Goal: Information Seeking & Learning: Understand process/instructions

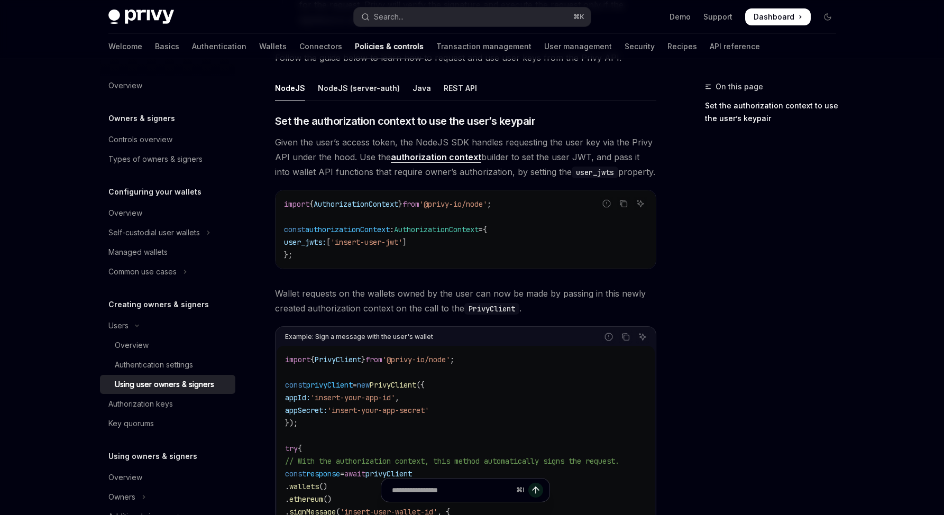
scroll to position [392, 0]
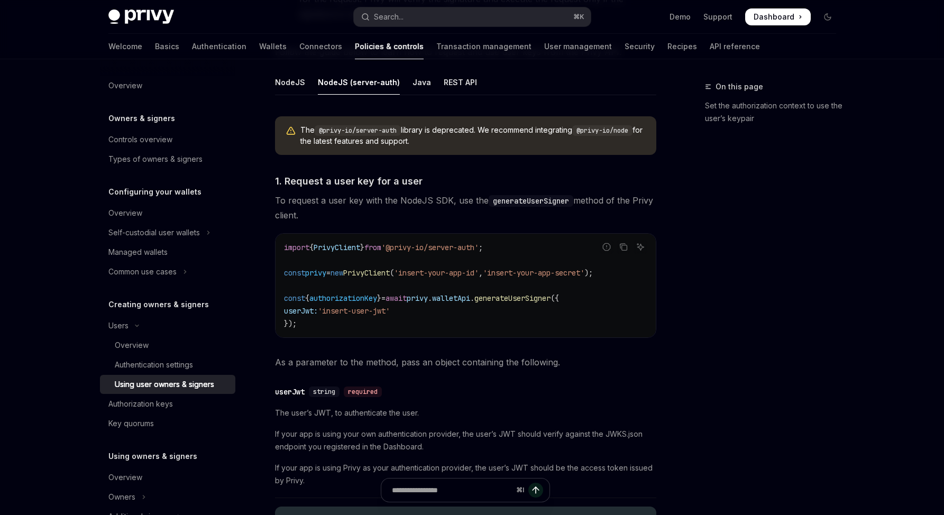
scroll to position [342, 0]
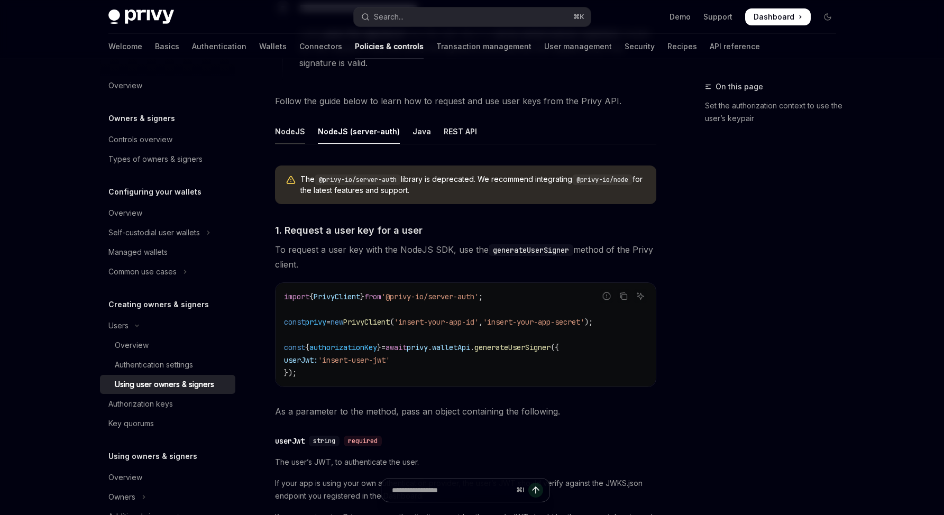
click at [297, 134] on div "NodeJS" at bounding box center [290, 131] width 30 height 25
type textarea "*"
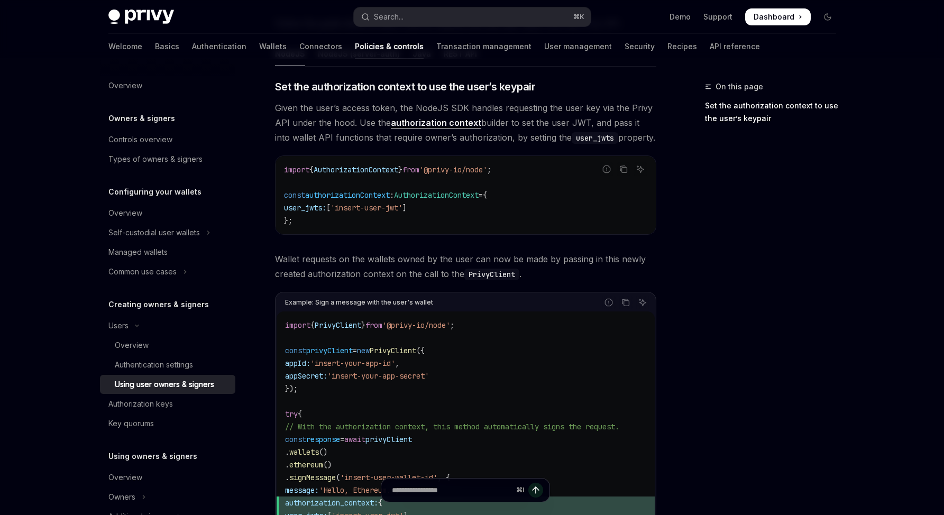
scroll to position [421, 0]
click at [543, 365] on code "import { PrivyClient } from '@privy-io/node' ; const privyClient = new PrivyCli…" at bounding box center [465, 464] width 361 height 292
click at [552, 10] on button "Search... ⌘ K" at bounding box center [472, 16] width 237 height 19
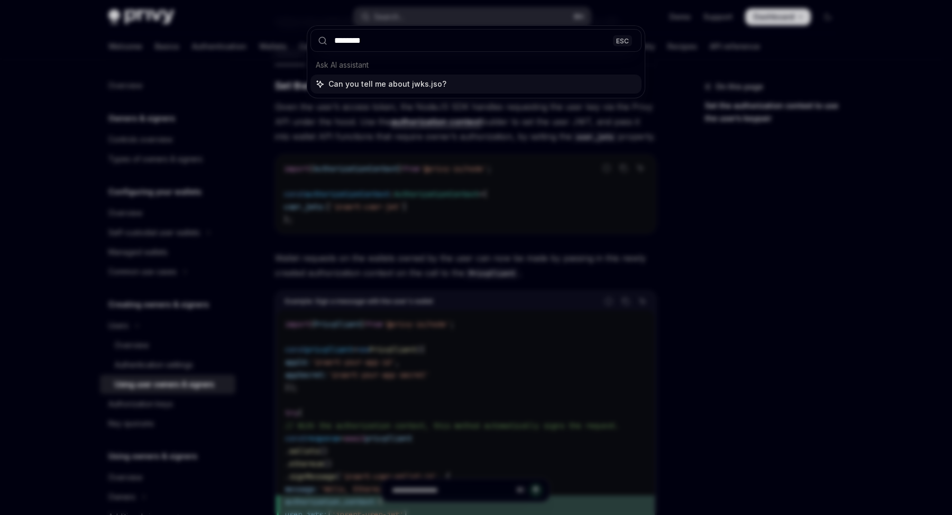
type input "*********"
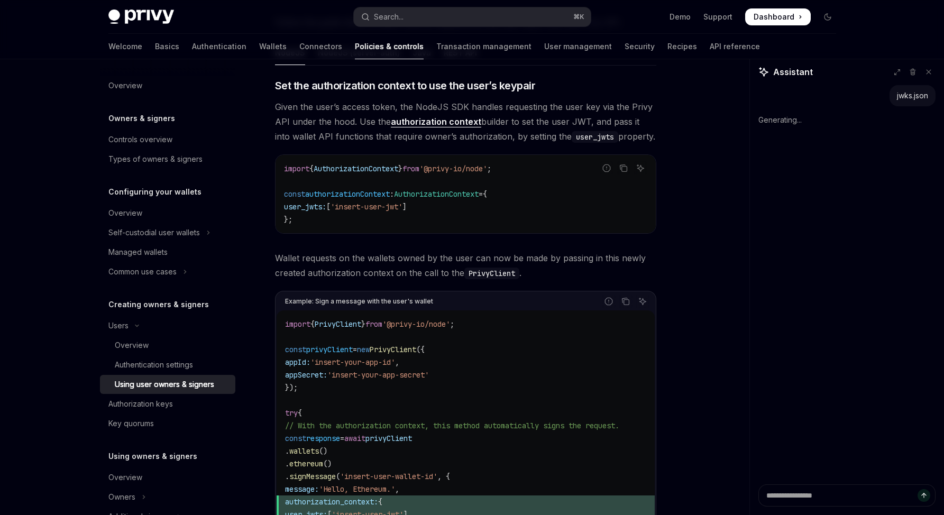
click at [476, 26] on div "Privy Docs home page Search... ⌘ K Demo Support Dashboard Dashboard Search..." at bounding box center [472, 17] width 728 height 34
click at [476, 19] on button "Search... ⌘ K" at bounding box center [472, 16] width 237 height 19
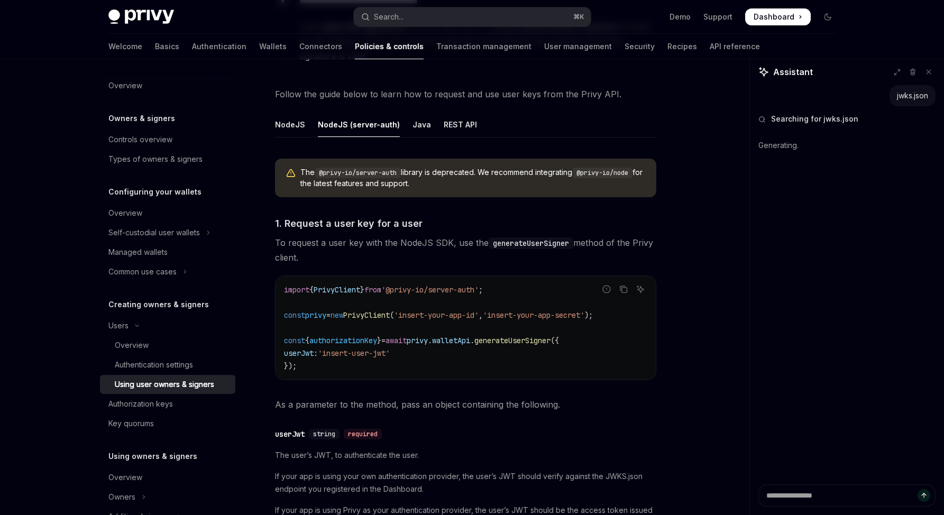
scroll to position [342, 0]
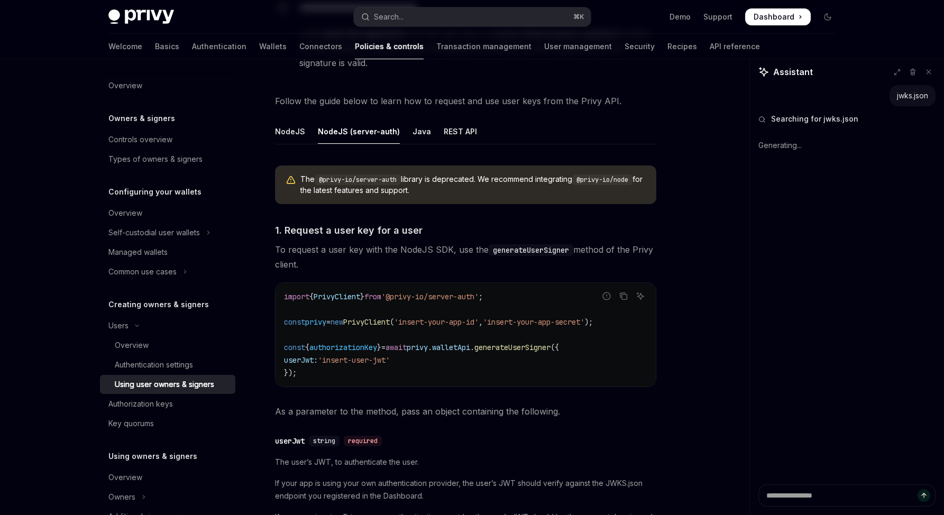
click at [271, 131] on div "**********" at bounding box center [367, 415] width 584 height 1354
click at [285, 126] on div "NodeJS" at bounding box center [290, 131] width 30 height 25
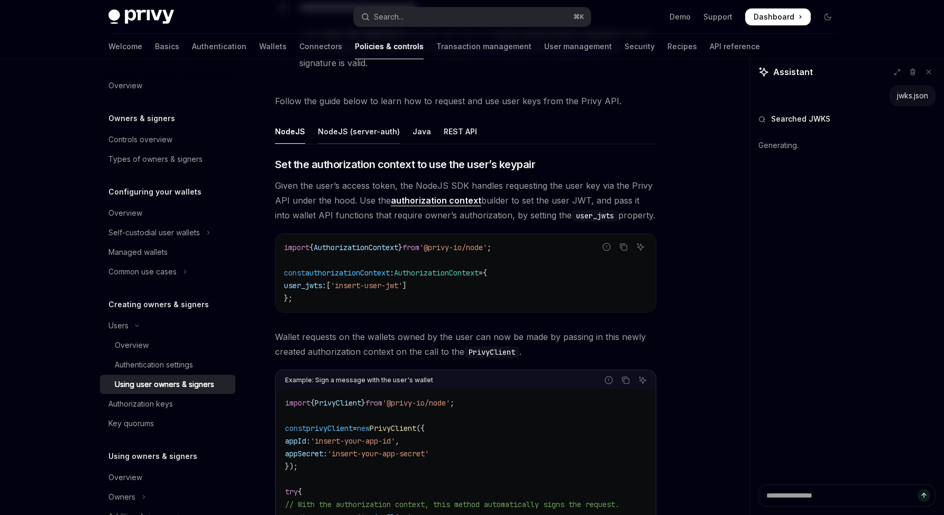
click at [365, 128] on div "NodeJS (server-auth)" at bounding box center [359, 131] width 82 height 25
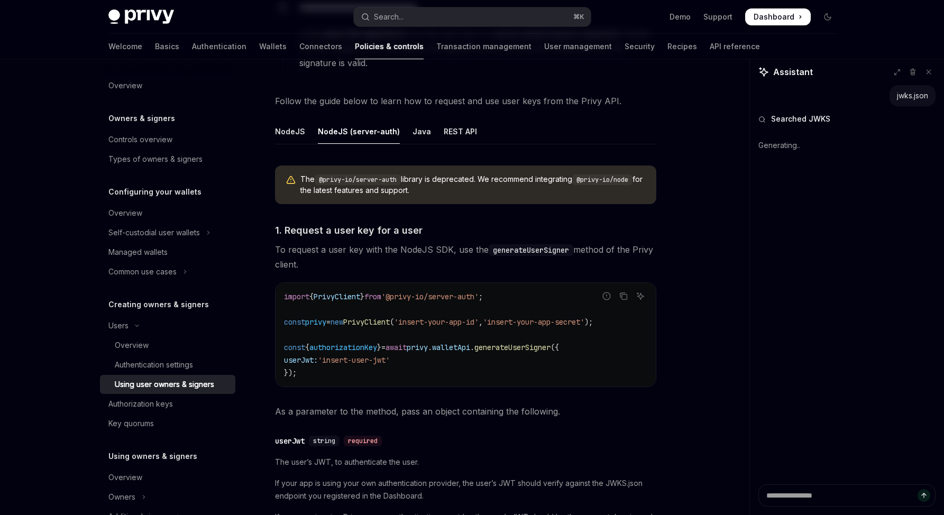
drag, startPoint x: 425, startPoint y: 194, endPoint x: 297, endPoint y: 169, distance: 131.0
click at [297, 169] on div "The @privy-io/server-auth library is deprecated. We recommend integrating @priv…" at bounding box center [465, 185] width 381 height 39
copy span "The @privy-io/server-auth library is deprecated. We recommend integrating @priv…"
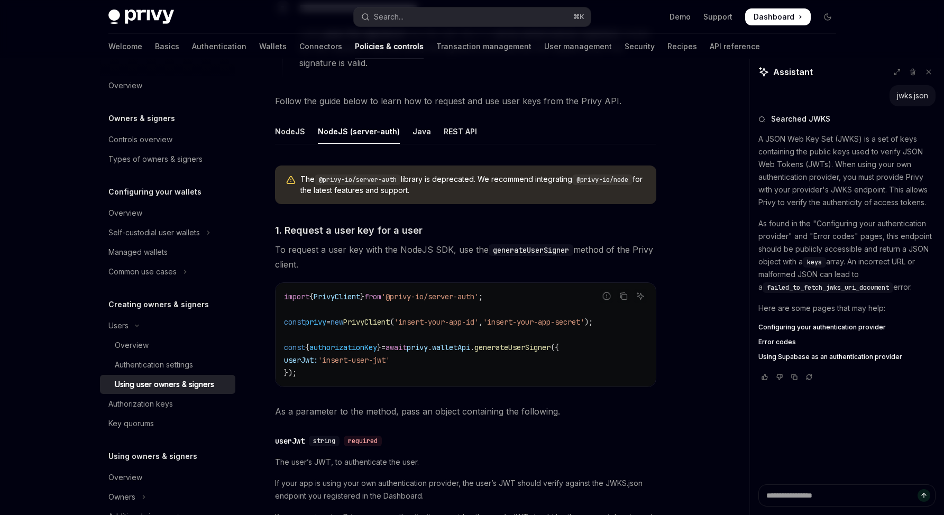
click at [502, 314] on code "import { PrivyClient } from '@privy-io/server-auth' ; const privy = new PrivyCl…" at bounding box center [465, 334] width 363 height 89
click at [296, 133] on div "NodeJS" at bounding box center [290, 131] width 30 height 25
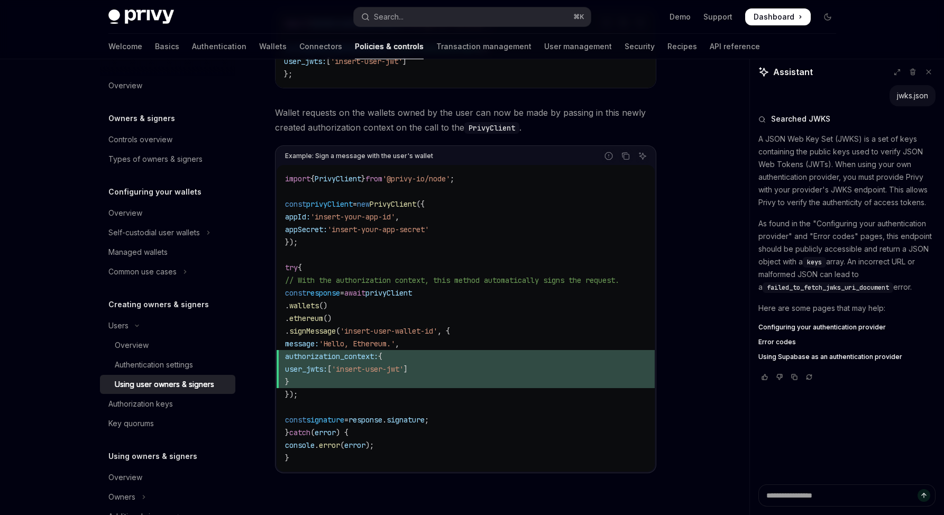
scroll to position [566, 0]
click at [689, 437] on div "**********" at bounding box center [472, 77] width 745 height 1169
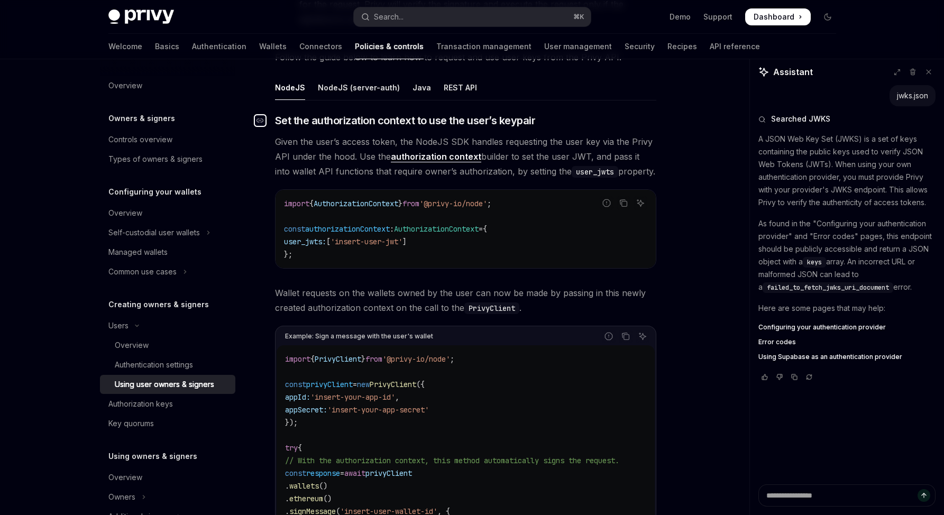
scroll to position [525, 0]
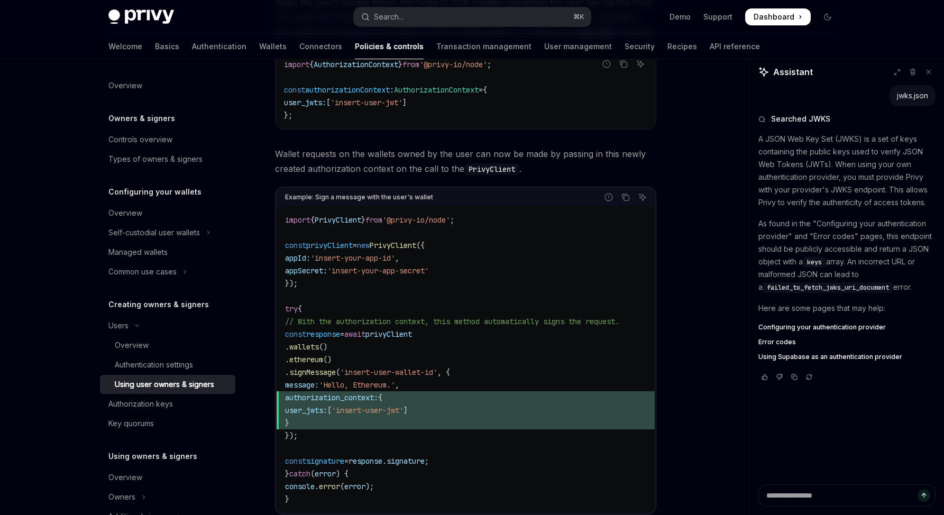
click at [395, 351] on code "import { PrivyClient } from '@privy-io/node' ; const privyClient = new PrivyCli…" at bounding box center [465, 360] width 361 height 292
click at [494, 366] on code "import { PrivyClient } from '@privy-io/node' ; const privyClient = new PrivyCli…" at bounding box center [465, 360] width 361 height 292
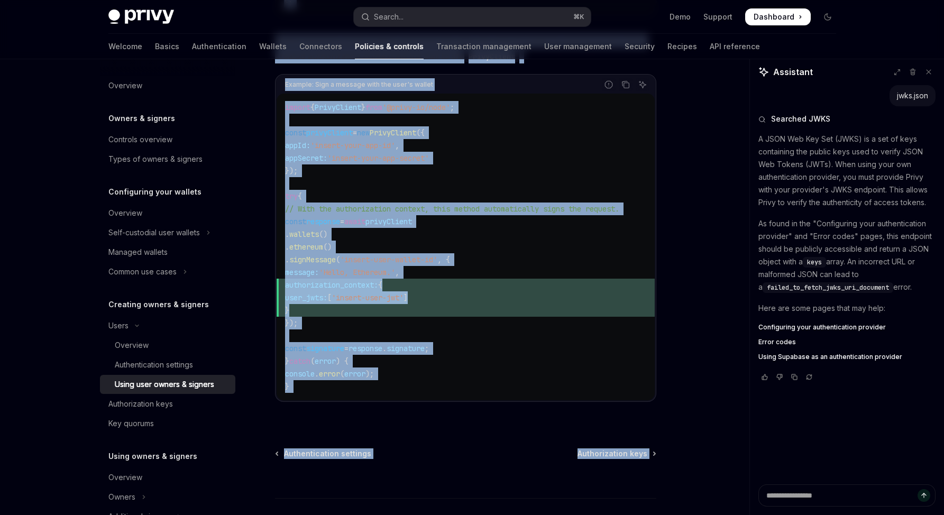
scroll to position [717, 0]
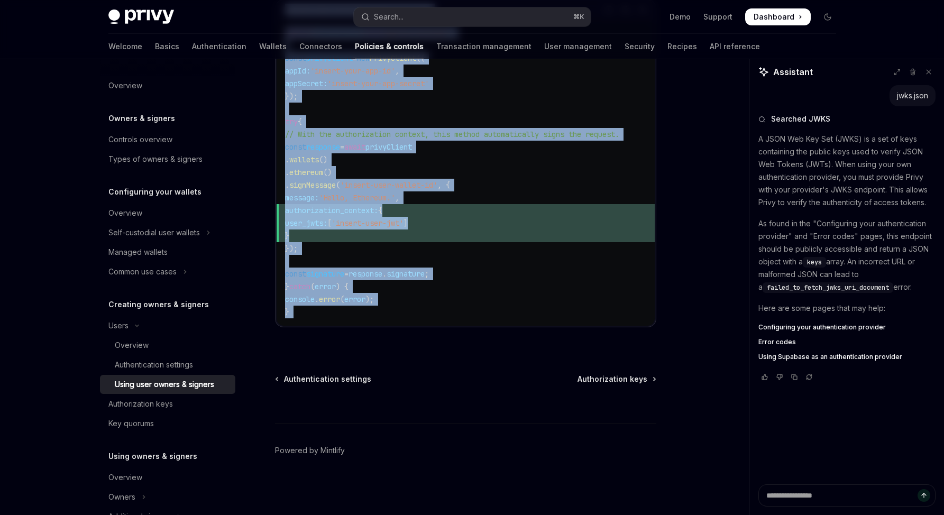
drag, startPoint x: 270, startPoint y: 102, endPoint x: 387, endPoint y: 350, distance: 274.5
copy div "**********"
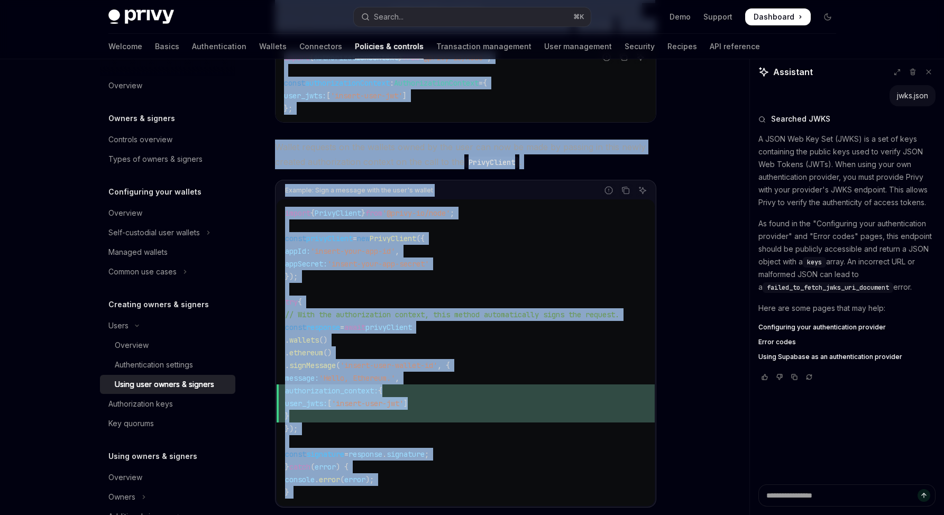
scroll to position [515, 0]
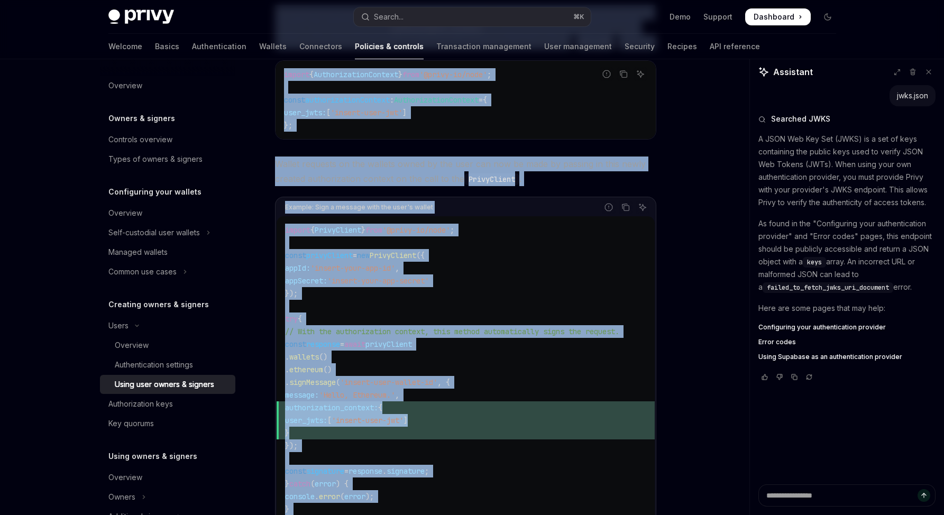
click at [366, 343] on span "await" at bounding box center [354, 345] width 21 height 10
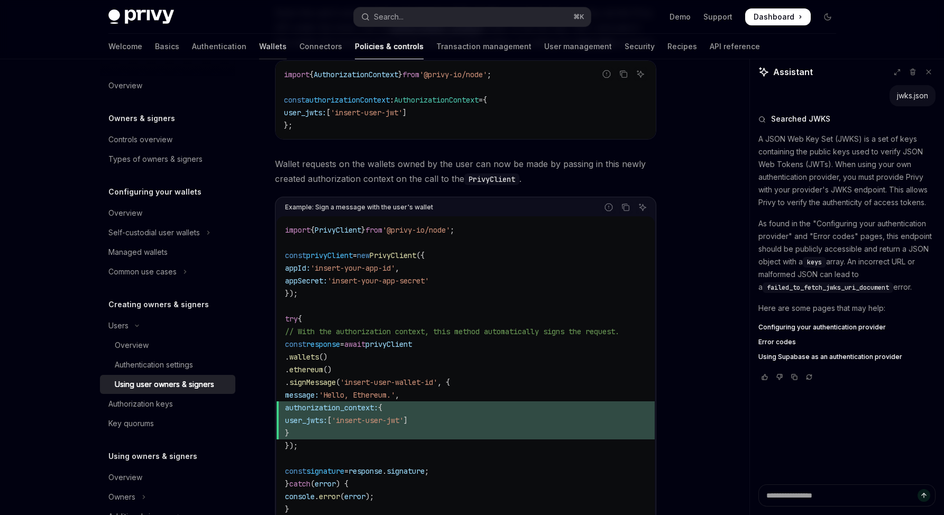
click at [259, 43] on link "Wallets" at bounding box center [273, 46] width 28 height 25
type textarea "*"
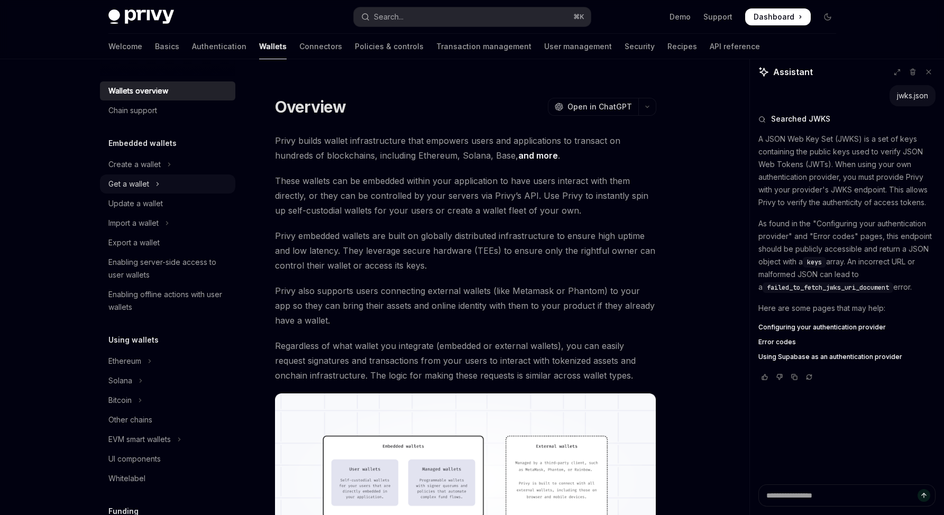
click at [161, 187] on button "Get a wallet" at bounding box center [167, 184] width 135 height 19
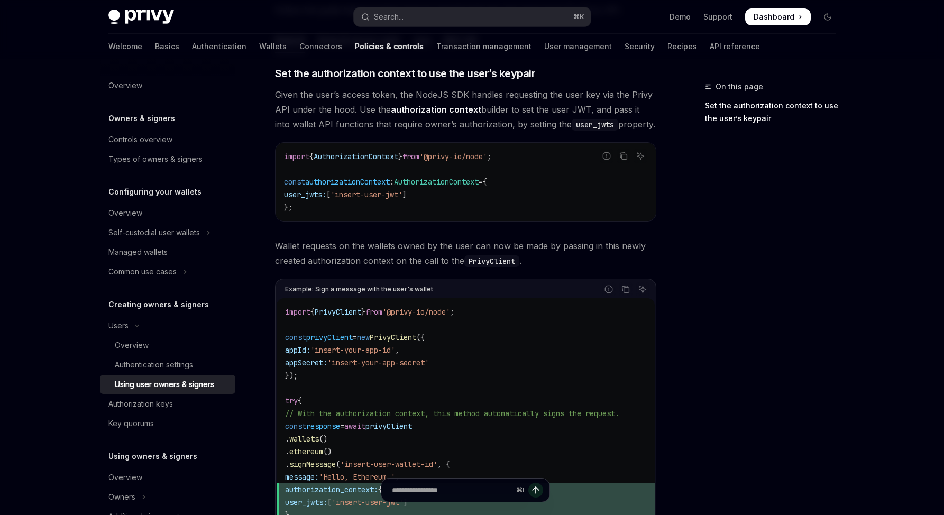
scroll to position [483, 0]
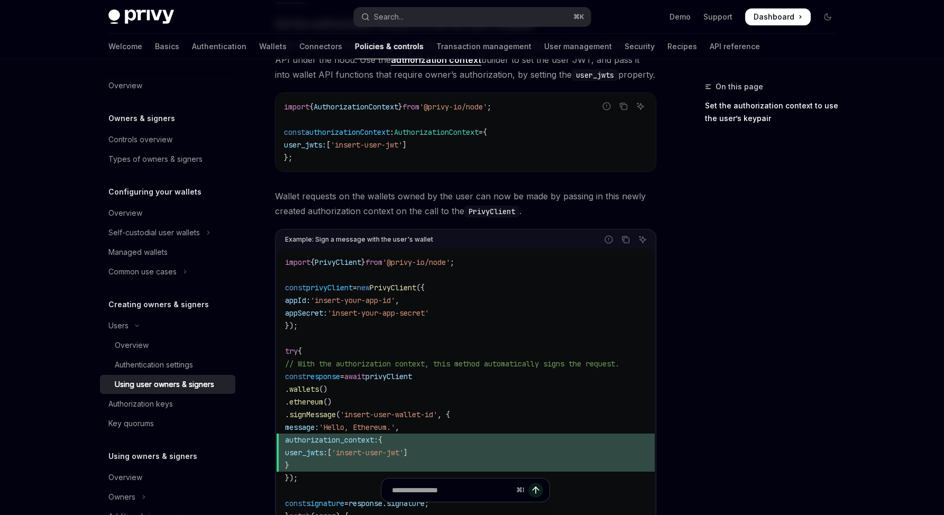
click at [548, 283] on code "import { PrivyClient } from '@privy-io/node' ; const privyClient = new PrivyCli…" at bounding box center [465, 402] width 361 height 292
click at [549, 286] on code "import { PrivyClient } from '@privy-io/node' ; const privyClient = new PrivyCli…" at bounding box center [465, 402] width 361 height 292
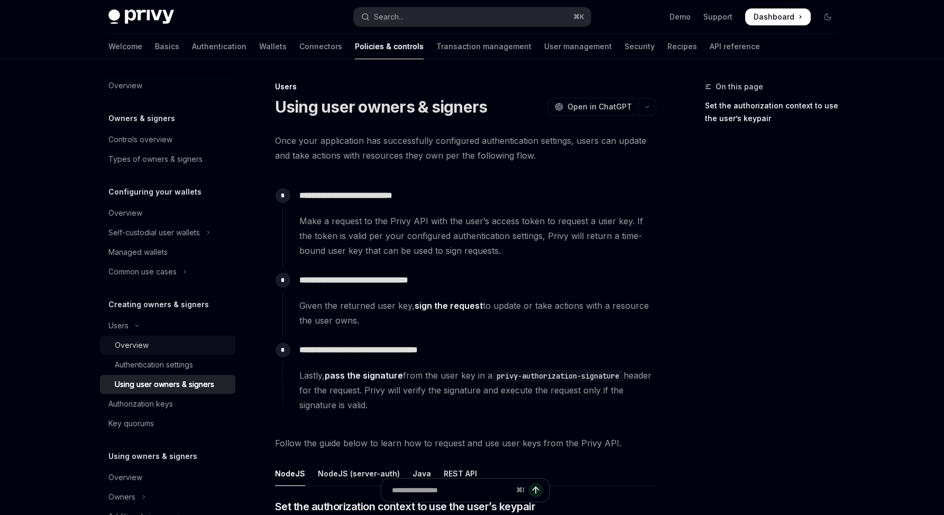
scroll to position [297, 0]
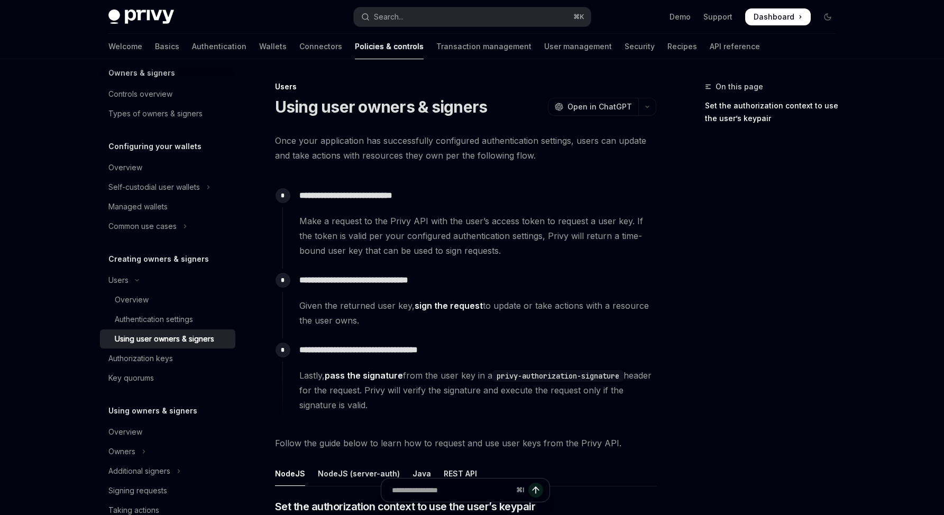
scroll to position [0, 0]
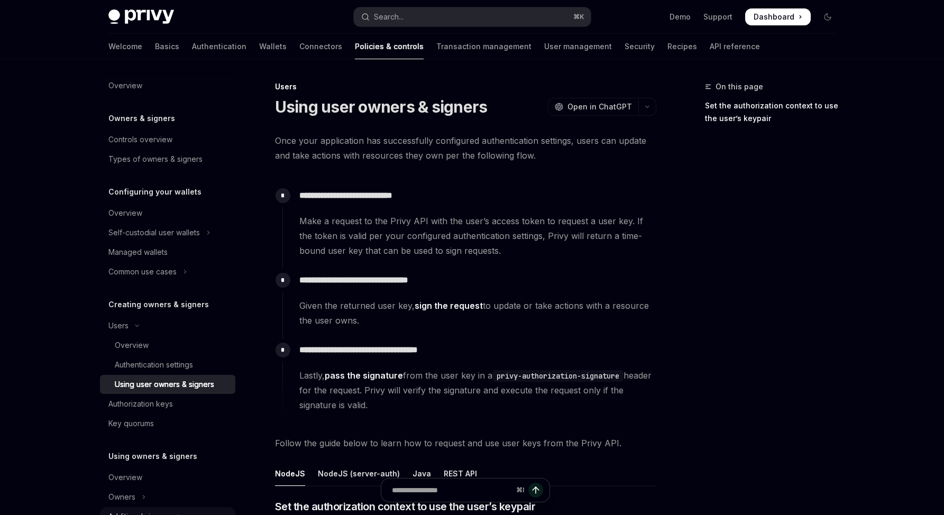
click at [199, 512] on button "Additional signers" at bounding box center [167, 516] width 135 height 19
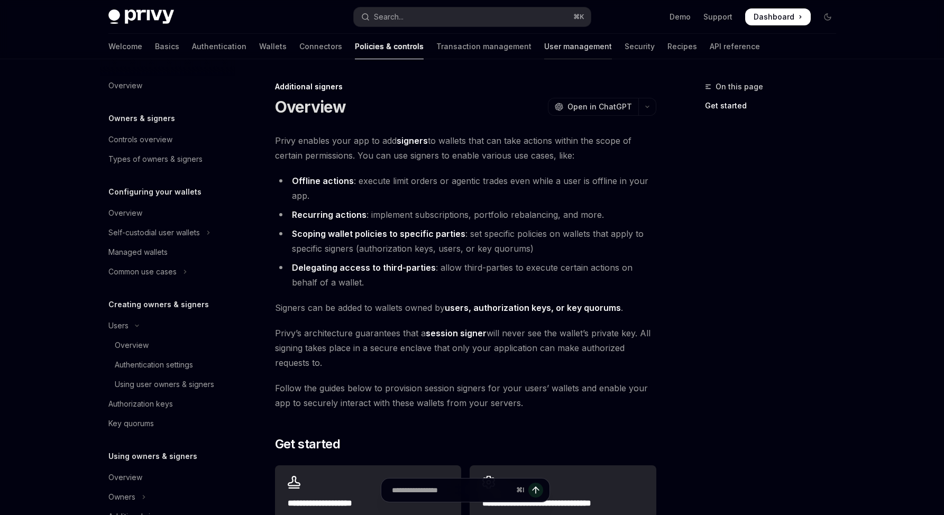
click at [544, 41] on link "User management" at bounding box center [578, 46] width 68 height 25
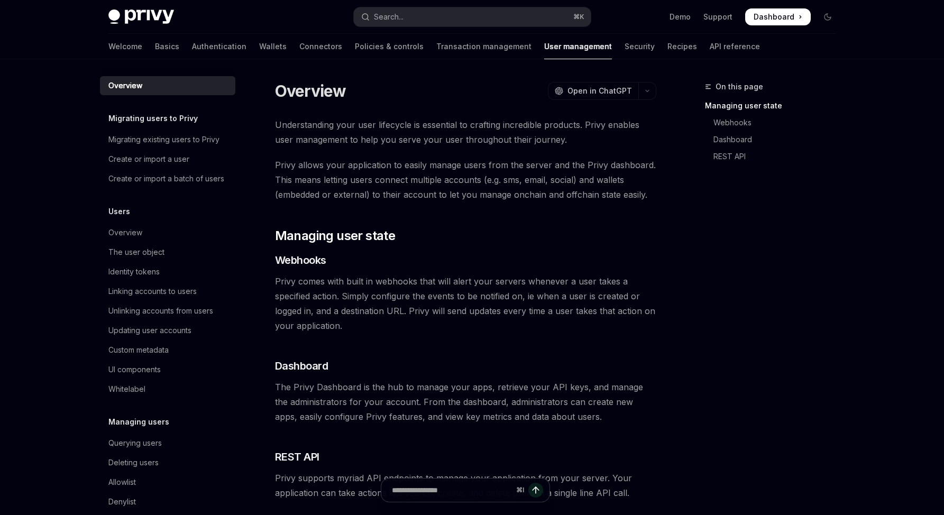
click at [98, 43] on div "Welcome Basics Authentication Wallets Connectors Policies & controls Transactio…" at bounding box center [472, 46] width 779 height 25
click at [192, 43] on link "Authentication" at bounding box center [219, 46] width 54 height 25
type textarea "*"
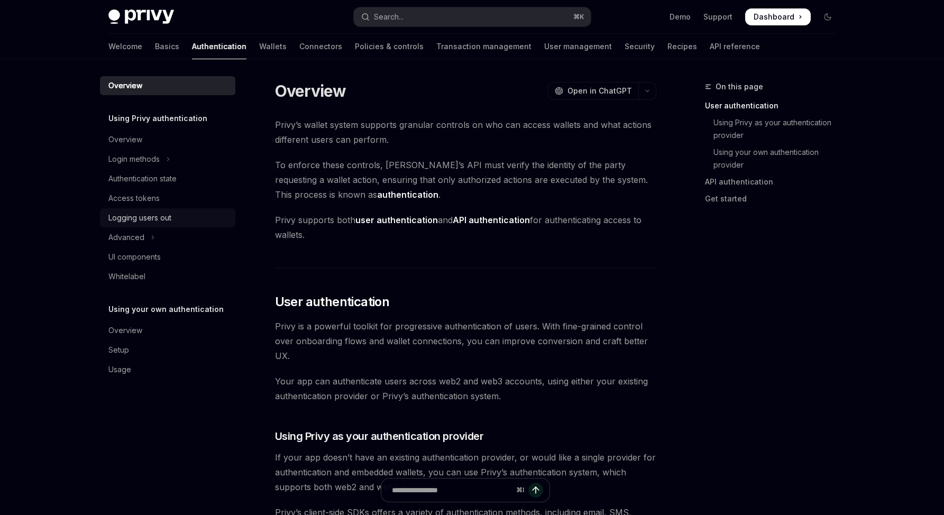
click at [153, 210] on link "Logging users out" at bounding box center [167, 217] width 135 height 19
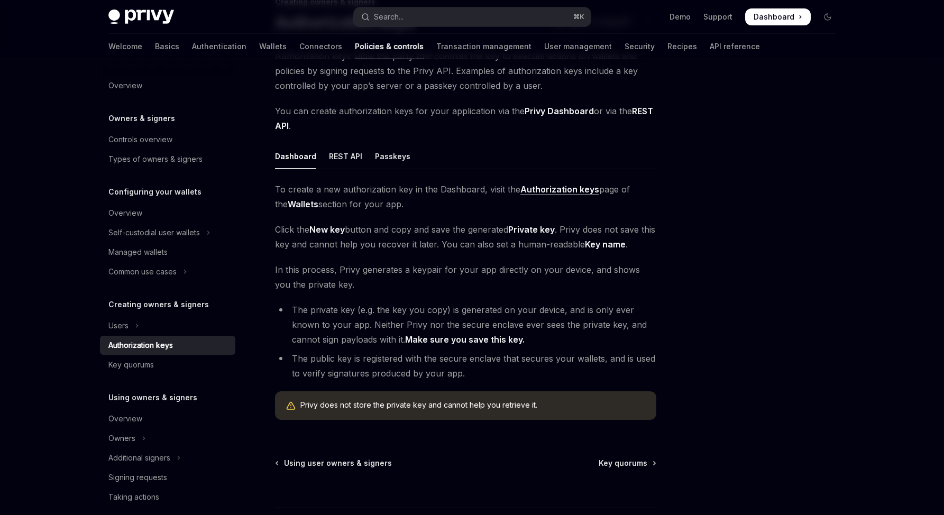
scroll to position [169, 0]
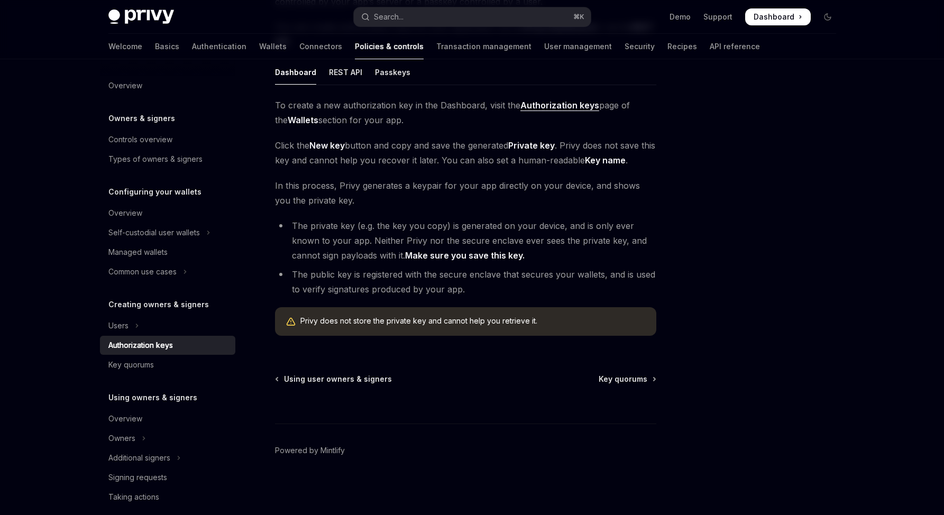
drag, startPoint x: 718, startPoint y: 215, endPoint x: 500, endPoint y: 52, distance: 271.7
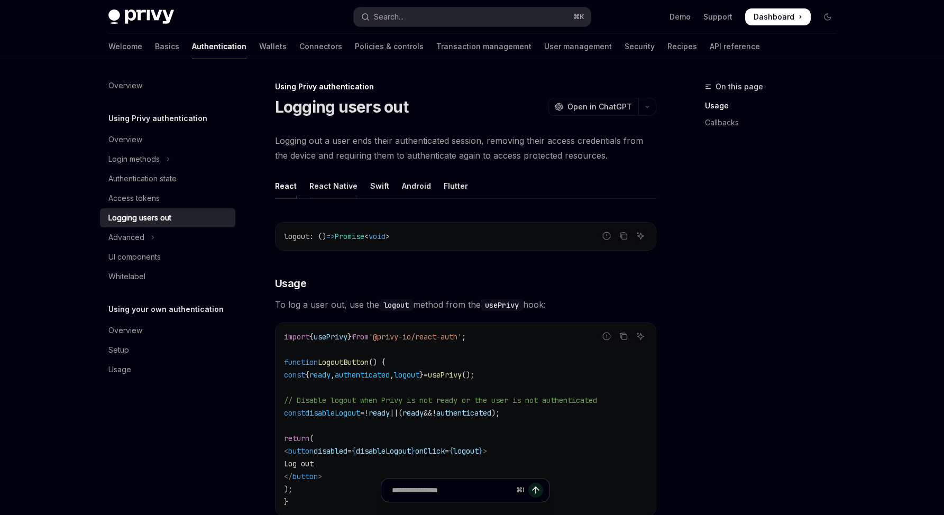
click at [344, 189] on div "React Native" at bounding box center [334, 186] width 48 height 25
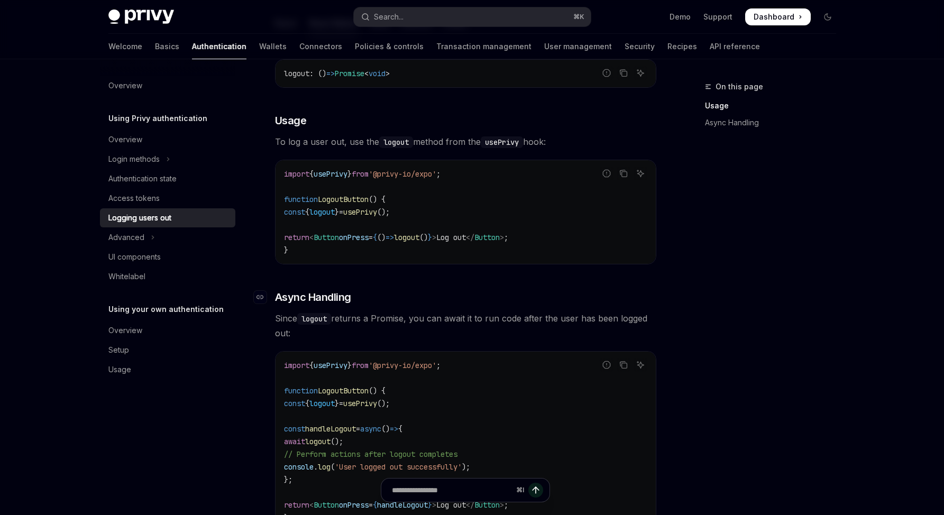
scroll to position [280, 0]
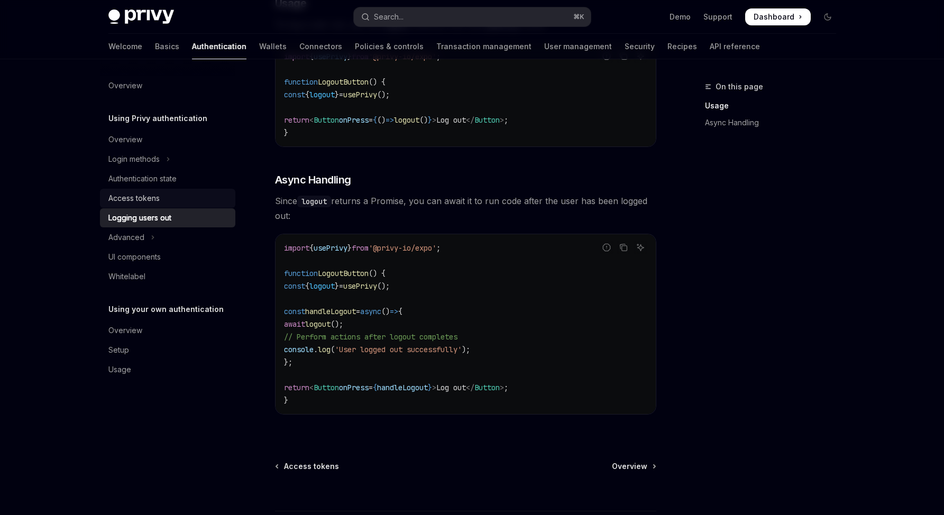
click at [159, 194] on div "Access tokens" at bounding box center [168, 198] width 121 height 13
type textarea "*"
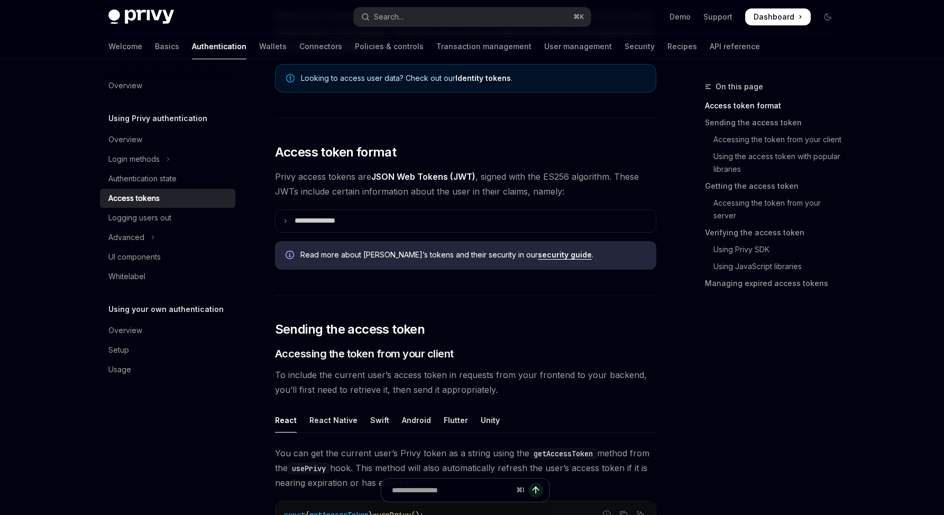
scroll to position [354, 0]
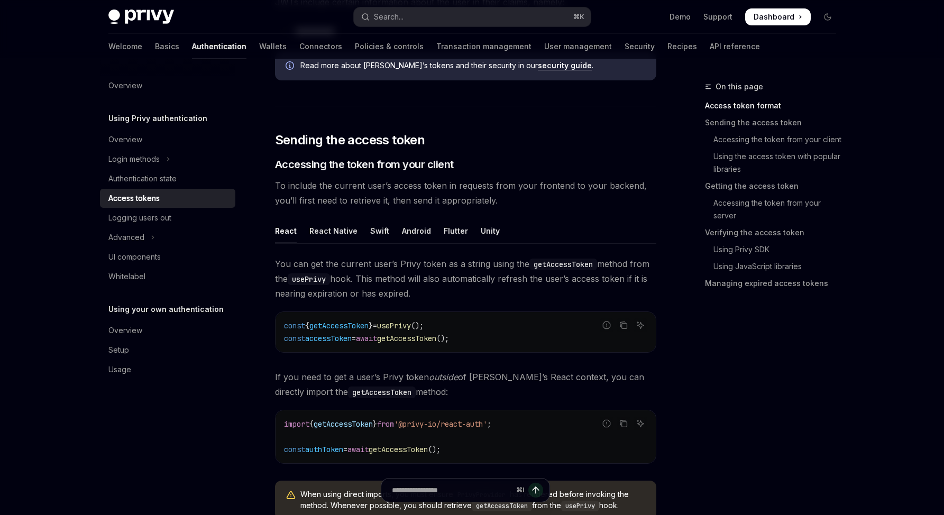
drag, startPoint x: 484, startPoint y: 324, endPoint x: 467, endPoint y: 324, distance: 16.9
click at [472, 324] on code "const { getAccessToken } = usePrivy (); const accessToken = await getAccessToke…" at bounding box center [465, 332] width 363 height 25
click at [335, 323] on span "getAccessToken" at bounding box center [339, 326] width 59 height 10
copy span "getAccessToken"
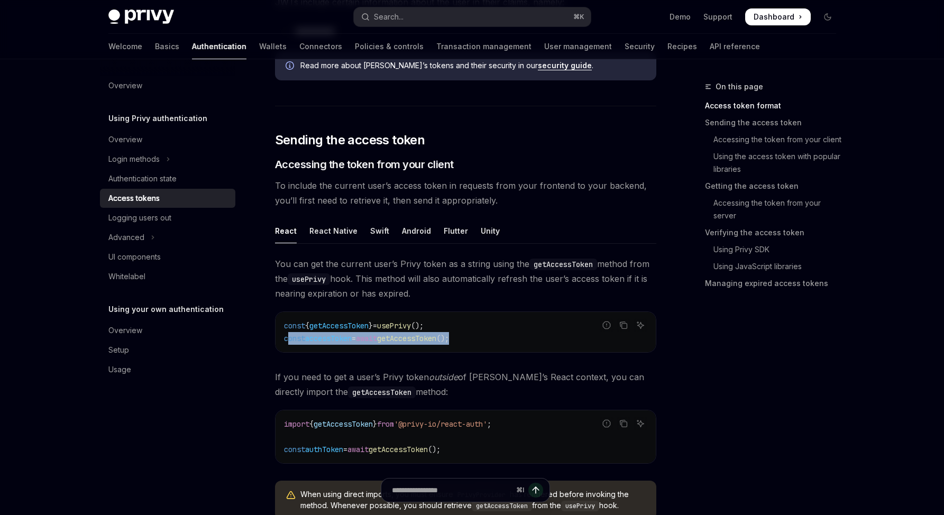
drag, startPoint x: 507, startPoint y: 343, endPoint x: 286, endPoint y: 339, distance: 220.6
click at [286, 339] on code "const { getAccessToken } = usePrivy (); const accessToken = await getAccessToke…" at bounding box center [465, 332] width 363 height 25
copy span "onst accessToken = await getAccessToken ();"
copy span "const accessToken = await getAccessToken ();"
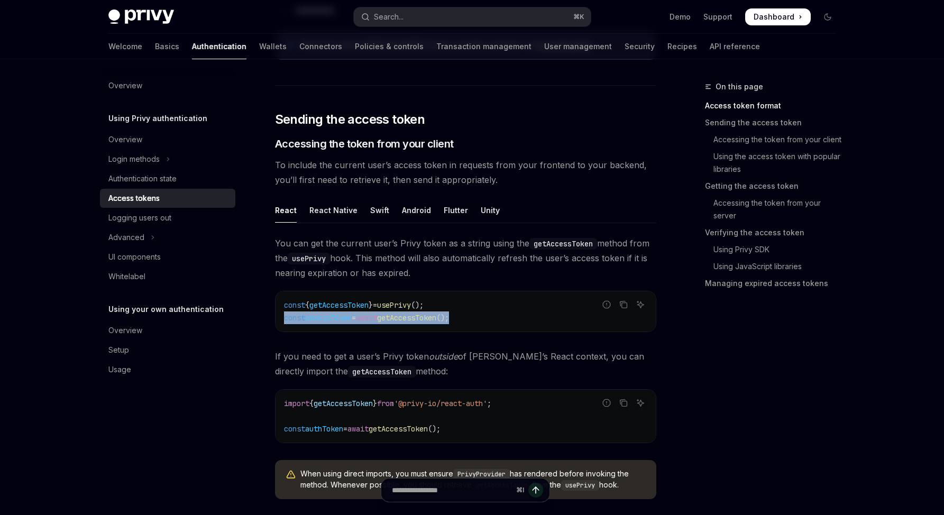
scroll to position [375, 0]
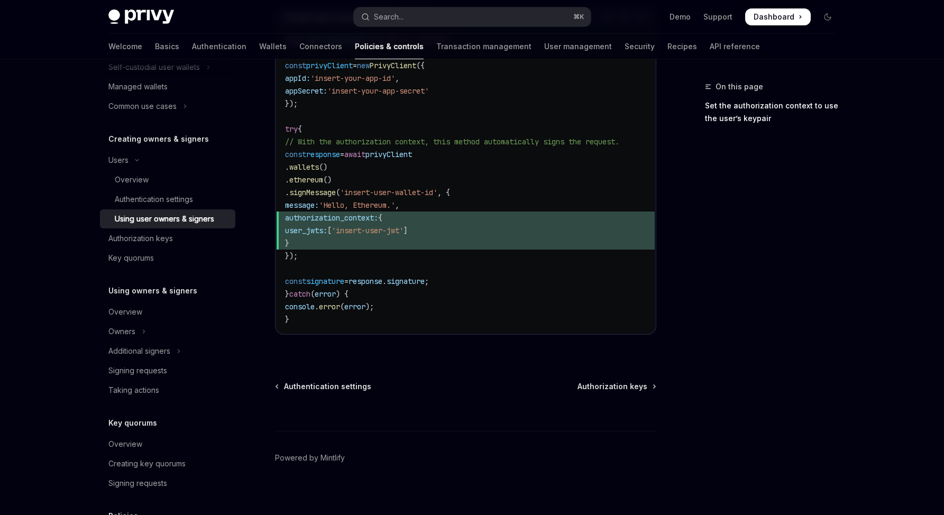
scroll to position [297, 0]
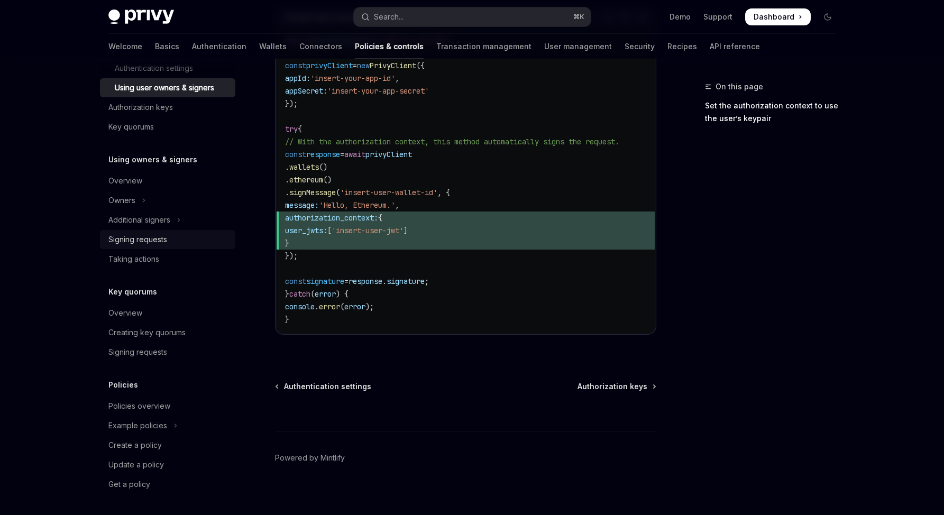
click at [175, 236] on div "Signing requests" at bounding box center [168, 239] width 121 height 13
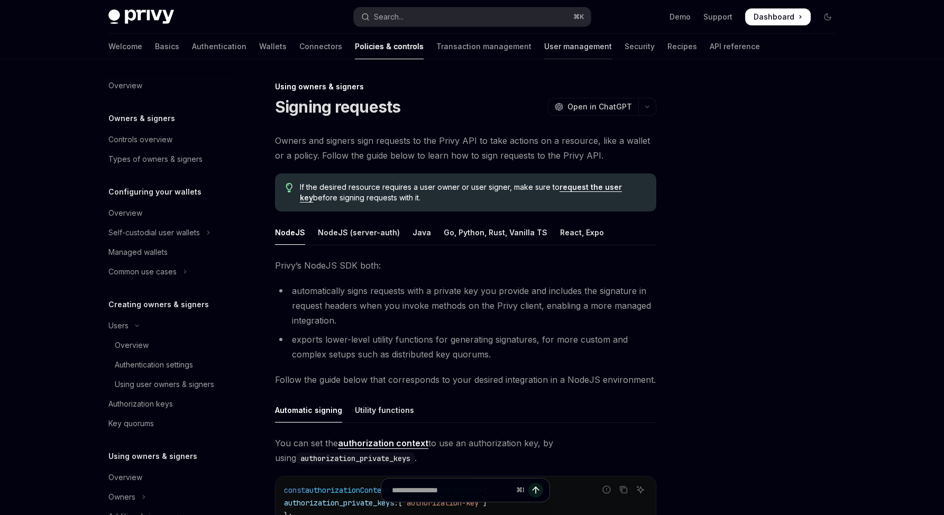
click at [544, 49] on link "User management" at bounding box center [578, 46] width 68 height 25
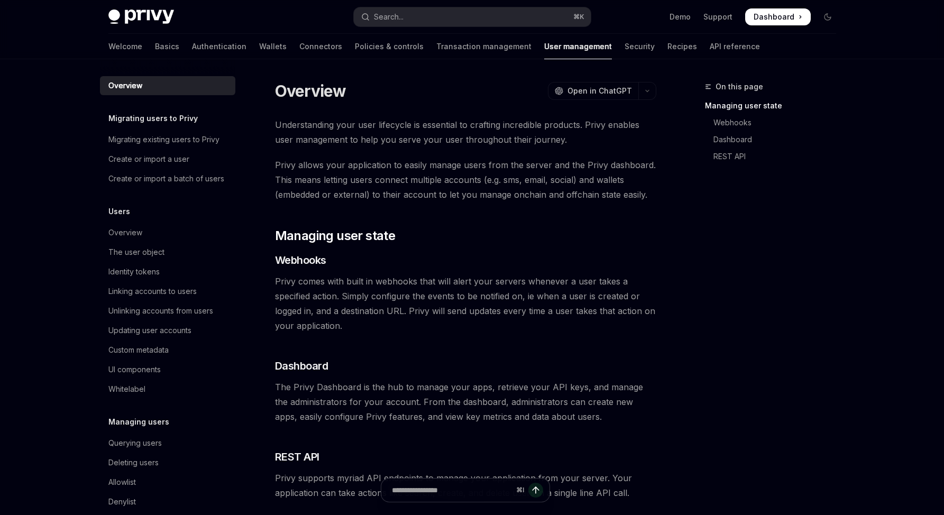
drag, startPoint x: 479, startPoint y: 129, endPoint x: 484, endPoint y: 126, distance: 6.2
click at [668, 43] on link "Recipes" at bounding box center [683, 46] width 30 height 25
type textarea "*"
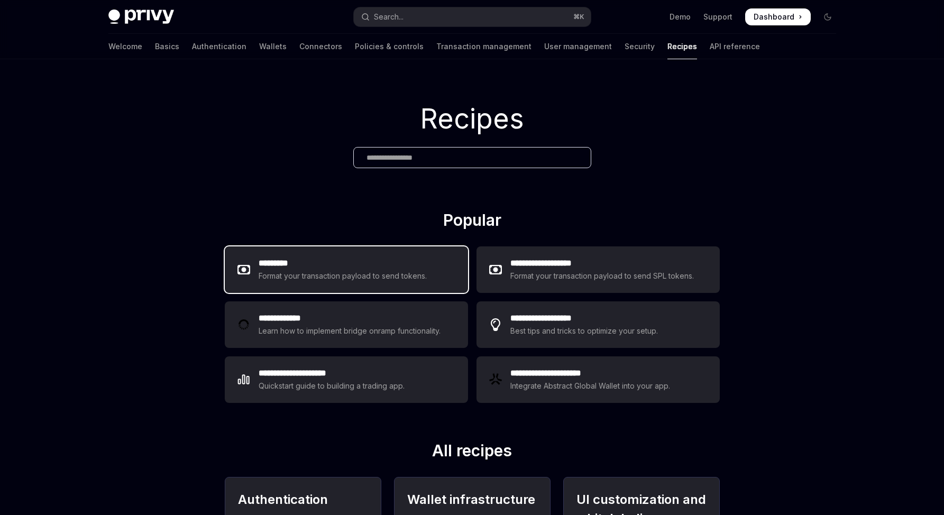
click at [272, 263] on h2 "*********" at bounding box center [343, 263] width 169 height 13
click at [363, 261] on h2 "*********" at bounding box center [343, 263] width 169 height 13
click at [360, 272] on div "Format your transaction payload to send tokens." at bounding box center [343, 276] width 169 height 13
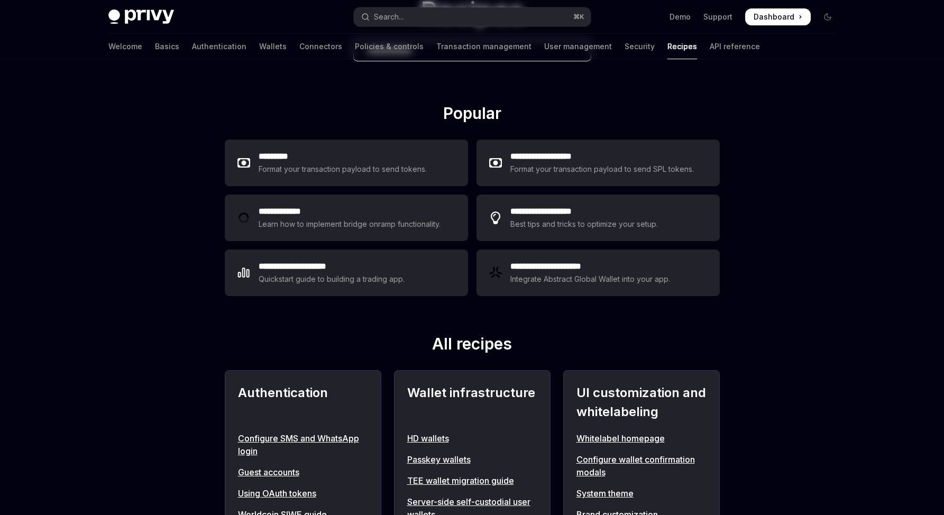
scroll to position [206, 0]
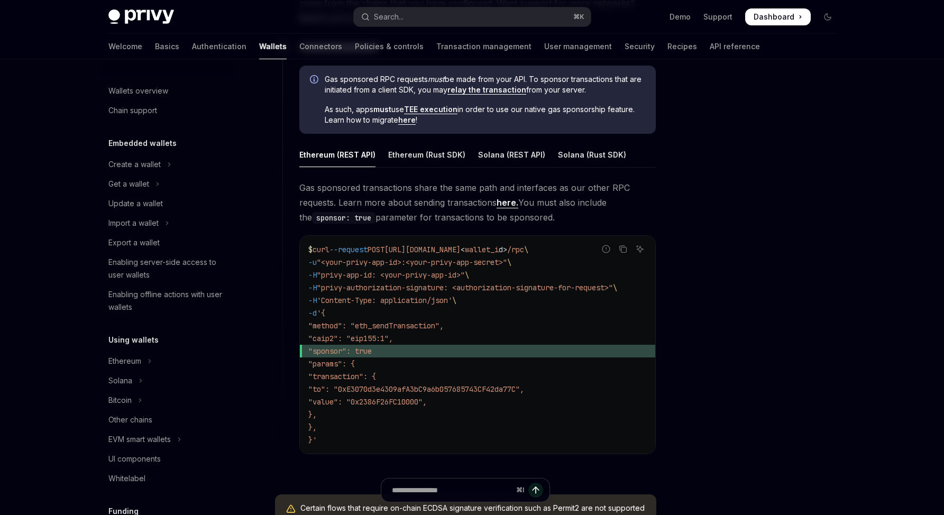
scroll to position [406, 0]
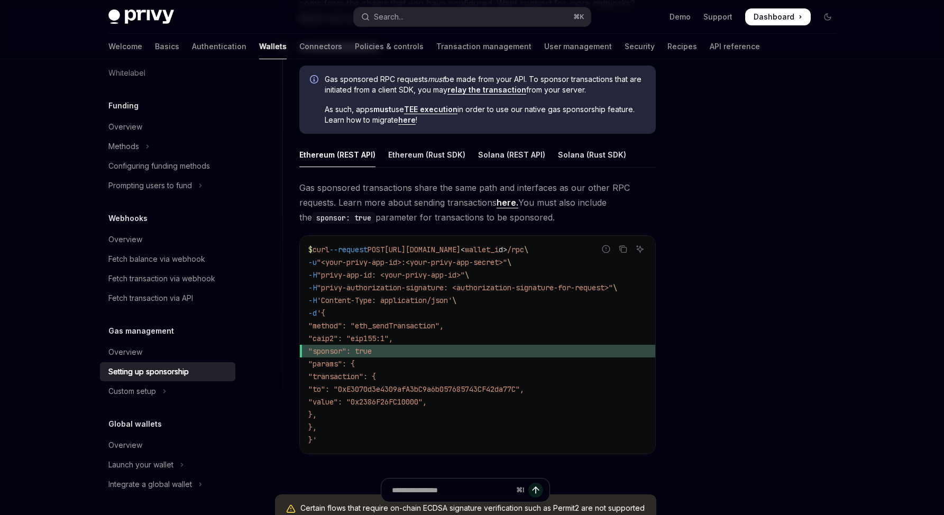
drag, startPoint x: 358, startPoint y: 444, endPoint x: 281, endPoint y: 180, distance: 275.1
click at [281, 180] on div "**********" at bounding box center [465, 54] width 381 height 978
copy div "Gas sponsored transactions share the same path and interfaces as our other RPC …"
click at [410, 424] on code "$ curl --request POST [URL][DOMAIN_NAME] < wallet_i d > /rpc \ -u "<your-privy-…" at bounding box center [477, 344] width 339 height 203
click at [767, 359] on div at bounding box center [764, 297] width 161 height 435
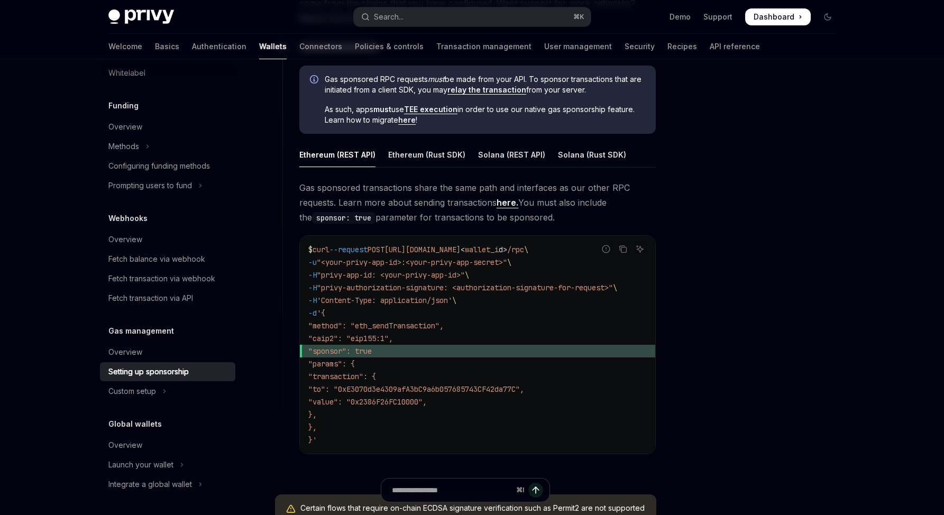
drag, startPoint x: 796, startPoint y: 346, endPoint x: 753, endPoint y: 342, distance: 42.5
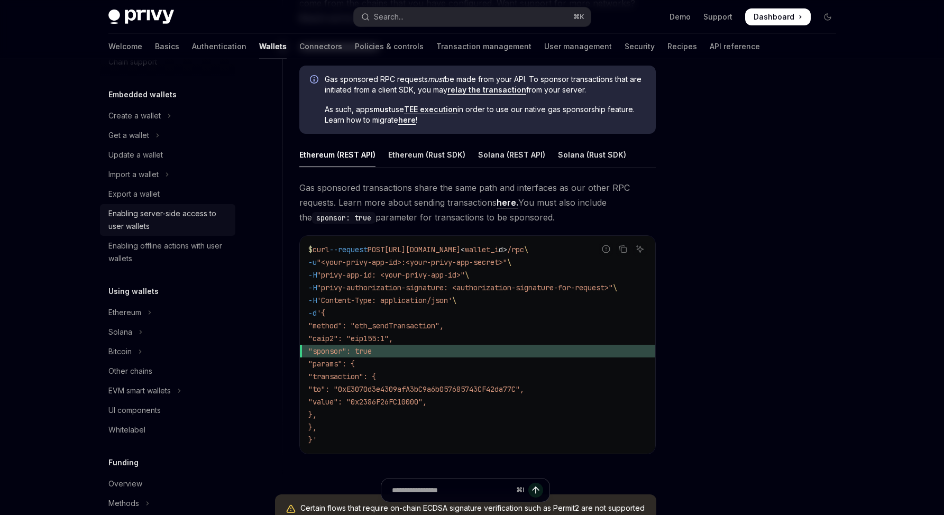
scroll to position [0, 0]
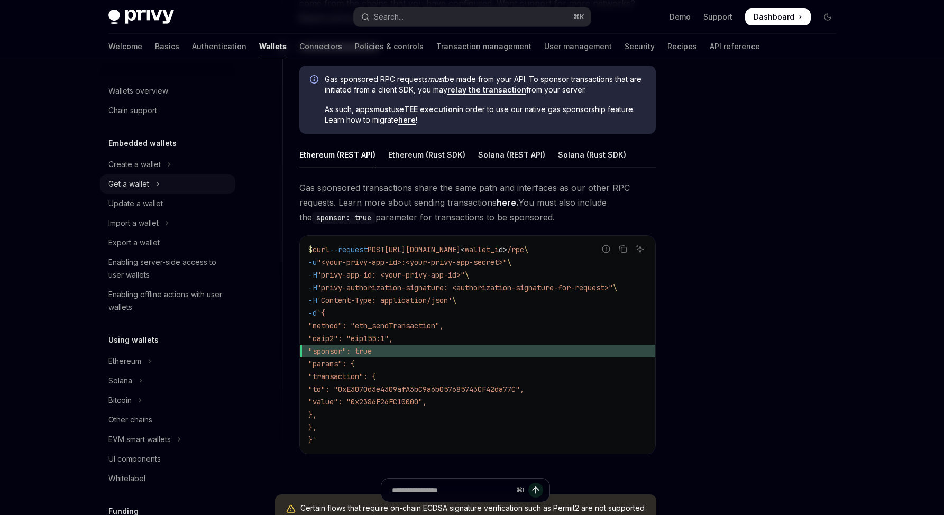
click at [158, 176] on button "Get a wallet" at bounding box center [167, 184] width 135 height 19
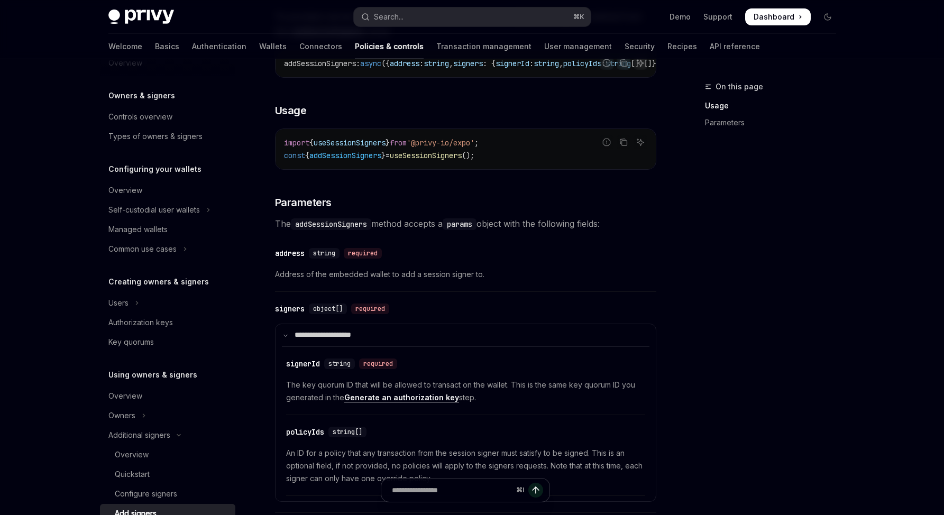
scroll to position [78, 0]
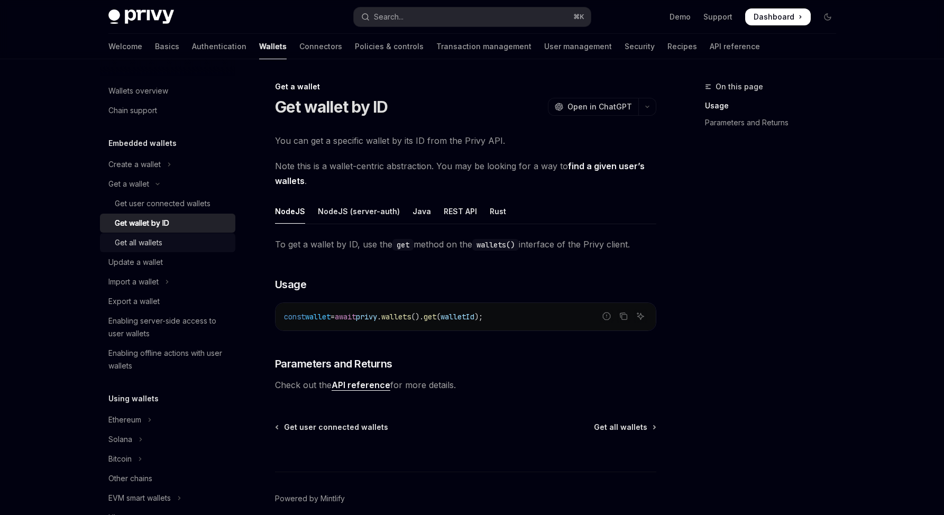
click at [149, 234] on link "Get all wallets" at bounding box center [167, 242] width 135 height 19
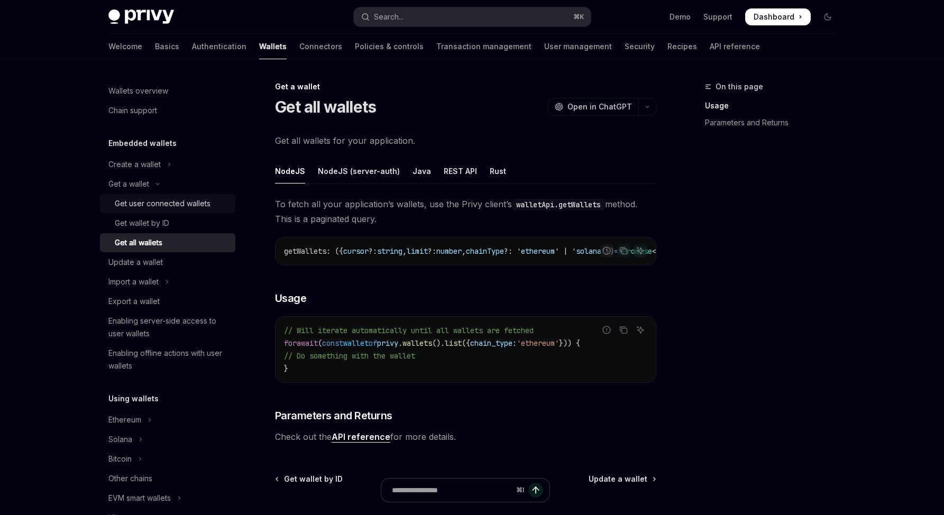
click at [187, 202] on div "Get user connected wallets" at bounding box center [163, 203] width 96 height 13
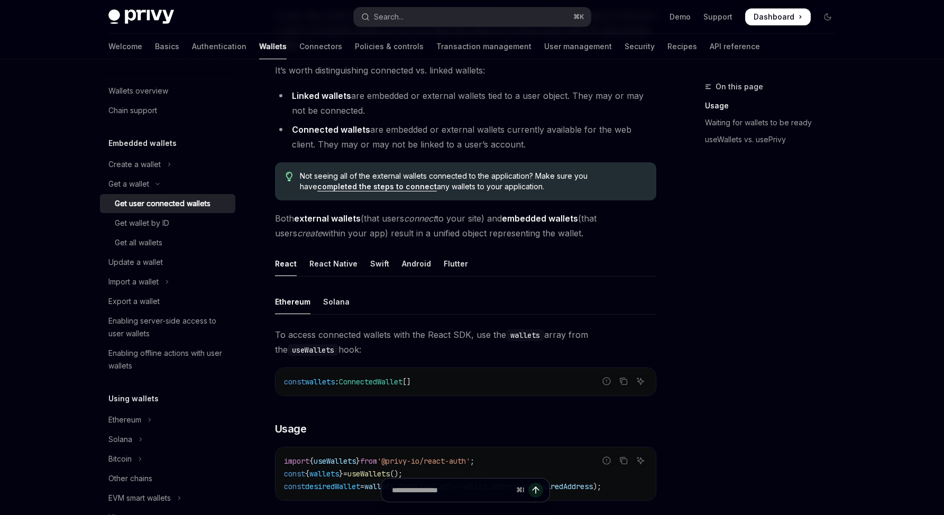
scroll to position [224, 0]
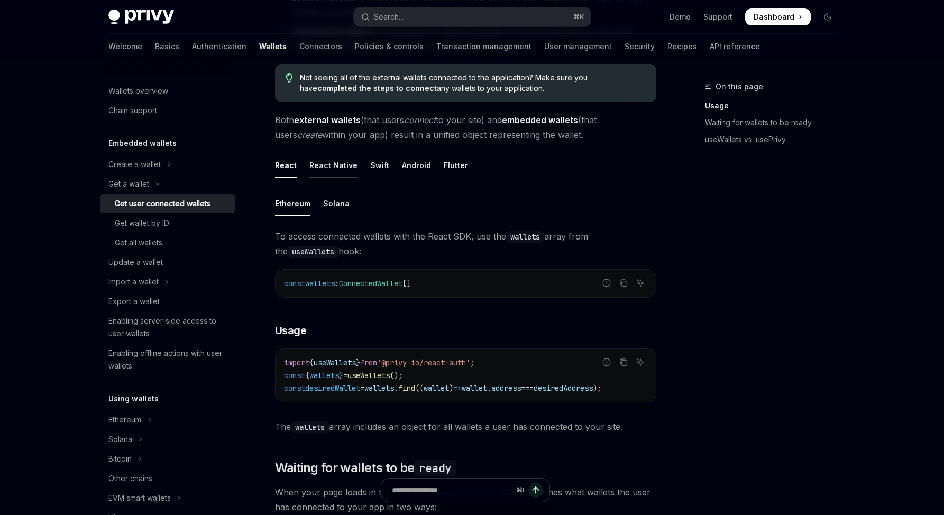
click at [334, 164] on div "React Native" at bounding box center [334, 165] width 48 height 25
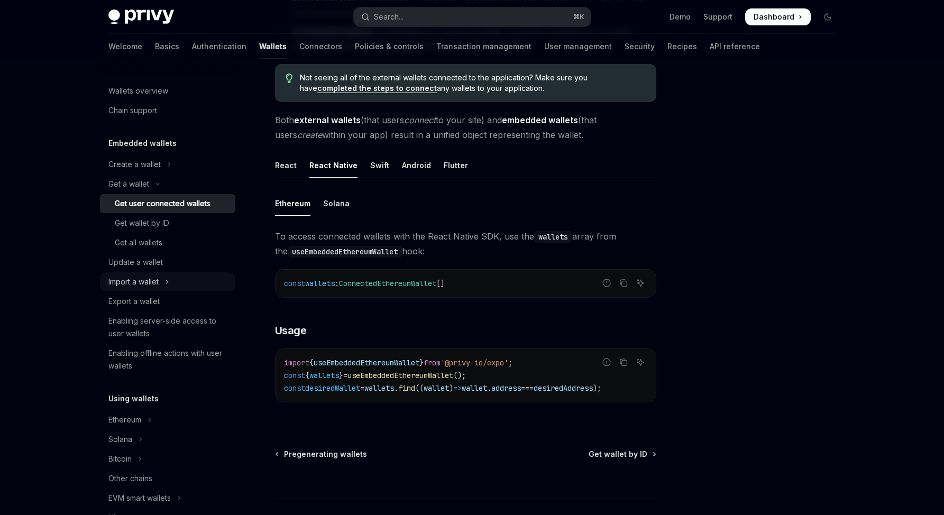
click at [162, 280] on button "Import a wallet" at bounding box center [167, 281] width 135 height 19
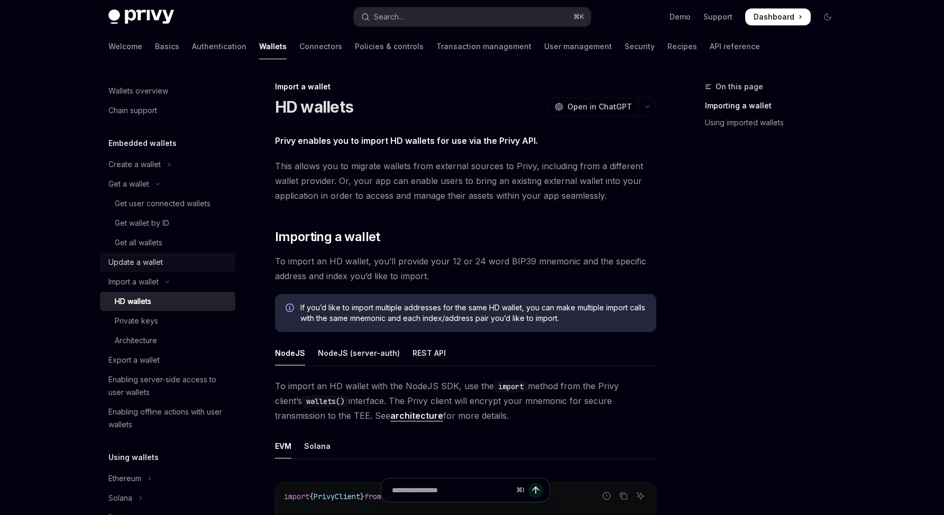
click at [160, 264] on div "Update a wallet" at bounding box center [135, 262] width 54 height 13
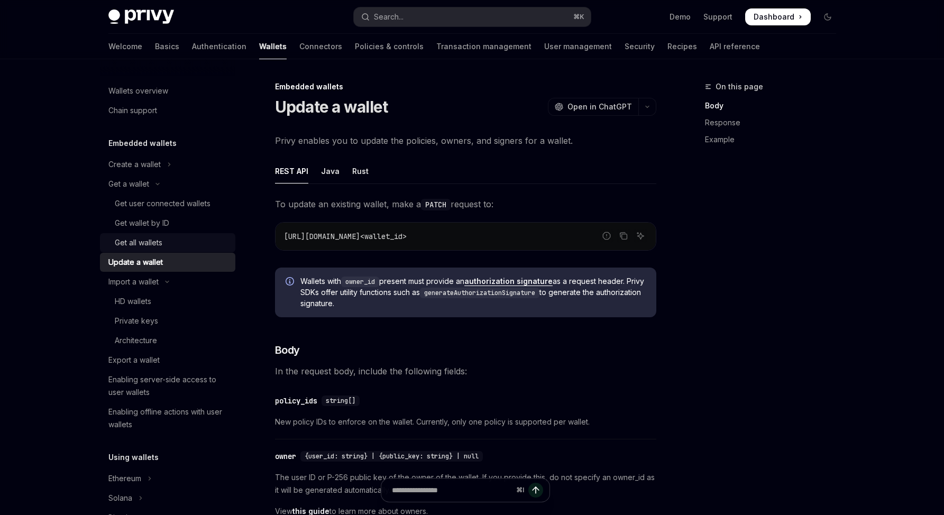
click at [160, 246] on div "Get all wallets" at bounding box center [139, 242] width 48 height 13
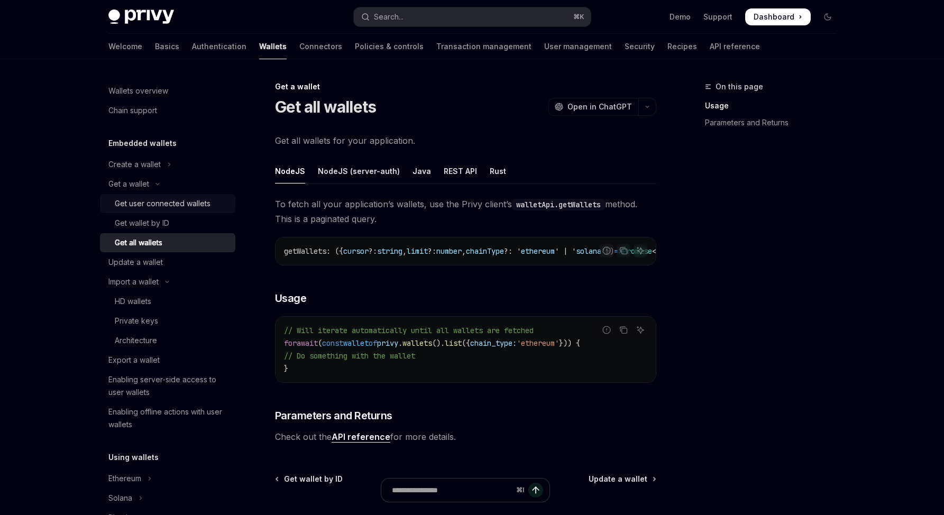
click at [169, 195] on link "Get user connected wallets" at bounding box center [167, 203] width 135 height 19
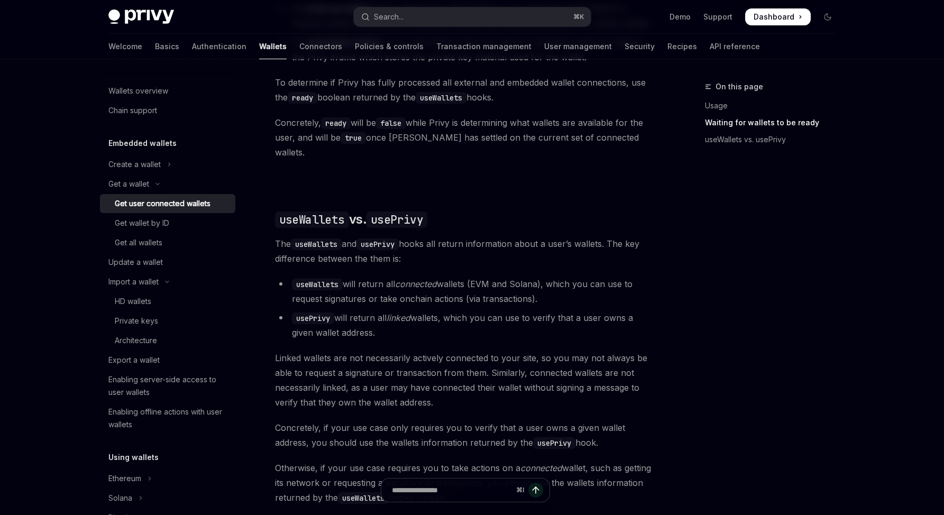
scroll to position [898, 0]
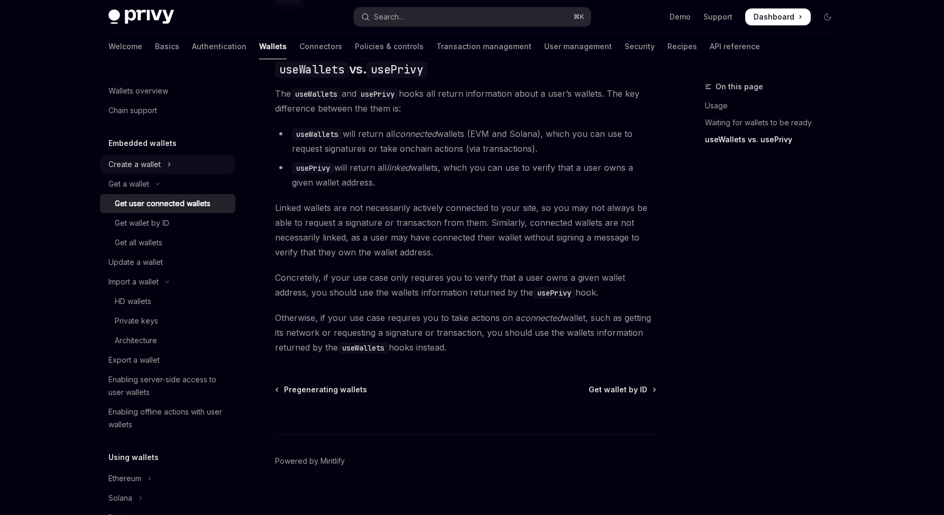
click at [152, 156] on button "Create a wallet" at bounding box center [167, 164] width 135 height 19
type textarea "*"
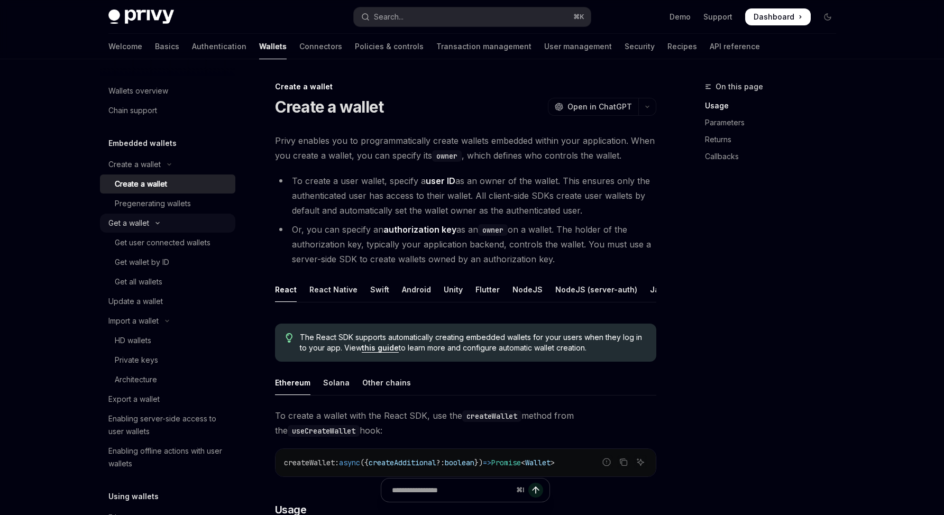
click at [138, 217] on div "Get a wallet" at bounding box center [128, 223] width 41 height 13
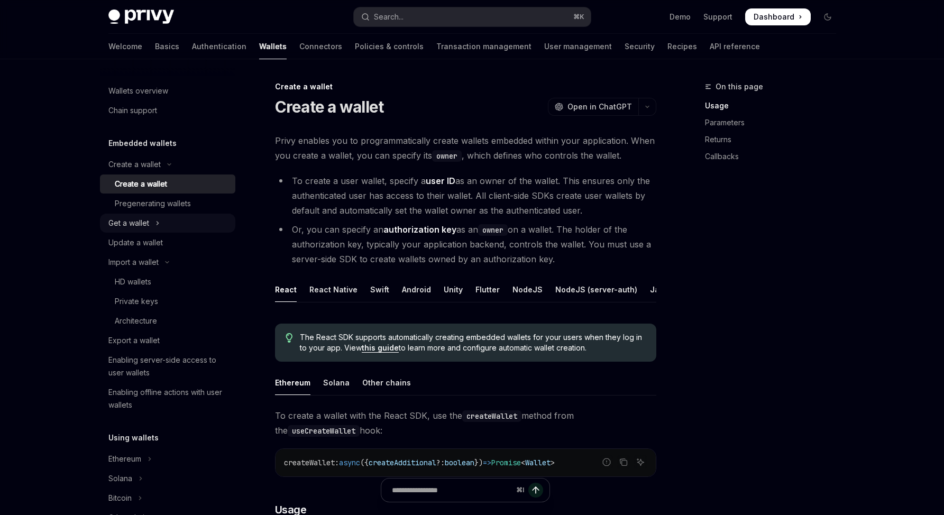
click at [140, 220] on div "Get a wallet" at bounding box center [128, 223] width 41 height 13
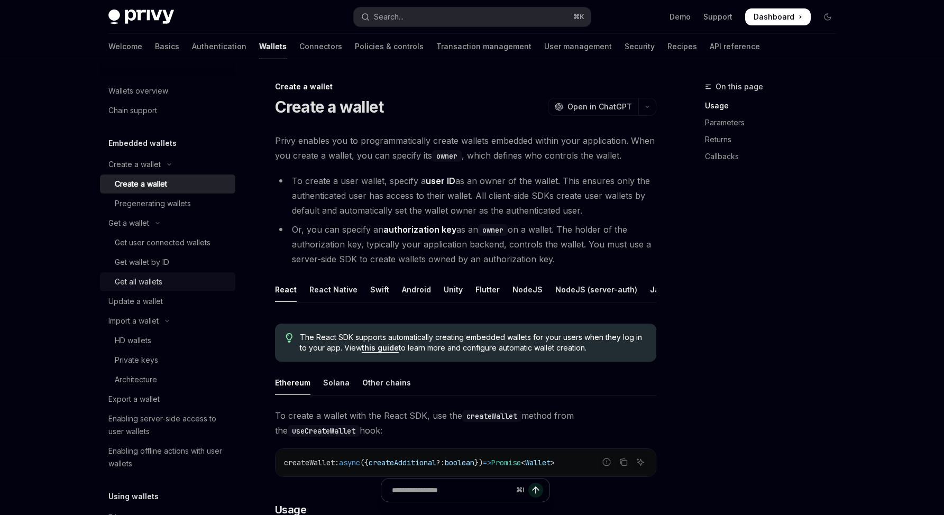
click at [148, 275] on link "Get all wallets" at bounding box center [167, 281] width 135 height 19
click at [170, 285] on div "Get all wallets" at bounding box center [172, 282] width 114 height 13
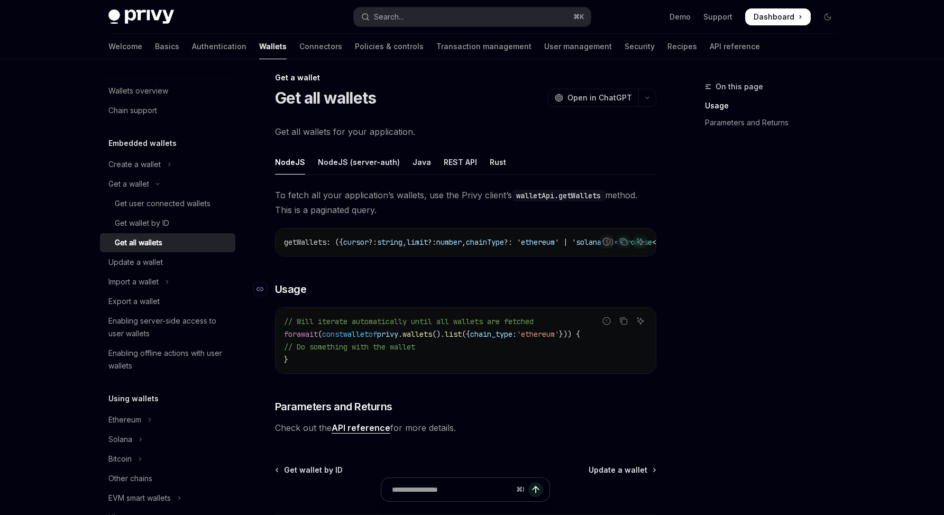
scroll to position [19, 0]
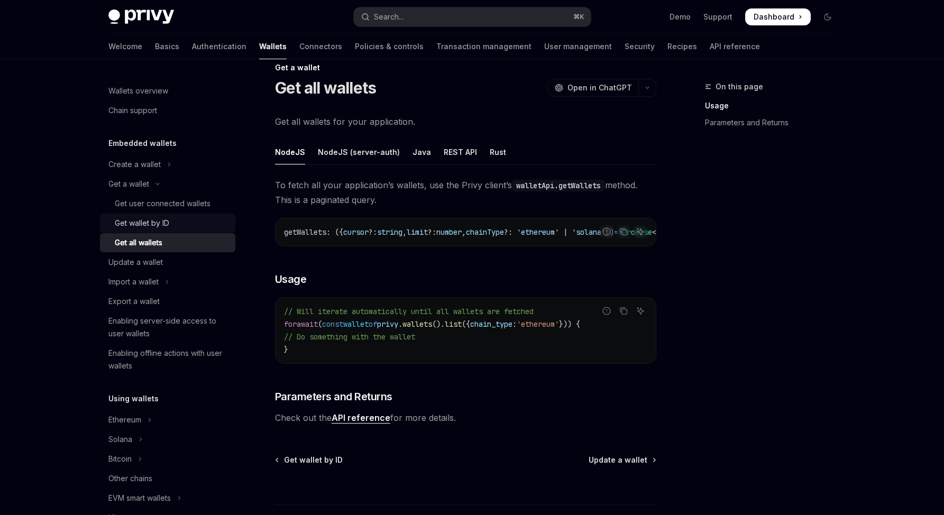
click at [157, 227] on div "Get wallet by ID" at bounding box center [142, 223] width 54 height 13
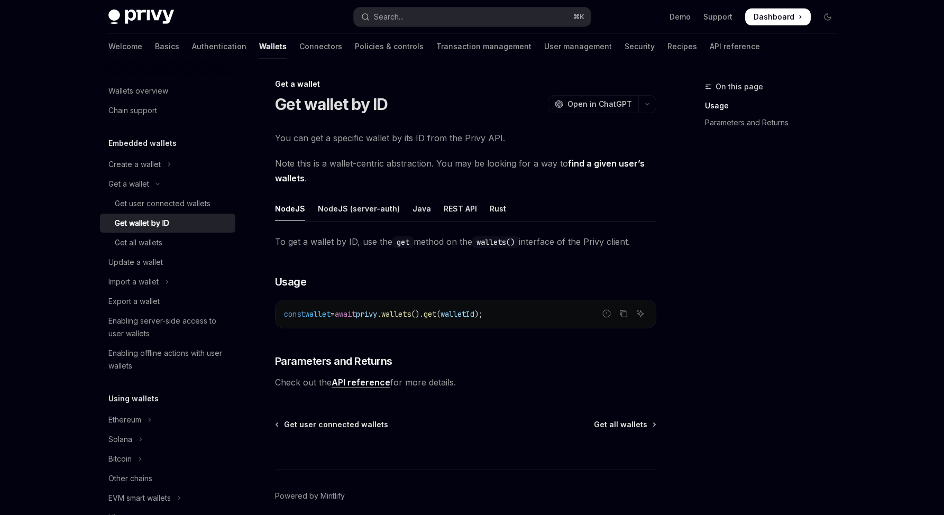
scroll to position [1, 0]
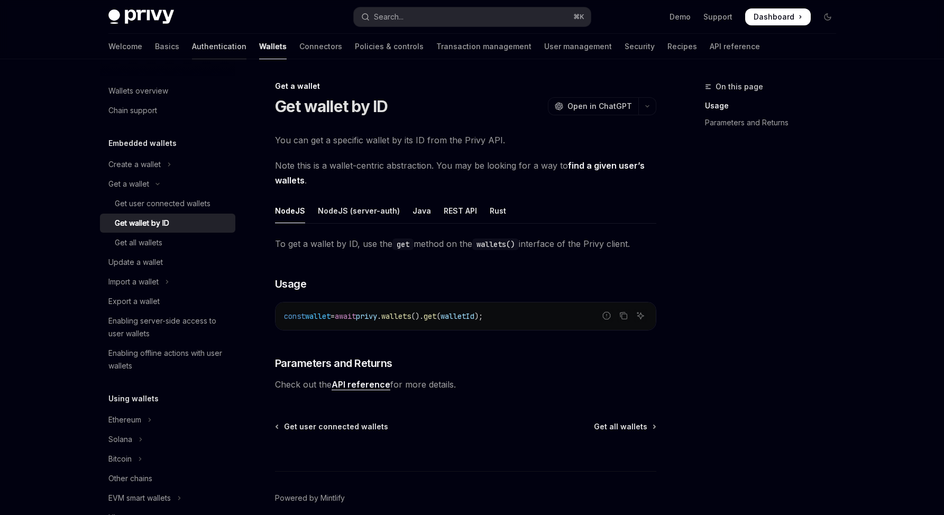
click at [192, 51] on link "Authentication" at bounding box center [219, 46] width 54 height 25
click at [192, 49] on link "Authentication" at bounding box center [219, 46] width 54 height 25
click at [192, 44] on link "Authentication" at bounding box center [219, 46] width 54 height 25
click at [192, 47] on link "Authentication" at bounding box center [219, 46] width 54 height 25
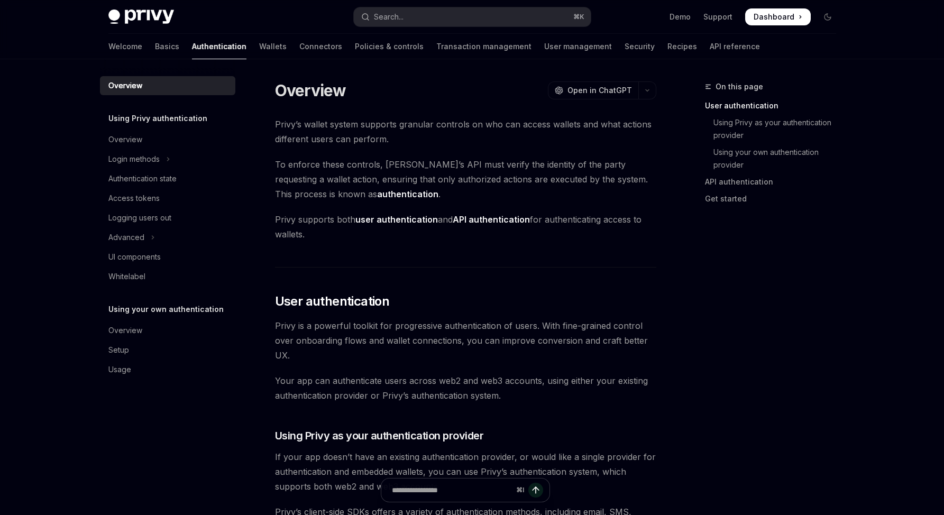
click at [192, 47] on link "Authentication" at bounding box center [219, 46] width 54 height 25
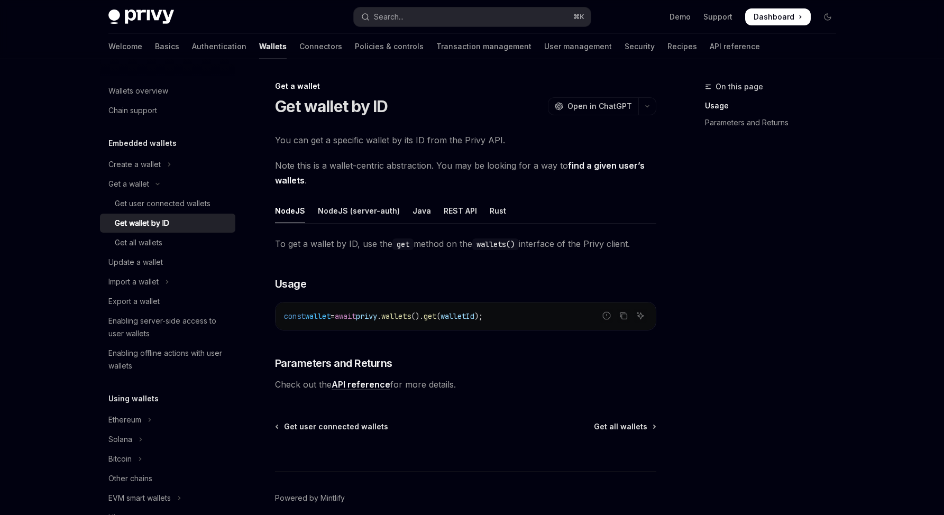
scroll to position [3, 0]
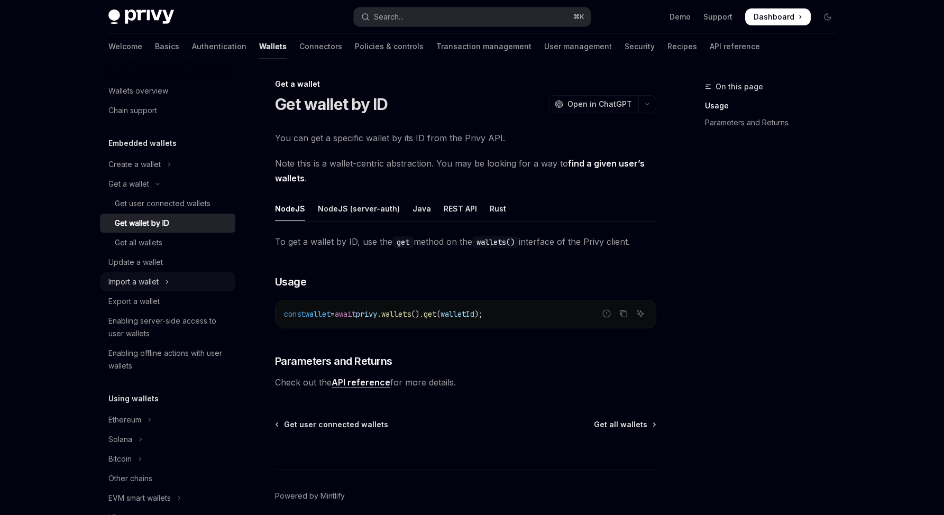
click at [159, 290] on button "Import a wallet" at bounding box center [167, 281] width 135 height 19
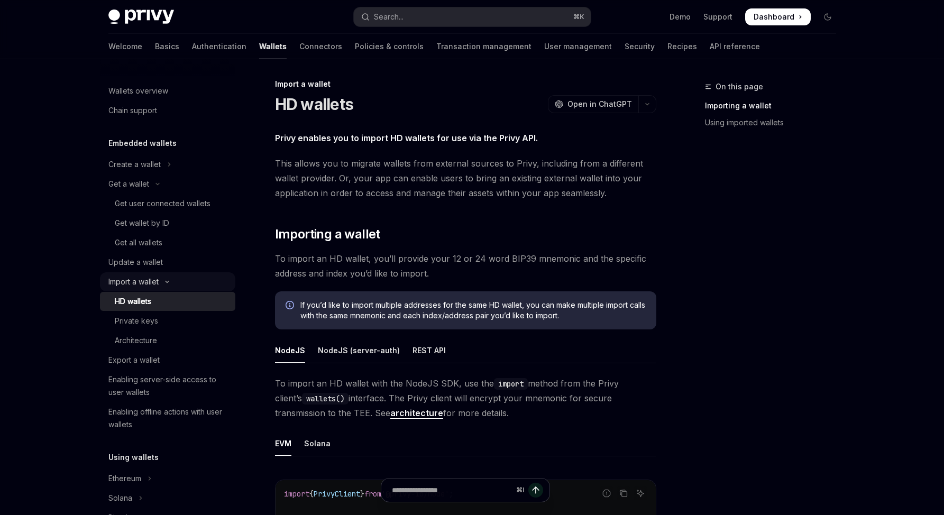
click at [156, 295] on div "HD wallets" at bounding box center [172, 301] width 114 height 13
click at [154, 365] on div "Export a wallet" at bounding box center [133, 360] width 51 height 13
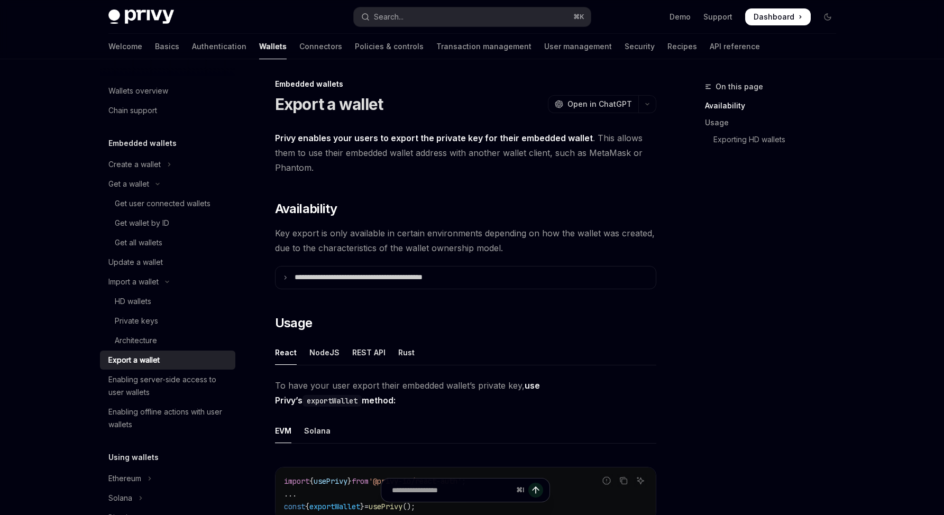
click at [153, 366] on div "Export a wallet" at bounding box center [133, 360] width 51 height 13
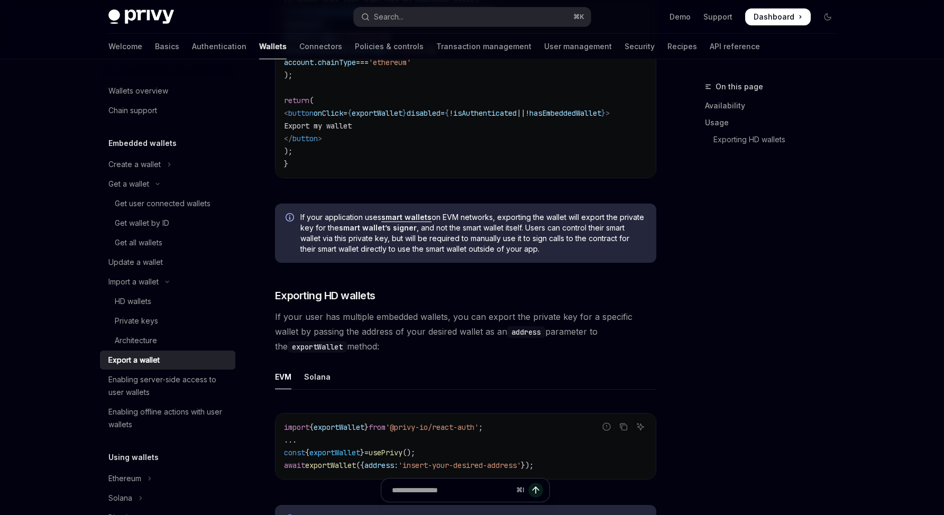
click at [433, 409] on div "Report incorrect code Copy Ask AI import { exportWallet } from '@privy-io/react…" at bounding box center [465, 450] width 381 height 94
click at [137, 210] on div "Get user connected wallets" at bounding box center [163, 203] width 96 height 13
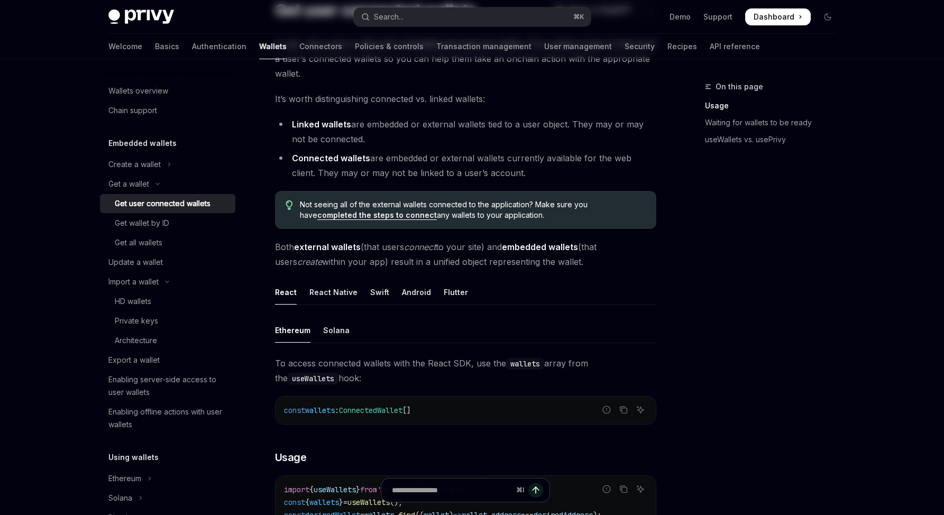
scroll to position [98, 0]
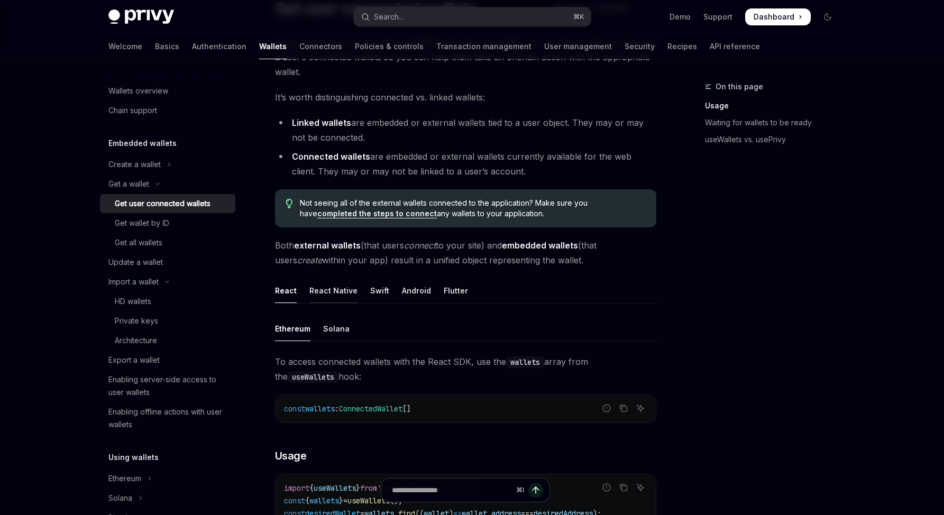
click at [317, 280] on div "React Native" at bounding box center [334, 290] width 48 height 25
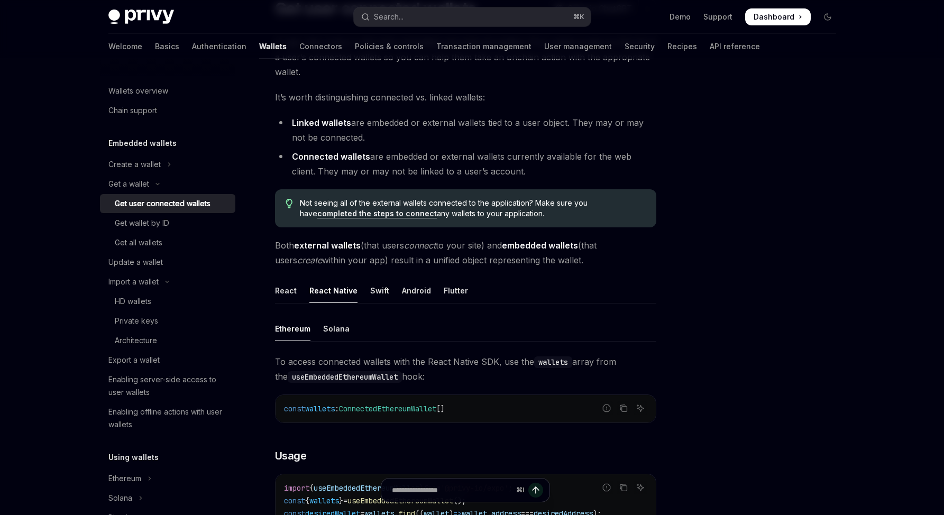
scroll to position [303, 0]
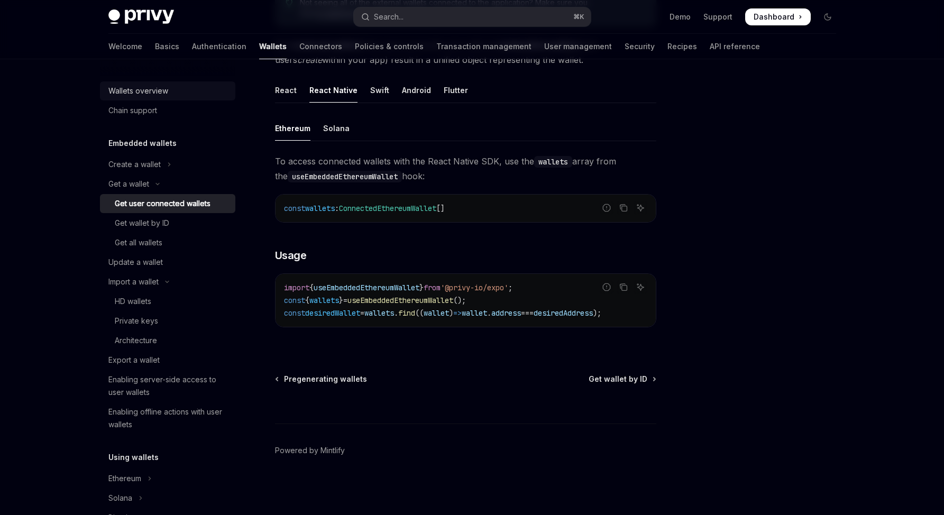
click at [134, 92] on div "Wallets overview" at bounding box center [138, 91] width 60 height 13
type textarea "*"
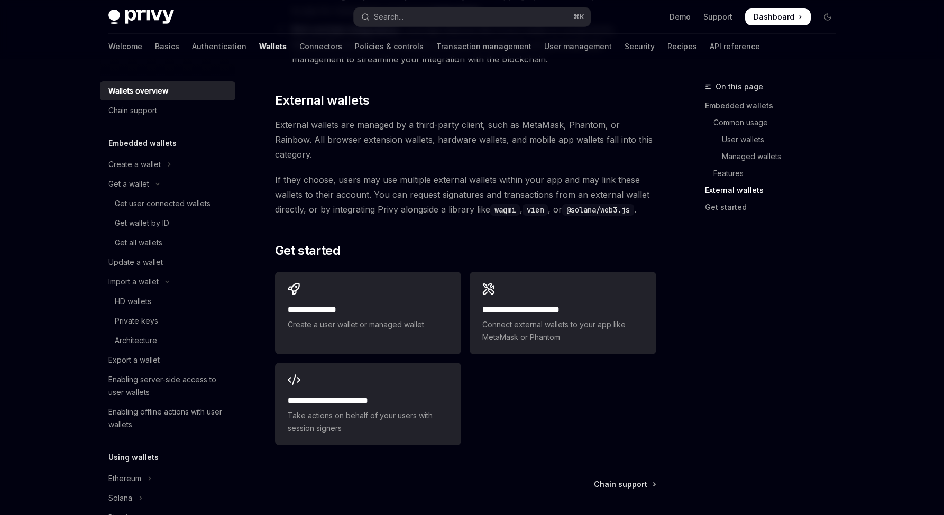
scroll to position [1561, 0]
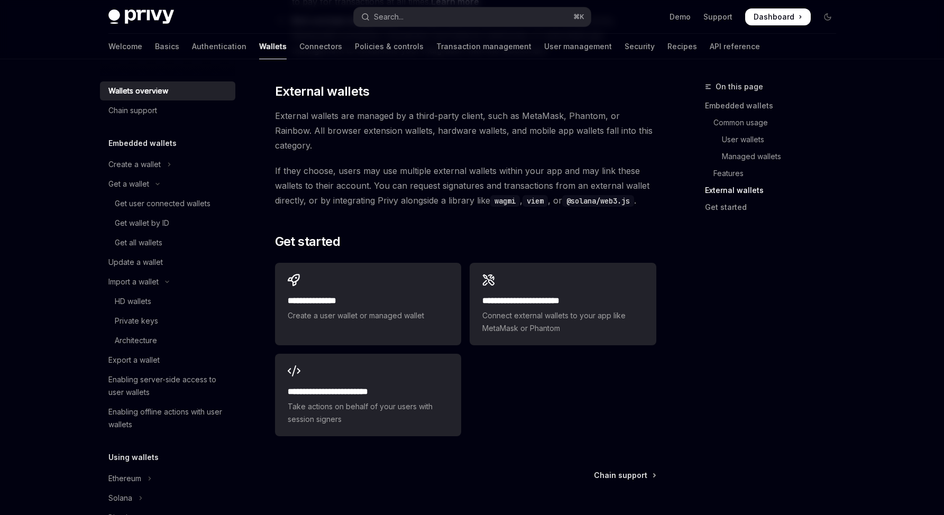
click at [464, 351] on div "**********" at bounding box center [465, 350] width 381 height 182
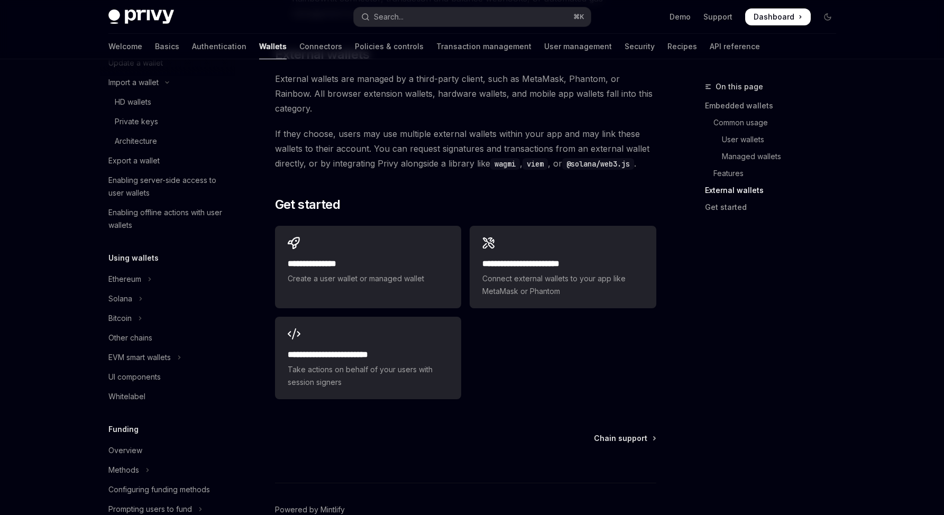
scroll to position [201, 0]
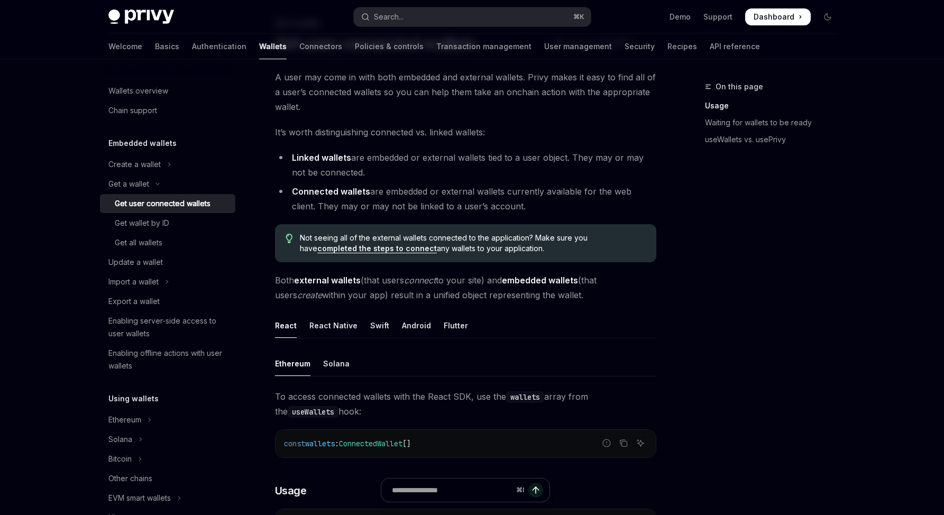
scroll to position [109, 0]
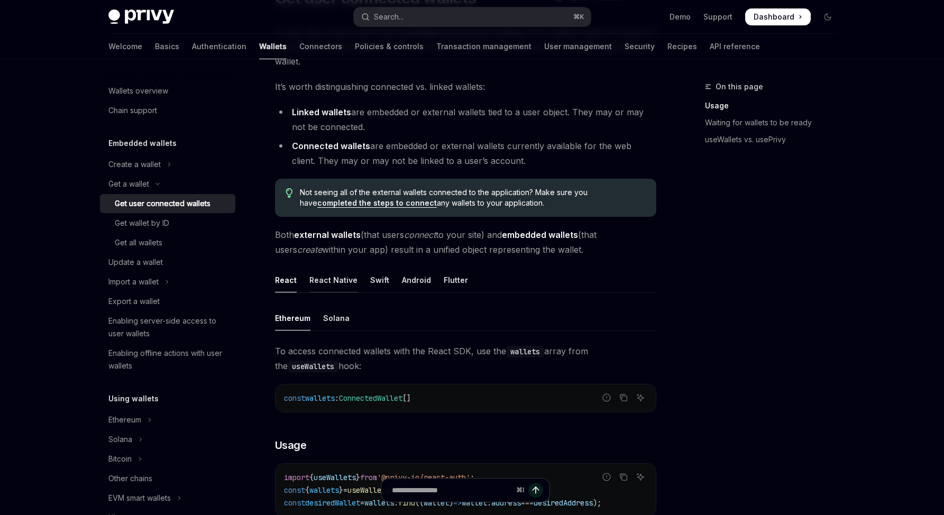
click at [325, 280] on div "React Native" at bounding box center [334, 280] width 48 height 25
type textarea "*"
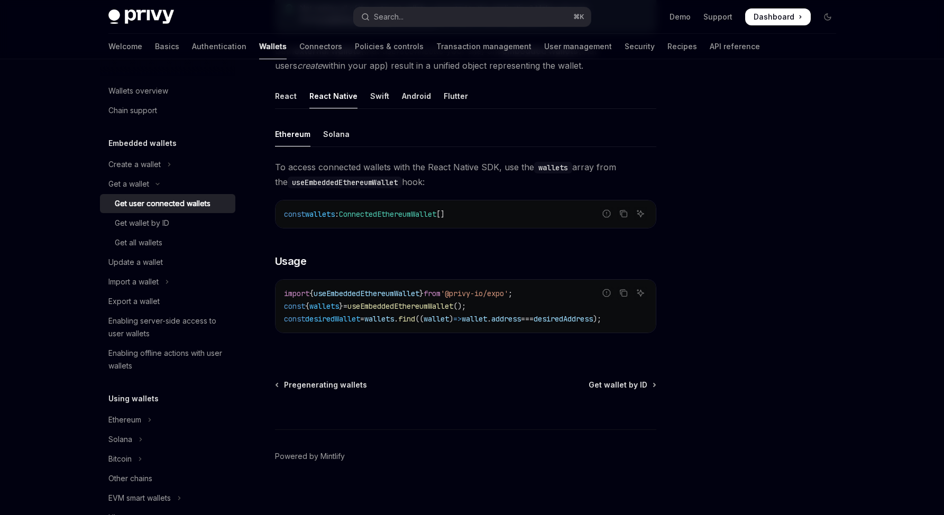
scroll to position [299, 0]
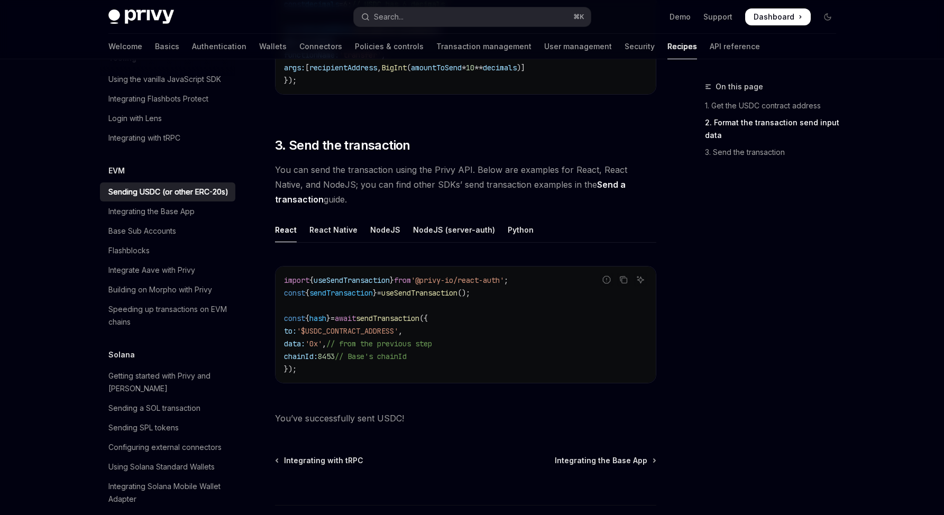
scroll to position [810, 0]
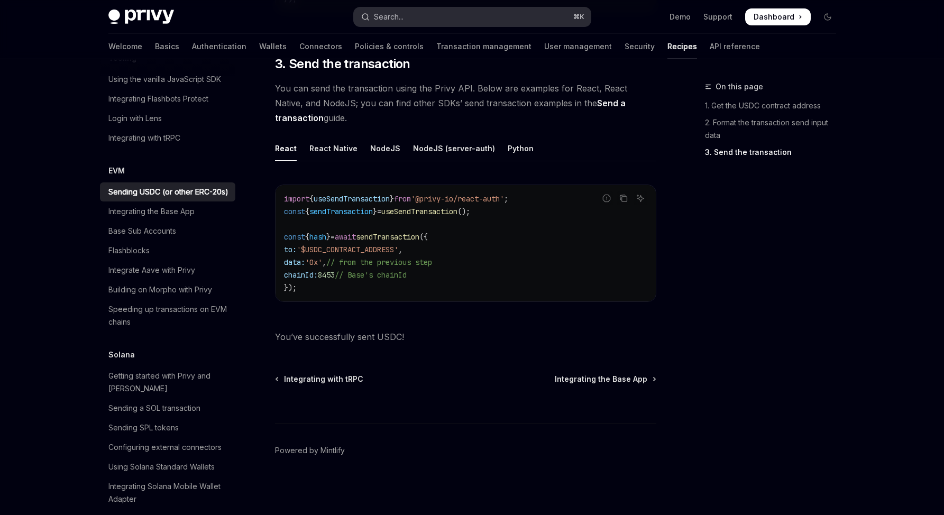
click at [443, 21] on button "Search... ⌘ K" at bounding box center [472, 16] width 237 height 19
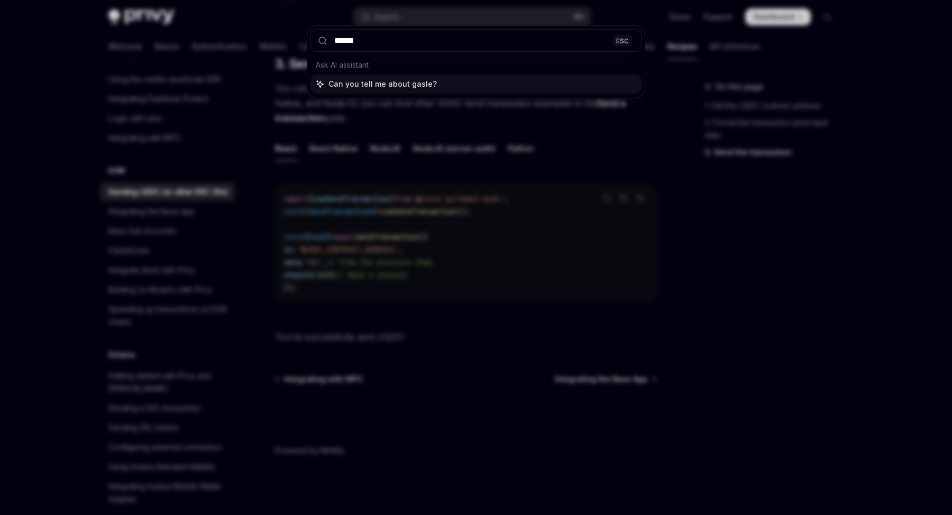
type input "*******"
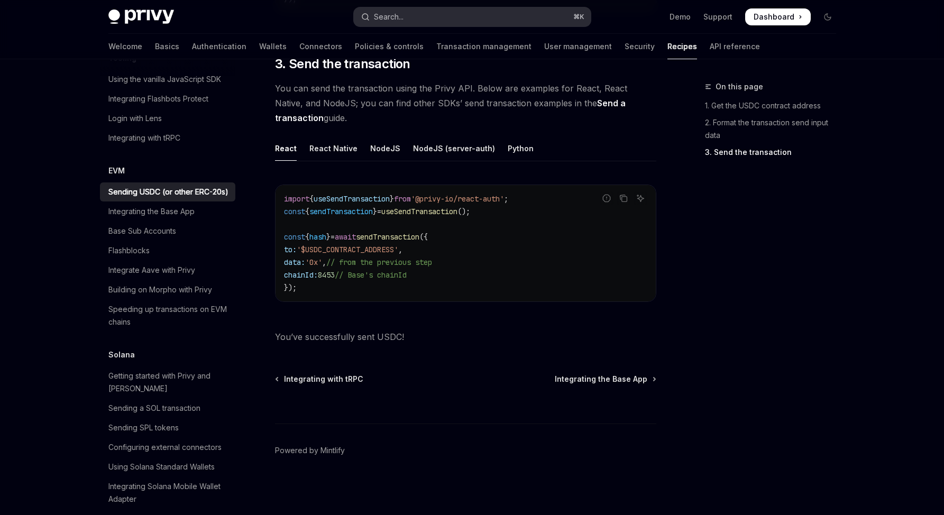
click at [393, 7] on button "Search... ⌘ K" at bounding box center [472, 16] width 237 height 19
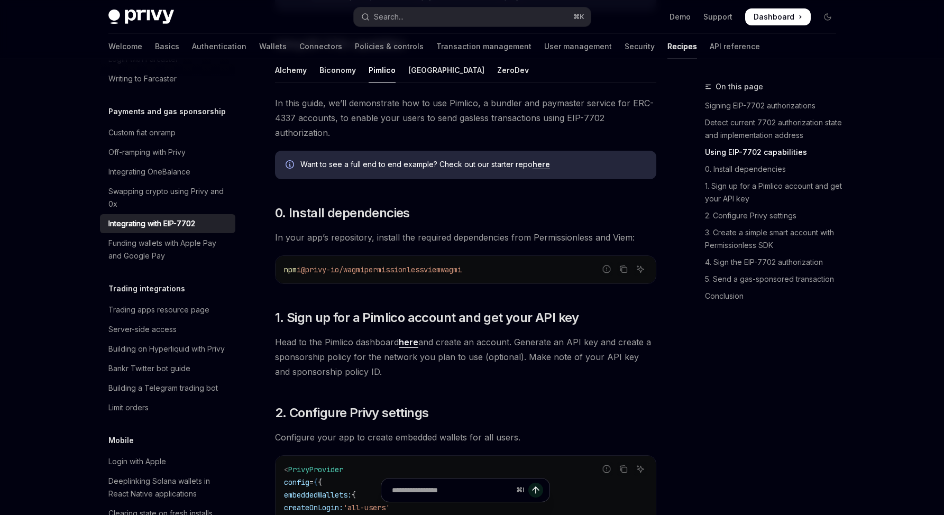
scroll to position [880, 0]
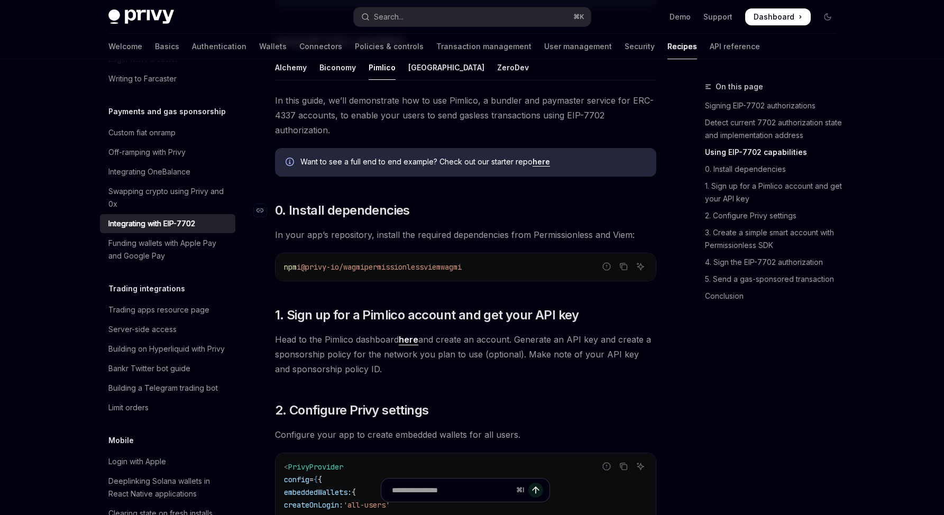
click at [470, 219] on h2 "​ 0. Install dependencies" at bounding box center [465, 210] width 381 height 17
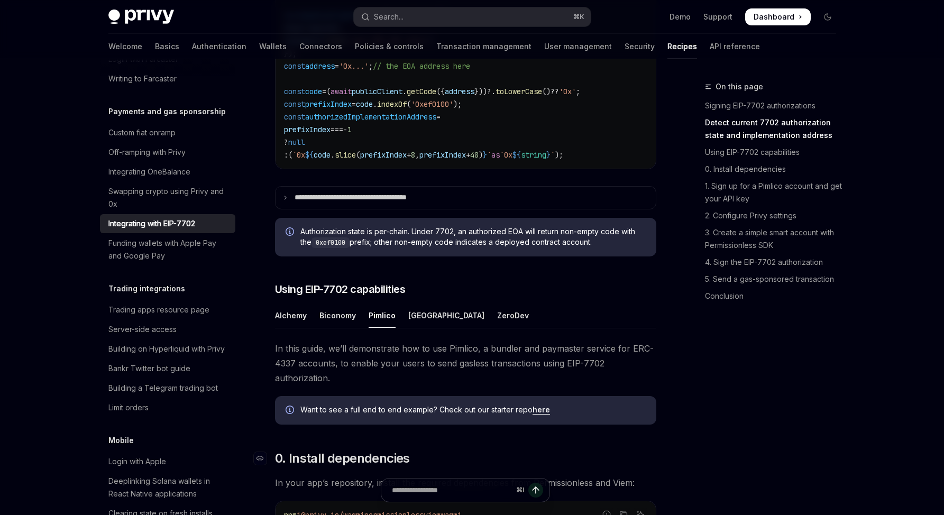
scroll to position [567, 0]
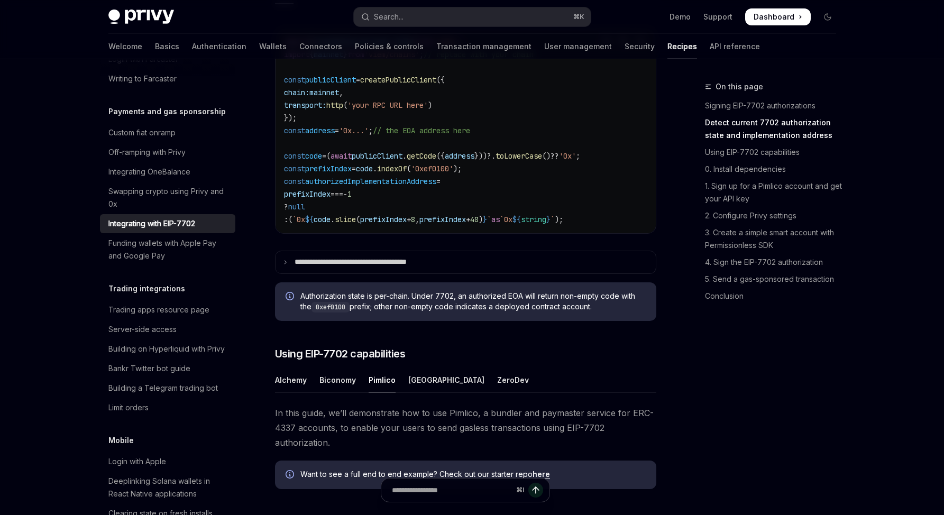
drag, startPoint x: 294, startPoint y: 389, endPoint x: 470, endPoint y: 390, distance: 176.7
click at [470, 390] on ul "Alchemy Biconomy Pimlico Porto ZeroDev" at bounding box center [465, 380] width 381 height 25
click at [497, 393] on div "ZeroDev" at bounding box center [513, 380] width 32 height 25
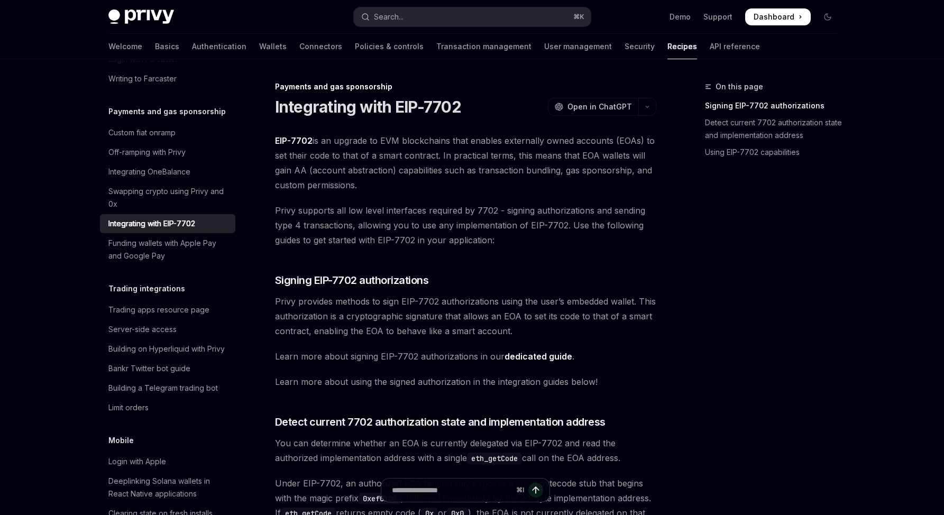
click at [134, 13] on img at bounding box center [141, 17] width 66 height 15
type textarea "*"
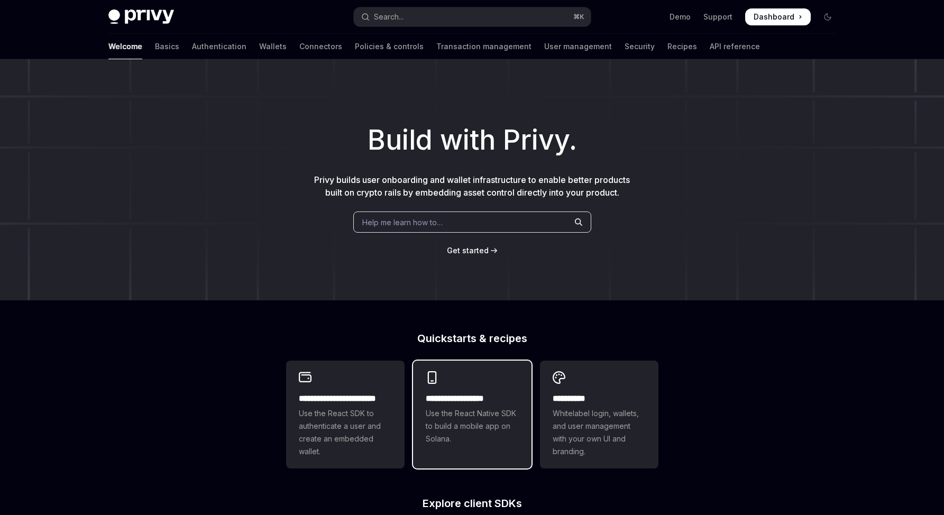
click at [447, 407] on span "Use the React Native SDK to build a mobile app on Solana." at bounding box center [472, 426] width 93 height 38
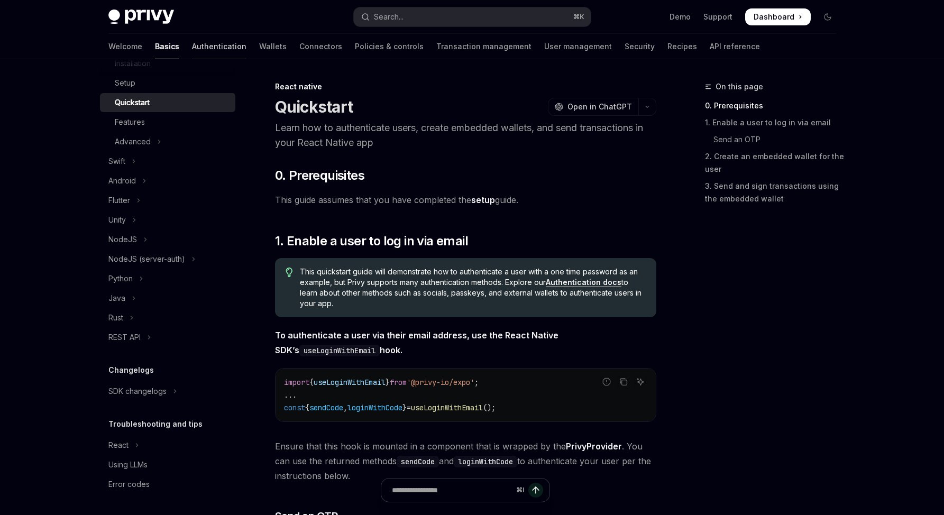
click at [192, 50] on link "Authentication" at bounding box center [219, 46] width 54 height 25
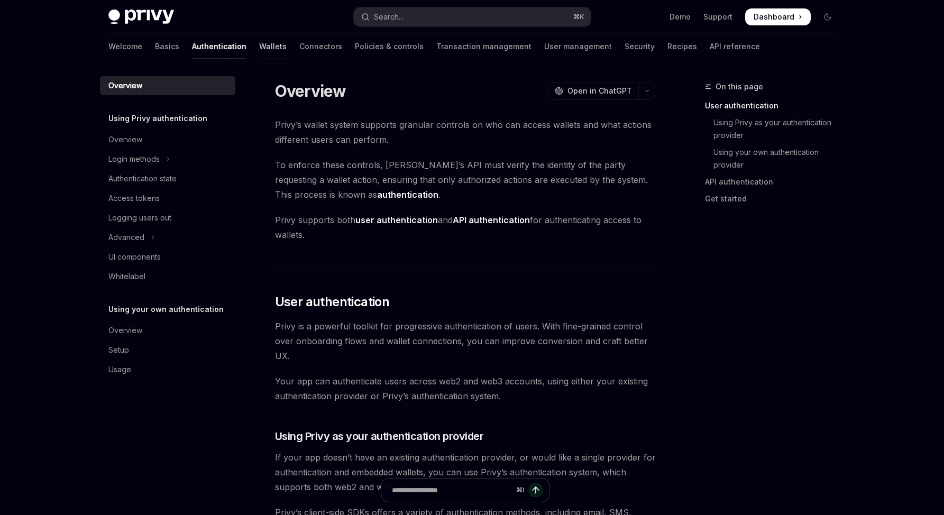
click at [259, 47] on link "Wallets" at bounding box center [273, 46] width 28 height 25
type textarea "*"
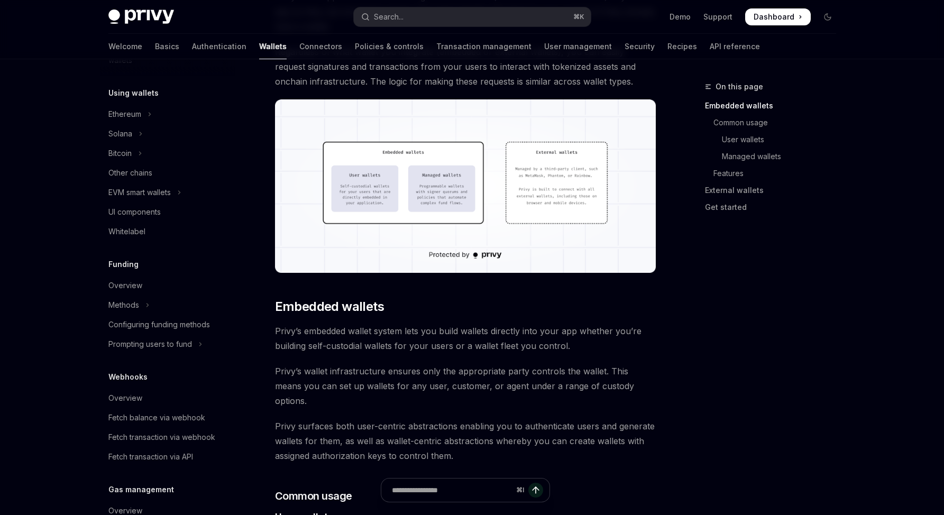
scroll to position [365, 0]
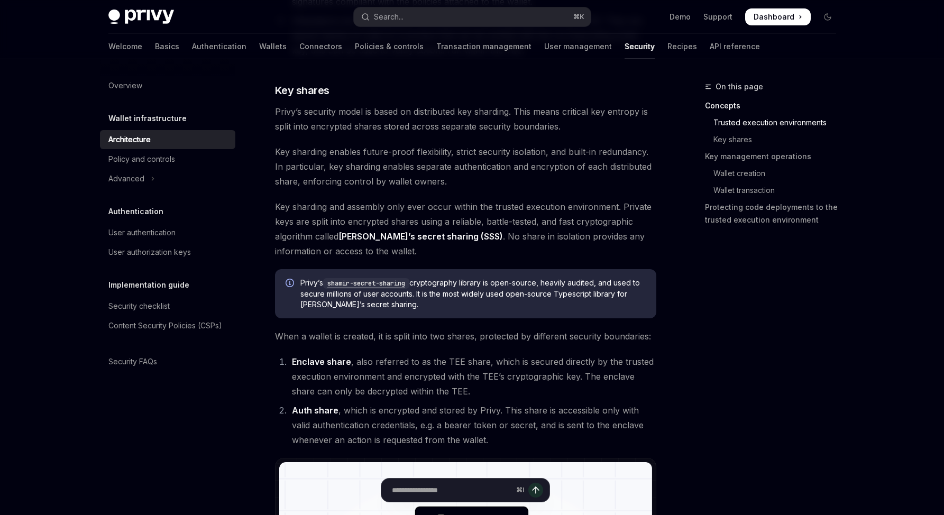
scroll to position [516, 0]
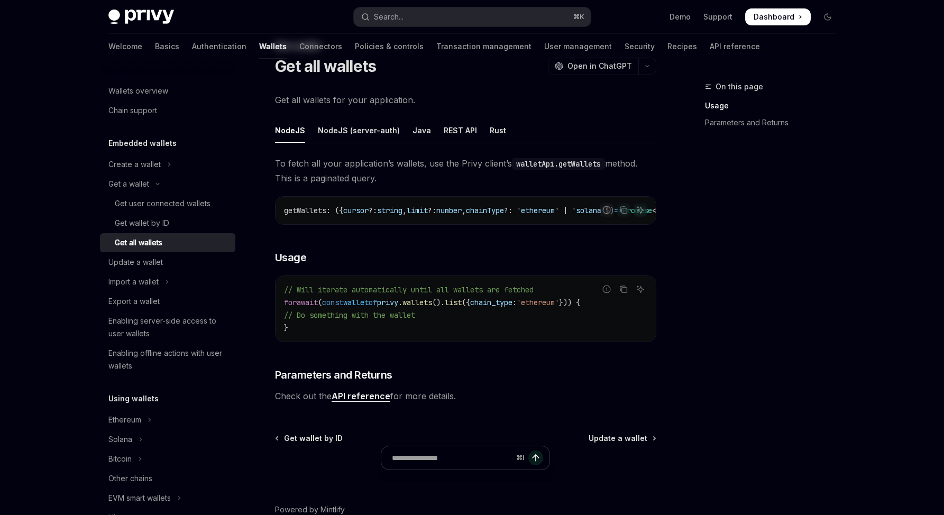
scroll to position [88, 0]
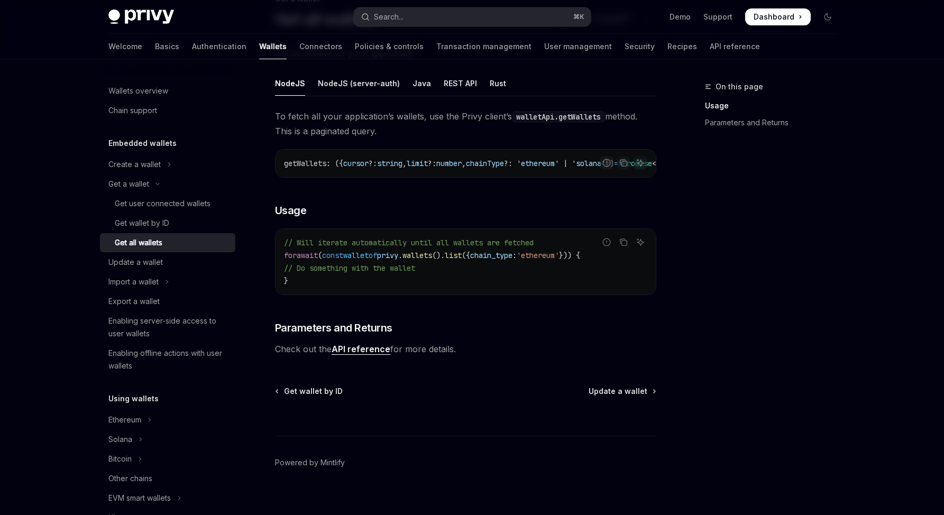
click at [72, 276] on div "Skip to main content Privy Docs home page Search... ⌘ K Demo Support Dashboard …" at bounding box center [472, 219] width 944 height 615
click at [81, 261] on div "Get a wallet Get all wallets OpenAI Open in ChatGPT OpenAI Open in ChatGPT Get …" at bounding box center [367, 260] width 584 height 535
click at [493, 436] on div "⌘ I" at bounding box center [465, 416] width 381 height 39
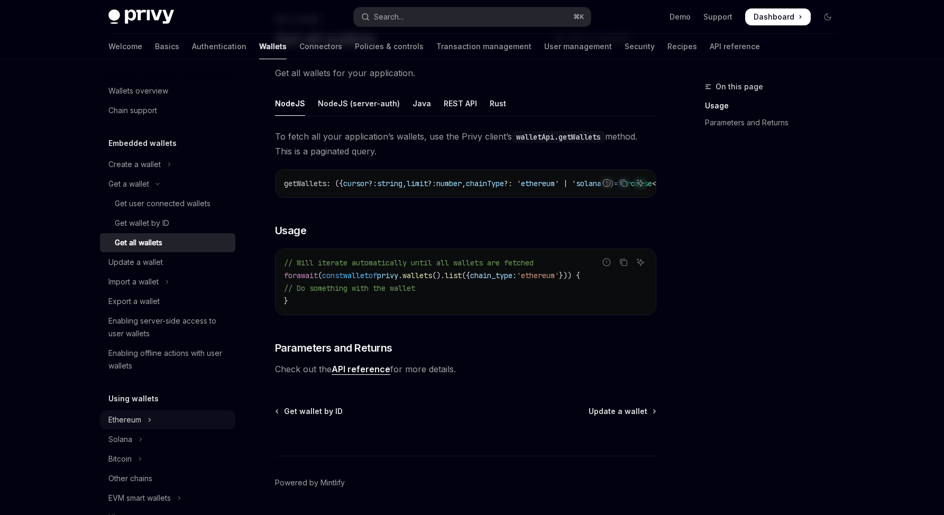
click at [151, 417] on icon "Toggle Ethereum section" at bounding box center [150, 420] width 4 height 13
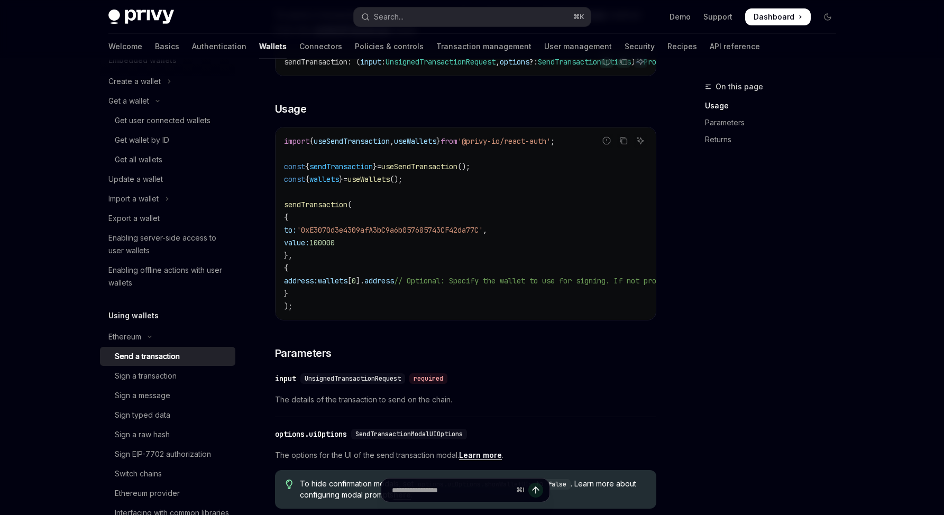
scroll to position [203, 0]
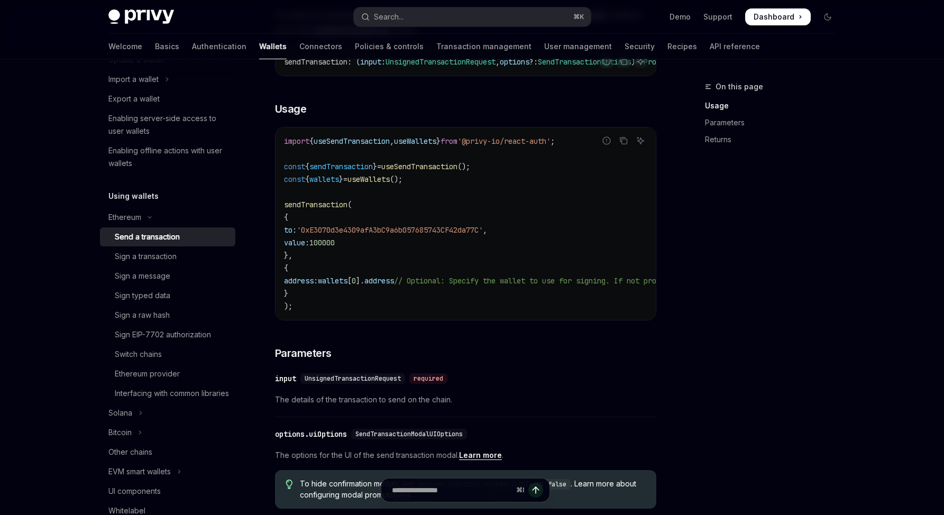
click at [68, 357] on div "Skip to main content Privy Docs home page Search... ⌘ K Demo Support Dashboard …" at bounding box center [472, 399] width 944 height 1126
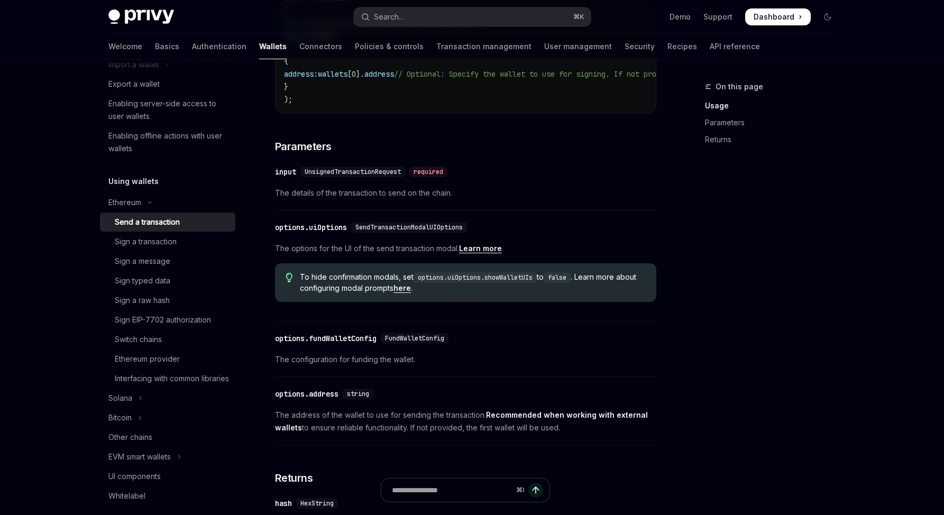
scroll to position [653, 0]
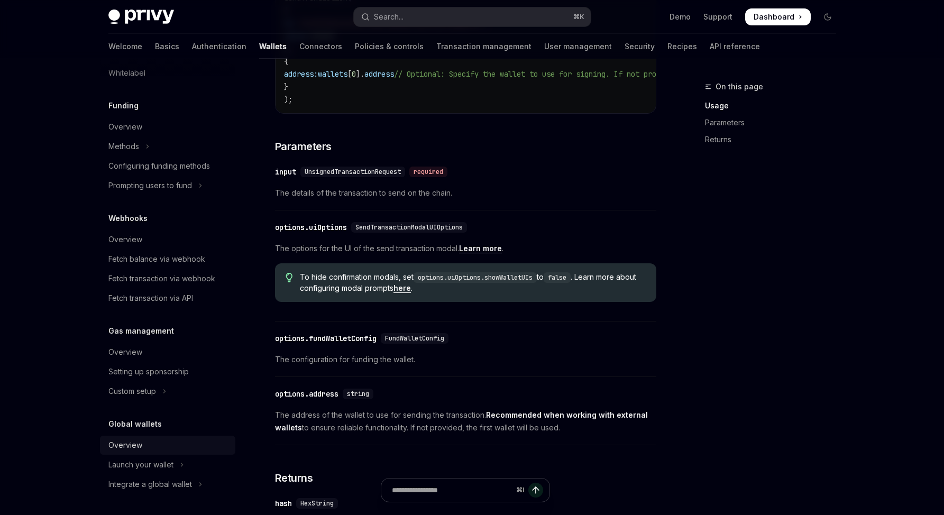
click at [137, 443] on div "Overview" at bounding box center [125, 445] width 34 height 13
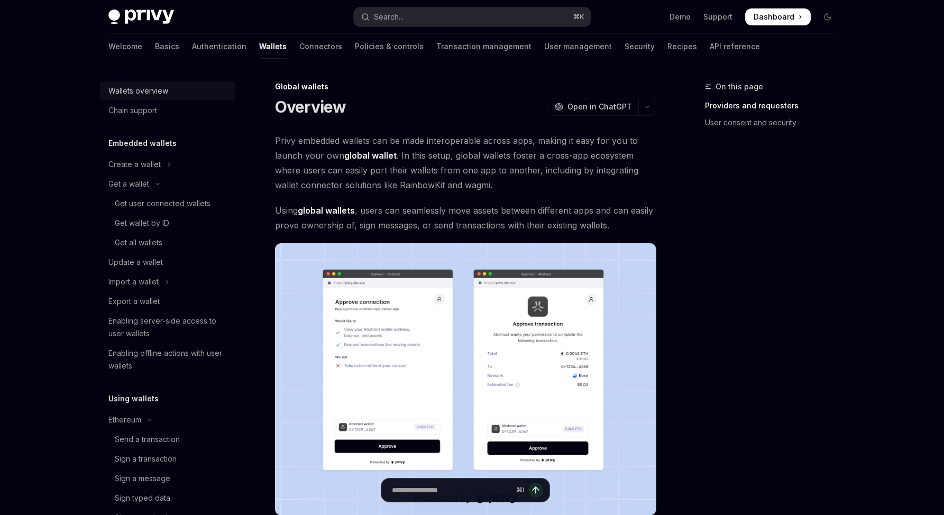
click at [144, 88] on div "Wallets overview" at bounding box center [138, 91] width 60 height 13
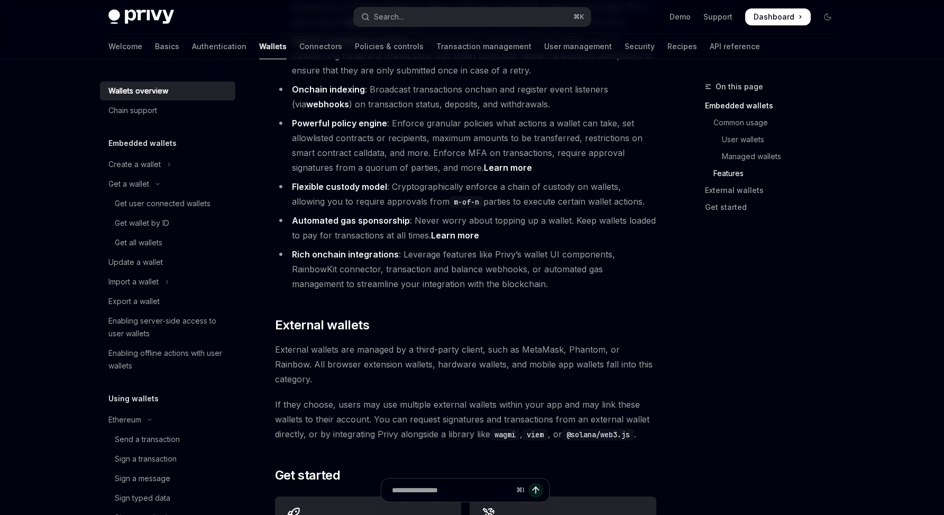
scroll to position [1569, 0]
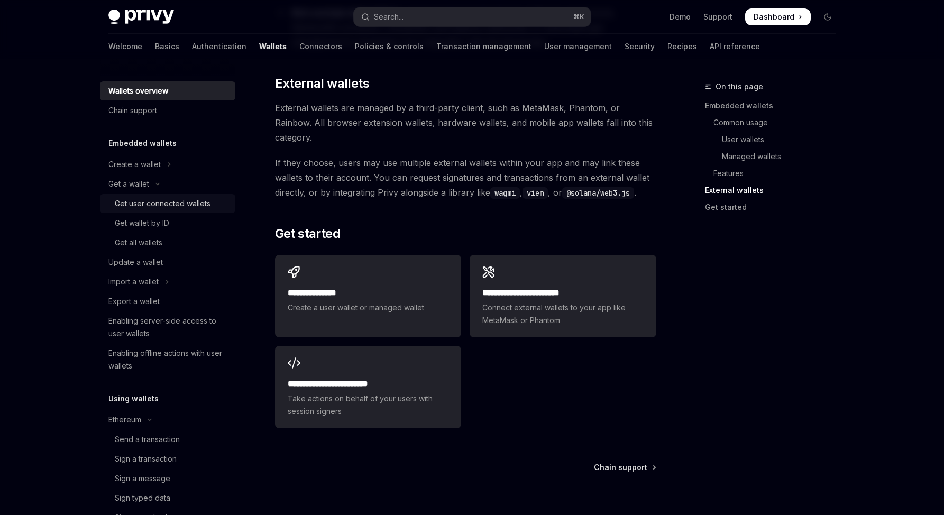
click at [131, 197] on div "Get user connected wallets" at bounding box center [163, 203] width 96 height 13
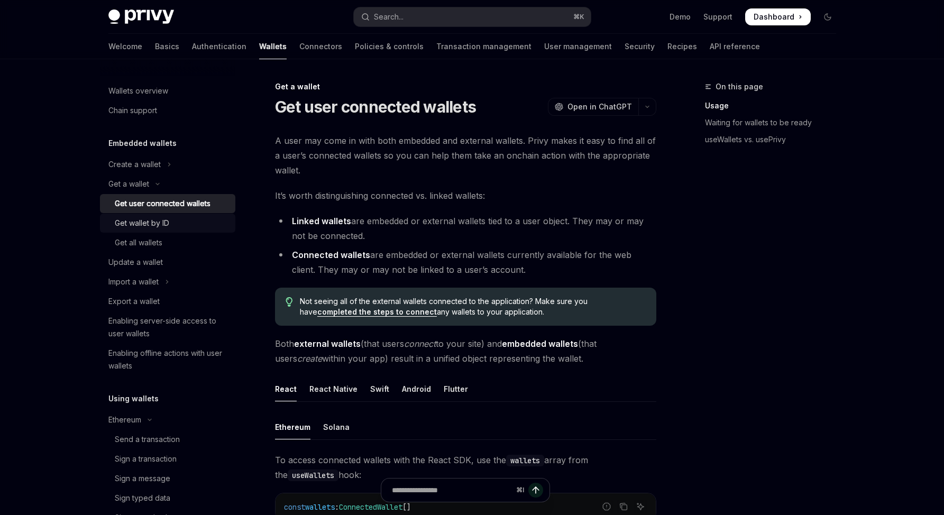
click at [138, 217] on div "Get wallet by ID" at bounding box center [142, 223] width 54 height 13
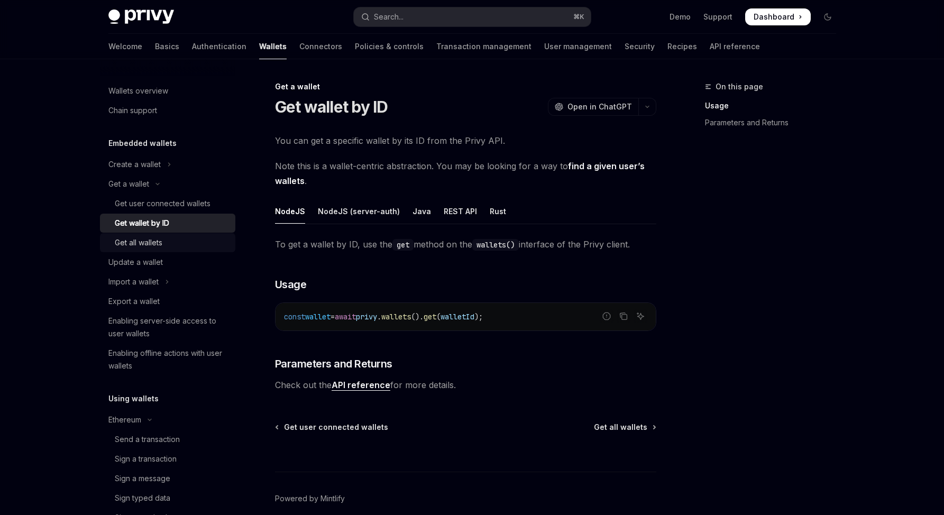
click at [141, 247] on div "Get all wallets" at bounding box center [139, 242] width 48 height 13
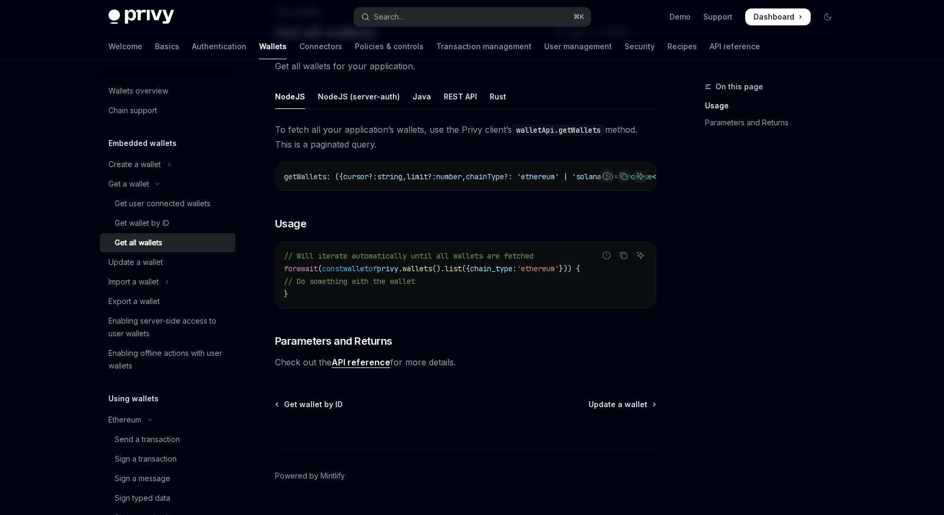
scroll to position [68, 0]
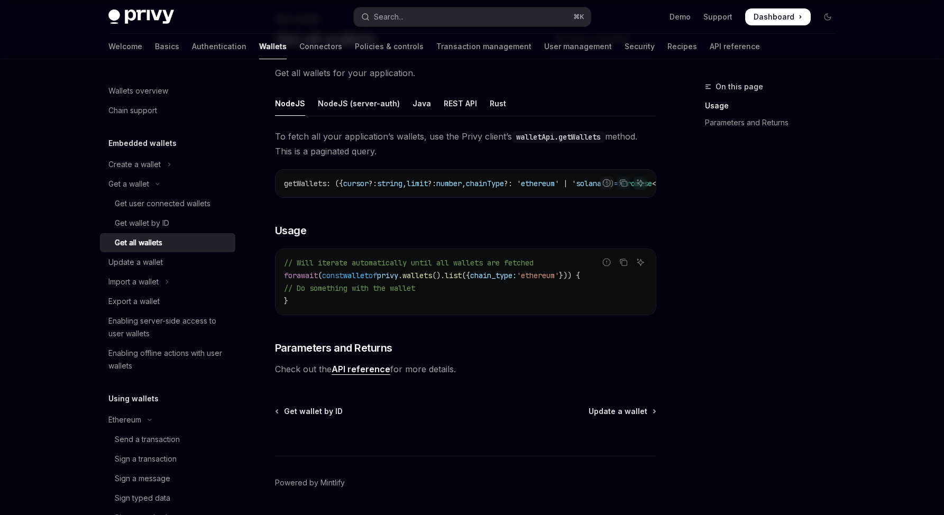
click at [445, 307] on code "// Will iterate automatically until all wallets are fetched for await ( const w…" at bounding box center [465, 282] width 363 height 51
click at [450, 307] on code "// Will iterate automatically until all wallets are fetched for await ( const w…" at bounding box center [465, 282] width 363 height 51
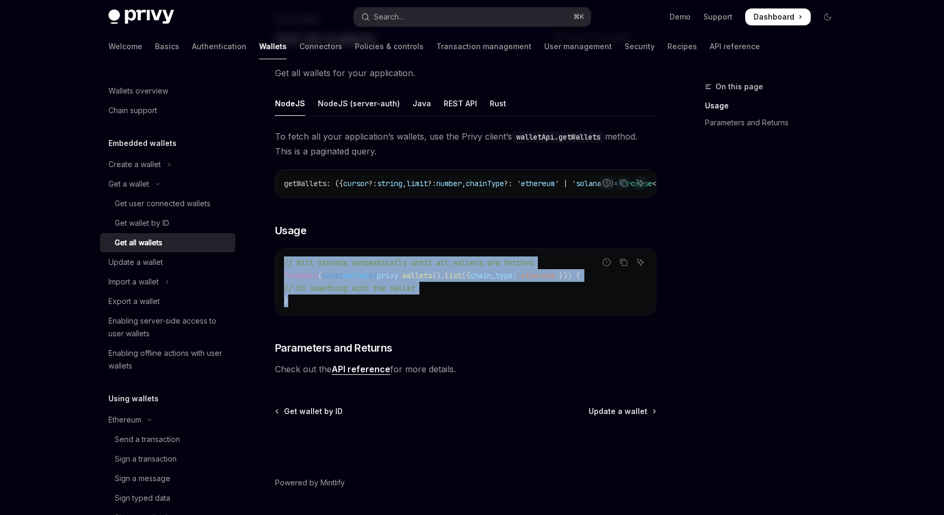
drag, startPoint x: 446, startPoint y: 312, endPoint x: 263, endPoint y: 269, distance: 188.1
click at [263, 269] on div "Get a wallet Get all wallets OpenAI Open in ChatGPT OpenAI Open in ChatGPT Get …" at bounding box center [367, 280] width 584 height 535
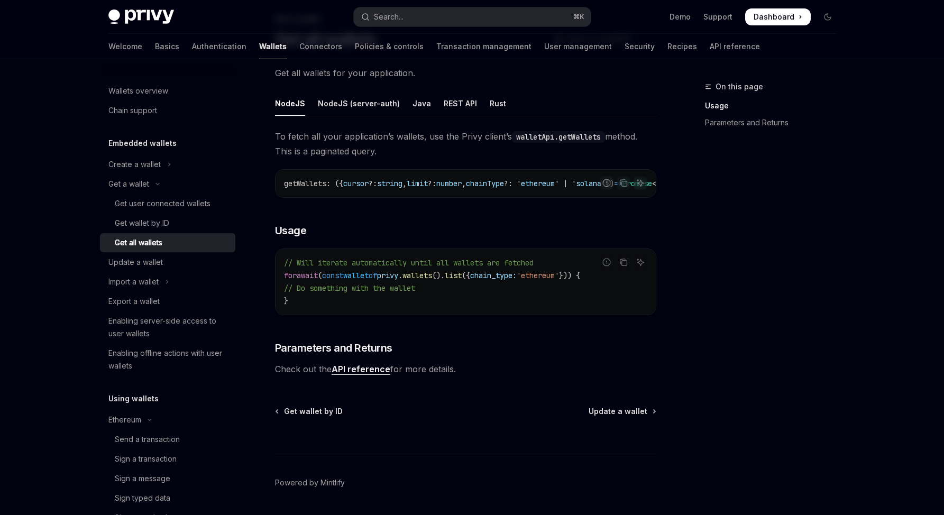
click at [341, 293] on span "// Do something with the wallet" at bounding box center [349, 289] width 131 height 10
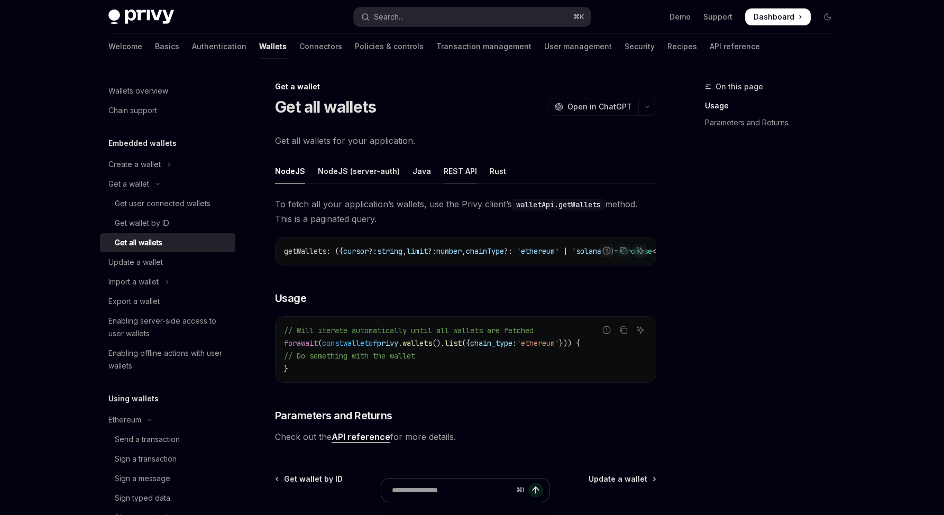
click at [447, 179] on div "REST API" at bounding box center [460, 171] width 33 height 25
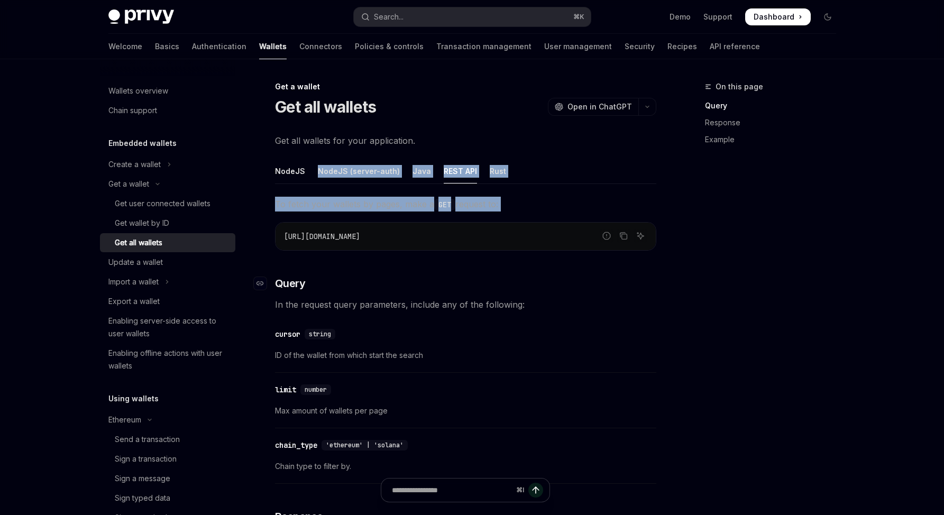
drag, startPoint x: 285, startPoint y: 180, endPoint x: 421, endPoint y: 280, distance: 168.0
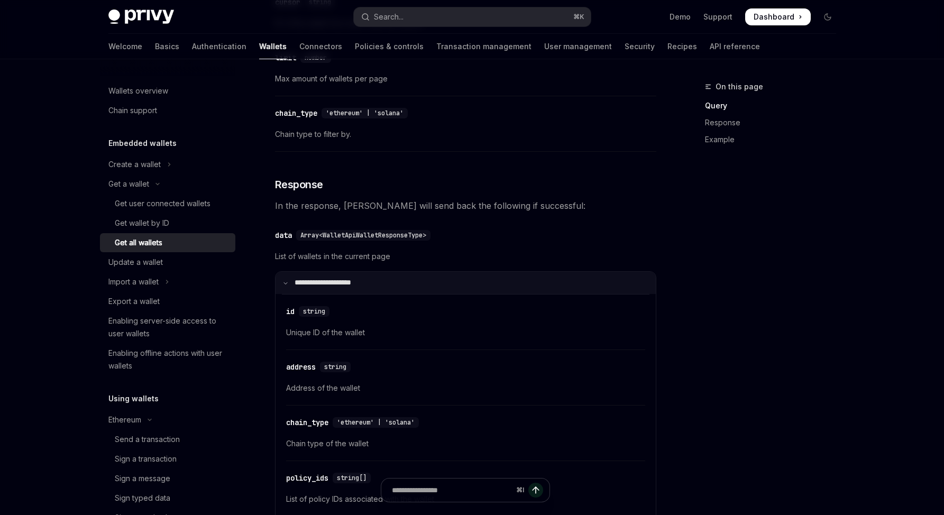
scroll to position [334, 0]
click at [503, 281] on summary "**********" at bounding box center [466, 281] width 380 height 22
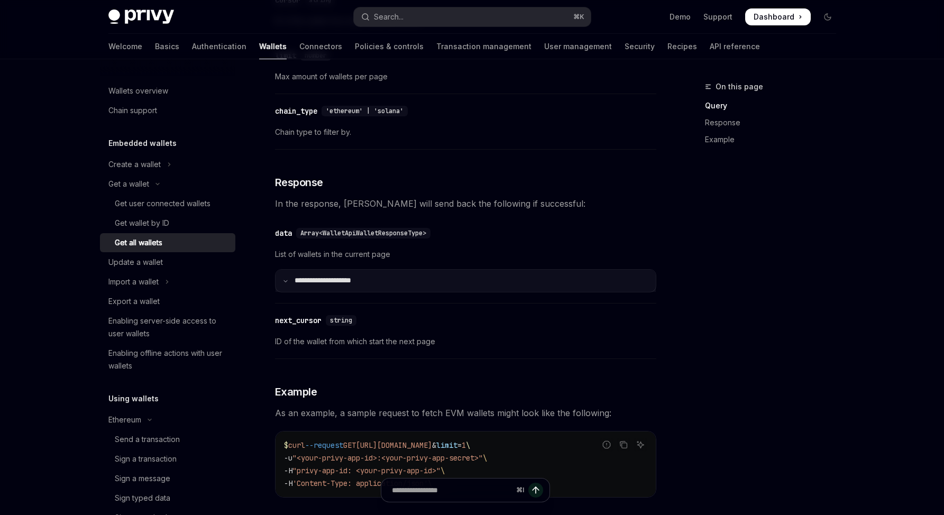
click at [503, 282] on summary "**********" at bounding box center [466, 281] width 380 height 22
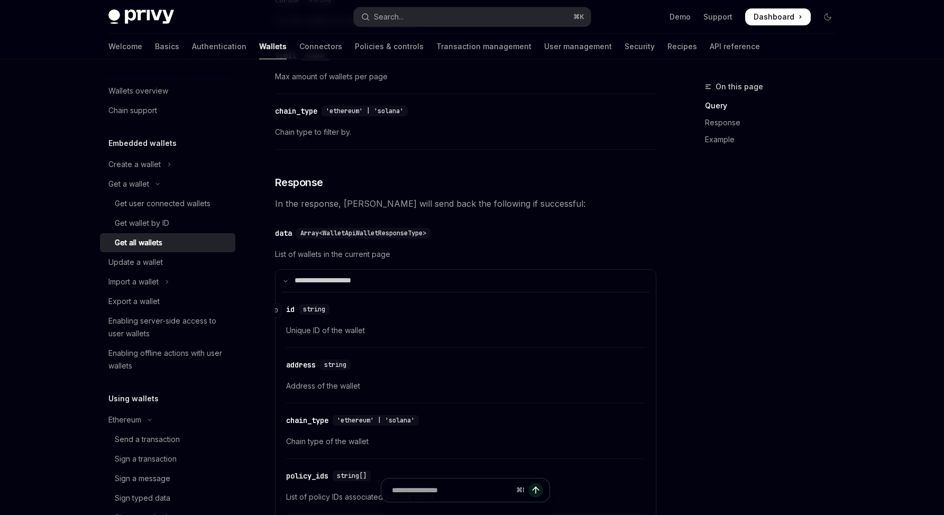
click at [543, 315] on div "​ id string" at bounding box center [460, 309] width 349 height 13
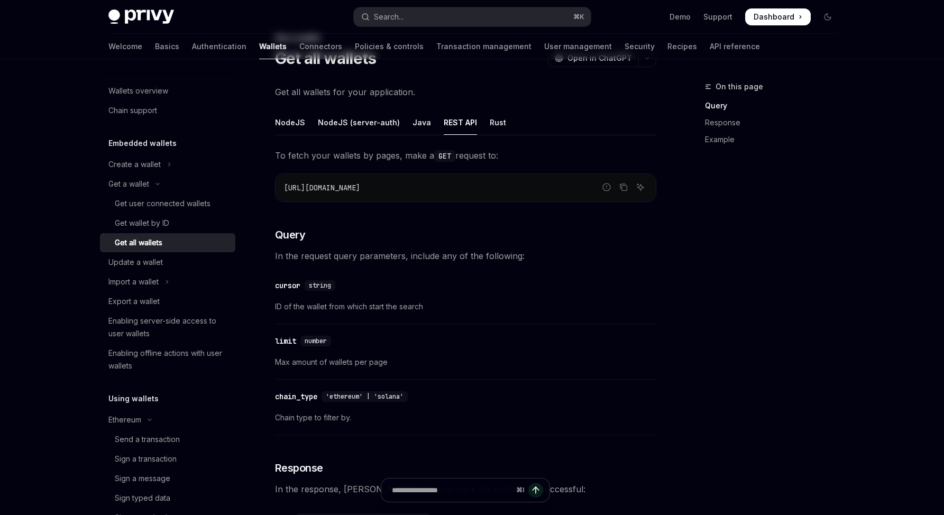
scroll to position [0, 0]
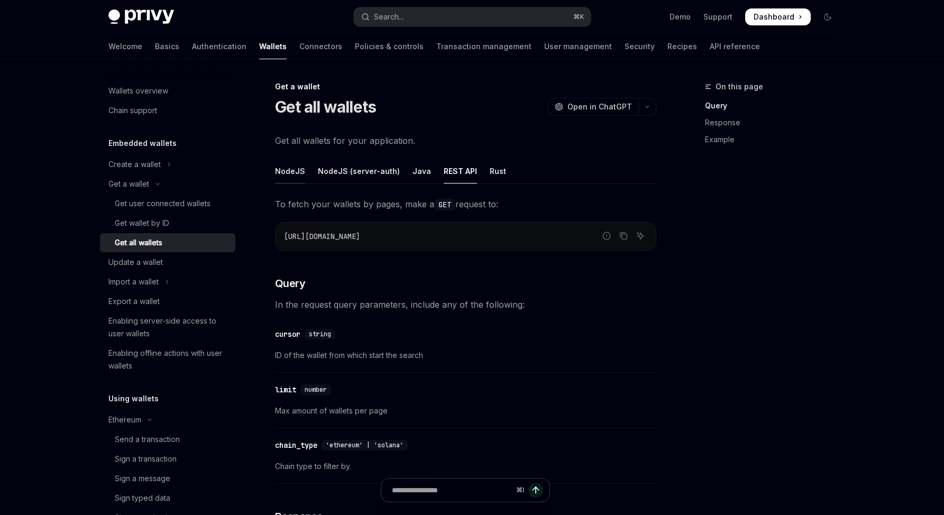
click at [293, 177] on div "NodeJS" at bounding box center [290, 171] width 30 height 25
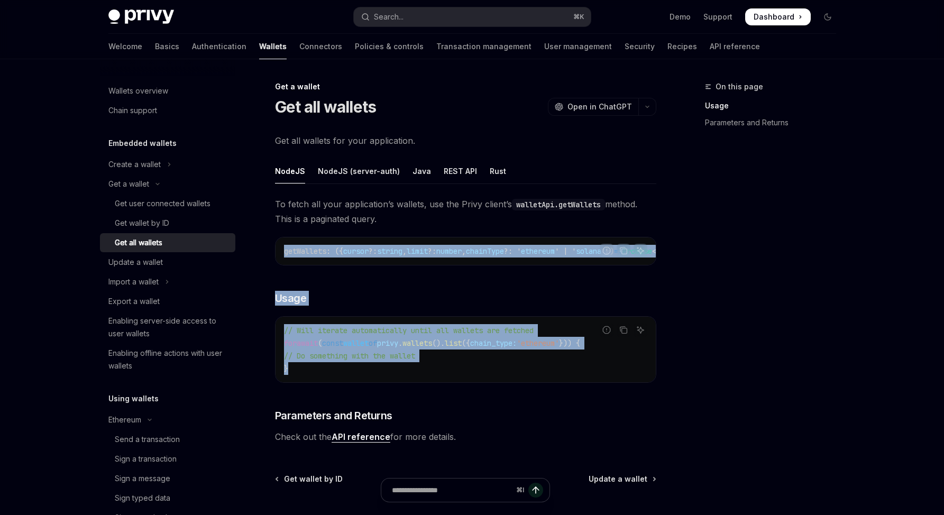
drag, startPoint x: 379, startPoint y: 384, endPoint x: 262, endPoint y: 237, distance: 187.9
click at [262, 237] on div "Get a wallet Get all wallets OpenAI Open in ChatGPT OpenAI Open in ChatGPT Get …" at bounding box center [367, 347] width 584 height 535
copy div "getWallets : ({ cursor ?: string , limit ?: number , chainType ?: ' ethereum ' …"
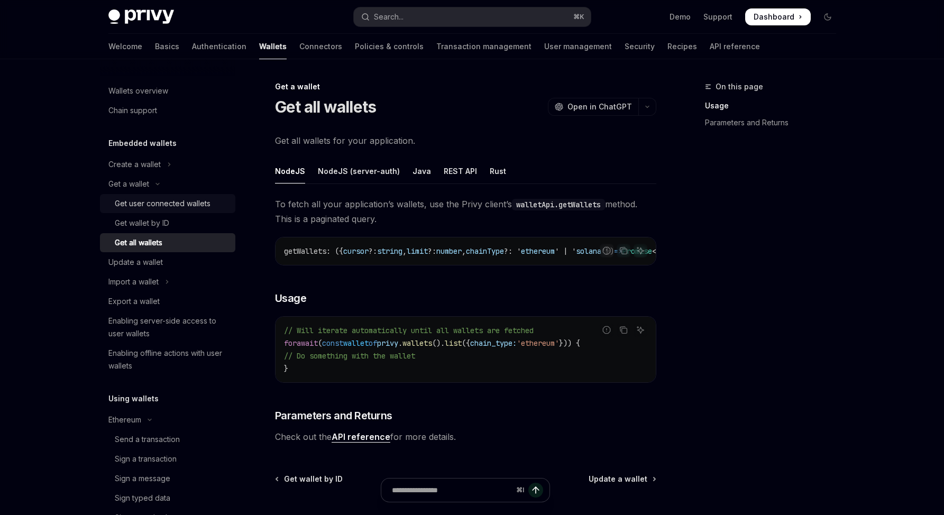
click at [179, 207] on div "Get user connected wallets" at bounding box center [163, 203] width 96 height 13
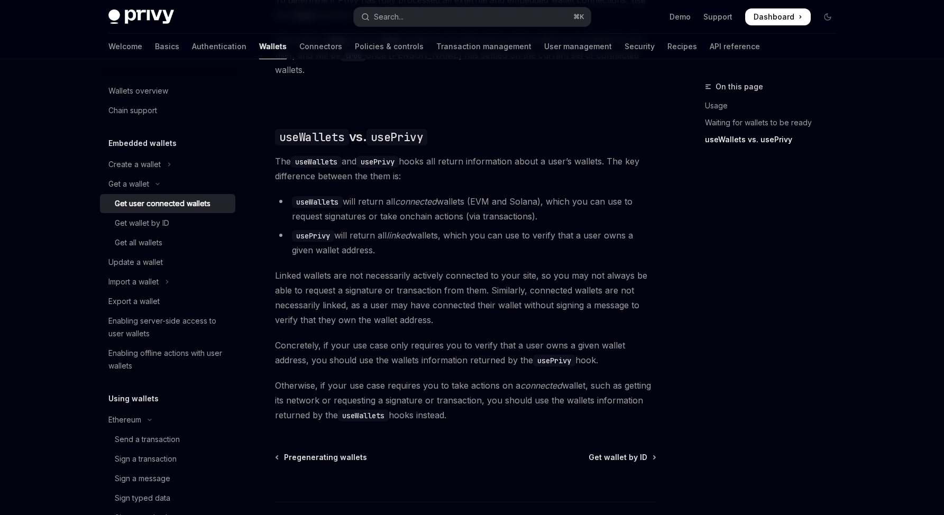
scroll to position [828, 0]
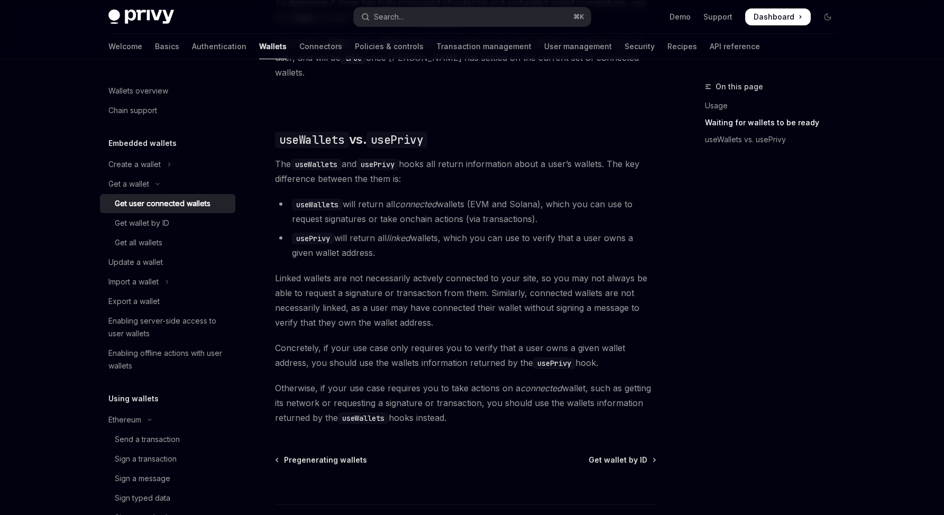
click at [757, 353] on div "On this page Usage Waiting for wallets to be ready useWallets vs. usePrivy" at bounding box center [764, 297] width 161 height 435
click at [761, 350] on div "On this page Usage Waiting for wallets to be ready useWallets vs. usePrivy" at bounding box center [764, 297] width 161 height 435
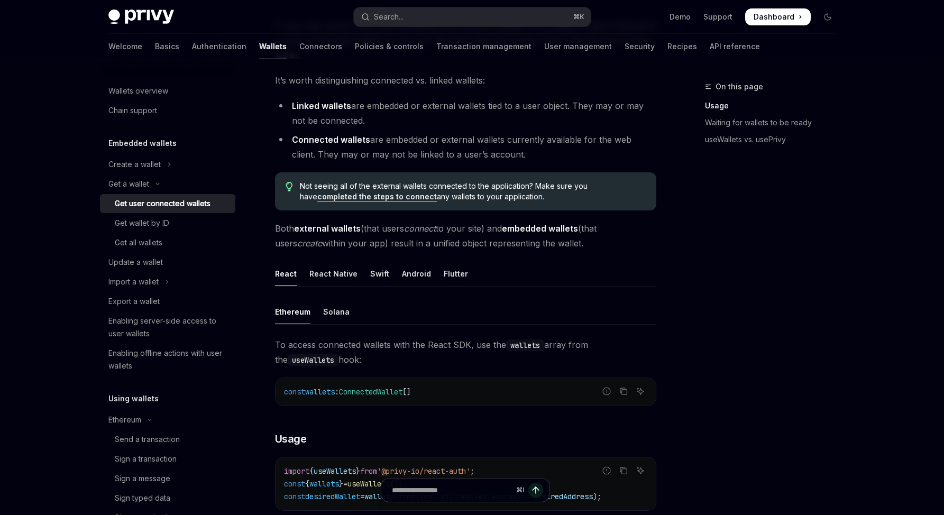
scroll to position [54, 0]
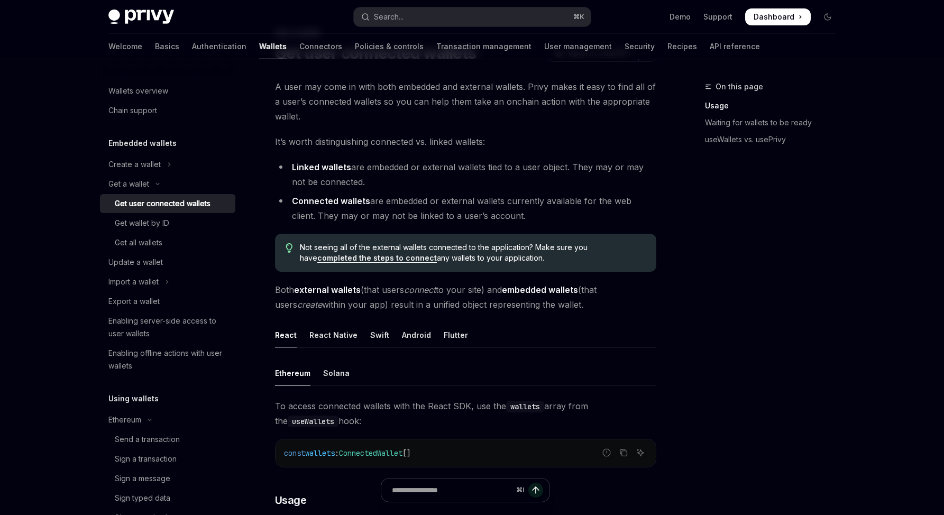
click at [689, 347] on div "On this page Usage Waiting for wallets to be ready useWallets vs. usePrivy" at bounding box center [764, 297] width 161 height 435
click at [694, 347] on div "On this page Usage Waiting for wallets to be ready useWallets vs. usePrivy" at bounding box center [764, 297] width 161 height 435
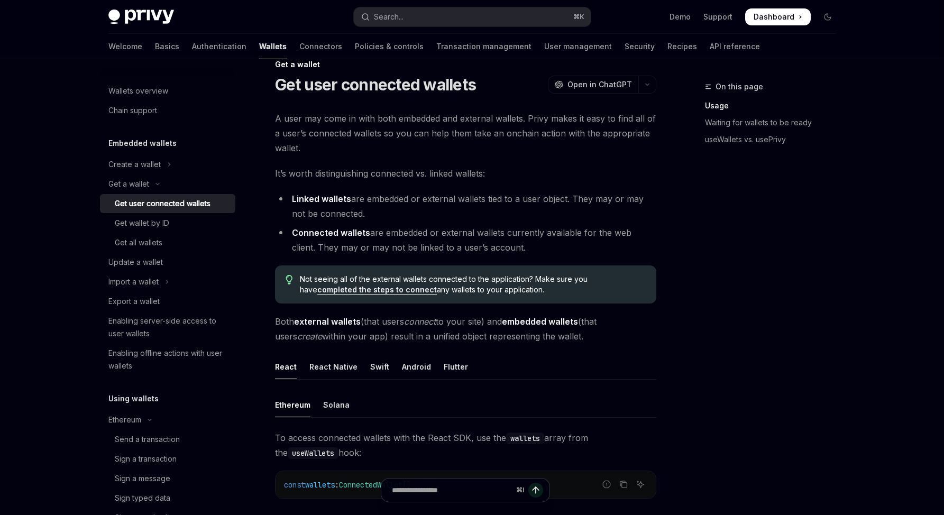
scroll to position [0, 0]
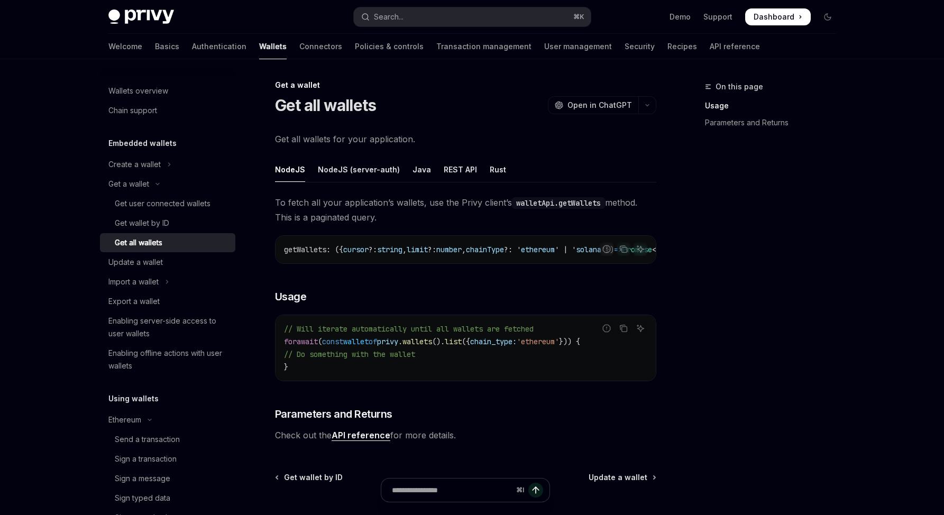
scroll to position [2, 0]
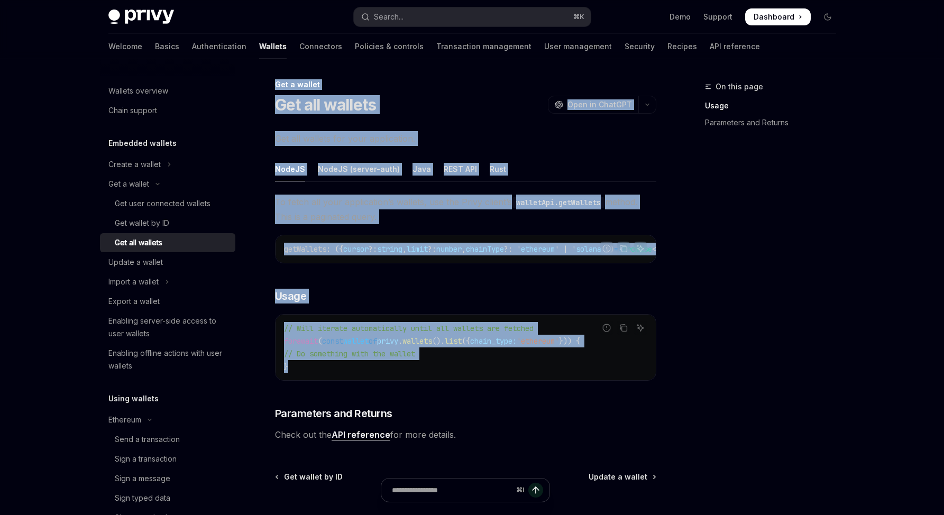
drag, startPoint x: 476, startPoint y: 378, endPoint x: 268, endPoint y: 87, distance: 357.9
click at [267, 88] on div "Get a wallet Get all wallets OpenAI Open in ChatGPT OpenAI Open in ChatGPT Get …" at bounding box center [367, 345] width 584 height 535
copy div "Get a wallet Get all wallets OpenAI Open in ChatGPT OpenAI Open in ChatGPT Get …"
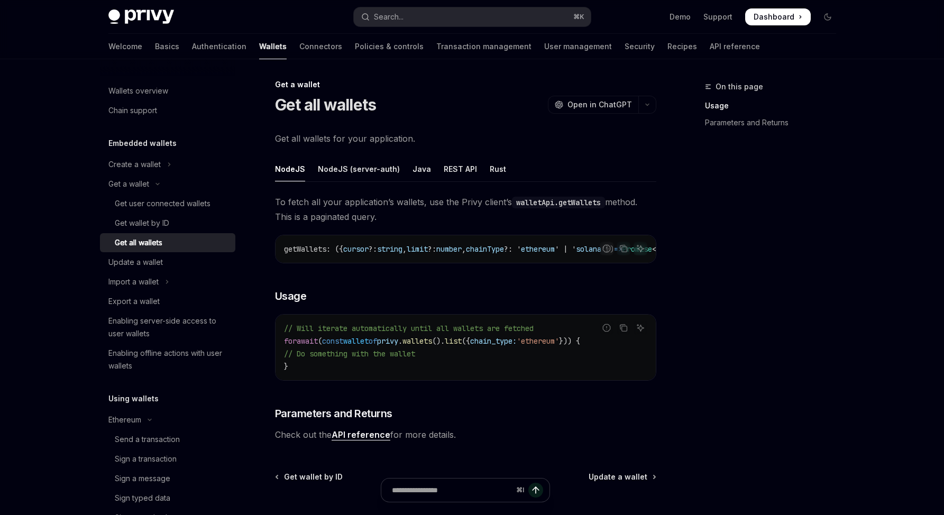
click at [808, 375] on div "On this page Usage Parameters and Returns" at bounding box center [764, 297] width 161 height 435
click at [816, 394] on div "On this page Usage Parameters and Returns" at bounding box center [764, 297] width 161 height 435
click at [823, 391] on div "On this page Usage Parameters and Returns" at bounding box center [764, 297] width 161 height 435
click at [835, 384] on div "On this page Usage Parameters and Returns" at bounding box center [764, 297] width 161 height 435
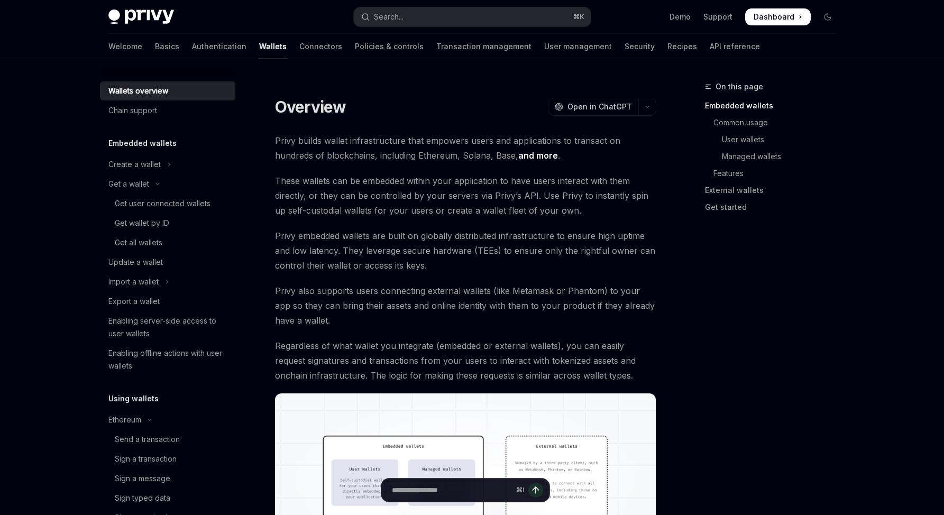
scroll to position [787, 0]
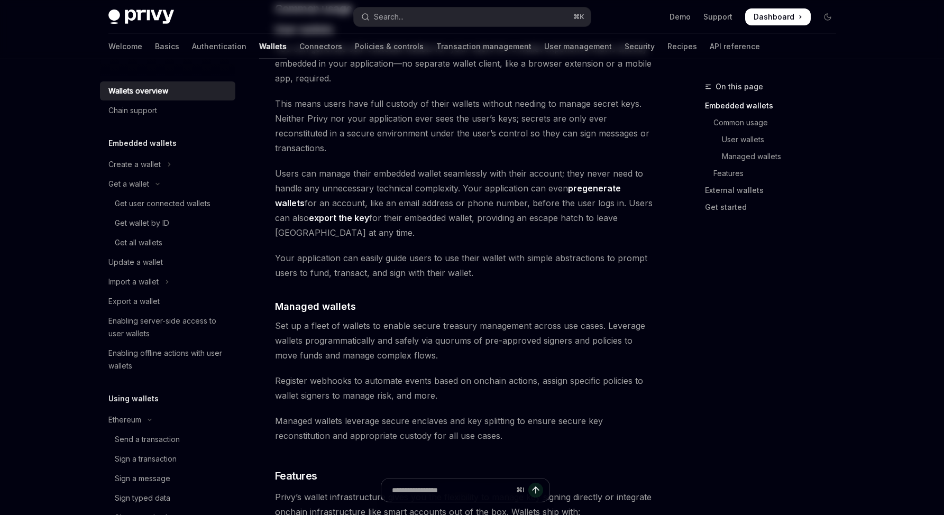
scroll to position [653, 0]
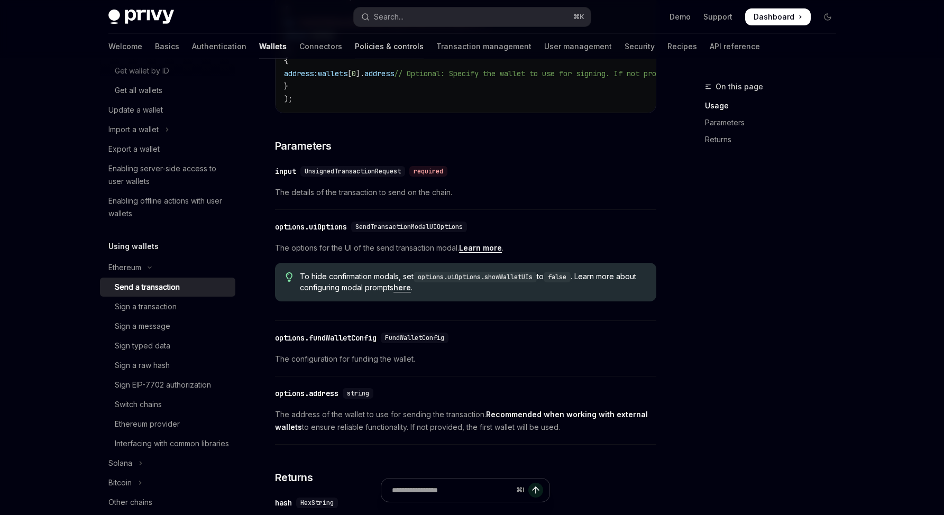
scroll to position [371, 0]
click at [355, 39] on link "Policies & controls" at bounding box center [389, 46] width 69 height 25
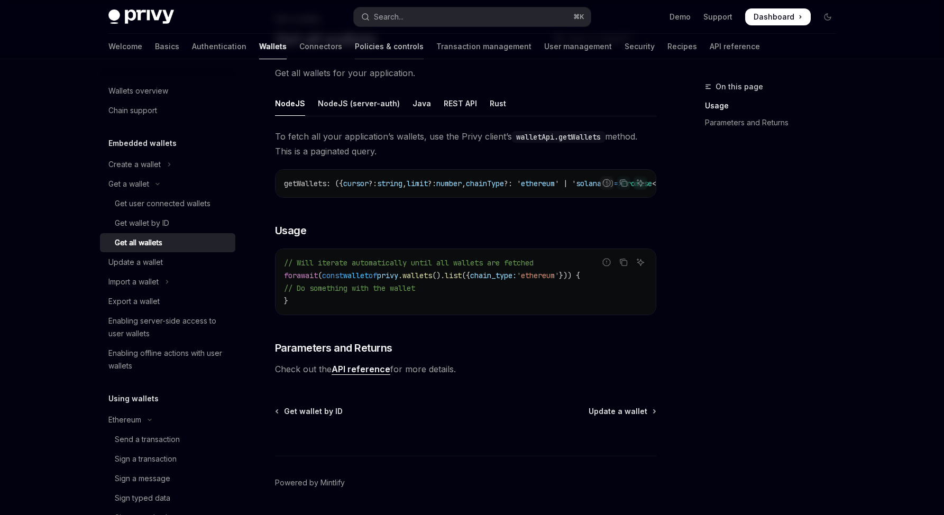
type textarea "*"
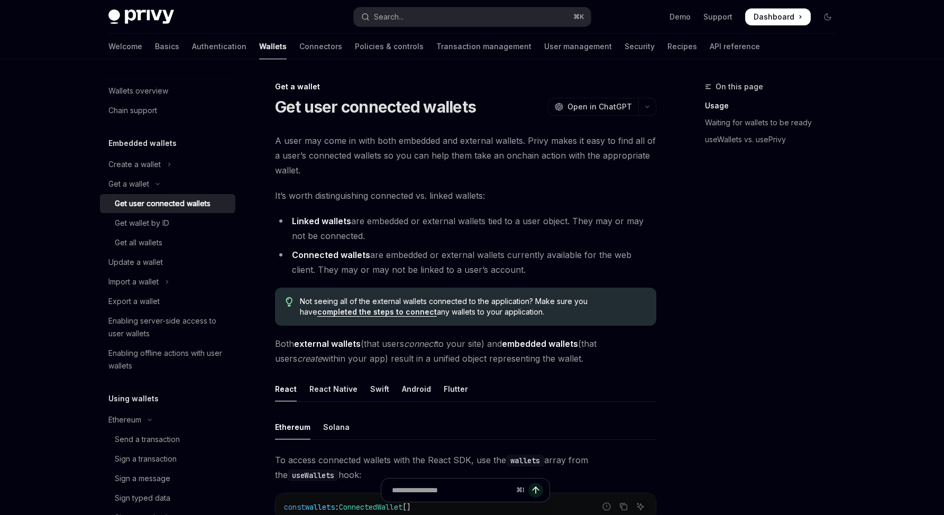
drag, startPoint x: 368, startPoint y: 67, endPoint x: 359, endPoint y: 64, distance: 9.4
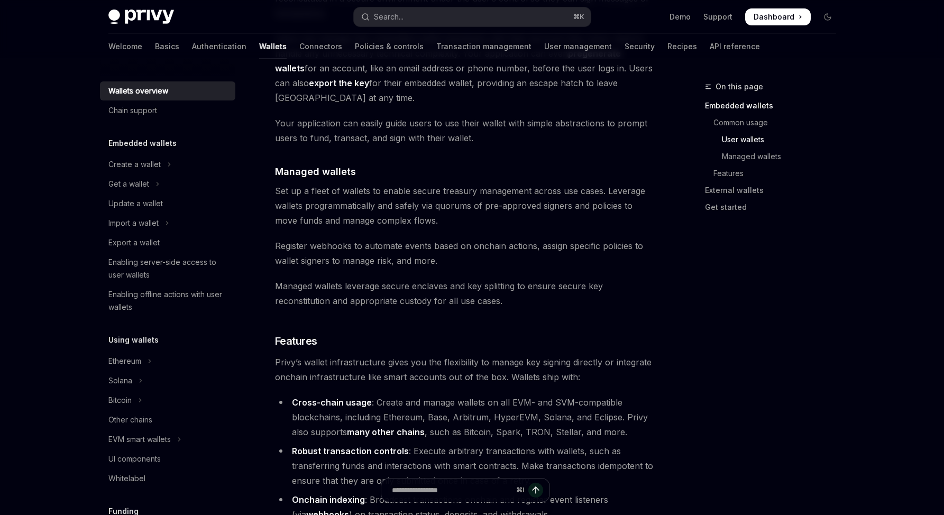
scroll to position [739, 0]
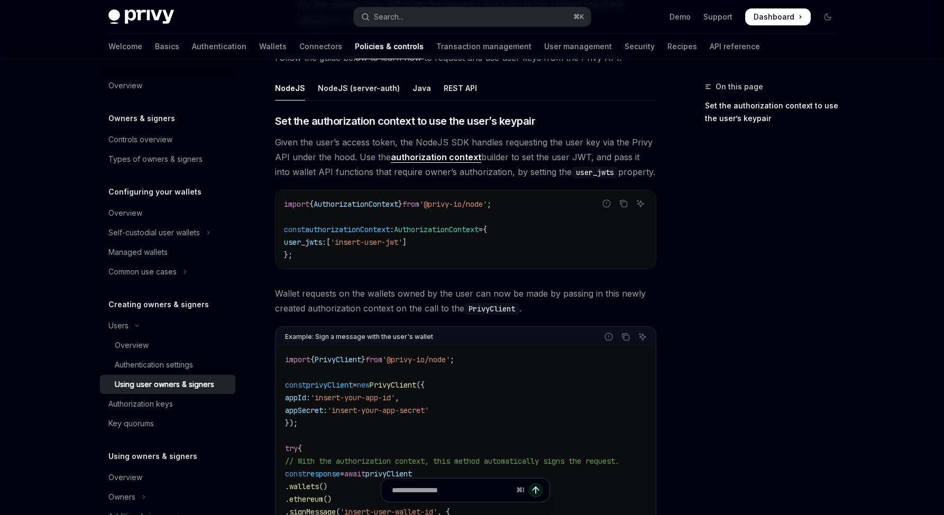
scroll to position [384, 0]
click at [546, 371] on code "import { PrivyClient } from '@privy-io/node' ; const privyClient = new PrivyCli…" at bounding box center [465, 502] width 361 height 292
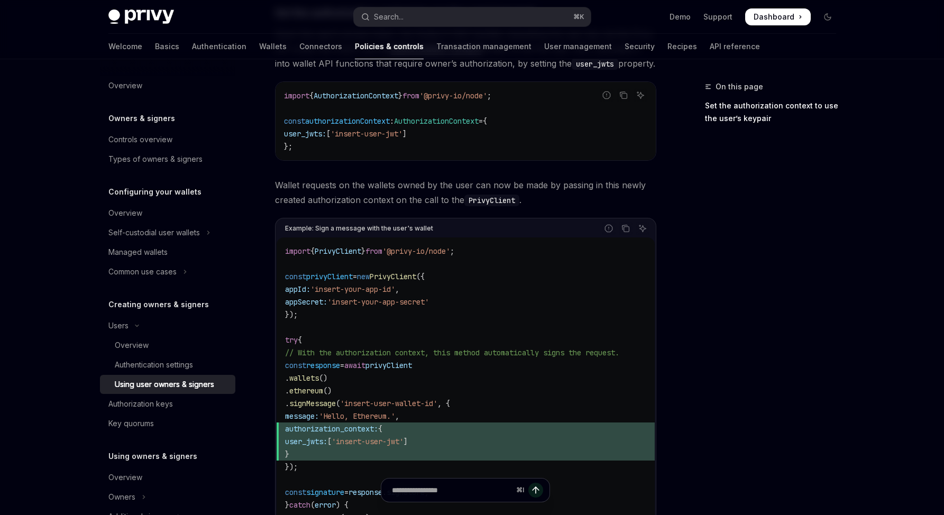
scroll to position [494, 0]
click at [353, 97] on span "AuthorizationContext" at bounding box center [356, 97] width 85 height 10
copy span "AuthorizationContext"
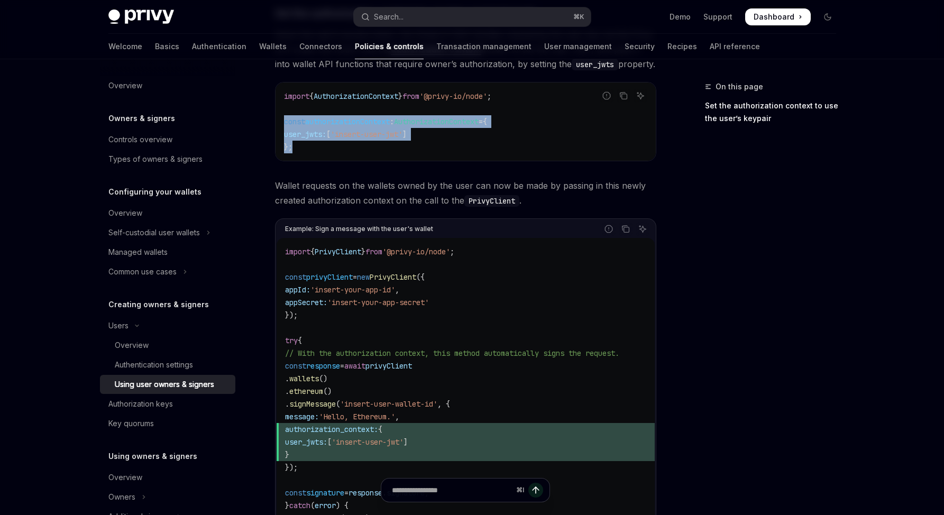
drag, startPoint x: 319, startPoint y: 152, endPoint x: 263, endPoint y: 120, distance: 64.7
click at [263, 120] on div "**********" at bounding box center [367, 161] width 584 height 1148
copy code "const authorizationContext : AuthorizationContext = { user_jwts: [ 'insert-user…"
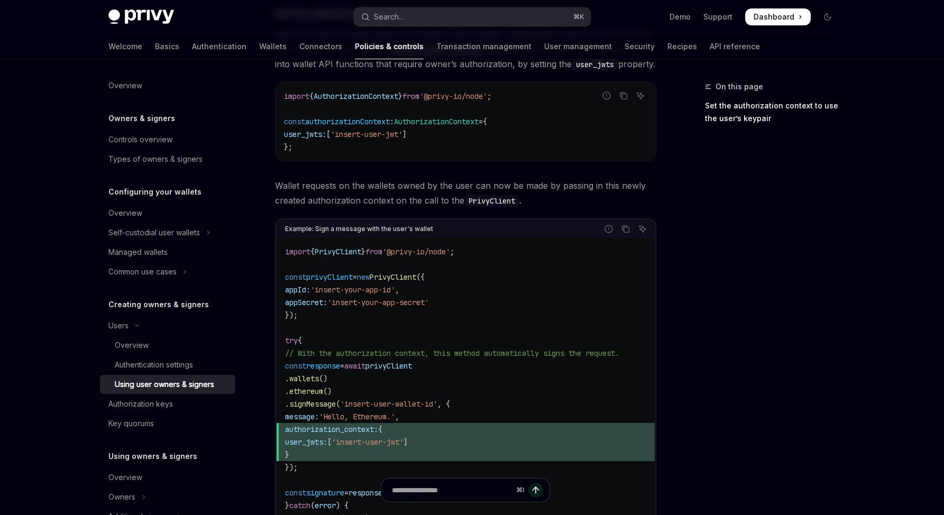
click at [374, 118] on span "authorizationContext" at bounding box center [347, 122] width 85 height 10
copy span "authorizationContext"
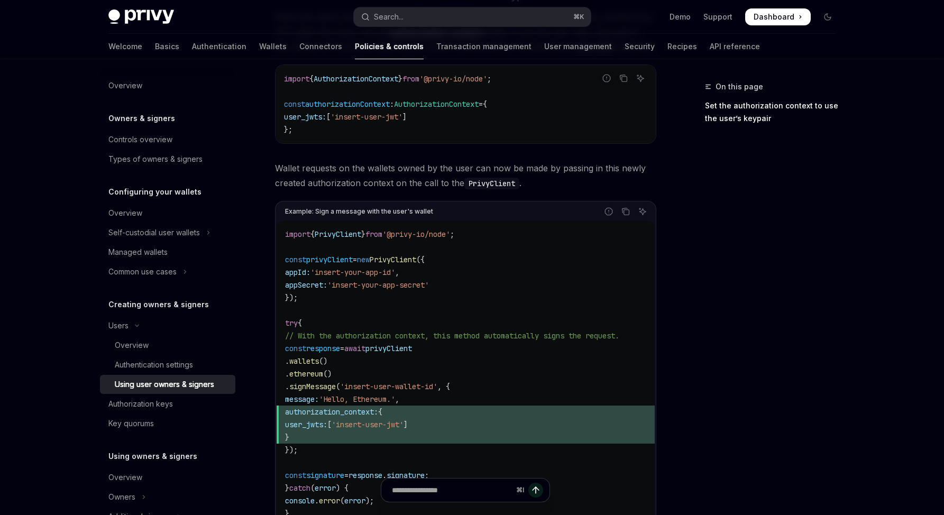
scroll to position [572, 0]
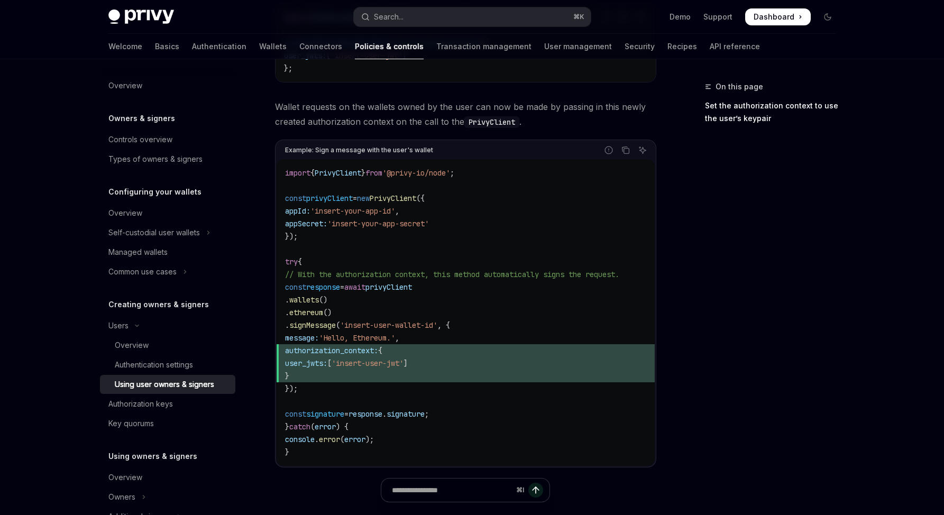
click at [481, 297] on code "import { PrivyClient } from '@privy-io/node' ; const privyClient = new PrivyCli…" at bounding box center [465, 313] width 361 height 292
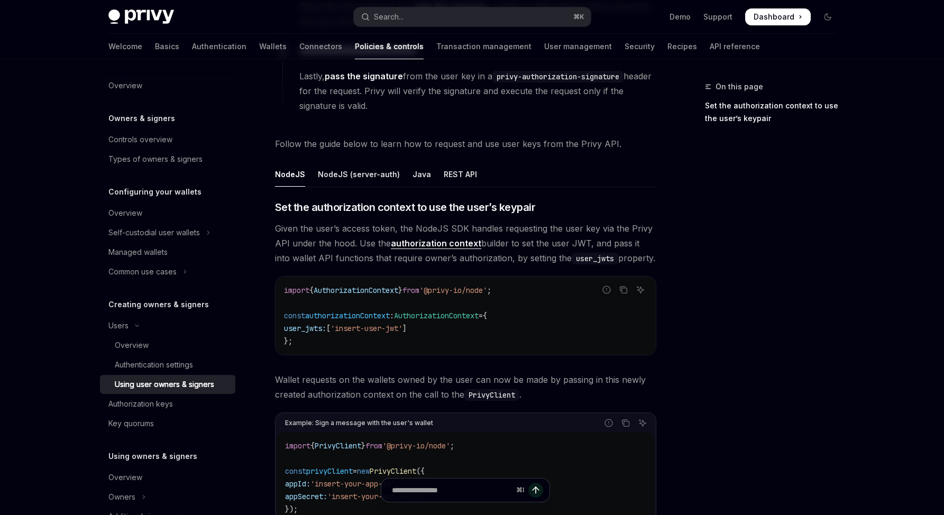
scroll to position [301, 0]
click at [440, 244] on link "authorization context" at bounding box center [436, 242] width 90 height 11
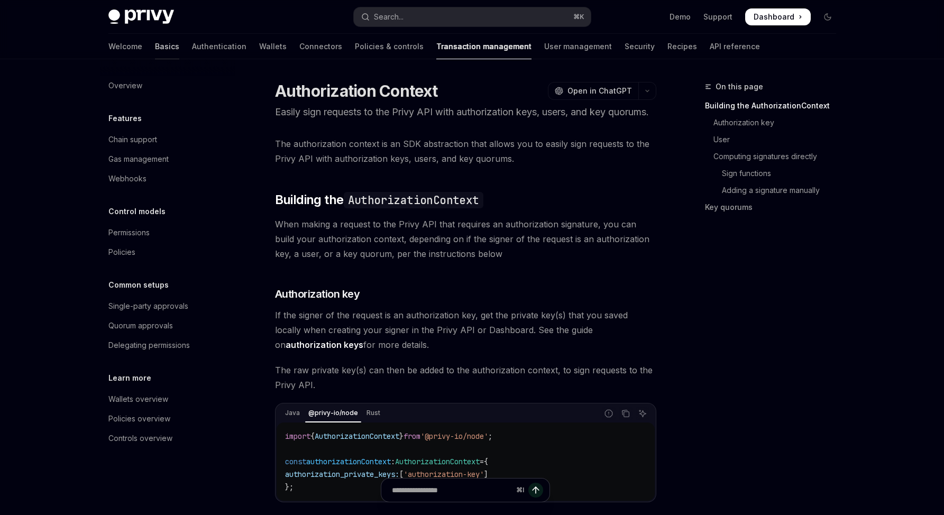
click at [155, 48] on link "Basics" at bounding box center [167, 46] width 24 height 25
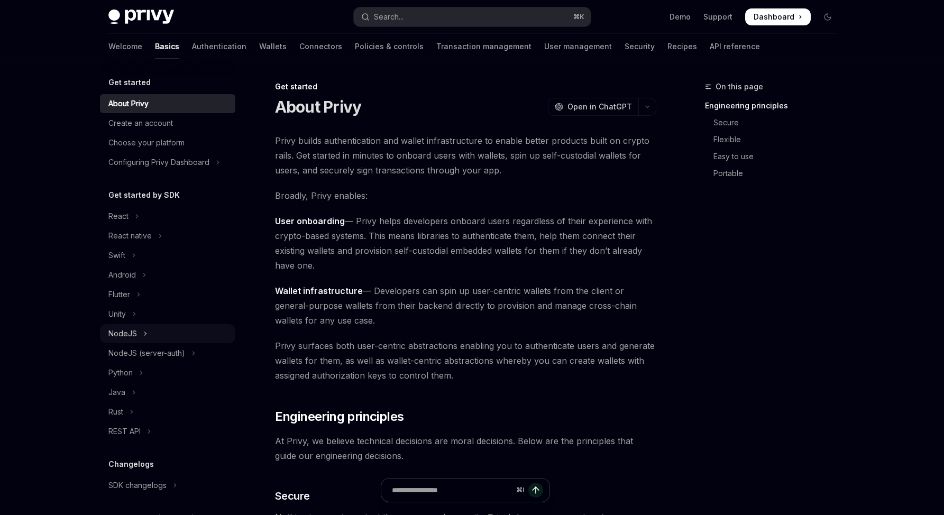
click at [128, 333] on div "NodeJS" at bounding box center [122, 333] width 29 height 13
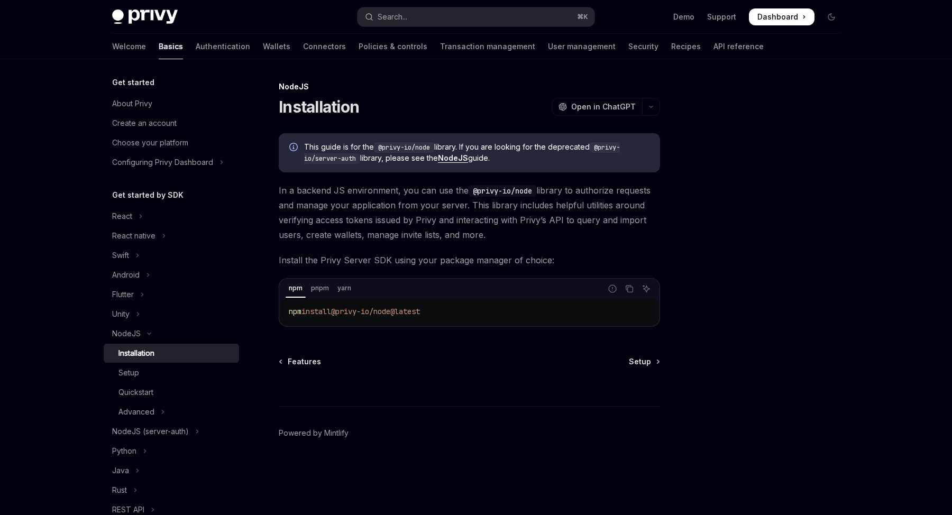
drag, startPoint x: 459, startPoint y: 313, endPoint x: 286, endPoint y: 308, distance: 173.1
click at [289, 314] on code "npm install @privy-io/node@latest" at bounding box center [469, 311] width 361 height 13
copy span "npm install @privy-io/node@latest"
click at [412, 397] on div "⌘ I" at bounding box center [469, 386] width 381 height 39
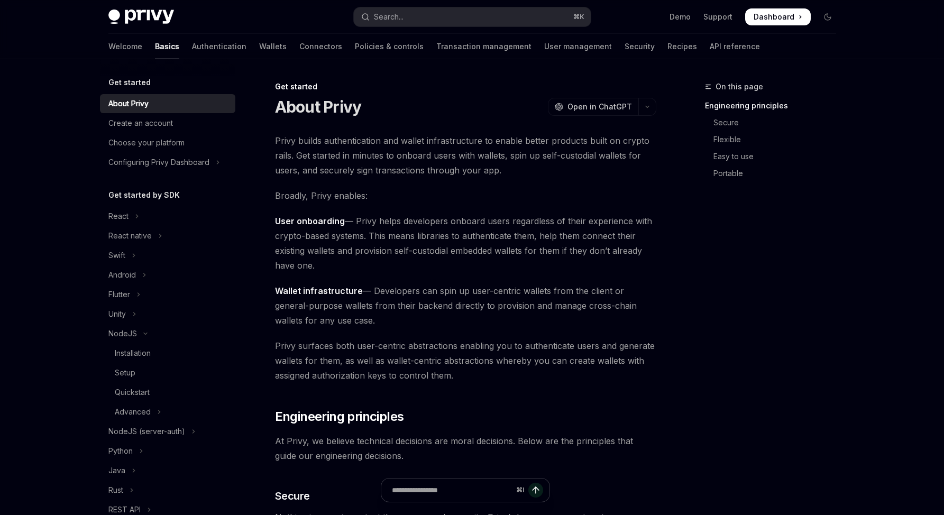
type textarea "*"
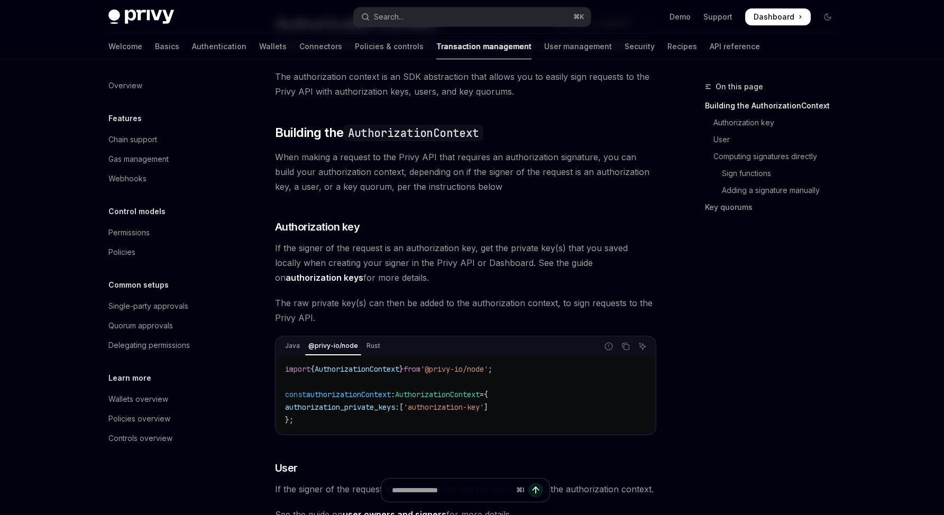
scroll to position [69, 0]
click at [358, 372] on span "AuthorizationContext" at bounding box center [357, 368] width 85 height 10
click at [359, 372] on span "AuthorizationContext" at bounding box center [357, 368] width 85 height 10
click at [349, 351] on div "@privy-io/node" at bounding box center [333, 344] width 56 height 13
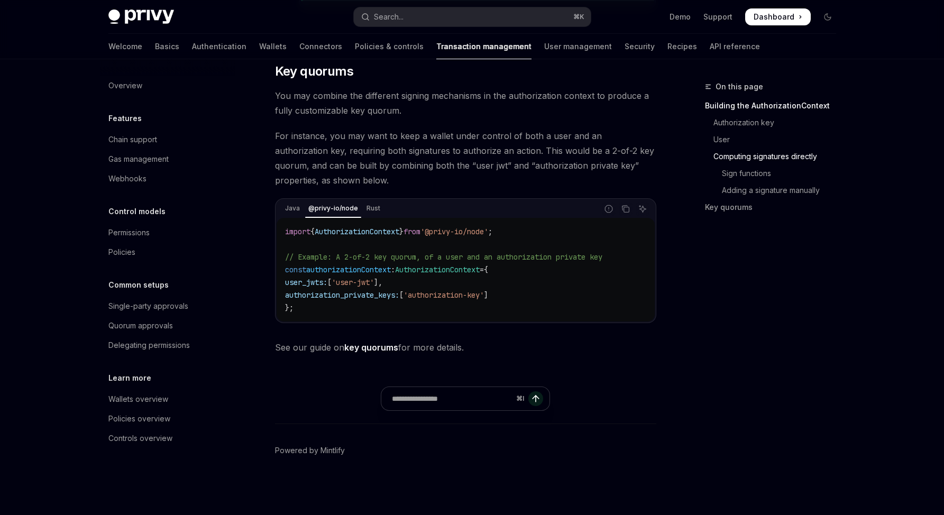
scroll to position [1750, 0]
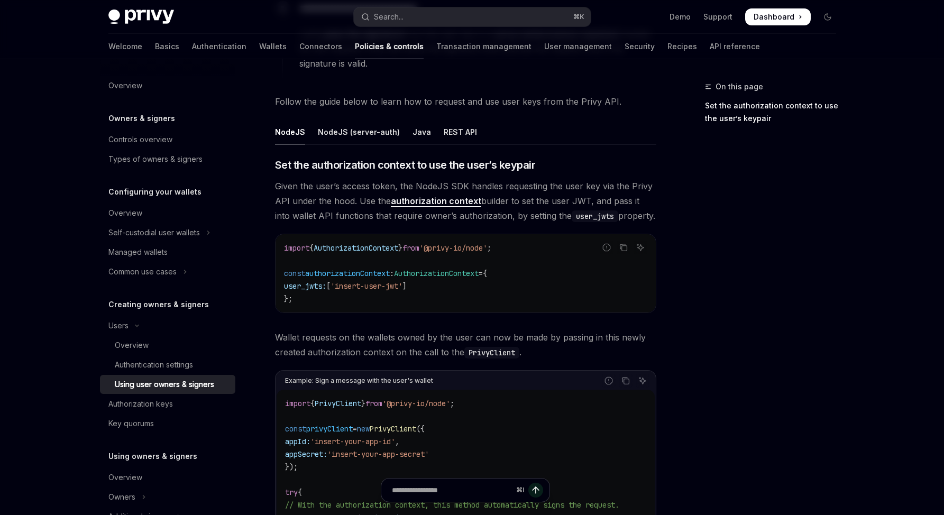
scroll to position [342, 0]
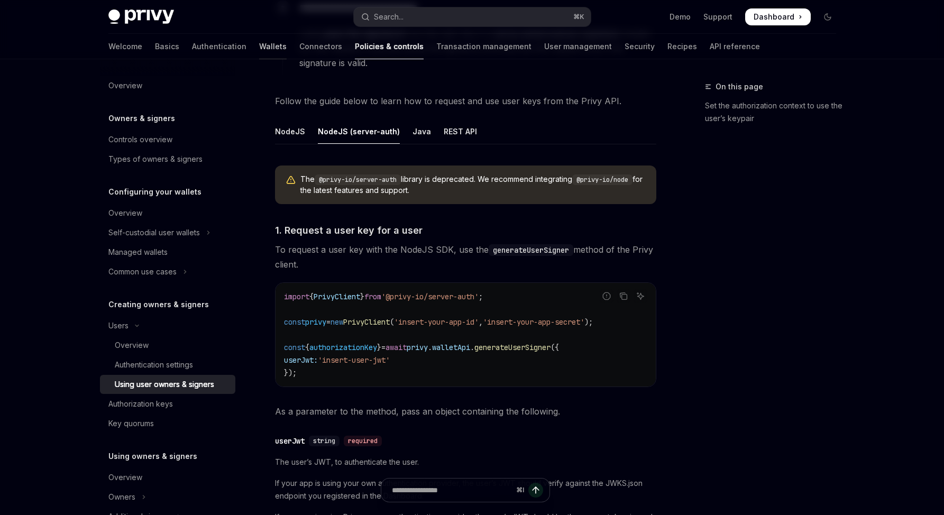
click at [259, 45] on link "Wallets" at bounding box center [273, 46] width 28 height 25
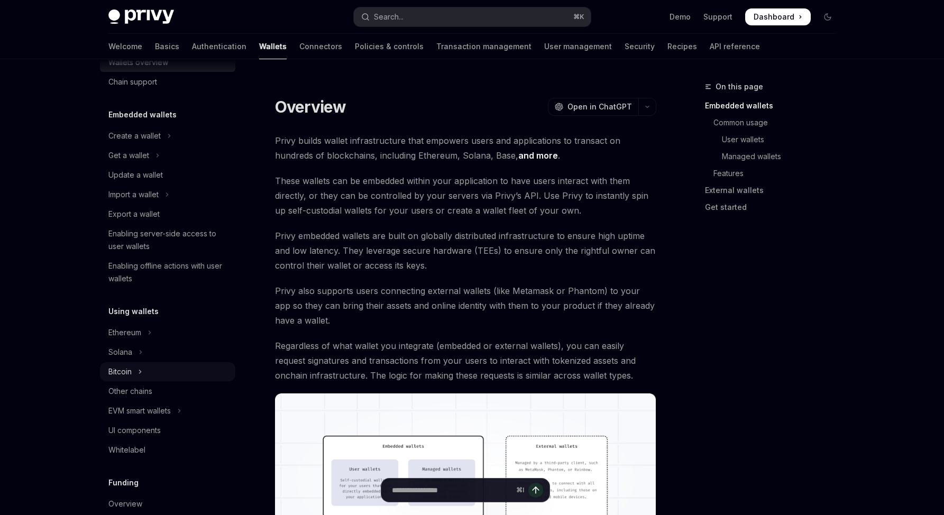
scroll to position [90, 0]
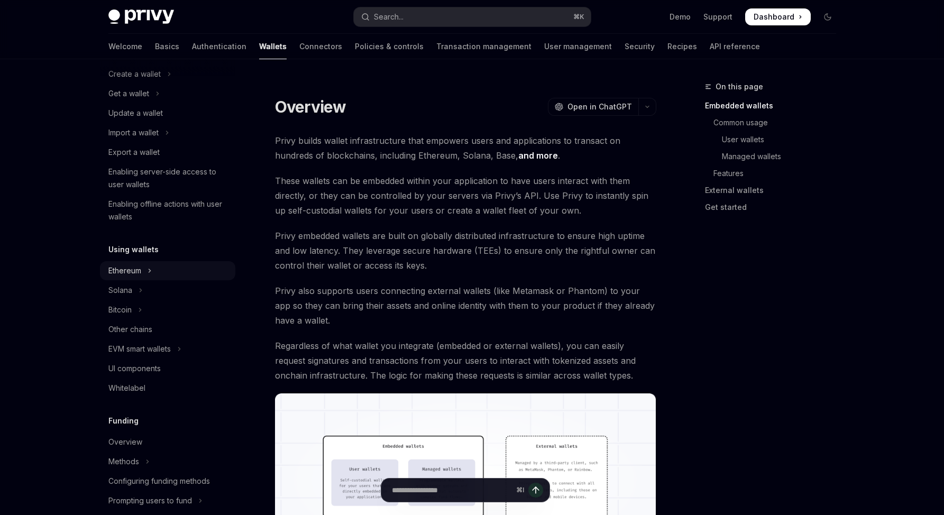
click at [151, 263] on button "Ethereum" at bounding box center [167, 270] width 135 height 19
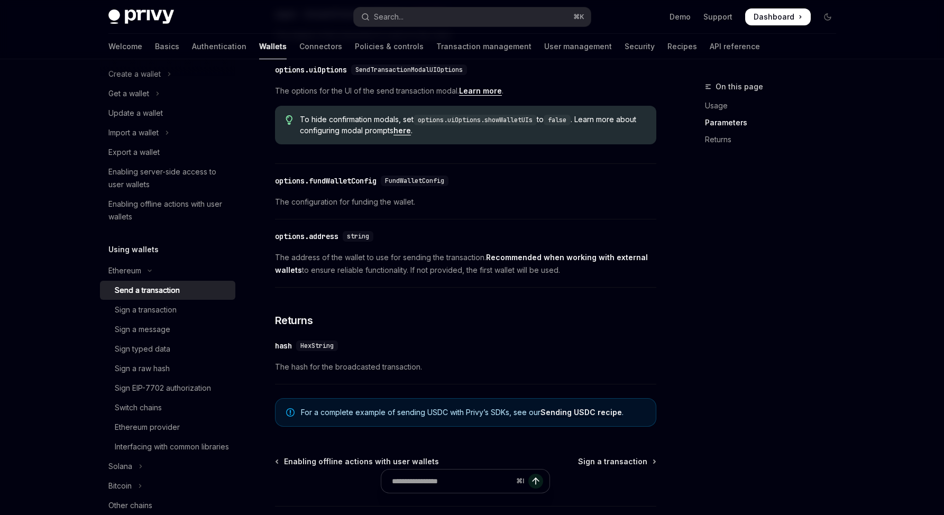
scroll to position [431, 0]
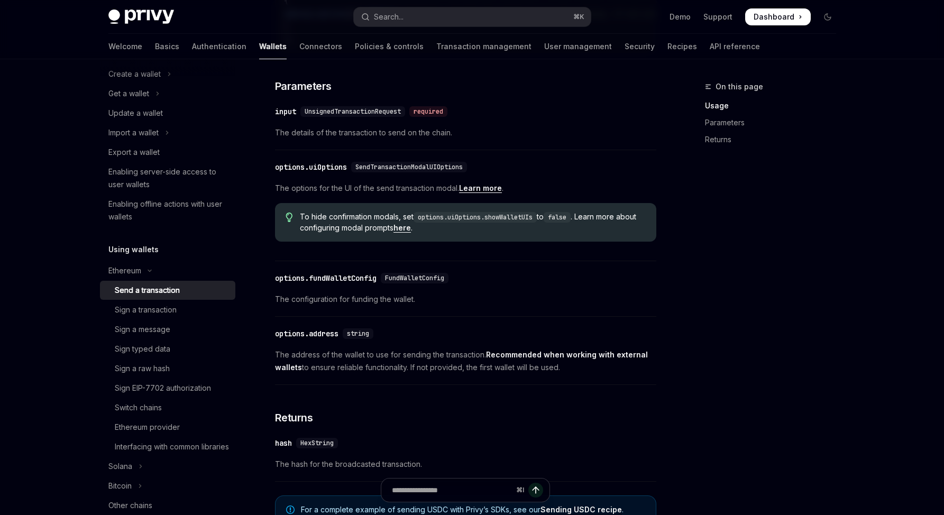
click at [554, 317] on div "​ options.fundWalletConfig FundWalletConfig The configuration for funding the w…" at bounding box center [465, 292] width 381 height 50
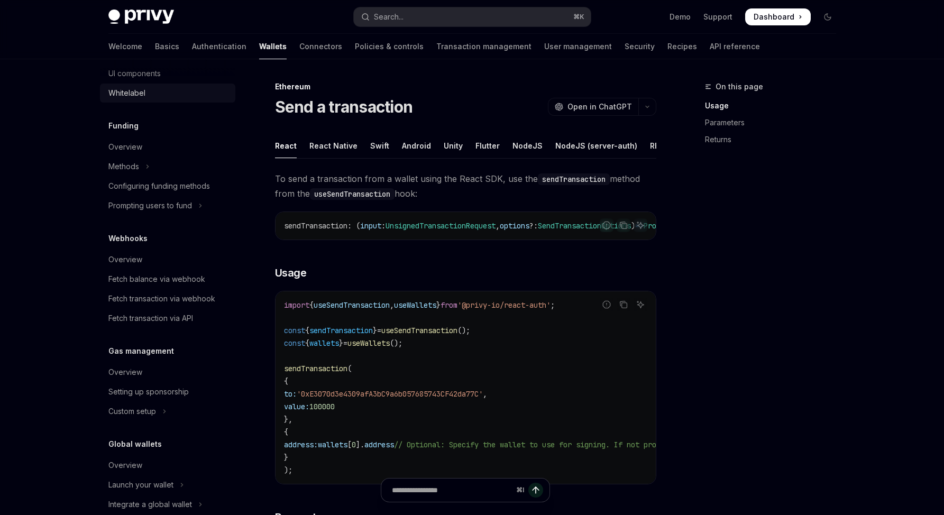
scroll to position [595, 0]
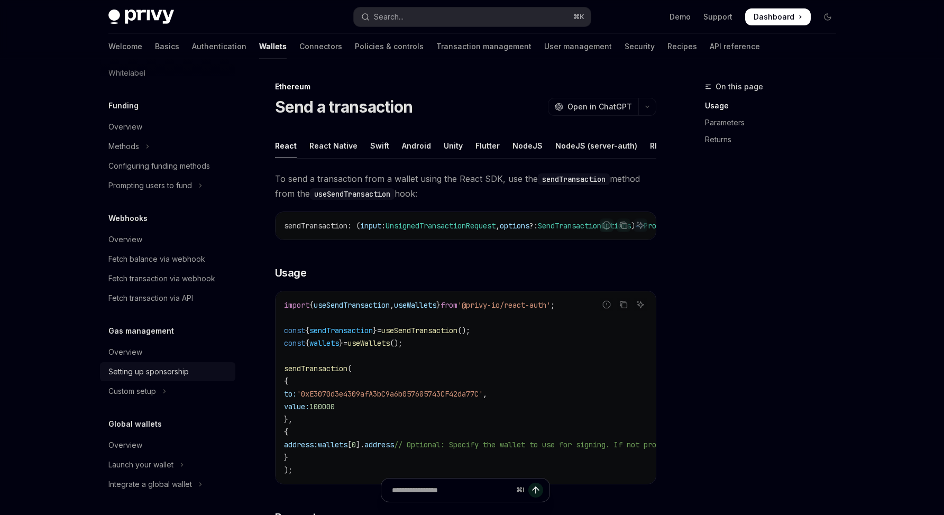
click at [160, 368] on div "Setting up sponsorship" at bounding box center [148, 372] width 80 height 13
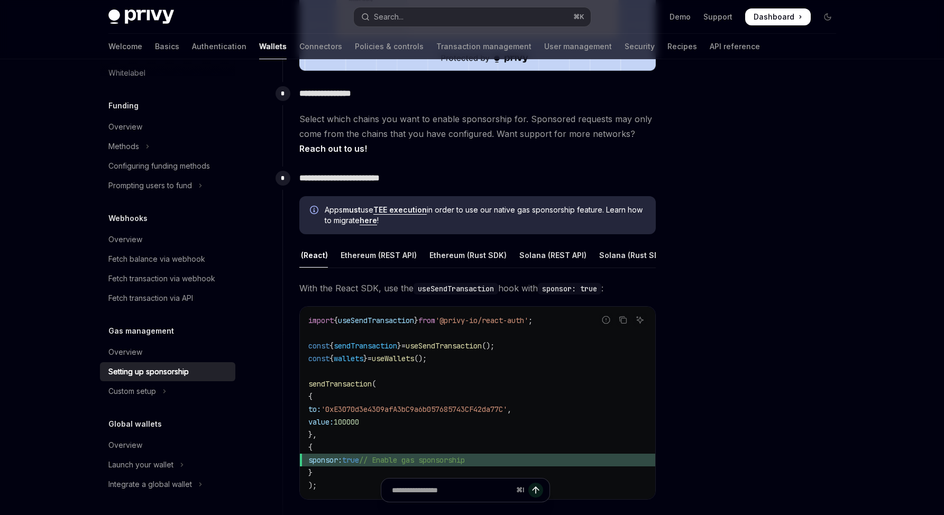
scroll to position [474, 0]
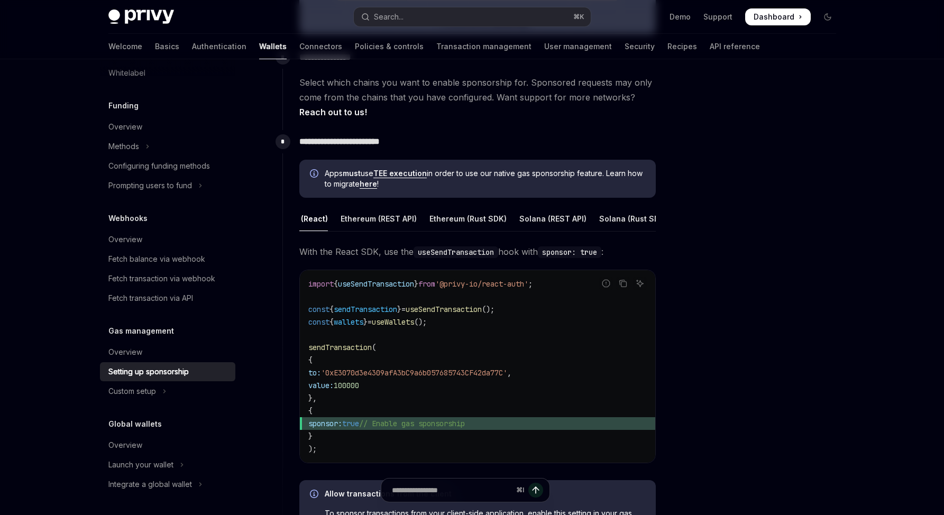
drag, startPoint x: 445, startPoint y: 358, endPoint x: 393, endPoint y: 361, distance: 52.5
click at [180, 356] on div "Overview" at bounding box center [168, 352] width 121 height 13
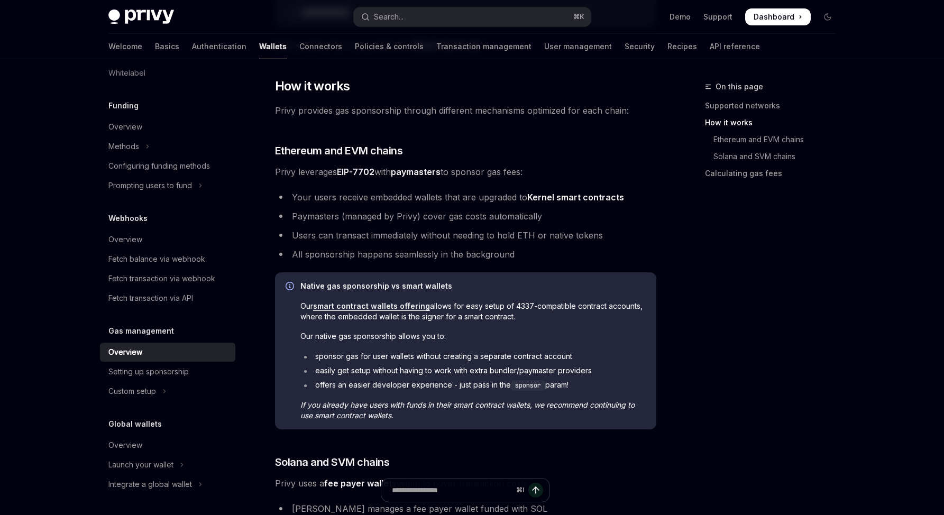
scroll to position [520, 0]
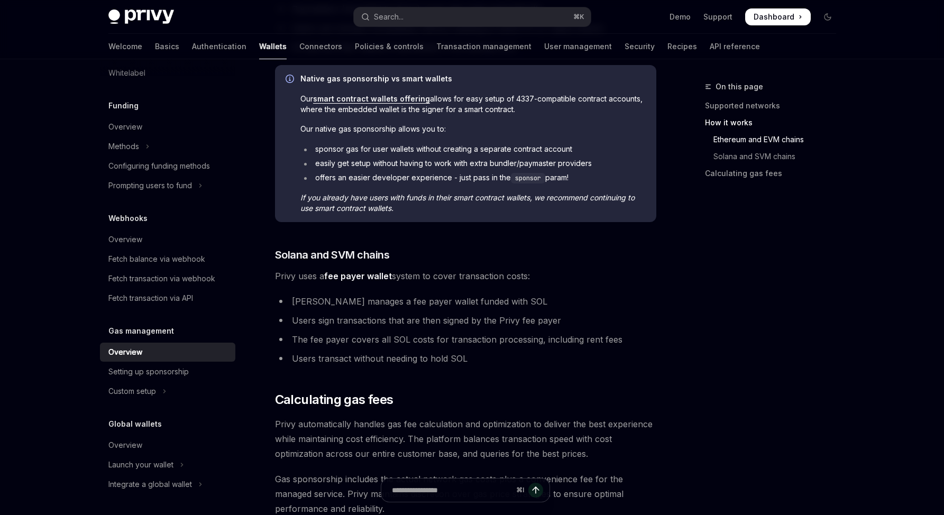
type textarea "*"
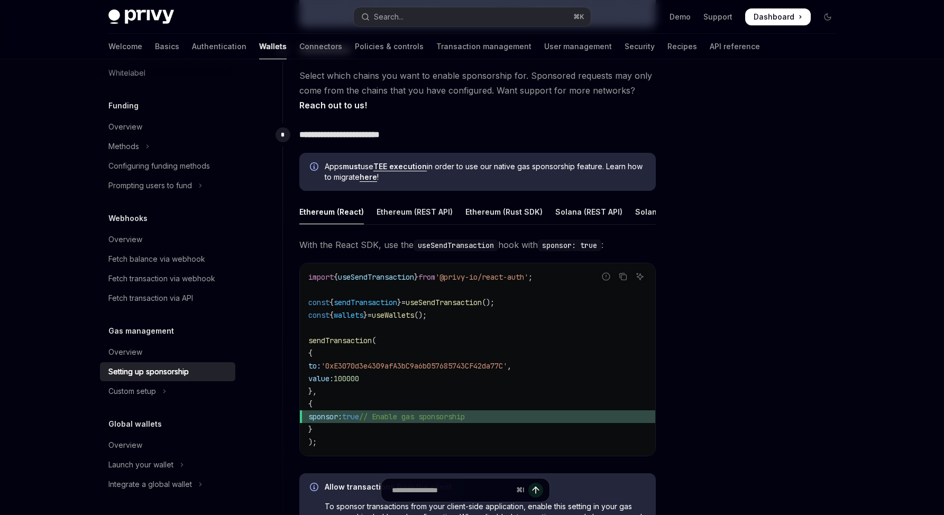
scroll to position [488, 0]
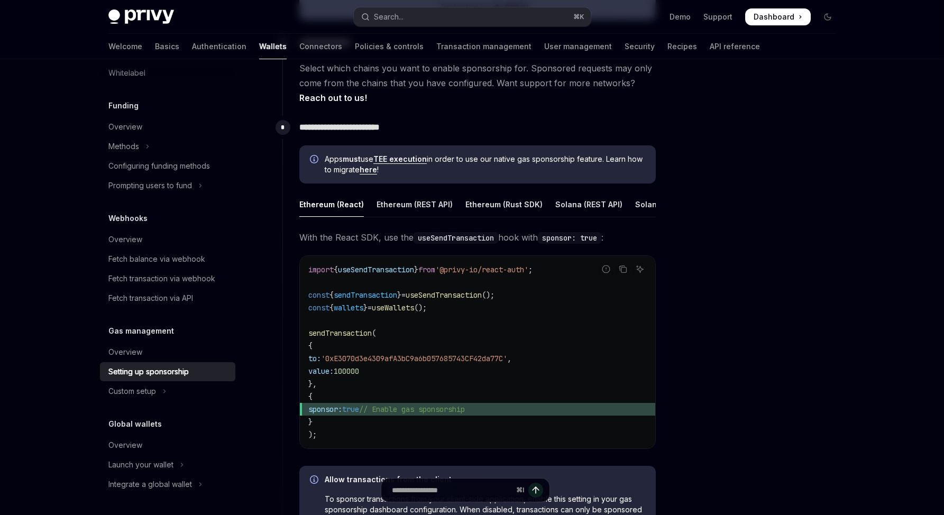
click at [708, 345] on div at bounding box center [764, 297] width 161 height 435
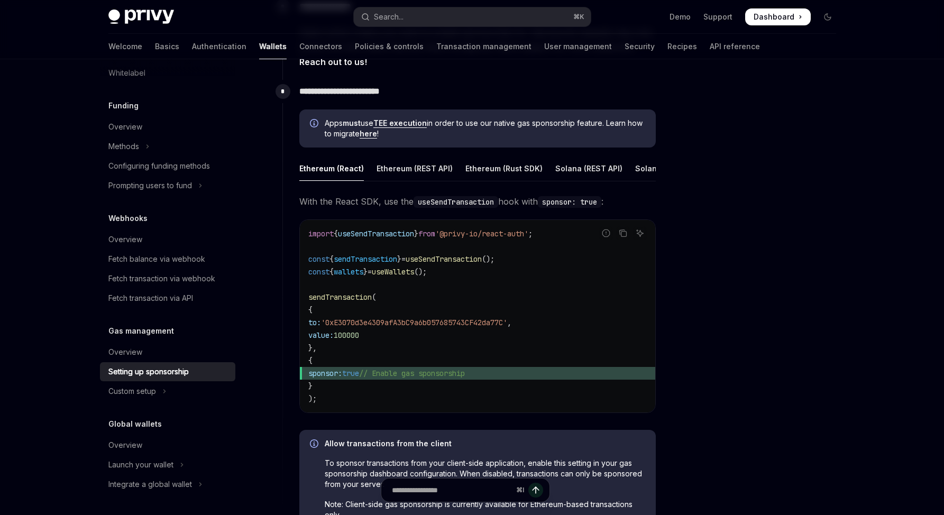
scroll to position [457, 0]
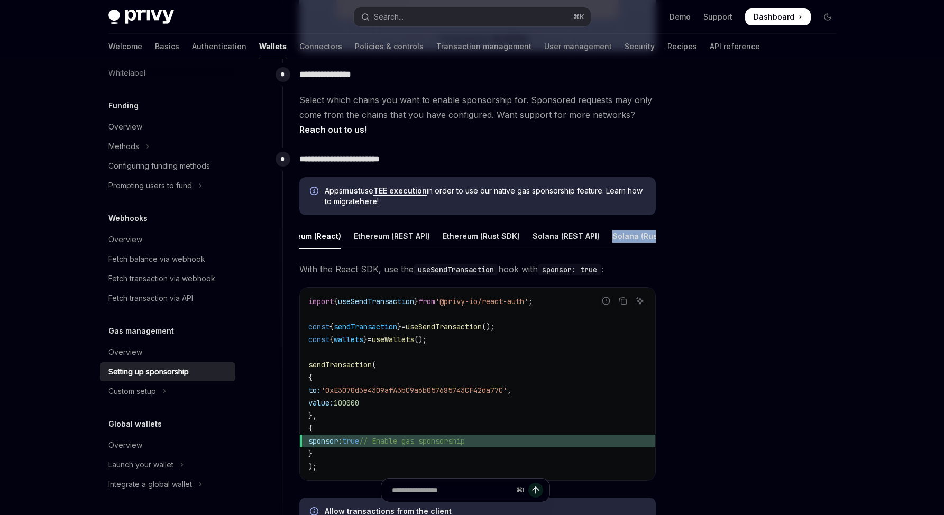
drag, startPoint x: 602, startPoint y: 256, endPoint x: 623, endPoint y: 253, distance: 21.3
click at [623, 249] on ul "Ethereum (React) Ethereum (REST API) Ethereum (Rust SDK) Solana (REST API) Sola…" at bounding box center [477, 236] width 357 height 25
click at [753, 289] on div at bounding box center [764, 297] width 161 height 435
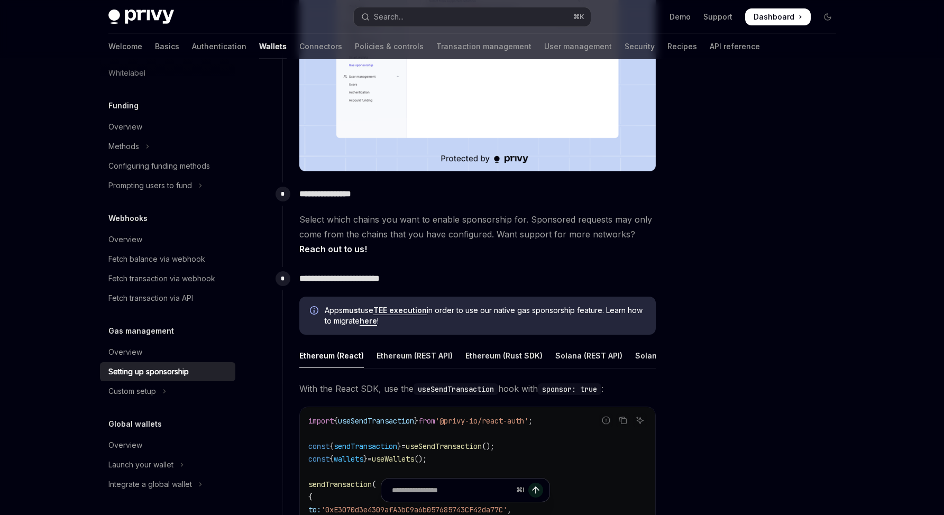
scroll to position [582, 0]
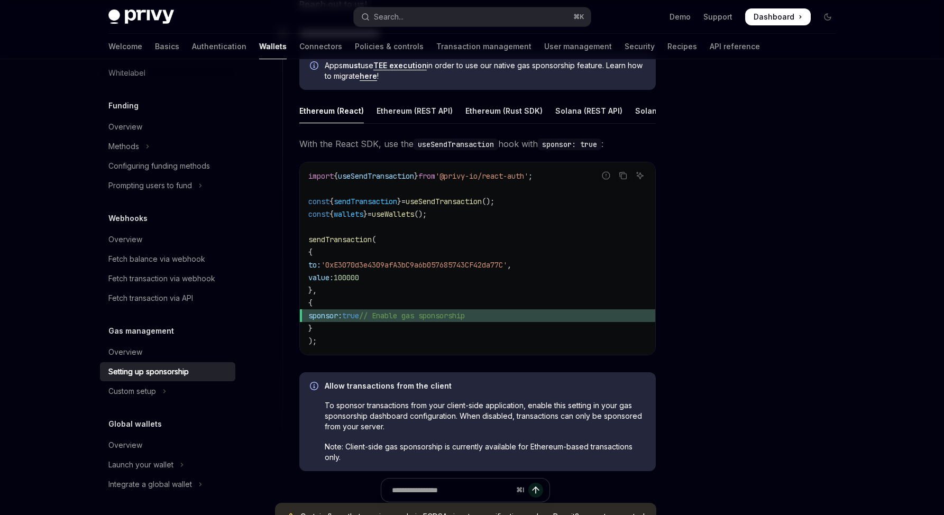
click at [730, 392] on div at bounding box center [764, 297] width 161 height 435
click at [732, 372] on div at bounding box center [764, 297] width 161 height 435
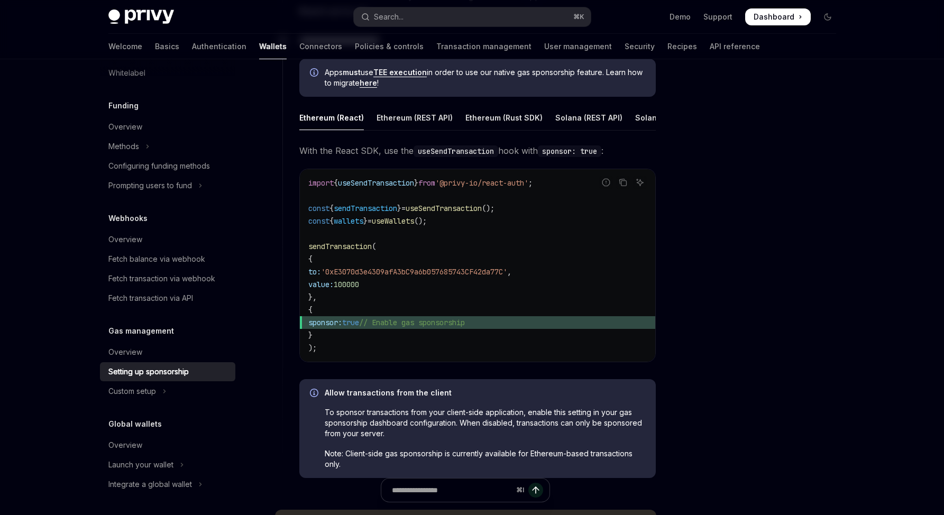
scroll to position [566, 0]
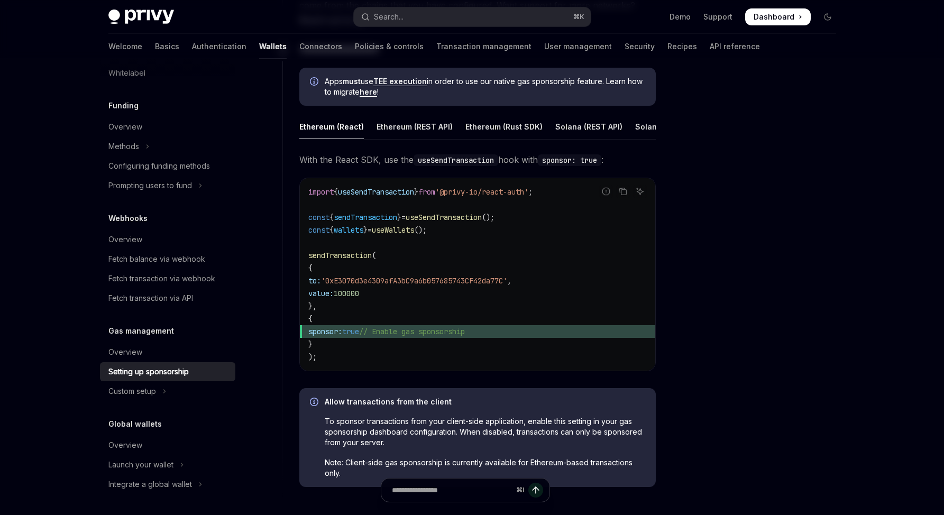
click at [733, 339] on div at bounding box center [764, 297] width 161 height 435
click at [733, 313] on div at bounding box center [764, 297] width 161 height 435
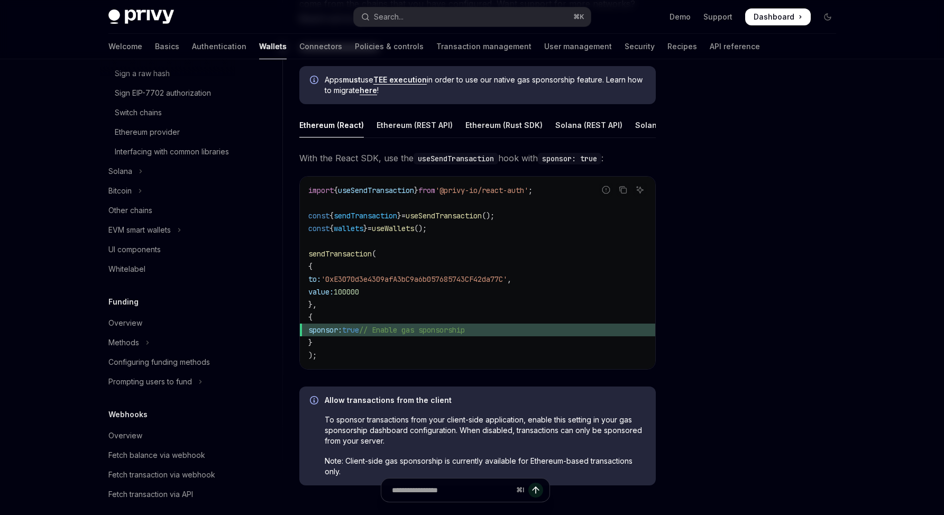
scroll to position [379, 0]
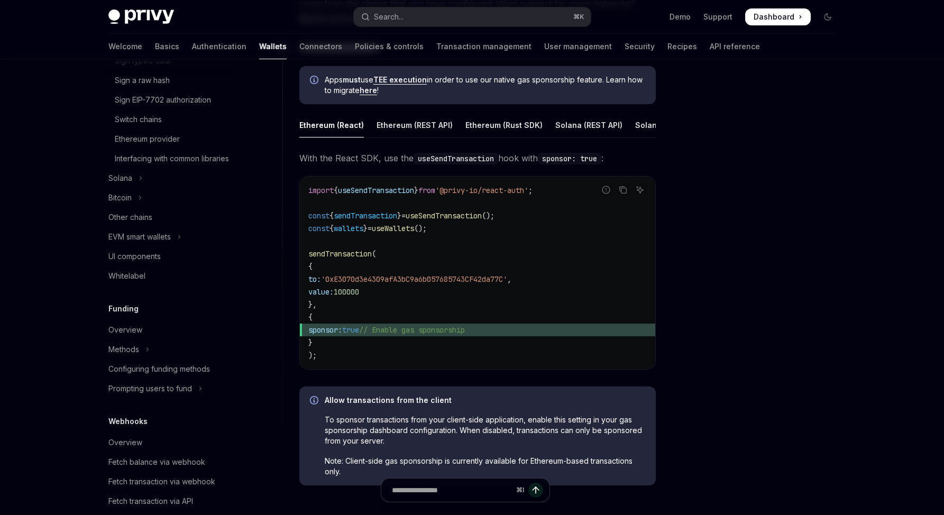
click at [376, 362] on code "import { useSendTransaction } from '@privy-io/react-auth' ; const { sendTransac…" at bounding box center [477, 273] width 339 height 178
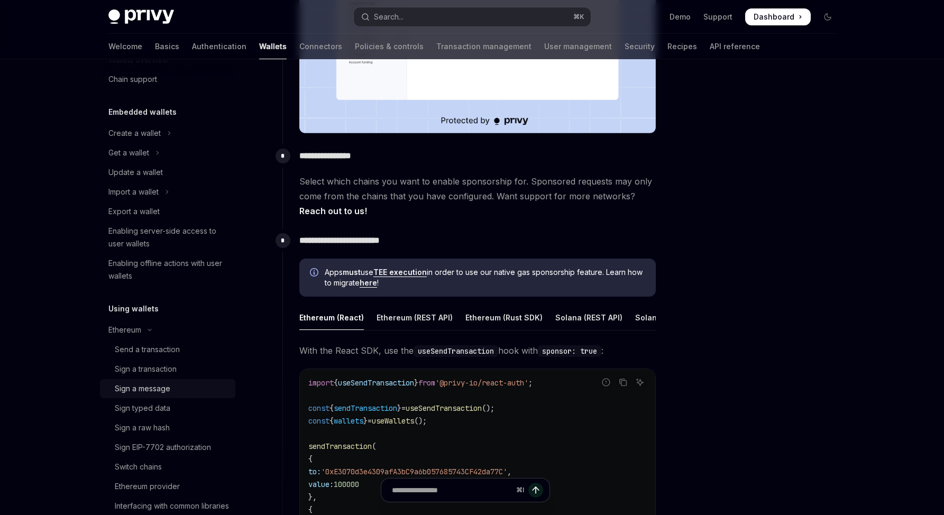
scroll to position [12, 0]
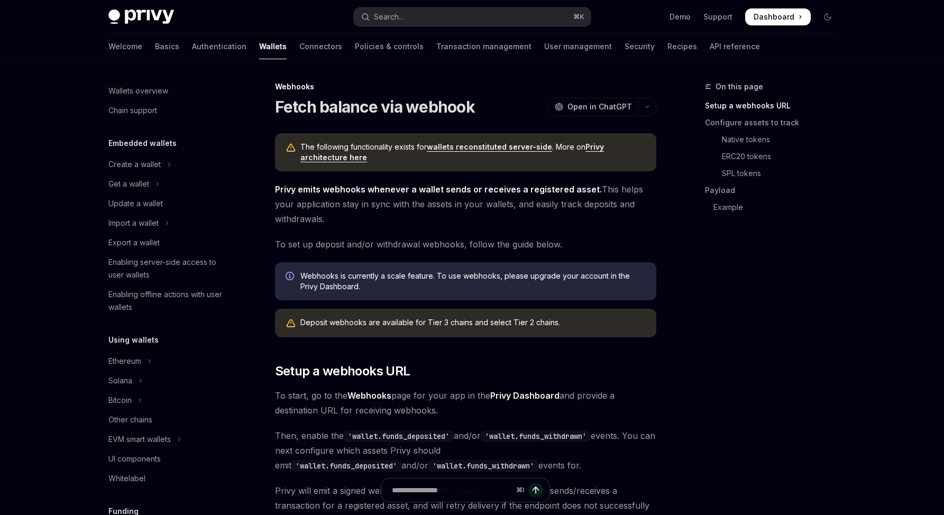
scroll to position [378, 0]
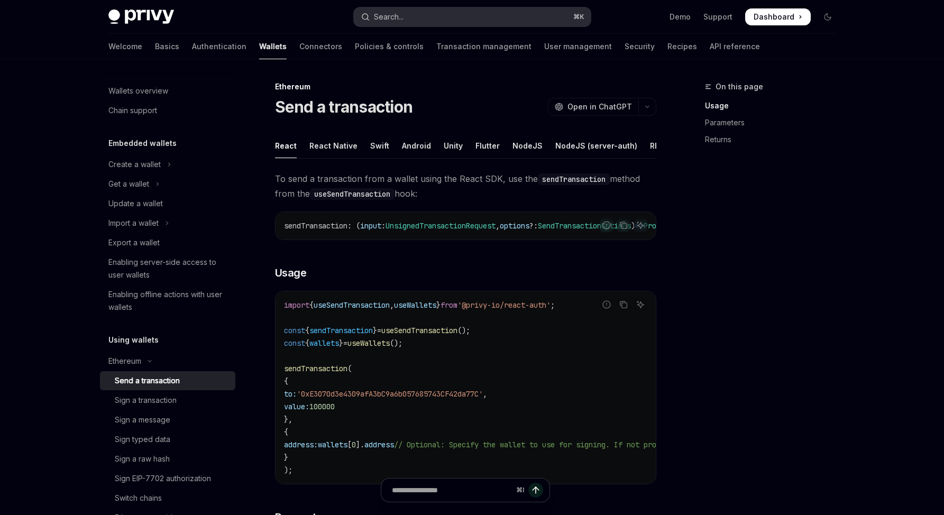
click at [499, 14] on button "Search... ⌘ K" at bounding box center [472, 16] width 237 height 19
type textarea "*"
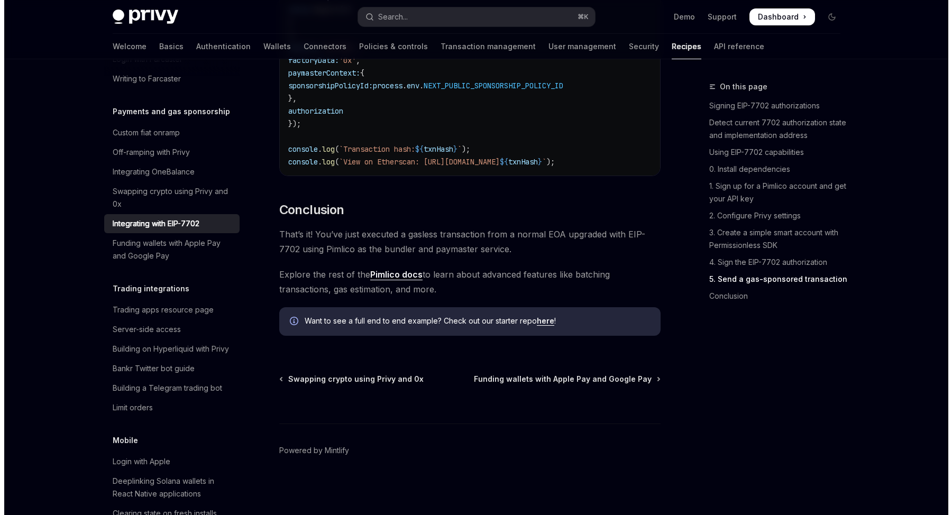
scroll to position [2733, 0]
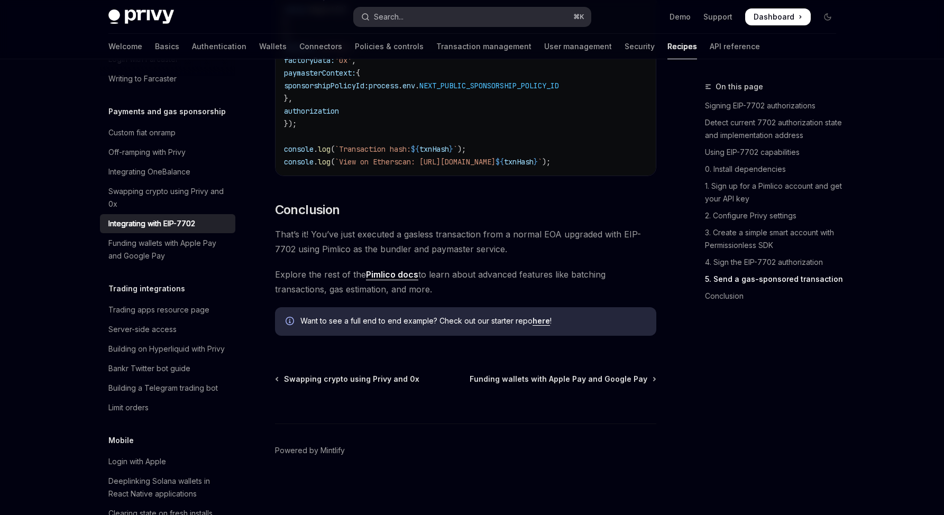
click at [486, 8] on button "Search... ⌘ K" at bounding box center [472, 16] width 237 height 19
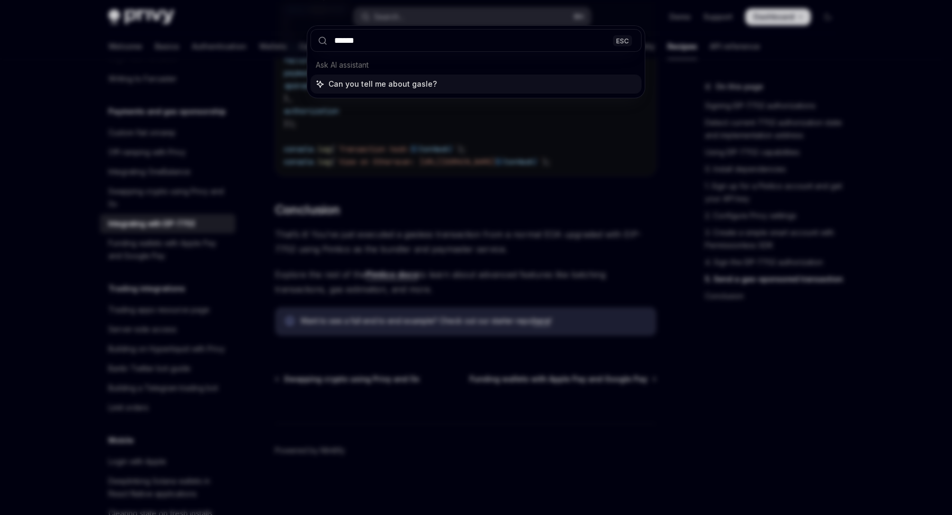
type input "*******"
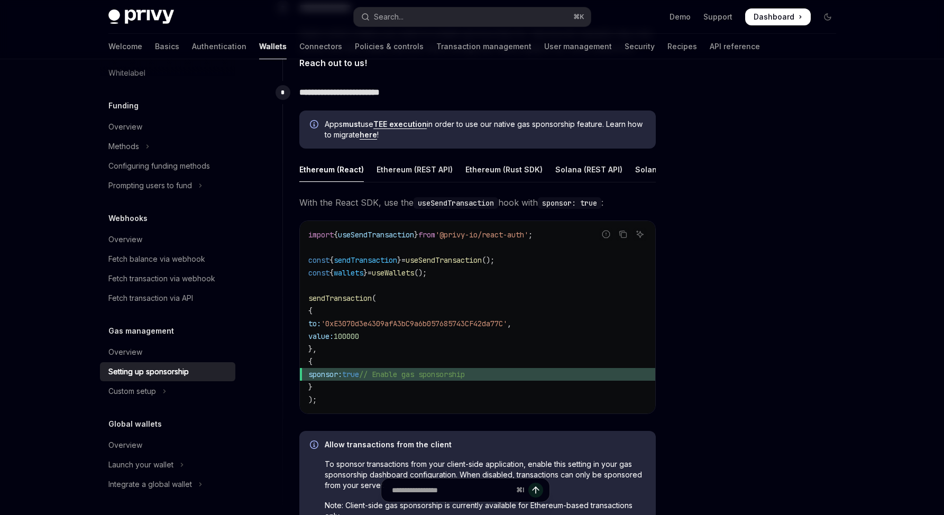
scroll to position [443, 0]
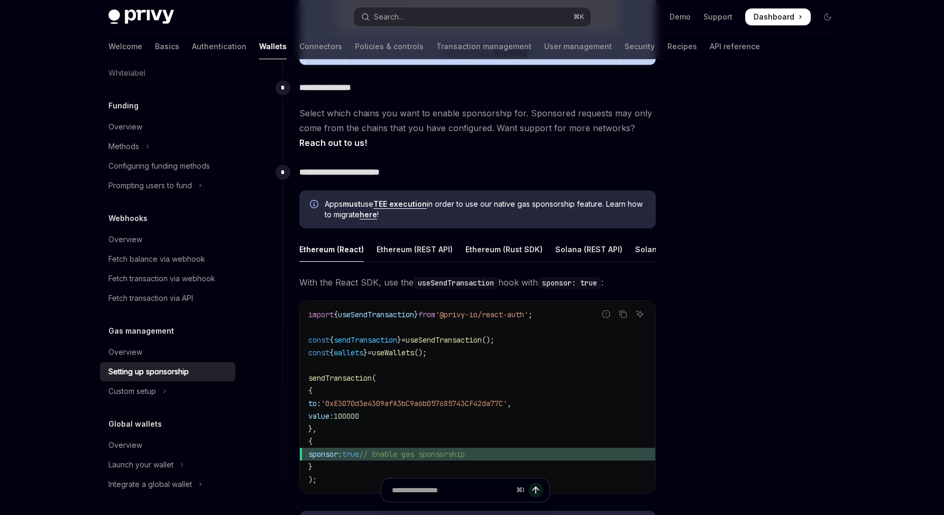
click at [532, 348] on code "import { useSendTransaction } from '@privy-io/react-auth' ; const { sendTransac…" at bounding box center [477, 397] width 339 height 178
click at [536, 354] on code "import { useSendTransaction } from '@privy-io/react-auth' ; const { sendTransac…" at bounding box center [477, 397] width 339 height 178
click at [474, 320] on span "'@privy-io/react-auth'" at bounding box center [481, 315] width 93 height 10
click at [413, 320] on span "useSendTransaction" at bounding box center [376, 315] width 76 height 10
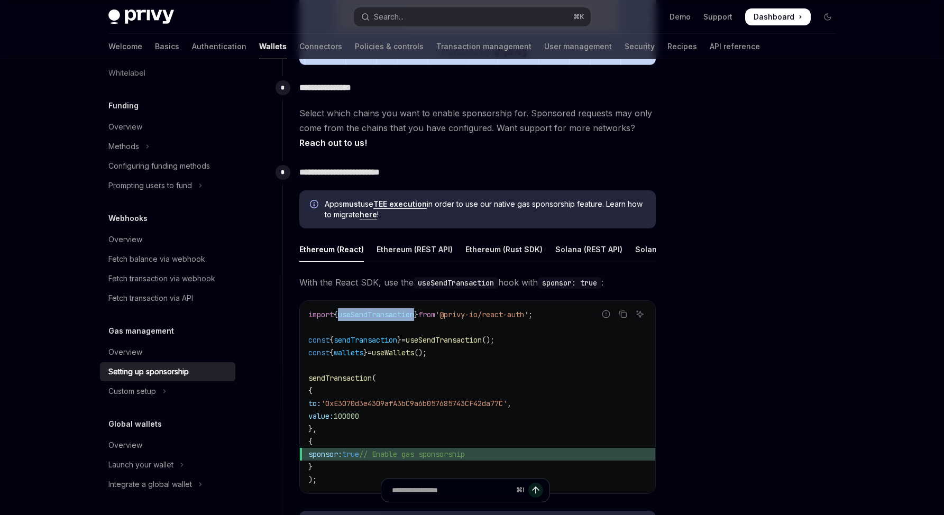
click at [413, 320] on span "useSendTransaction" at bounding box center [376, 315] width 76 height 10
copy span "useSendTransaction"
click at [392, 286] on span "With the React SDK, use the useSendTransaction hook with sponsor: true :" at bounding box center [477, 282] width 357 height 15
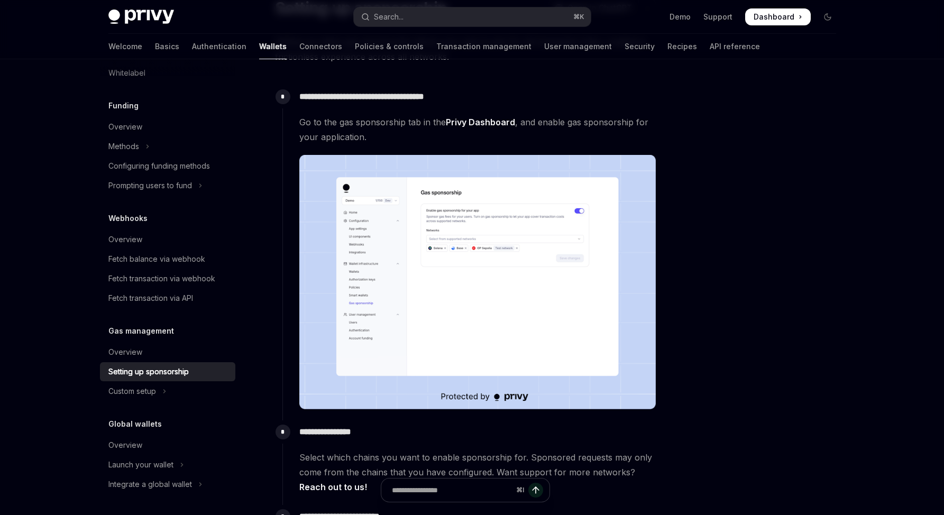
scroll to position [327, 0]
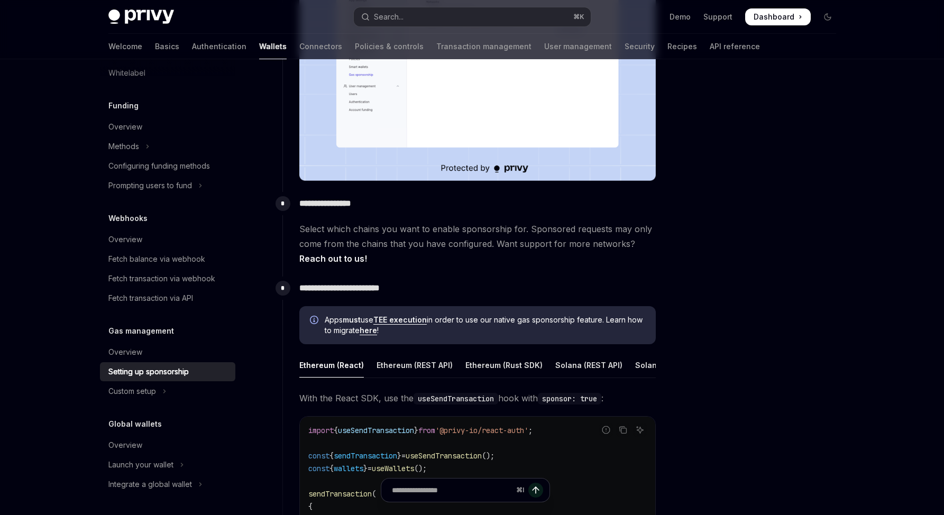
click at [485, 297] on div "**********" at bounding box center [470, 506] width 374 height 458
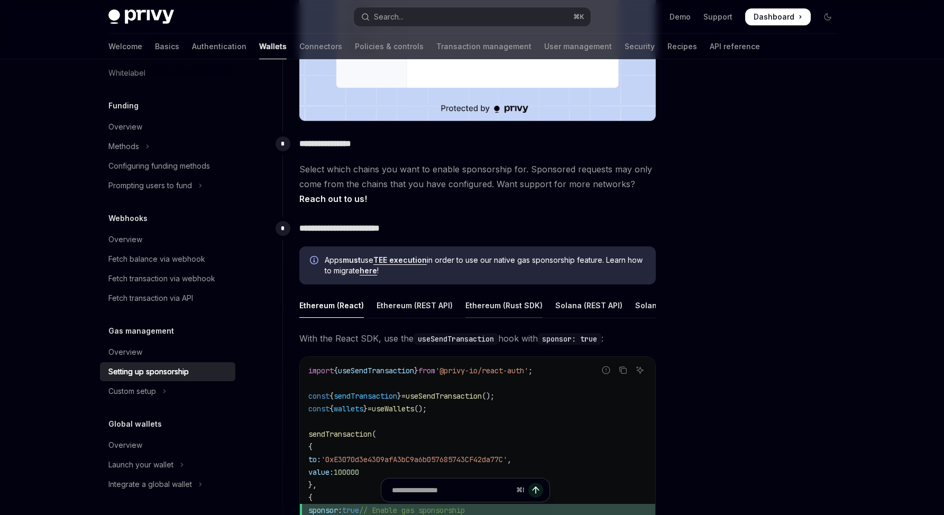
scroll to position [483, 0]
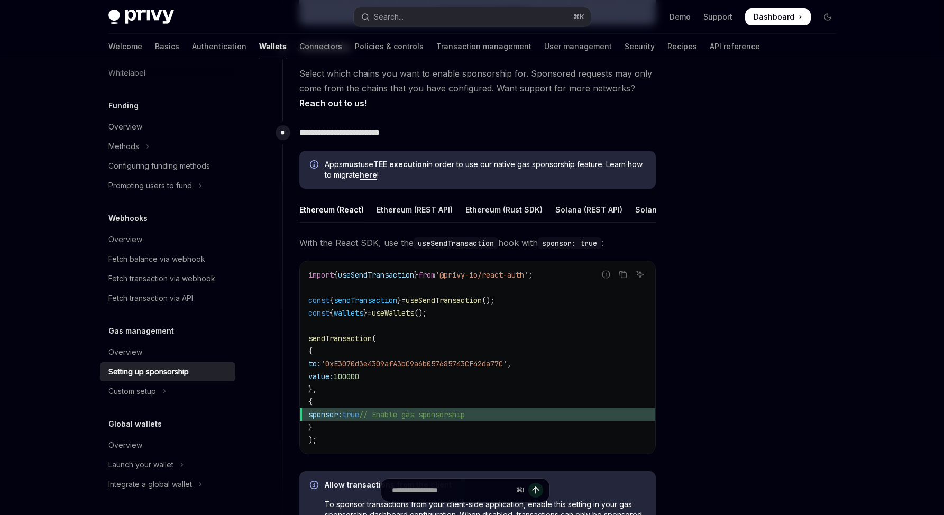
click at [501, 297] on code "import { useSendTransaction } from '@privy-io/react-auth' ; const { sendTransac…" at bounding box center [477, 358] width 339 height 178
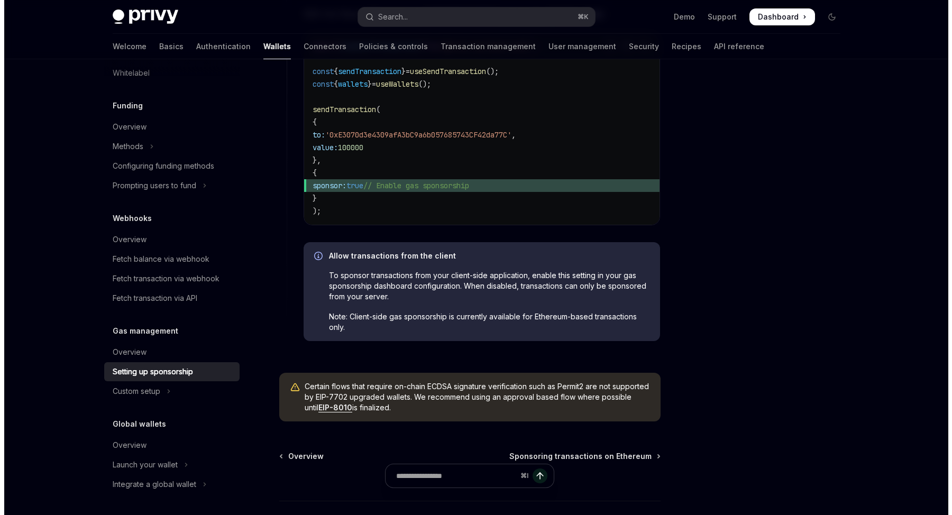
scroll to position [797, 0]
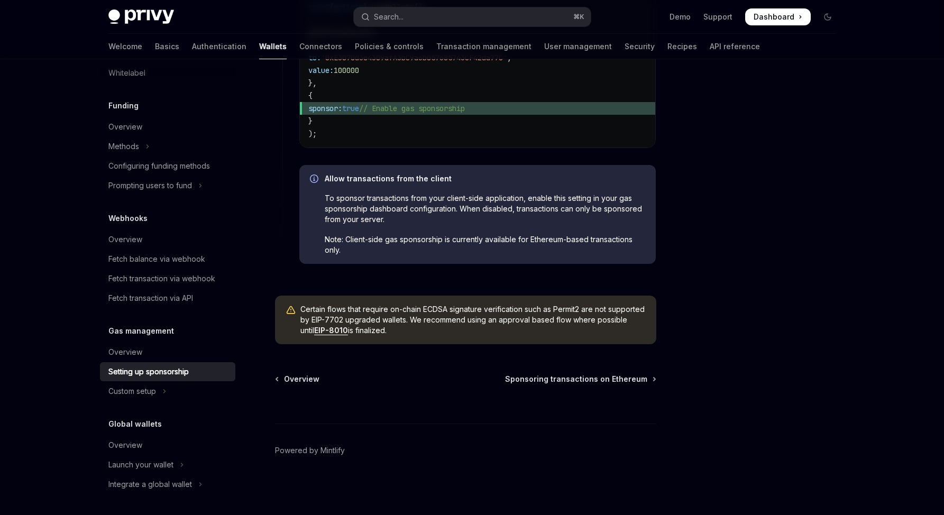
click at [513, 299] on div "Certain flows that require on-chain ECDSA signature verification such as Permit…" at bounding box center [465, 320] width 381 height 49
click at [423, 244] on span "Note: Client-side gas sponsorship is currently available for Ethereum-based tra…" at bounding box center [485, 244] width 321 height 21
click at [411, 229] on div "Allow transactions from the client To sponsor transactions from your client-sid…" at bounding box center [485, 215] width 321 height 82
click at [415, 240] on span "Note: Client-side gas sponsorship is currently available for Ethereum-based tra…" at bounding box center [485, 244] width 321 height 21
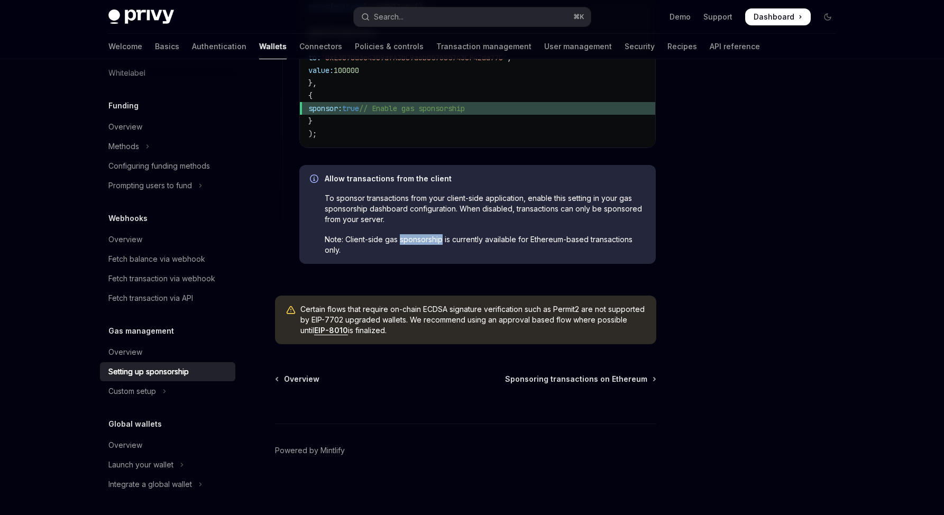
click at [415, 240] on span "Note: Client-side gas sponsorship is currently available for Ethereum-based tra…" at bounding box center [485, 244] width 321 height 21
copy span "sponsorship"
click at [518, 22] on button "Search... ⌘ K" at bounding box center [472, 16] width 237 height 19
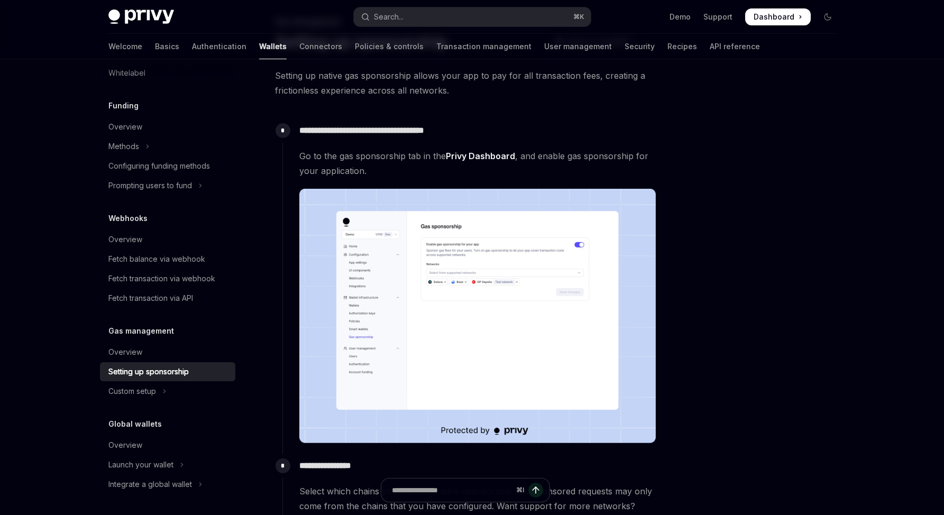
scroll to position [59, 0]
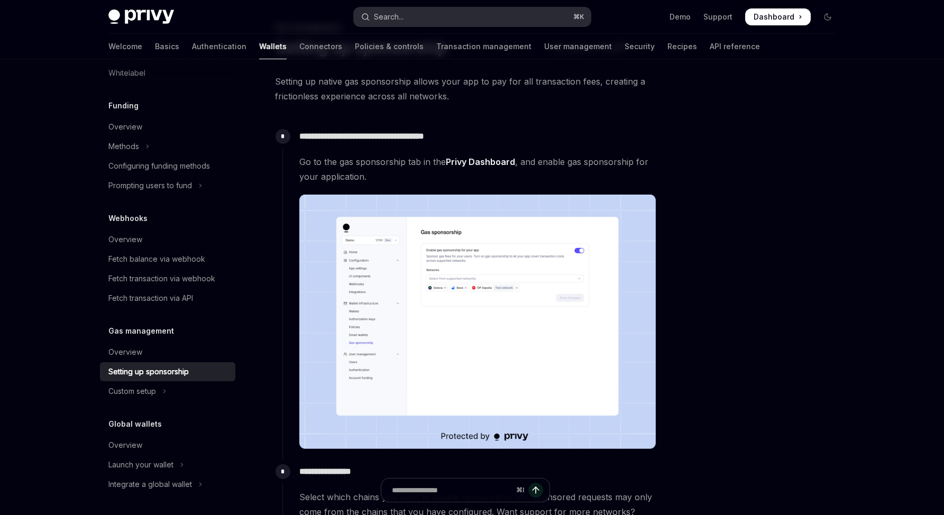
click at [477, 22] on button "Search... ⌘ K" at bounding box center [472, 16] width 237 height 19
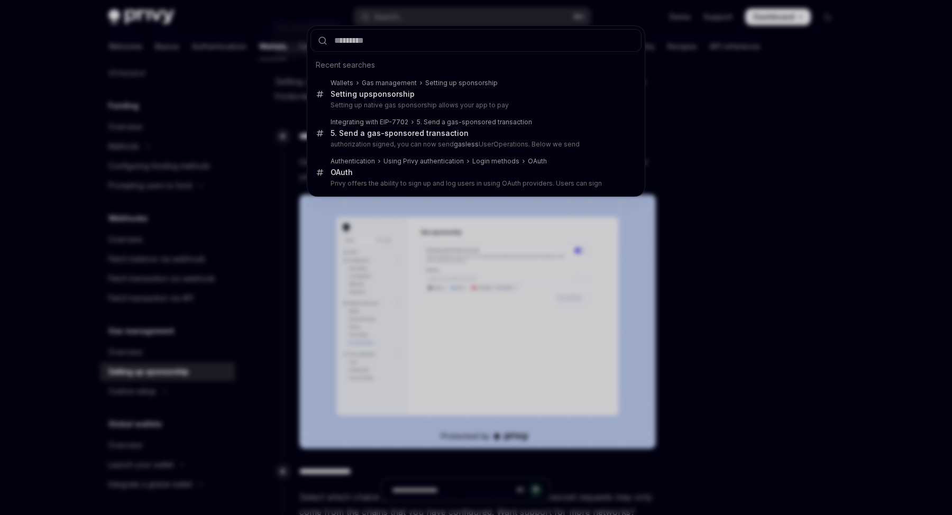
click at [230, 213] on div "Recent searches Wallets Gas management Setting up sponsorship Setting up sponso…" at bounding box center [476, 257] width 952 height 515
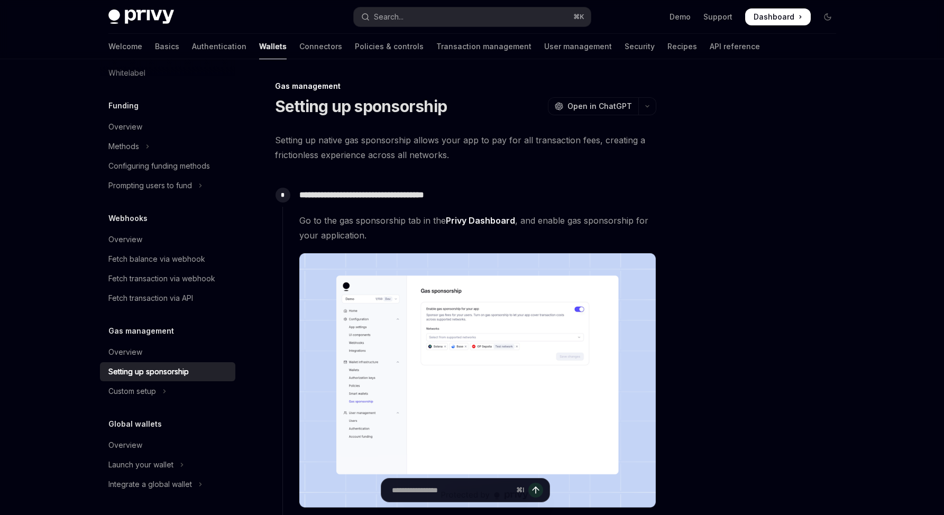
scroll to position [0, 0]
click at [413, 21] on button "Search... ⌘ K" at bounding box center [472, 16] width 237 height 19
type textarea "*"
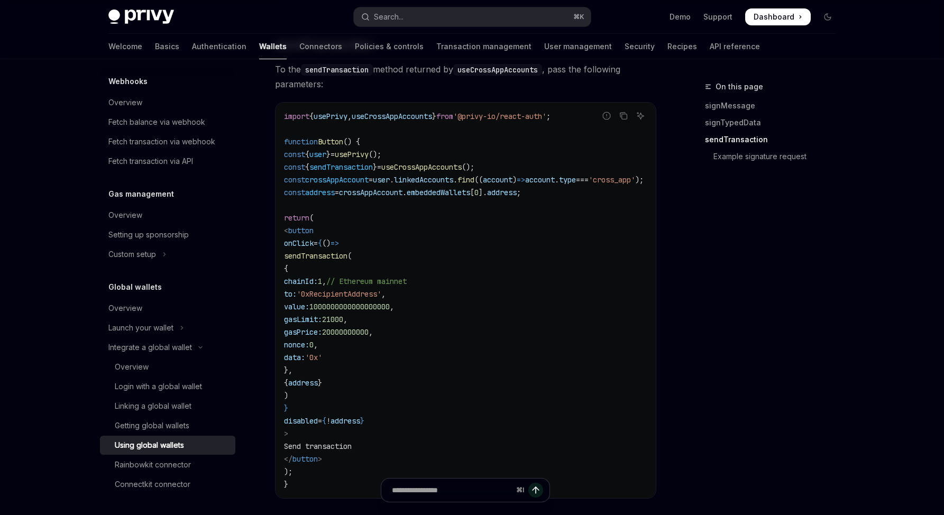
scroll to position [1107, 0]
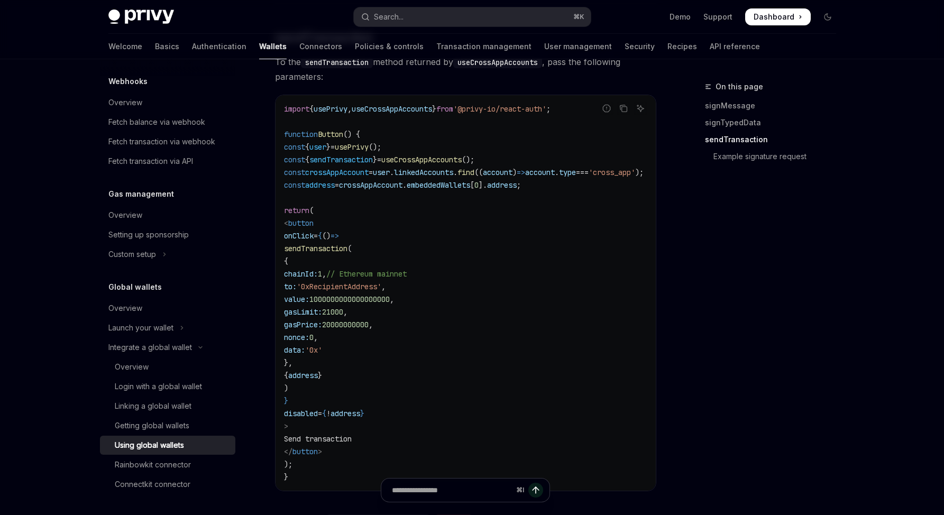
click at [523, 352] on code "import { usePrivy , useCrossAppAccounts } from '@privy-io/react-auth' ; functio…" at bounding box center [476, 293] width 385 height 381
click at [532, 345] on code "import { usePrivy , useCrossAppAccounts } from '@privy-io/react-auth' ; functio…" at bounding box center [476, 293] width 385 height 381
click at [535, 345] on code "import { usePrivy , useCrossAppAccounts } from '@privy-io/react-auth' ; functio…" at bounding box center [476, 293] width 385 height 381
click at [480, 119] on div "When you request a signature or transaction from a user’s embedded wallet from …" at bounding box center [465, 33] width 381 height 1938
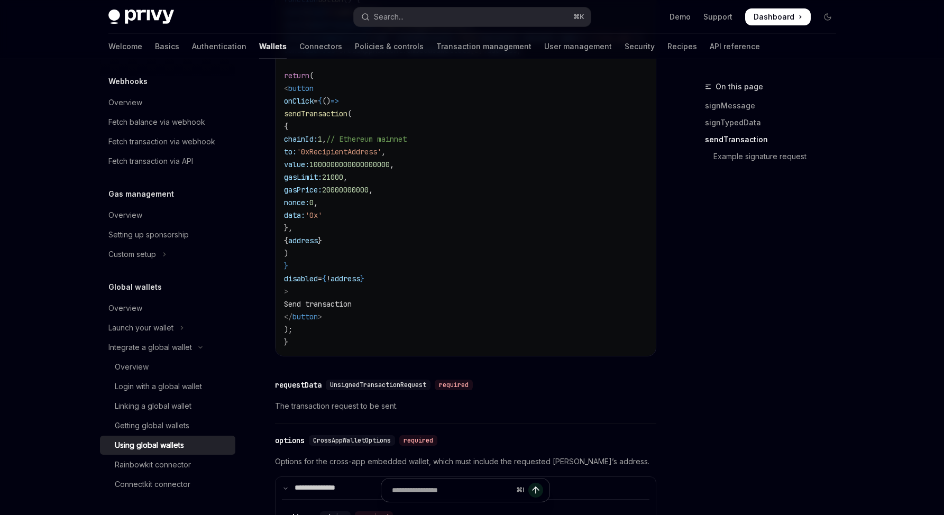
scroll to position [1285, 0]
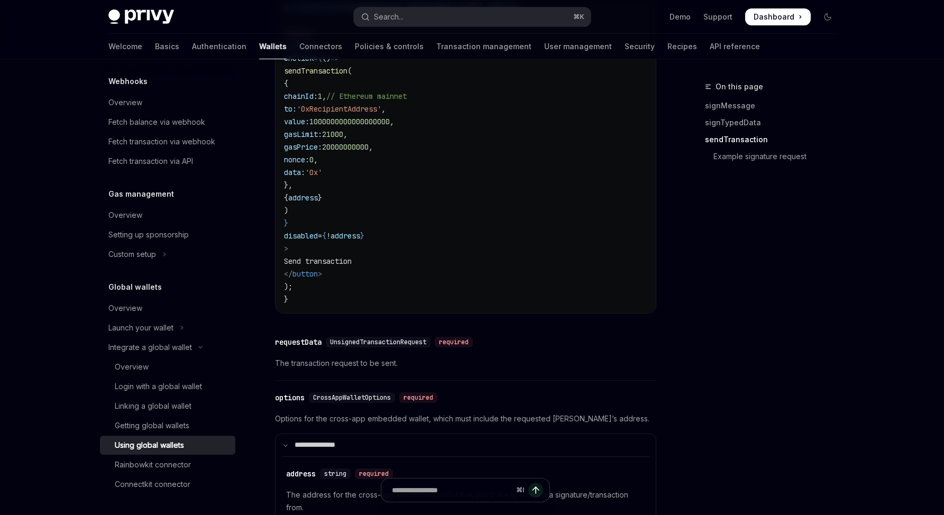
click at [525, 238] on code "import { usePrivy , useCrossAppAccounts } from '@privy-io/react-auth' ; functio…" at bounding box center [476, 115] width 385 height 381
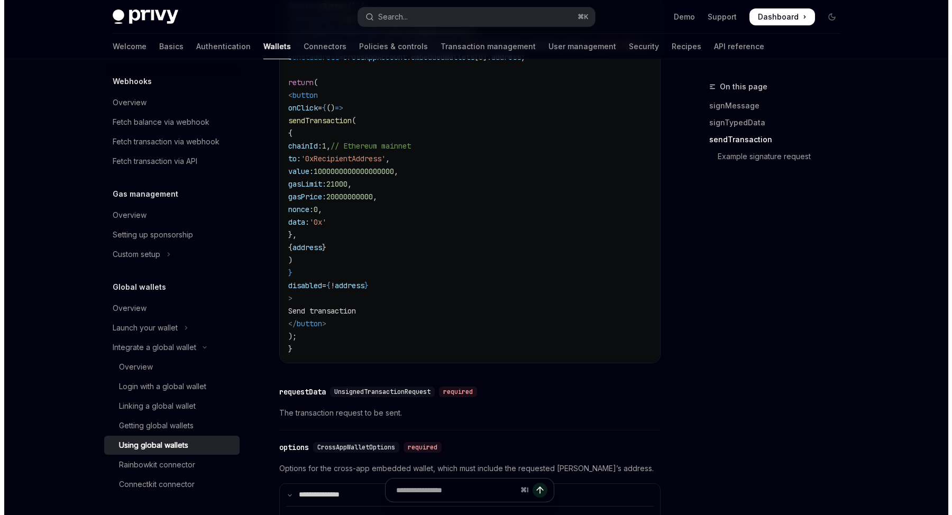
scroll to position [1204, 0]
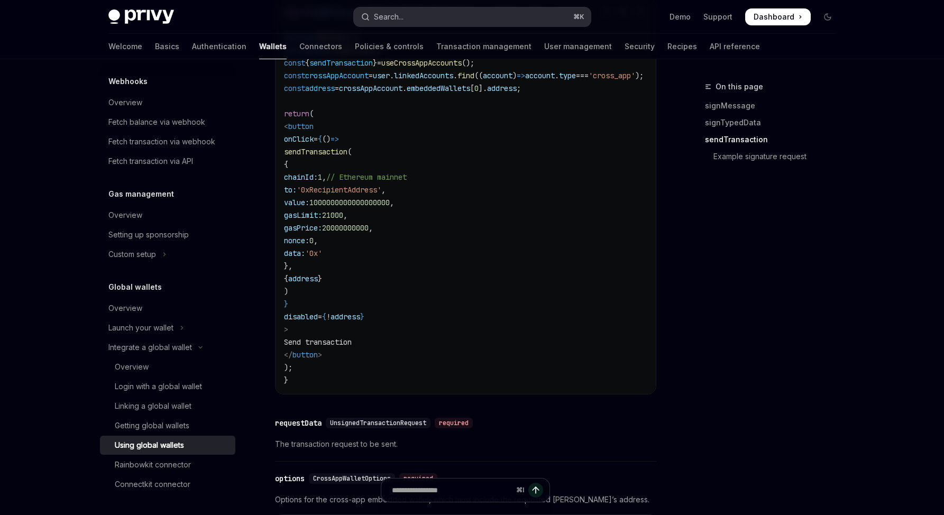
click at [498, 5] on div "Privy Docs home page Search... ⌘ K Demo Support Dashboard Dashboard Search..." at bounding box center [472, 17] width 728 height 34
click at [496, 8] on button "Search... ⌘ K" at bounding box center [472, 16] width 237 height 19
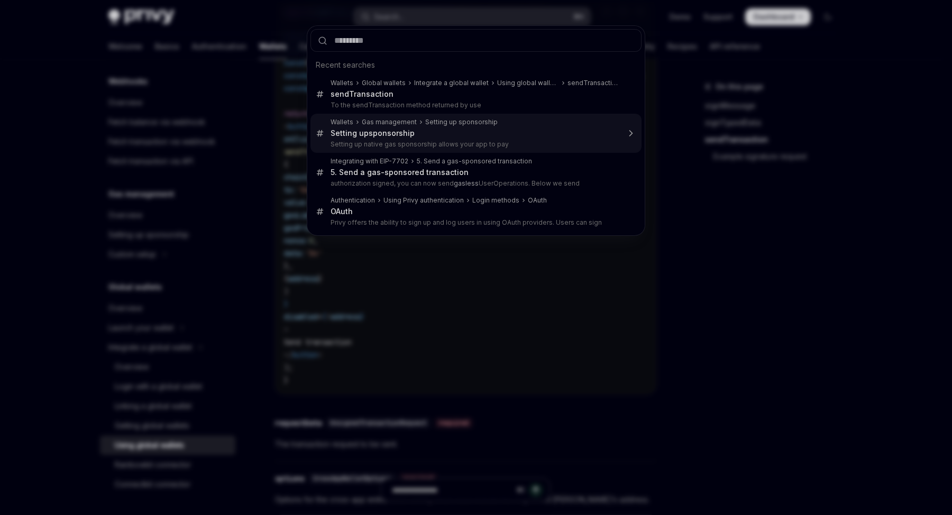
type input "**********"
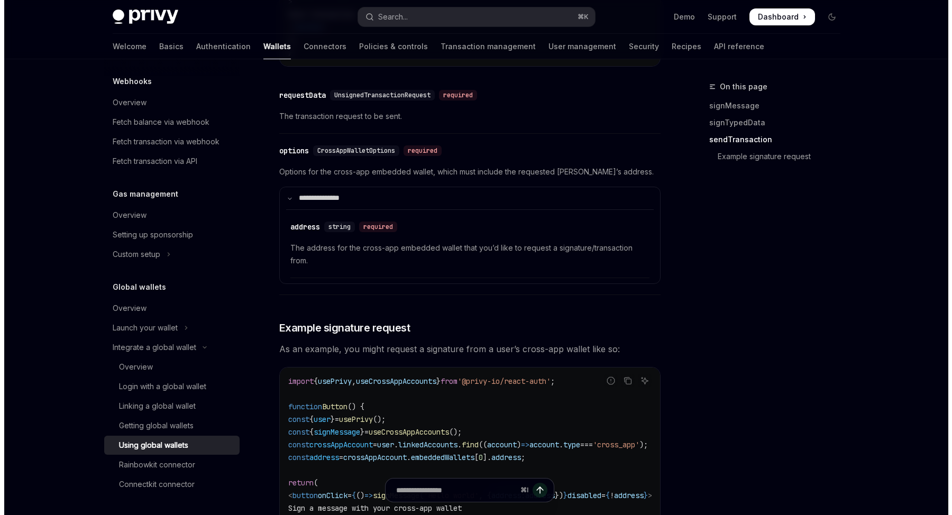
scroll to position [211, 0]
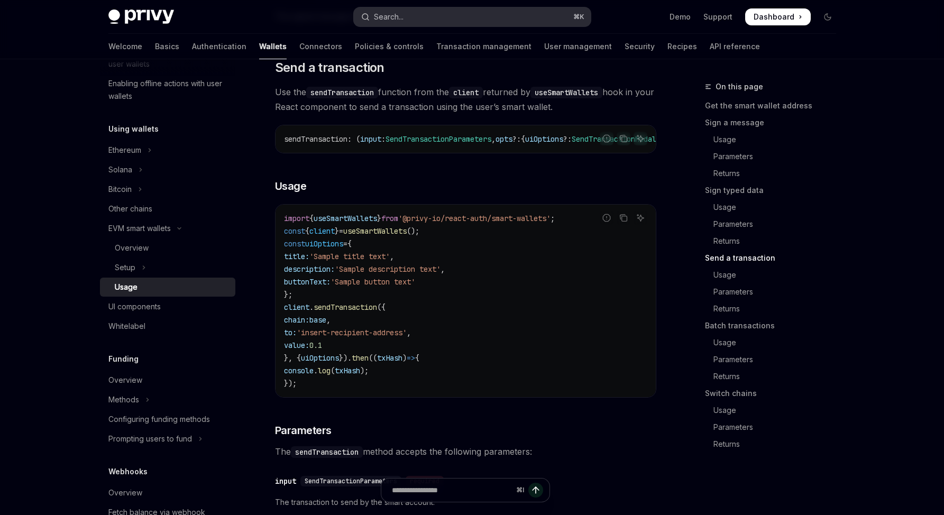
click at [490, 21] on button "Search... ⌘ K" at bounding box center [472, 16] width 237 height 19
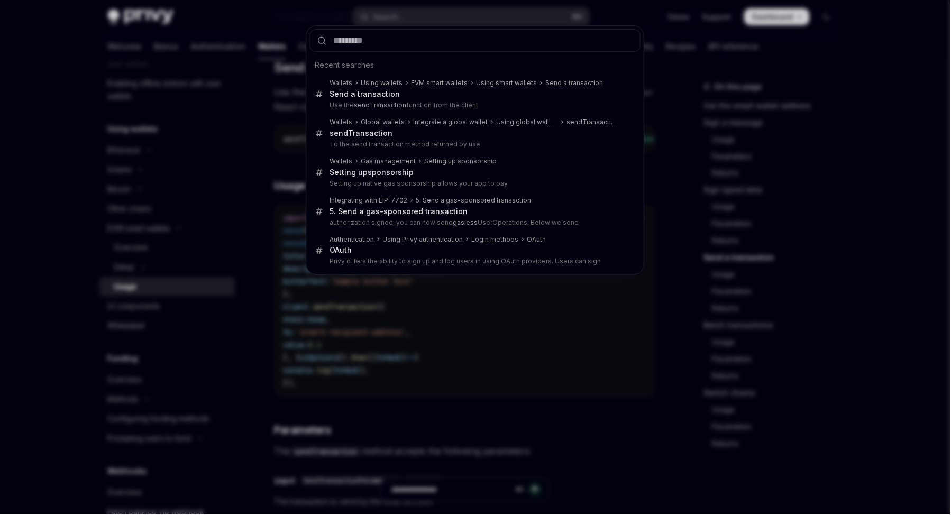
type textarea "*"
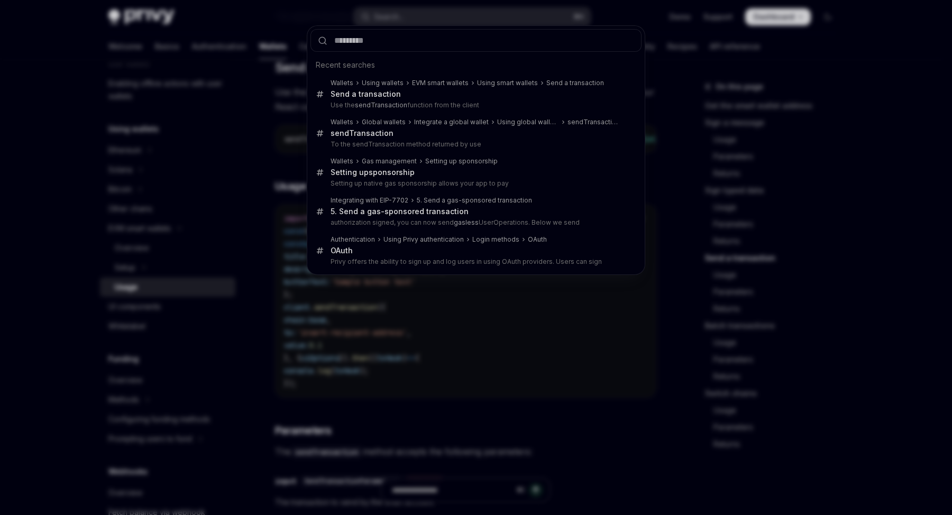
click at [671, 38] on div "Recent searches Wallets Using wallets EVM smart wallets Using smart wallets Sen…" at bounding box center [476, 257] width 952 height 515
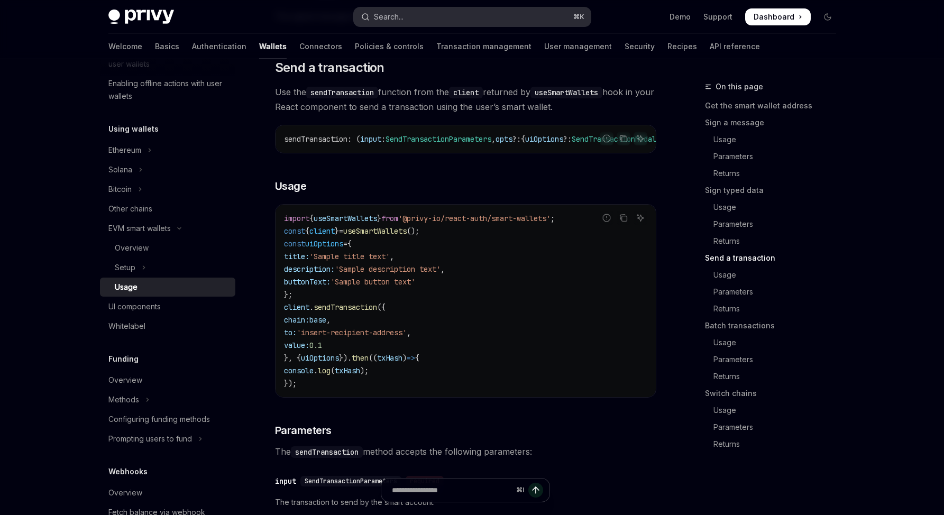
click at [510, 20] on button "Search... ⌘ K" at bounding box center [472, 16] width 237 height 19
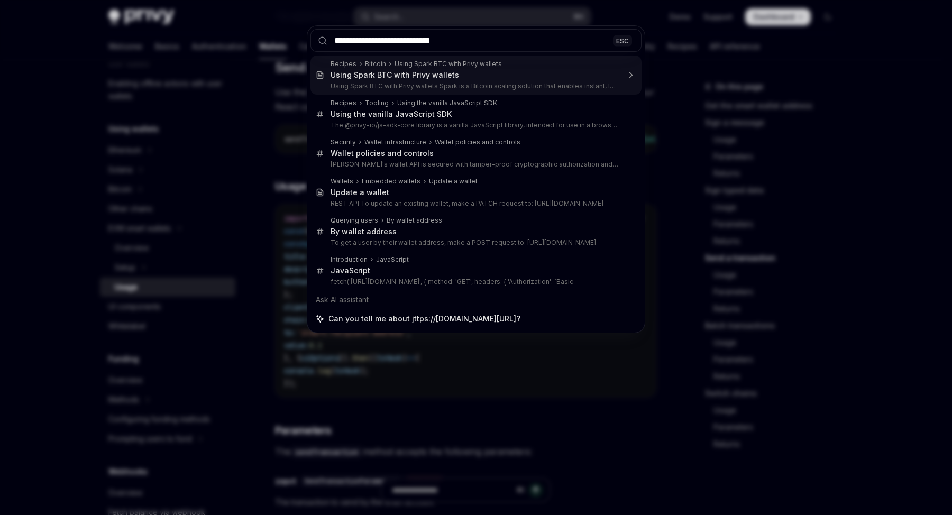
type input "**********"
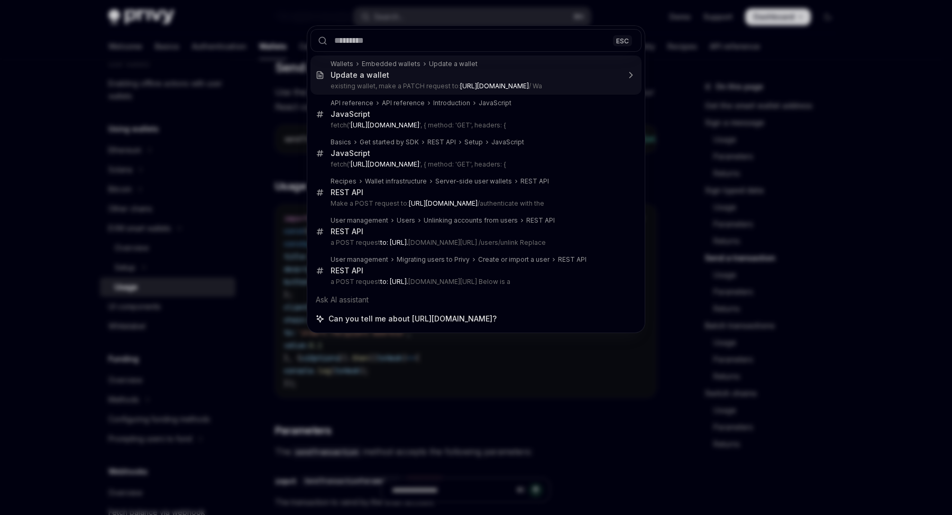
type textarea "*"
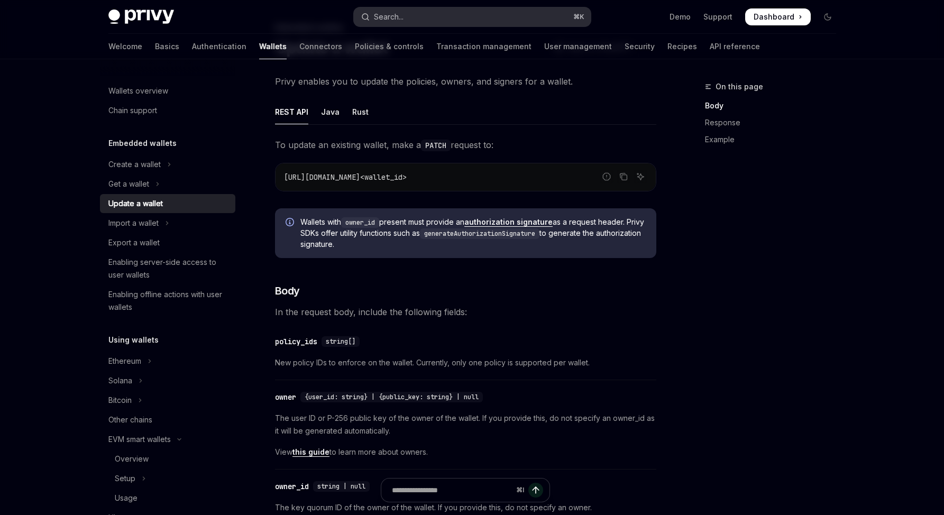
click at [465, 11] on button "Search... ⌘ K" at bounding box center [472, 16] width 237 height 19
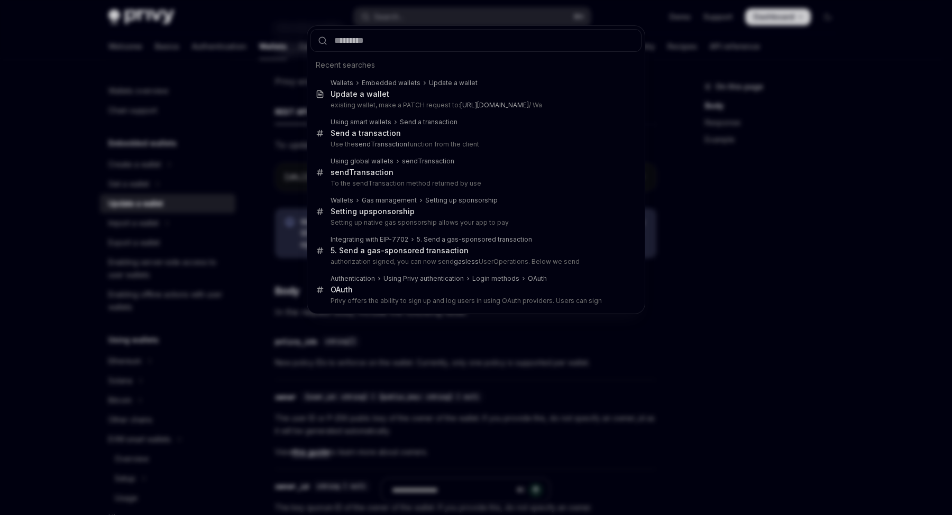
type input "**********"
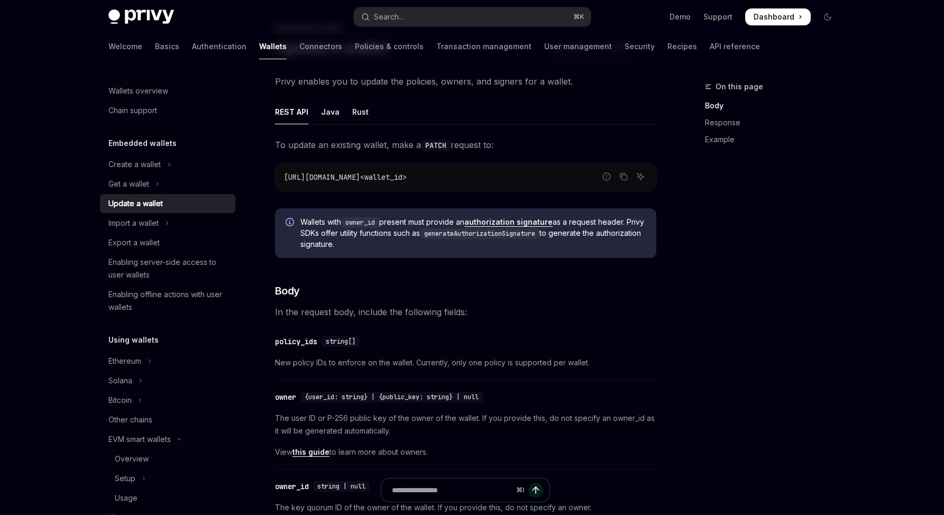
type textarea "*"
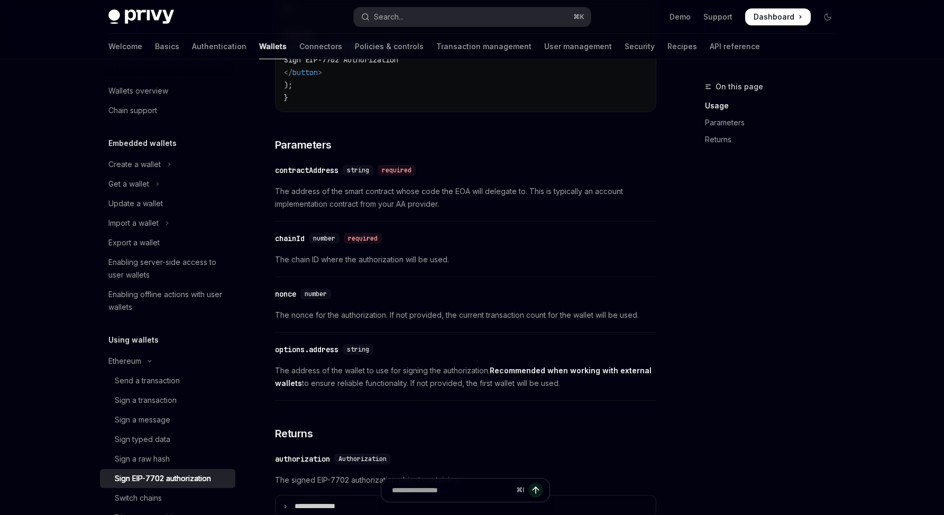
scroll to position [930, 0]
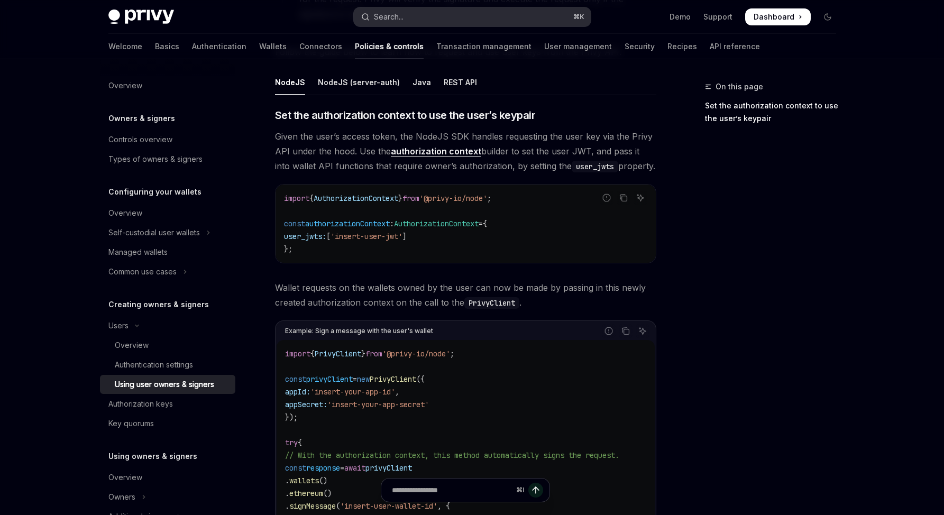
click at [390, 25] on button "Search... ⌘ K" at bounding box center [472, 16] width 237 height 19
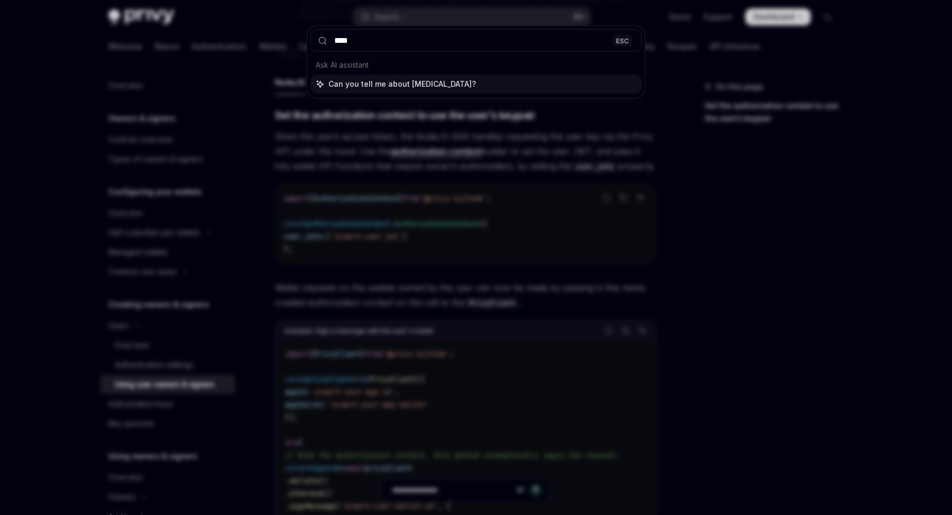
type input "*****"
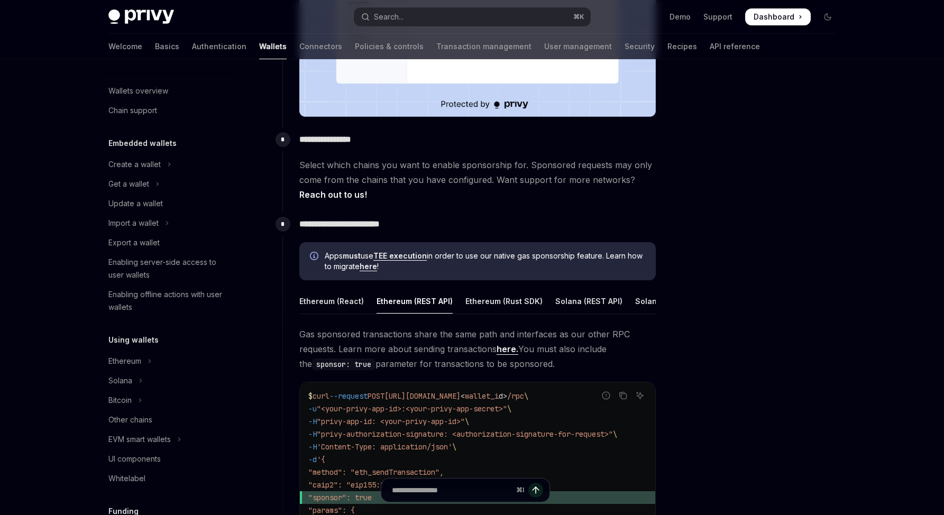
scroll to position [406, 0]
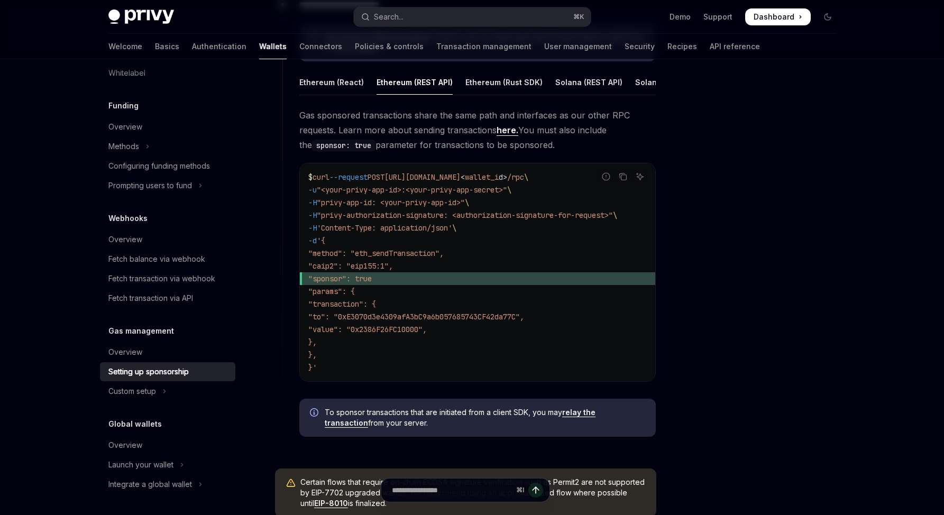
click at [556, 255] on code "$ curl --request POST https://api.privy.io/v1/wallets/ < wallet_i d > /rpc \ -u…" at bounding box center [477, 272] width 339 height 203
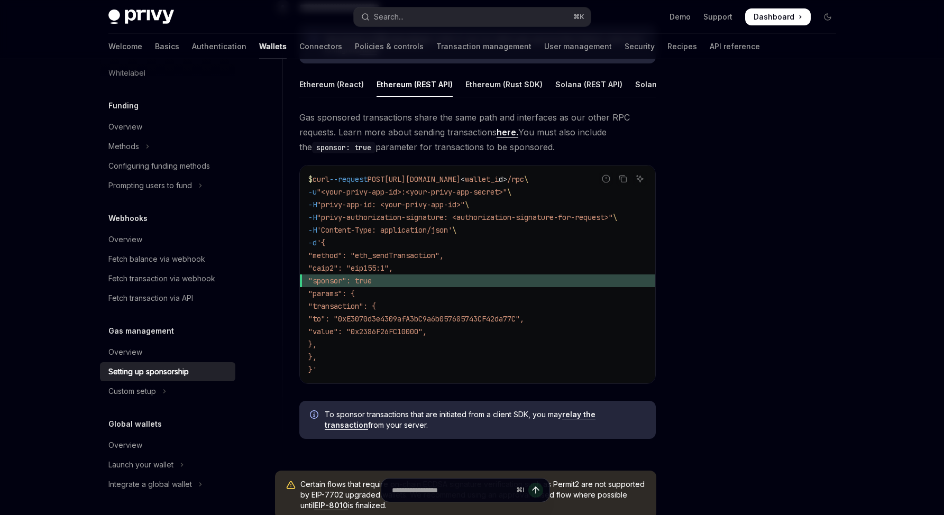
scroll to position [608, 0]
click at [348, 86] on div "Ethereum (React)" at bounding box center [331, 84] width 65 height 25
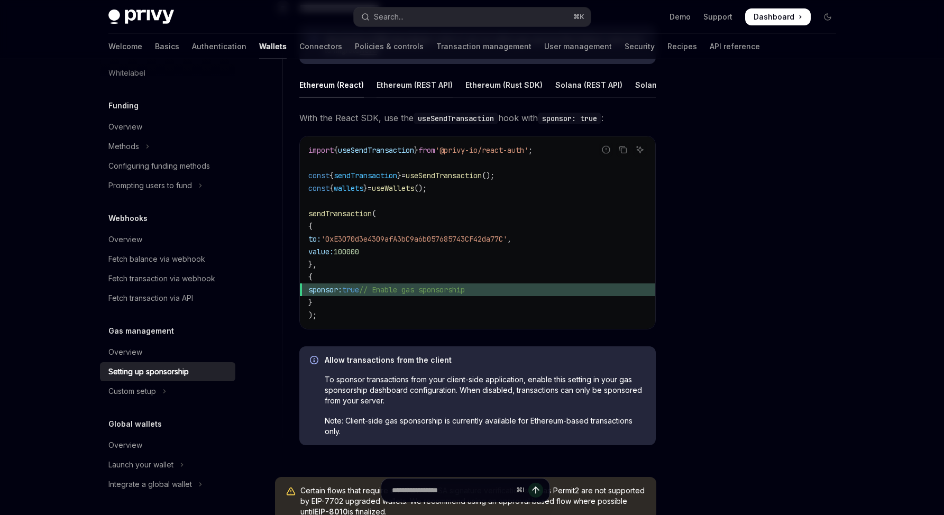
click at [397, 90] on div "Ethereum (REST API)" at bounding box center [415, 84] width 76 height 25
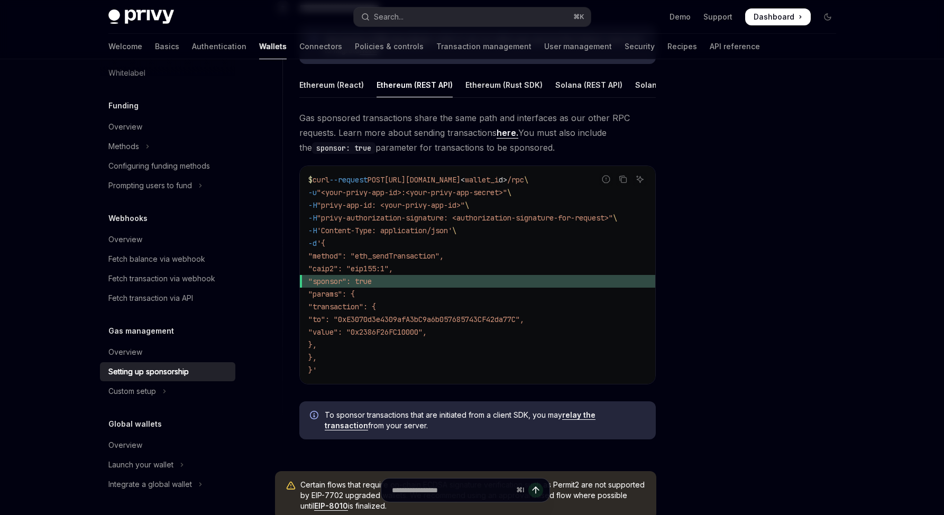
click at [537, 265] on code "$ curl --request POST https://api.privy.io/v1/wallets/ < wallet_i d > /rpc \ -u…" at bounding box center [477, 275] width 339 height 203
drag, startPoint x: 380, startPoint y: 370, endPoint x: 372, endPoint y: 390, distance: 21.9
click at [380, 372] on code "$ curl --request POST https://api.privy.io/v1/wallets/ < wallet_i d > /rpc \ -u…" at bounding box center [477, 275] width 339 height 203
click at [367, 385] on div "Report incorrect code Copy Ask AI $ curl --request POST https://api.privy.io/v1…" at bounding box center [477, 275] width 357 height 219
click at [368, 384] on div "$ curl --request POST https://api.privy.io/v1/wallets/ < wallet_i d > /rpc \ -u…" at bounding box center [478, 275] width 356 height 218
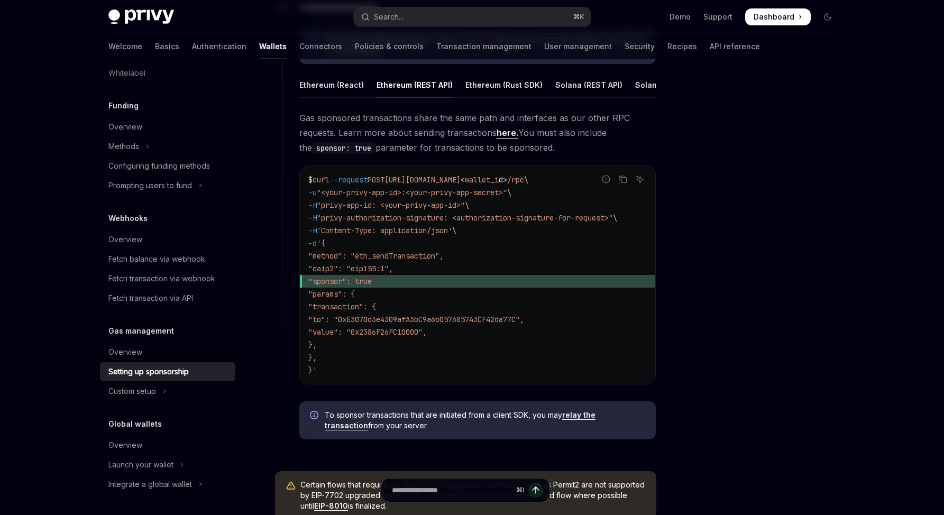
drag, startPoint x: 372, startPoint y: 388, endPoint x: 307, endPoint y: 190, distance: 208.8
click at [307, 190] on div "$ curl --request POST https://api.privy.io/v1/wallets/ < wallet_i d > /rpc \ -u…" at bounding box center [478, 275] width 356 height 218
copy code "$ curl --request POST https://api.privy.io/v1/wallets/ < wallet_i d > /rpc \ -u…"
click at [624, 344] on code "$ curl --request POST https://api.privy.io/v1/wallets/ < wallet_i d > /rpc \ -u…" at bounding box center [477, 275] width 339 height 203
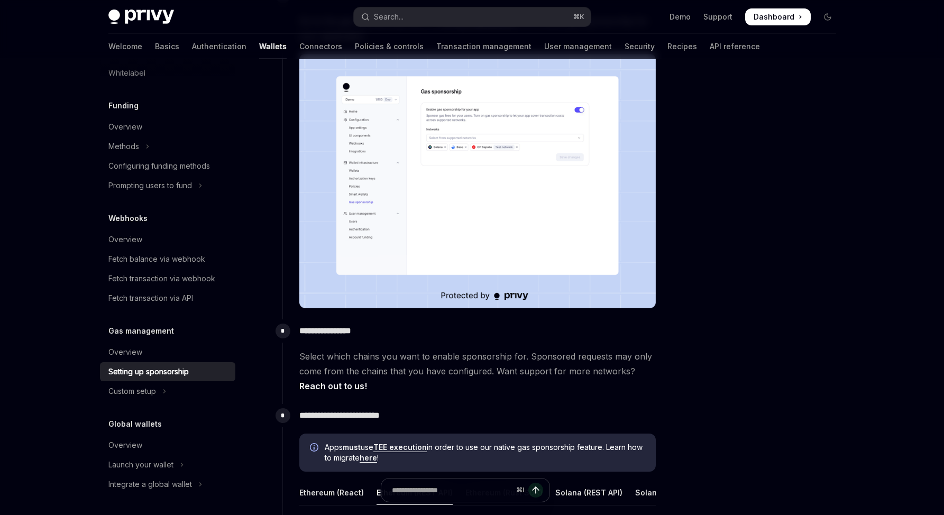
click at [798, 359] on div at bounding box center [764, 297] width 161 height 435
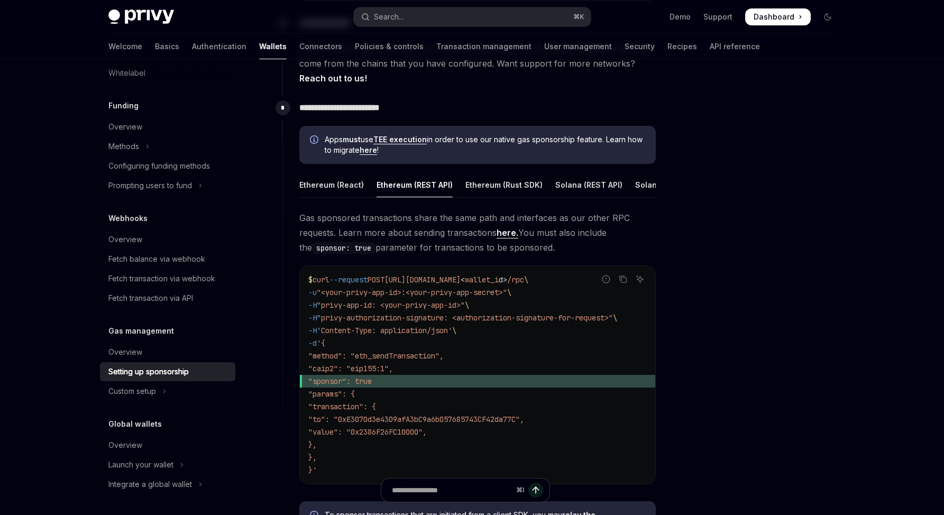
scroll to position [565, 0]
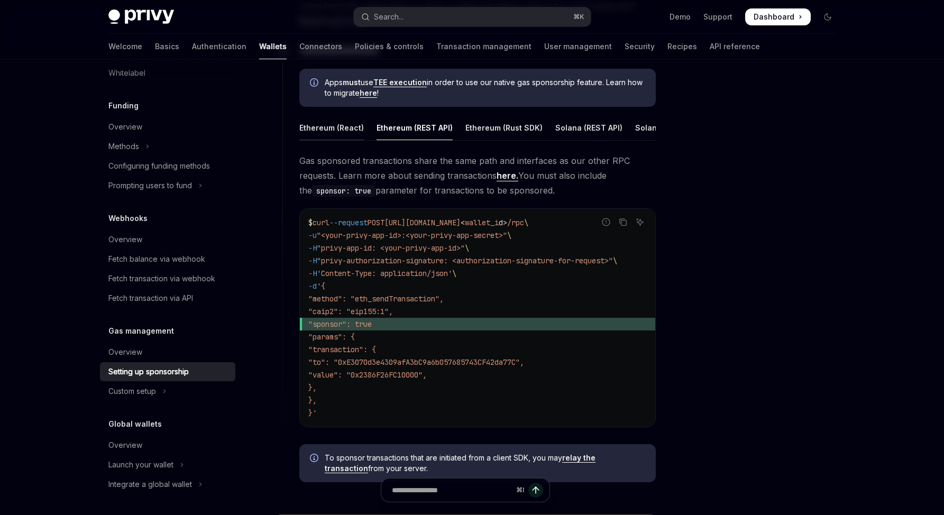
click at [343, 133] on div "Ethereum (React)" at bounding box center [331, 127] width 65 height 25
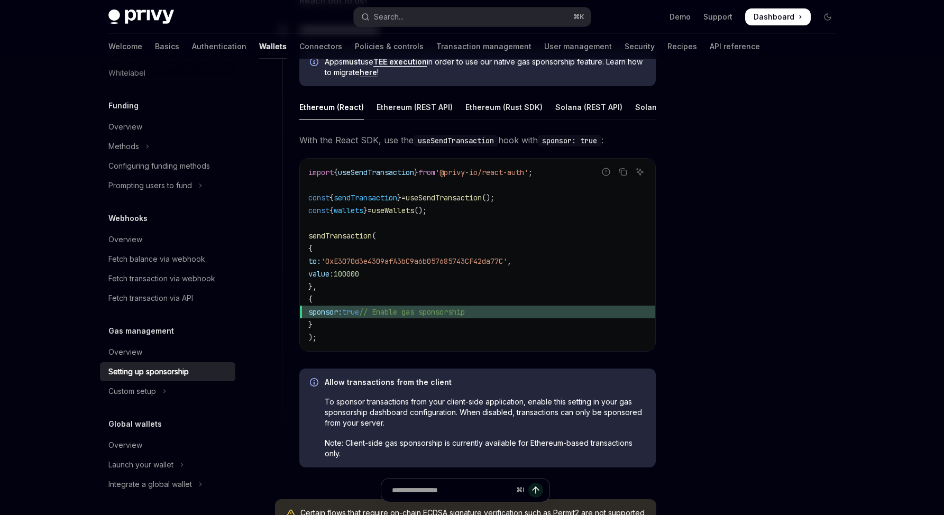
scroll to position [601, 0]
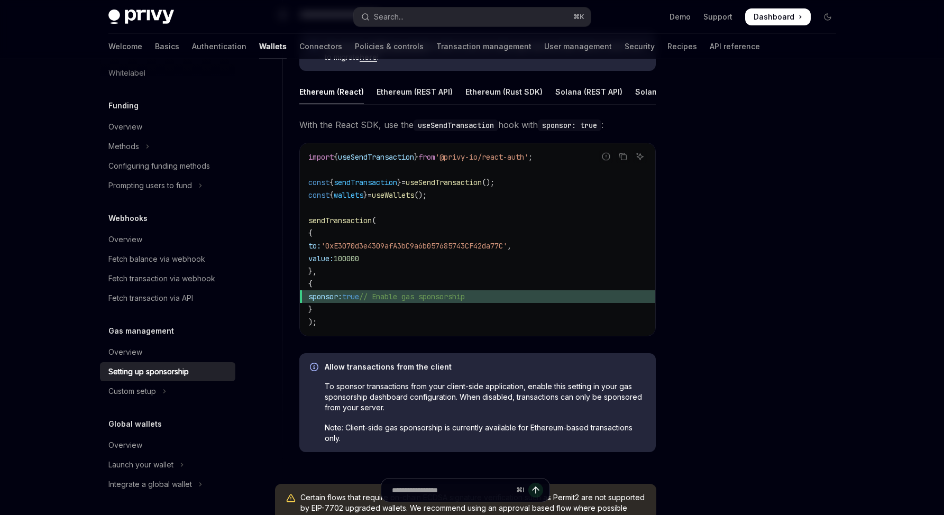
click at [499, 440] on span "Note: Client-side gas sponsorship is currently available for Ethereum-based tra…" at bounding box center [485, 433] width 321 height 21
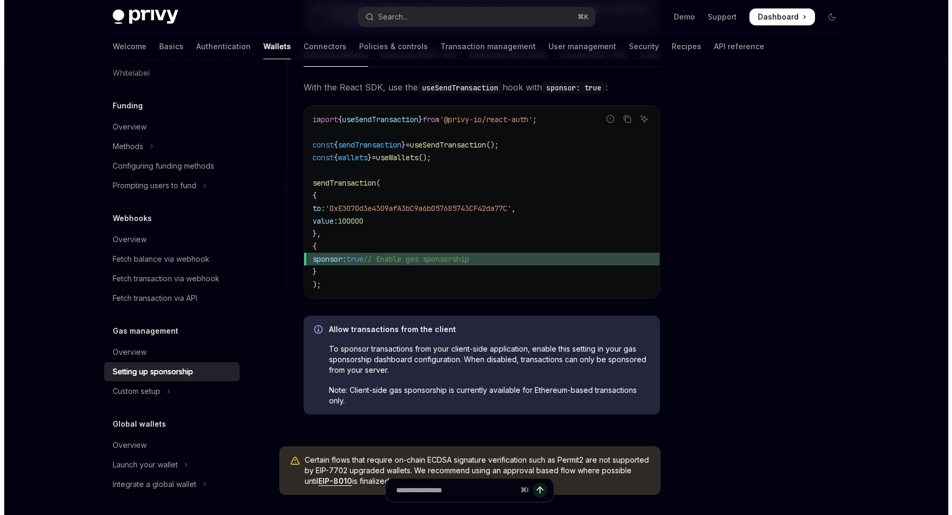
scroll to position [542, 0]
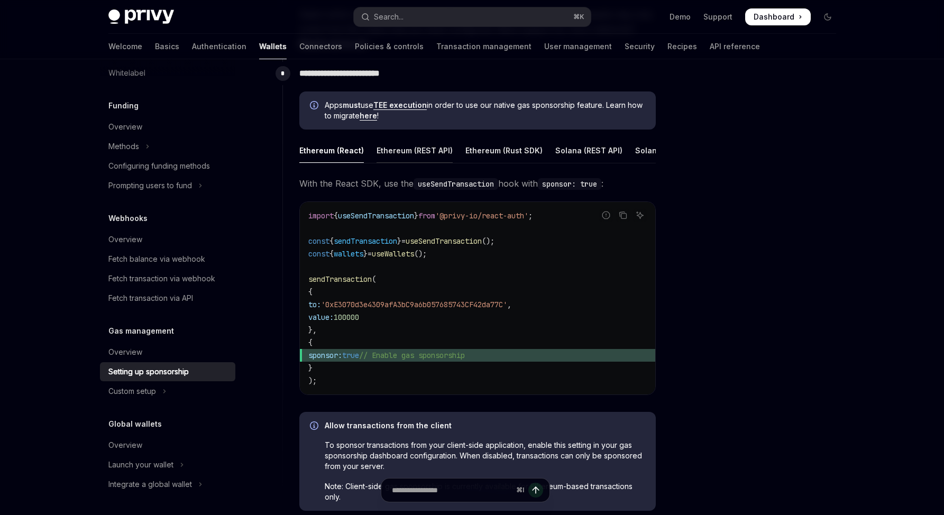
click at [390, 155] on div "Ethereum (REST API)" at bounding box center [415, 150] width 76 height 25
type textarea "*"
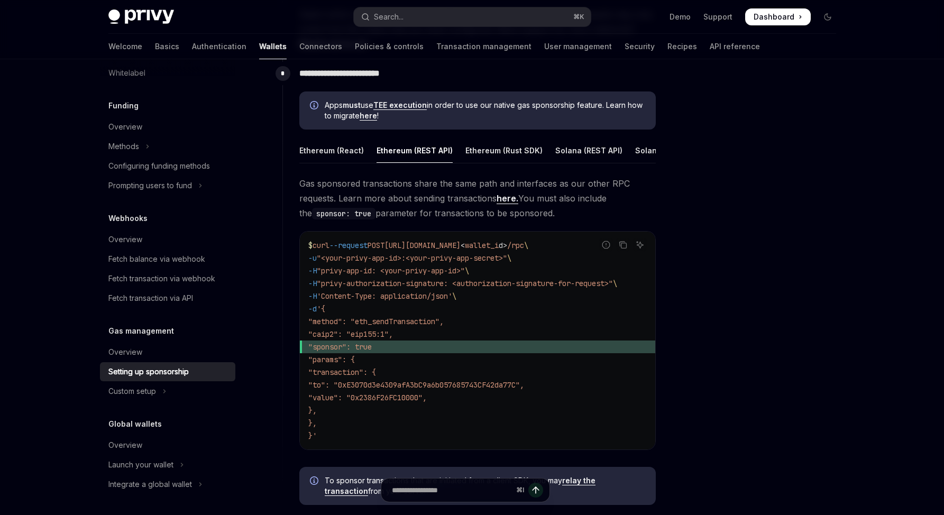
click at [732, 331] on div at bounding box center [764, 297] width 161 height 435
click at [450, 17] on button "Search... ⌘ K" at bounding box center [472, 16] width 237 height 19
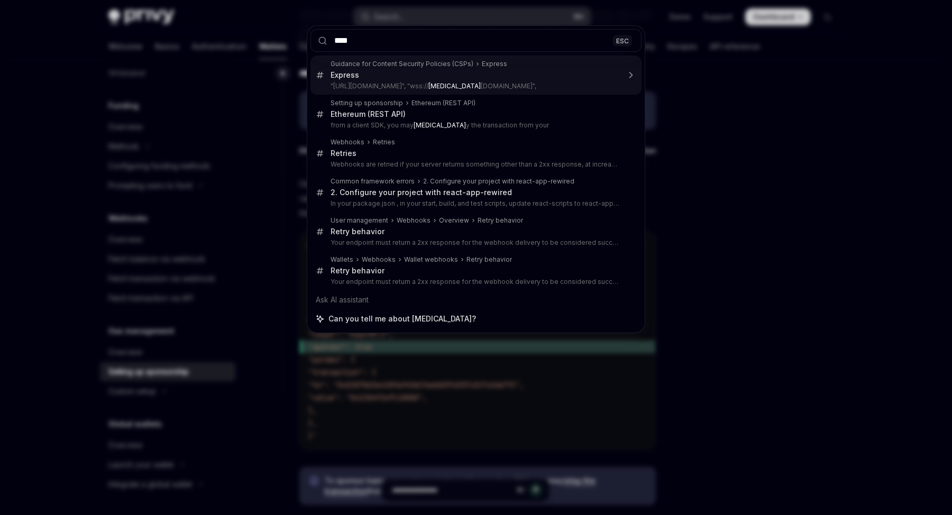
type input "*****"
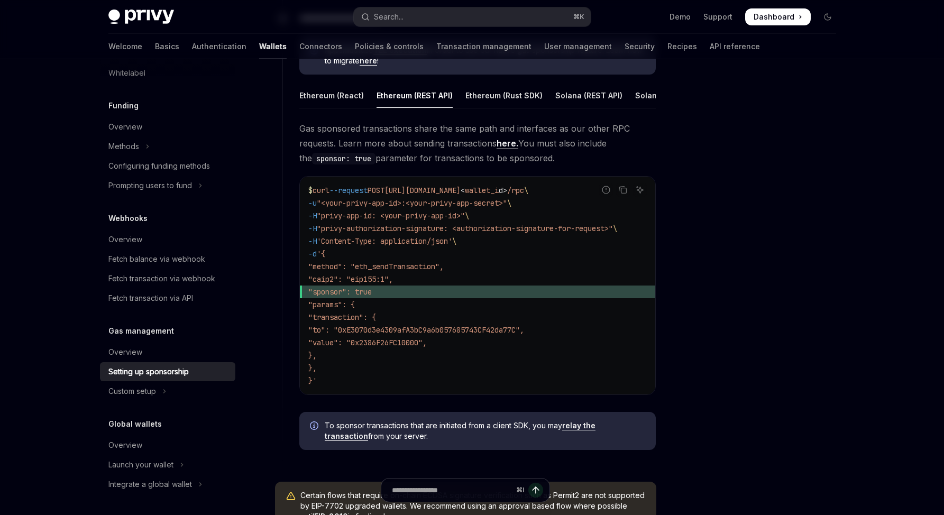
scroll to position [611, 0]
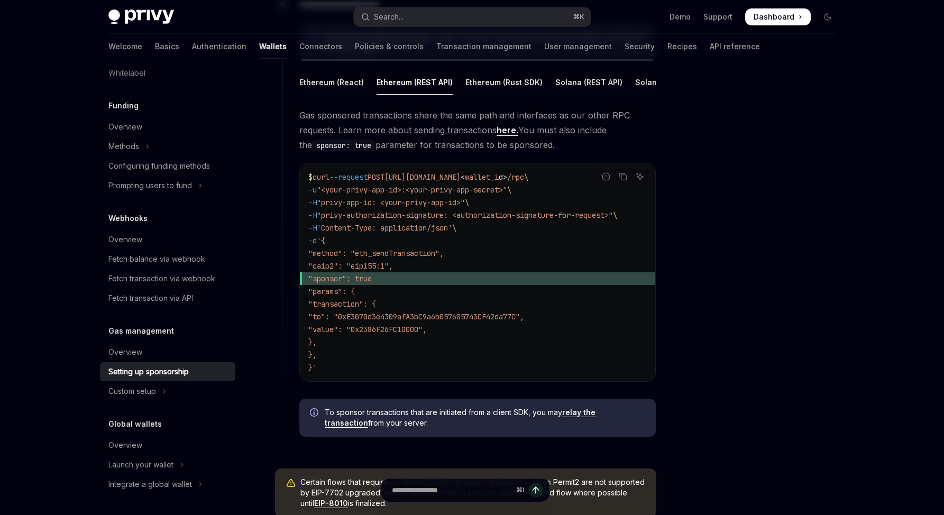
click at [508, 234] on code "$ curl --request POST [URL][DOMAIN_NAME] < wallet_i d > /rpc \ -u "<your-privy-…" at bounding box center [477, 272] width 339 height 203
click at [690, 264] on div at bounding box center [764, 297] width 161 height 435
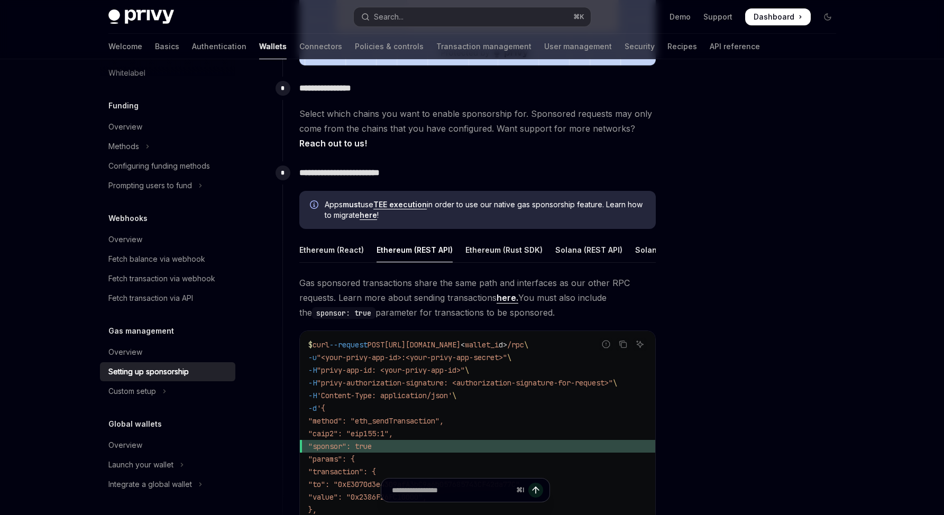
scroll to position [450, 0]
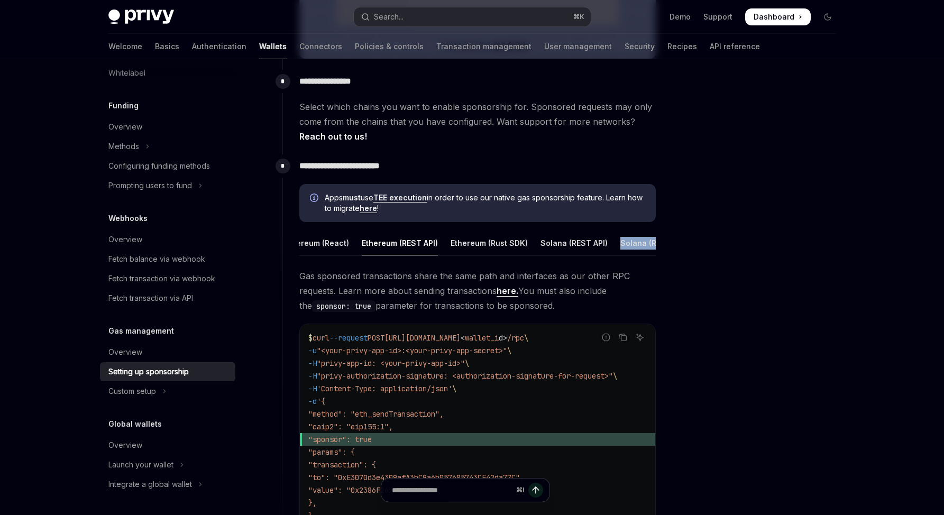
drag, startPoint x: 591, startPoint y: 263, endPoint x: 605, endPoint y: 261, distance: 14.4
click at [605, 256] on ul "Ethereum (React) Ethereum (REST API) Ethereum (Rust SDK) Solana (REST API) Sola…" at bounding box center [477, 243] width 357 height 25
click at [755, 284] on div at bounding box center [764, 297] width 161 height 435
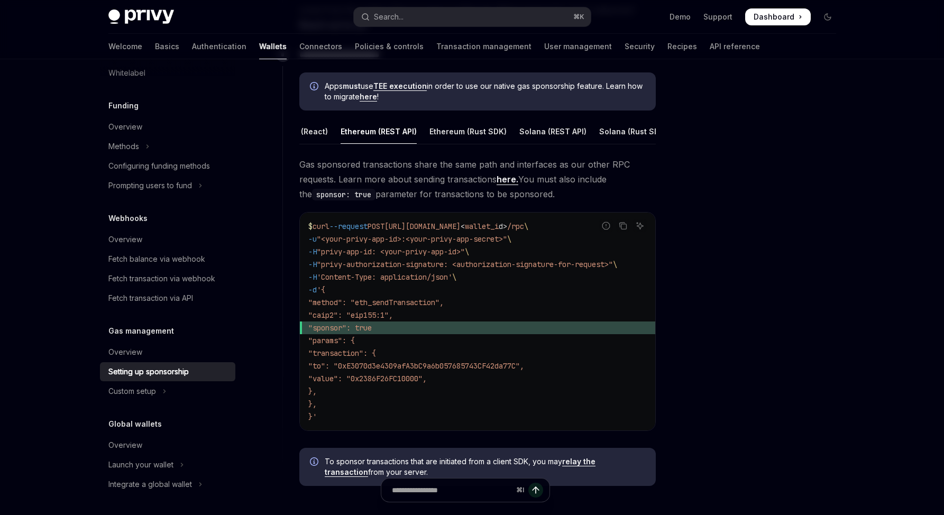
scroll to position [592, 0]
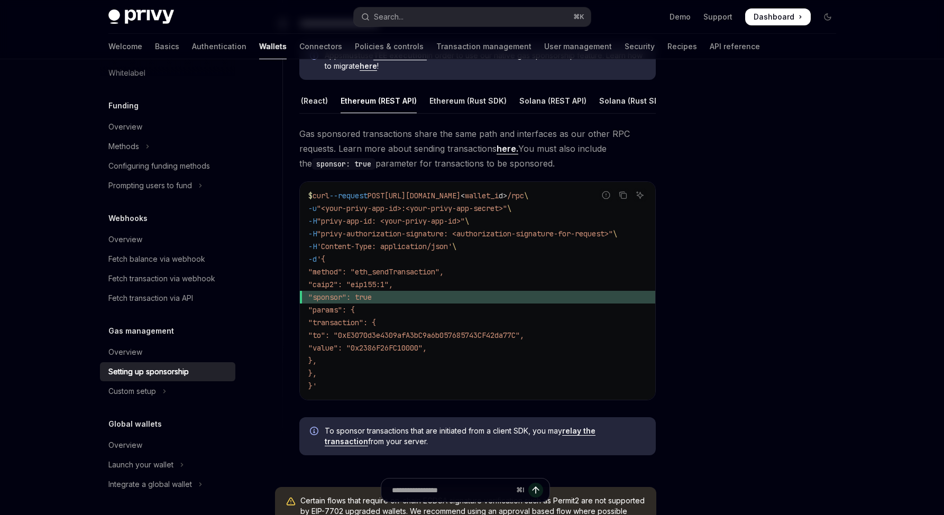
click at [727, 304] on div at bounding box center [764, 297] width 161 height 435
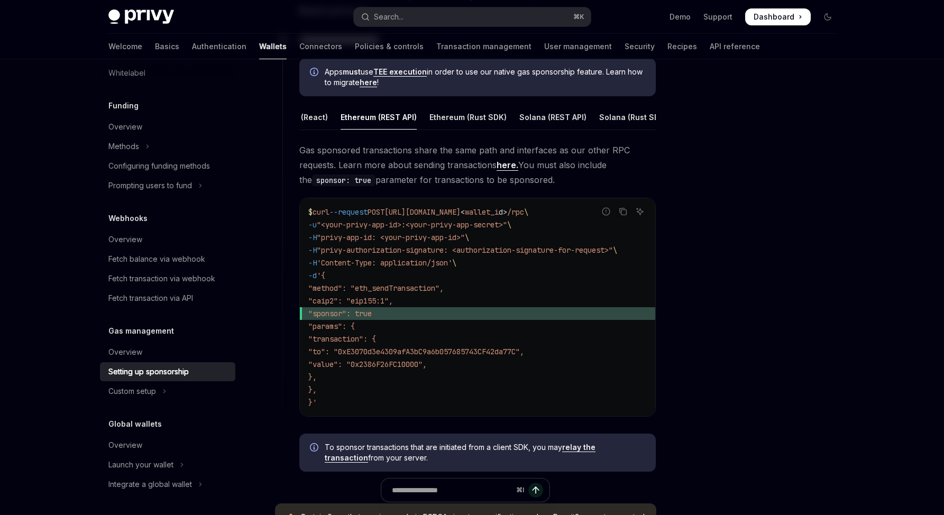
click at [596, 459] on link "relay the transaction" at bounding box center [460, 453] width 271 height 20
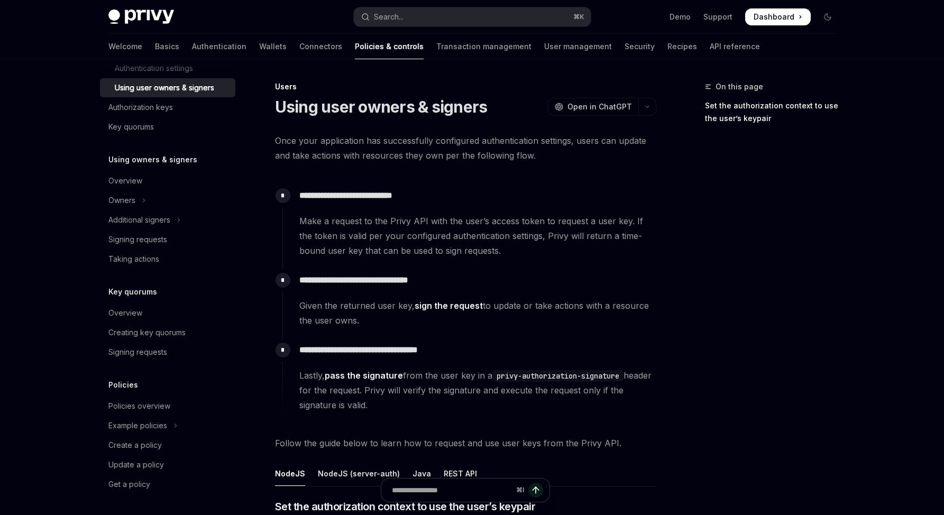
click at [754, 383] on div "On this page Set the authorization context to use the user’s keypair" at bounding box center [764, 297] width 161 height 435
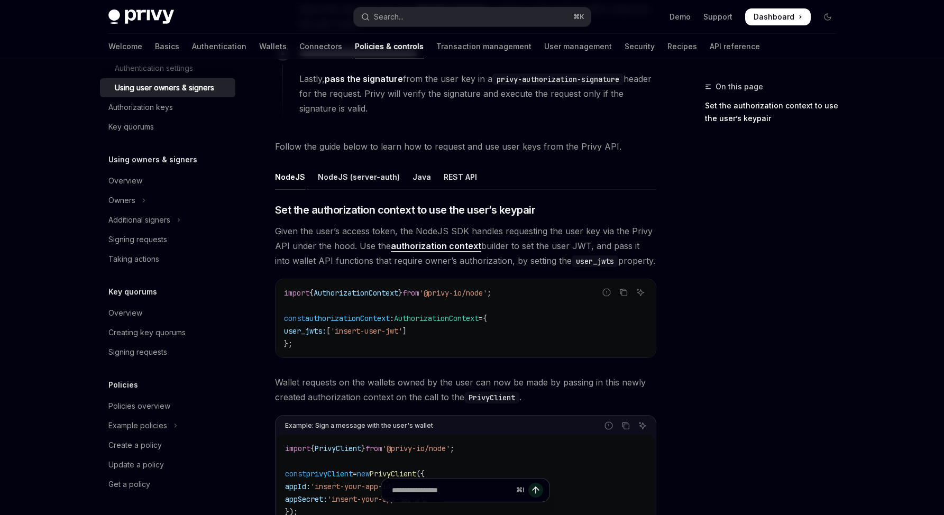
drag, startPoint x: 376, startPoint y: 215, endPoint x: 588, endPoint y: 303, distance: 229.8
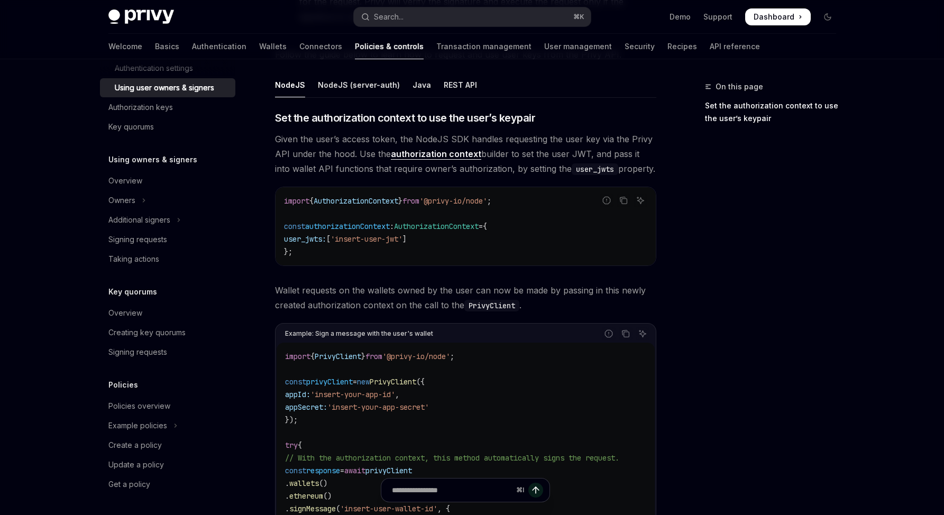
scroll to position [388, 0]
click at [444, 84] on div "REST API" at bounding box center [460, 85] width 33 height 25
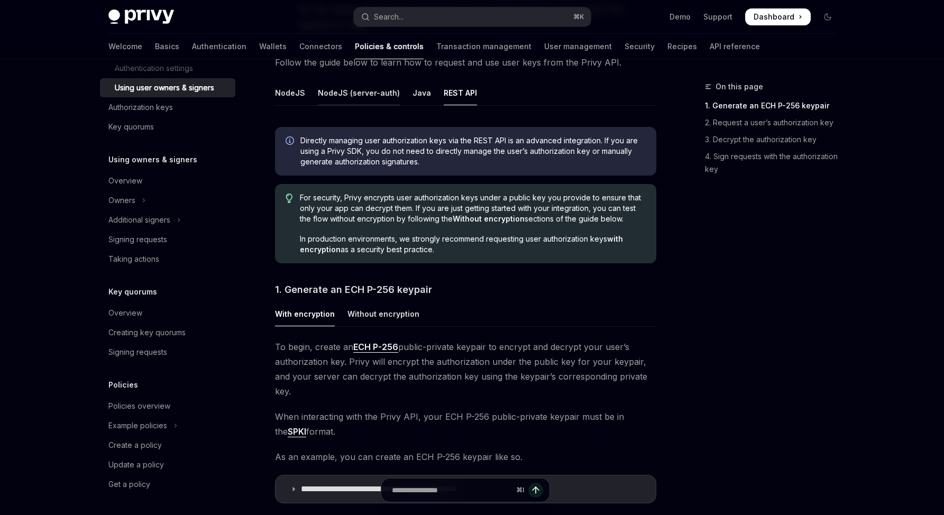
scroll to position [252, 0]
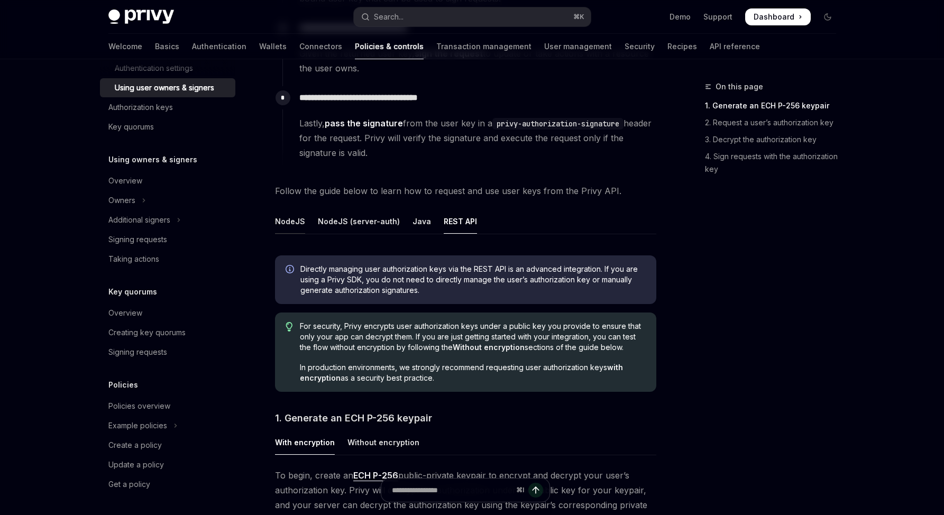
click at [278, 223] on div "NodeJS" at bounding box center [290, 221] width 30 height 25
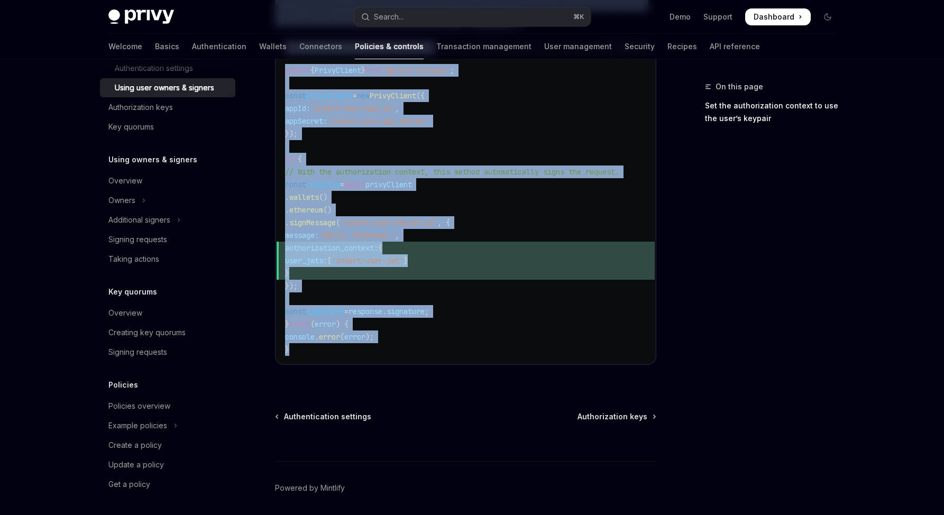
scroll to position [717, 0]
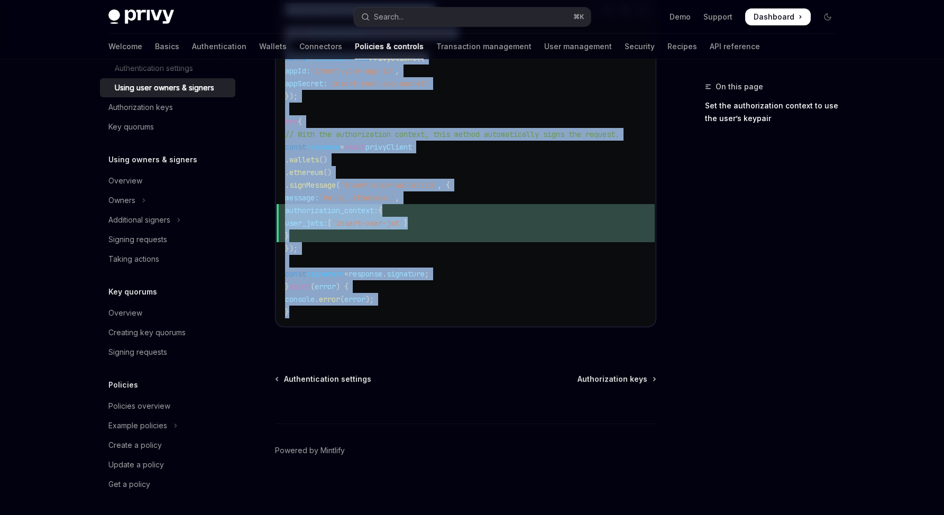
drag, startPoint x: 276, startPoint y: 253, endPoint x: 406, endPoint y: 310, distance: 141.2
click at [406, 310] on div "​ Set the authorization context to use the user’s keypair Given the user’s acce…" at bounding box center [465, 66] width 381 height 558
copy div "Set the authorization context to use the user’s keypair Given the user’s access…"
click at [420, 262] on code "import { PrivyClient } from '@privy-io/node' ; const privyClient = new PrivyCli…" at bounding box center [465, 172] width 361 height 292
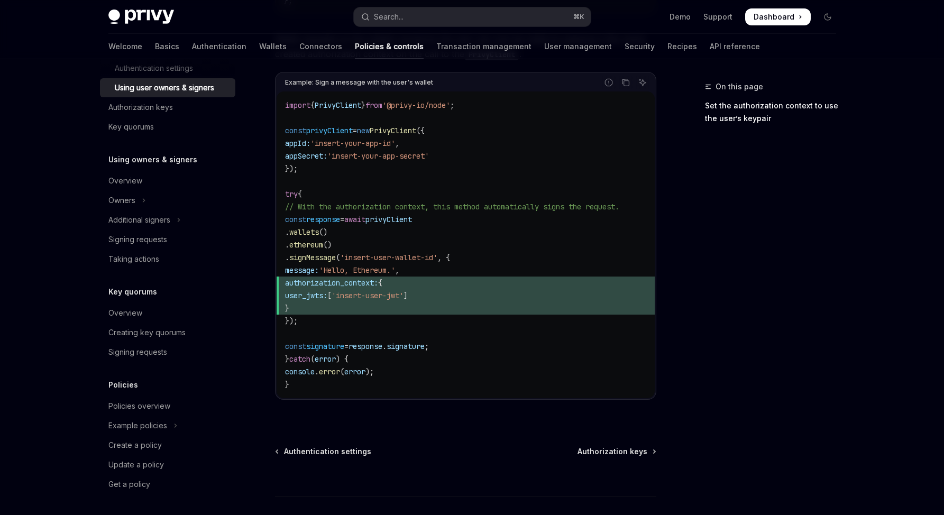
scroll to position [640, 0]
click at [517, 338] on code "import { PrivyClient } from '@privy-io/node' ; const privyClient = new PrivyCli…" at bounding box center [465, 245] width 361 height 292
click at [742, 364] on div "On this page Set the authorization context to use the user’s keypair" at bounding box center [764, 297] width 161 height 435
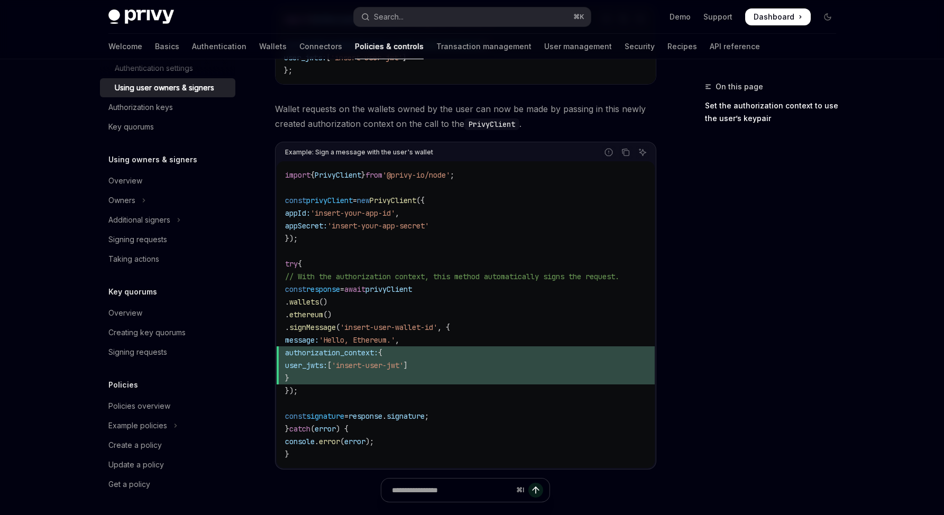
scroll to position [565, 0]
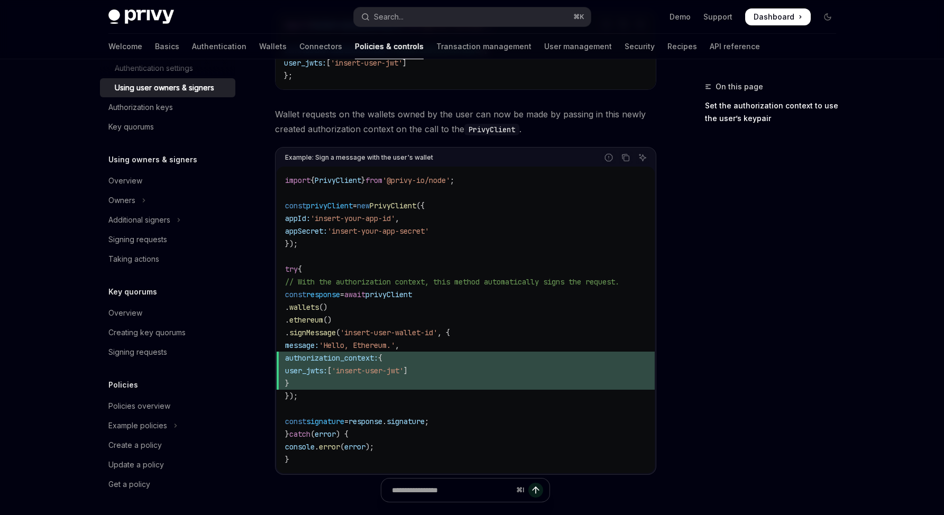
click at [712, 352] on div "On this page Set the authorization context to use the user’s keypair" at bounding box center [764, 297] width 161 height 435
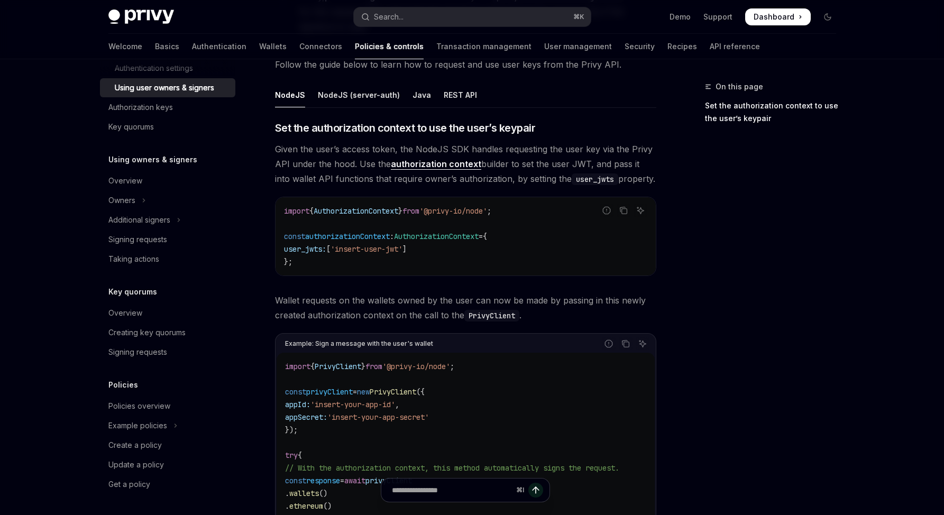
scroll to position [0, 0]
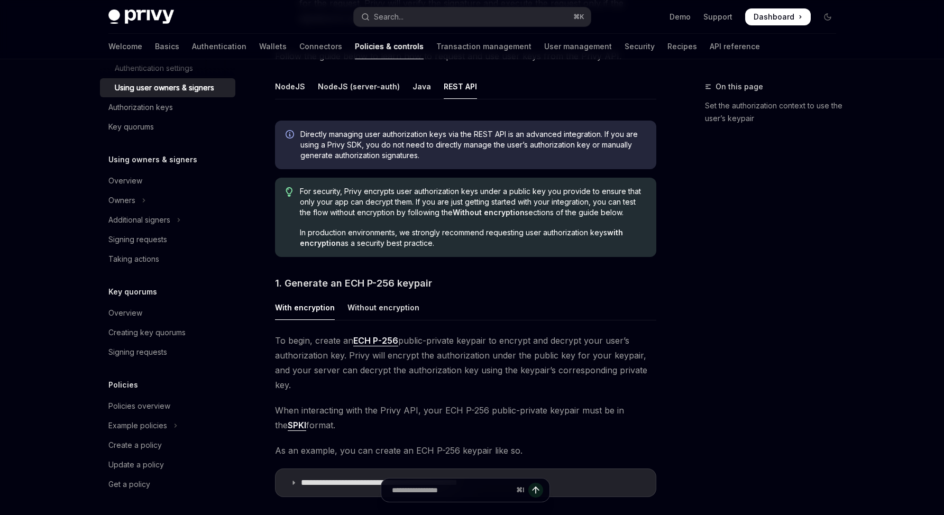
scroll to position [388, 0]
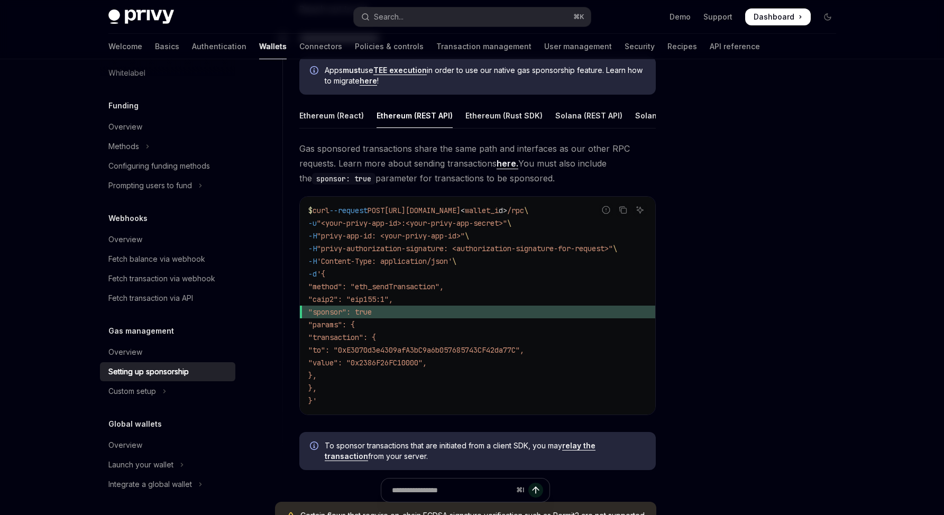
scroll to position [611, 0]
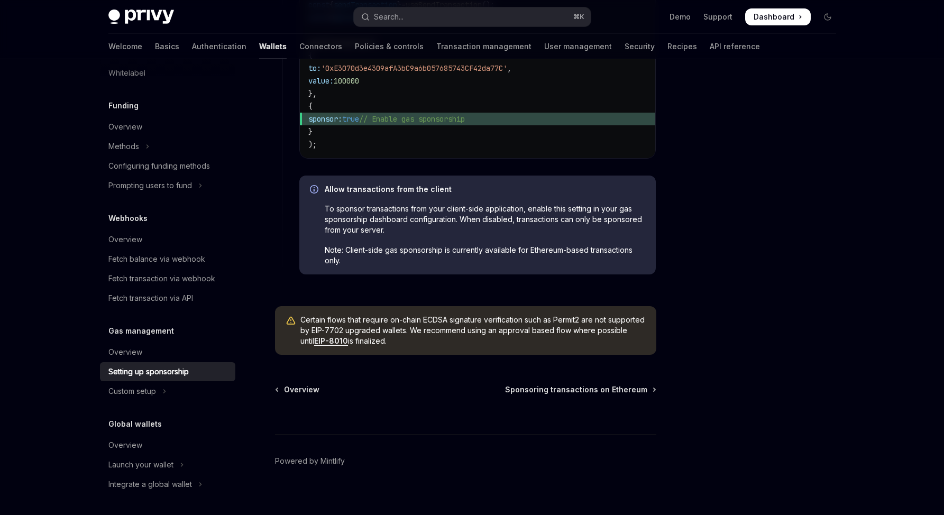
scroll to position [576, 0]
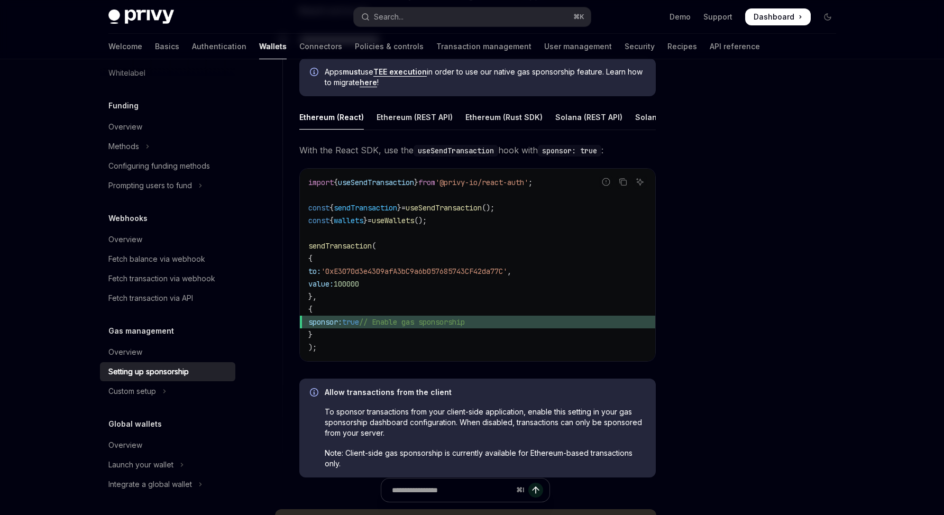
click at [441, 263] on code "import { useSendTransaction } from '@privy-io/react-auth' ; const { sendTransac…" at bounding box center [477, 265] width 339 height 178
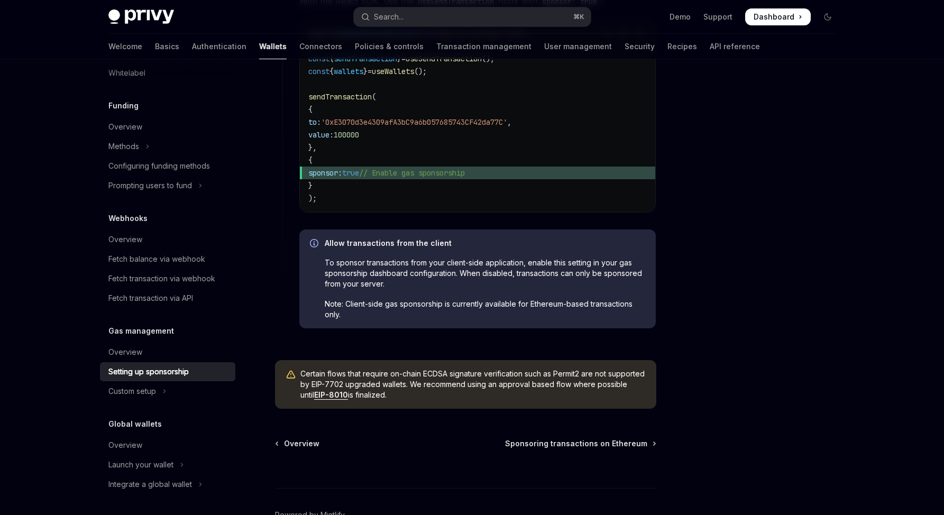
drag, startPoint x: 539, startPoint y: 291, endPoint x: 534, endPoint y: 288, distance: 6.2
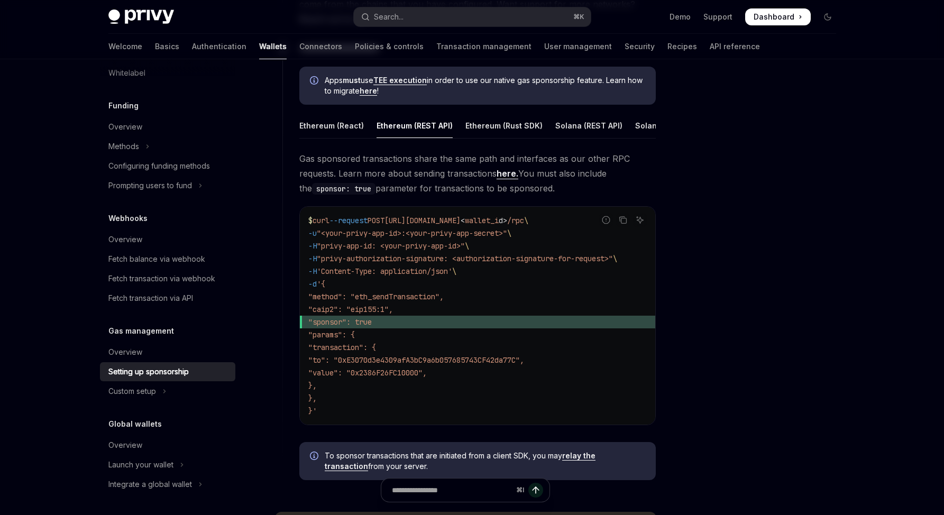
scroll to position [565, 0]
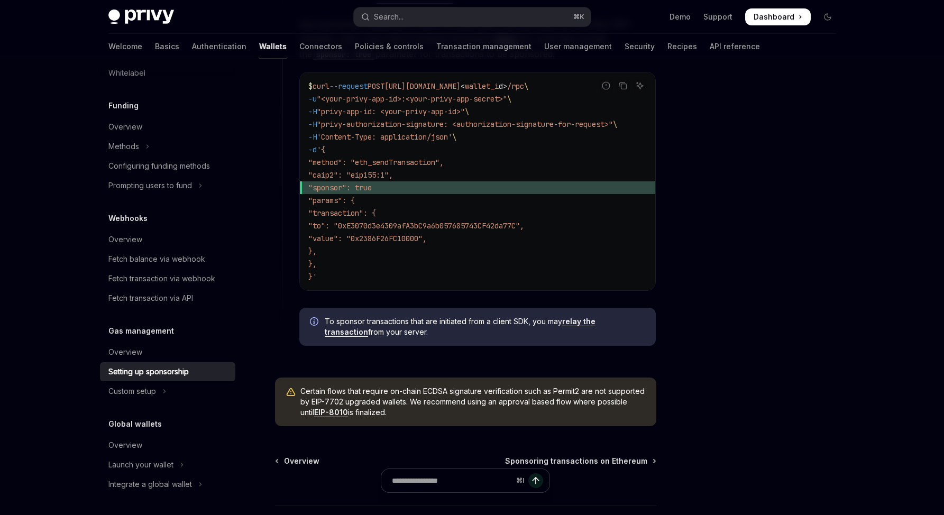
scroll to position [608, 0]
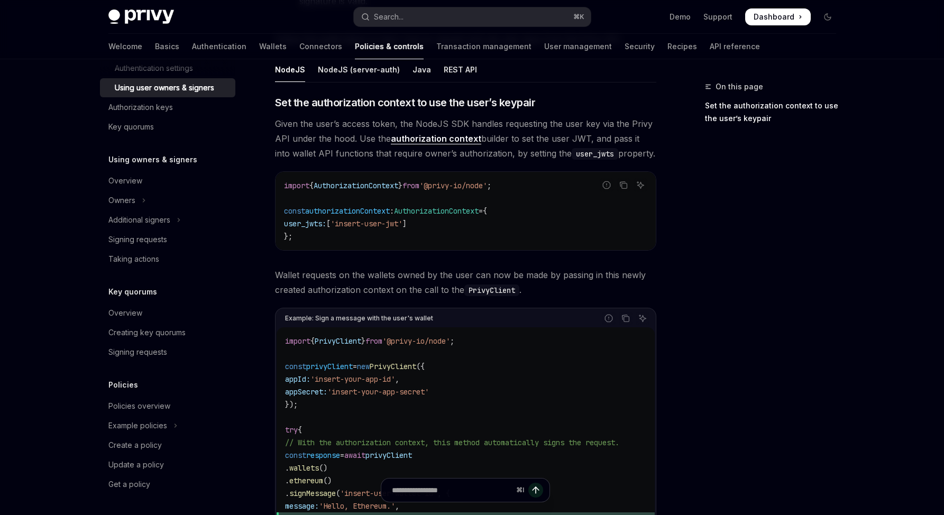
scroll to position [392, 0]
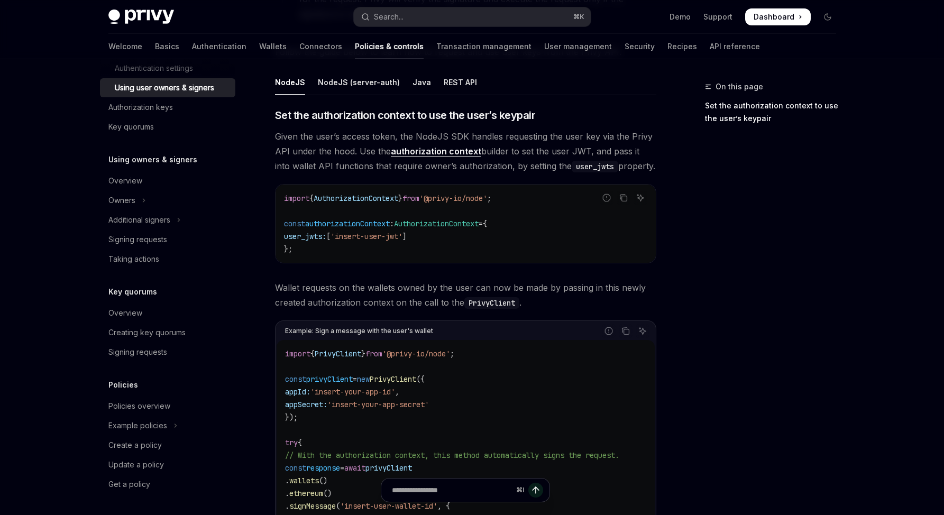
type textarea "*"
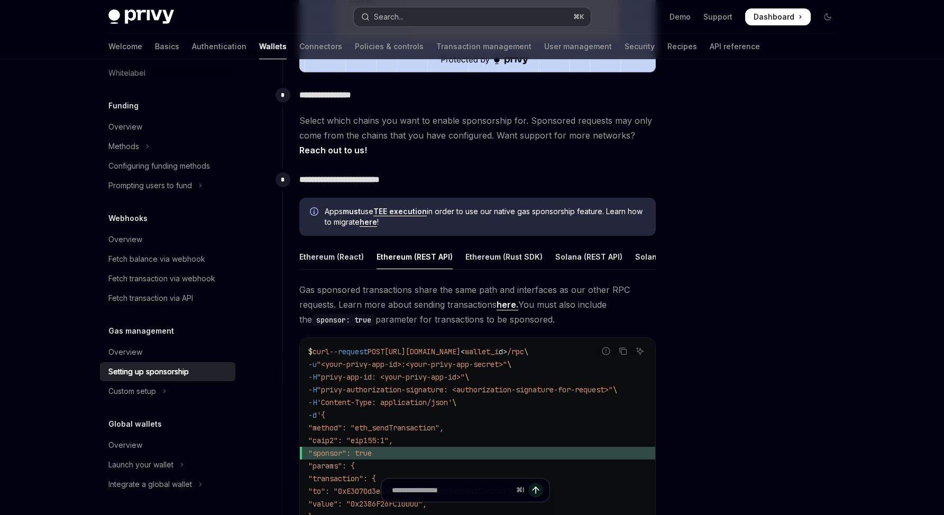
scroll to position [434, 0]
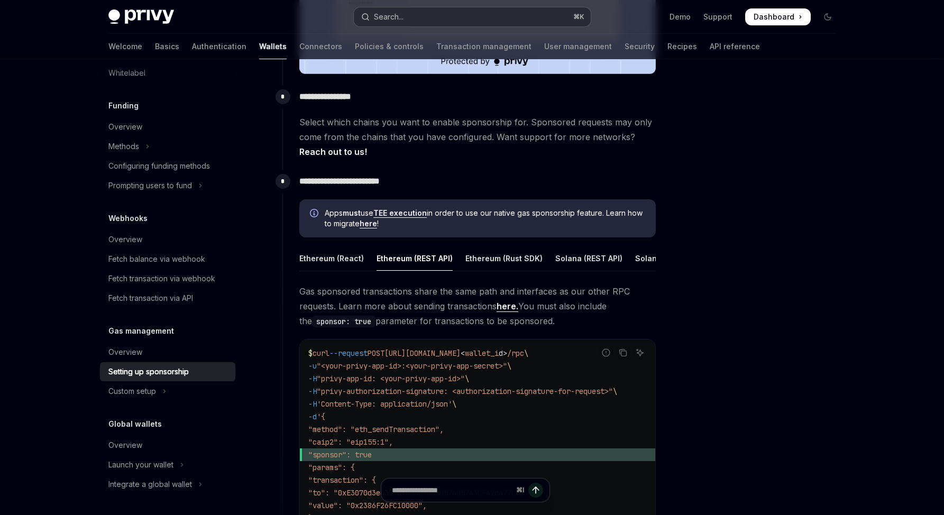
drag, startPoint x: 462, startPoint y: 1, endPoint x: 465, endPoint y: 10, distance: 10.0
click at [462, 1] on div "Privy Docs home page Search... ⌘ K Demo Support Dashboard Dashboard Search..." at bounding box center [472, 17] width 728 height 34
click at [465, 10] on button "Search... ⌘ K" at bounding box center [472, 16] width 237 height 19
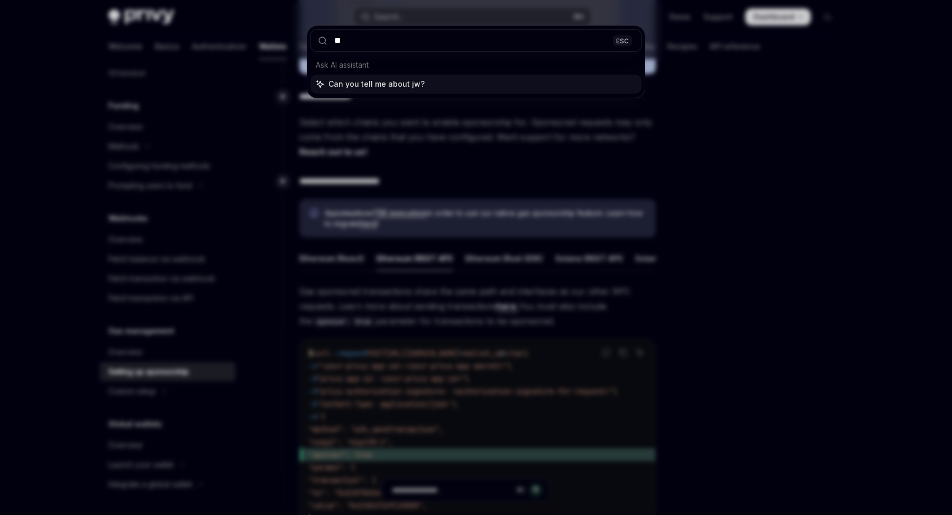
type input "***"
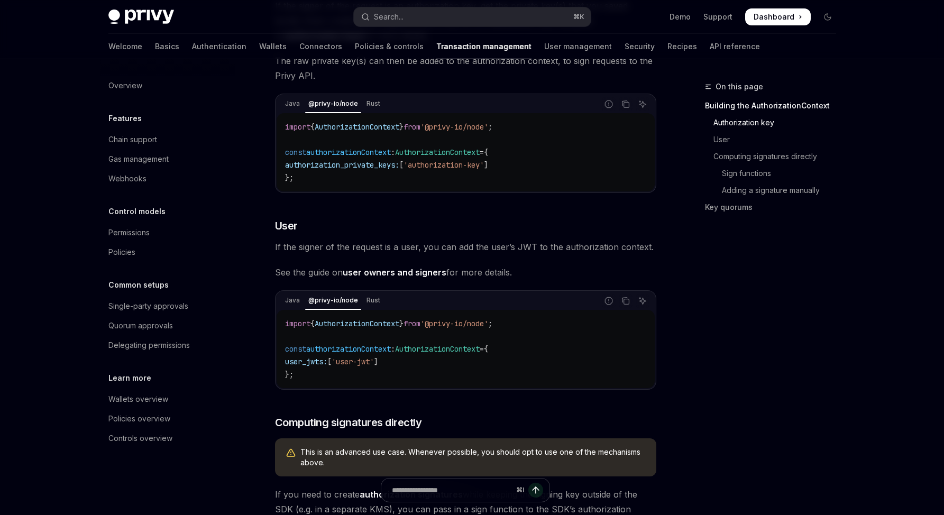
scroll to position [448, 0]
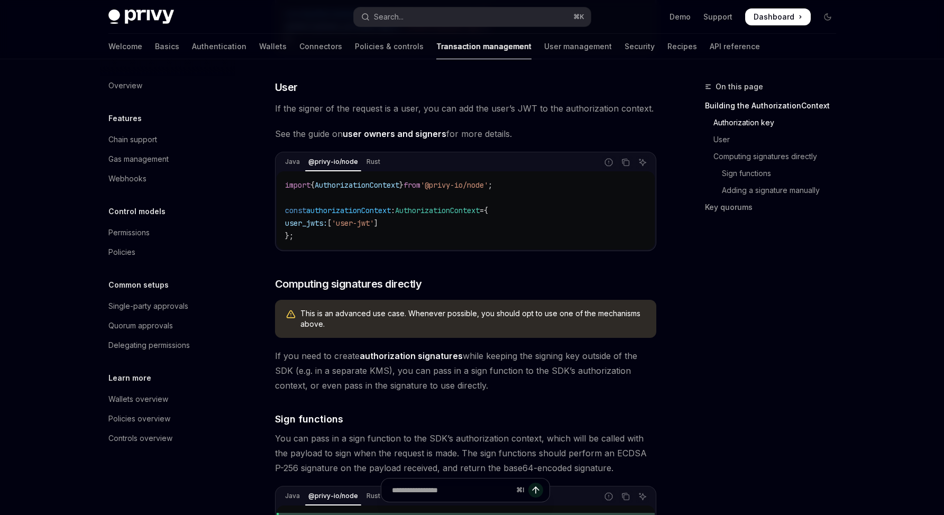
drag, startPoint x: 364, startPoint y: 151, endPoint x: 298, endPoint y: 217, distance: 92.8
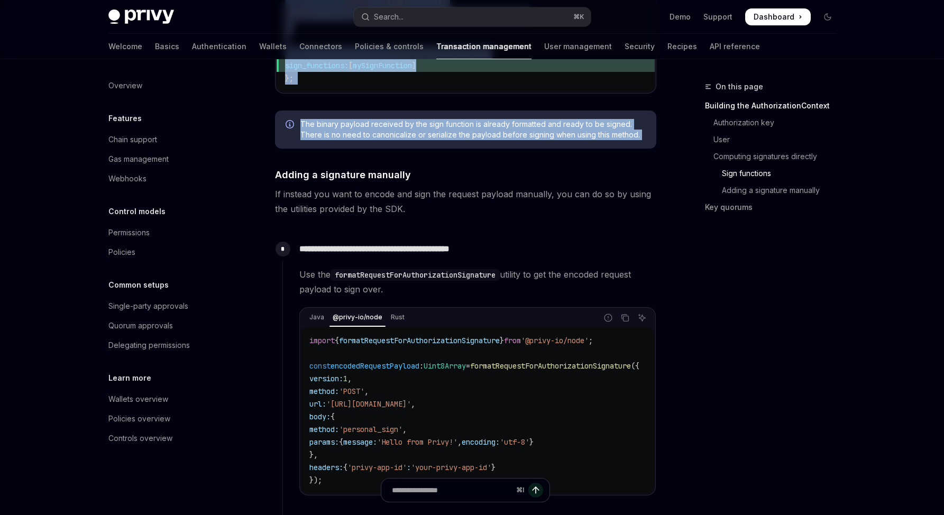
scroll to position [953, 0]
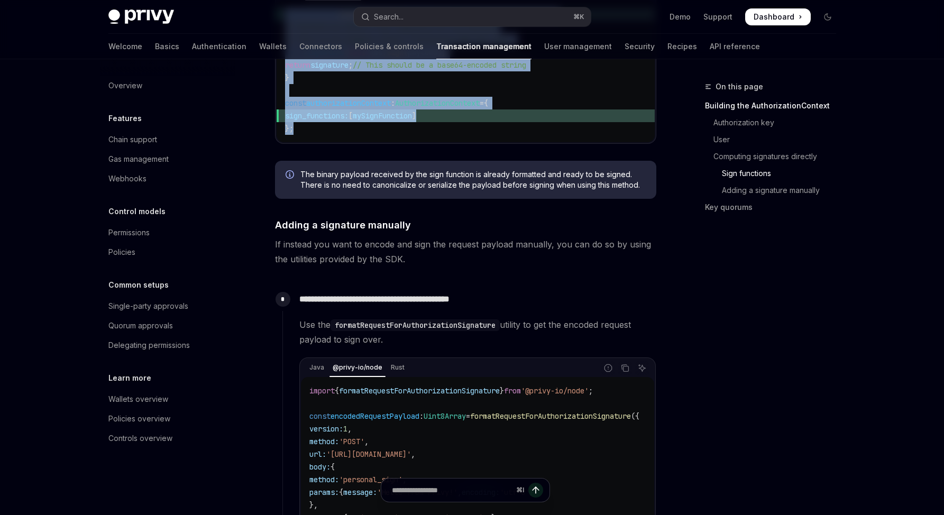
drag, startPoint x: 274, startPoint y: 90, endPoint x: 368, endPoint y: 155, distance: 114.9
click at [368, 155] on div "Authorization Context OpenAI Open in ChatGPT Easily sign requests to the Privy …" at bounding box center [367, 209] width 584 height 2165
copy div "Loremipsumdol Sitamet ConsEC Adip el SeddOEI Tempor inci utlabore et dol Magna …"
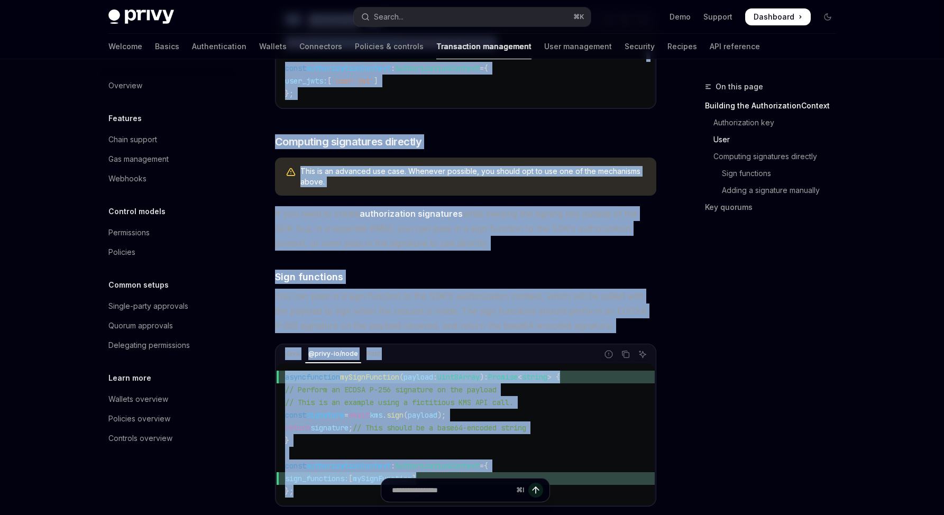
scroll to position [557, 0]
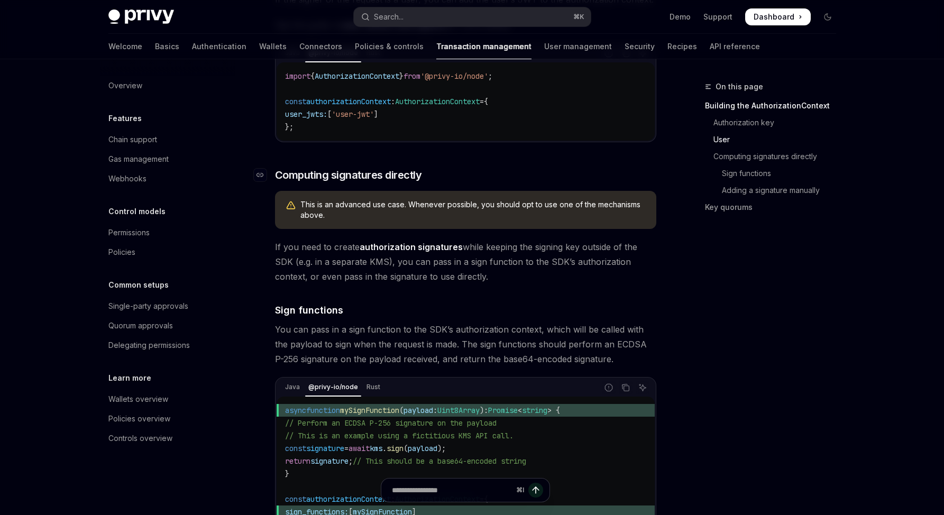
click at [409, 183] on span "Computing signatures directly" at bounding box center [348, 175] width 147 height 15
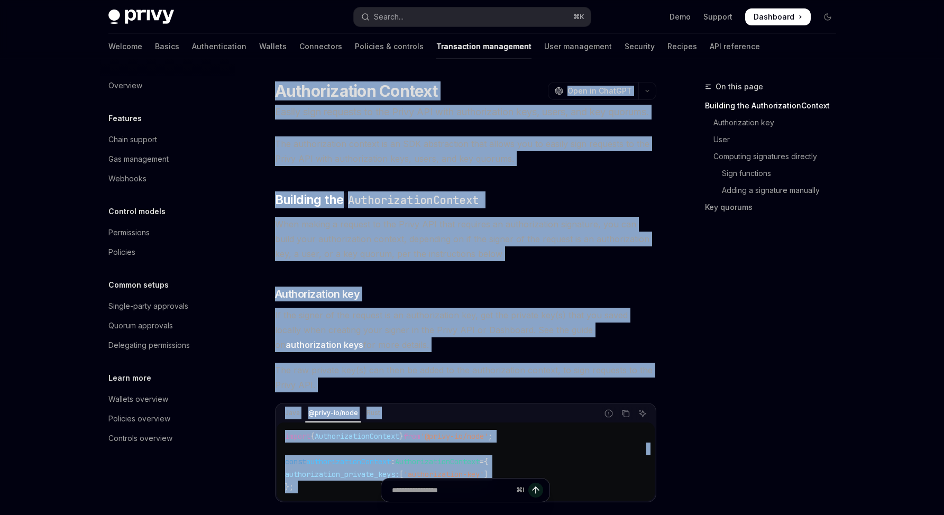
drag, startPoint x: 314, startPoint y: 265, endPoint x: 269, endPoint y: 92, distance: 178.1
copy div "Loremipsumdol Sitamet ConsEC Adip el SeddOEI Tempor inci utlabore et dol Magna …"
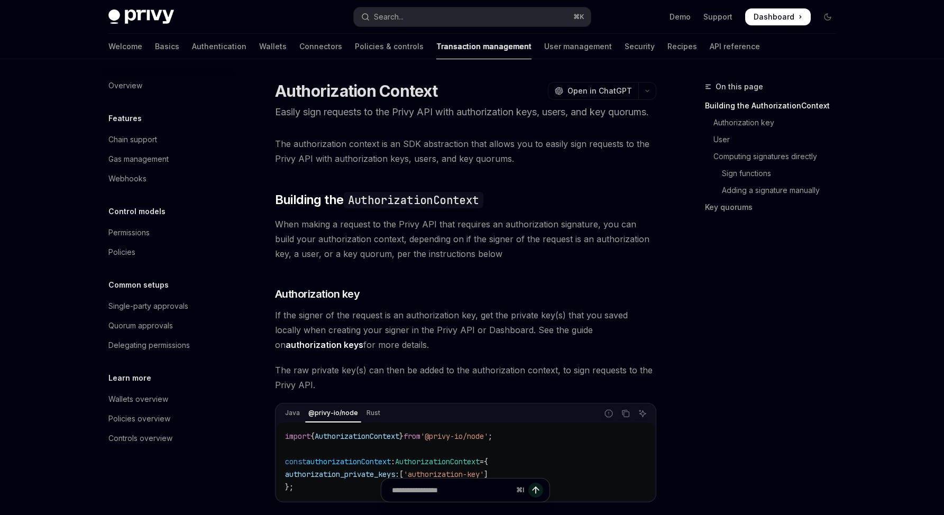
click at [823, 402] on div "On this page Building the AuthorizationContext Authorization key User Computing…" at bounding box center [764, 297] width 161 height 435
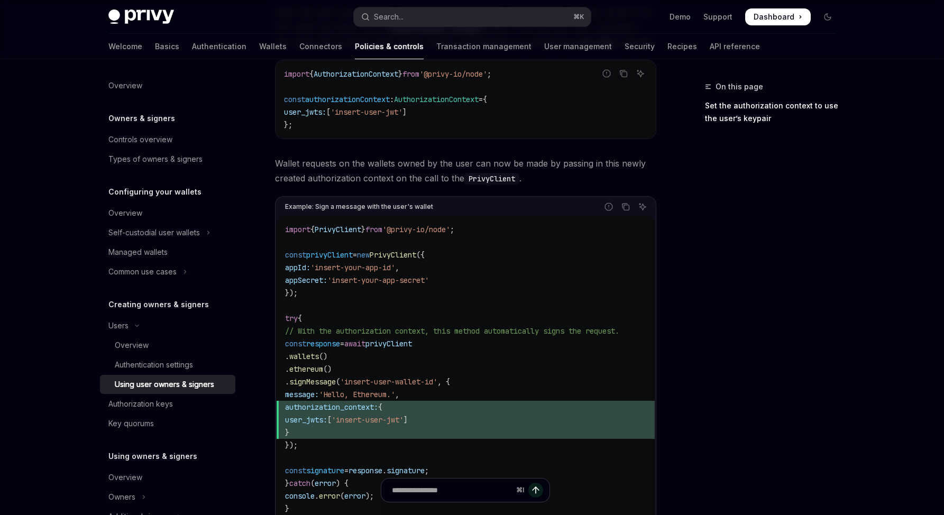
scroll to position [577, 0]
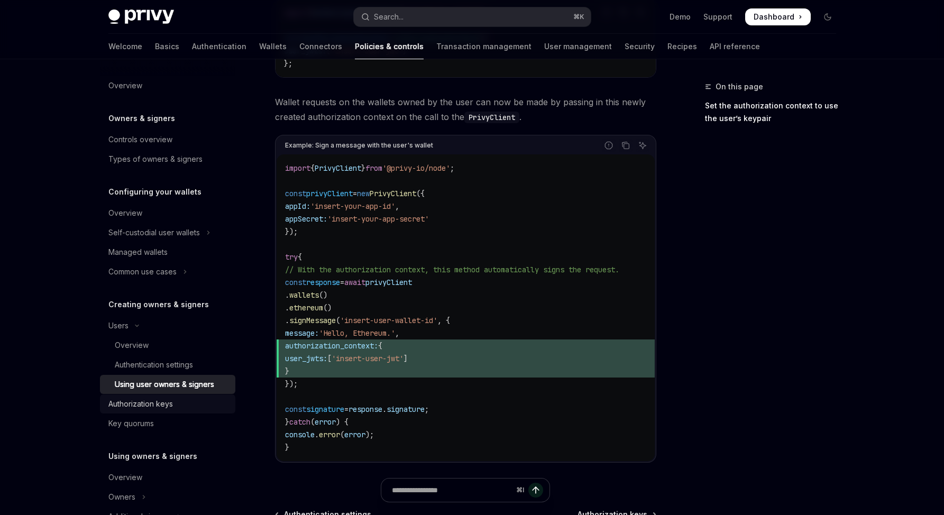
click at [173, 413] on link "Authorization keys" at bounding box center [167, 404] width 135 height 19
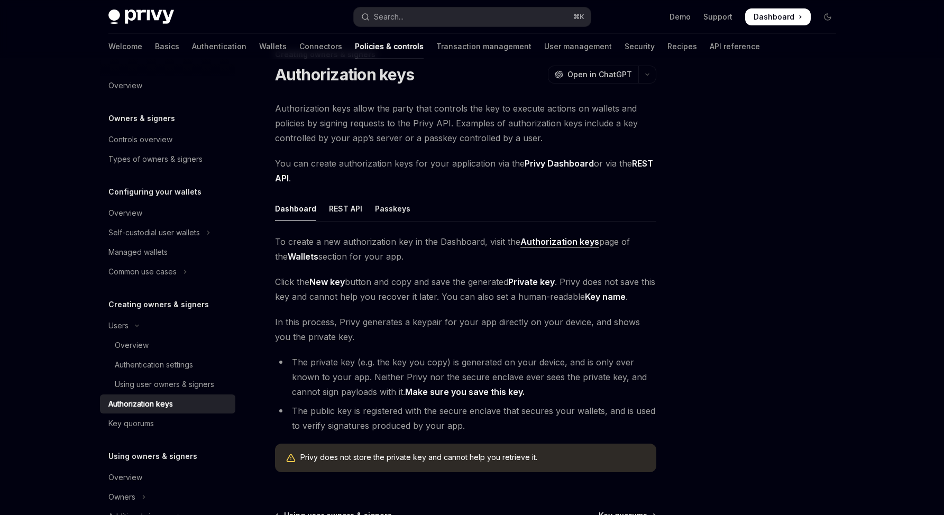
scroll to position [169, 0]
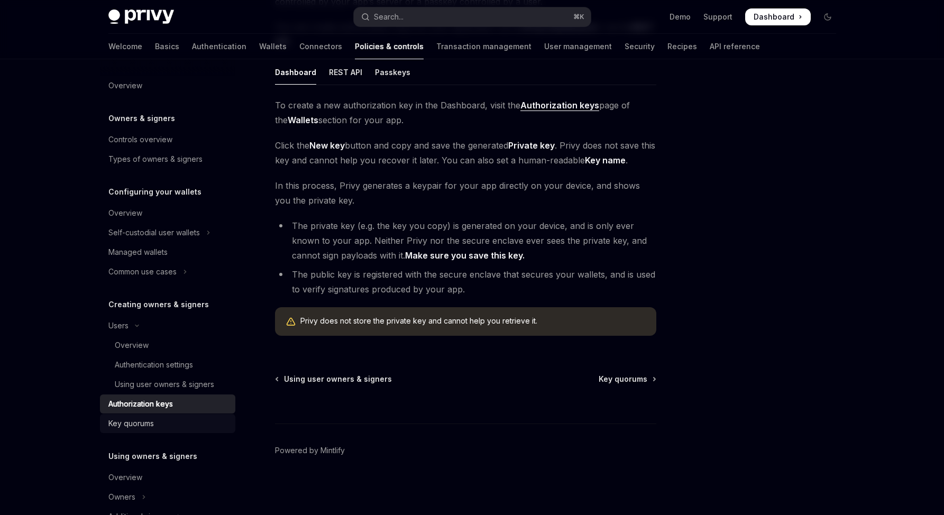
click at [162, 413] on link "Authorization keys" at bounding box center [167, 404] width 135 height 19
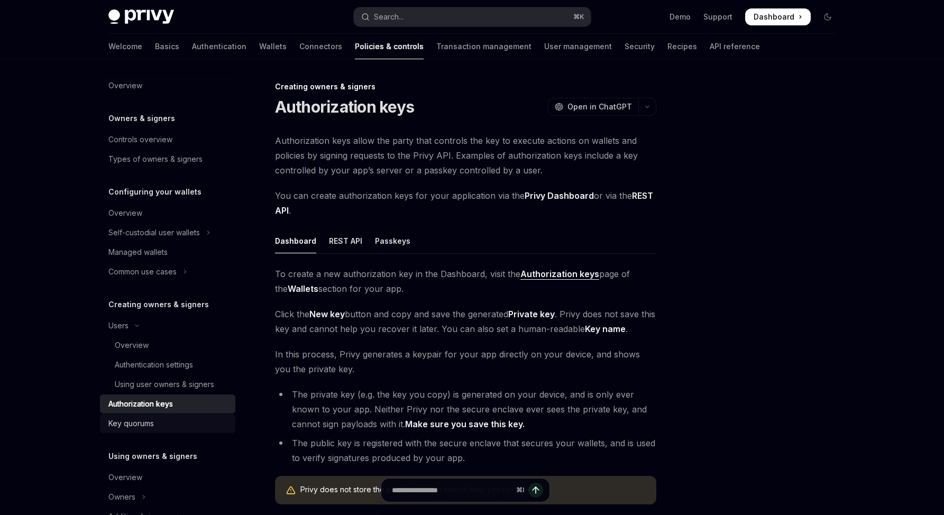
click at [161, 416] on link "Key quorums" at bounding box center [167, 423] width 135 height 19
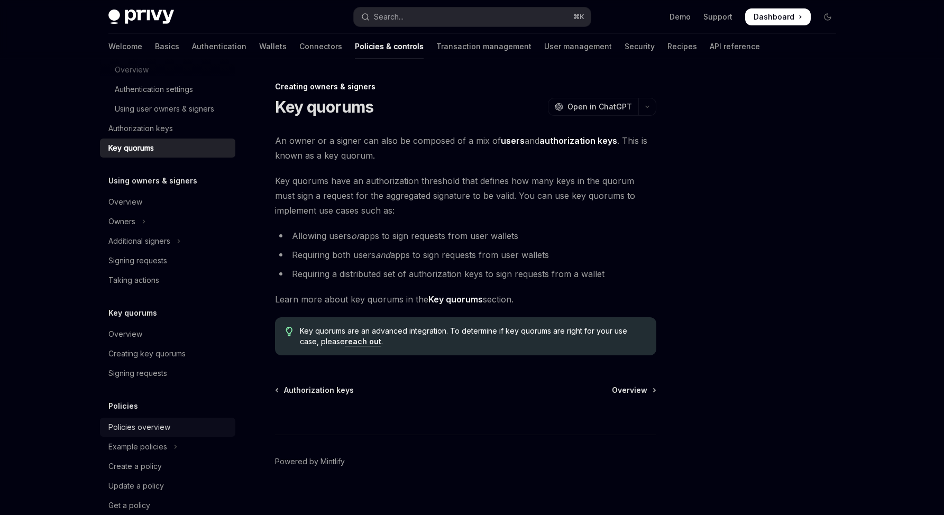
scroll to position [297, 0]
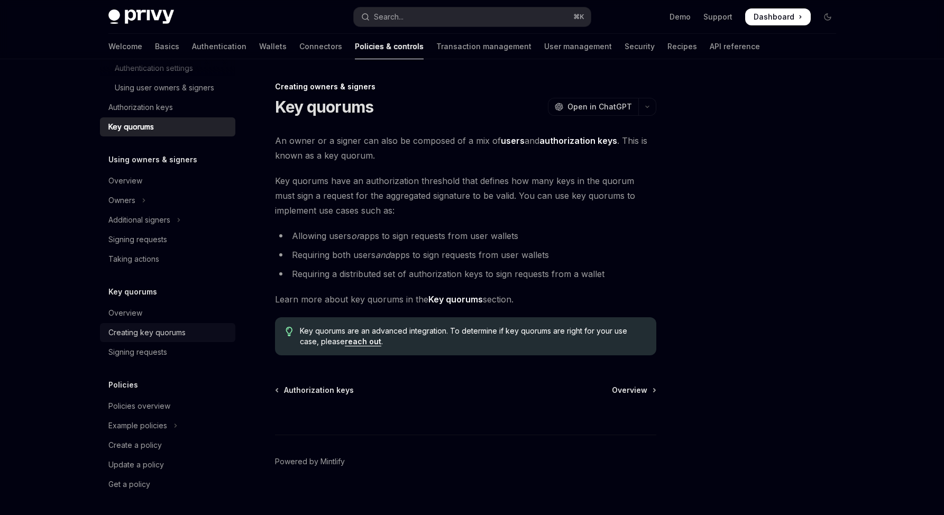
click at [144, 325] on link "Creating key quorums" at bounding box center [167, 332] width 135 height 19
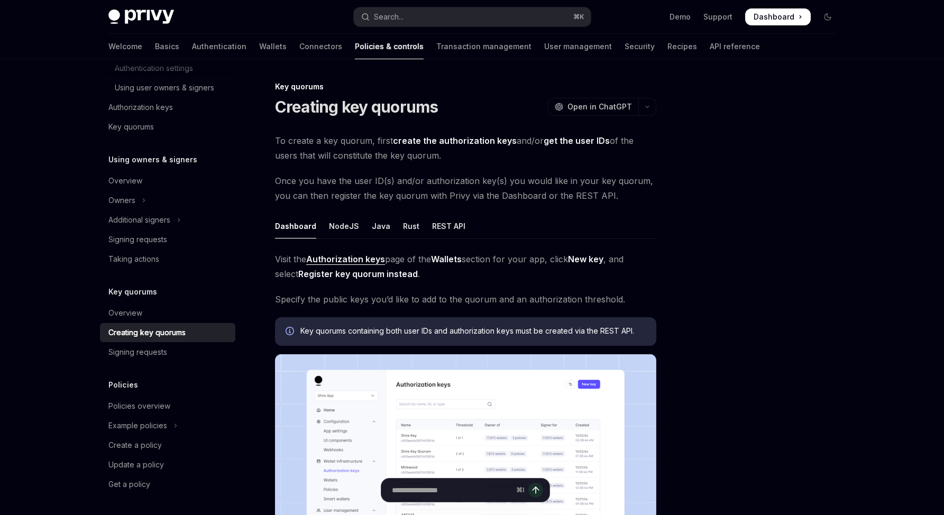
drag, startPoint x: 404, startPoint y: 270, endPoint x: 337, endPoint y: 301, distance: 73.9
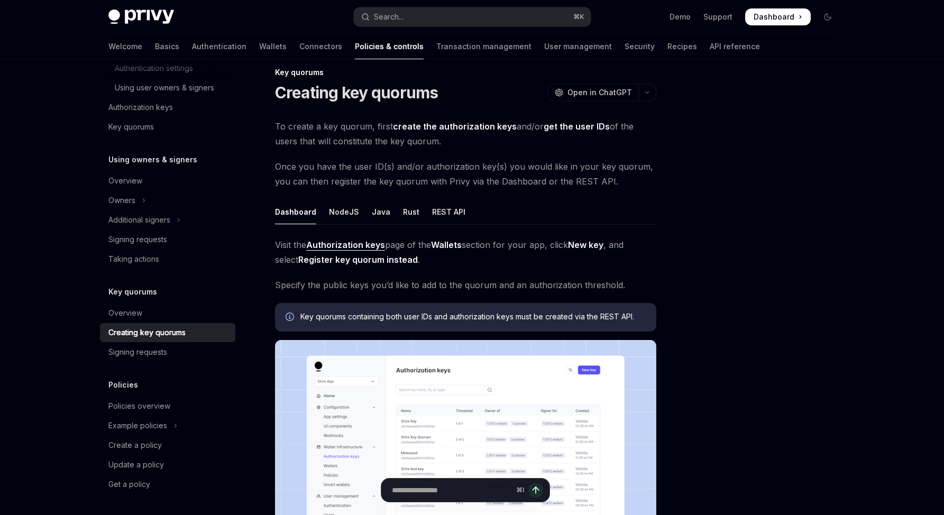
scroll to position [32, 0]
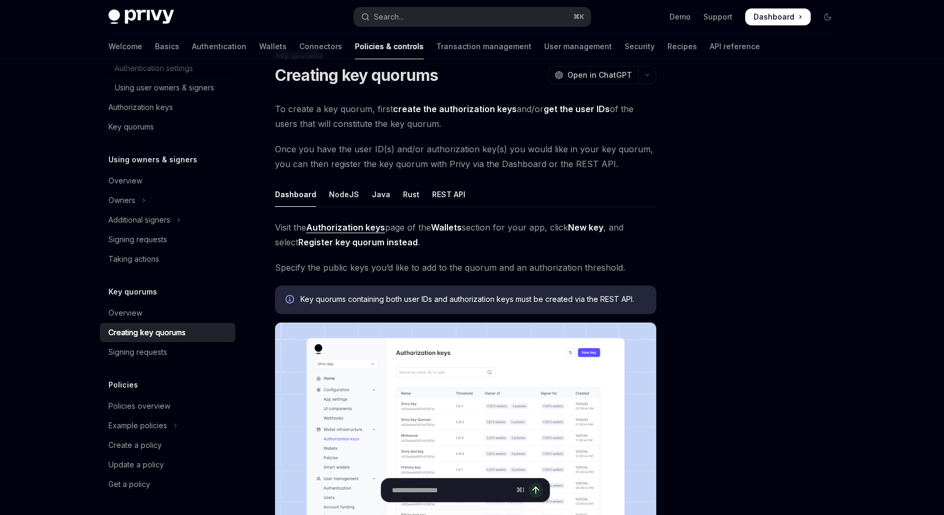
click at [421, 197] on ul "Dashboard NodeJS Java Rust REST API" at bounding box center [465, 194] width 381 height 25
click at [336, 189] on div "NodeJS" at bounding box center [344, 194] width 30 height 25
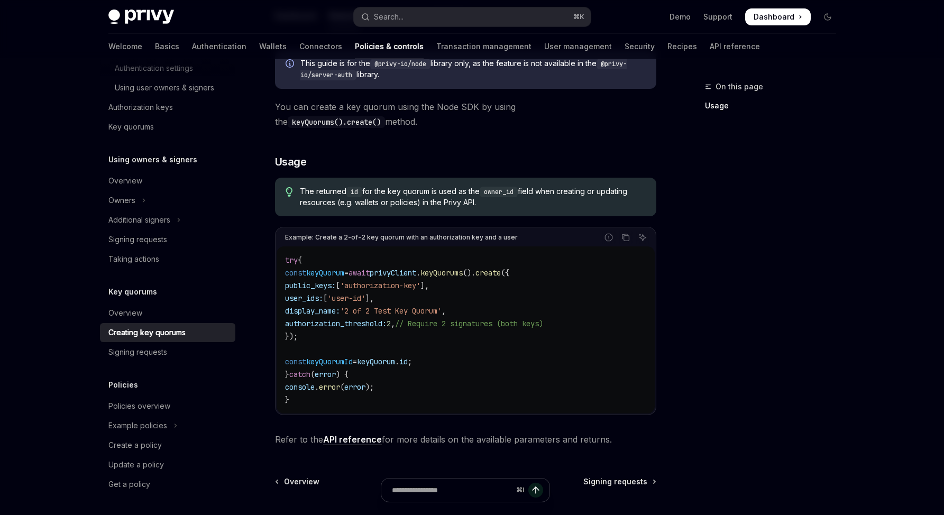
scroll to position [211, 0]
click at [487, 372] on code "try { const keyQuorum = await privyClient . keyQuorums (). create ({ public_key…" at bounding box center [465, 329] width 361 height 152
click at [327, 166] on h3 "​ Usage" at bounding box center [465, 161] width 381 height 15
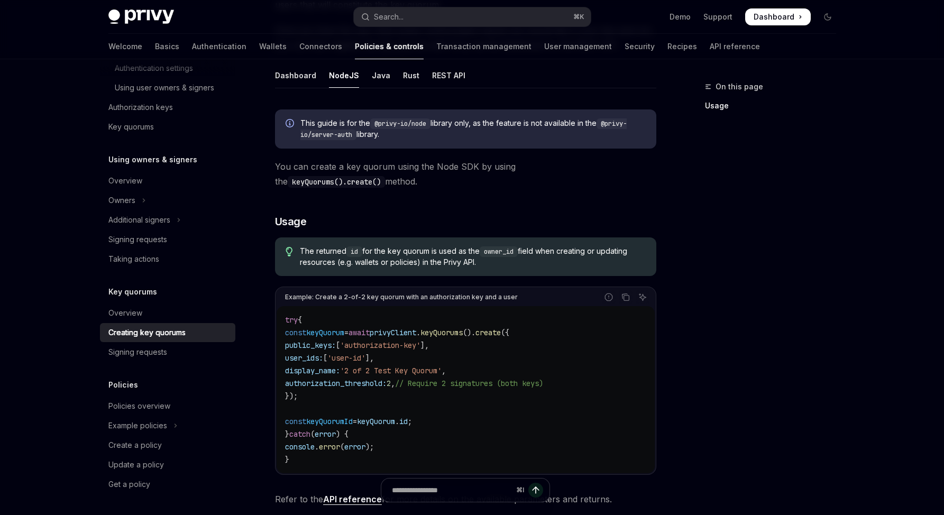
scroll to position [150, 0]
drag, startPoint x: 325, startPoint y: 159, endPoint x: 326, endPoint y: 186, distance: 27.5
click at [290, 86] on div "Dashboard" at bounding box center [295, 75] width 41 height 25
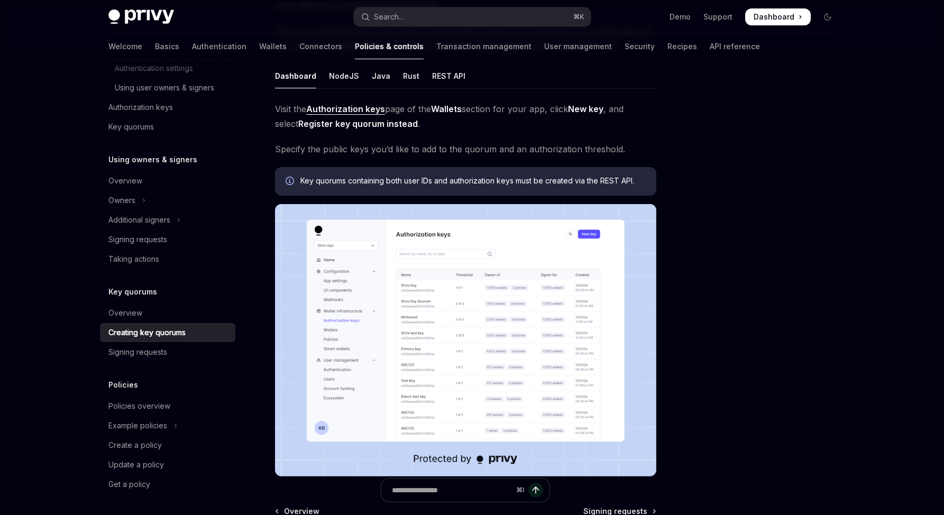
click at [422, 265] on img at bounding box center [465, 340] width 381 height 272
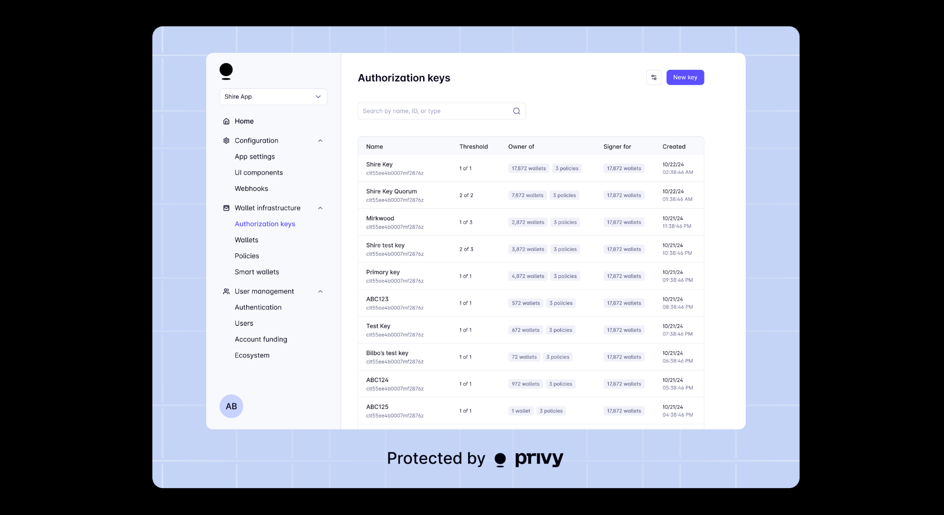
click at [688, 279] on img at bounding box center [476, 257] width 648 height 462
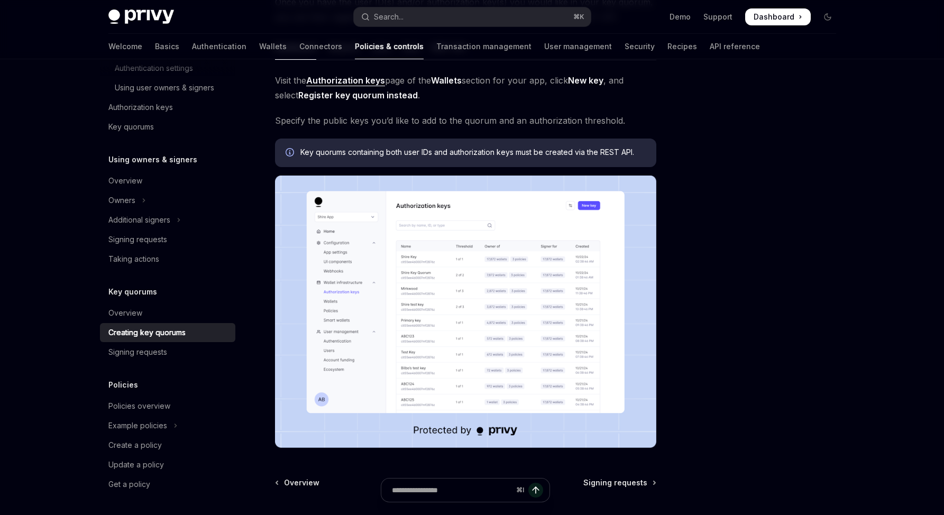
scroll to position [58, 0]
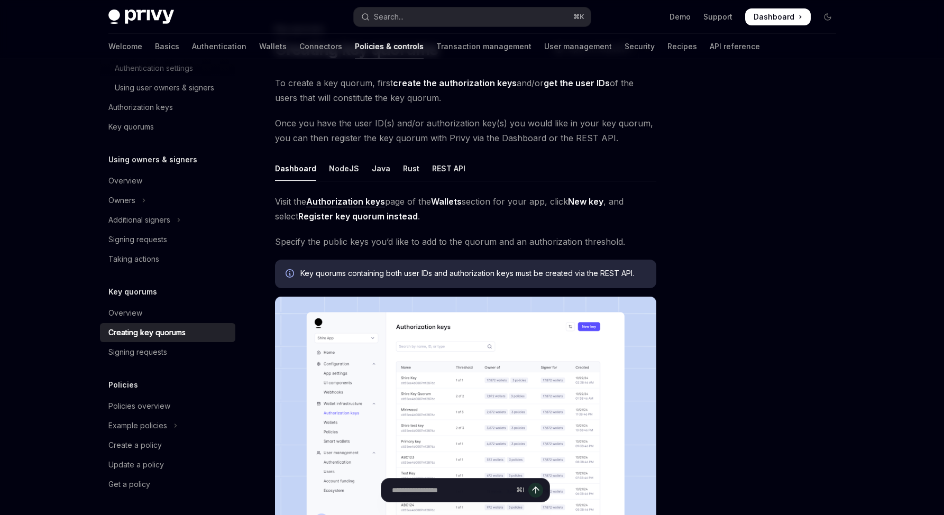
drag, startPoint x: 578, startPoint y: 124, endPoint x: 571, endPoint y: 128, distance: 7.3
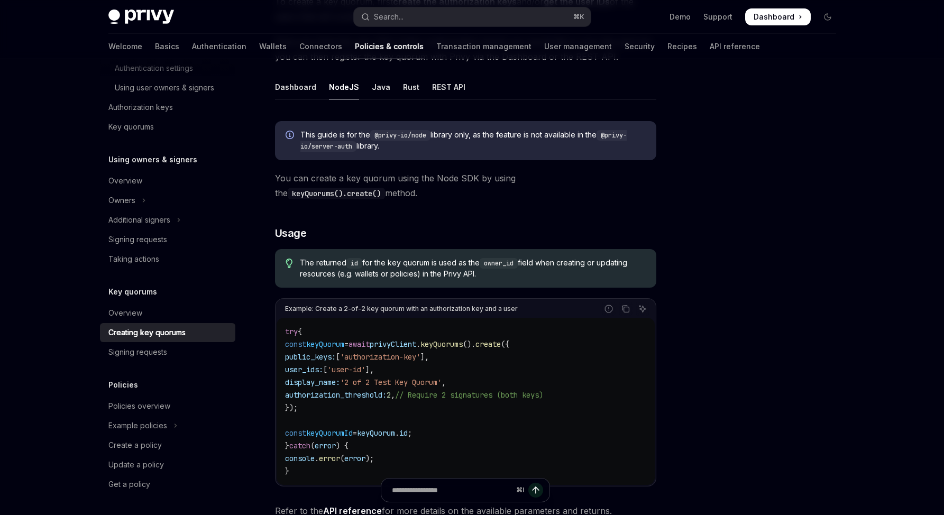
scroll to position [150, 0]
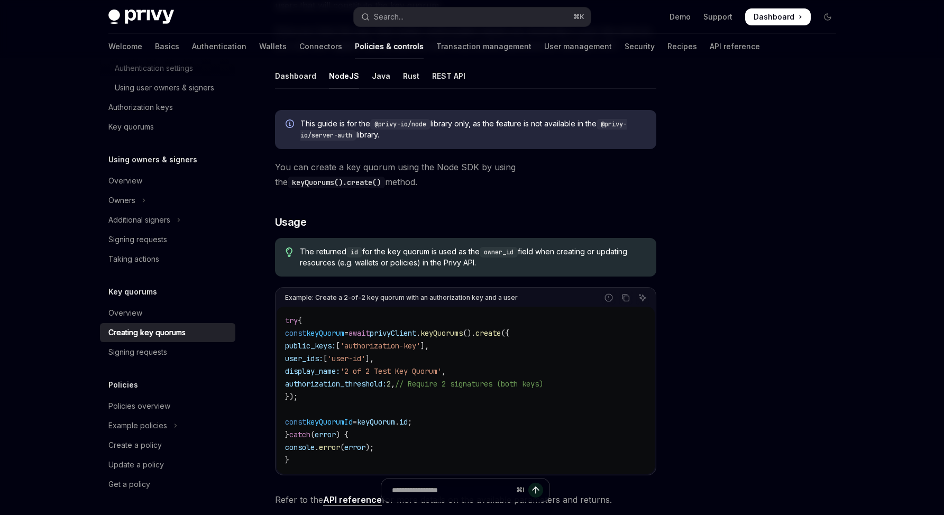
type textarea "*"
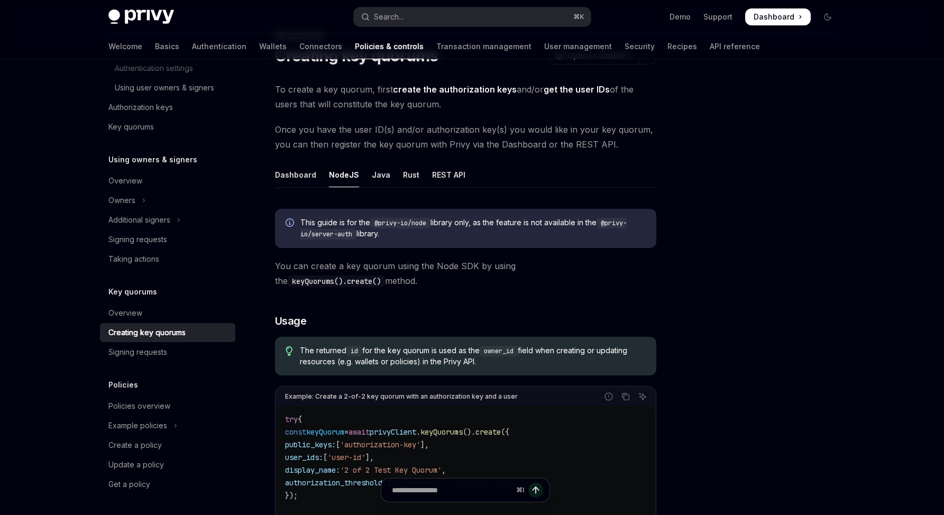
scroll to position [32, 0]
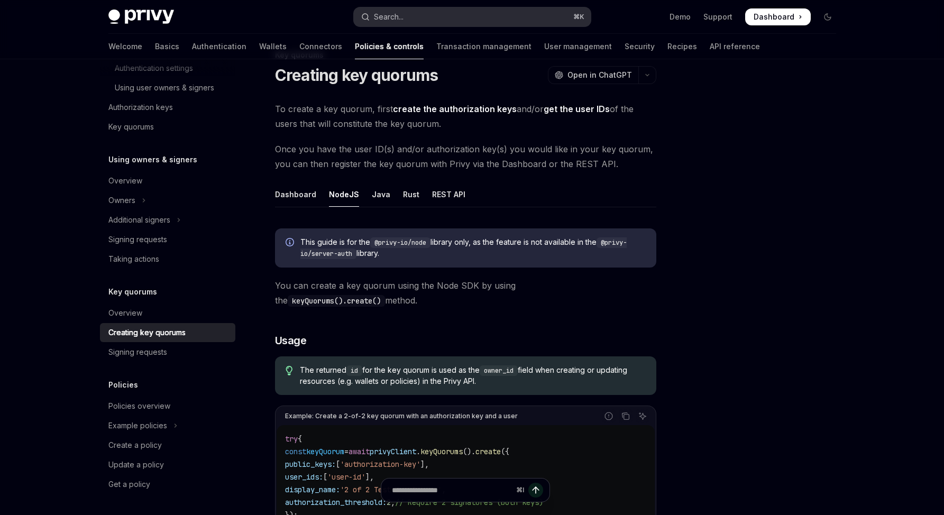
click at [395, 17] on div "Search..." at bounding box center [389, 17] width 30 height 13
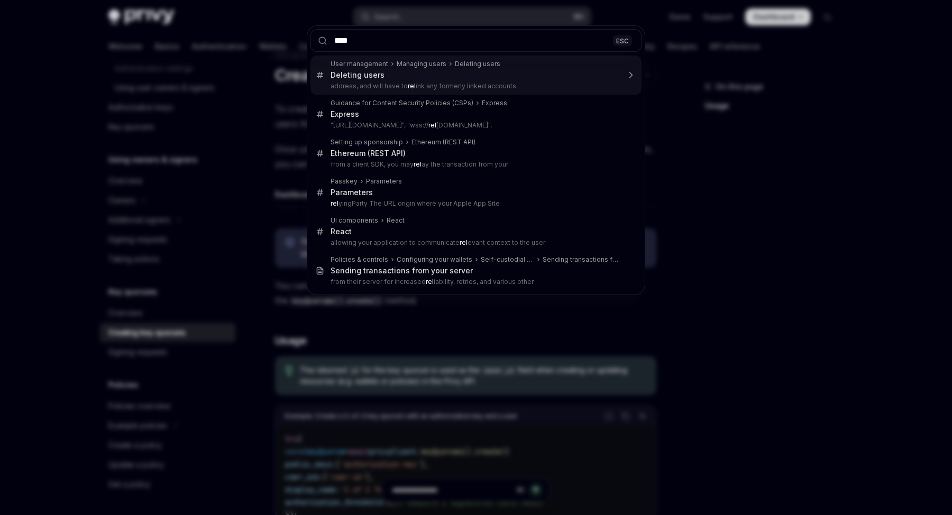
type input "*****"
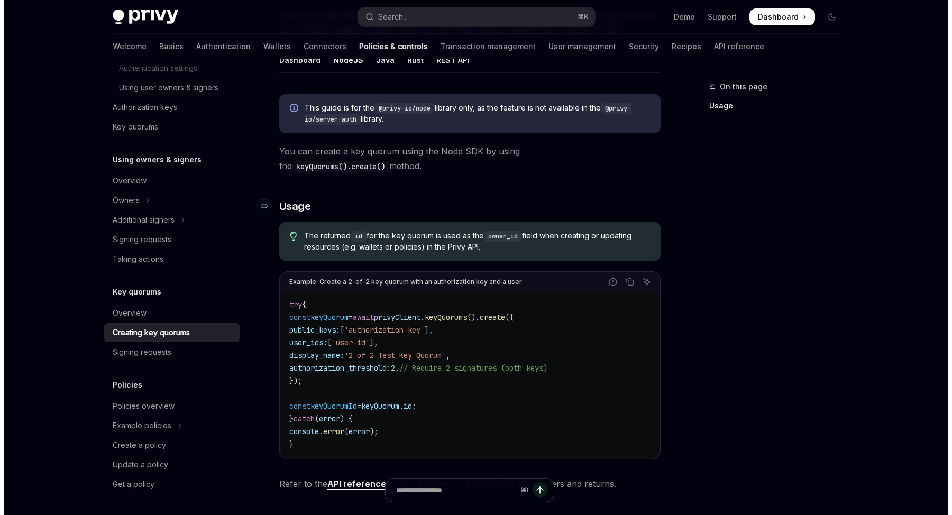
scroll to position [313, 0]
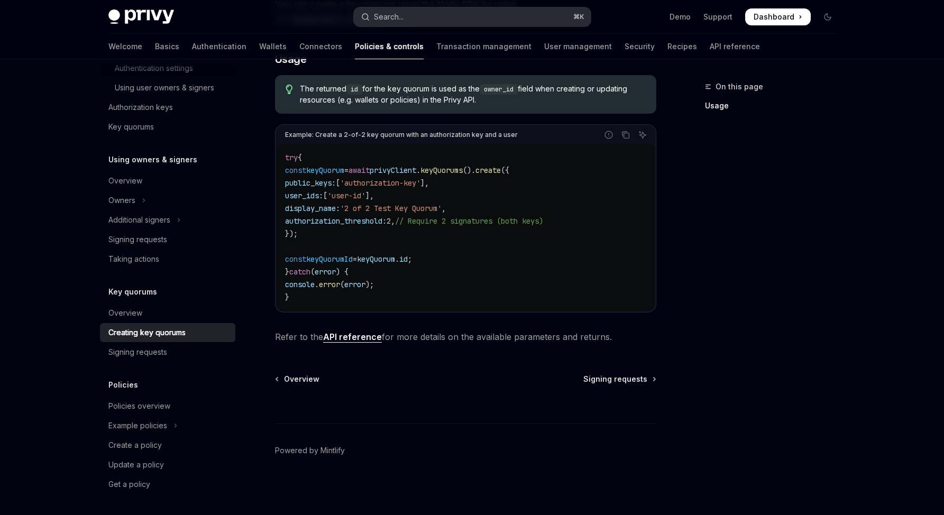
click at [433, 21] on button "Search... ⌘ K" at bounding box center [472, 16] width 237 height 19
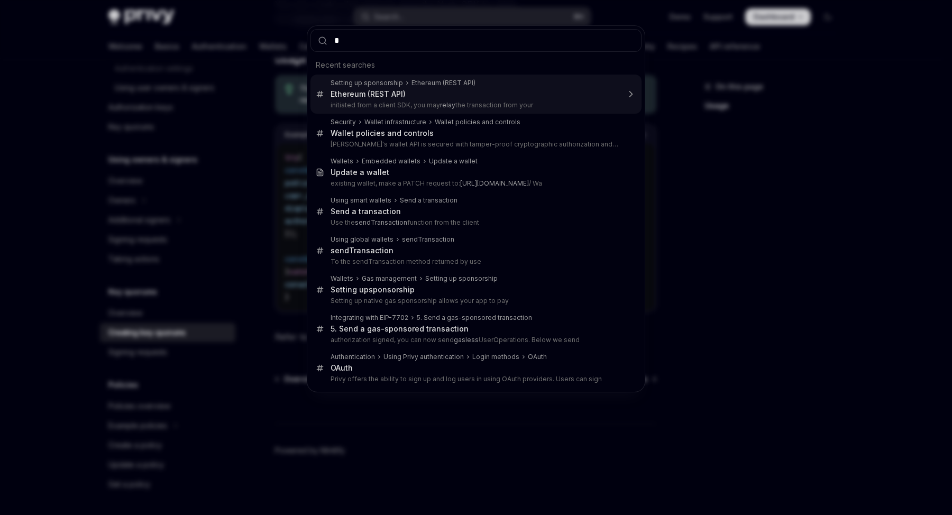
type input "*"
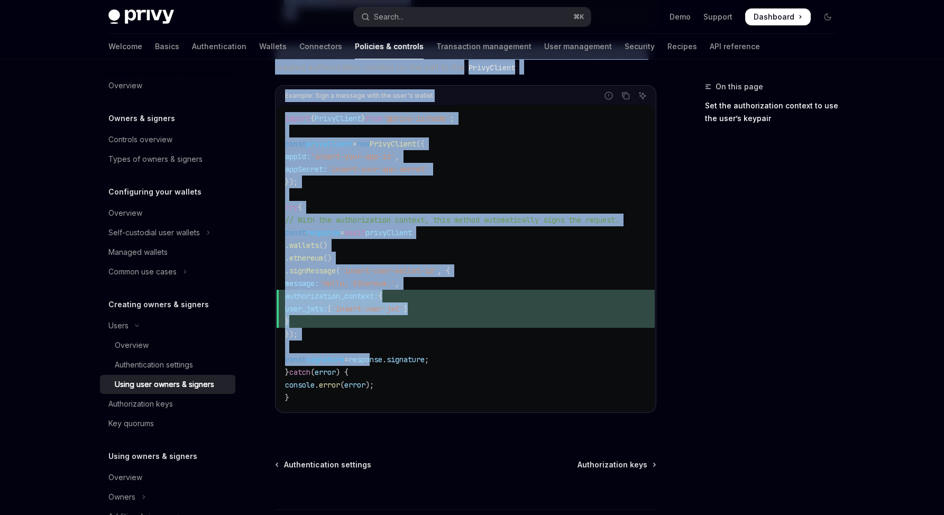
scroll to position [717, 0]
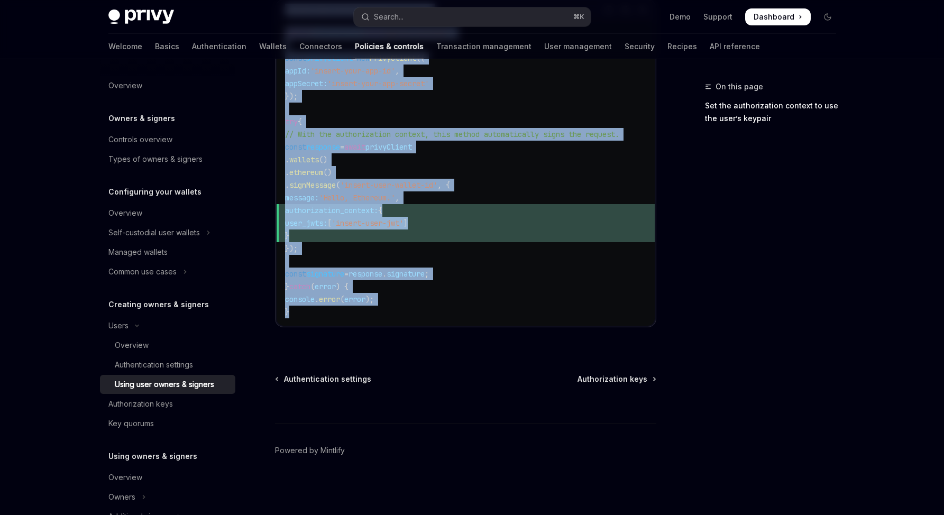
drag, startPoint x: 267, startPoint y: 96, endPoint x: 404, endPoint y: 302, distance: 246.5
click at [404, 302] on code "import { PrivyClient } from '@privy-io/node' ; const privyClient = new PrivyCli…" at bounding box center [465, 172] width 361 height 292
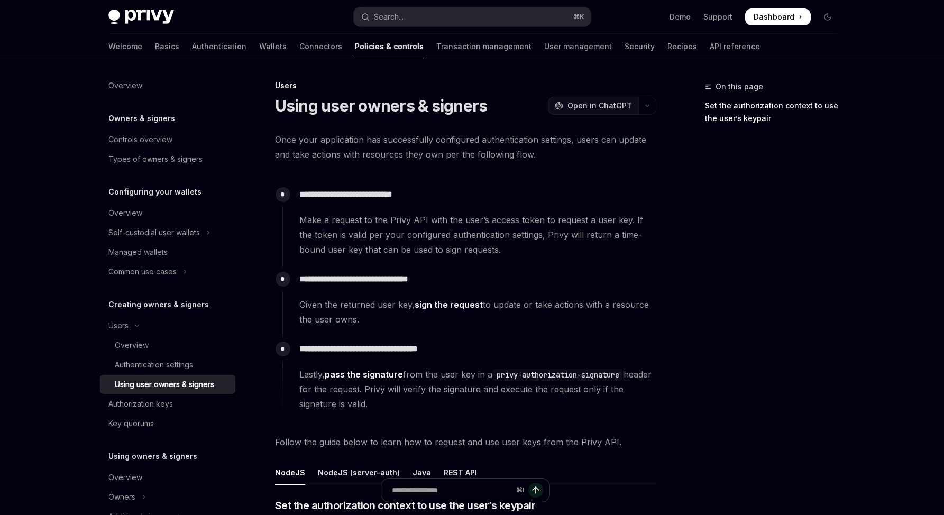
scroll to position [2, 0]
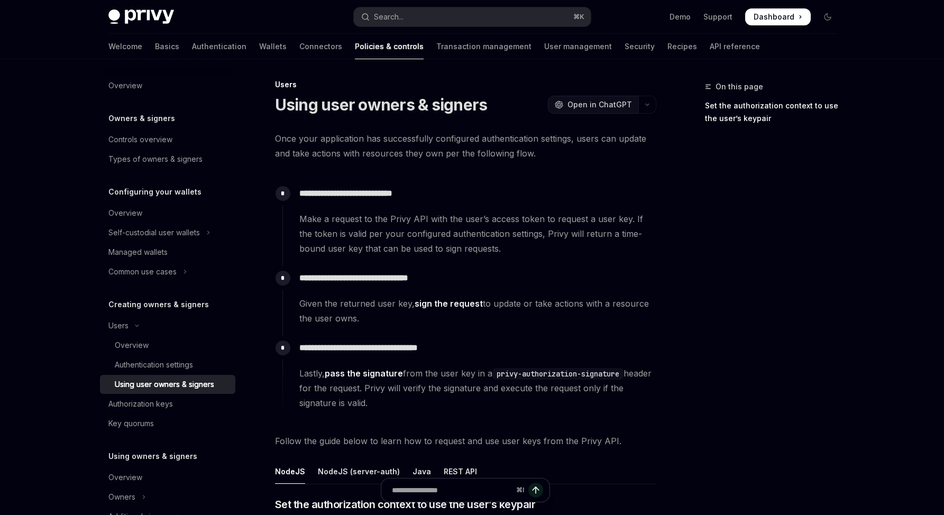
click at [603, 101] on span "Open in ChatGPT" at bounding box center [600, 104] width 65 height 11
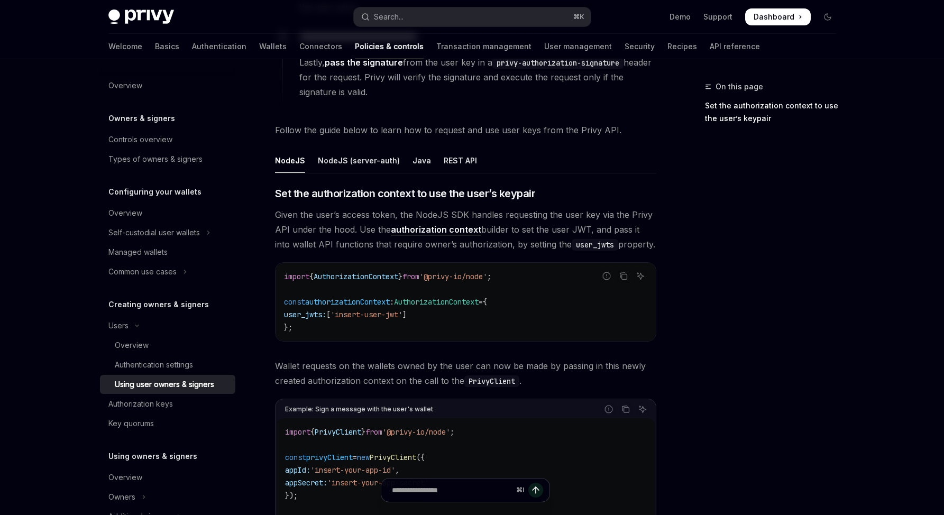
scroll to position [315, 0]
drag, startPoint x: 526, startPoint y: 276, endPoint x: 469, endPoint y: 239, distance: 67.9
click at [450, 229] on link "authorization context" at bounding box center [436, 228] width 90 height 11
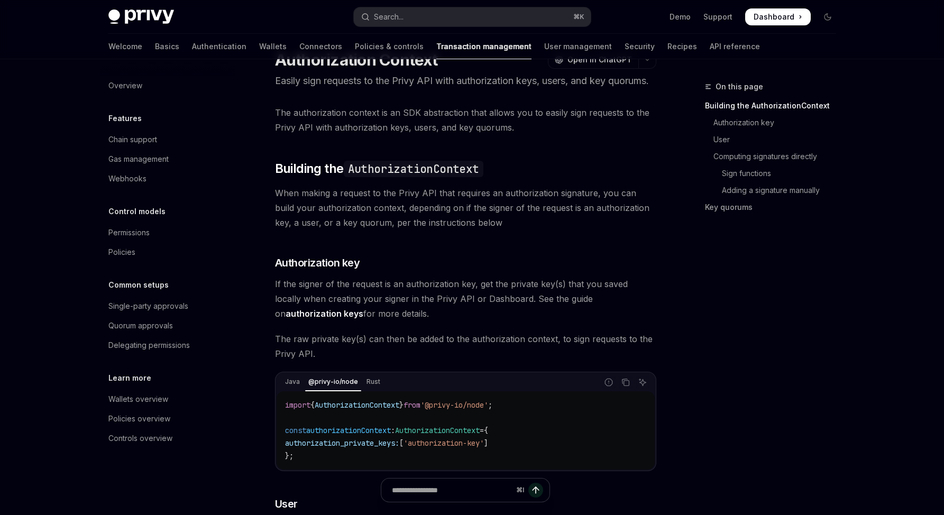
scroll to position [106, 0]
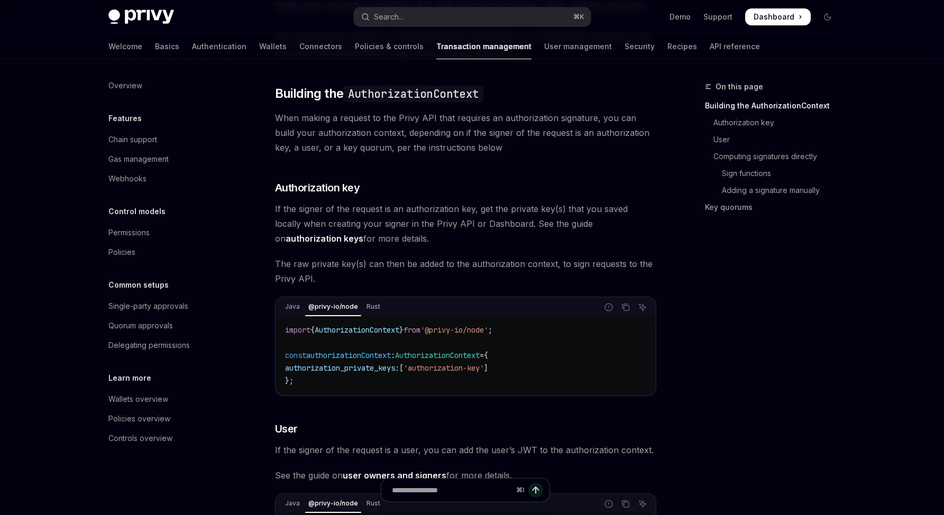
click at [363, 238] on link "authorization keys" at bounding box center [325, 238] width 78 height 11
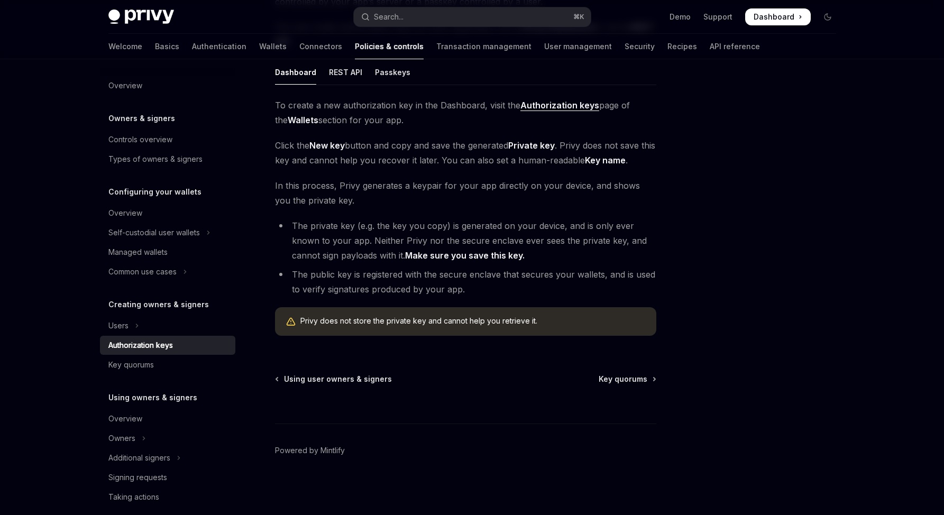
scroll to position [63, 0]
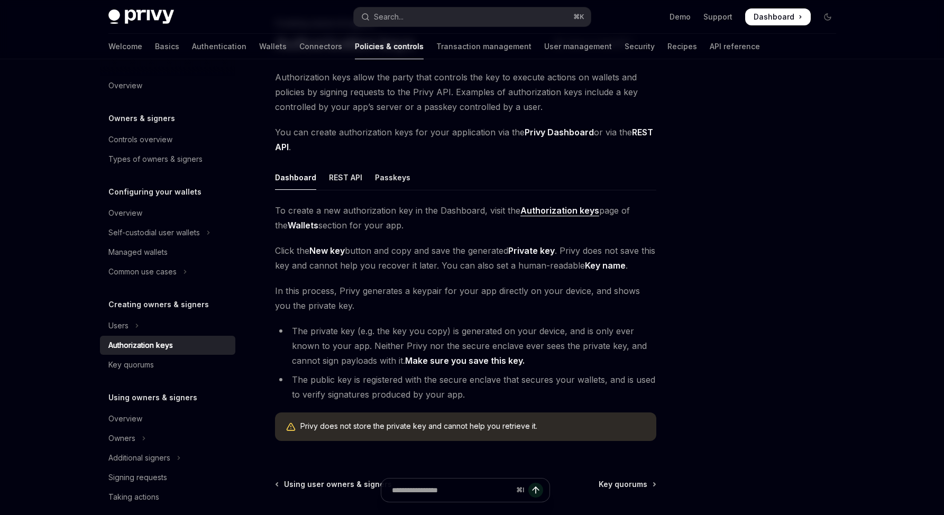
click at [562, 212] on strong "Authorization keys" at bounding box center [560, 210] width 79 height 11
type textarea "*"
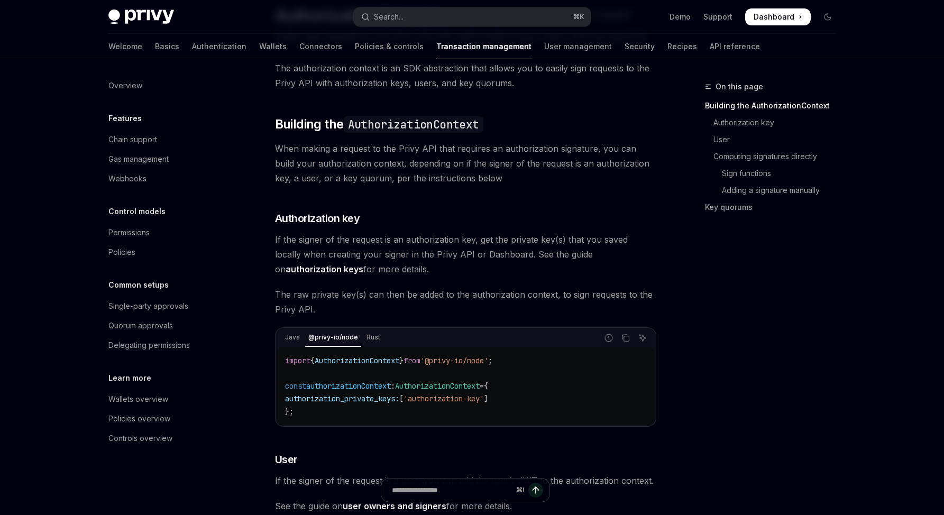
scroll to position [106, 0]
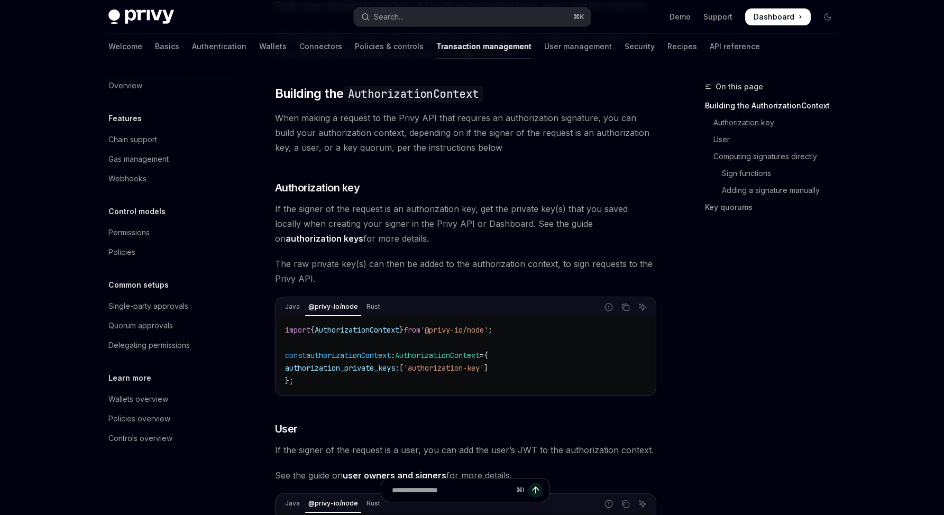
drag, startPoint x: 379, startPoint y: 200, endPoint x: 450, endPoint y: 225, distance: 75.8
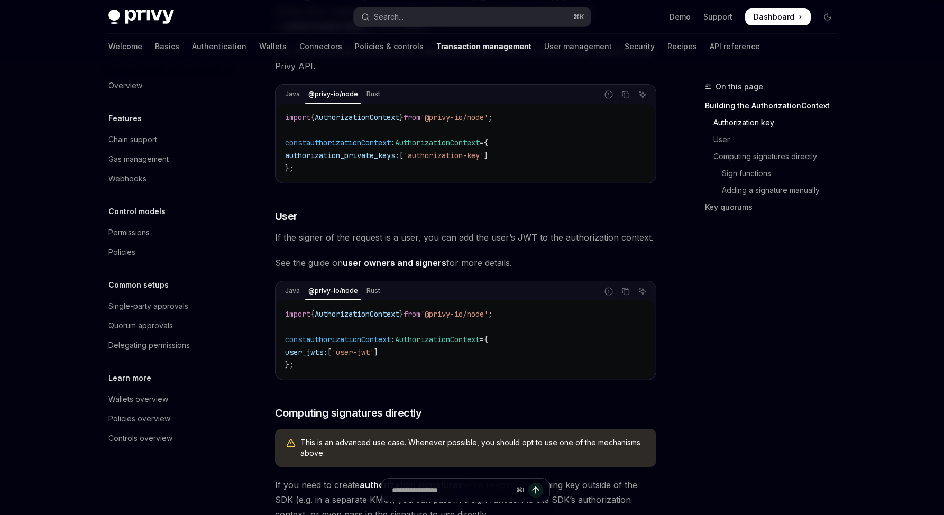
scroll to position [368, 0]
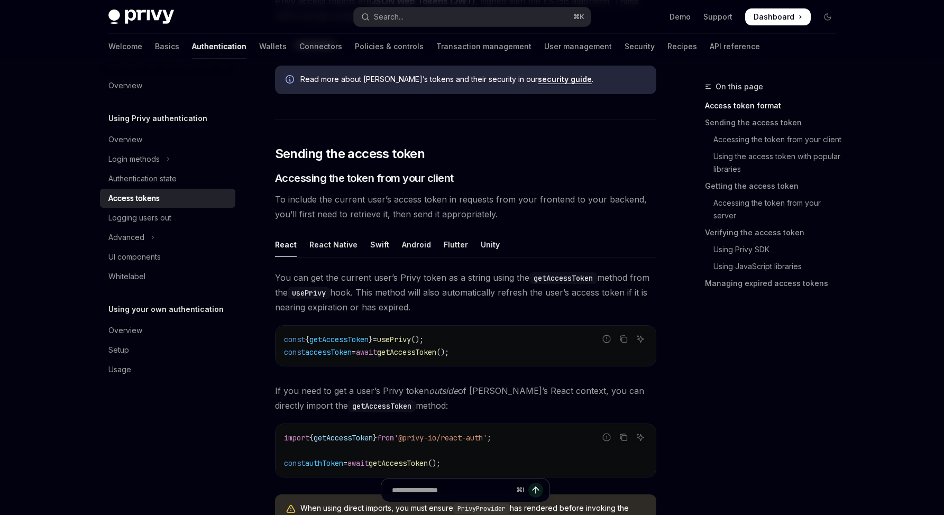
scroll to position [350, 0]
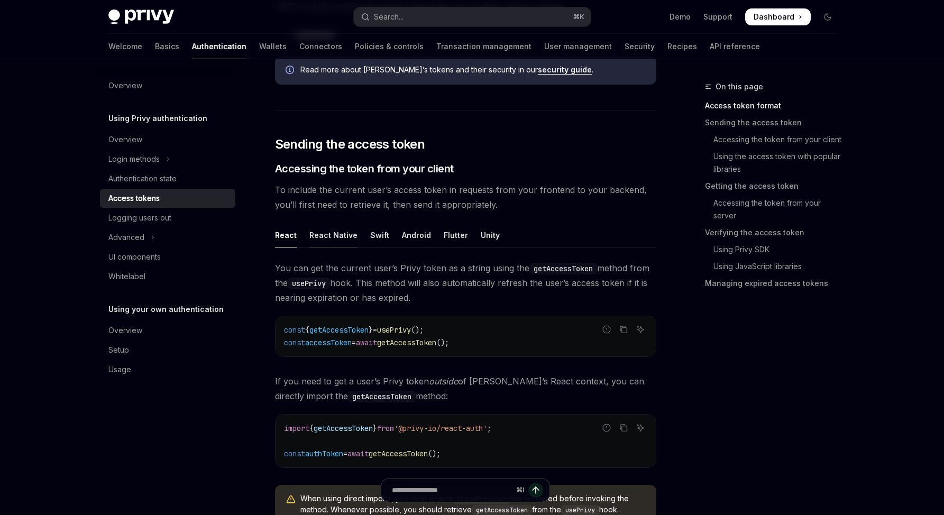
click at [336, 240] on div "React Native" at bounding box center [334, 235] width 48 height 25
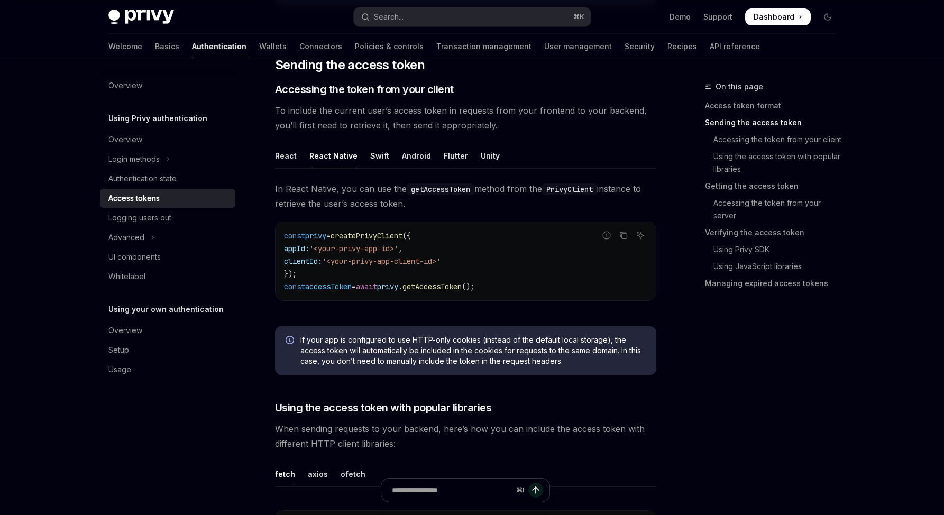
scroll to position [424, 0]
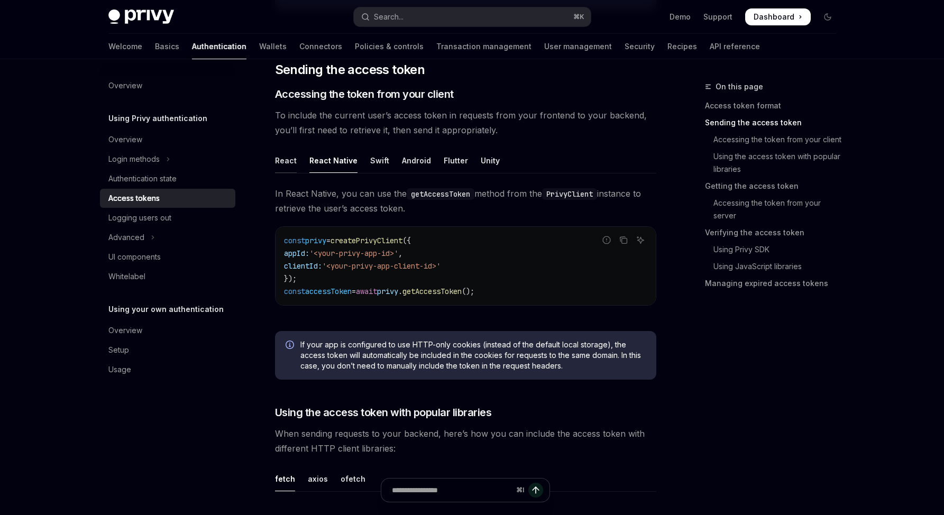
click at [286, 161] on div "React" at bounding box center [286, 160] width 22 height 25
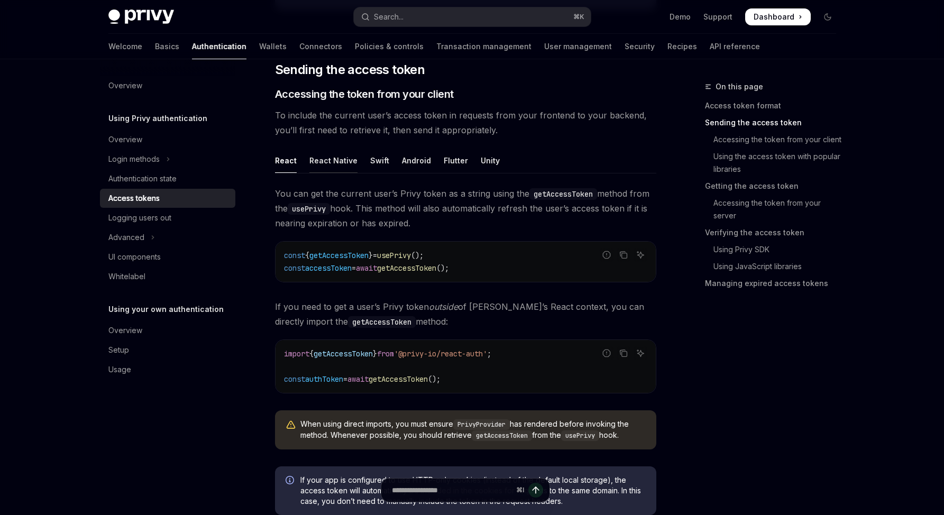
click at [324, 160] on div "React Native" at bounding box center [334, 160] width 48 height 25
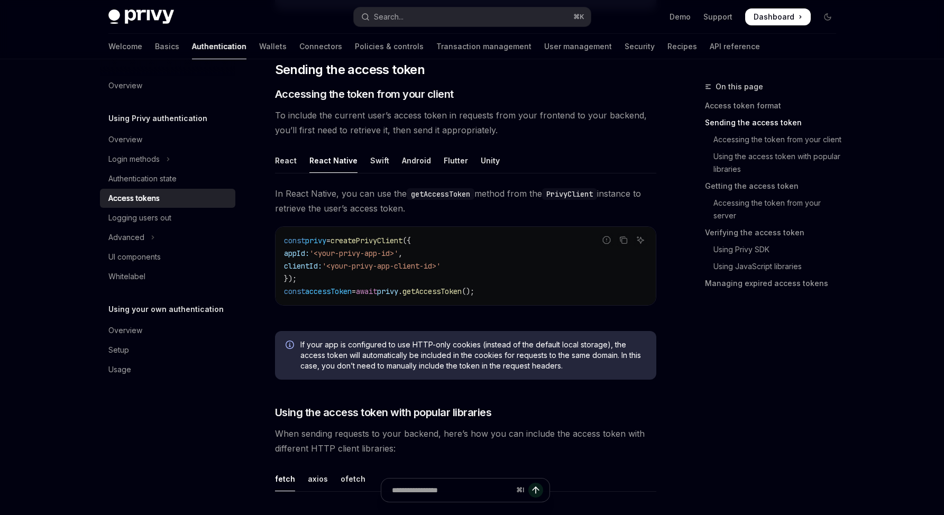
click at [196, 190] on link "Access tokens" at bounding box center [167, 198] width 135 height 19
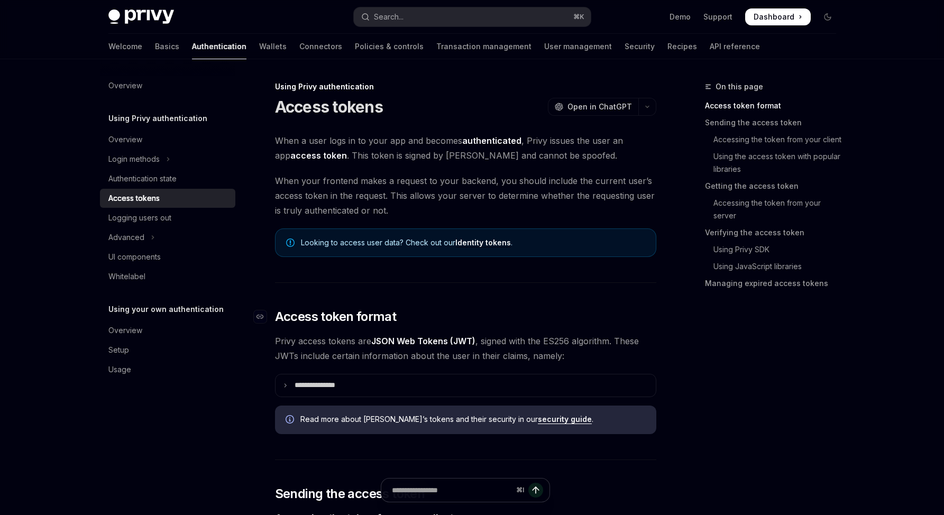
click at [534, 319] on h2 "​ Access token format" at bounding box center [465, 316] width 381 height 17
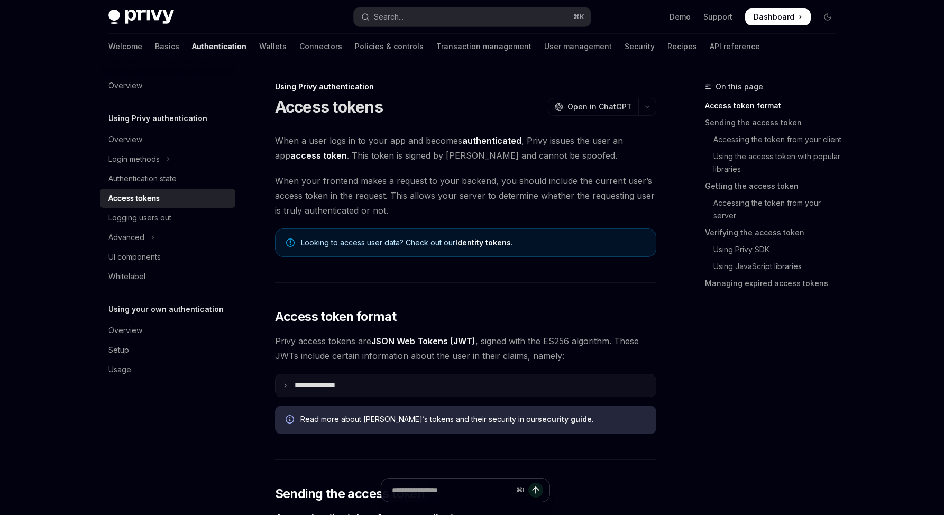
click at [347, 384] on p "**********" at bounding box center [324, 386] width 58 height 10
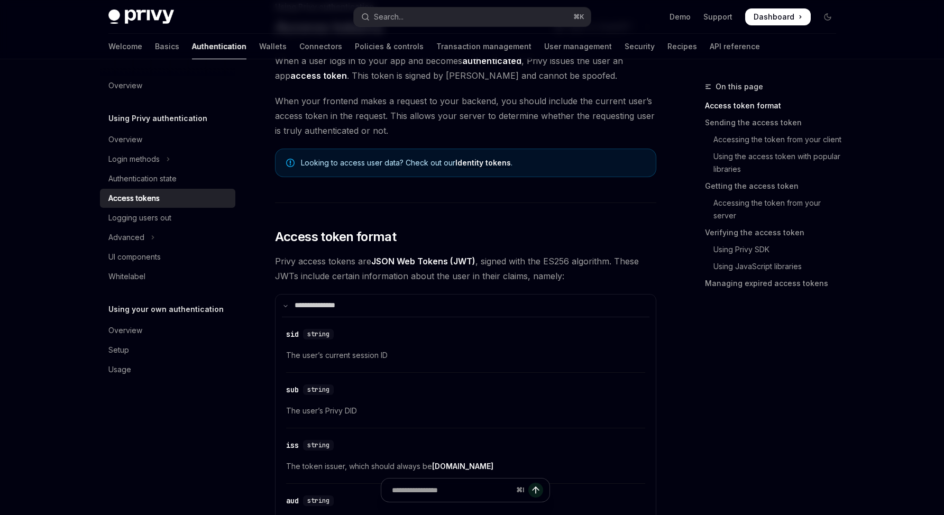
click at [512, 397] on div "​ sub string The user’s Privy DID" at bounding box center [465, 403] width 359 height 50
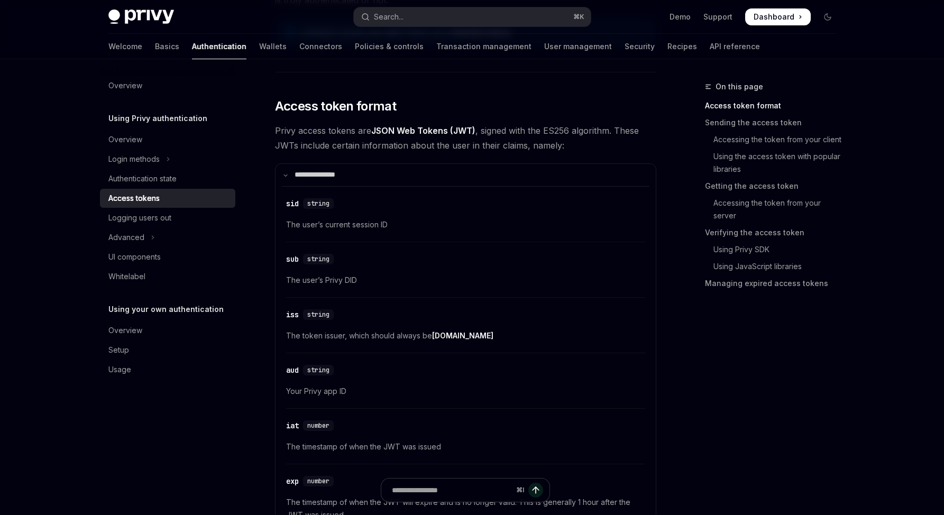
scroll to position [336, 0]
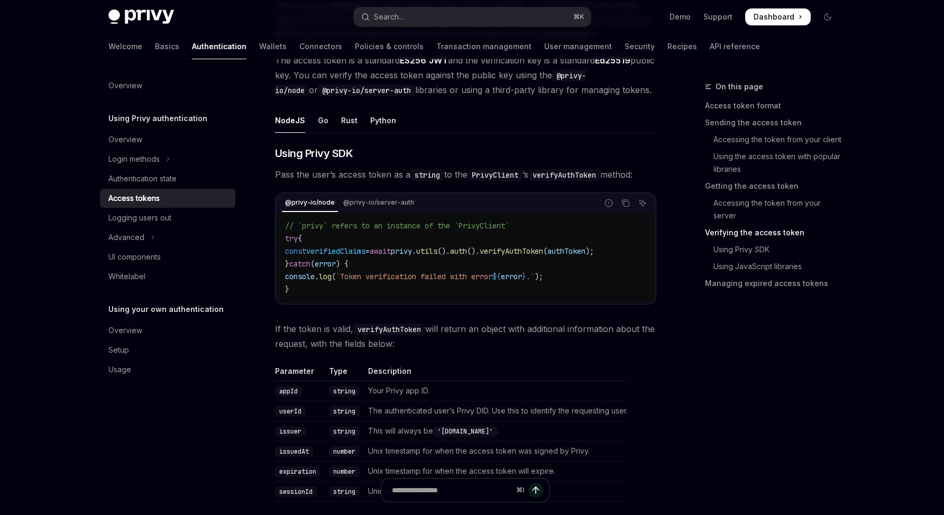
scroll to position [1826, 0]
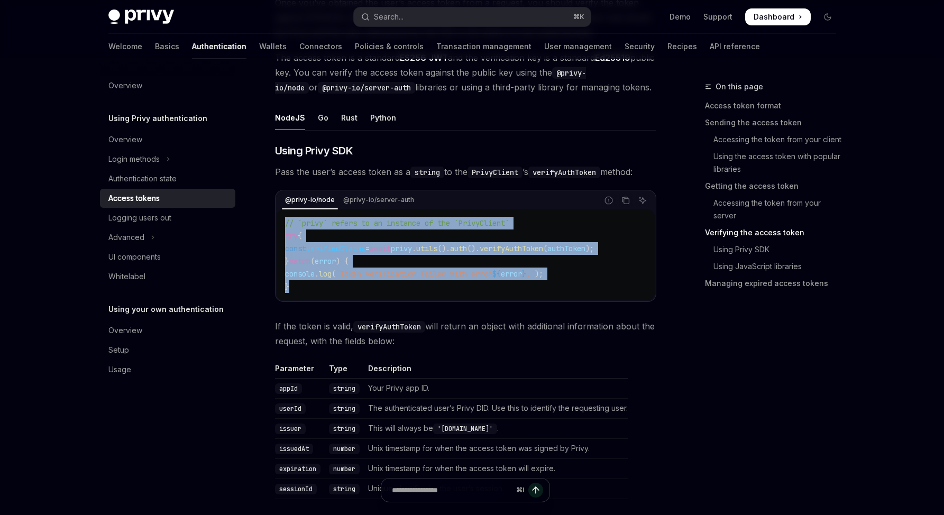
drag, startPoint x: 340, startPoint y: 376, endPoint x: 280, endPoint y: 221, distance: 165.7
click at [280, 221] on div "// `privy` refers to an instance of the `PrivyClient` try { const verifiedClaim…" at bounding box center [466, 255] width 378 height 91
copy code "// `privy` refers to an instance of the `PrivyClient` try { const verifiedClaim…"
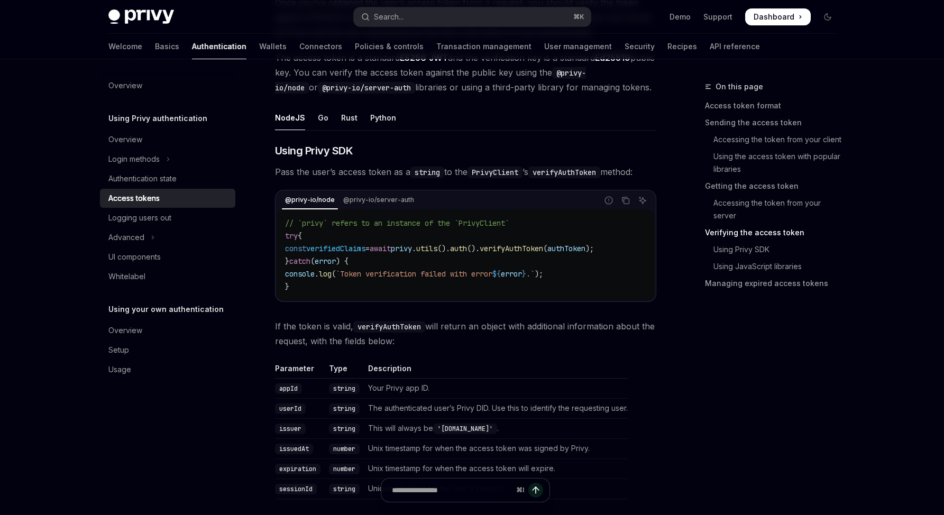
click at [411, 243] on code "// `privy` refers to an instance of the `PrivyClient` try { const verifiedClaim…" at bounding box center [465, 255] width 361 height 76
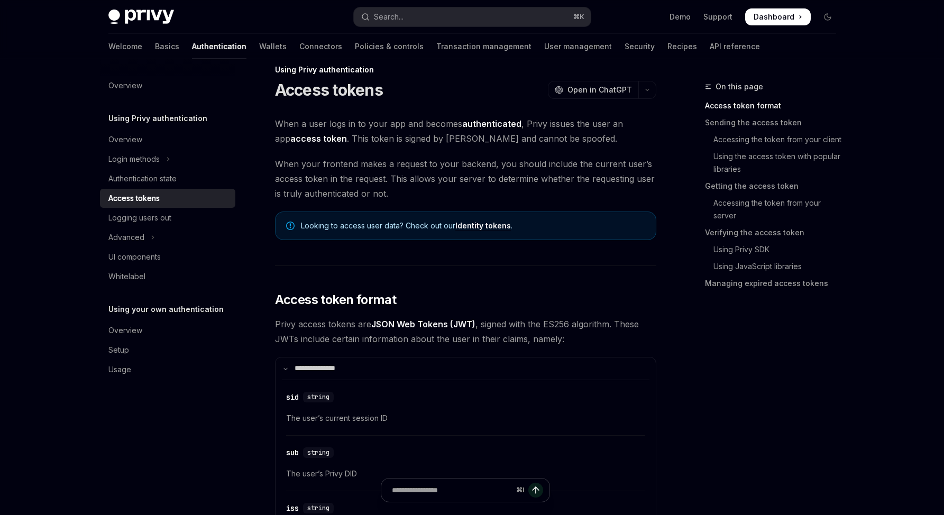
scroll to position [0, 0]
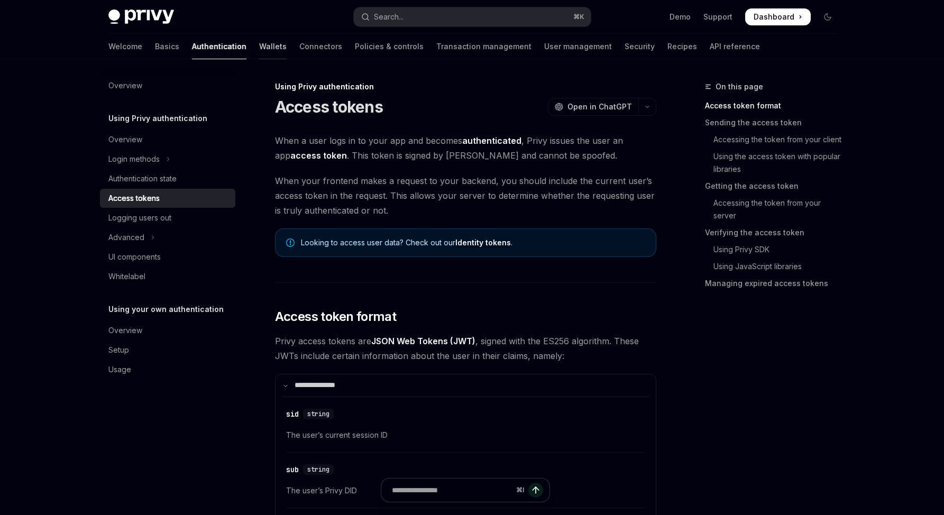
click at [259, 49] on link "Wallets" at bounding box center [273, 46] width 28 height 25
type textarea "*"
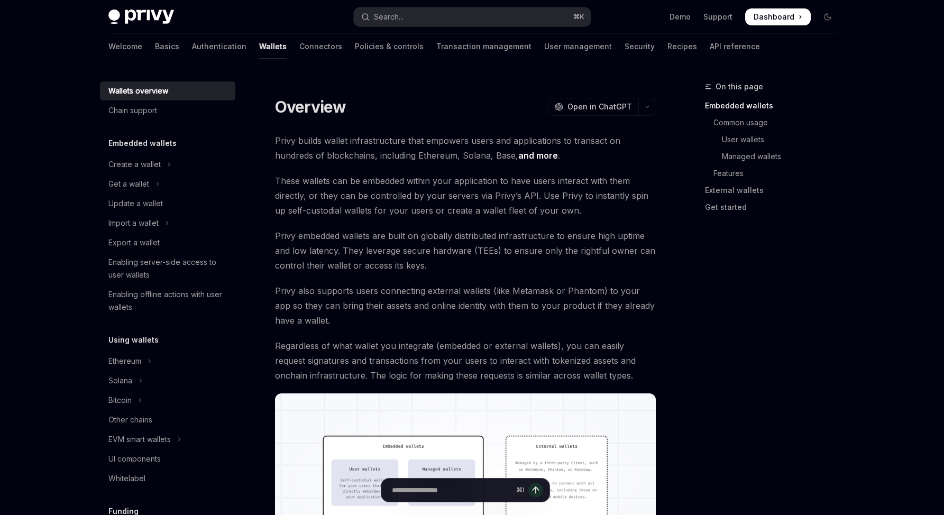
click at [411, 27] on div "Privy Docs home page Search... ⌘ K Demo Support Dashboard Dashboard Search..." at bounding box center [472, 17] width 728 height 34
click at [413, 15] on button "Search... ⌘ K" at bounding box center [472, 16] width 237 height 19
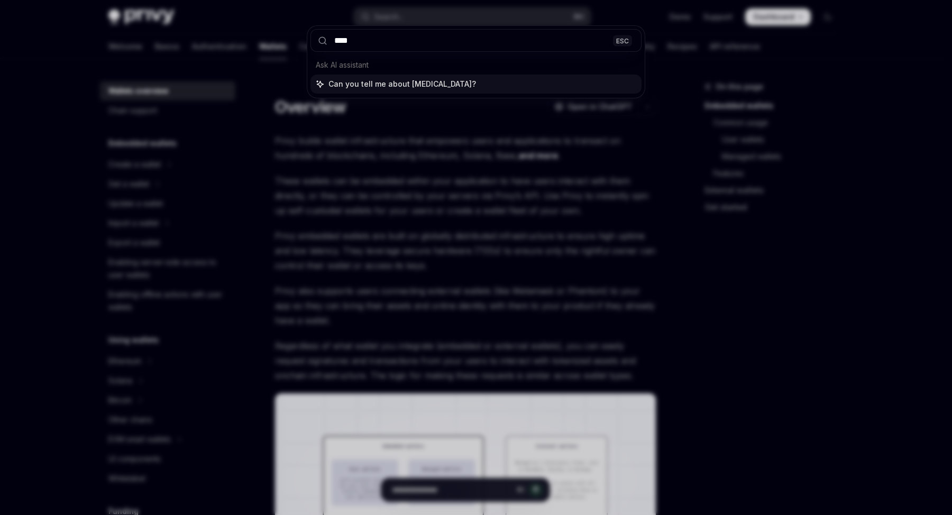
type input "*****"
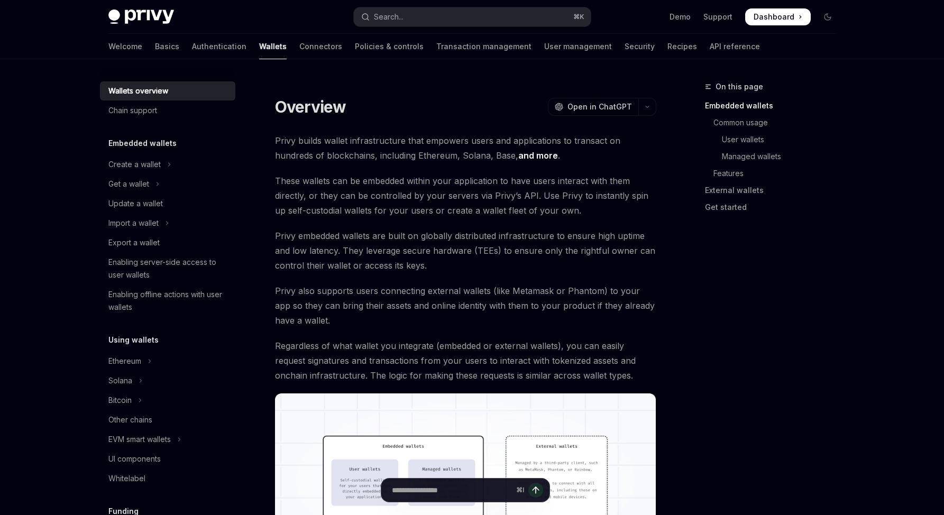
type textarea "*"
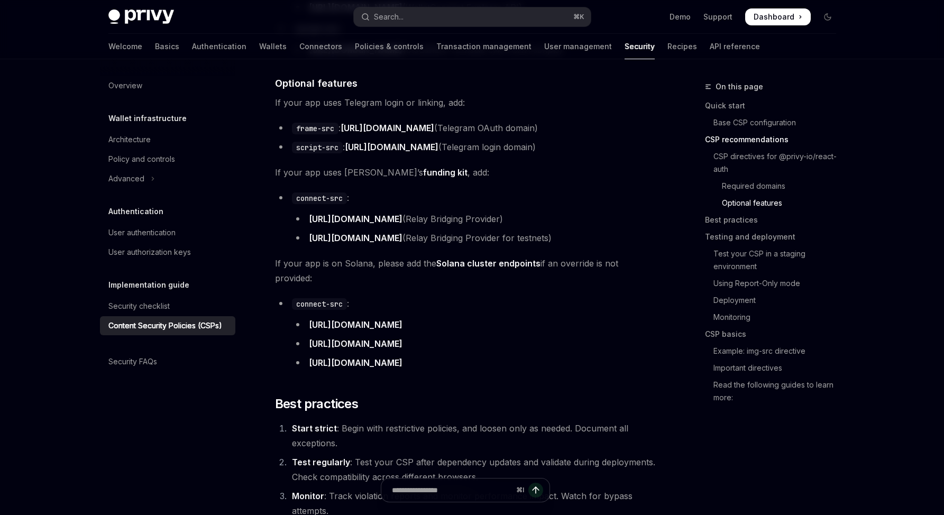
drag, startPoint x: 510, startPoint y: 94, endPoint x: 498, endPoint y: 67, distance: 30.1
drag, startPoint x: 453, startPoint y: 30, endPoint x: 448, endPoint y: 20, distance: 12.1
click at [453, 29] on div "Privy Docs home page Search... ⌘ K Demo Support Dashboard Dashboard Search..." at bounding box center [472, 17] width 728 height 34
click at [447, 20] on button "Search... ⌘ K" at bounding box center [472, 16] width 237 height 19
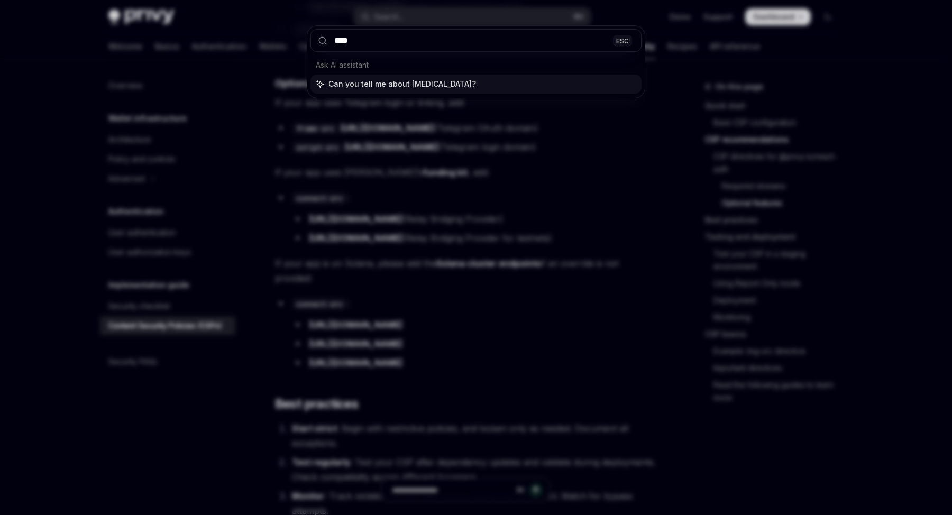
type input "*****"
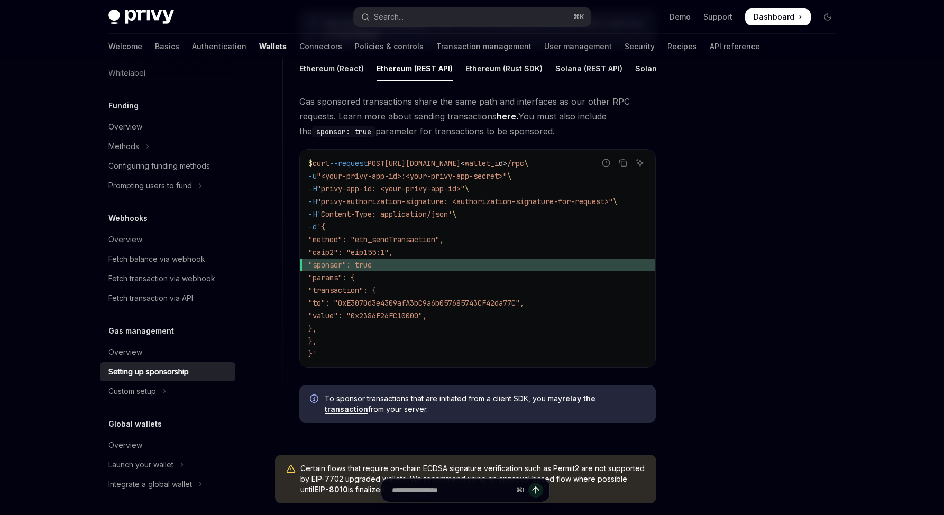
scroll to position [625, 0]
click at [589, 409] on link "relay the transaction" at bounding box center [460, 404] width 271 height 20
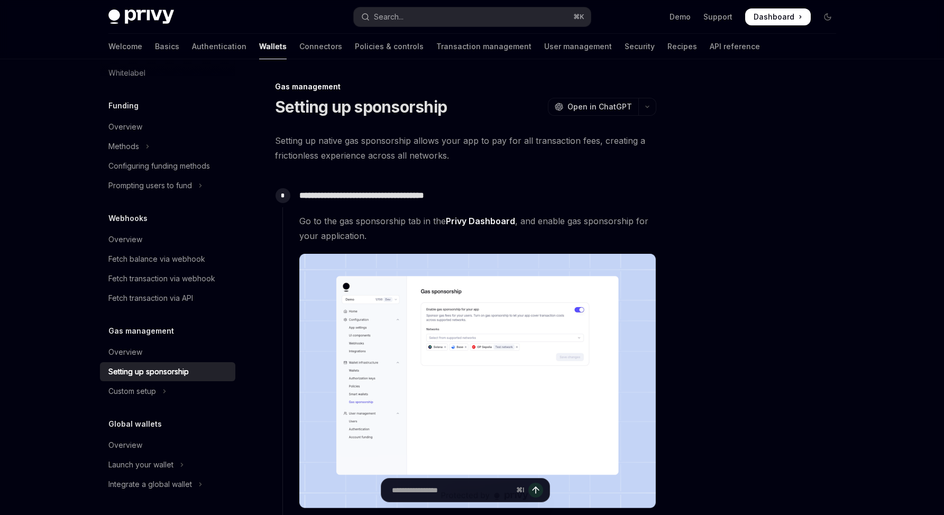
scroll to position [297, 0]
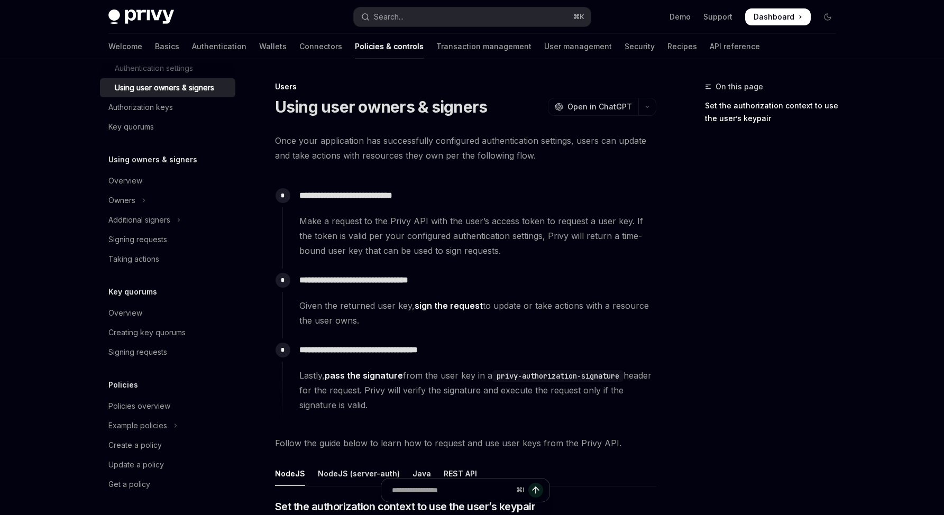
click at [763, 336] on div "On this page Set the authorization context to use the user’s keypair" at bounding box center [764, 297] width 161 height 435
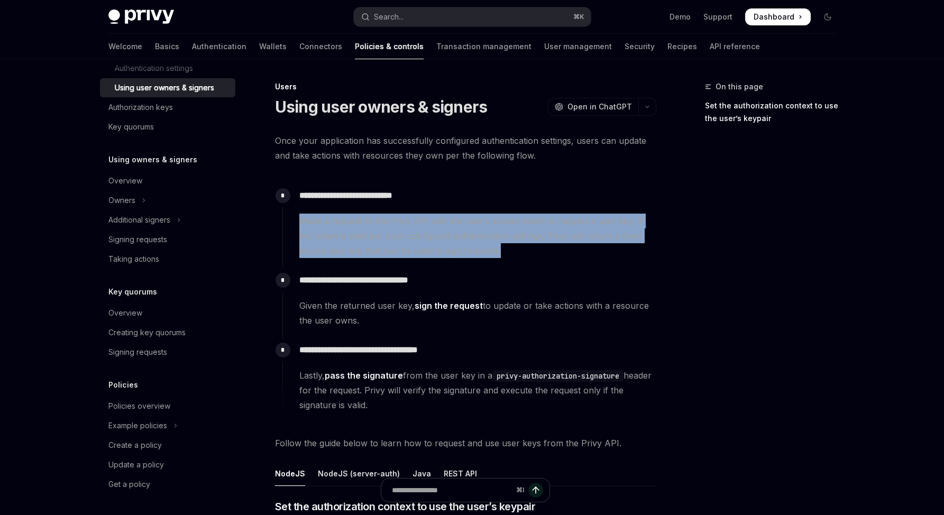
drag, startPoint x: 483, startPoint y: 256, endPoint x: 311, endPoint y: 213, distance: 177.1
click at [311, 214] on span "Make a request to the Privy API with the user’s access token to request a user …" at bounding box center [477, 236] width 357 height 44
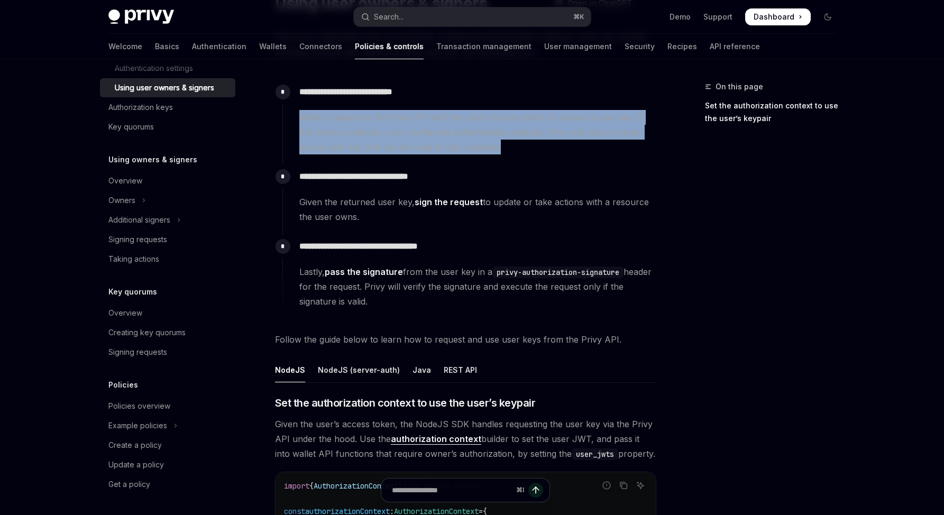
scroll to position [204, 0]
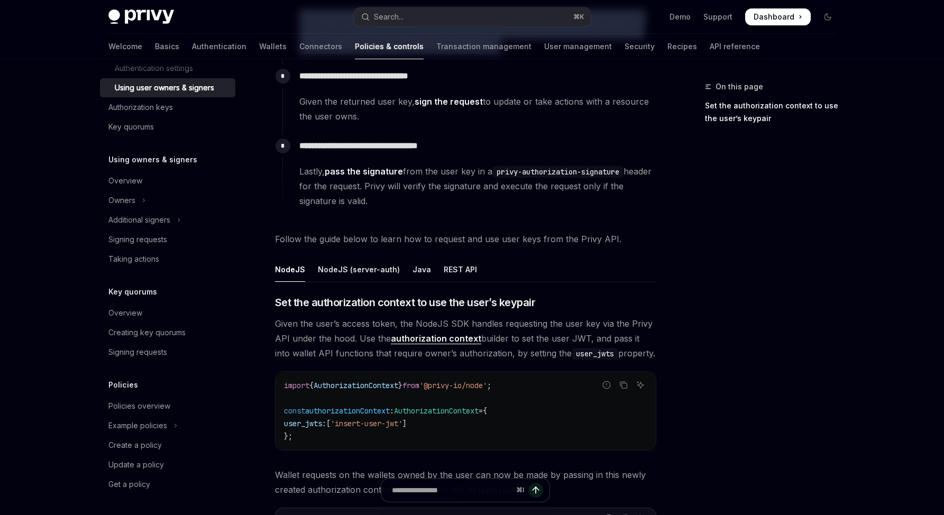
copy span "Make a request to the Privy API with the user’s access token to request a user …"
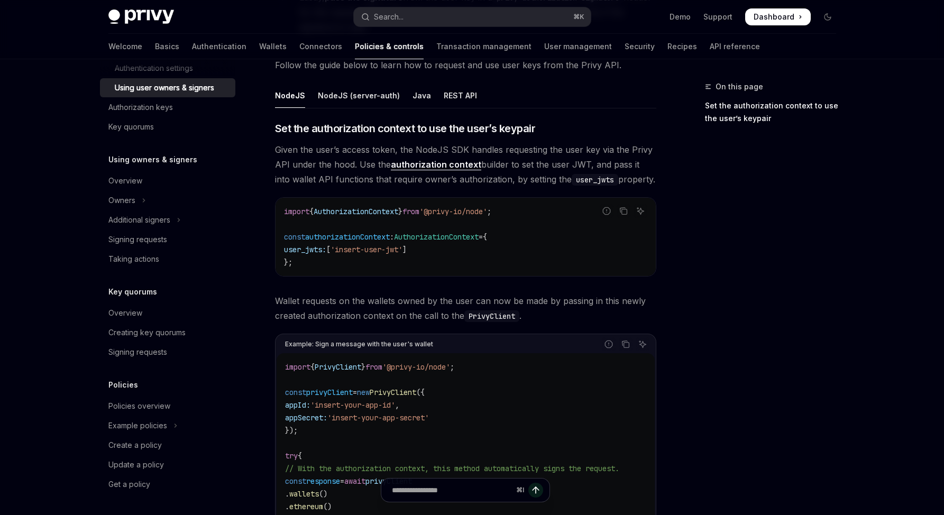
scroll to position [376, 0]
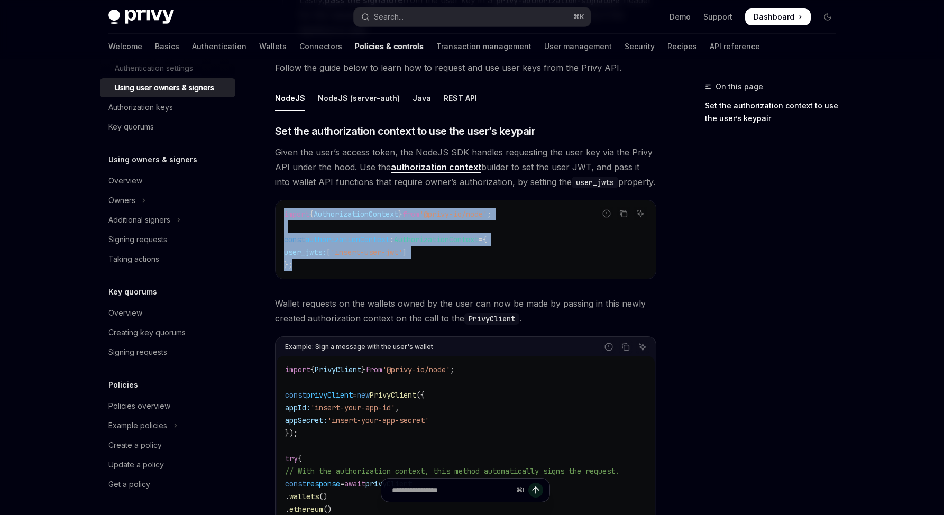
drag, startPoint x: 426, startPoint y: 268, endPoint x: 276, endPoint y: 200, distance: 165.0
click at [276, 200] on div "​ Set the authorization context to use the user’s keypair Given the user’s acce…" at bounding box center [465, 403] width 381 height 558
copy code "import { AuthorizationContext } from '@privy-io/node' ; const authorizationCont…"
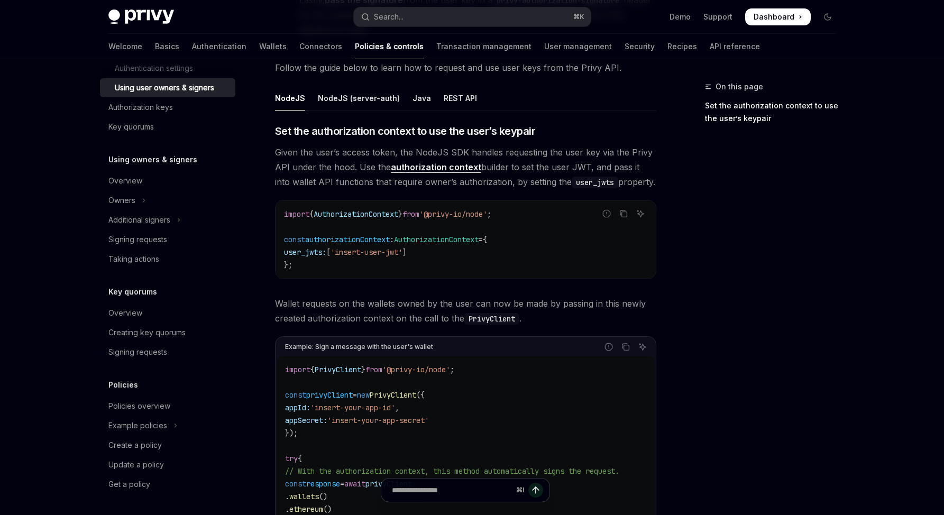
click at [776, 366] on div "On this page Set the authorization context to use the user’s keypair" at bounding box center [764, 297] width 161 height 435
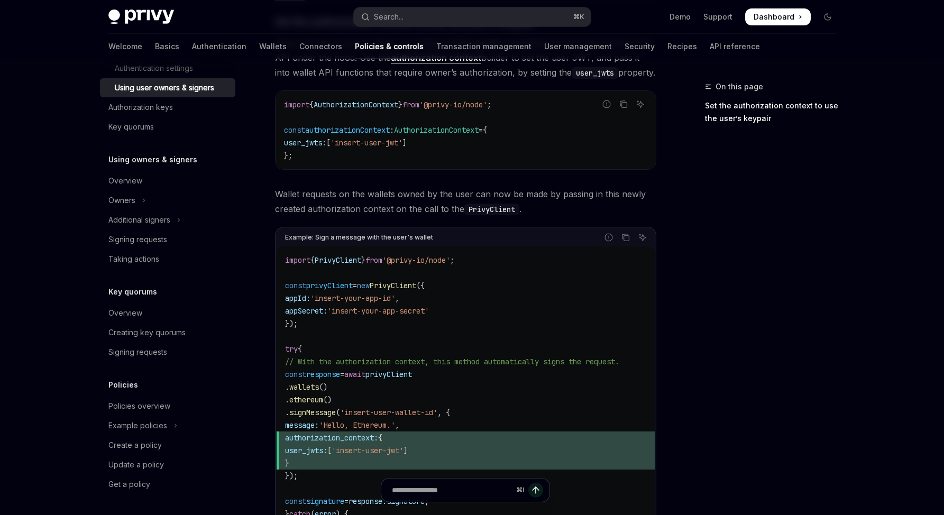
scroll to position [593, 0]
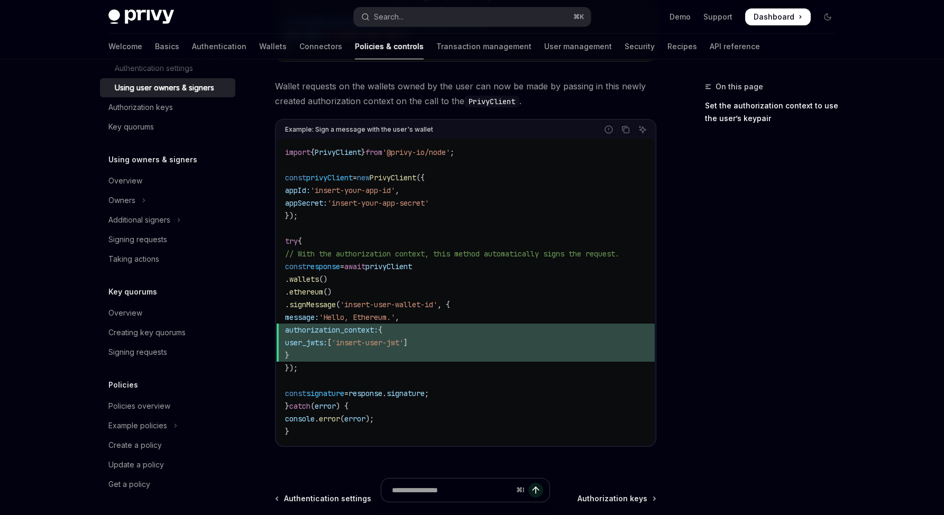
drag, startPoint x: 778, startPoint y: 361, endPoint x: 762, endPoint y: 361, distance: 16.4
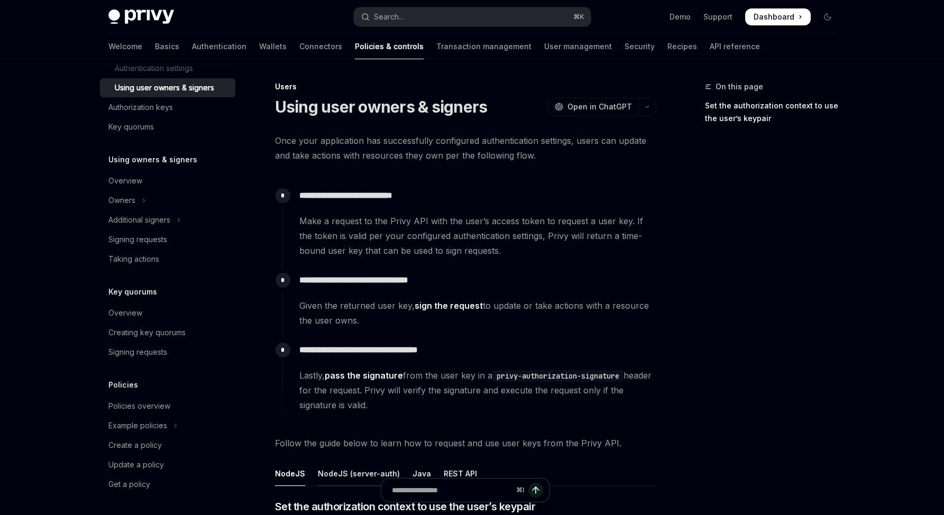
scroll to position [205, 0]
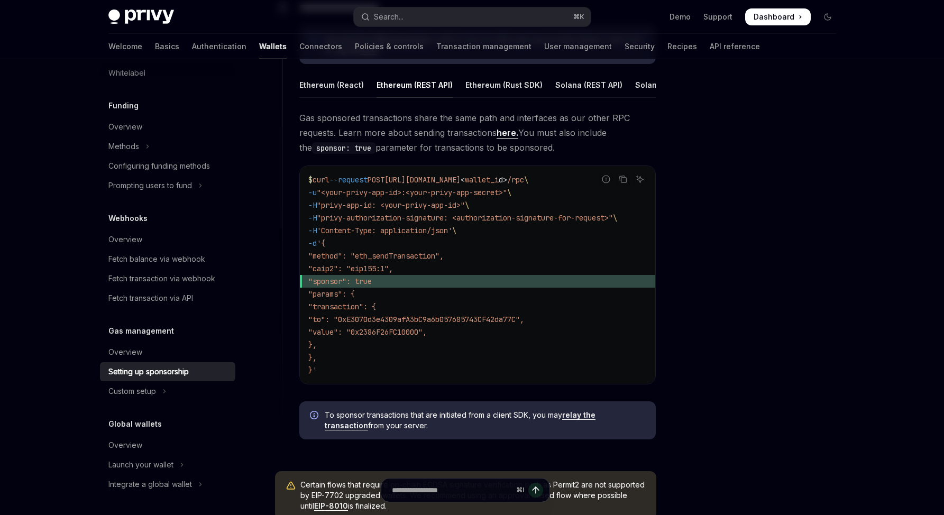
scroll to position [611, 0]
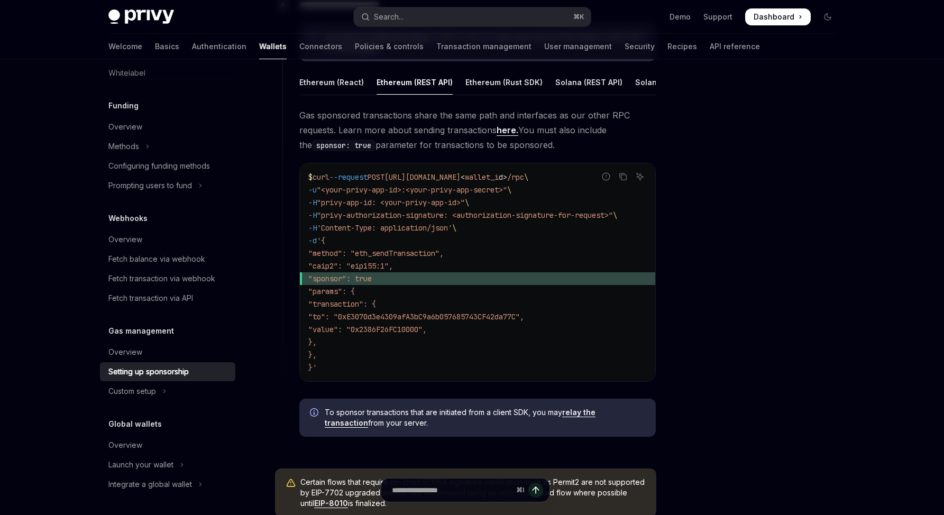
click at [396, 89] on div "Ethereum (REST API)" at bounding box center [415, 82] width 76 height 25
click at [338, 78] on div "Ethereum (React)" at bounding box center [331, 82] width 65 height 25
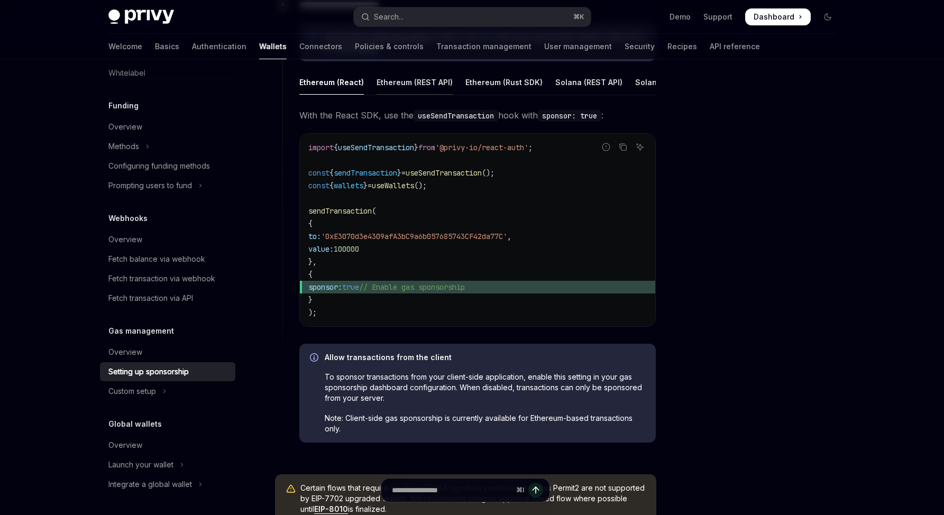
click at [398, 86] on div "Ethereum (REST API)" at bounding box center [415, 82] width 76 height 25
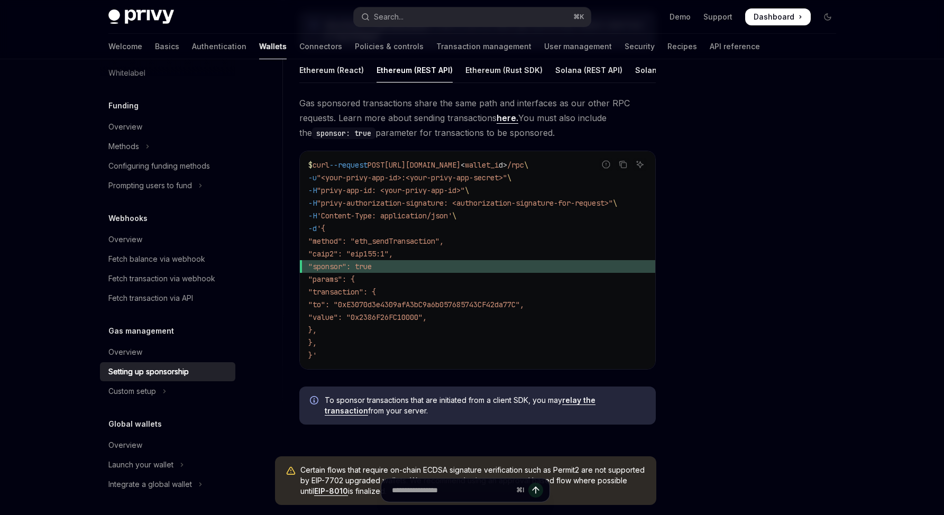
scroll to position [629, 0]
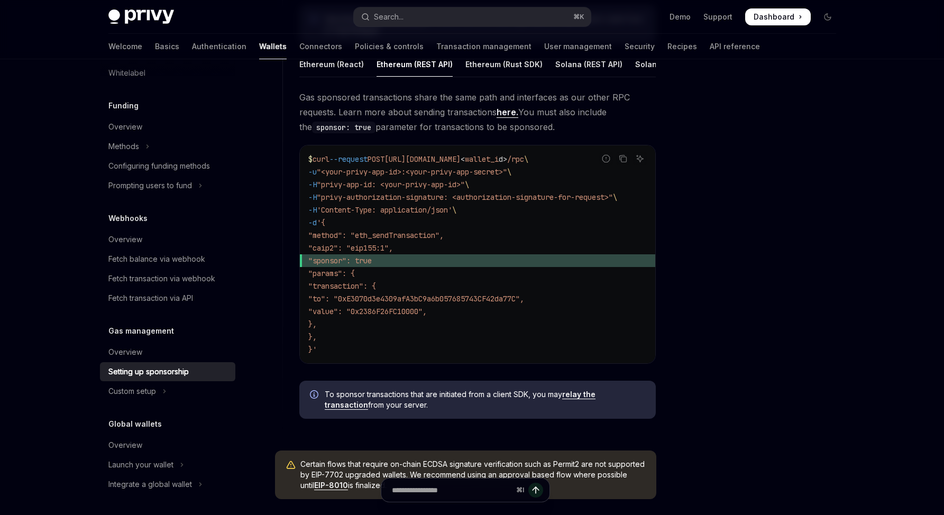
click at [596, 406] on link "relay the transaction" at bounding box center [460, 400] width 271 height 20
type textarea "*"
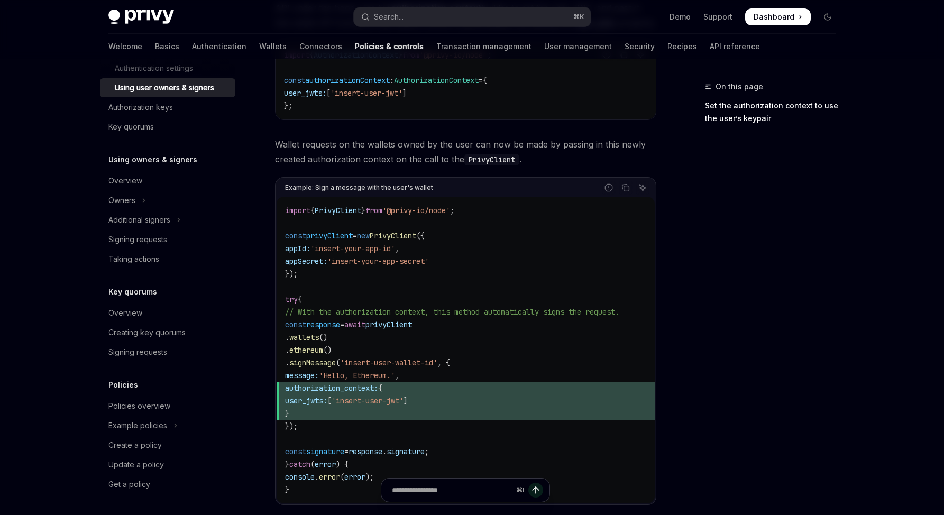
scroll to position [575, 0]
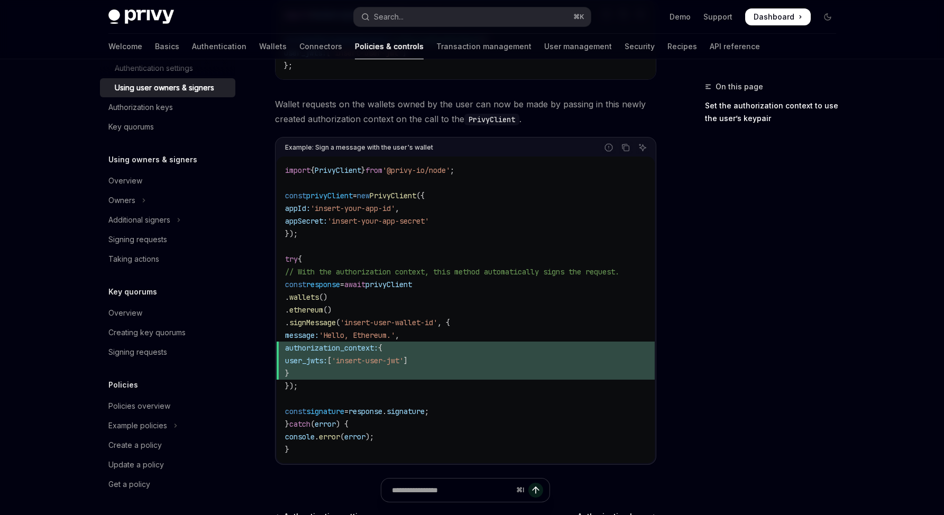
drag, startPoint x: 332, startPoint y: 387, endPoint x: 294, endPoint y: 284, distance: 110.2
click at [294, 284] on code "import { PrivyClient } from '@privy-io/node' ; const privyClient = new PrivyCli…" at bounding box center [465, 310] width 361 height 292
copy code "const response = await privyClient . wallets () . ethereum () . signMessage ( '…"
drag, startPoint x: 466, startPoint y: 414, endPoint x: 295, endPoint y: 411, distance: 170.9
click at [295, 411] on code "import { PrivyClient } from '@privy-io/node' ; const privyClient = new PrivyCli…" at bounding box center [465, 310] width 361 height 292
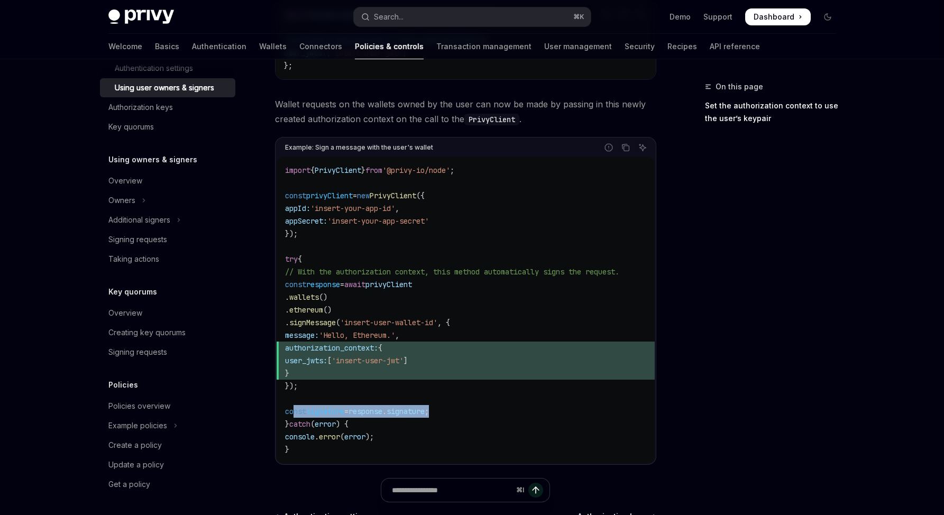
copy span "const signature = response . signature ;"
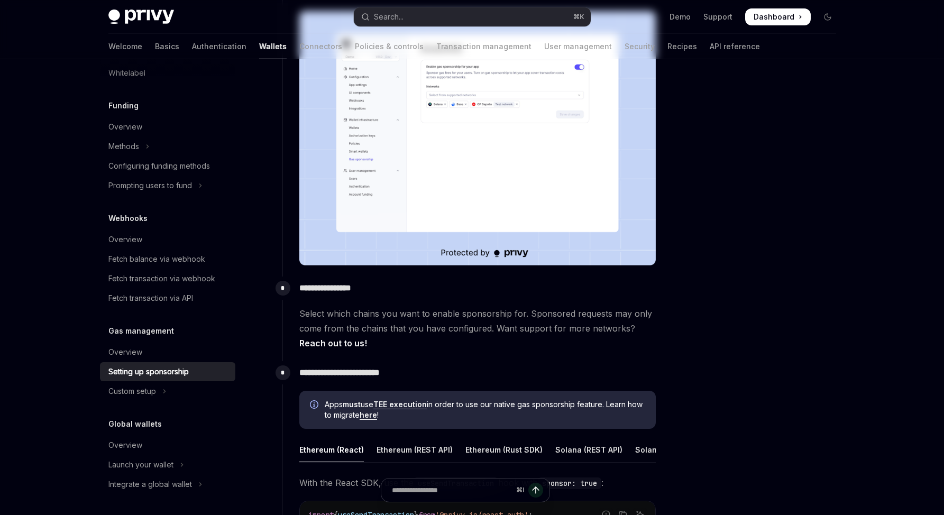
scroll to position [381, 0]
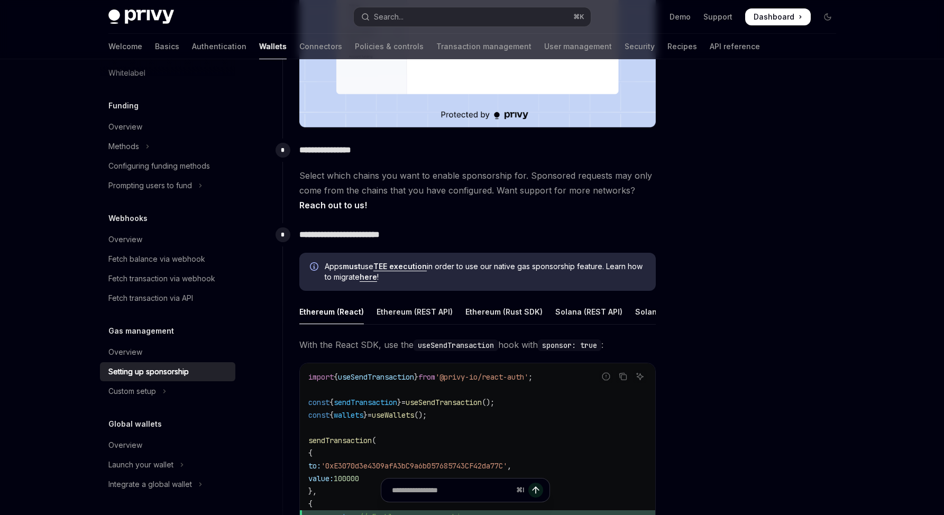
click at [775, 307] on div at bounding box center [764, 297] width 161 height 435
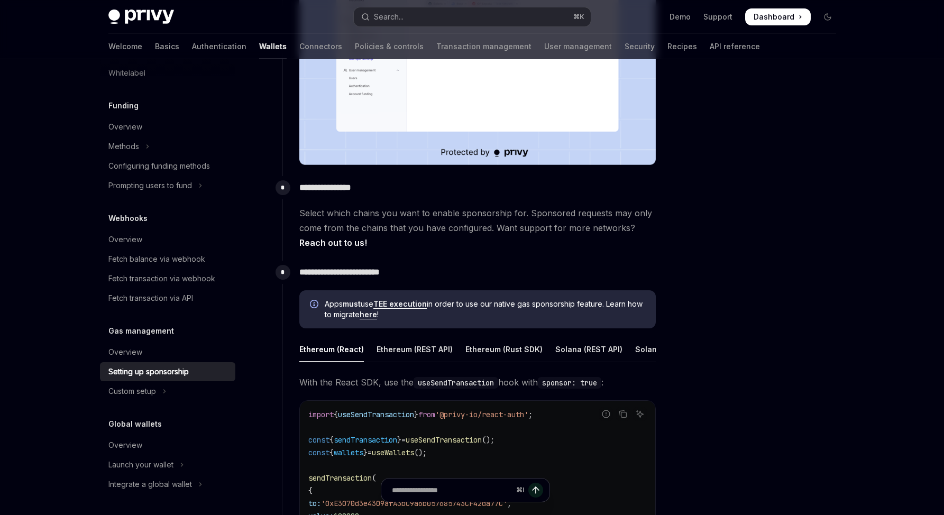
scroll to position [522, 0]
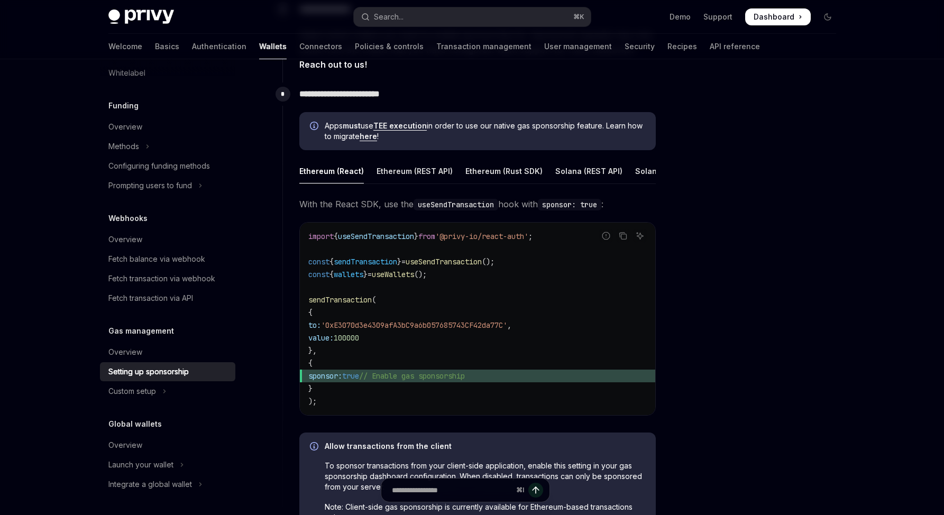
click at [757, 308] on div at bounding box center [764, 297] width 161 height 435
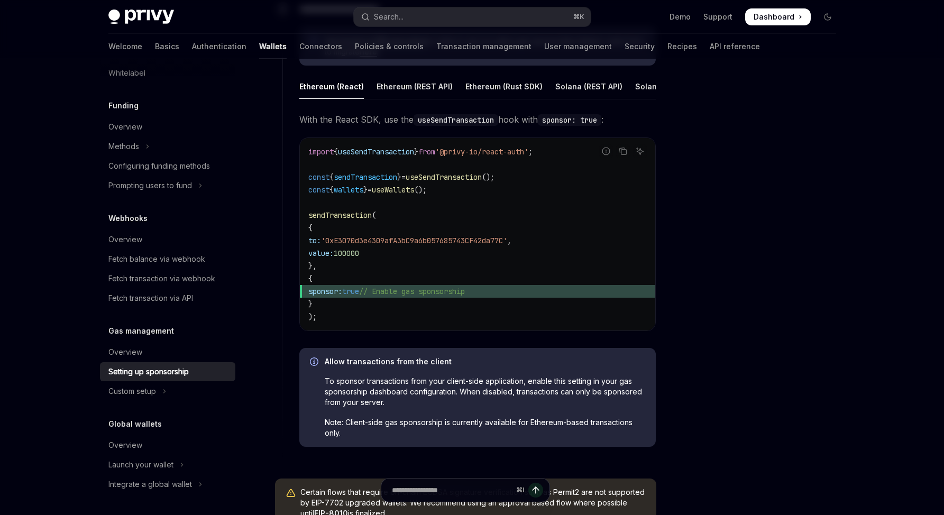
scroll to position [608, 0]
click at [410, 87] on div "Ethereum (REST API)" at bounding box center [415, 84] width 76 height 25
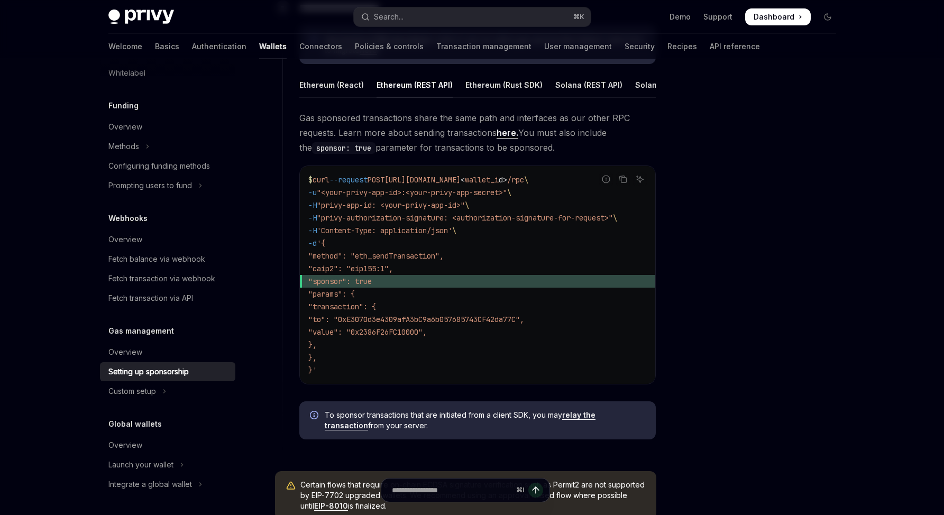
drag, startPoint x: 512, startPoint y: 351, endPoint x: 512, endPoint y: 336, distance: 15.4
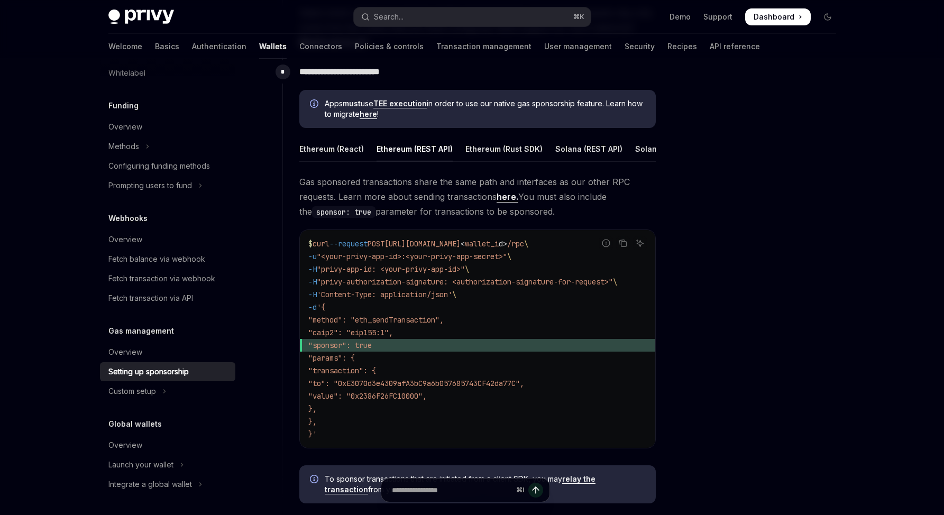
scroll to position [542, 0]
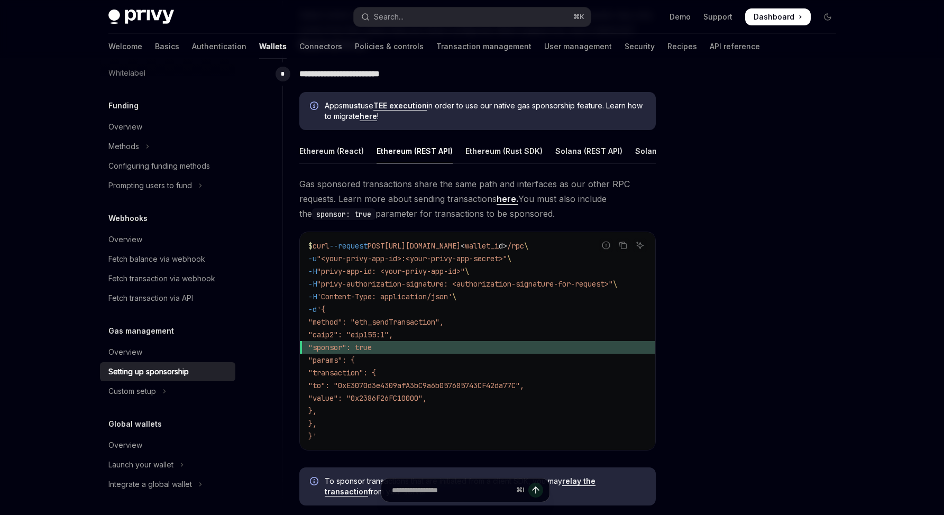
click at [602, 492] on div "⌘ I" at bounding box center [465, 495] width 381 height 39
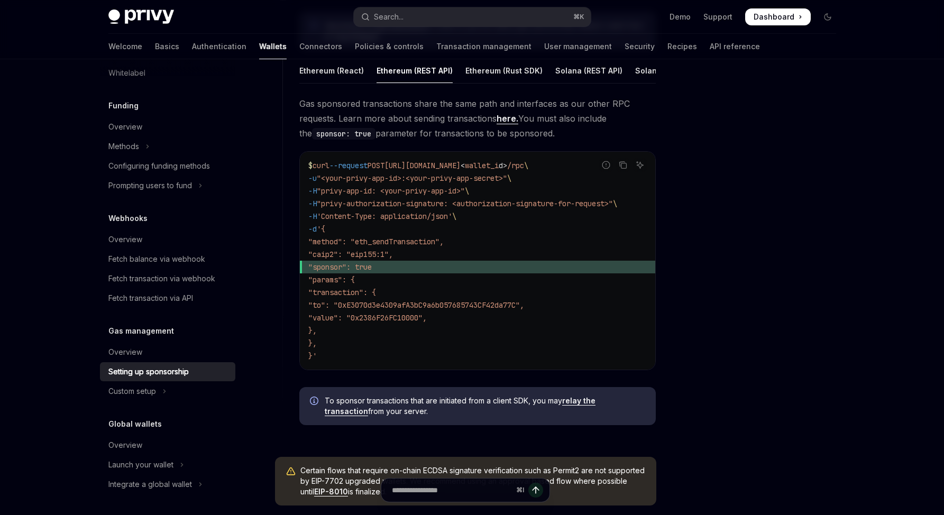
scroll to position [624, 0]
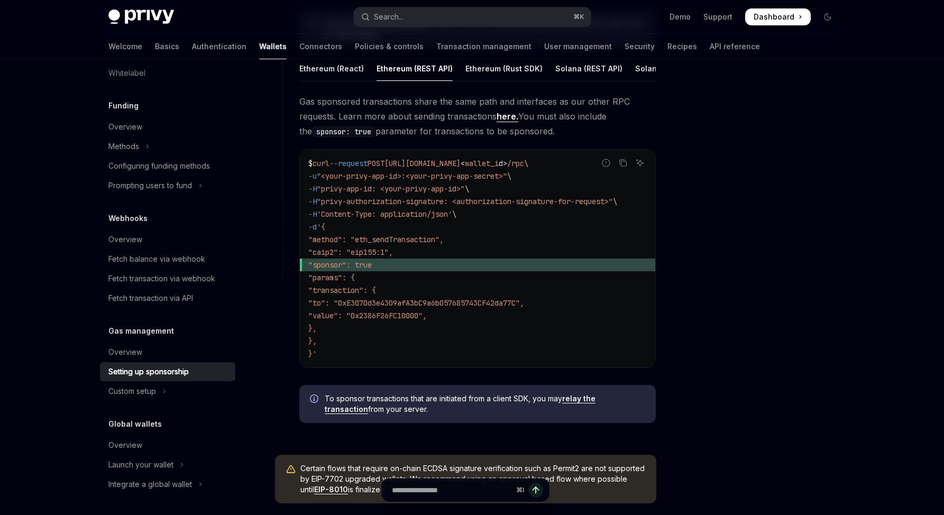
click at [596, 413] on link "relay the transaction" at bounding box center [460, 404] width 271 height 20
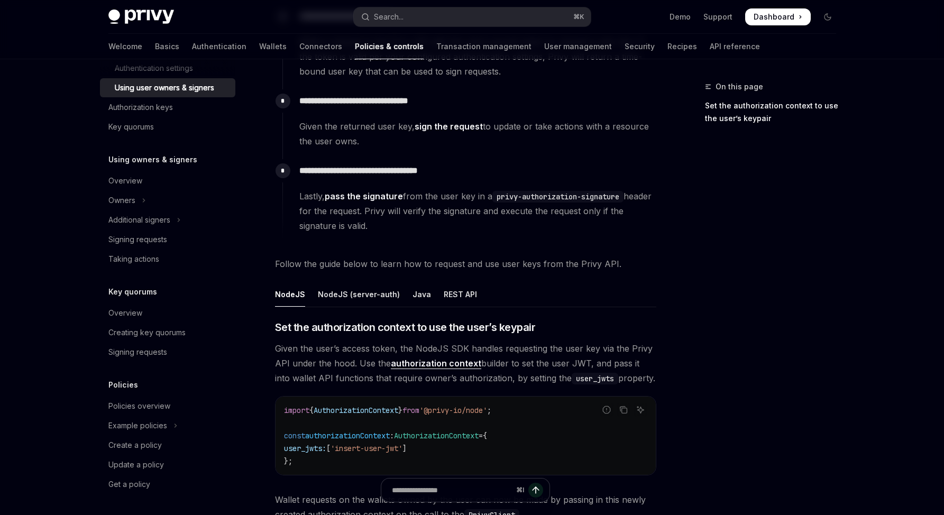
scroll to position [102, 0]
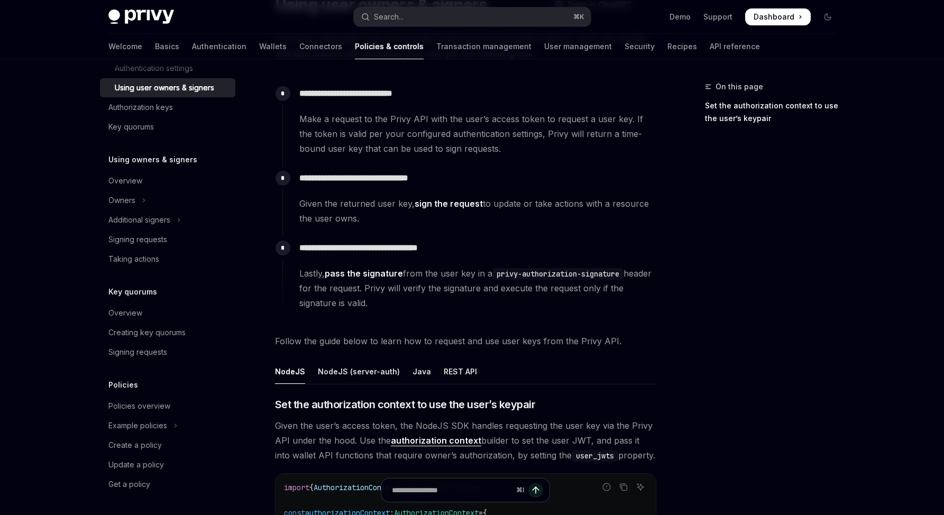
drag, startPoint x: 392, startPoint y: 314, endPoint x: 284, endPoint y: 95, distance: 243.7
click at [284, 95] on div "**********" at bounding box center [470, 201] width 374 height 239
copy div "**********"
click at [506, 277] on code "privy-authorization-signature" at bounding box center [558, 274] width 131 height 12
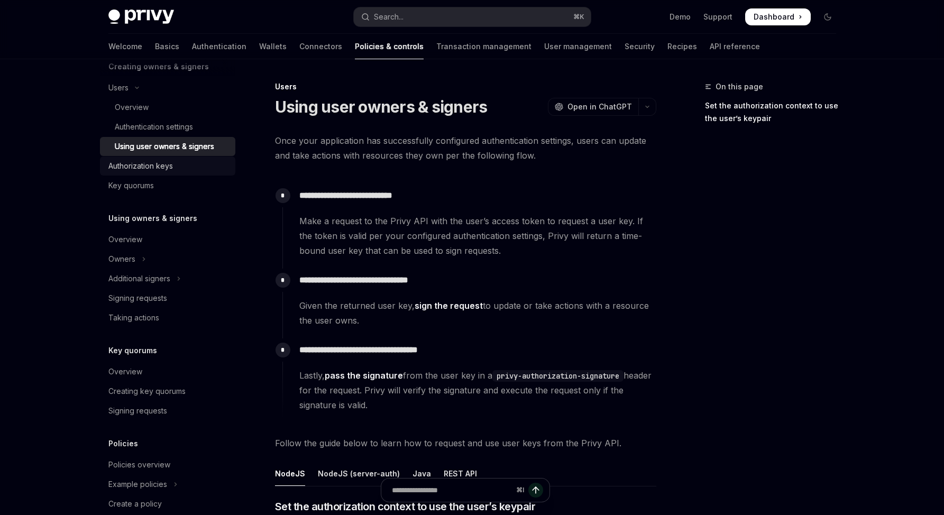
scroll to position [226, 0]
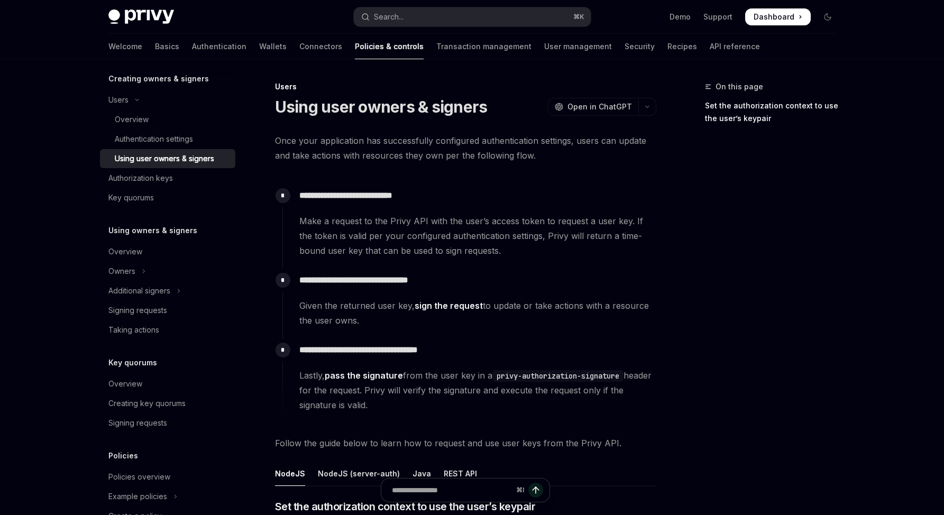
click at [183, 161] on div "Using user owners & signers" at bounding box center [164, 158] width 99 height 13
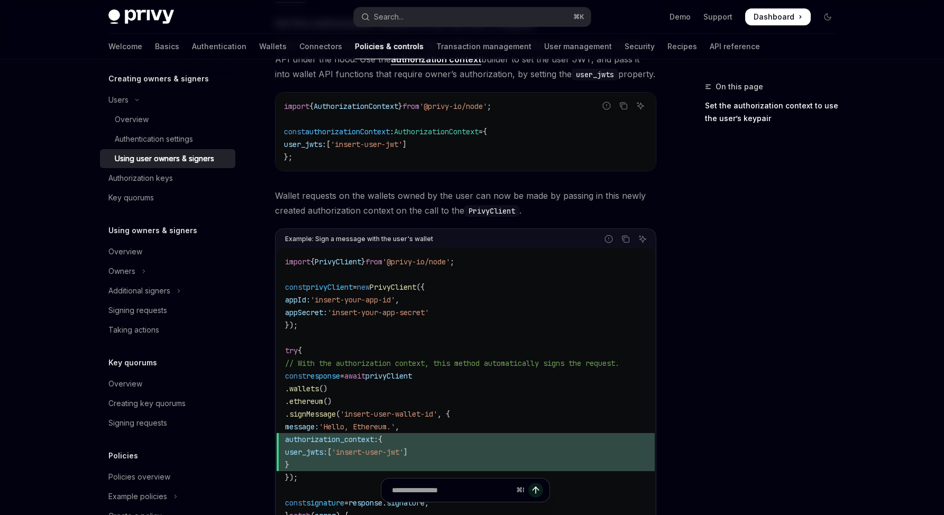
scroll to position [347, 0]
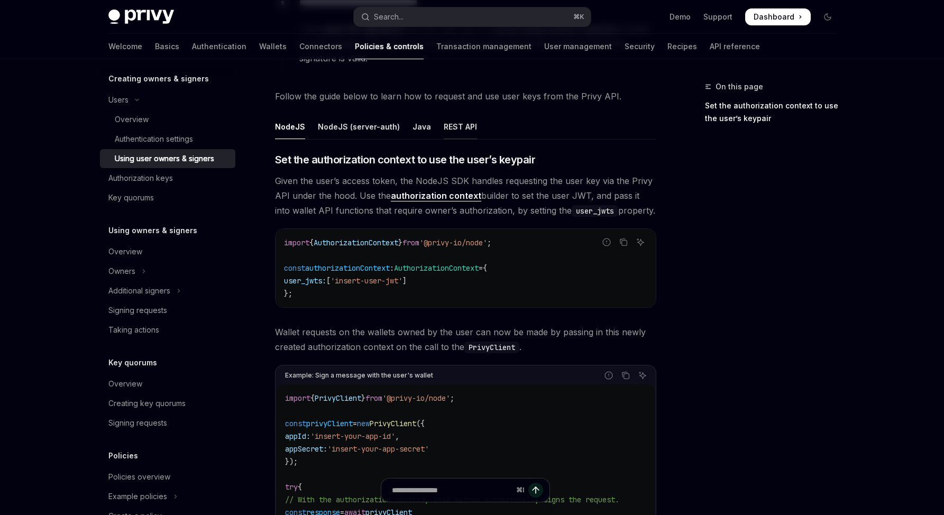
click at [444, 124] on div "REST API" at bounding box center [460, 126] width 33 height 25
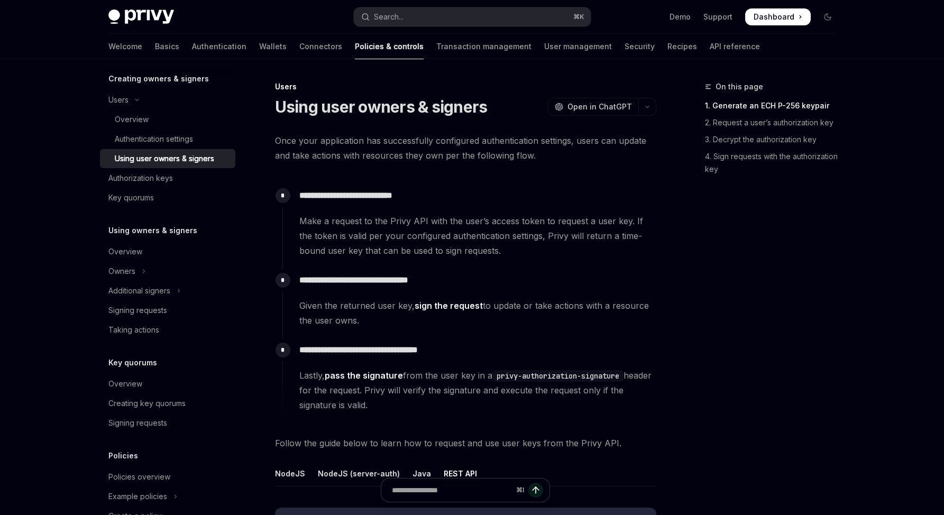
scroll to position [21, 0]
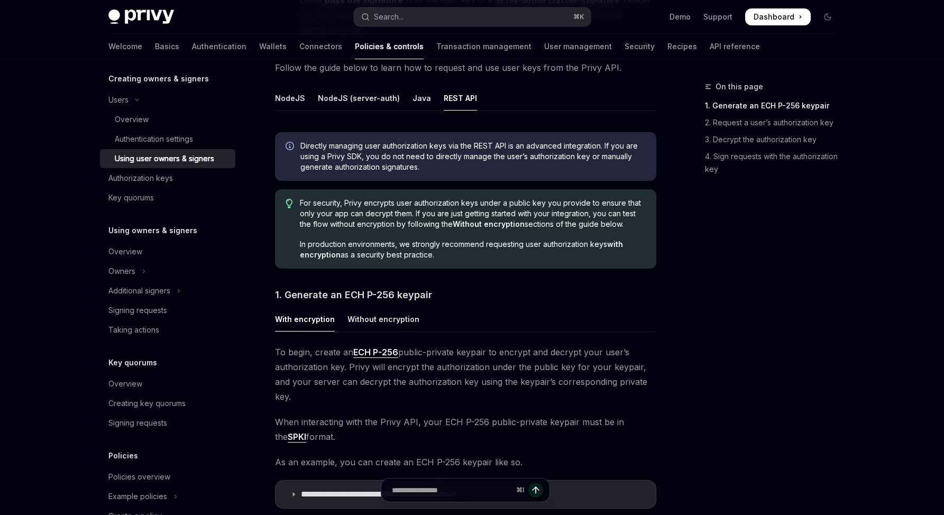
drag, startPoint x: 796, startPoint y: 349, endPoint x: 786, endPoint y: 347, distance: 10.3
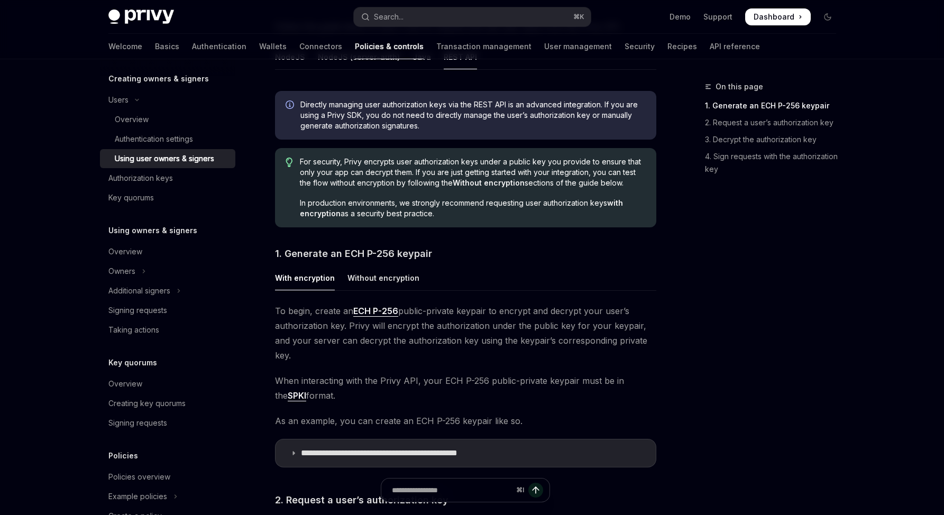
scroll to position [477, 0]
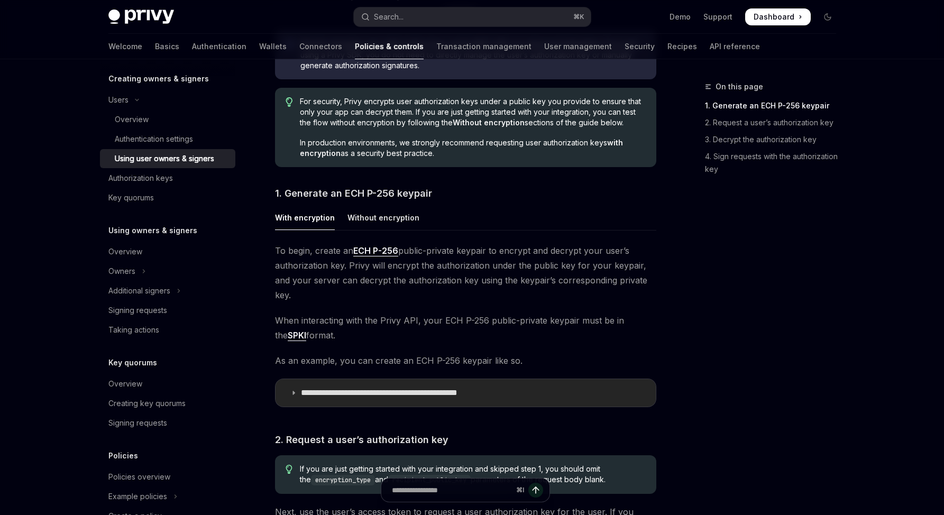
click at [505, 379] on summary "**********" at bounding box center [466, 393] width 380 height 28
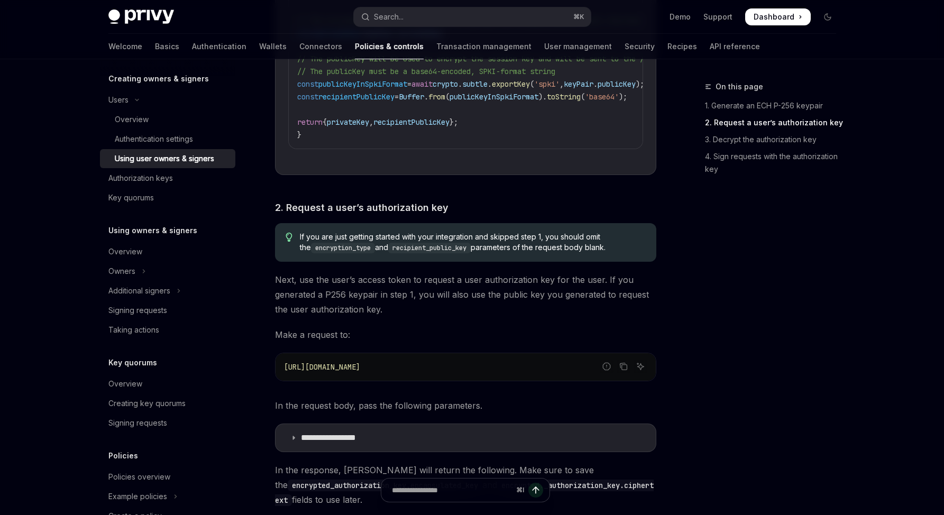
scroll to position [1167, 0]
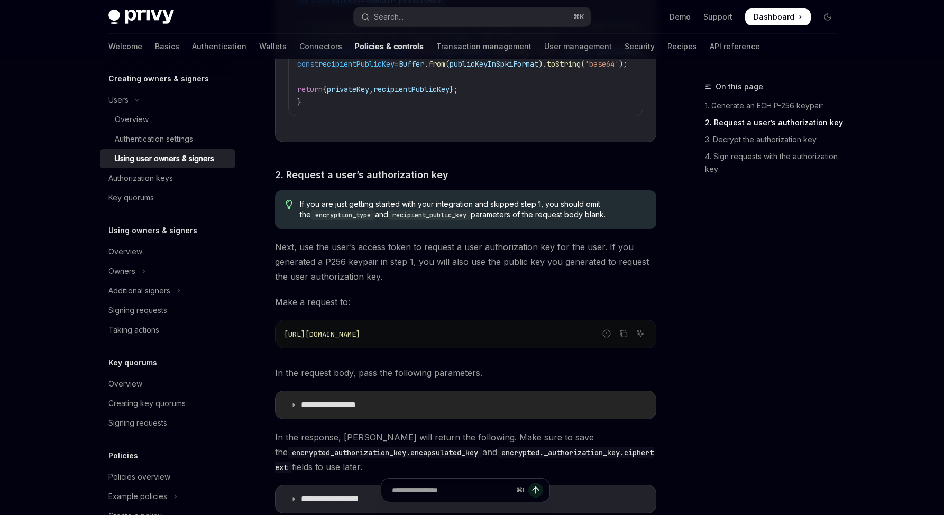
click at [511, 392] on summary "**********" at bounding box center [466, 406] width 380 height 28
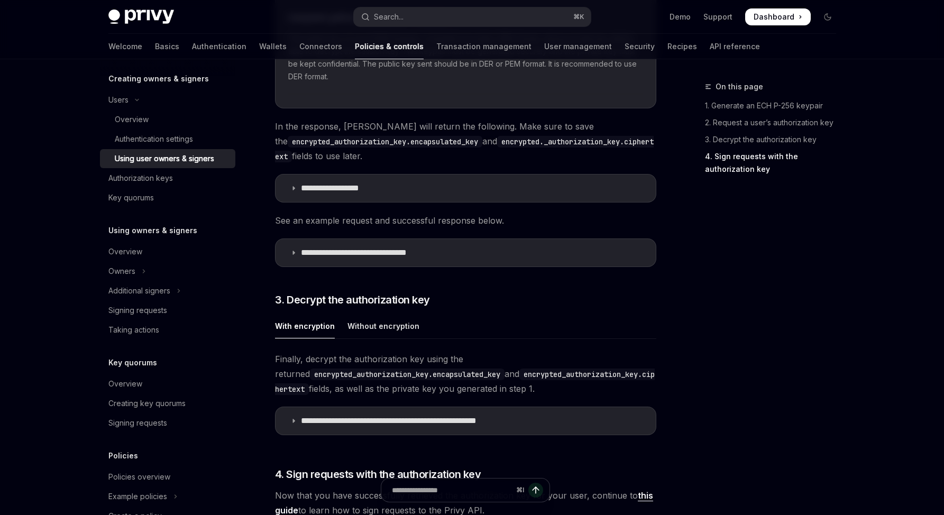
scroll to position [1830, 0]
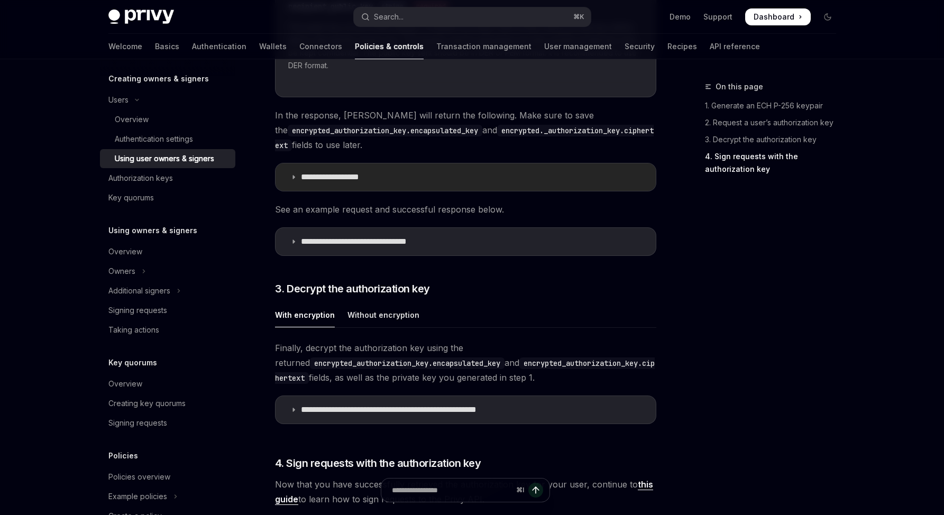
click at [449, 163] on summary "**********" at bounding box center [466, 177] width 380 height 28
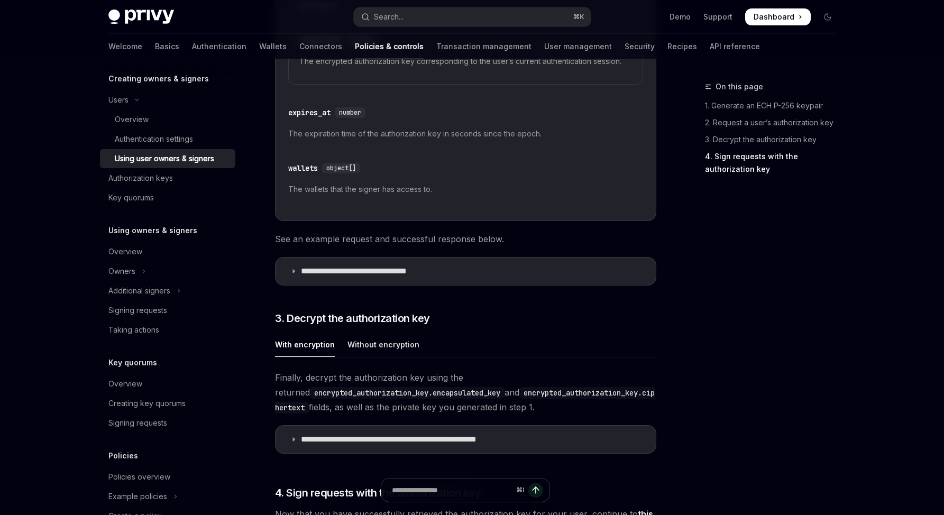
scroll to position [2305, 0]
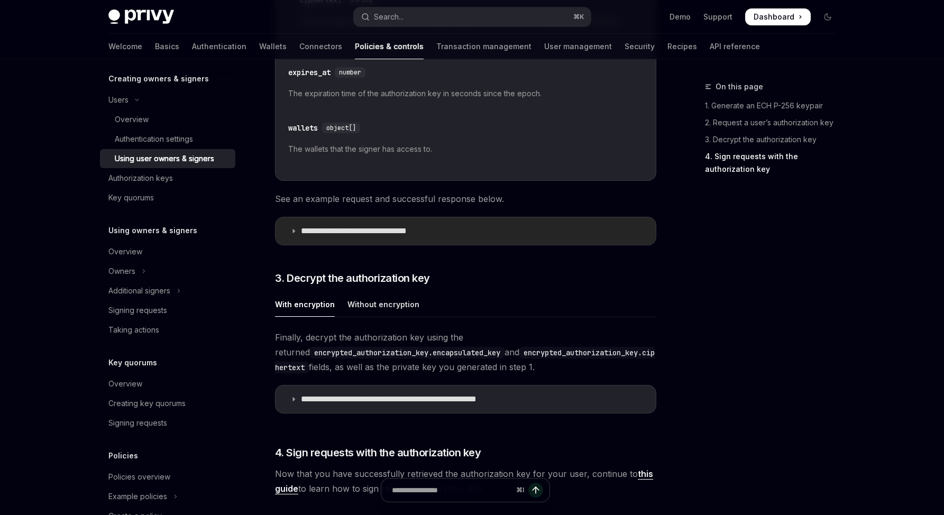
click at [507, 222] on summary "**********" at bounding box center [466, 231] width 380 height 28
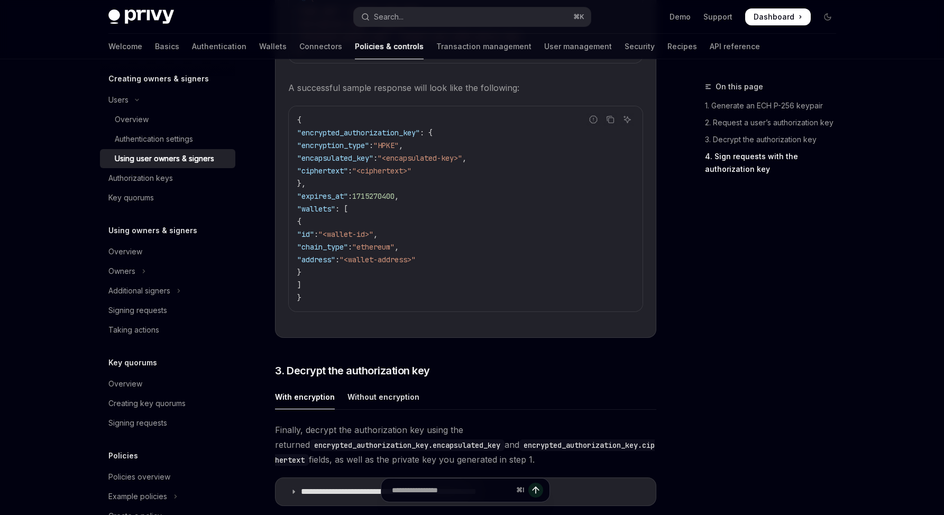
scroll to position [2948, 0]
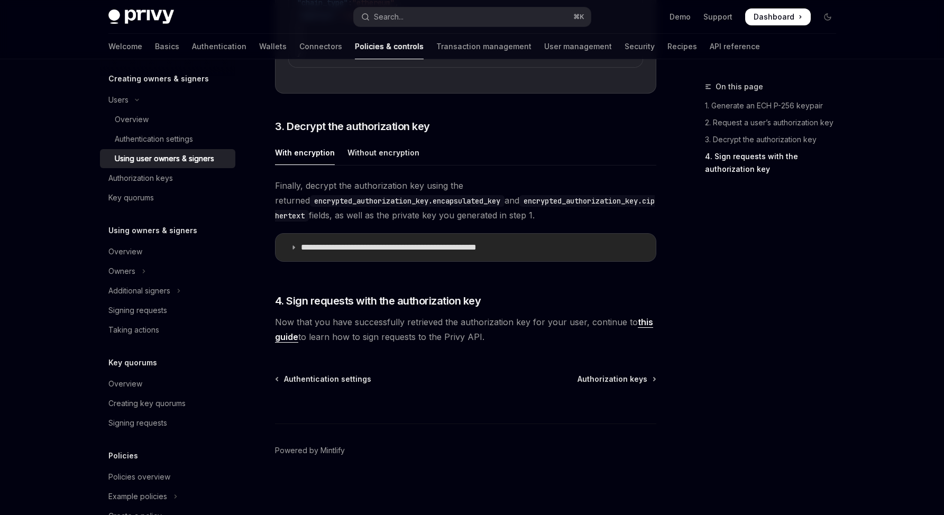
click at [541, 242] on summary "**********" at bounding box center [466, 248] width 380 height 28
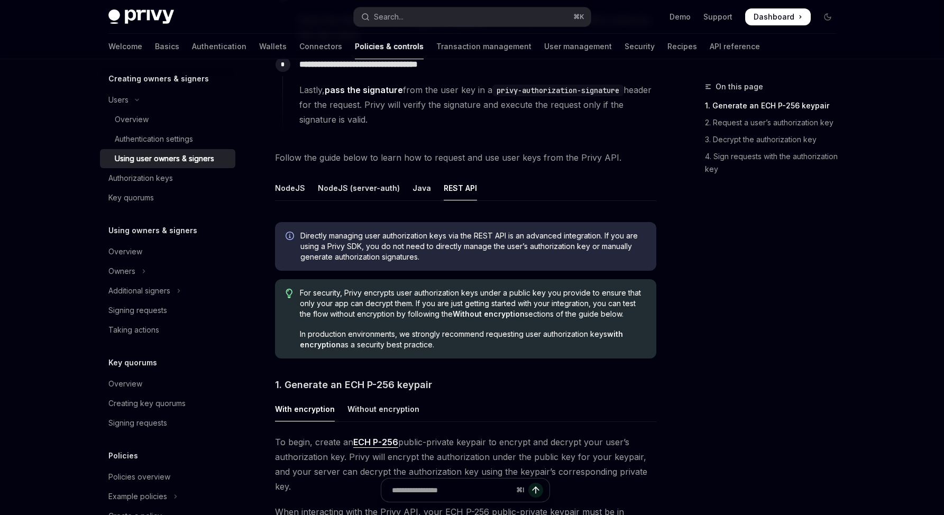
scroll to position [228, 0]
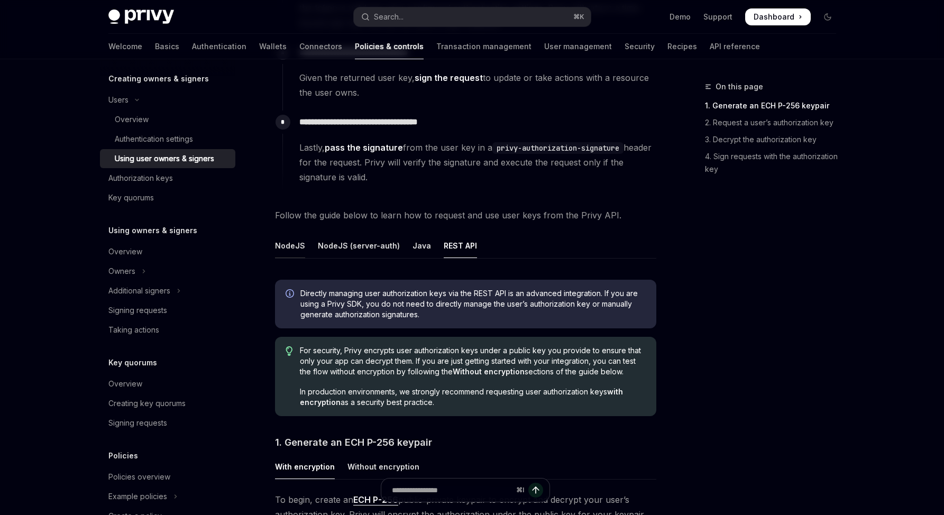
click at [299, 249] on div "NodeJS" at bounding box center [290, 245] width 30 height 25
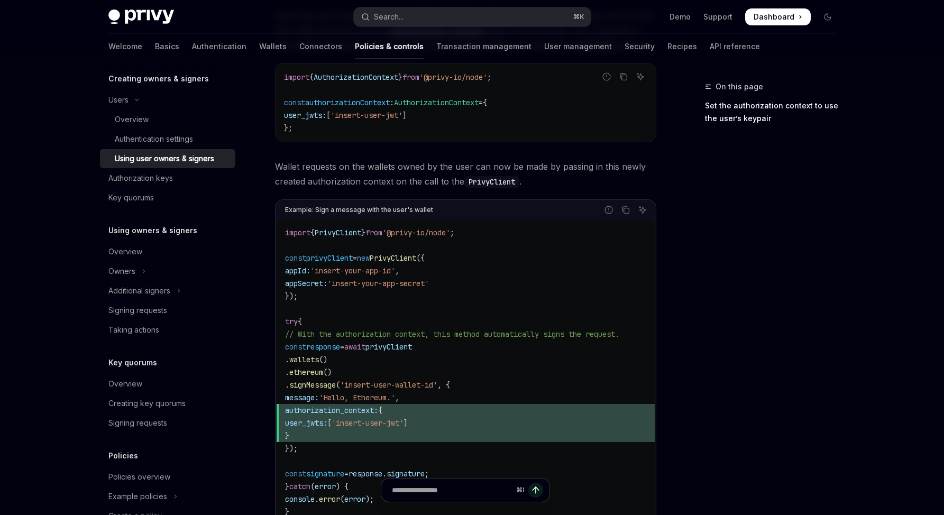
scroll to position [515, 0]
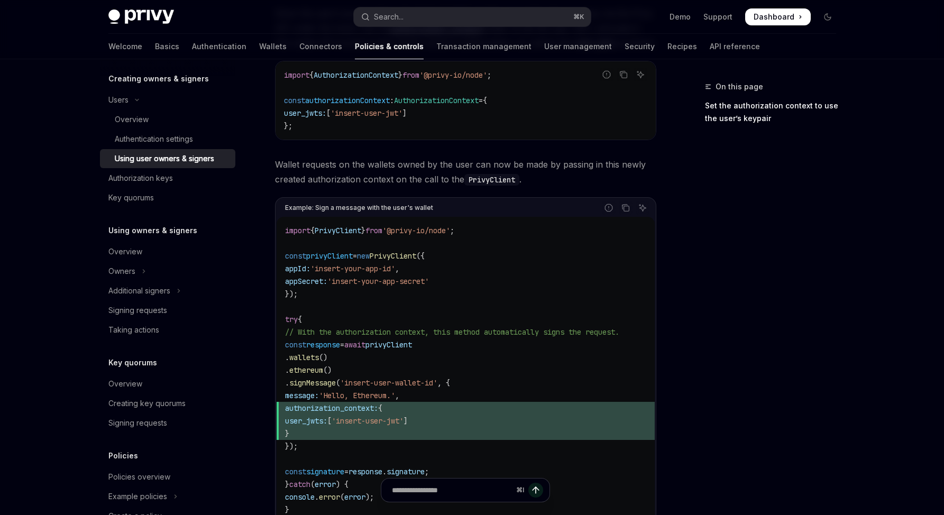
click at [346, 259] on span "privyClient" at bounding box center [329, 256] width 47 height 10
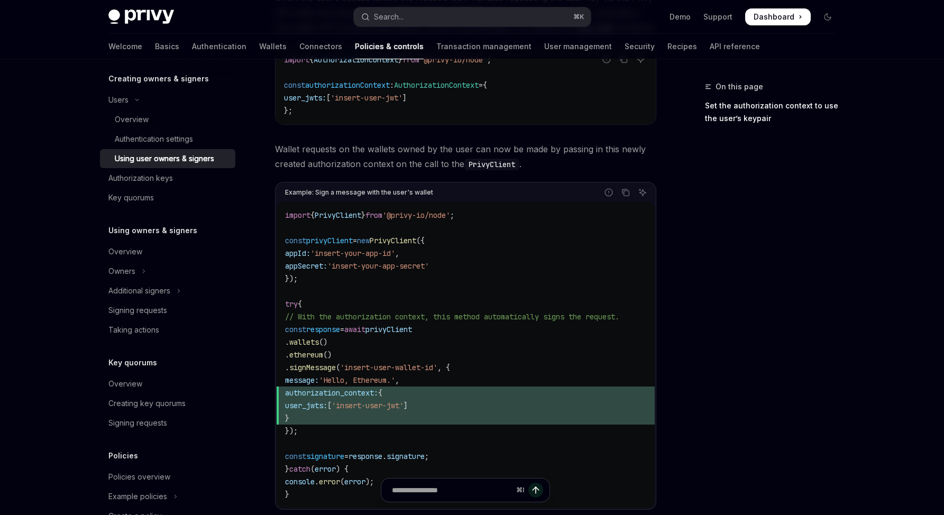
scroll to position [531, 0]
click at [535, 350] on code "import { PrivyClient } from '@privy-io/node' ; const privyClient = new PrivyCli…" at bounding box center [465, 354] width 361 height 292
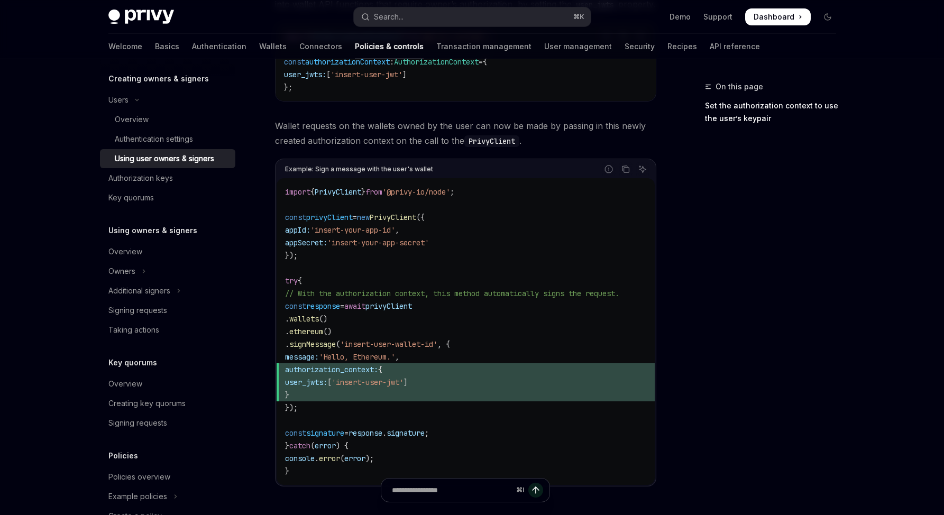
scroll to position [566, 0]
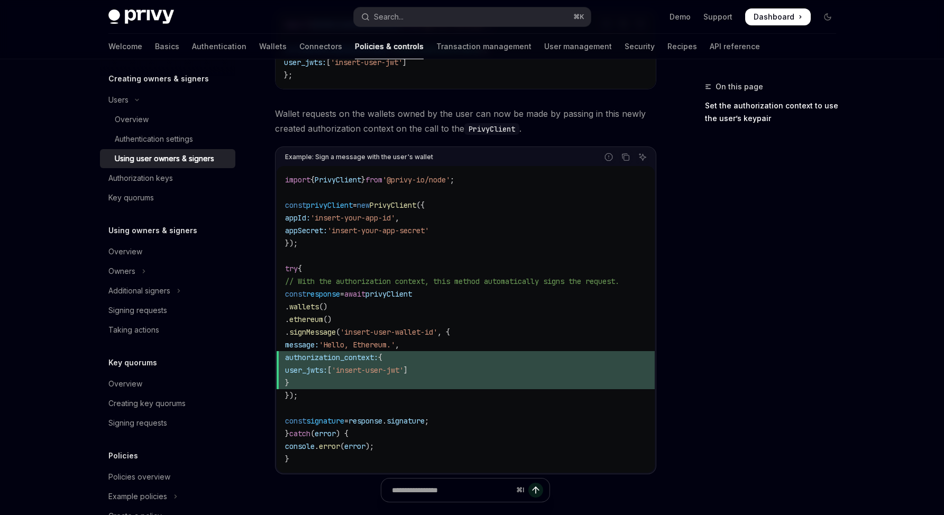
drag, startPoint x: 361, startPoint y: 391, endPoint x: 260, endPoint y: 288, distance: 144.4
click at [260, 288] on div "**********" at bounding box center [367, 89] width 584 height 1148
copy code "const response = await privyClient . wallets () . ethereum () . signMessage ( '…"
click at [445, 358] on span "authorization_context: {" at bounding box center [465, 357] width 361 height 13
click at [454, 351] on span "authorization_context: {" at bounding box center [465, 357] width 361 height 13
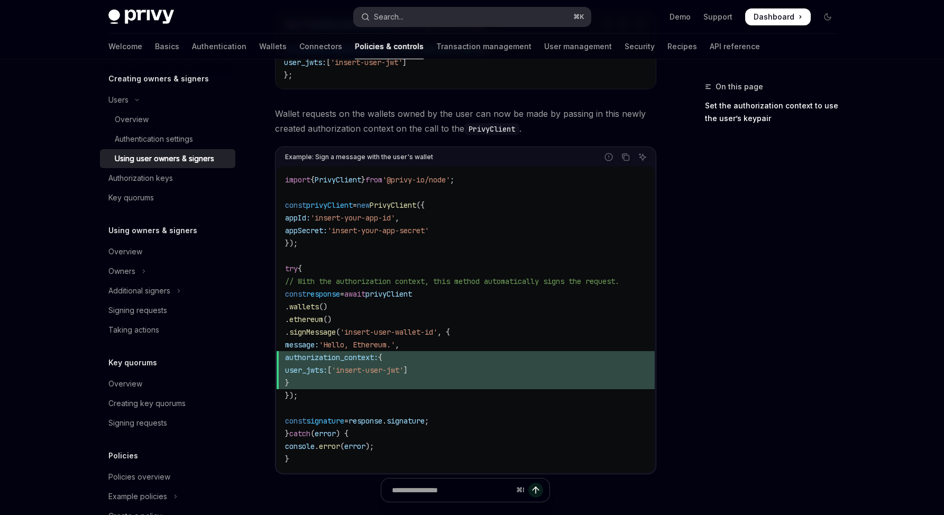
drag, startPoint x: 519, startPoint y: 20, endPoint x: 510, endPoint y: 24, distance: 9.7
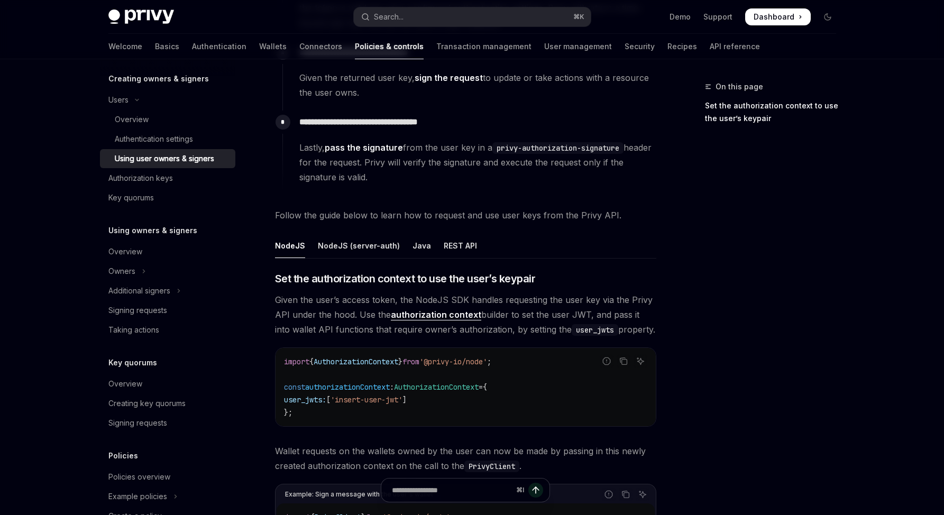
drag, startPoint x: 718, startPoint y: 150, endPoint x: 703, endPoint y: 132, distance: 24.0
type textarea "*"
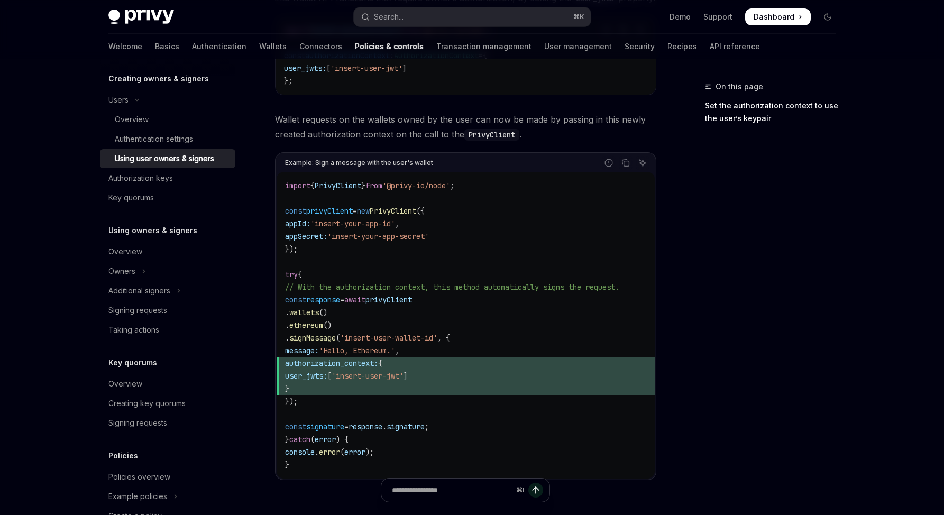
scroll to position [566, 0]
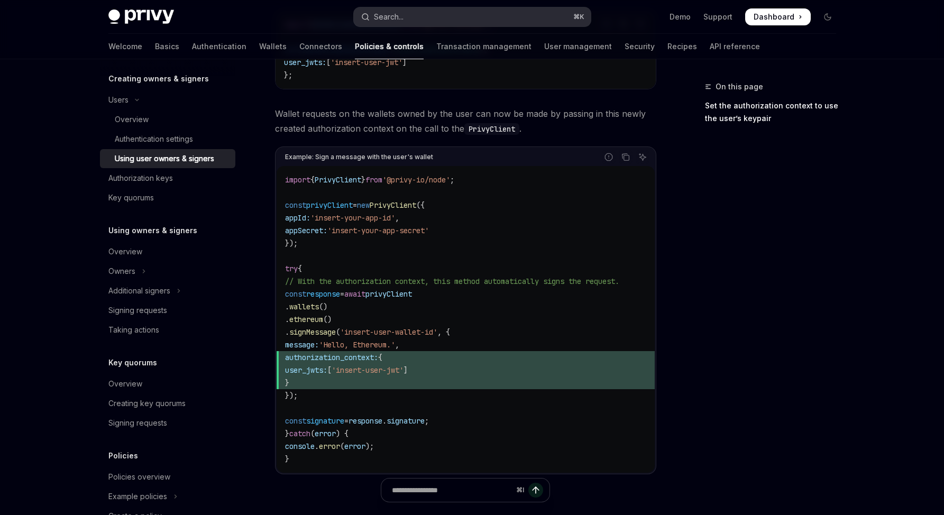
click at [539, 12] on button "Search... ⌘ K" at bounding box center [472, 16] width 237 height 19
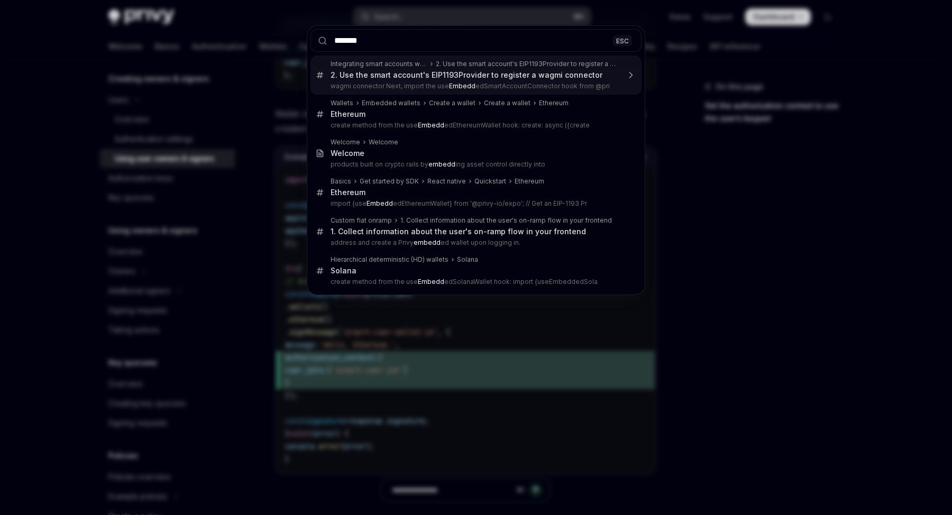
type input "********"
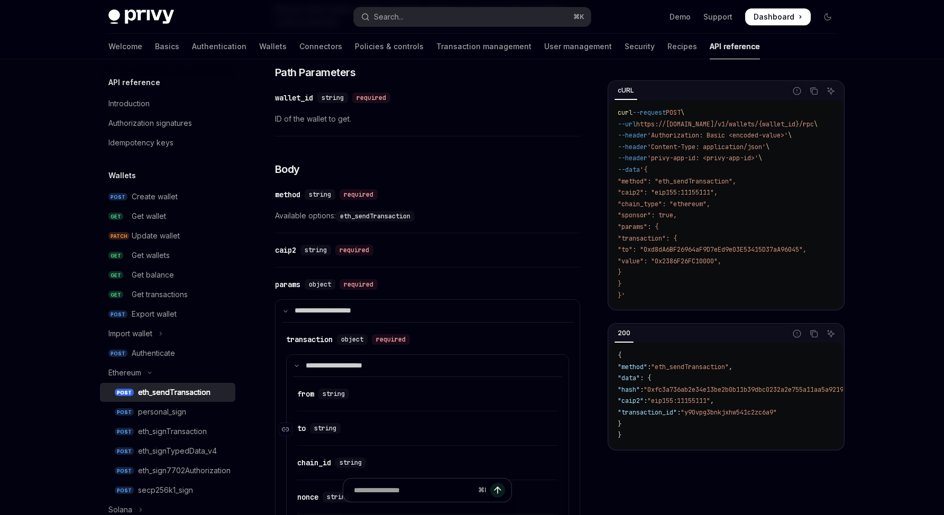
scroll to position [21, 0]
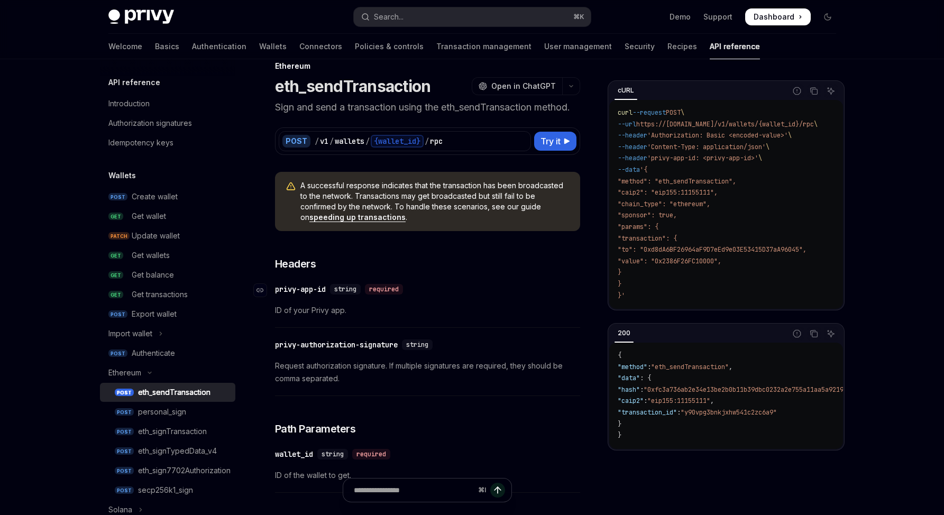
click at [539, 292] on div "​ privy-app-id string required" at bounding box center [422, 289] width 295 height 13
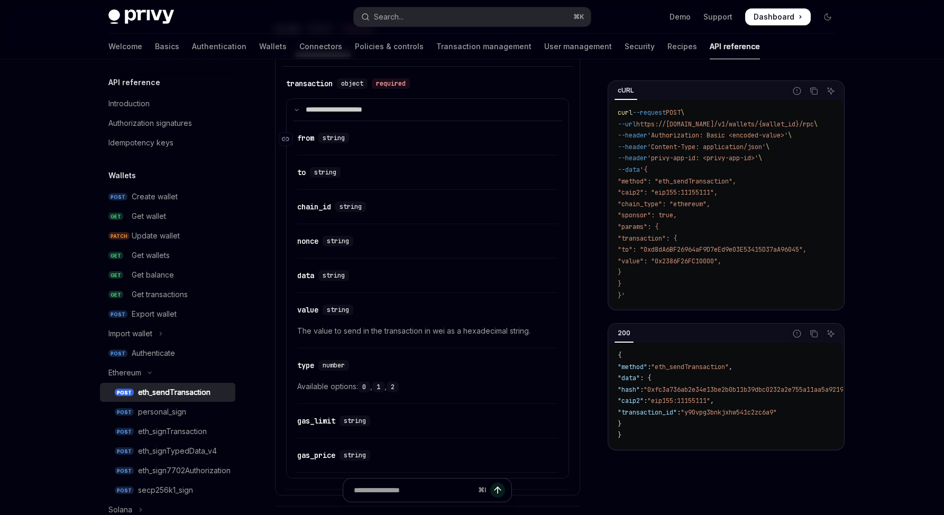
scroll to position [635, 0]
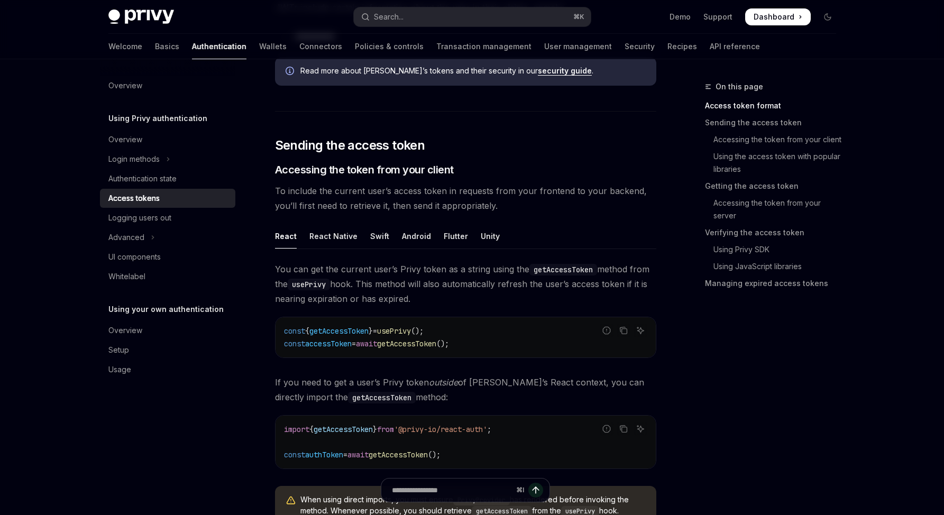
scroll to position [389, 0]
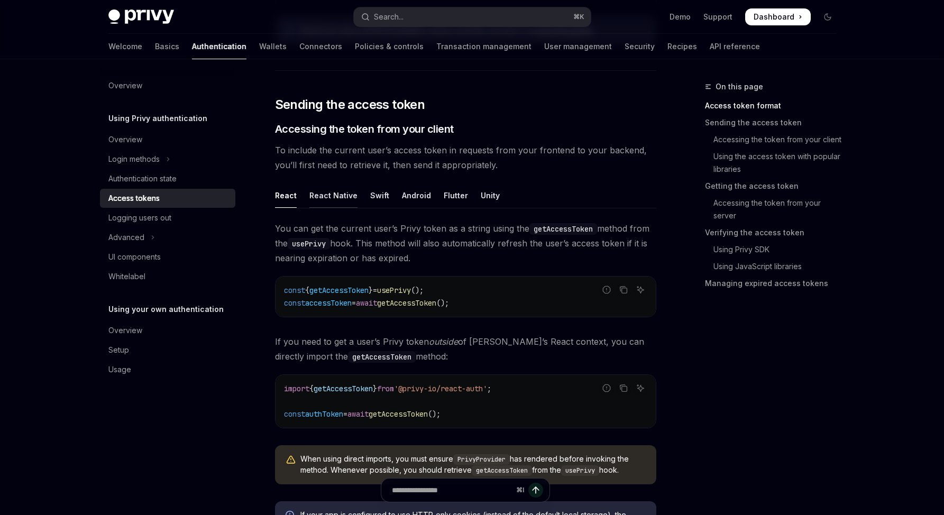
click at [329, 196] on div "React Native" at bounding box center [334, 195] width 48 height 25
type textarea "*"
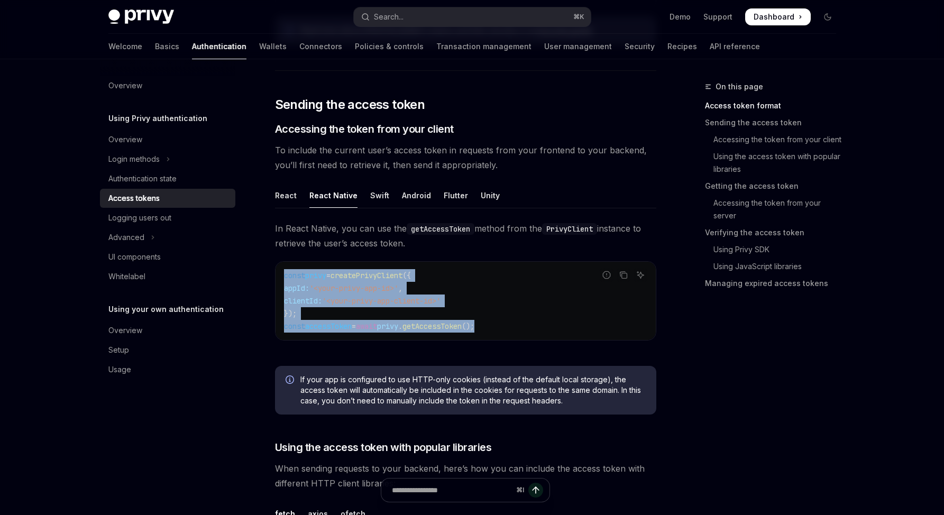
drag, startPoint x: 519, startPoint y: 332, endPoint x: 285, endPoint y: 272, distance: 241.7
click at [285, 272] on code "const privy = createPrivyClient ({ appId: '<your-privy-app-id>' , clientId: '<y…" at bounding box center [465, 300] width 363 height 63
copy code "const privy = createPrivyClient ({ appId: '<your-privy-app-id>' , clientId: '<y…"
click at [450, 340] on div "In React Native, you can use the getAccessToken method from the PrivyClient ins…" at bounding box center [465, 289] width 381 height 136
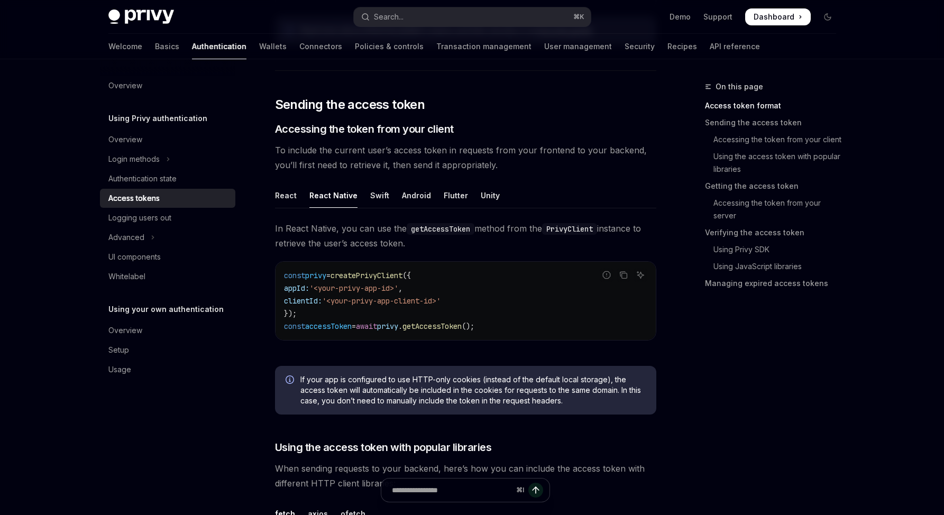
click at [768, 374] on div "On this page Access token format Sending the access token Accessing the token f…" at bounding box center [764, 297] width 161 height 435
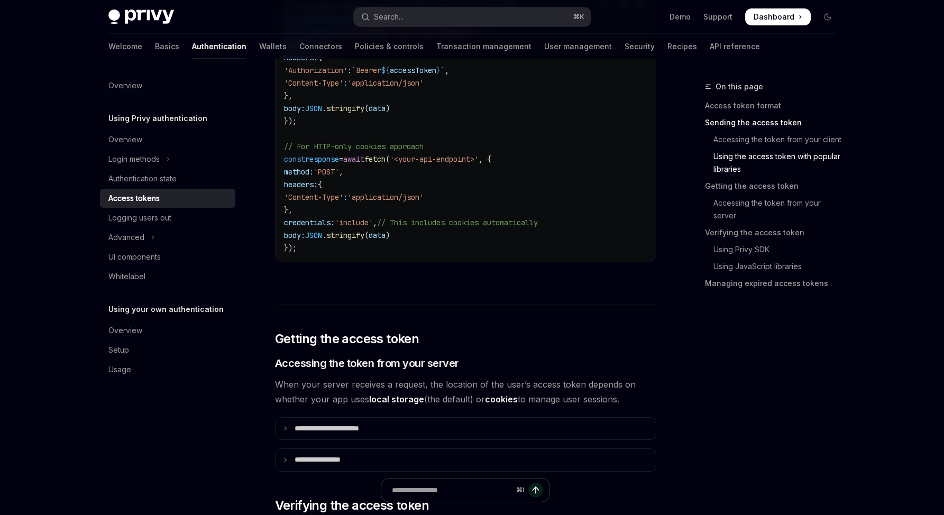
scroll to position [995, 0]
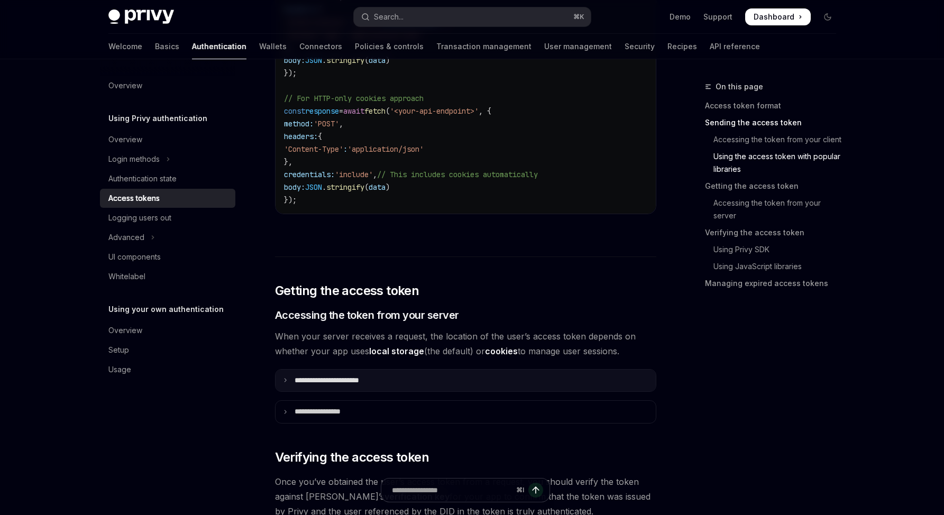
click at [442, 390] on summary "**********" at bounding box center [466, 381] width 380 height 22
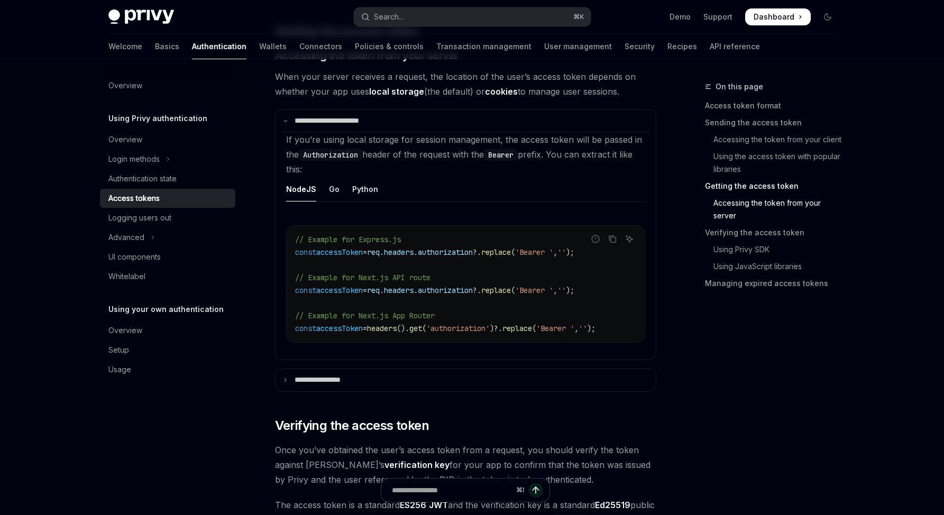
scroll to position [1258, 0]
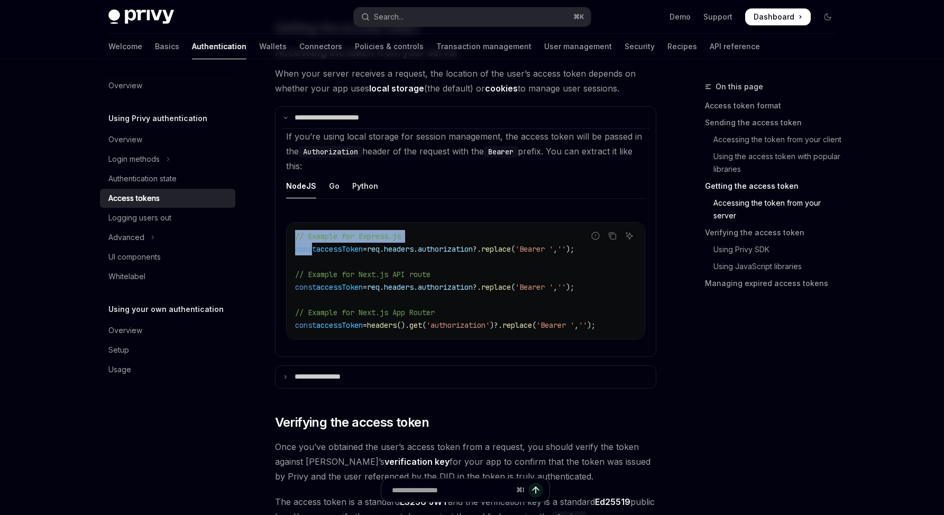
drag, startPoint x: 621, startPoint y: 251, endPoint x: 314, endPoint y: 249, distance: 306.9
click at [314, 249] on div "Report incorrect code Copy Ask AI // Example for Express.js const accessToken =…" at bounding box center [465, 280] width 359 height 117
click at [314, 249] on span "const" at bounding box center [305, 249] width 21 height 10
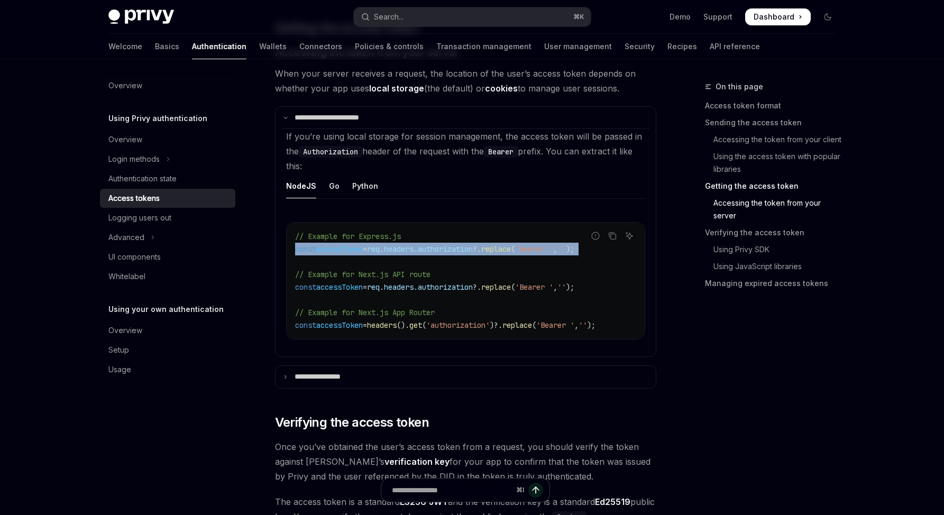
click at [314, 249] on span "const" at bounding box center [305, 249] width 21 height 10
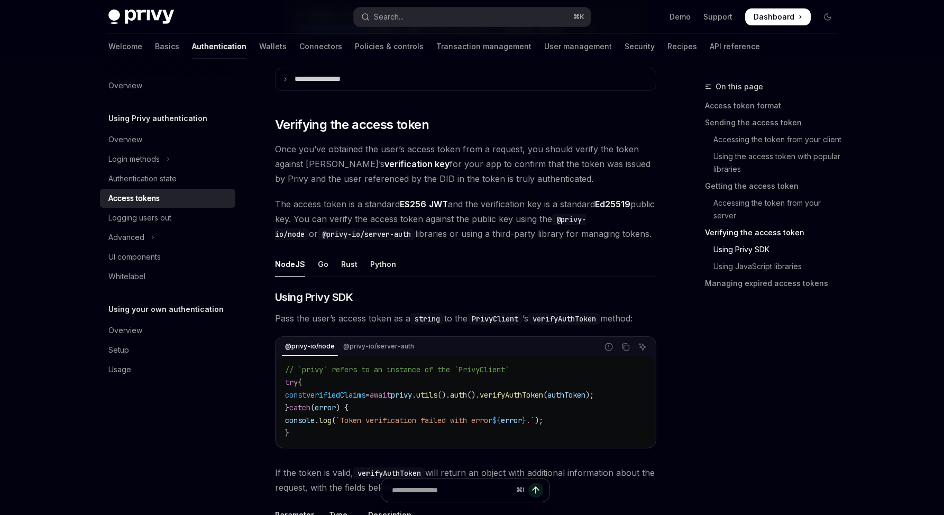
scroll to position [1567, 0]
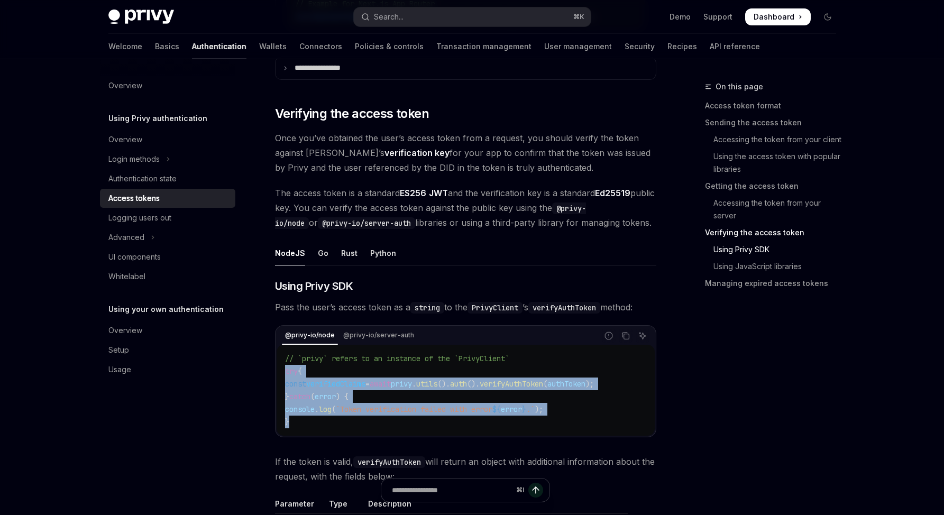
drag, startPoint x: 339, startPoint y: 427, endPoint x: 256, endPoint y: 376, distance: 97.6
click at [256, 376] on div "**********" at bounding box center [367, 188] width 584 height 3350
copy code "try { const verifiedClaims = await privy . utils (). auth (). verifyAuthToken (…"
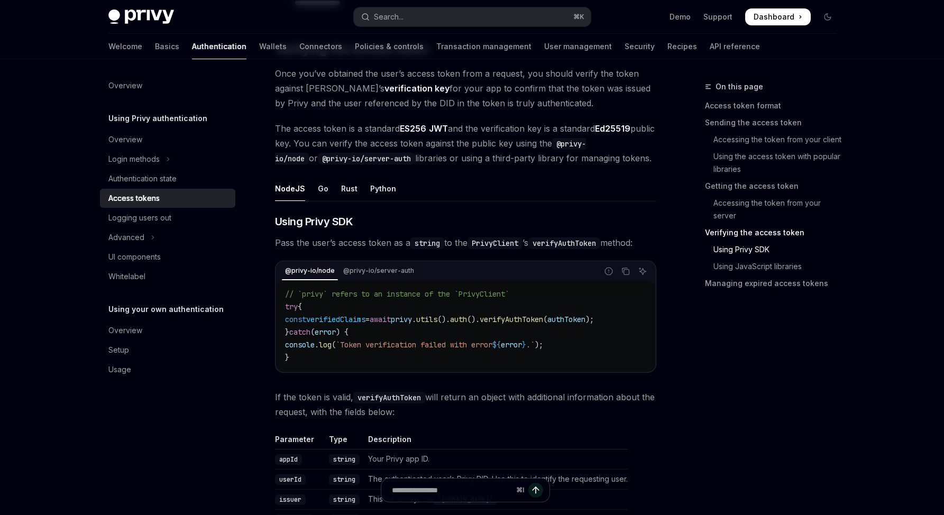
click at [213, 451] on div "Overview Using Privy authentication Overview Login methods Authentication state…" at bounding box center [176, 287] width 152 height 456
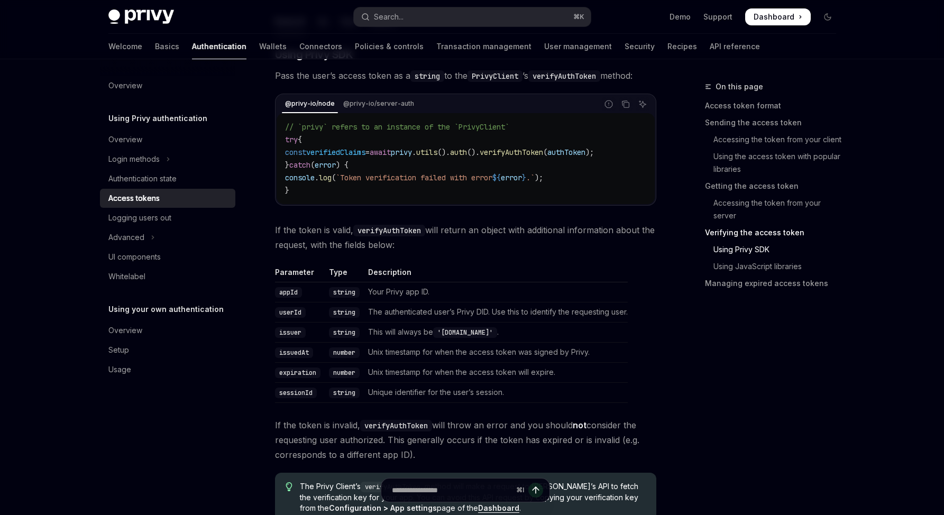
scroll to position [1708, 0]
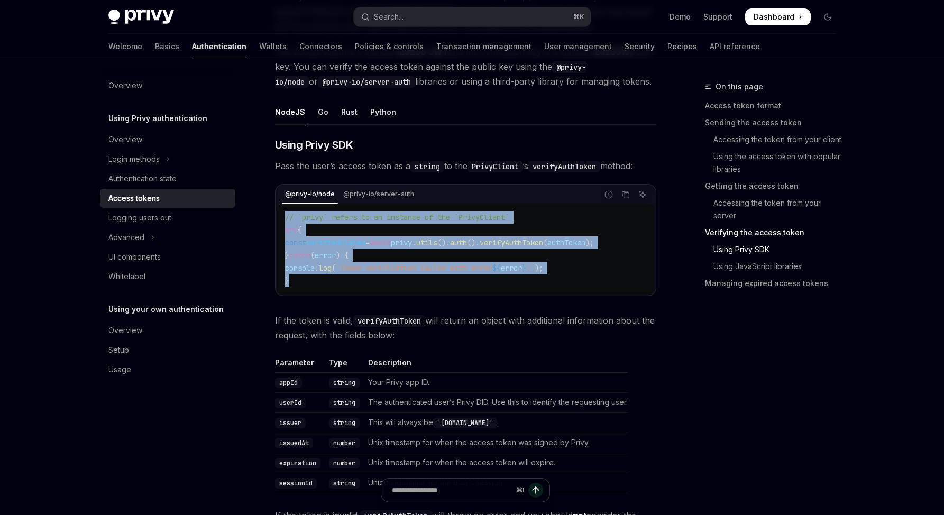
drag, startPoint x: 330, startPoint y: 280, endPoint x: 271, endPoint y: 223, distance: 81.9
click at [271, 223] on div "**********" at bounding box center [367, 47] width 584 height 3350
copy code "// `privy` refers to an instance of the `PrivyClient` try { const verifiedClaim…"
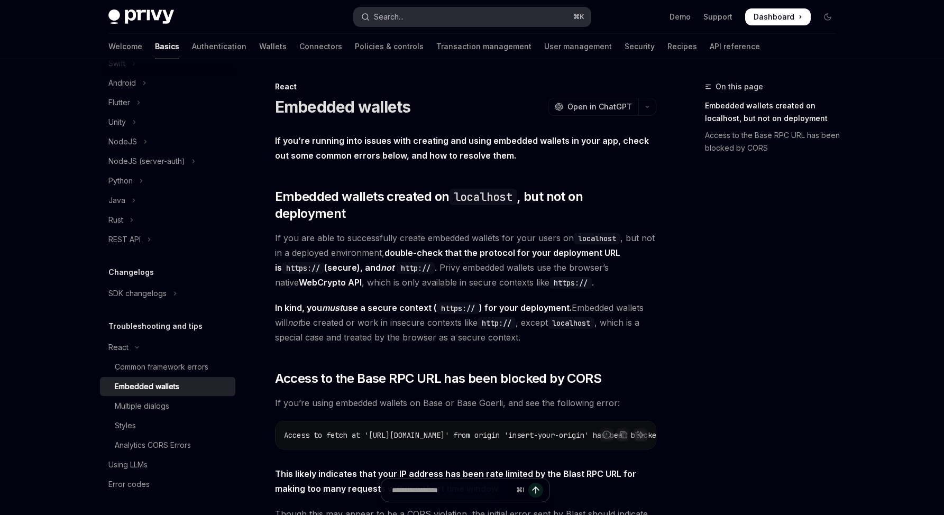
click at [386, 25] on button "Search... ⌘ K" at bounding box center [472, 16] width 237 height 19
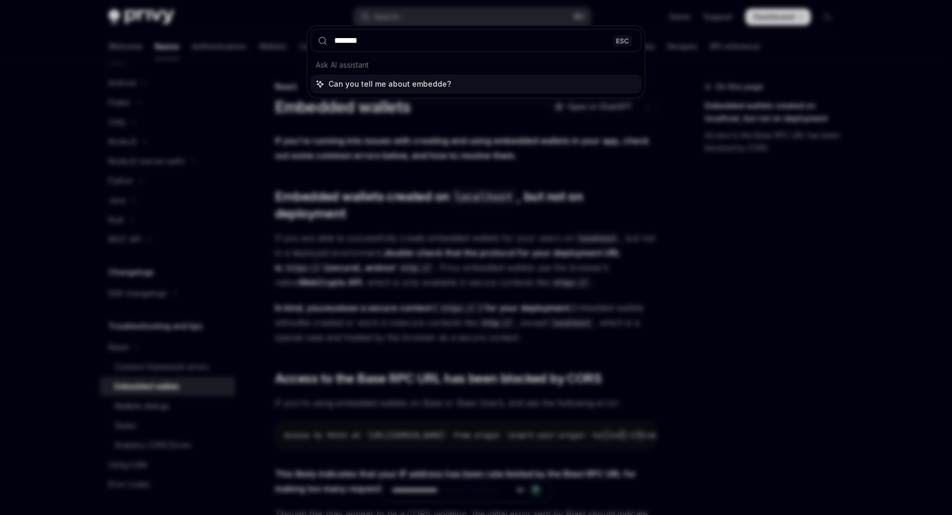
type input "********"
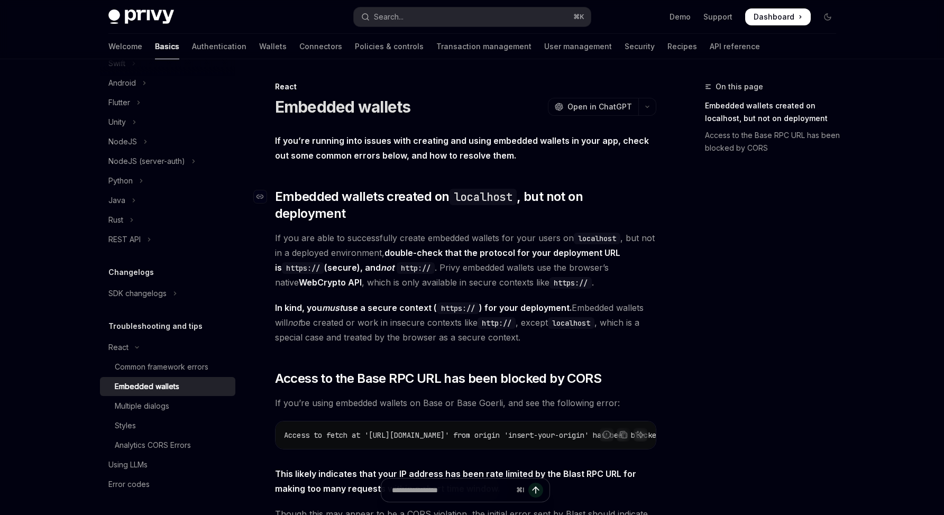
scroll to position [1301, 0]
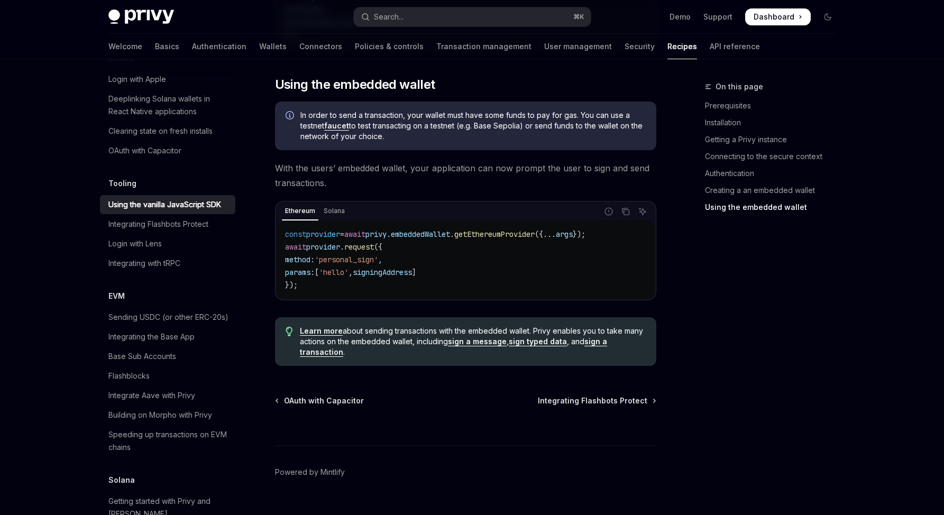
click at [738, 299] on div "On this page Prerequisites Installation Getting a Privy instance Connecting to …" at bounding box center [764, 297] width 161 height 435
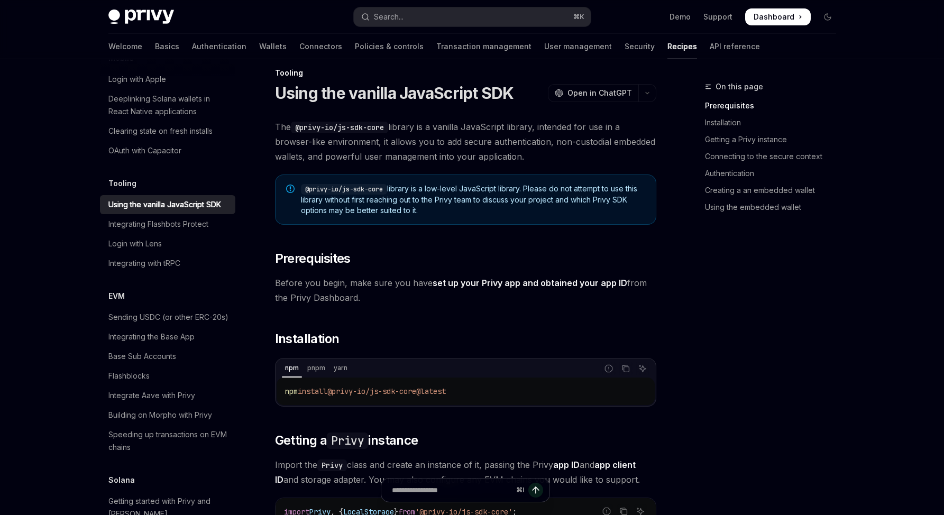
scroll to position [0, 0]
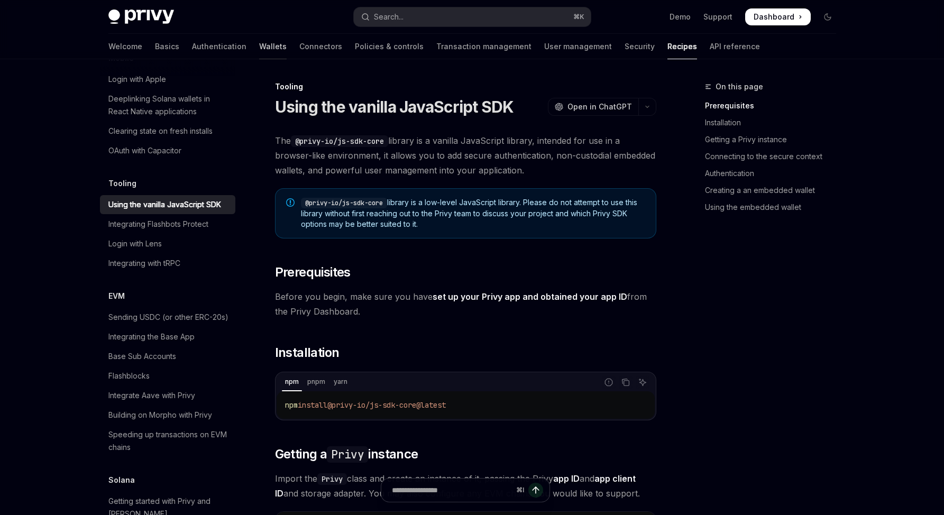
click at [259, 49] on link "Wallets" at bounding box center [273, 46] width 28 height 25
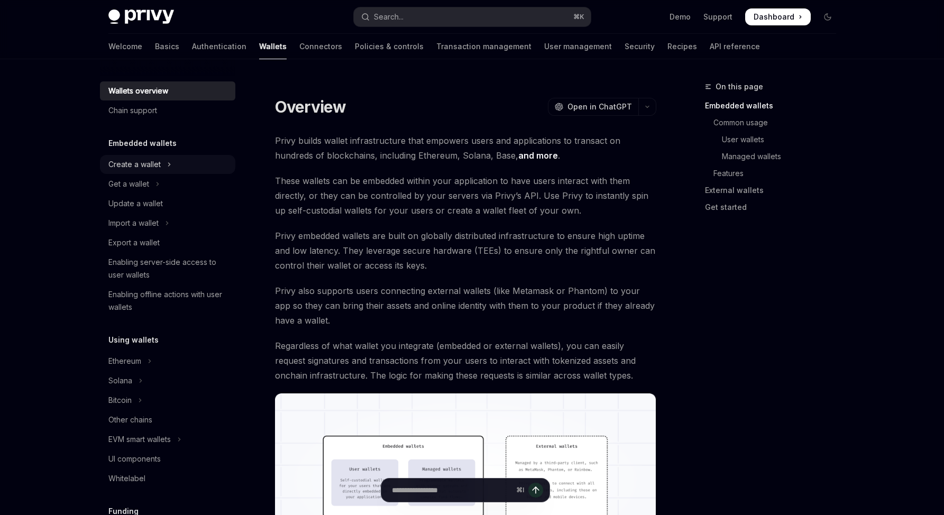
click at [115, 164] on div "Create a wallet" at bounding box center [134, 164] width 52 height 13
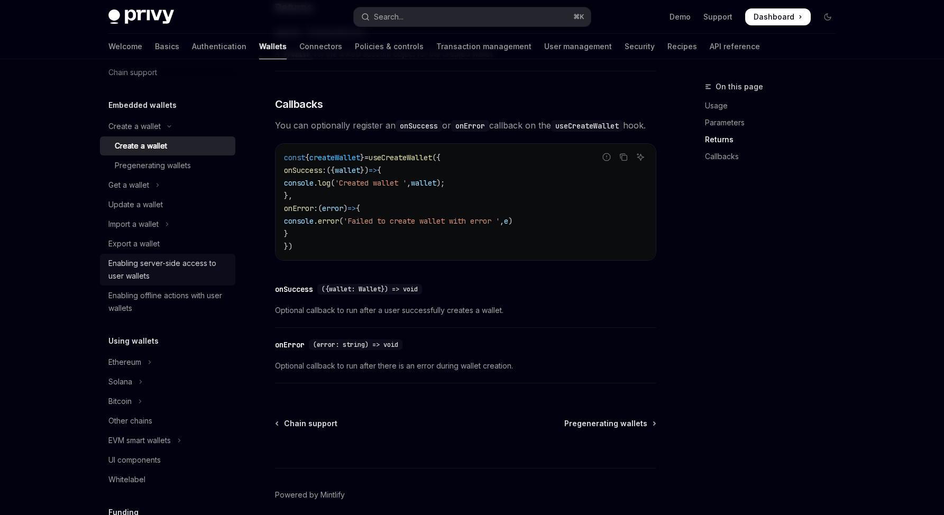
scroll to position [92, 0]
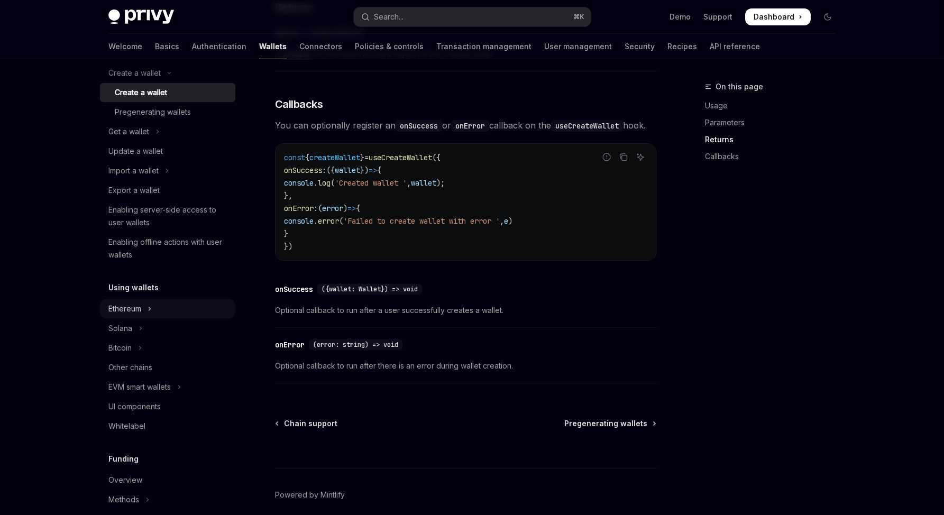
click at [189, 315] on button "Ethereum" at bounding box center [167, 308] width 135 height 19
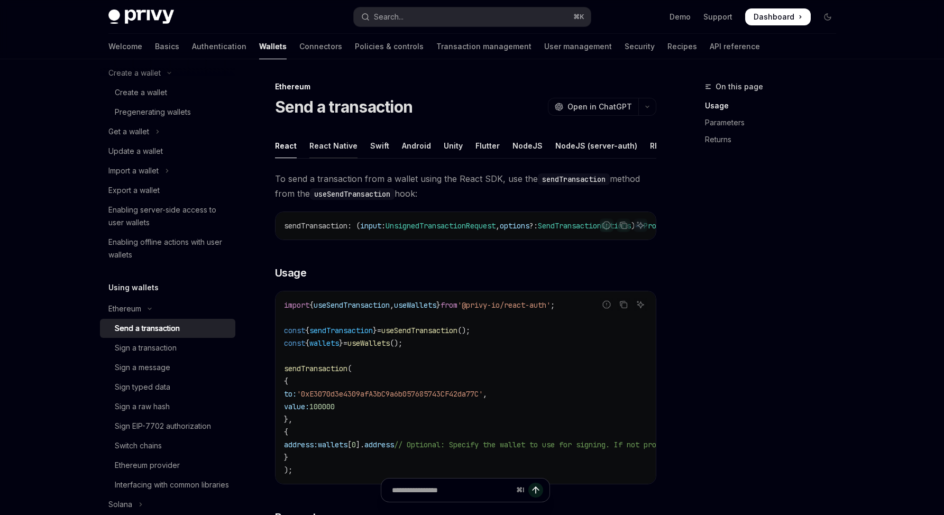
click at [333, 147] on div "React Native" at bounding box center [334, 145] width 48 height 25
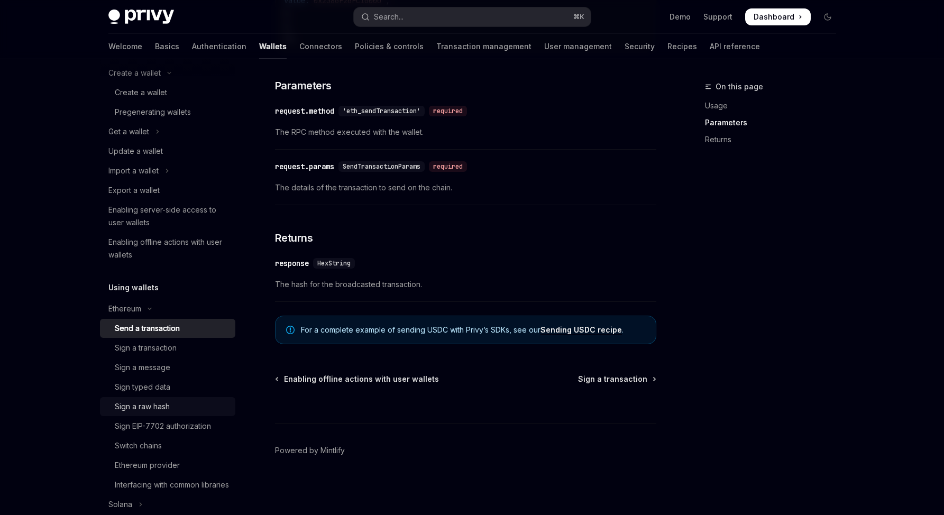
scroll to position [94, 0]
click at [178, 429] on div "Sign EIP-7702 authorization" at bounding box center [163, 424] width 96 height 13
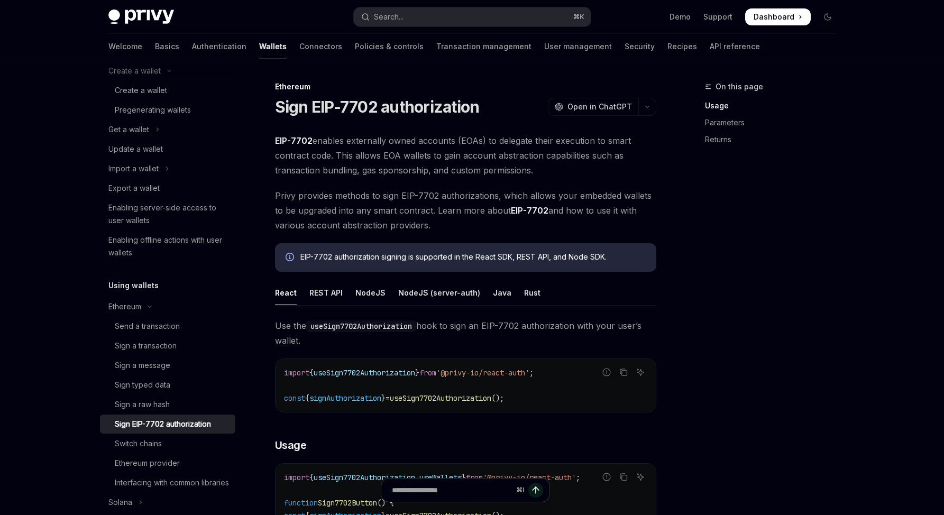
drag, startPoint x: 479, startPoint y: 336, endPoint x: 704, endPoint y: 374, distance: 228.6
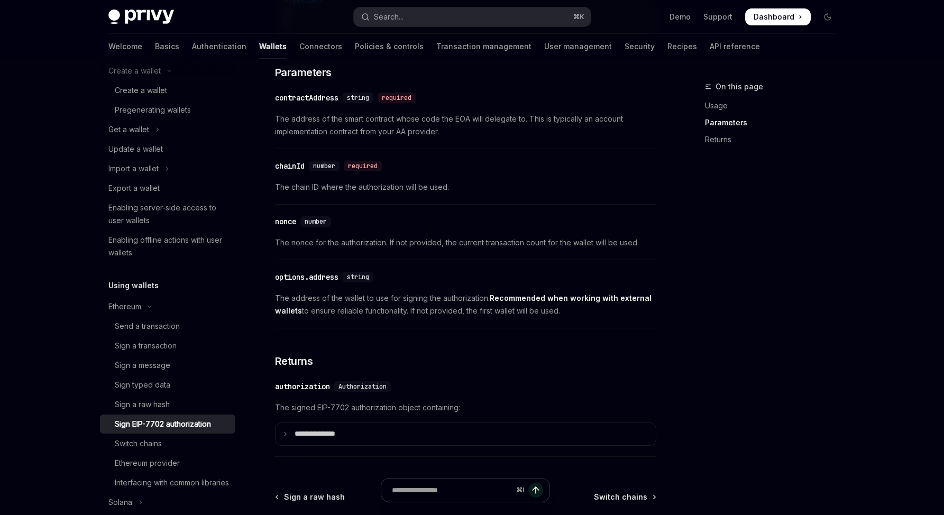
scroll to position [810, 0]
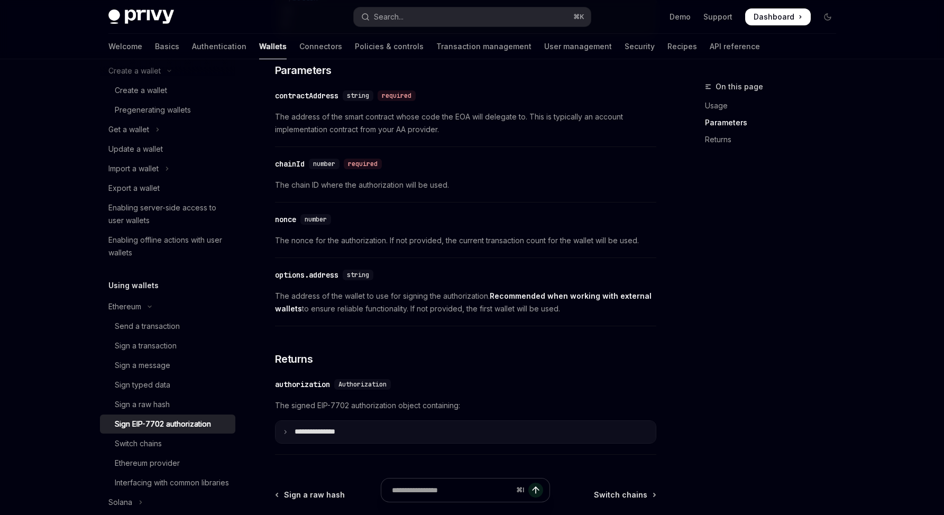
click at [502, 436] on summary "**********" at bounding box center [466, 432] width 380 height 22
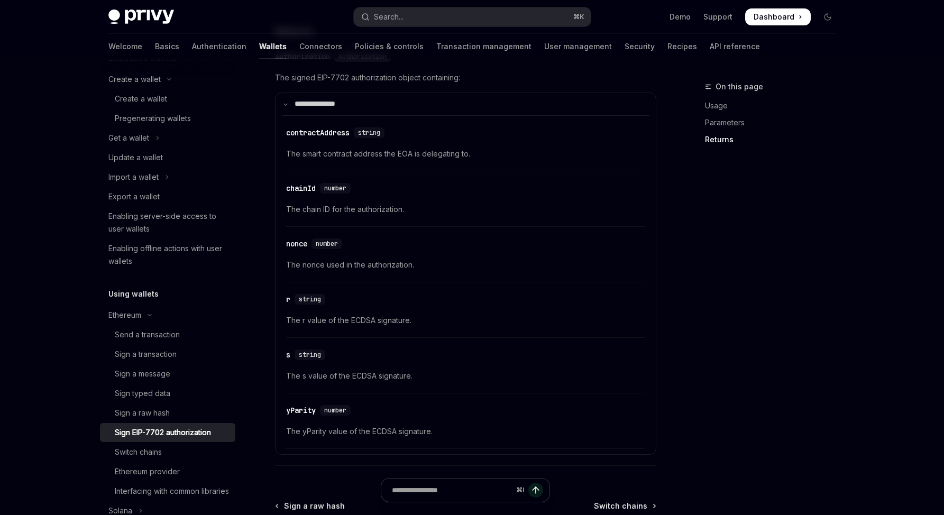
scroll to position [0, 0]
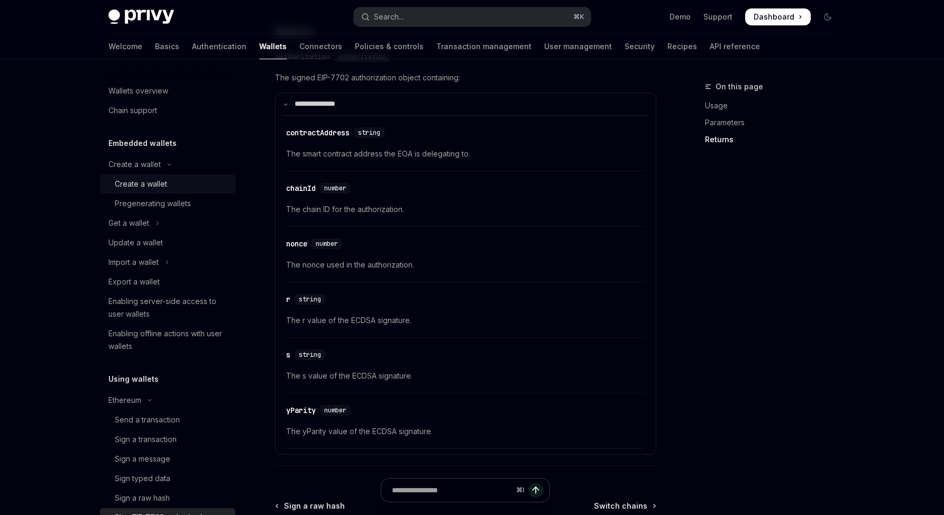
click at [141, 189] on div "Create a wallet" at bounding box center [141, 184] width 52 height 13
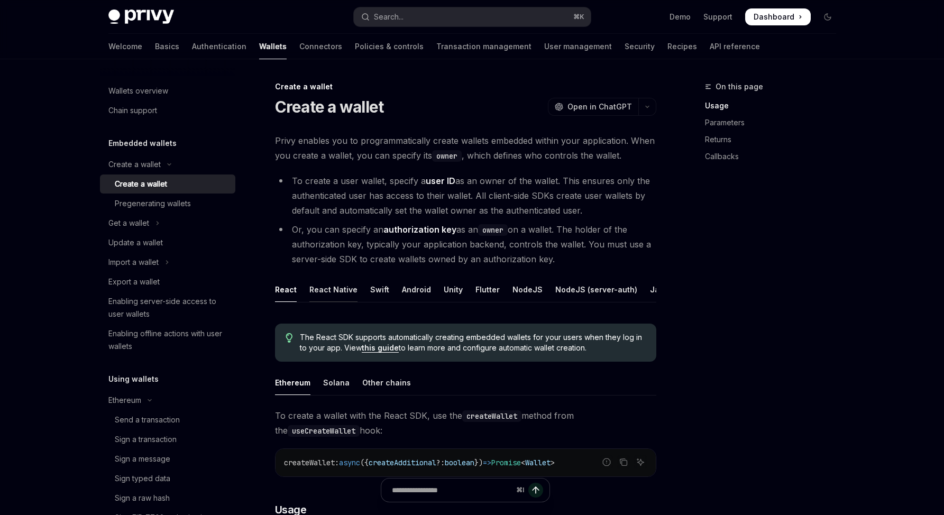
click at [327, 299] on div "React Native" at bounding box center [334, 289] width 48 height 25
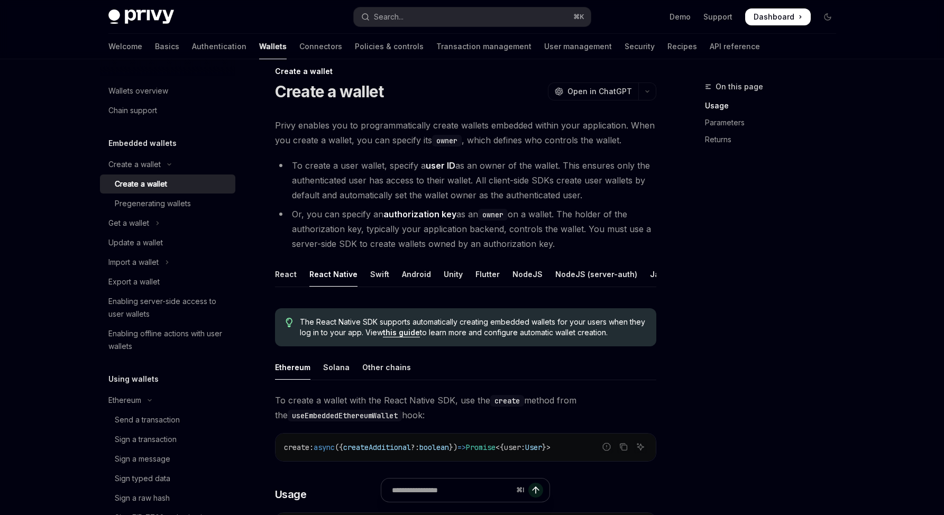
scroll to position [166, 0]
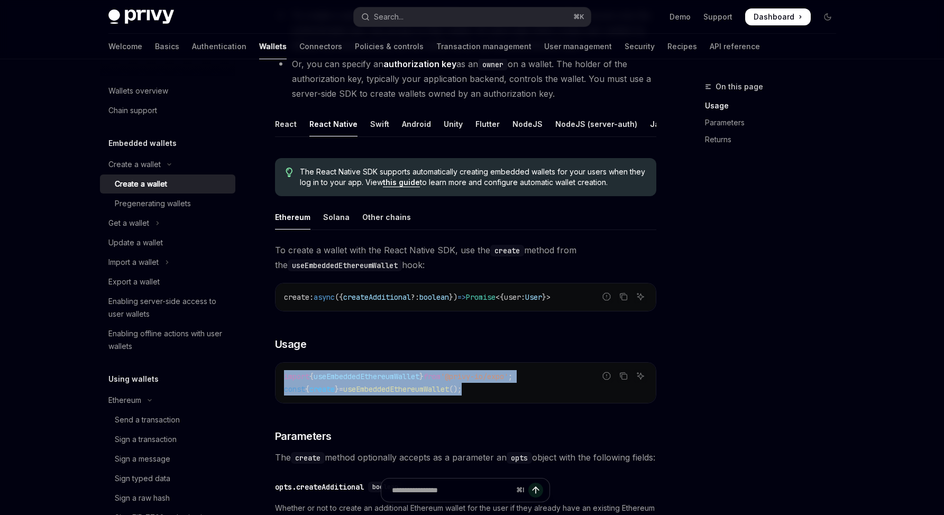
drag, startPoint x: 499, startPoint y: 393, endPoint x: 285, endPoint y: 377, distance: 214.3
click at [285, 377] on div "import { useEmbeddedEthereumWallet } from '@privy-io/expo' ; const { create } =…" at bounding box center [466, 383] width 380 height 40
copy code "import { useEmbeddedEthereumWallet } from '@privy-io/expo' ; const { create } =…"
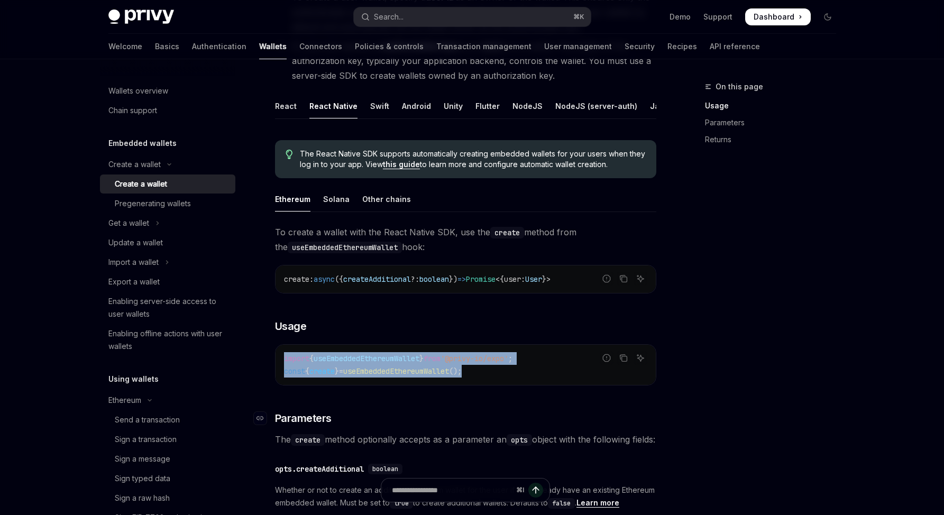
scroll to position [239, 0]
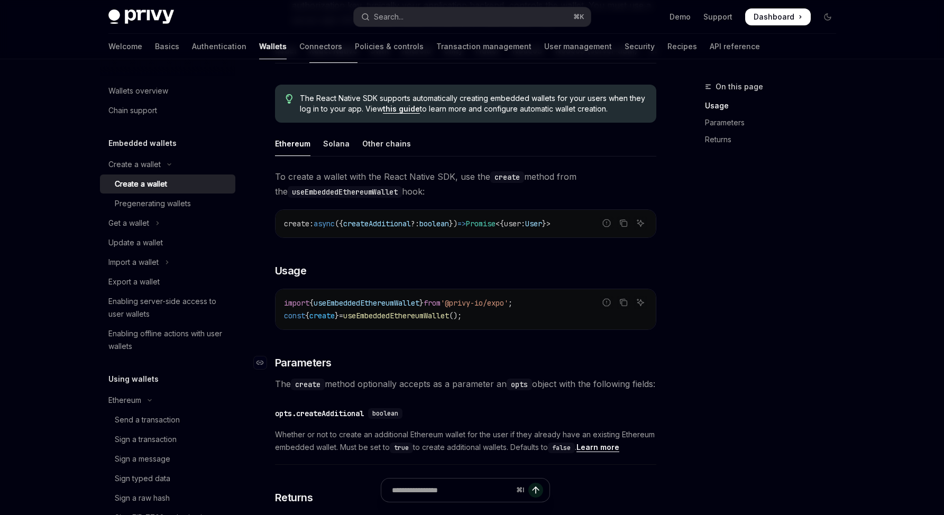
click at [395, 370] on h3 "​ Parameters" at bounding box center [465, 363] width 381 height 15
click at [446, 229] on span "boolean" at bounding box center [435, 224] width 30 height 10
click at [668, 51] on link "Recipes" at bounding box center [683, 46] width 30 height 25
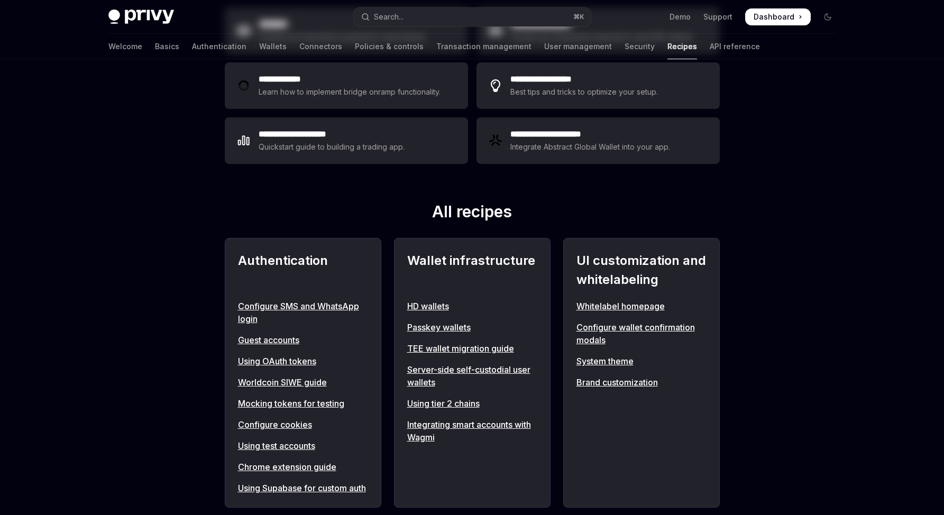
type textarea "*"
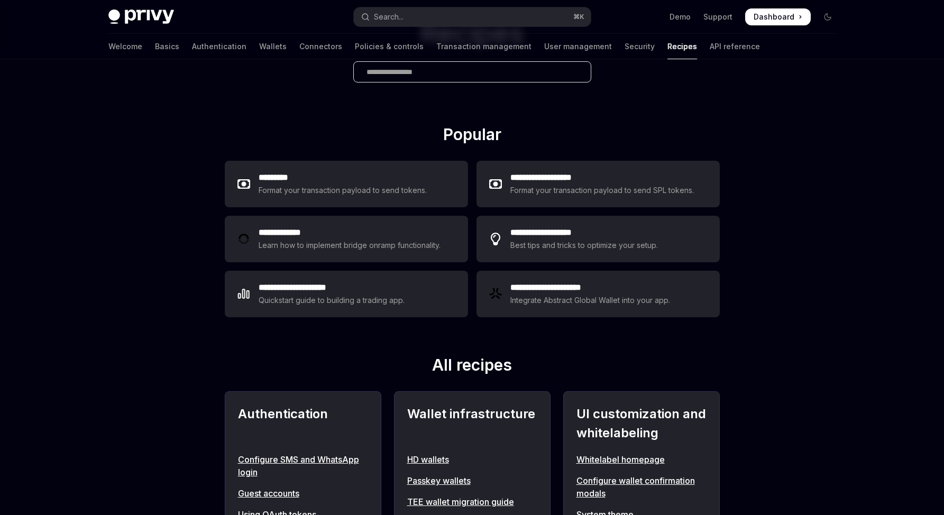
scroll to position [202, 0]
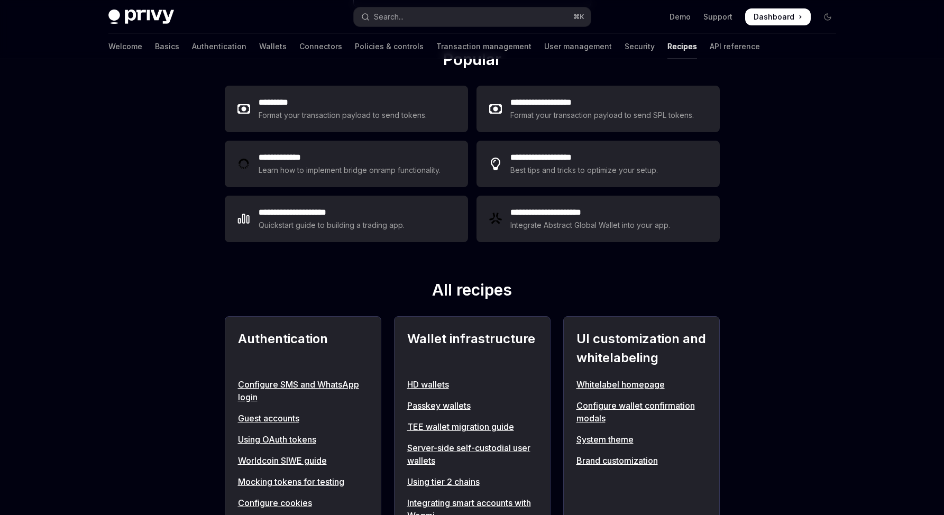
scroll to position [112, 0]
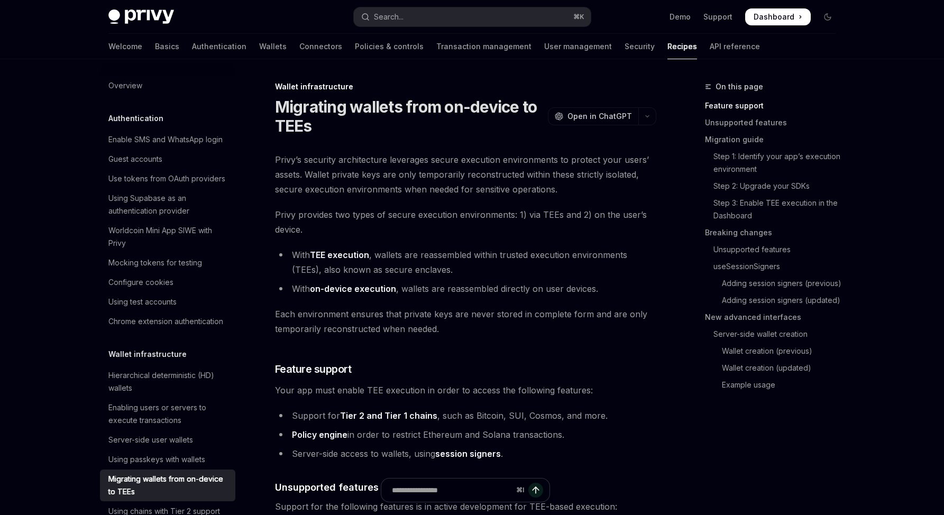
scroll to position [236, 0]
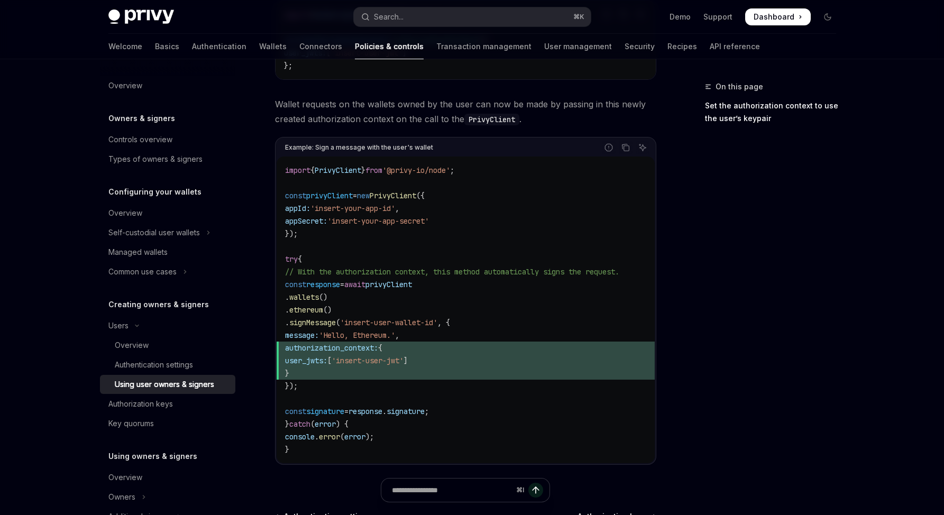
scroll to position [297, 0]
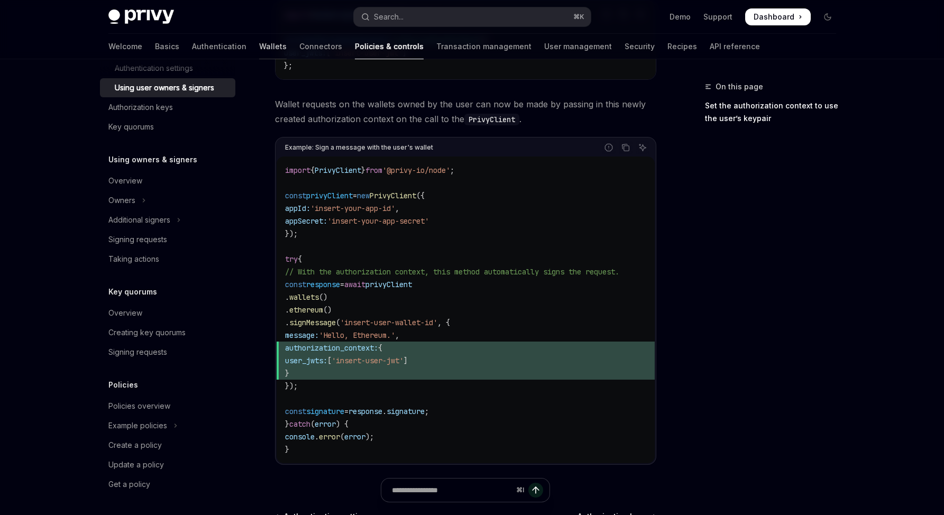
click at [259, 48] on link "Wallets" at bounding box center [273, 46] width 28 height 25
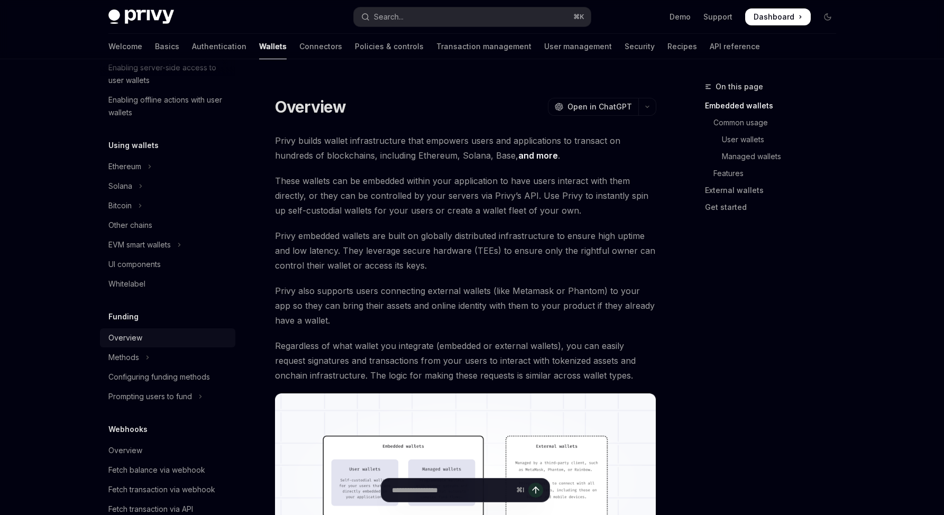
scroll to position [197, 0]
click at [157, 157] on button "Ethereum" at bounding box center [167, 164] width 135 height 19
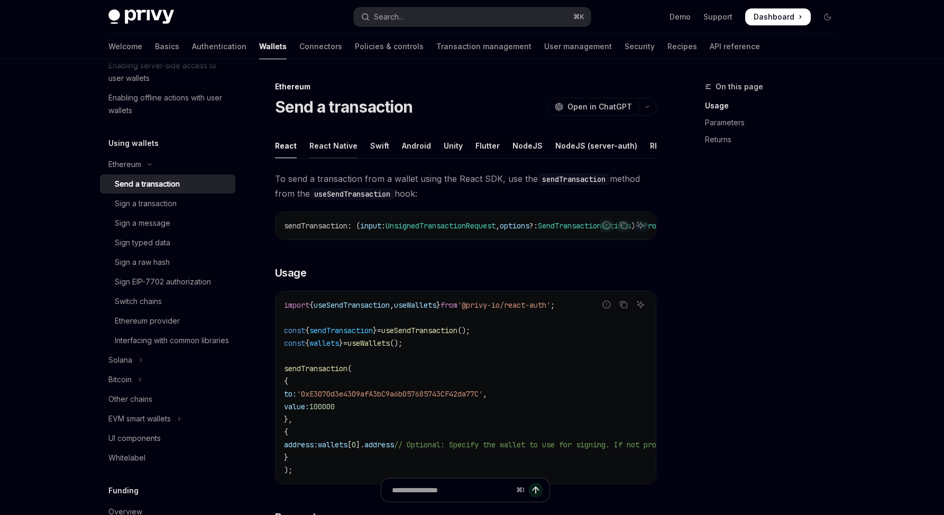
click at [331, 152] on div "React Native" at bounding box center [334, 145] width 48 height 25
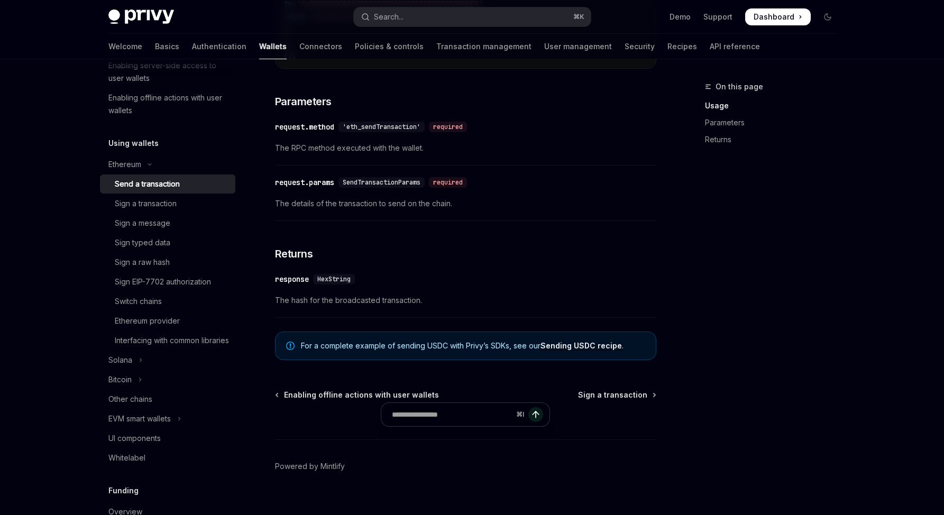
scroll to position [533, 0]
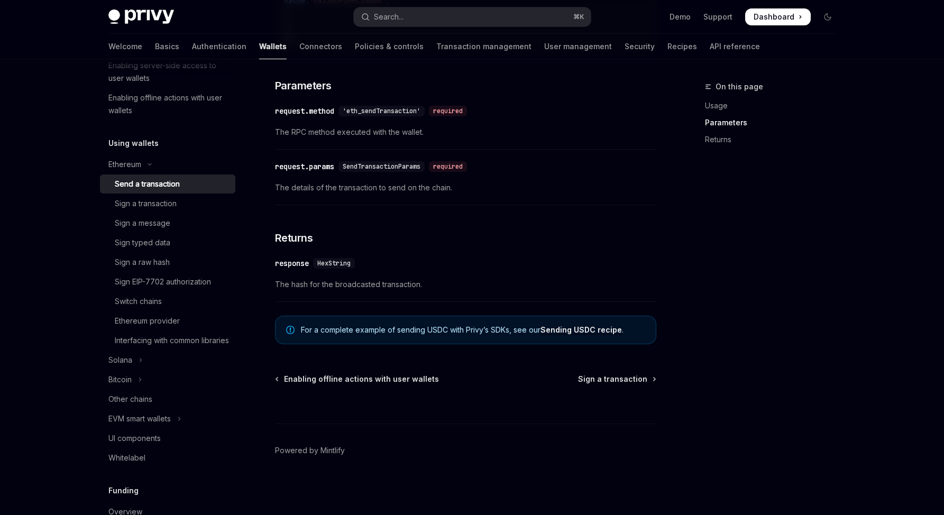
click at [563, 330] on link "Sending USDC recipe" at bounding box center [581, 330] width 81 height 10
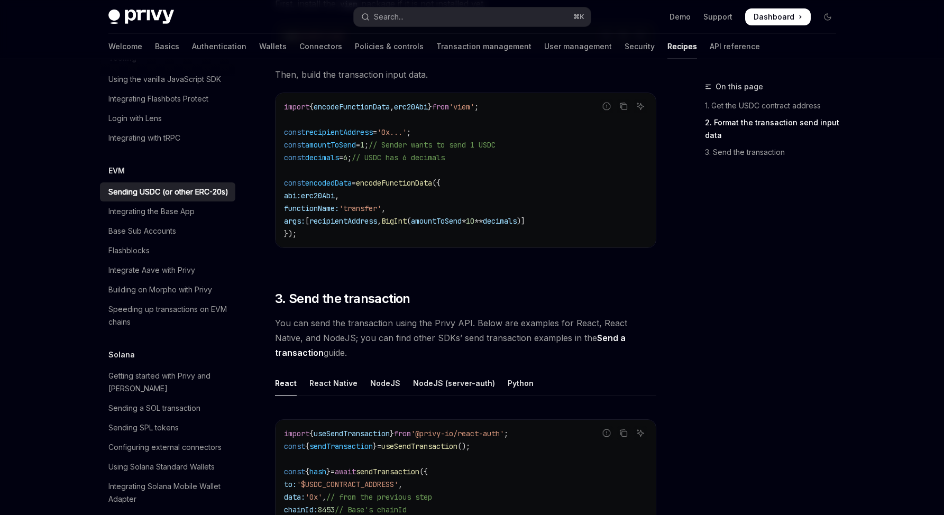
scroll to position [775, 0]
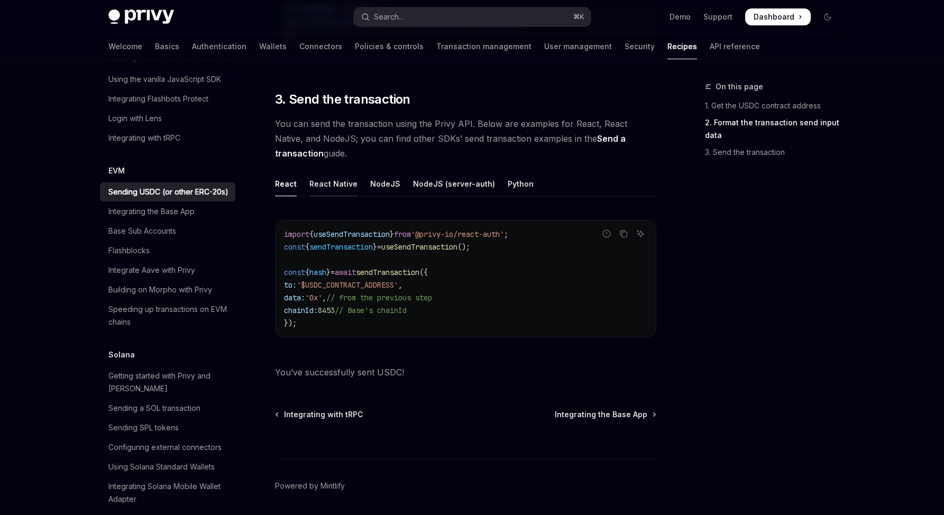
click at [329, 184] on div "React Native" at bounding box center [334, 183] width 48 height 25
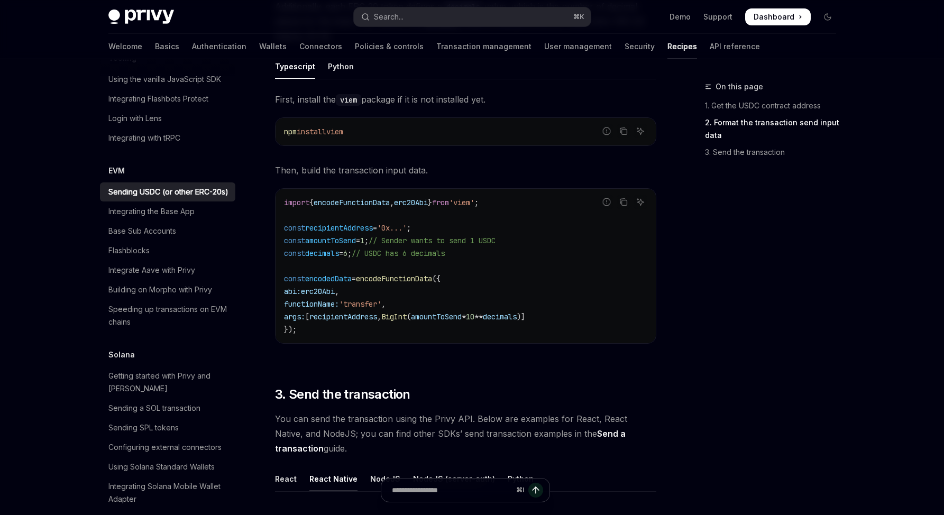
scroll to position [94, 0]
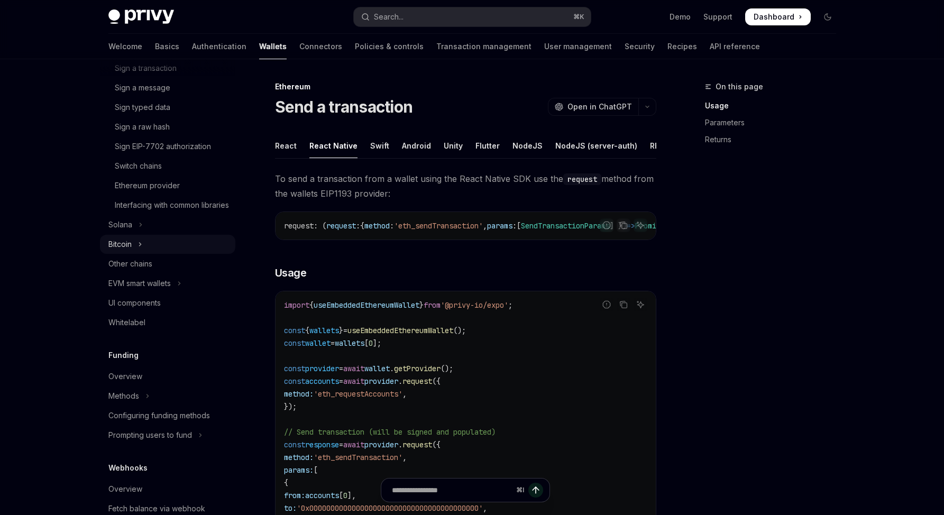
scroll to position [344, 0]
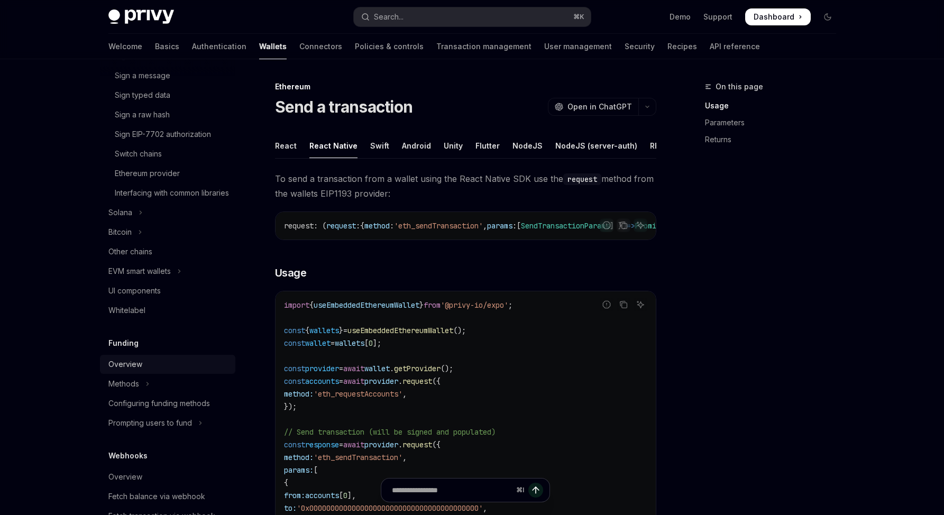
click at [143, 374] on link "Overview" at bounding box center [167, 364] width 135 height 19
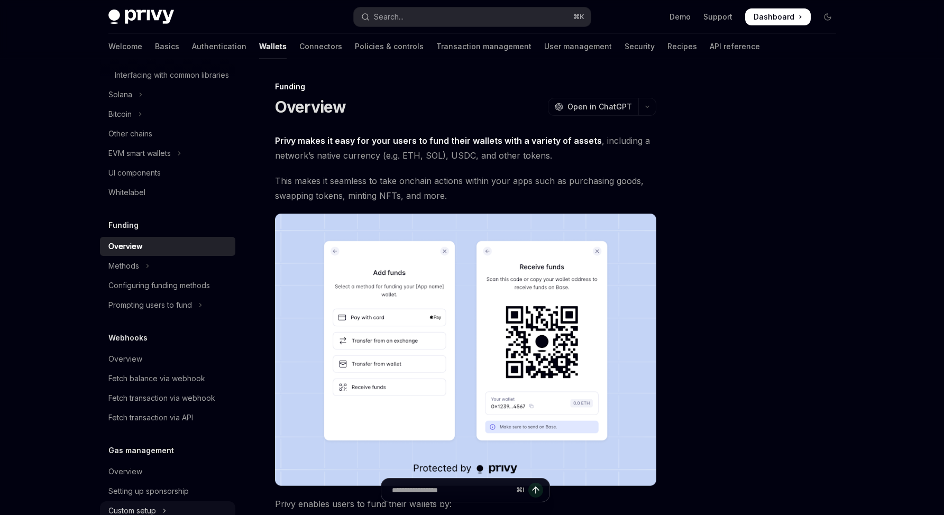
scroll to position [595, 0]
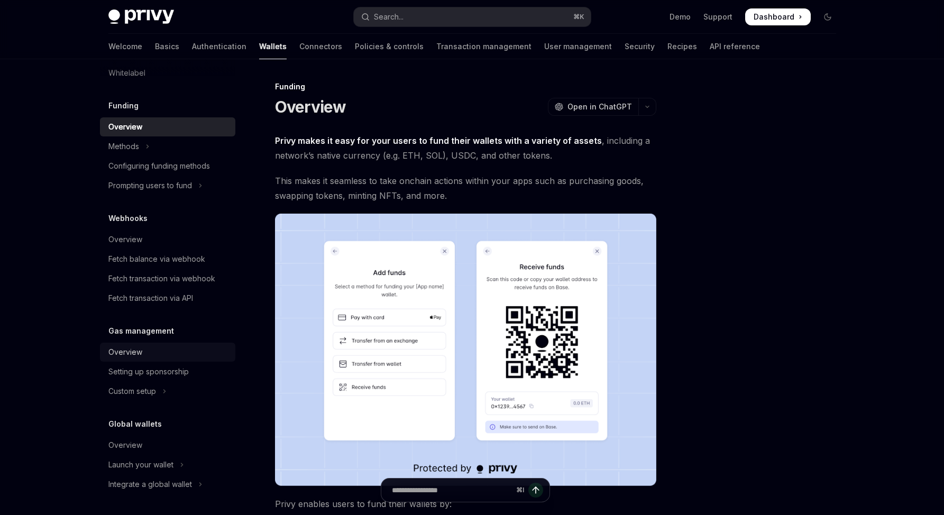
click at [146, 354] on div "Overview" at bounding box center [168, 352] width 121 height 13
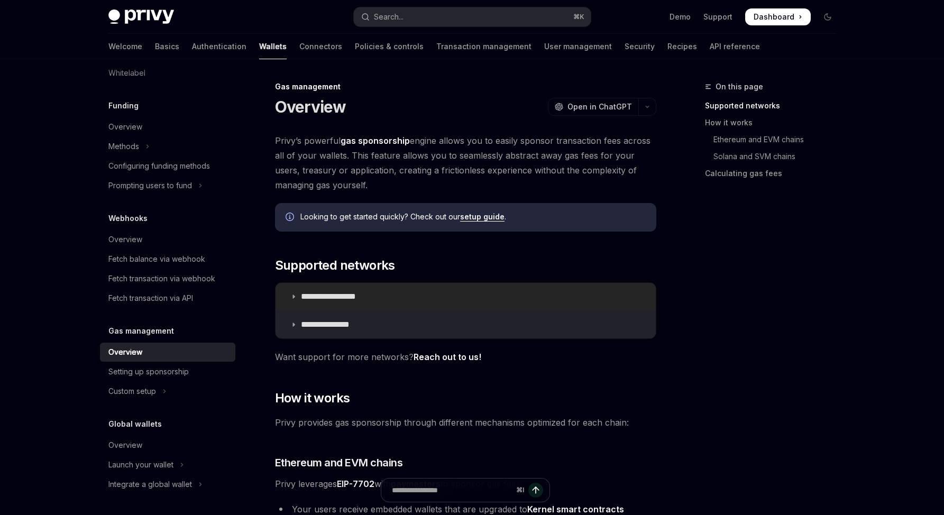
click at [354, 300] on p "**********" at bounding box center [340, 297] width 79 height 11
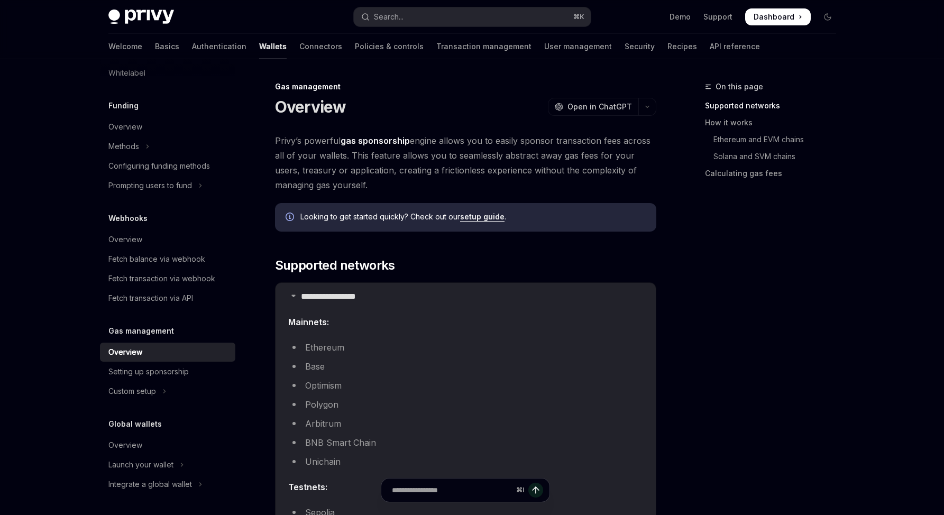
click at [325, 360] on li "Base" at bounding box center [465, 366] width 355 height 15
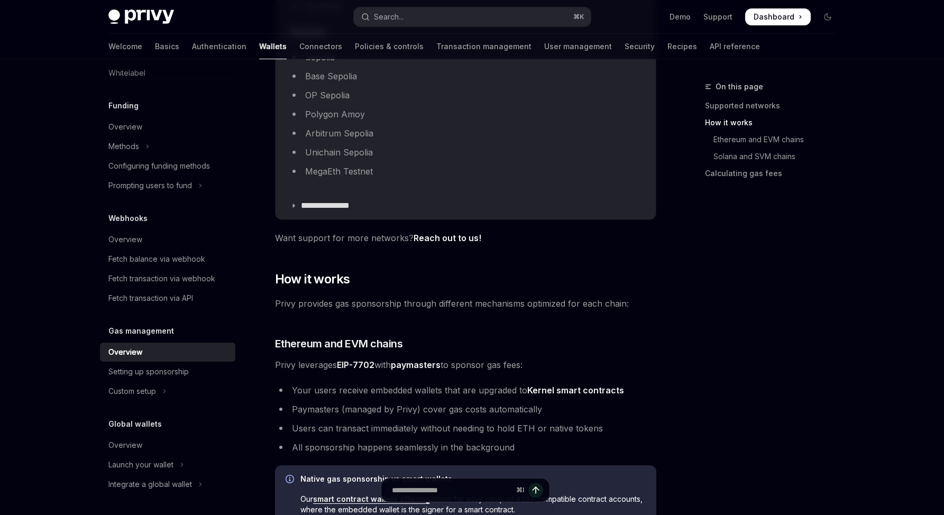
scroll to position [461, 0]
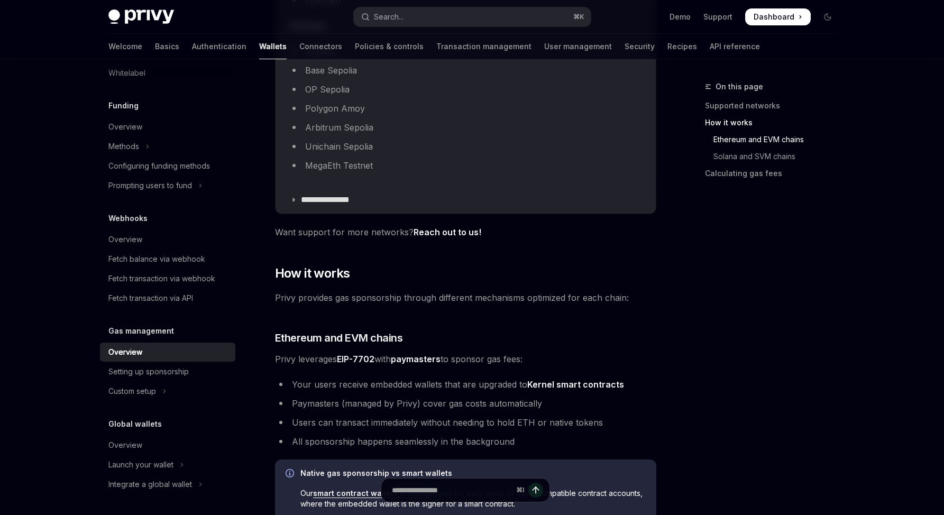
click at [699, 400] on div "On this page Supported networks How it works Ethereum and EVM chains Solana and…" at bounding box center [764, 297] width 161 height 435
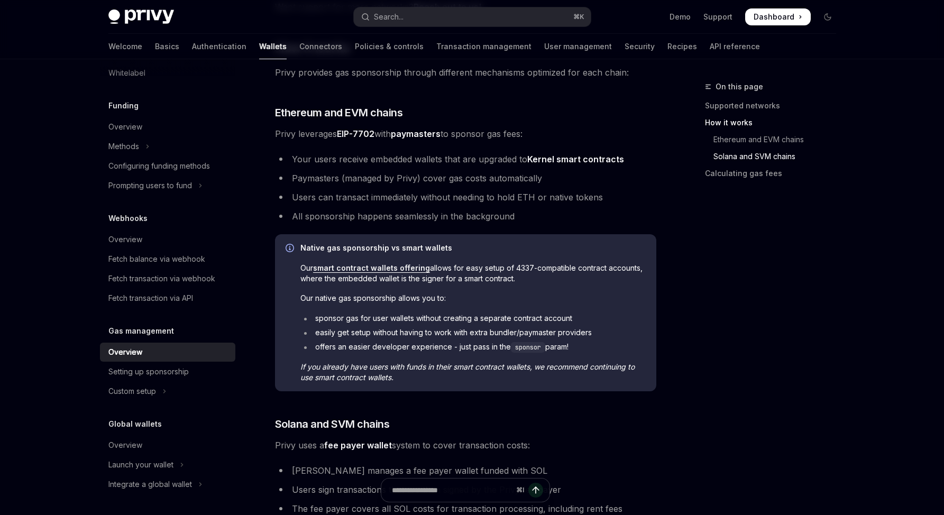
scroll to position [688, 0]
click at [715, 358] on div "On this page Supported networks How it works Ethereum and EVM chains Solana and…" at bounding box center [764, 297] width 161 height 435
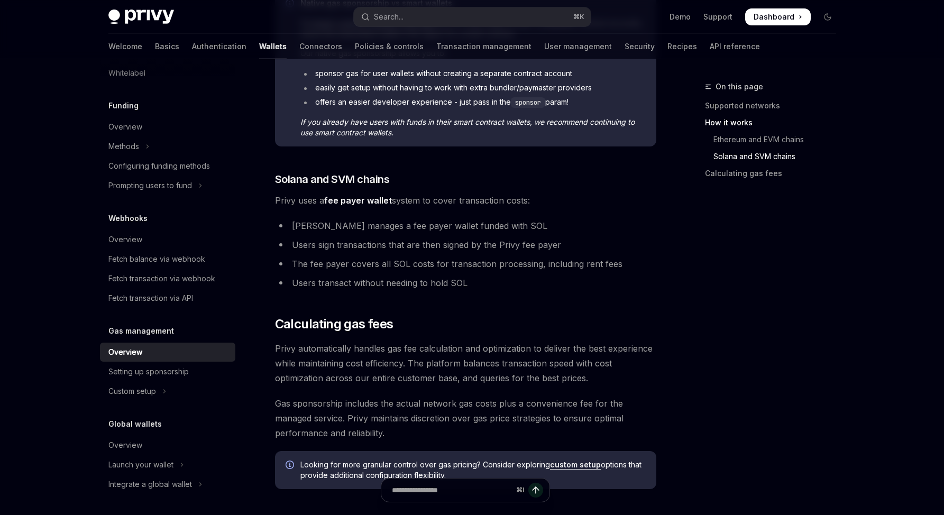
scroll to position [932, 0]
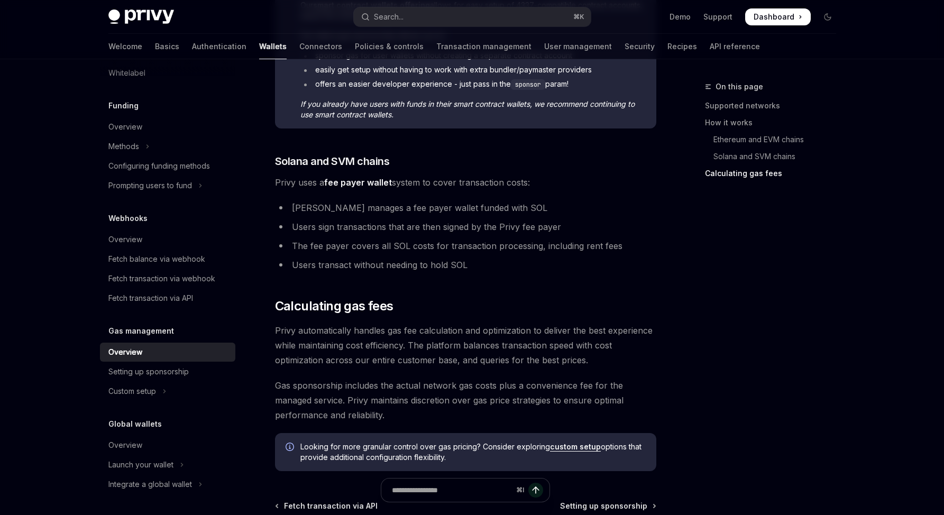
click at [793, 388] on div "On this page Supported networks How it works Ethereum and EVM chains Solana and…" at bounding box center [764, 297] width 161 height 435
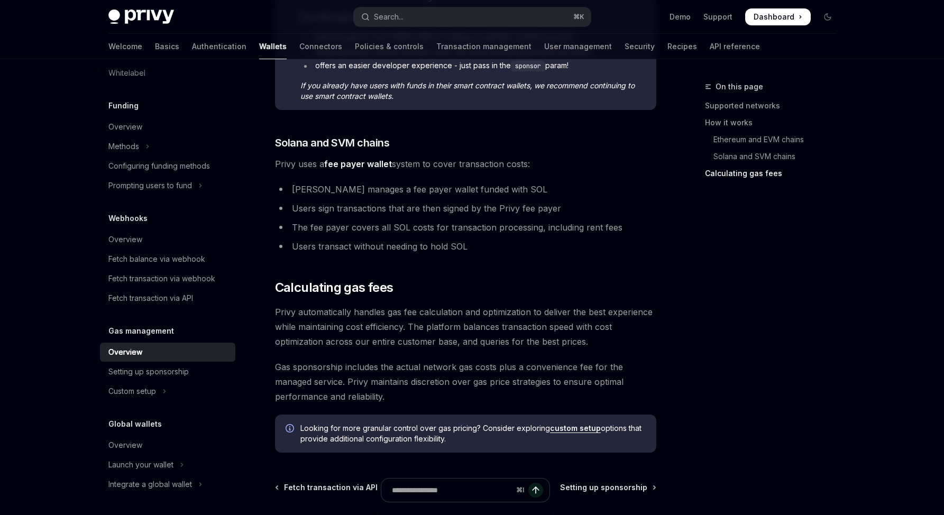
scroll to position [969, 0]
click at [565, 427] on link "custom setup" at bounding box center [575, 428] width 51 height 10
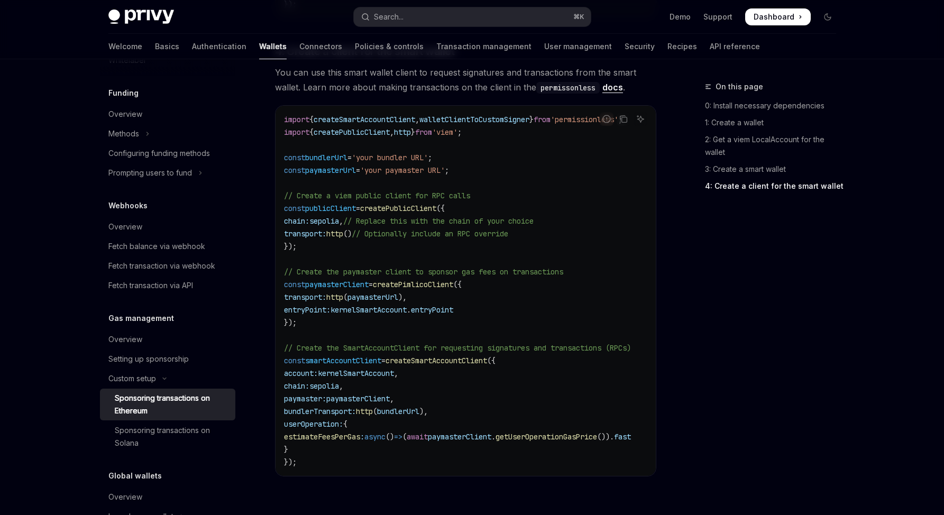
scroll to position [1547, 0]
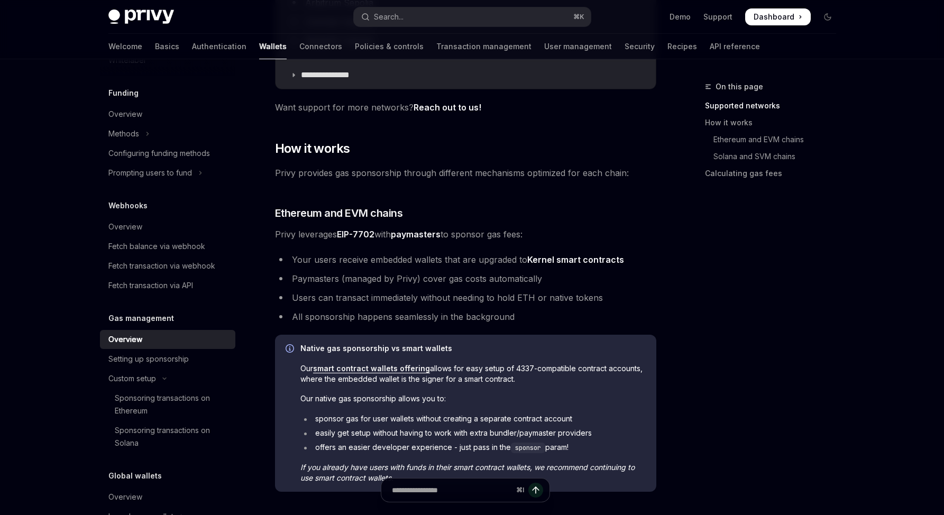
scroll to position [588, 0]
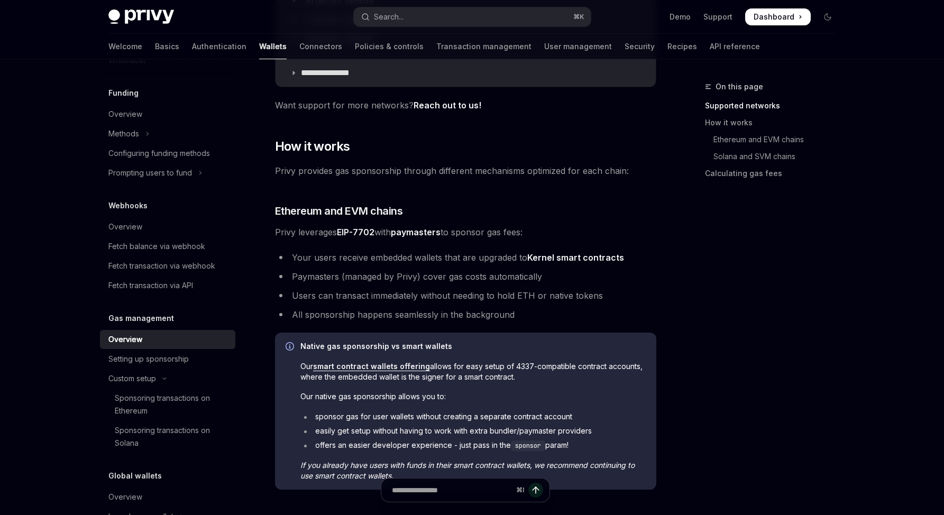
click at [560, 390] on div "Native gas sponsorship vs smart wallets Our smart contract wallets offering all…" at bounding box center [473, 411] width 345 height 140
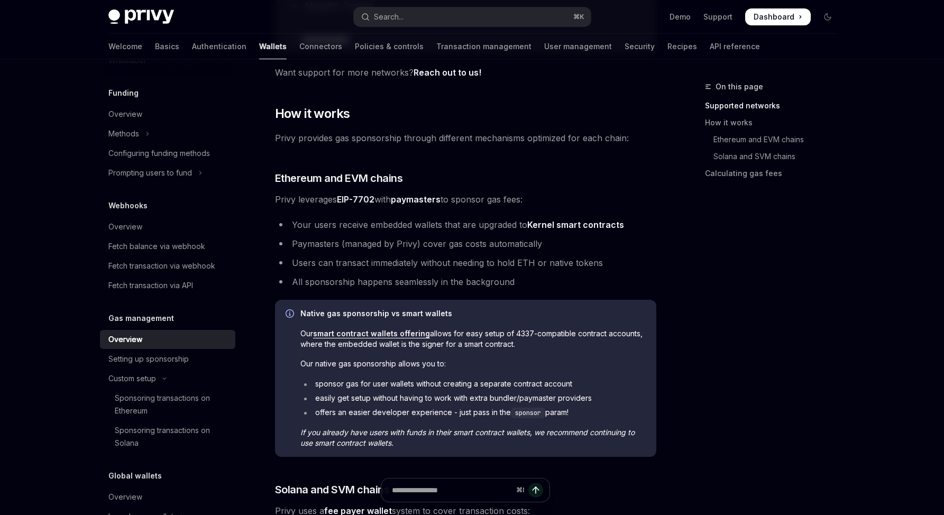
scroll to position [622, 0]
click at [634, 385] on li "sponsor gas for user wallets without creating a separate contract account" at bounding box center [473, 383] width 345 height 11
click at [725, 383] on div "On this page Supported networks How it works Ethereum and EVM chains Solana and…" at bounding box center [764, 297] width 161 height 435
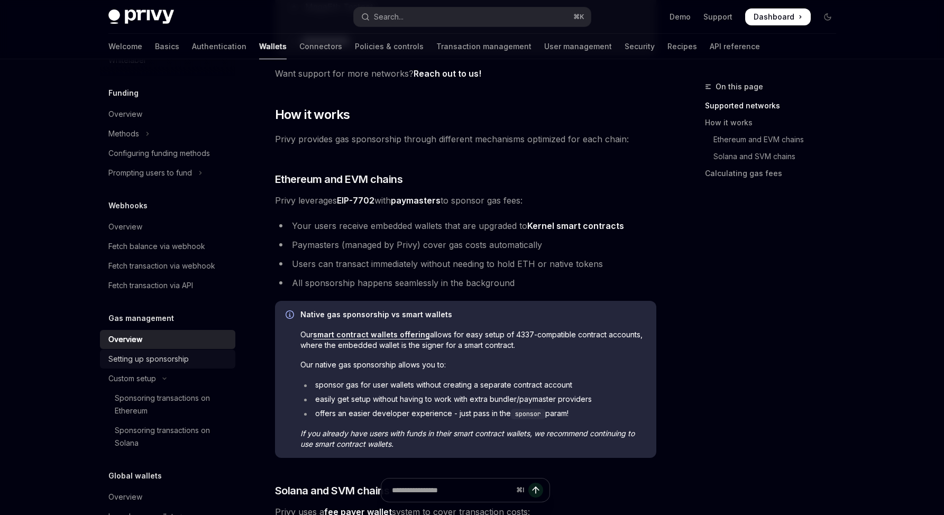
click at [198, 362] on link "Setting up sponsorship" at bounding box center [167, 359] width 135 height 19
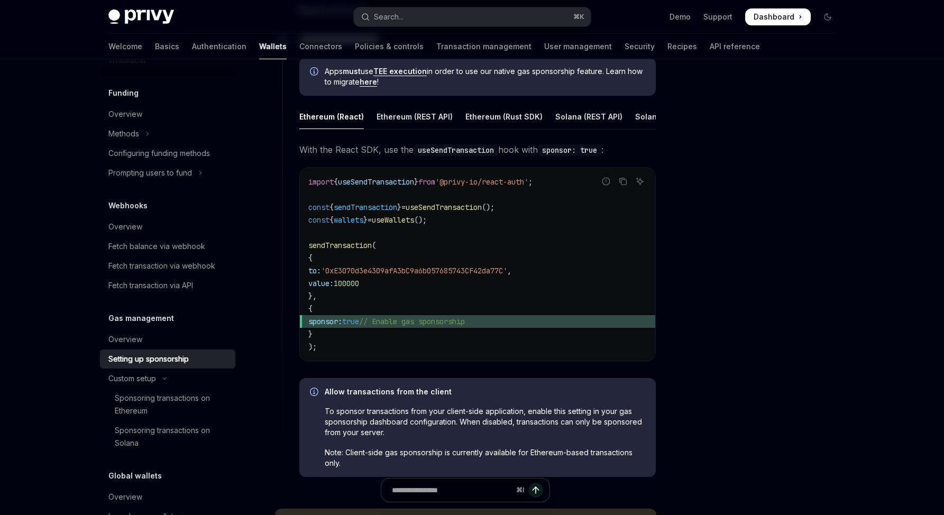
scroll to position [577, 0]
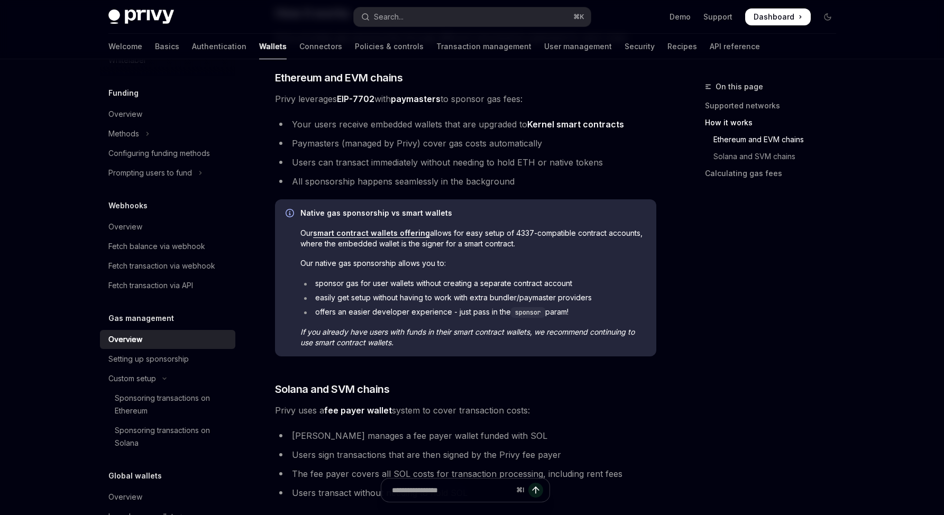
scroll to position [719, 0]
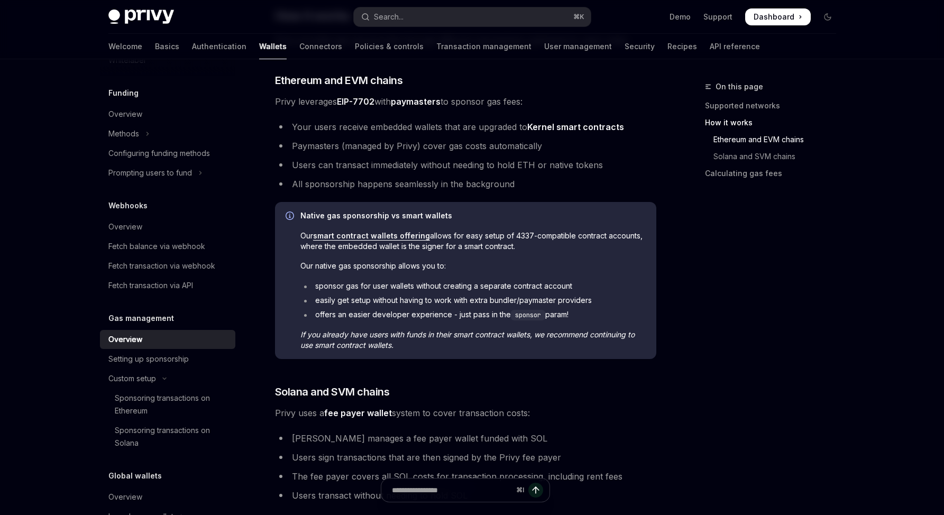
click at [379, 234] on link "smart contract wallets offering" at bounding box center [371, 236] width 117 height 10
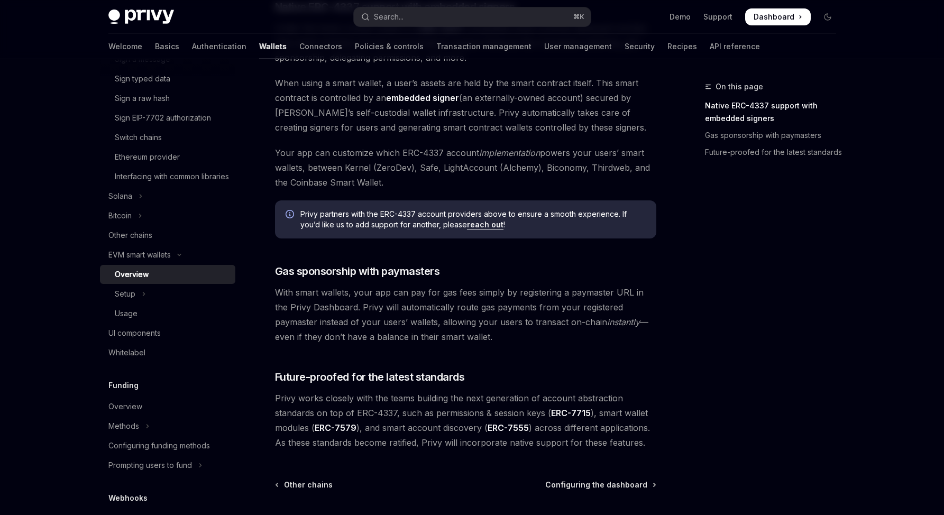
scroll to position [729, 0]
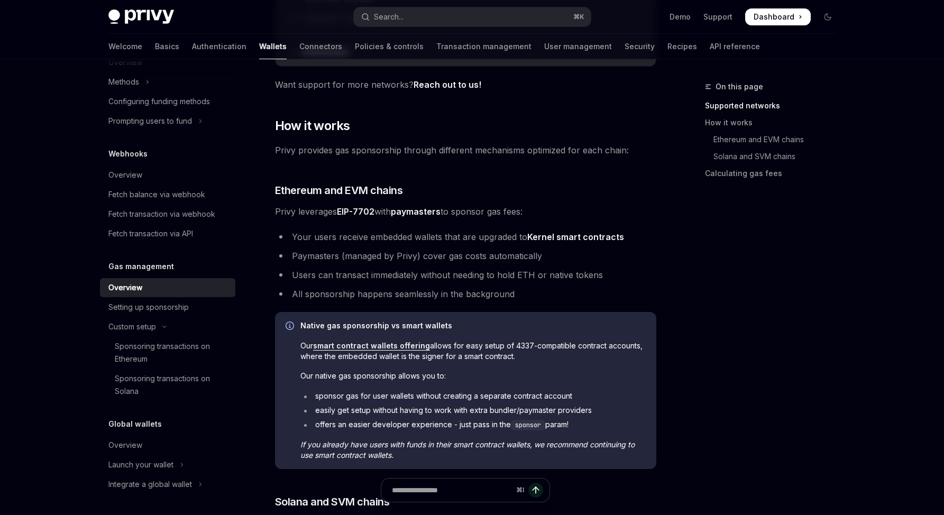
scroll to position [611, 0]
click at [579, 383] on div "Native gas sponsorship vs smart wallets Our smart contract wallets offering all…" at bounding box center [473, 389] width 345 height 140
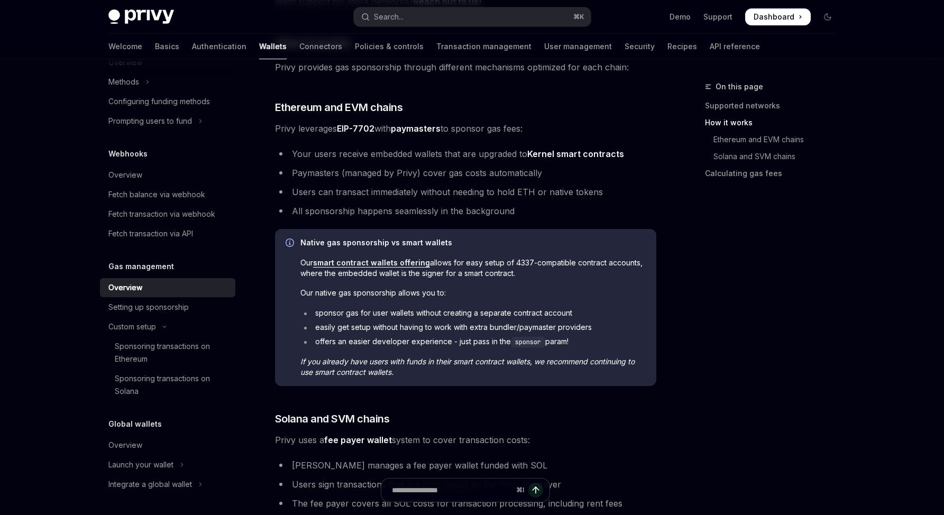
scroll to position [694, 0]
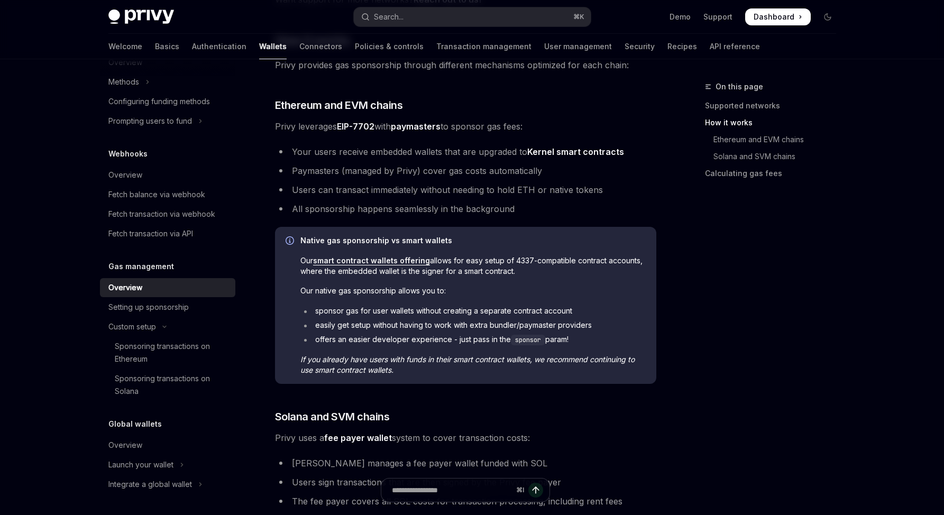
click at [526, 339] on code "sponsor" at bounding box center [528, 340] width 34 height 11
click at [168, 303] on div "Setting up sponsorship" at bounding box center [148, 307] width 80 height 13
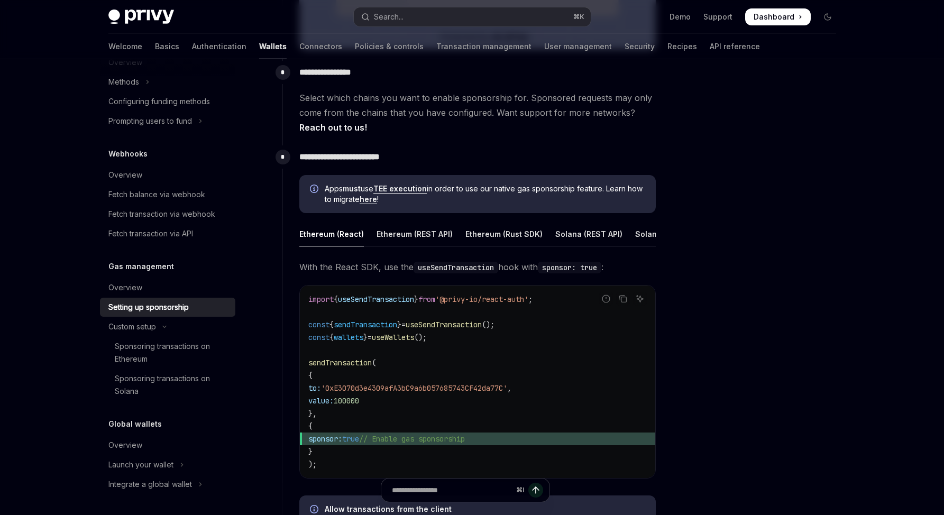
scroll to position [509, 0]
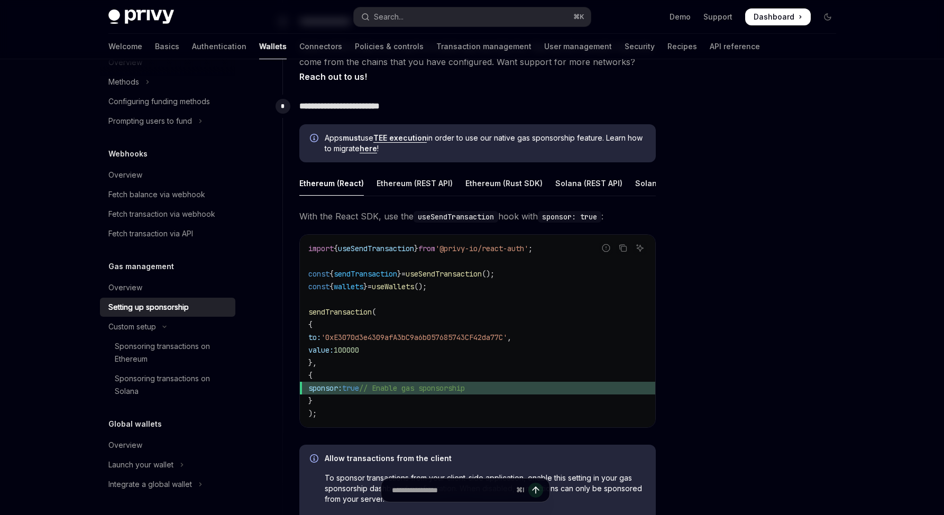
drag, startPoint x: 456, startPoint y: 310, endPoint x: 461, endPoint y: 305, distance: 7.1
click at [478, 303] on code "import { useSendTransaction } from '@privy-io/react-auth' ; const { sendTransac…" at bounding box center [477, 331] width 339 height 178
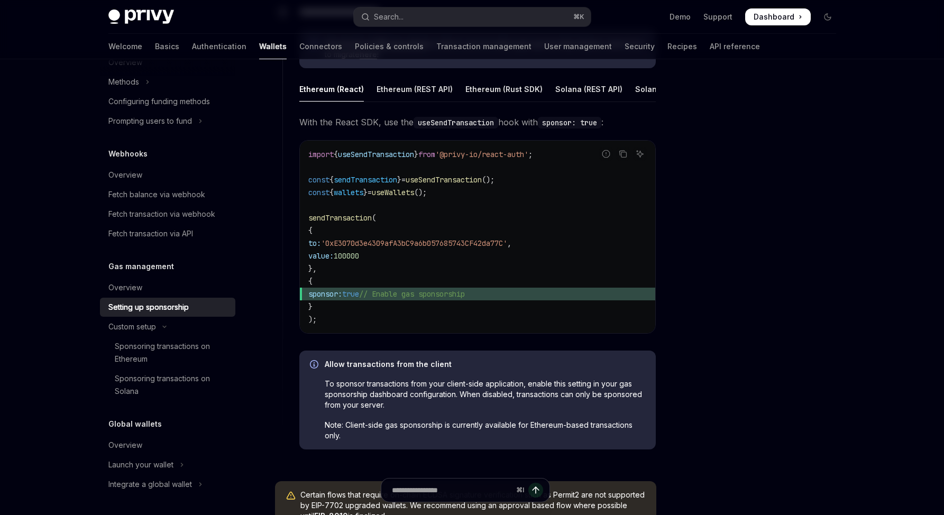
scroll to position [605, 0]
click at [430, 81] on div "Ethereum (REST API)" at bounding box center [415, 87] width 76 height 25
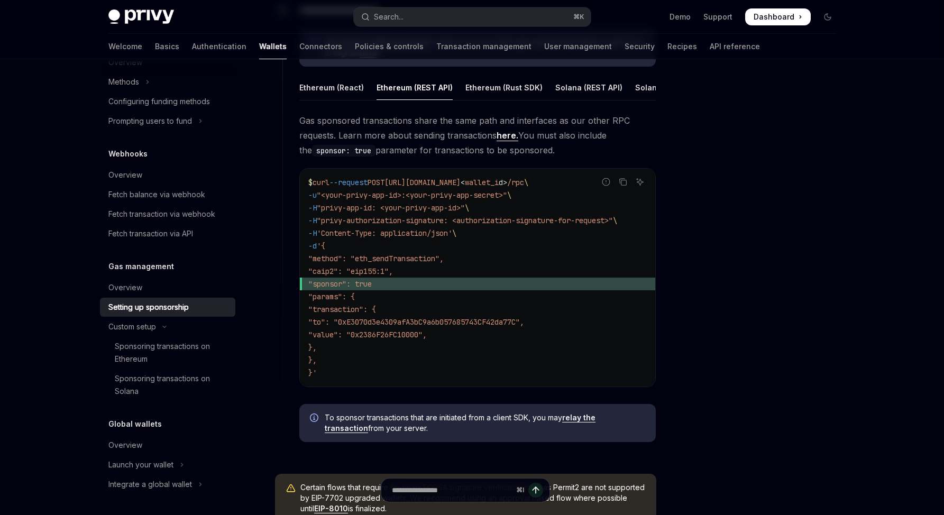
click at [554, 281] on code "$ curl --request POST https://api.privy.io/v1/wallets/ < wallet_i d > /rpc \ -u…" at bounding box center [477, 277] width 339 height 203
click at [526, 267] on code "$ curl --request POST https://api.privy.io/v1/wallets/ < wallet_i d > /rpc \ -u…" at bounding box center [477, 277] width 339 height 203
click at [530, 266] on code "$ curl --request POST https://api.privy.io/v1/wallets/ < wallet_i d > /rpc \ -u…" at bounding box center [477, 277] width 339 height 203
click at [588, 429] on link "relay the transaction" at bounding box center [460, 423] width 271 height 20
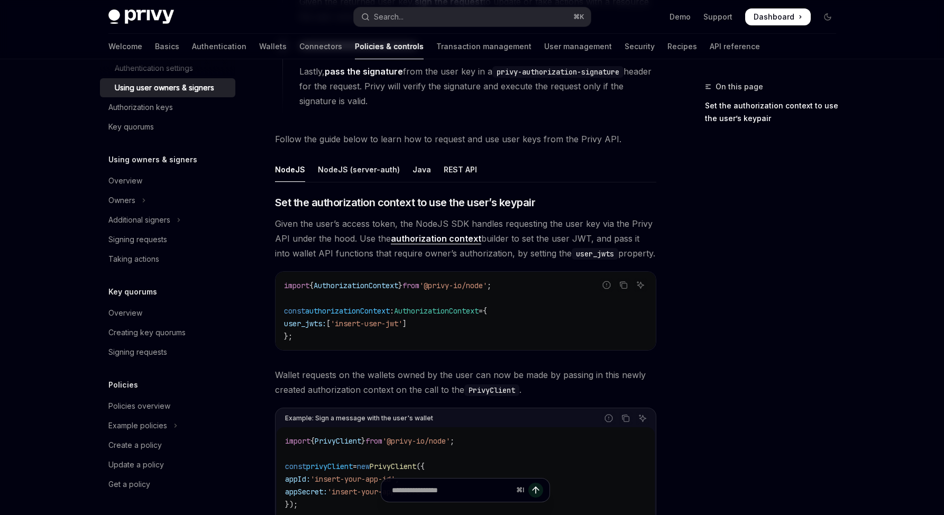
scroll to position [315, 0]
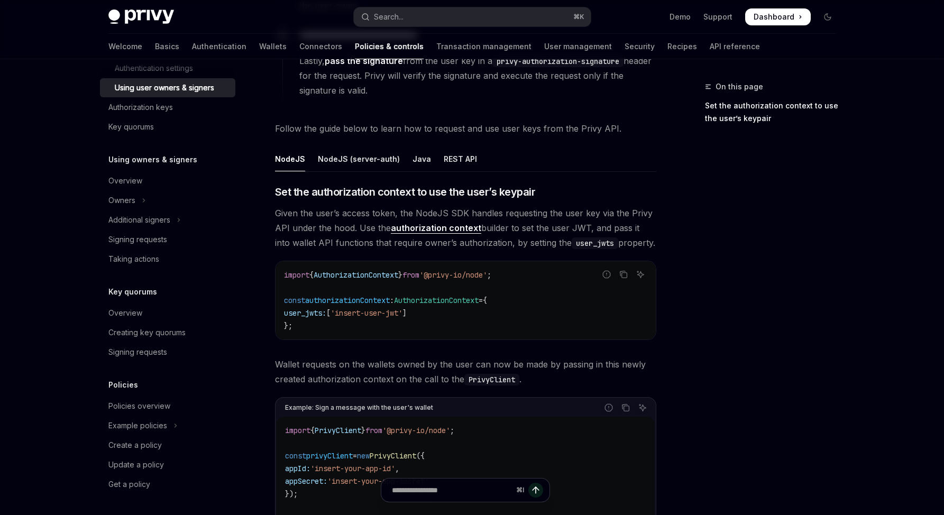
click at [693, 356] on div "On this page Set the authorization context to use the user’s keypair" at bounding box center [764, 297] width 161 height 435
click at [754, 307] on div "On this page Set the authorization context to use the user’s keypair" at bounding box center [764, 297] width 161 height 435
click at [463, 226] on link "authorization context" at bounding box center [436, 228] width 90 height 11
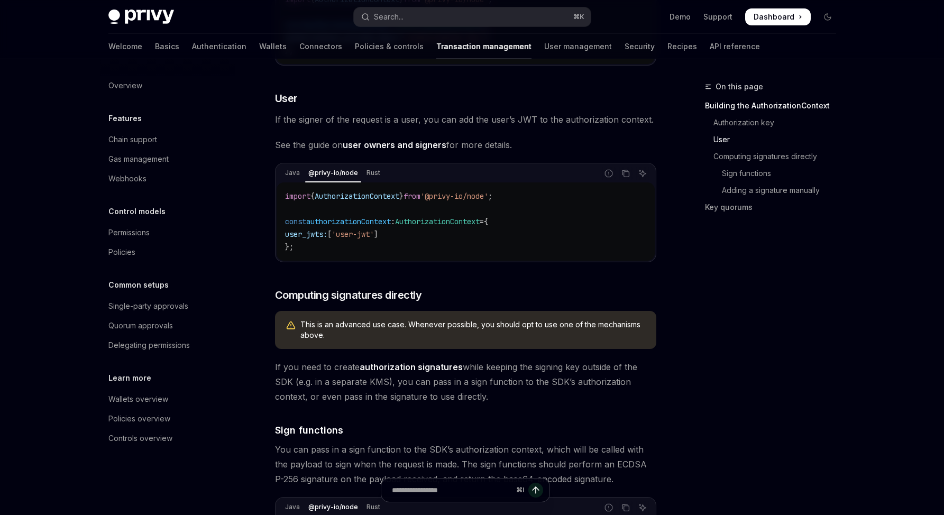
scroll to position [488, 0]
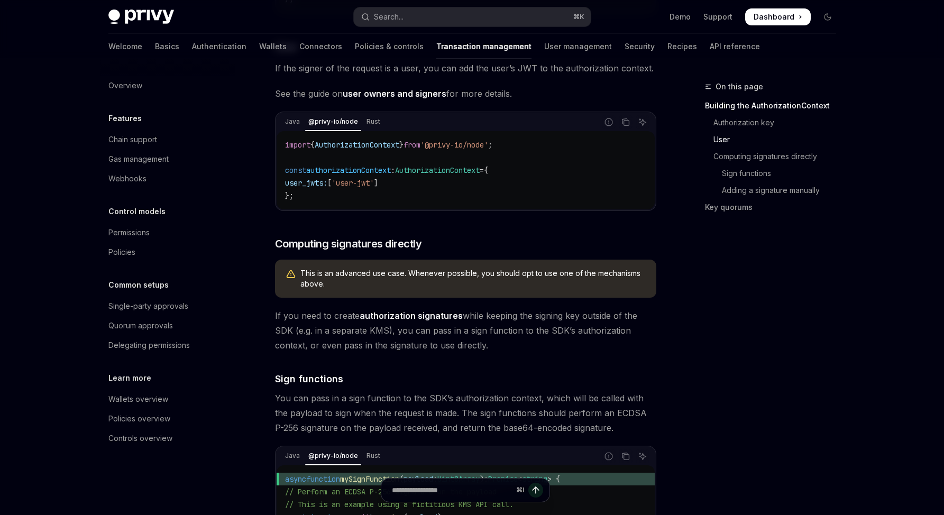
click at [431, 99] on link "user owners and signers" at bounding box center [395, 93] width 104 height 11
type textarea "*"
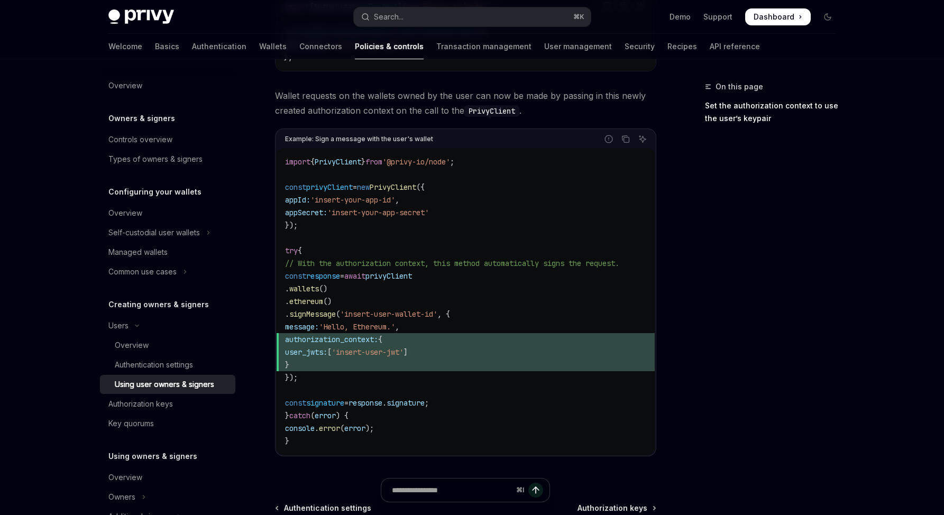
scroll to position [593, 0]
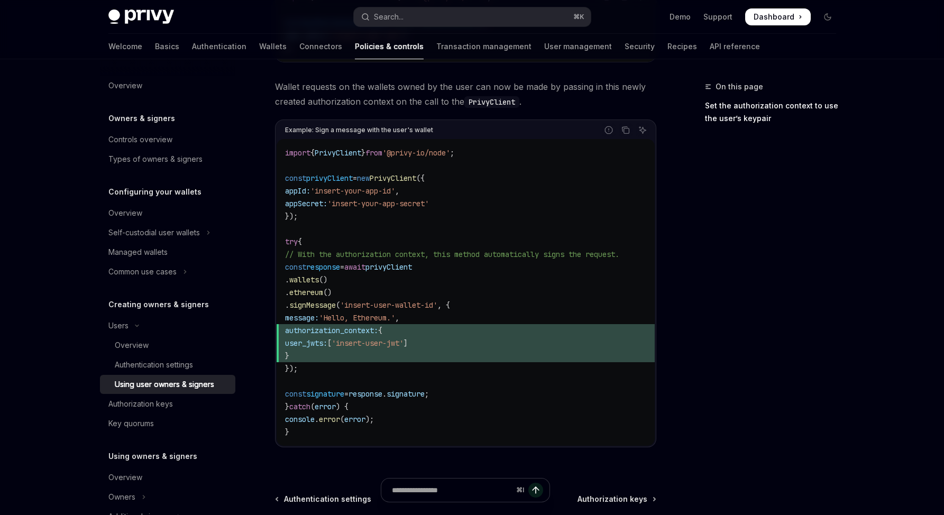
click at [597, 298] on code "import { PrivyClient } from '@privy-io/node' ; const privyClient = new PrivyCli…" at bounding box center [465, 293] width 361 height 292
click at [580, 288] on code "import { PrivyClient } from '@privy-io/node' ; const privyClient = new PrivyCli…" at bounding box center [465, 295] width 361 height 292
click at [374, 319] on span "'Hello, Ethereum.'" at bounding box center [357, 320] width 76 height 10
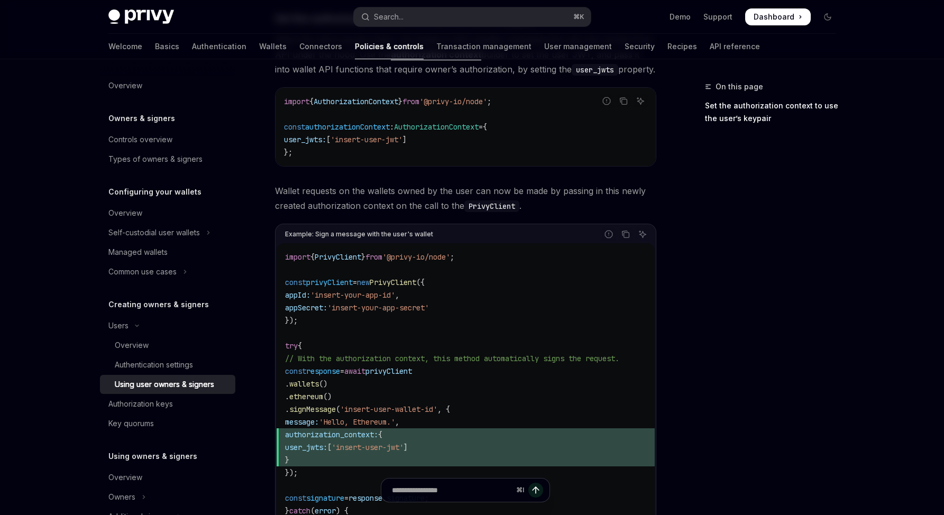
scroll to position [386, 0]
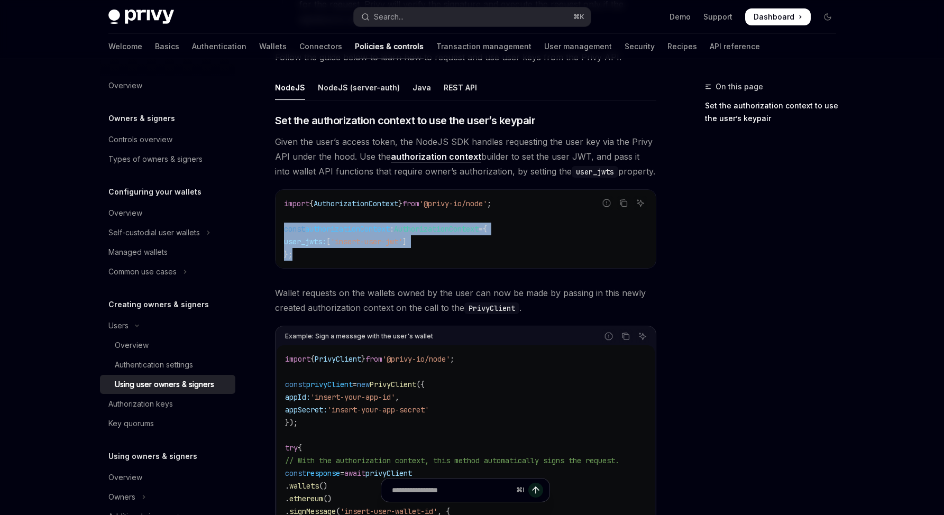
drag, startPoint x: 339, startPoint y: 266, endPoint x: 268, endPoint y: 226, distance: 81.5
click at [268, 226] on div "**********" at bounding box center [367, 268] width 584 height 1148
copy code "const authorizationContext : AuthorizationContext = { user_jwts: [ 'insert-user…"
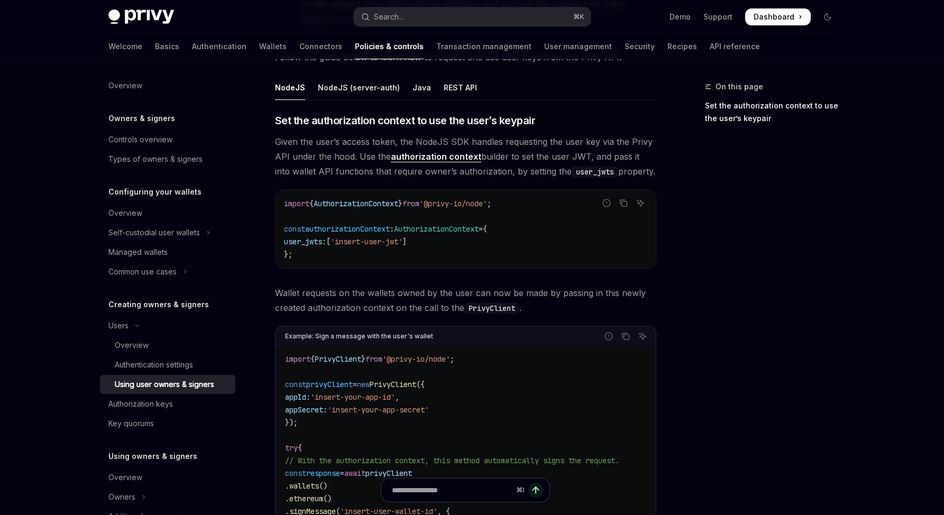
click at [773, 401] on div "On this page Set the authorization context to use the user’s keypair" at bounding box center [764, 297] width 161 height 435
click at [293, 168] on span "Given the user’s access token, the NodeJS SDK handles requesting the user key v…" at bounding box center [465, 156] width 381 height 44
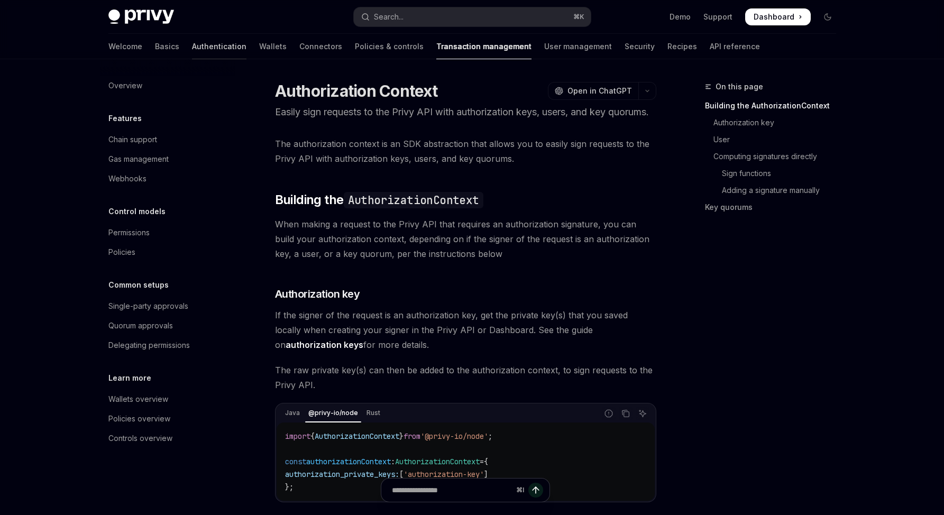
click at [192, 47] on link "Authentication" at bounding box center [219, 46] width 54 height 25
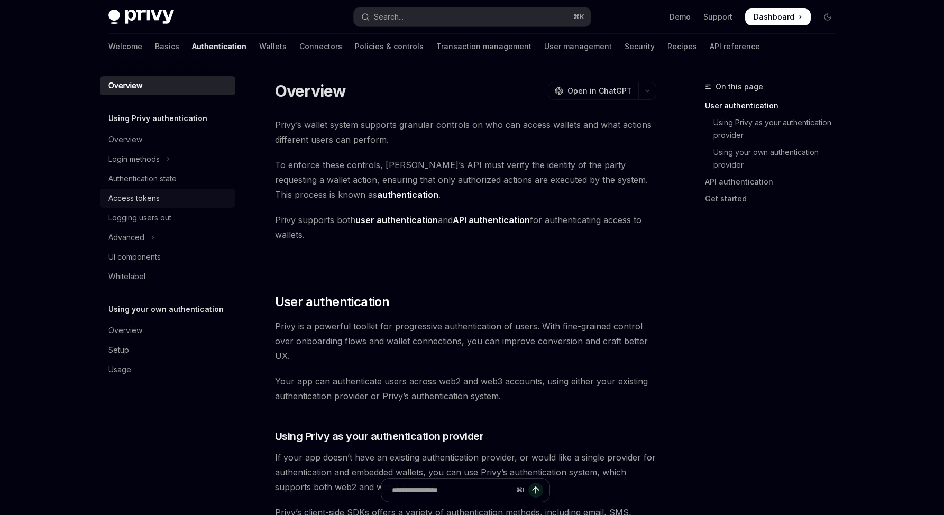
click at [140, 200] on div "Access tokens" at bounding box center [133, 198] width 51 height 13
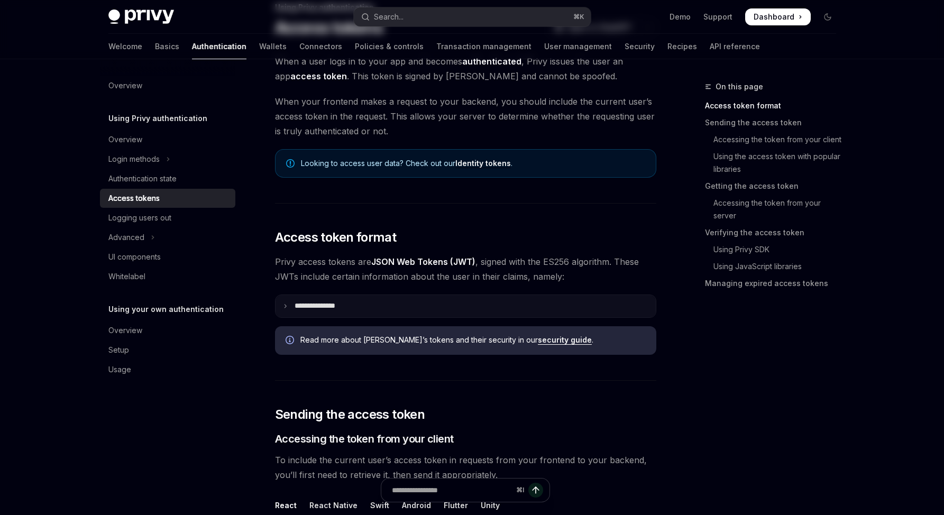
scroll to position [81, 0]
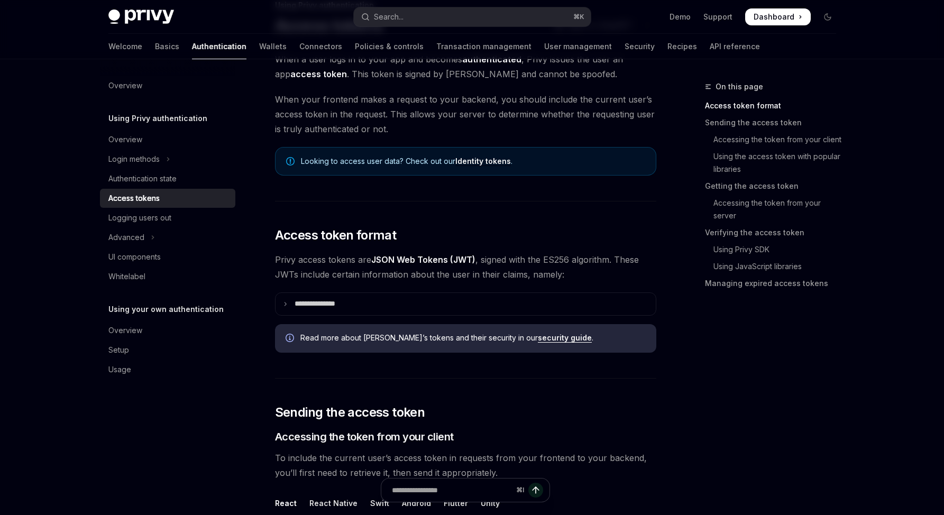
click at [465, 165] on link "Identity tokens" at bounding box center [484, 162] width 56 height 10
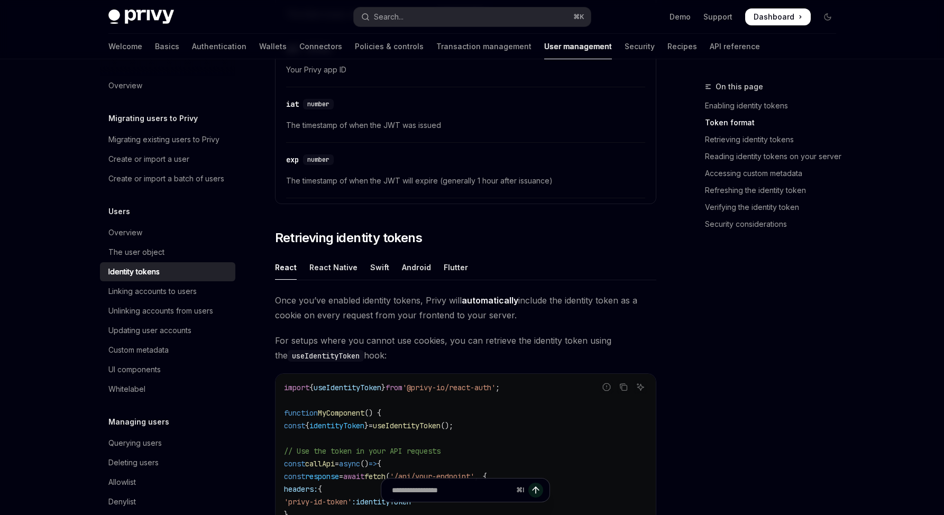
scroll to position [773, 0]
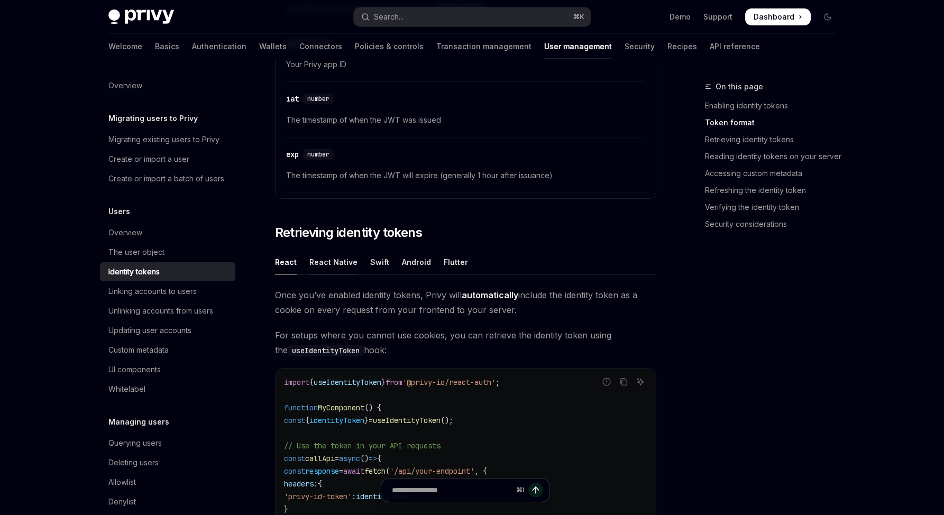
click at [338, 265] on div "React Native" at bounding box center [334, 262] width 48 height 25
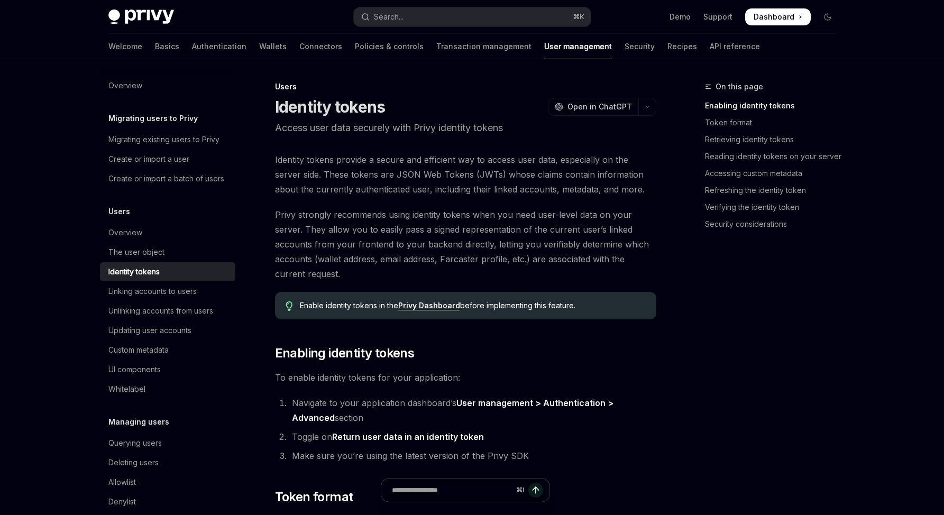
click at [564, 361] on h2 "​ Enabling identity tokens" at bounding box center [465, 353] width 381 height 17
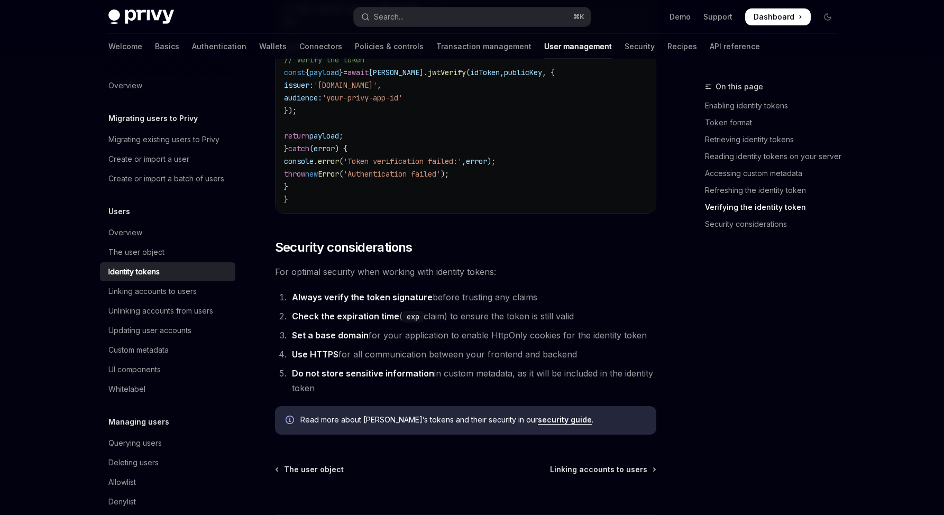
scroll to position [3512, 0]
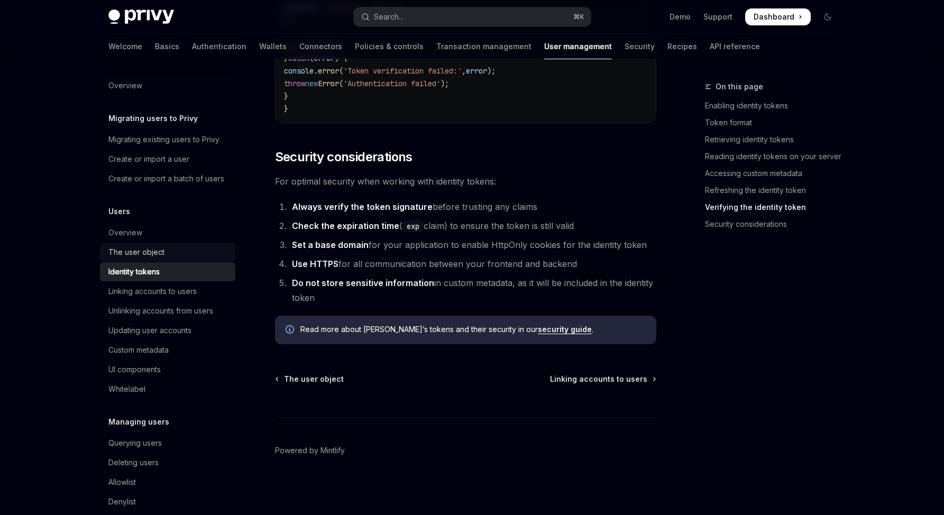
click at [121, 259] on div "The user object" at bounding box center [136, 252] width 56 height 13
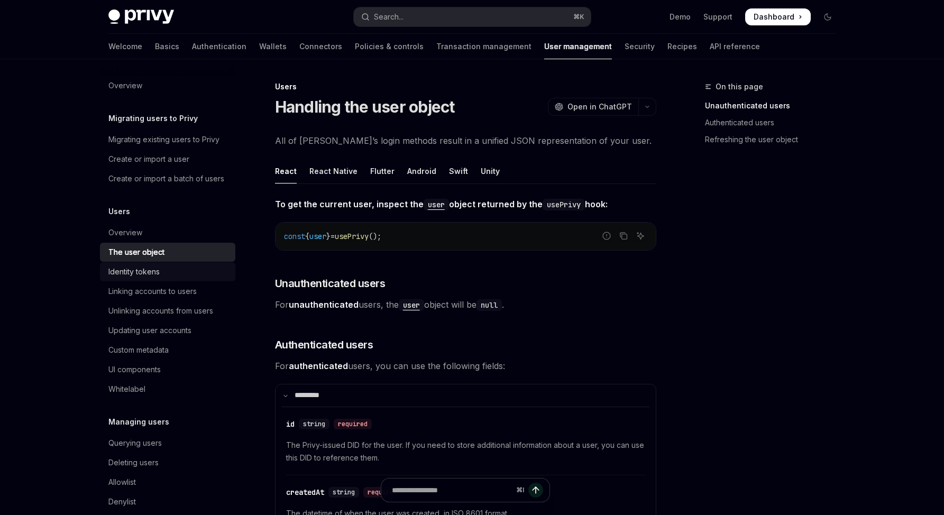
click at [140, 278] on div "Identity tokens" at bounding box center [133, 272] width 51 height 13
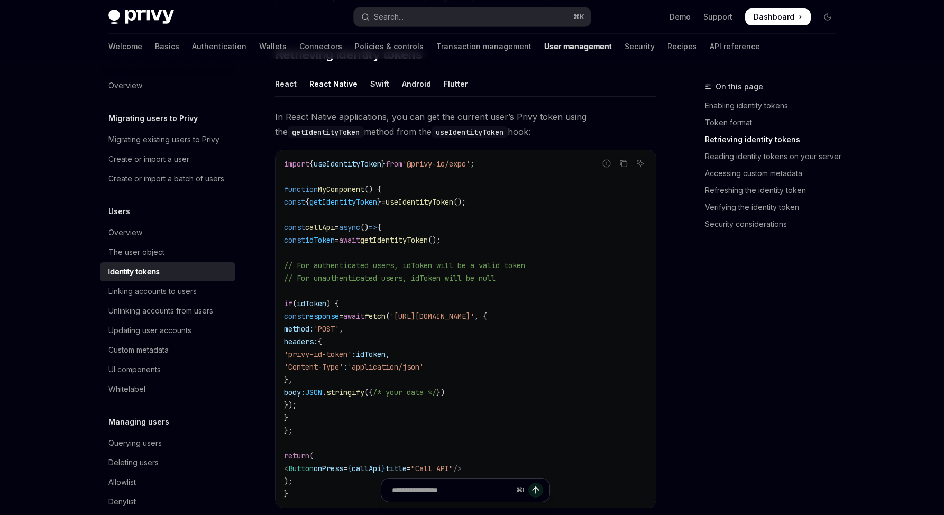
scroll to position [953, 0]
click at [192, 53] on link "Authentication" at bounding box center [219, 46] width 54 height 25
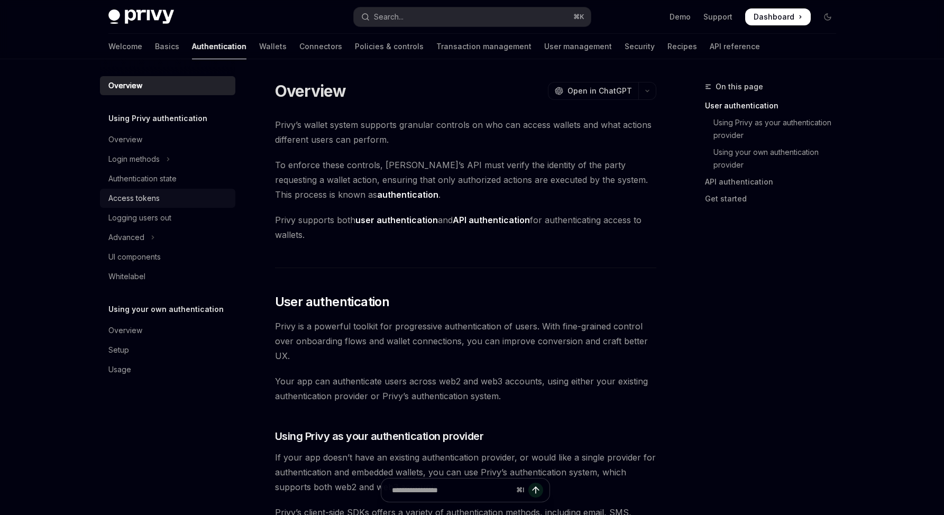
click at [139, 194] on div "Access tokens" at bounding box center [133, 198] width 51 height 13
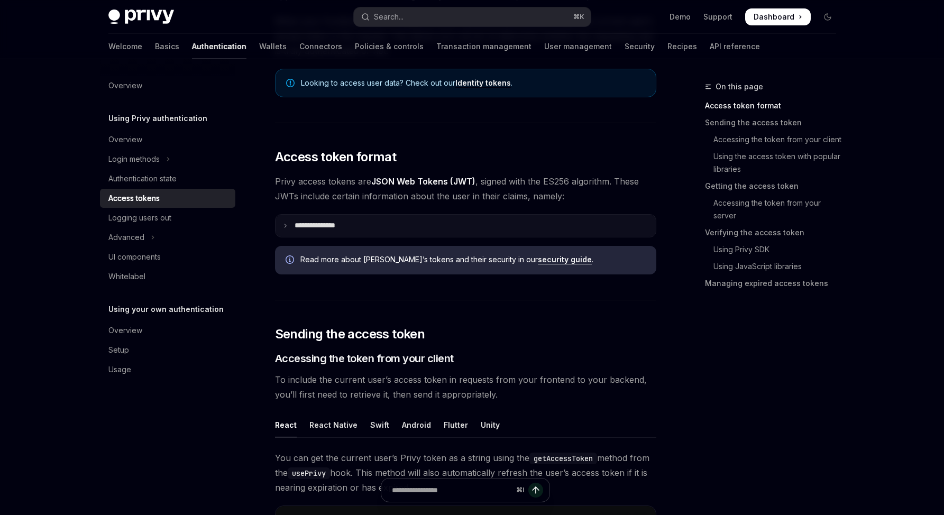
click at [427, 231] on summary "**********" at bounding box center [466, 226] width 380 height 22
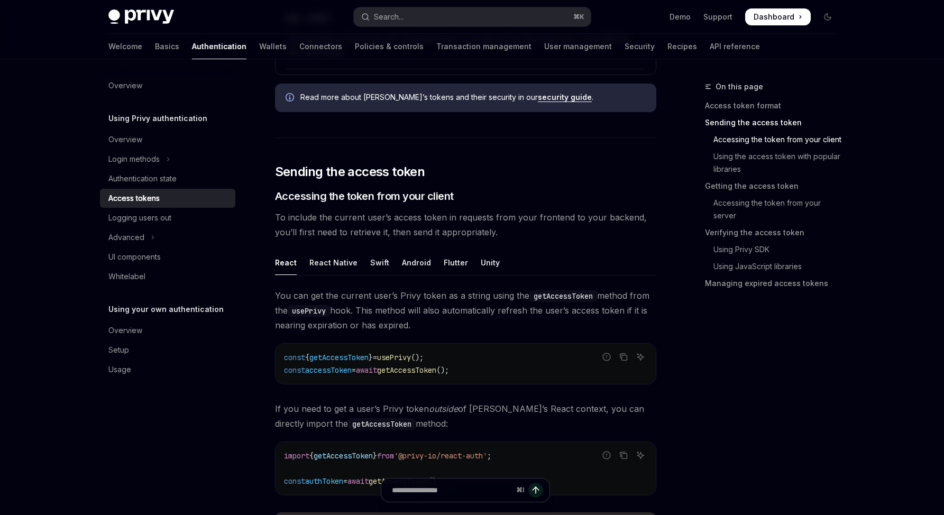
scroll to position [688, 0]
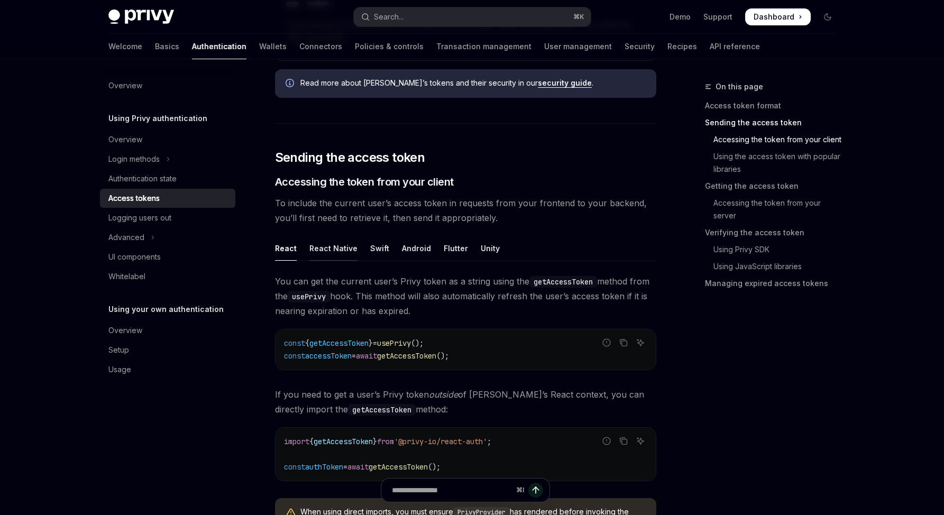
click at [341, 247] on div "React Native" at bounding box center [334, 248] width 48 height 25
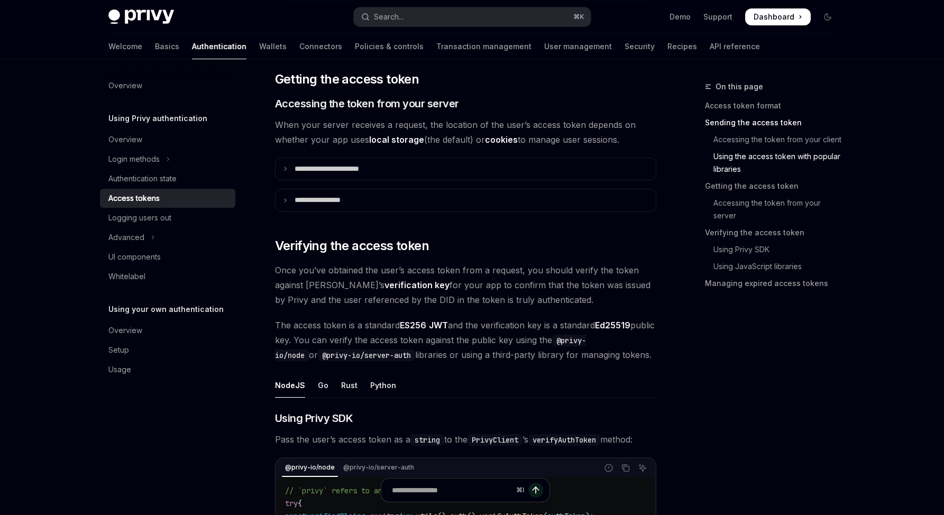
scroll to position [1679, 0]
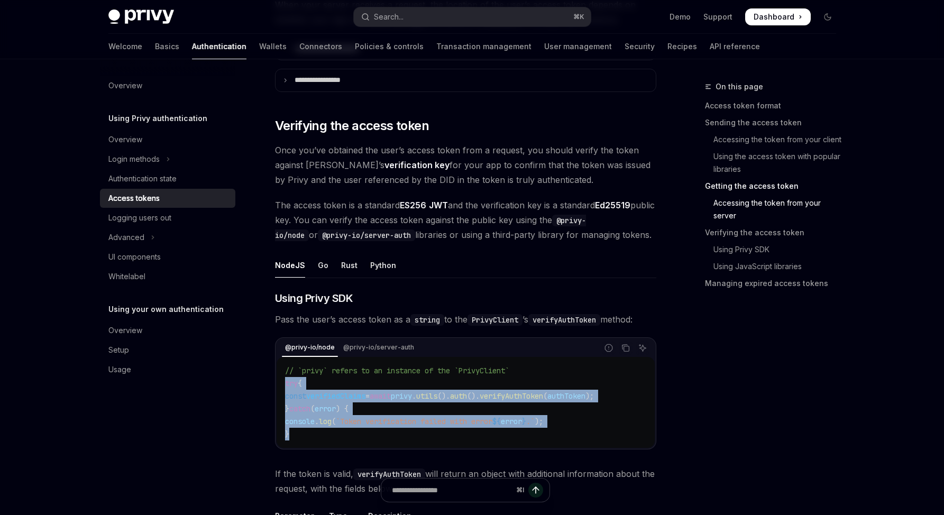
drag, startPoint x: 326, startPoint y: 442, endPoint x: 274, endPoint y: 388, distance: 75.2
click at [274, 388] on div "**********" at bounding box center [367, 139] width 584 height 3474
copy code "try { const verifiedClaims = await privy . utils (). auth (). verifyAuthToken (…"
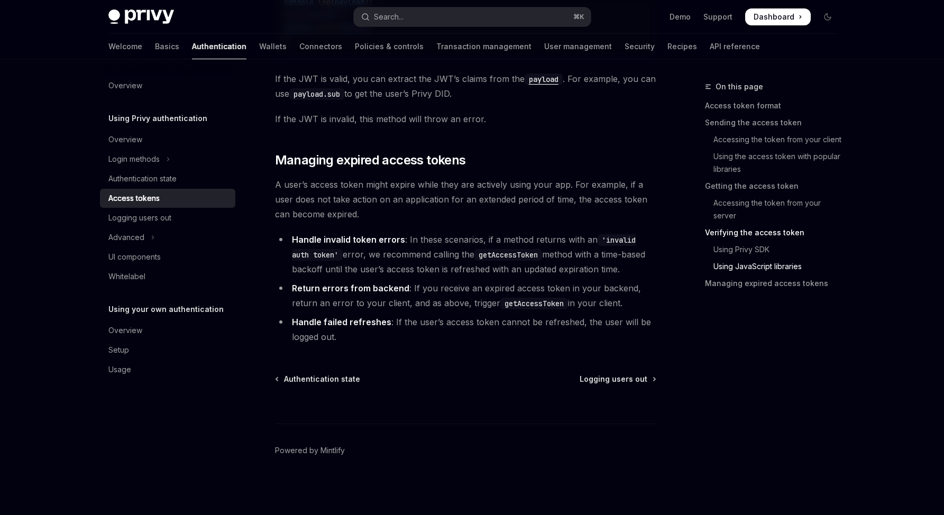
scroll to position [3047, 0]
click at [259, 49] on link "Wallets" at bounding box center [273, 46] width 28 height 25
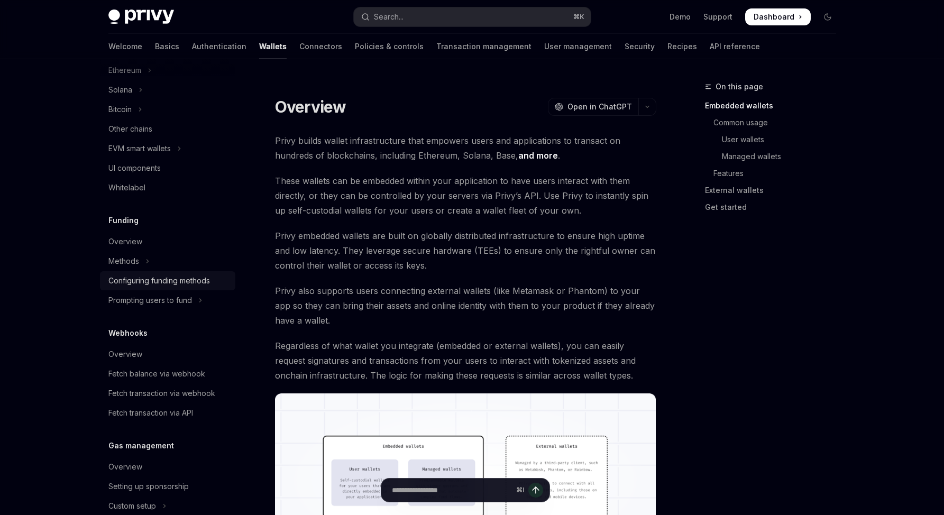
scroll to position [74, 0]
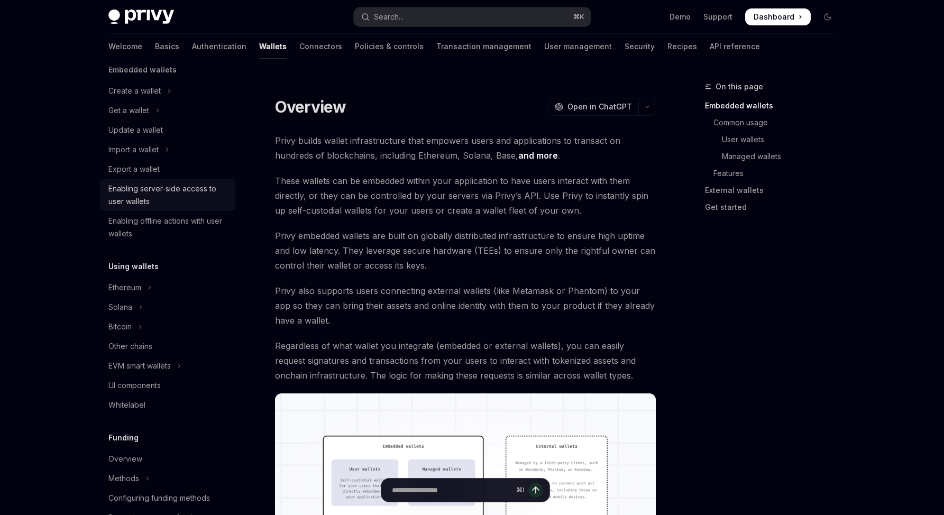
click at [185, 185] on div "Enabling server-side access to user wallets" at bounding box center [168, 195] width 121 height 25
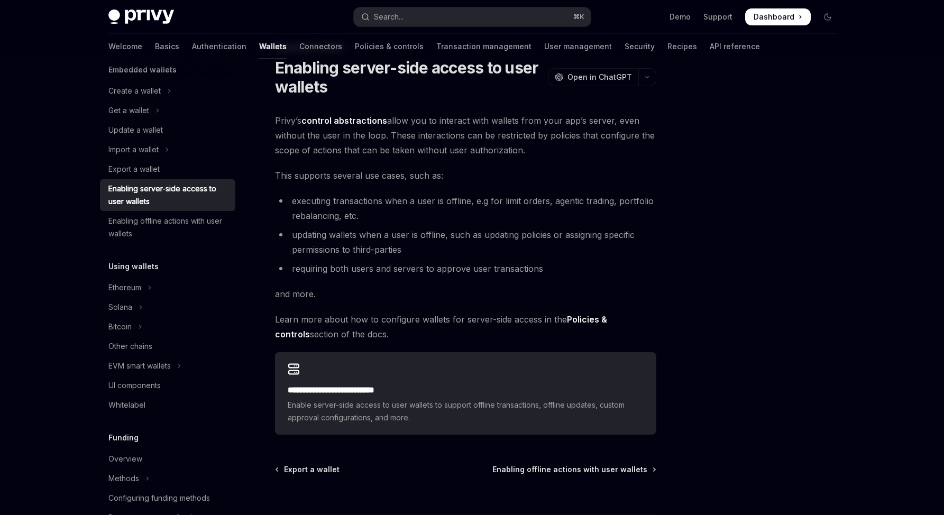
scroll to position [101, 0]
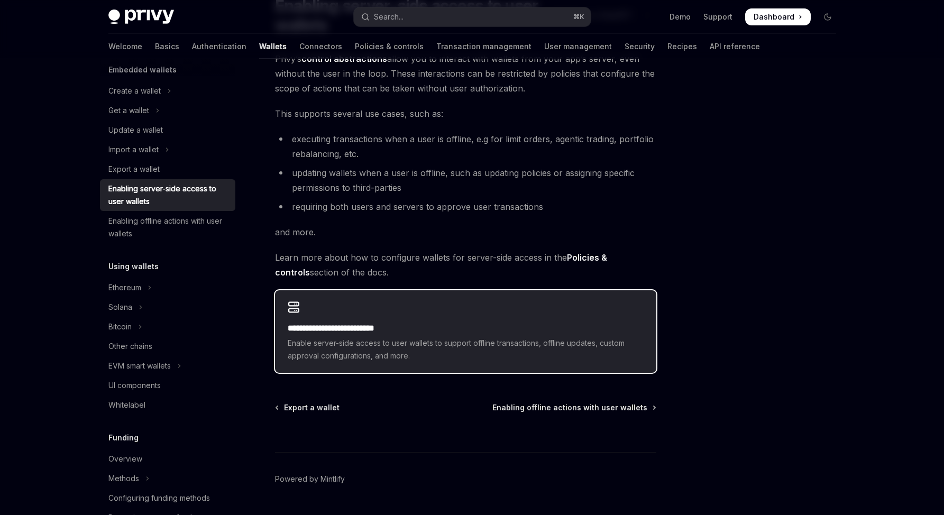
click at [395, 320] on div "**********" at bounding box center [465, 331] width 381 height 83
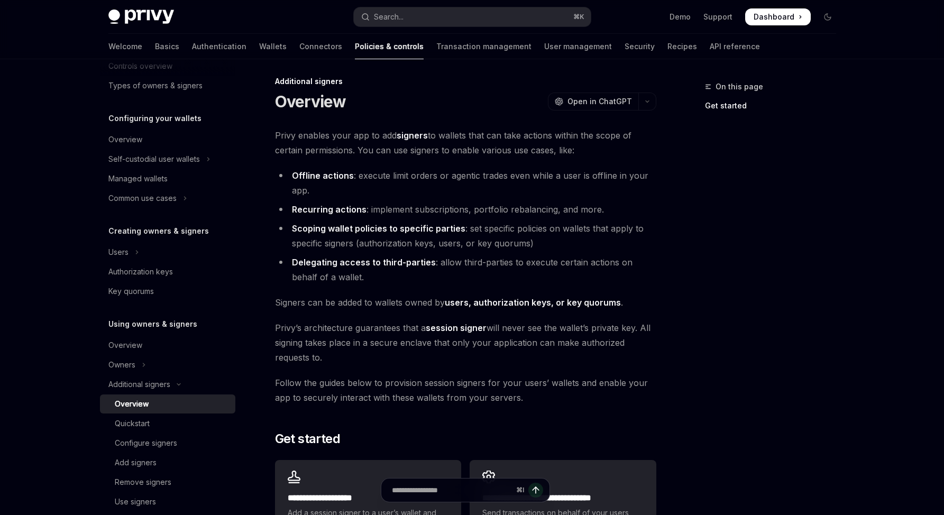
scroll to position [91, 0]
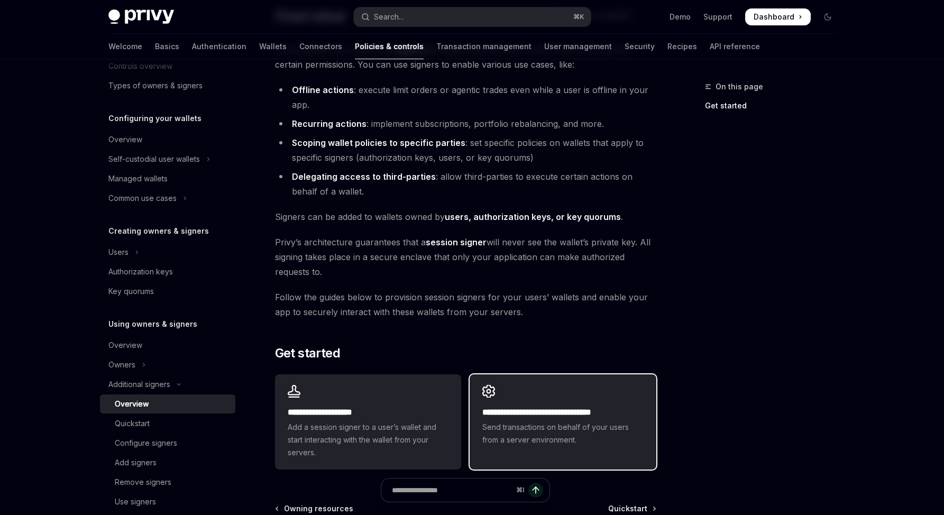
click at [500, 394] on div "**********" at bounding box center [563, 416] width 186 height 83
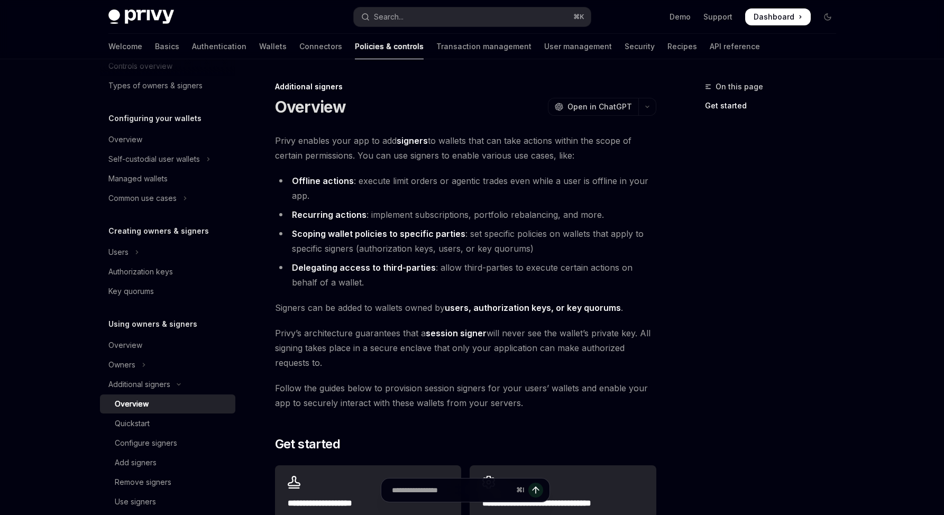
scroll to position [91, 0]
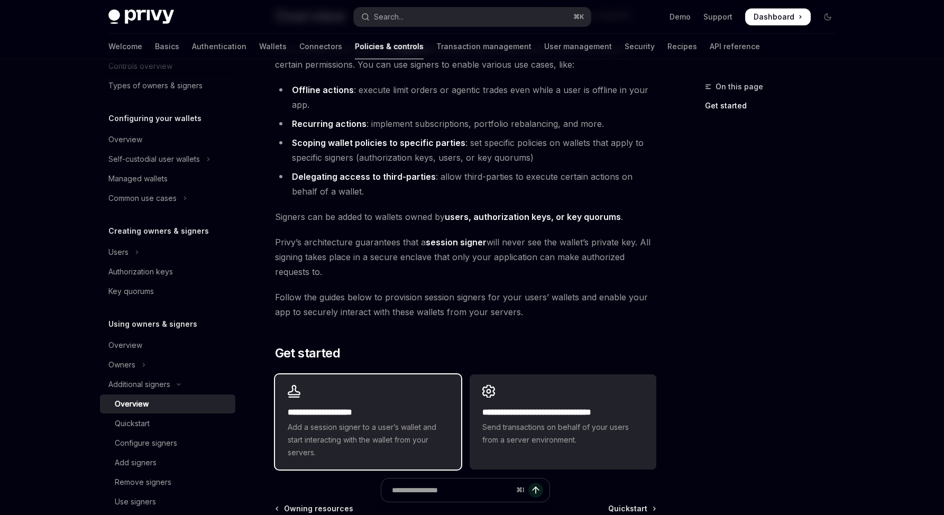
click at [380, 377] on div "**********" at bounding box center [368, 422] width 186 height 95
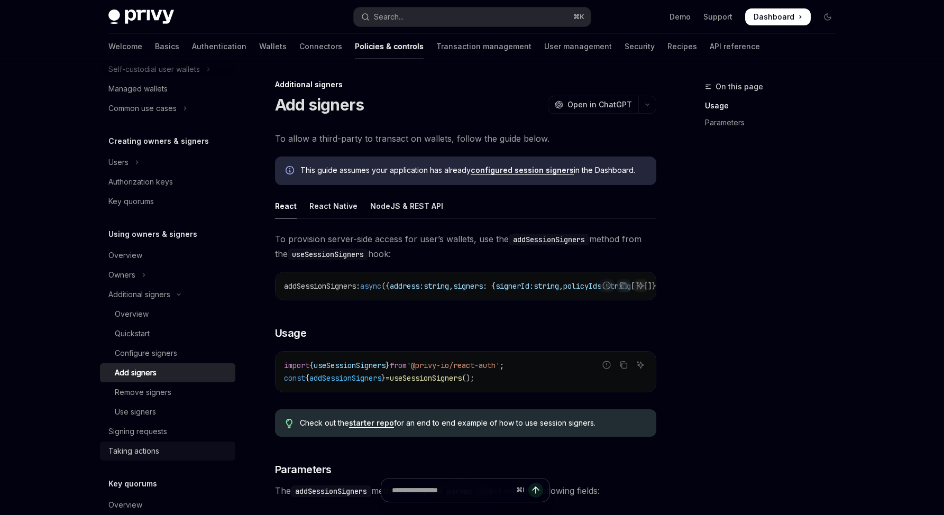
scroll to position [168, 0]
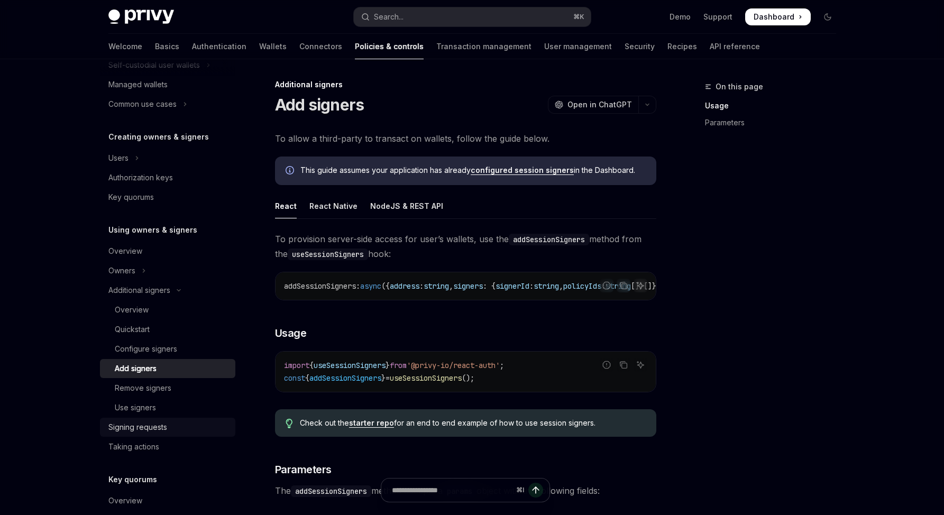
click at [132, 418] on link "Signing requests" at bounding box center [167, 427] width 135 height 19
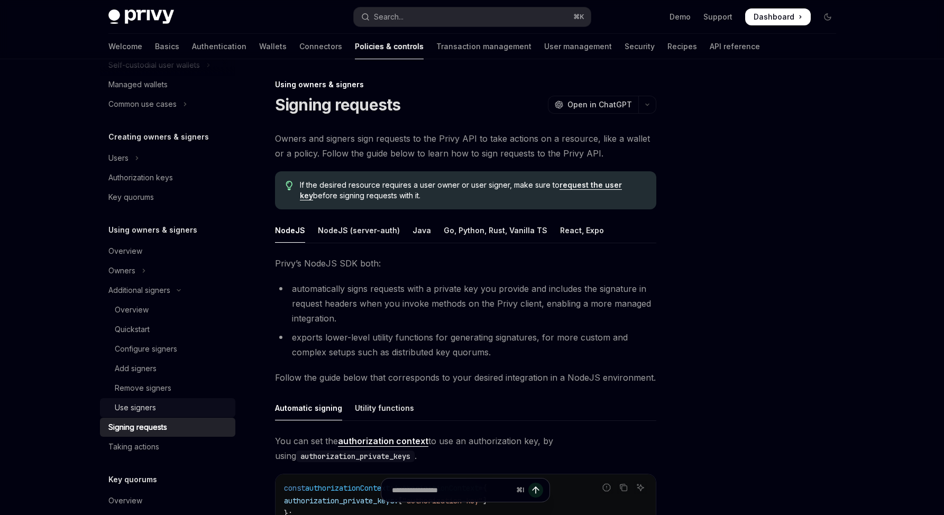
click at [133, 415] on link "Use signers" at bounding box center [167, 407] width 135 height 19
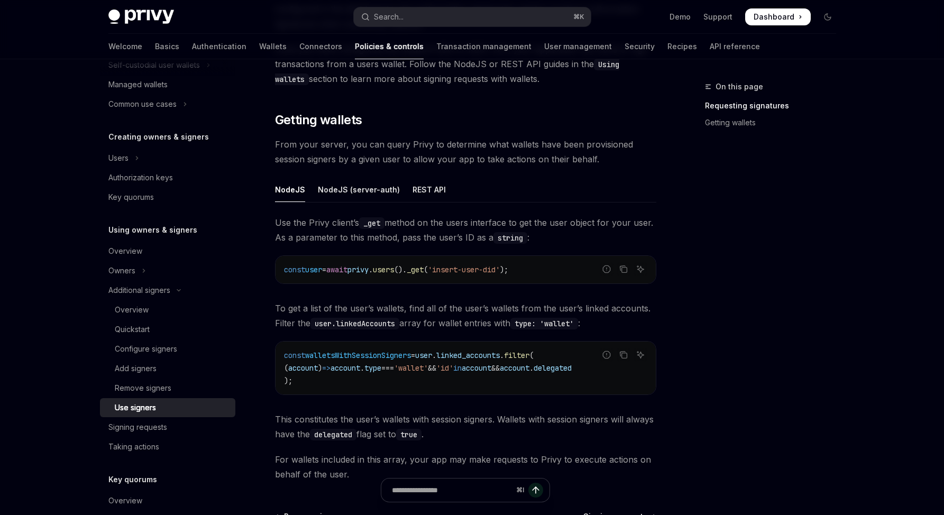
scroll to position [351, 0]
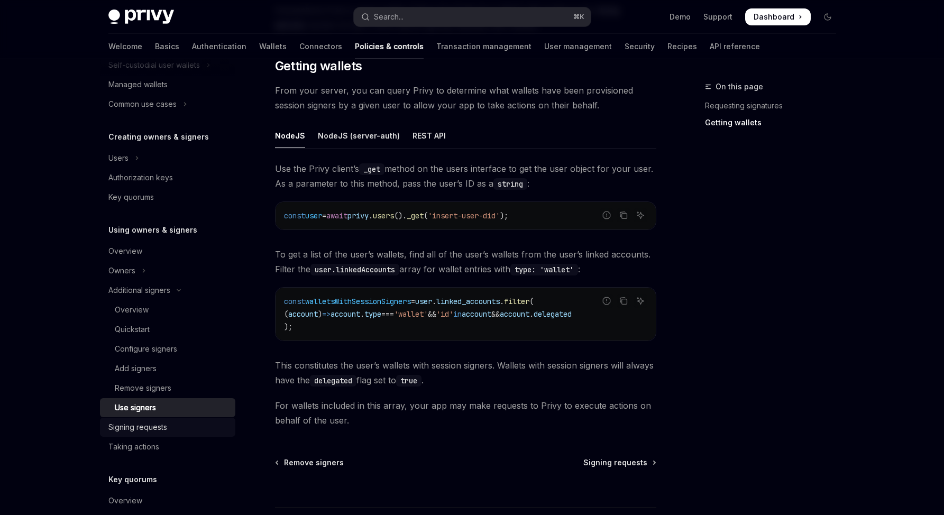
click at [174, 428] on div "Signing requests" at bounding box center [168, 427] width 121 height 13
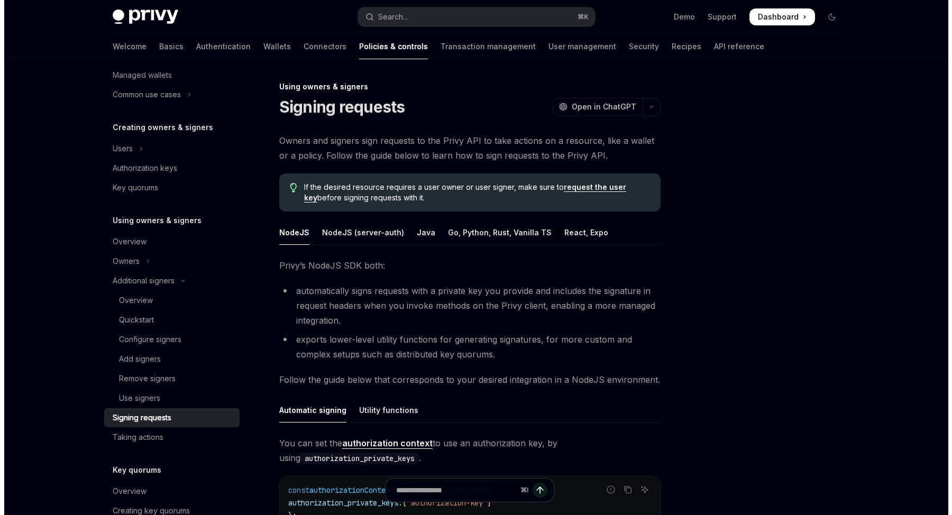
scroll to position [188, 0]
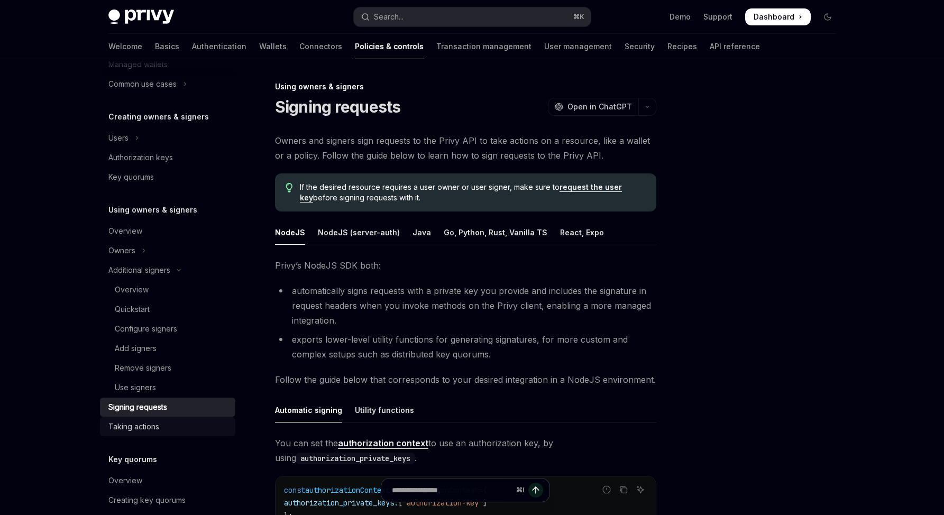
click at [178, 428] on div "Taking actions" at bounding box center [168, 427] width 121 height 13
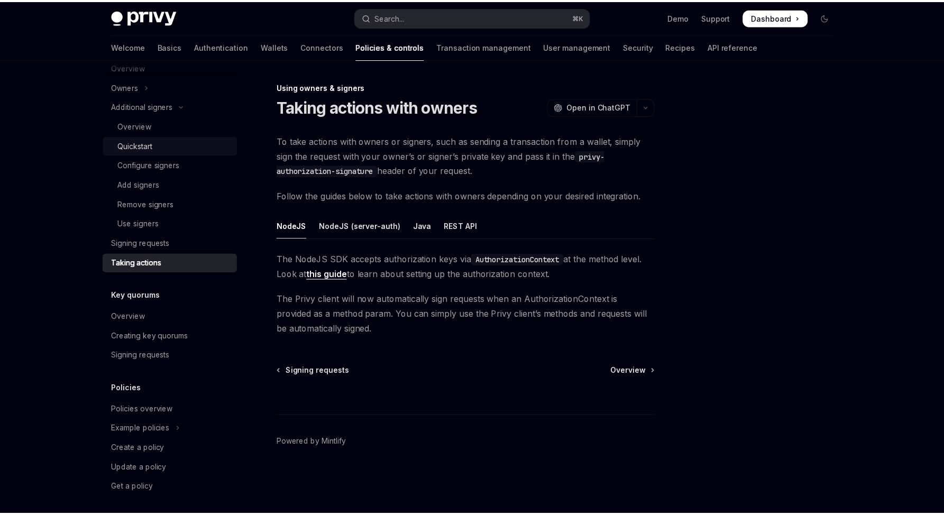
scroll to position [356, 0]
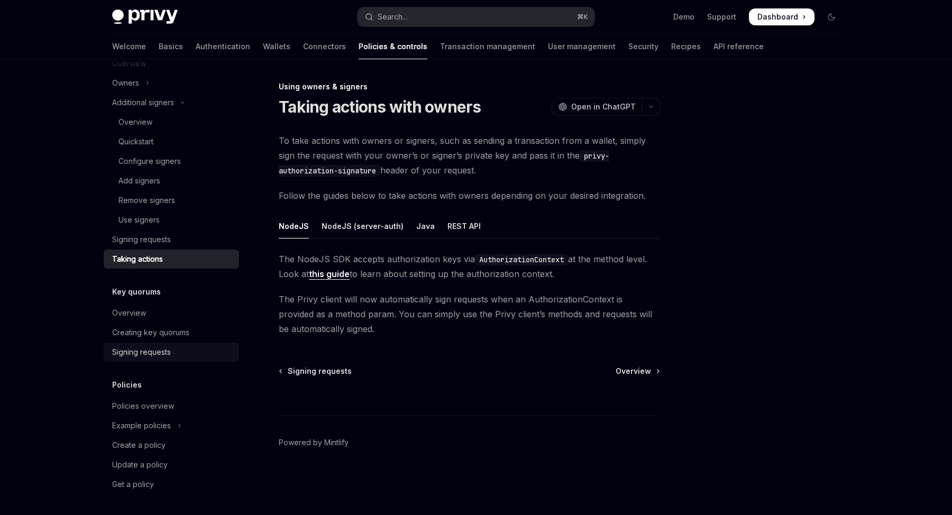
click at [175, 354] on div "Signing requests" at bounding box center [172, 352] width 121 height 13
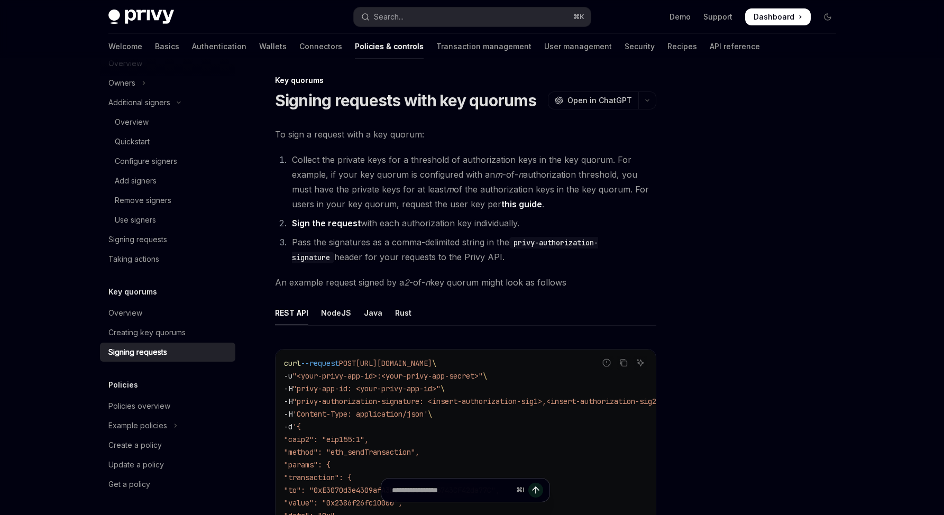
scroll to position [6, 0]
click at [338, 322] on div "NodeJS" at bounding box center [336, 313] width 30 height 25
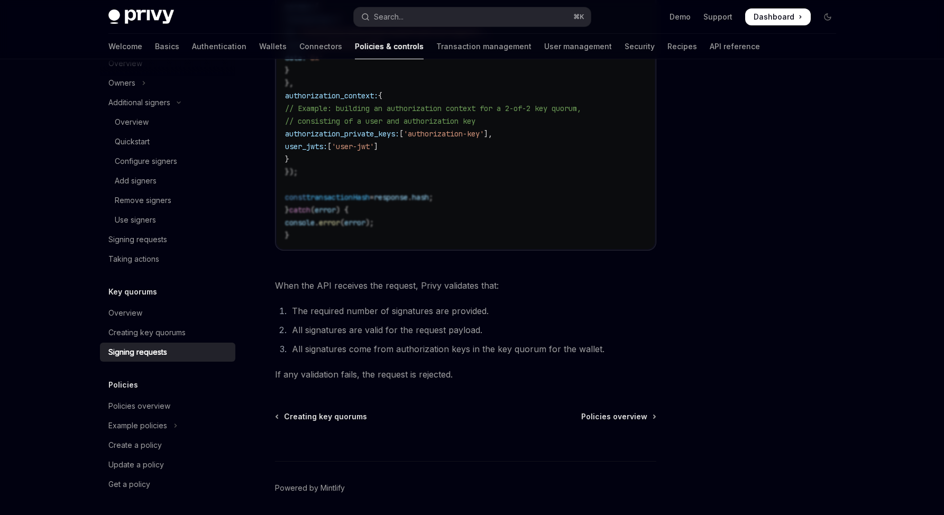
scroll to position [689, 0]
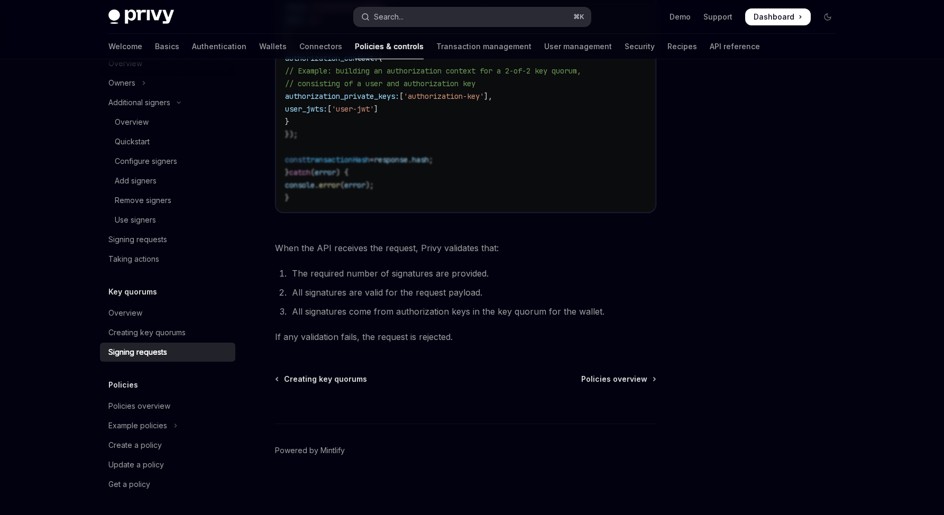
click at [388, 16] on div "Search..." at bounding box center [389, 17] width 30 height 13
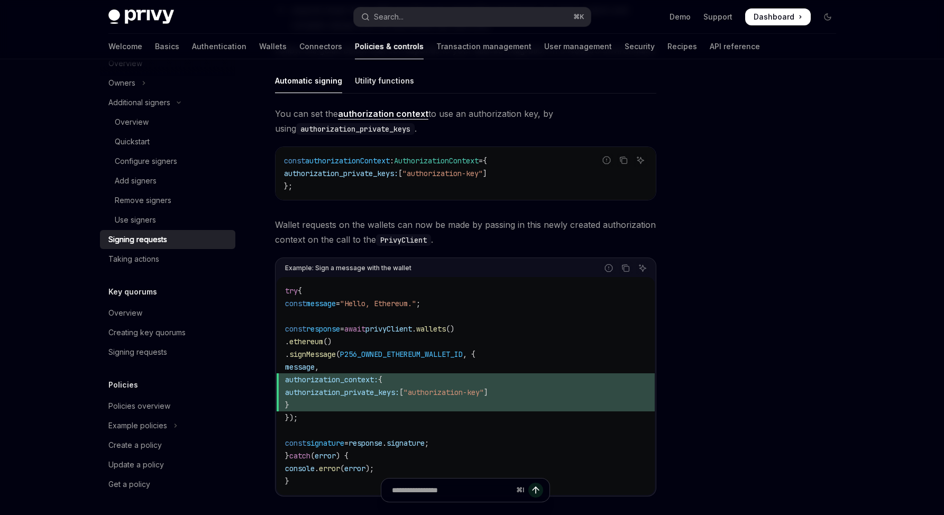
scroll to position [309, 0]
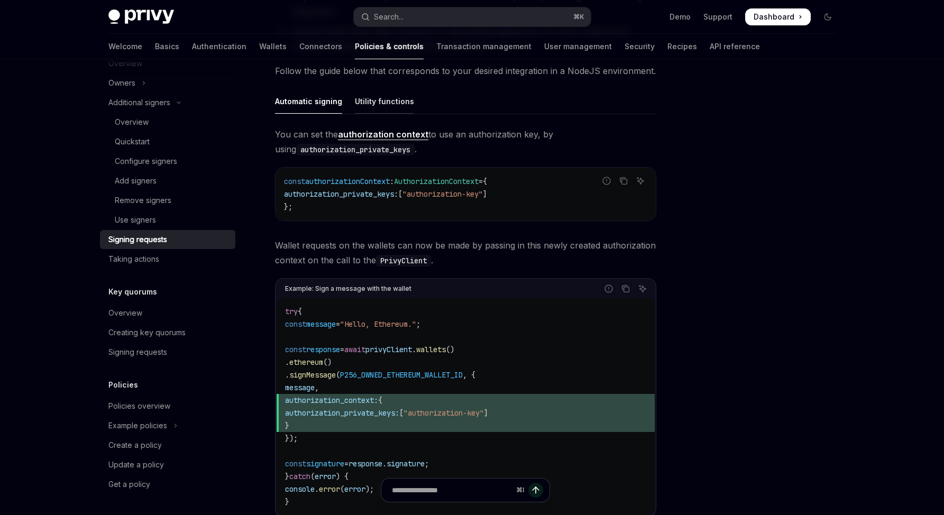
click at [379, 99] on div "Utility functions" at bounding box center [384, 101] width 59 height 25
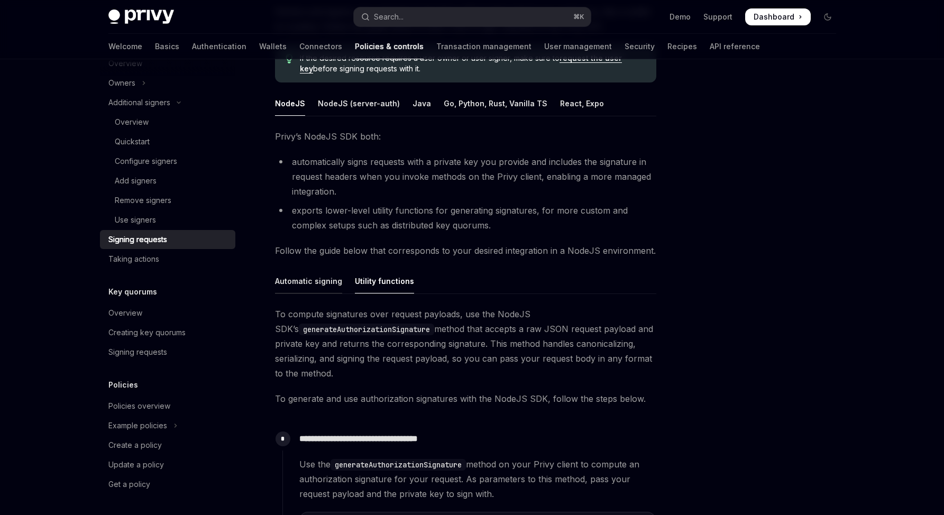
scroll to position [123, 0]
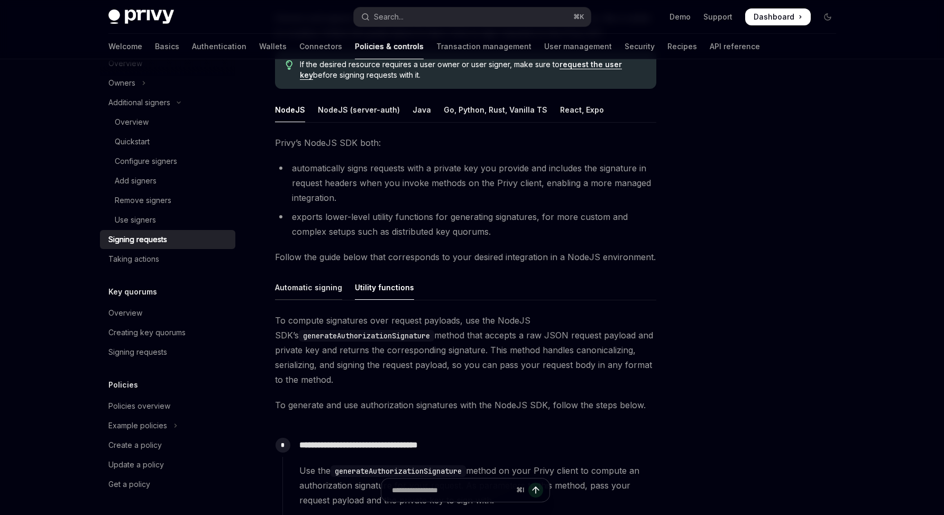
click at [302, 279] on div "Automatic signing" at bounding box center [308, 287] width 67 height 25
type textarea "*"
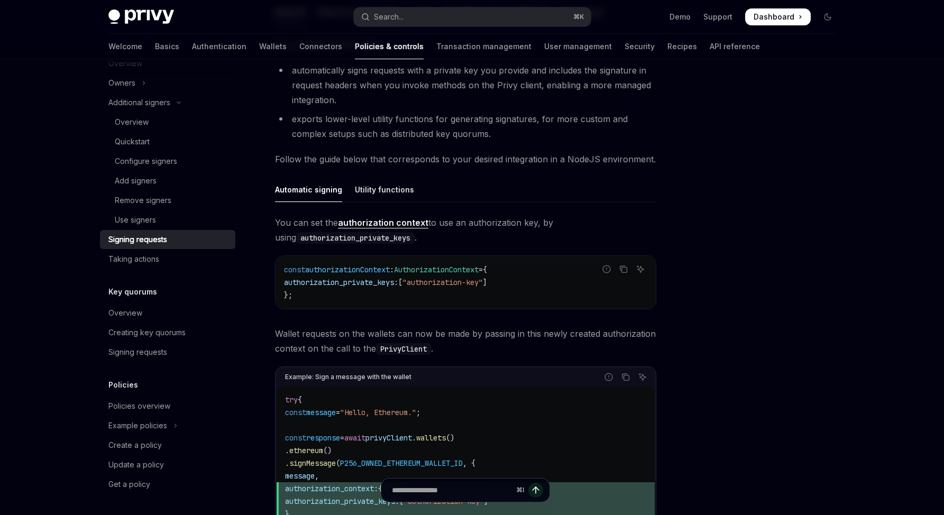
scroll to position [472, 0]
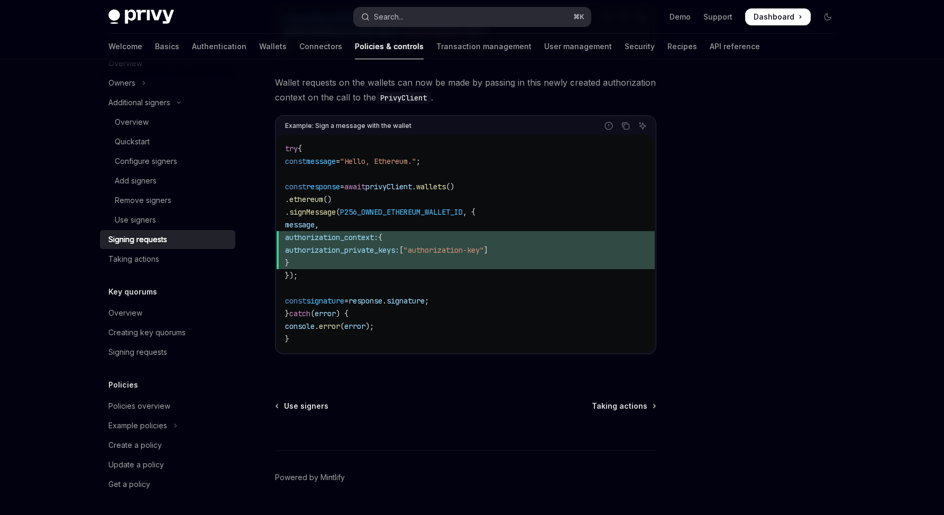
click at [426, 23] on button "Search... ⌘ K" at bounding box center [472, 16] width 237 height 19
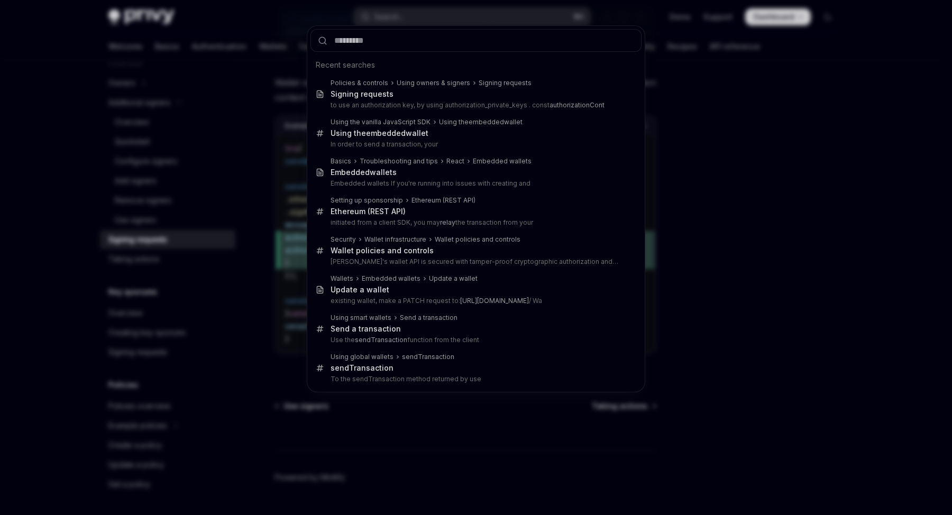
type input "**********"
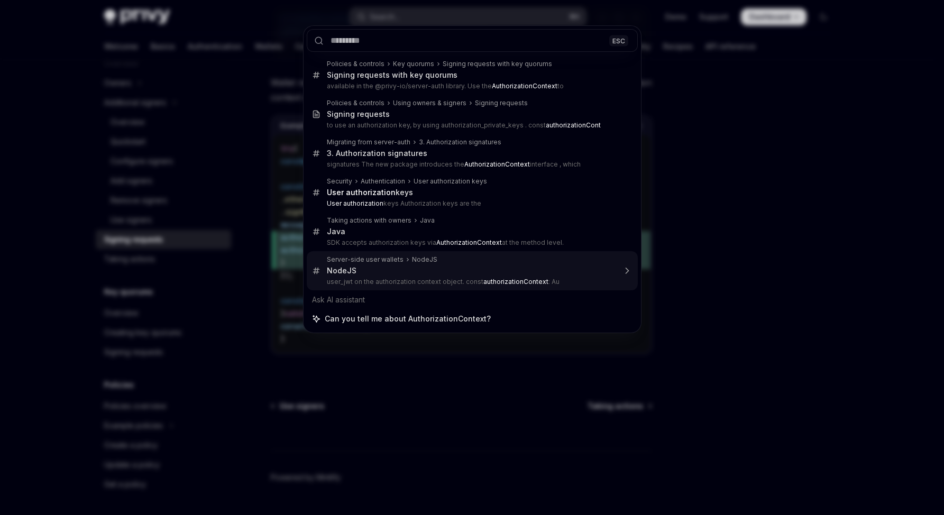
type textarea "*"
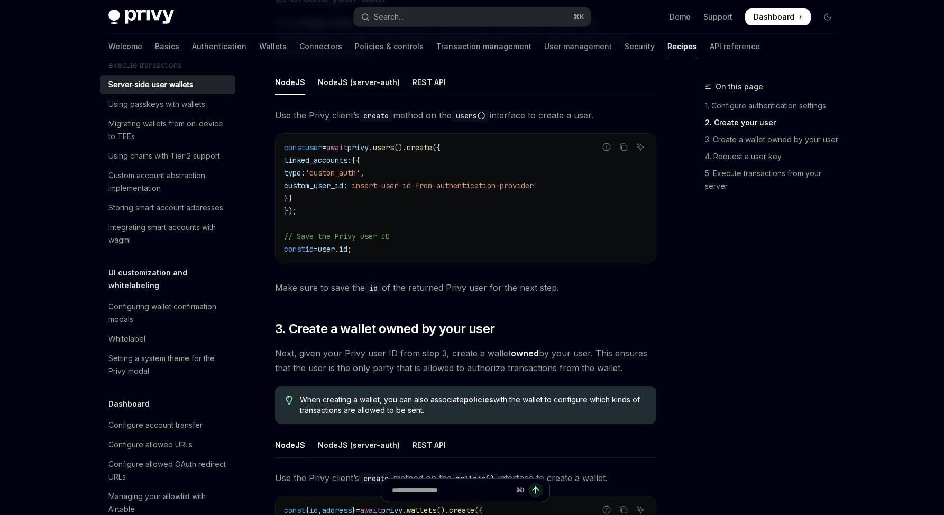
click at [445, 28] on div "Privy Docs home page Search... ⌘ K Demo Support Dashboard Dashboard Search..." at bounding box center [472, 17] width 728 height 34
click at [442, 23] on button "Search... ⌘ K" at bounding box center [472, 16] width 237 height 19
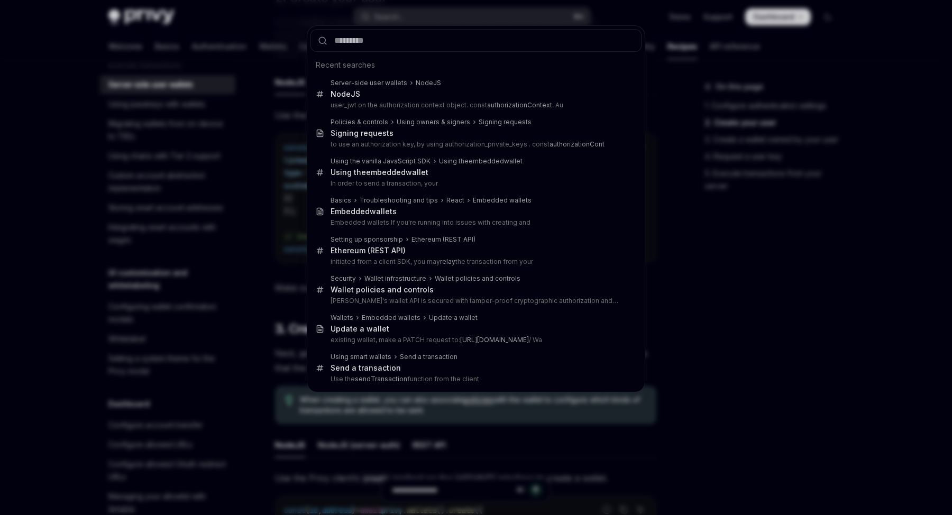
type input "**********"
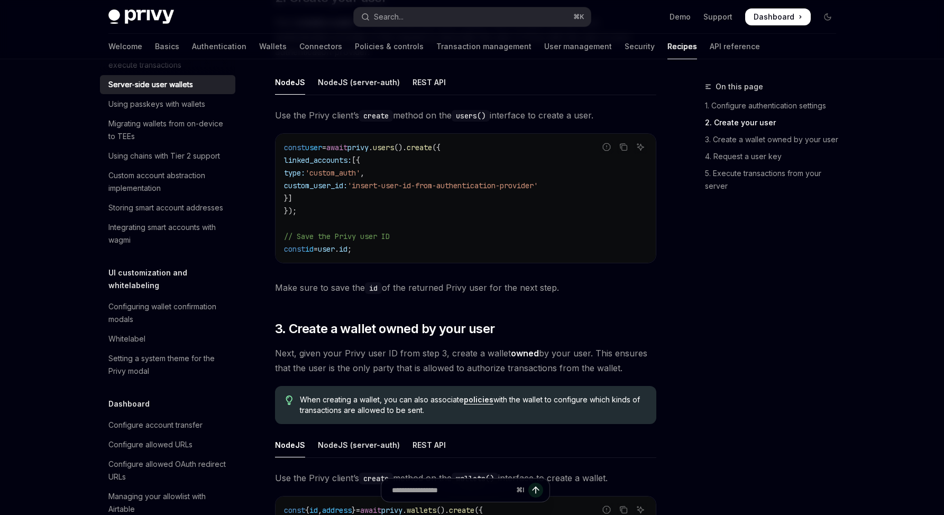
scroll to position [59, 0]
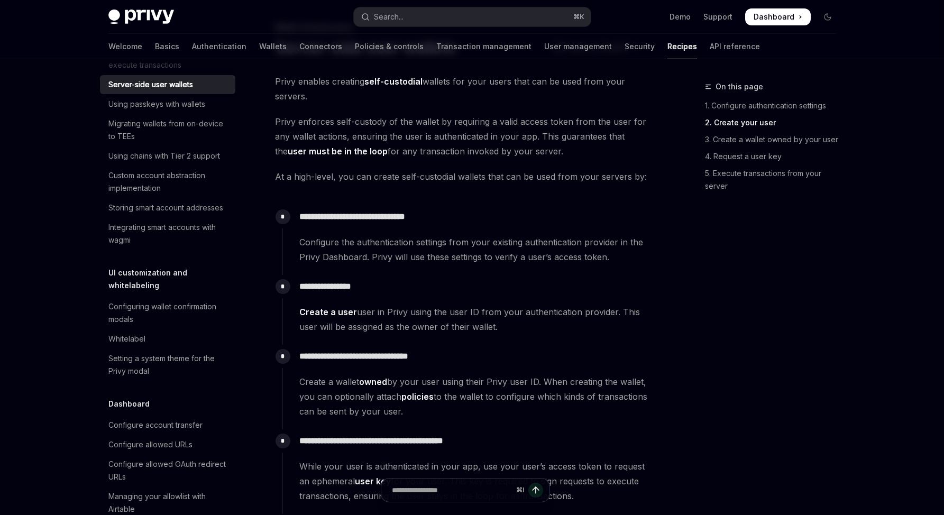
type textarea "*"
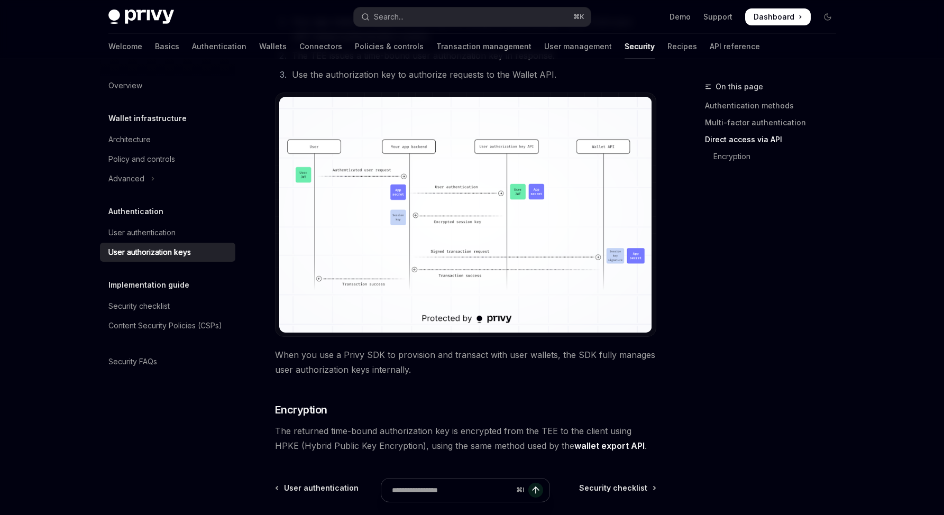
scroll to position [857, 0]
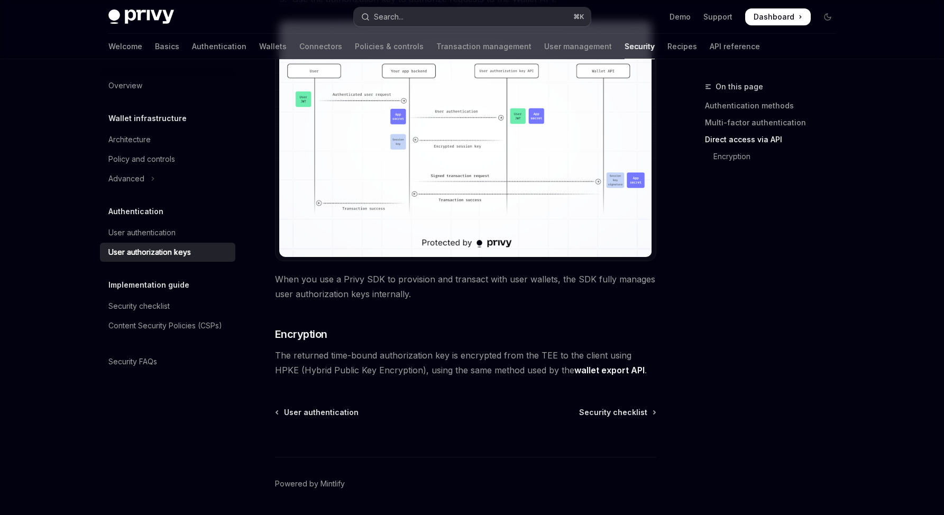
click at [453, 20] on button "Search... ⌘ K" at bounding box center [472, 16] width 237 height 19
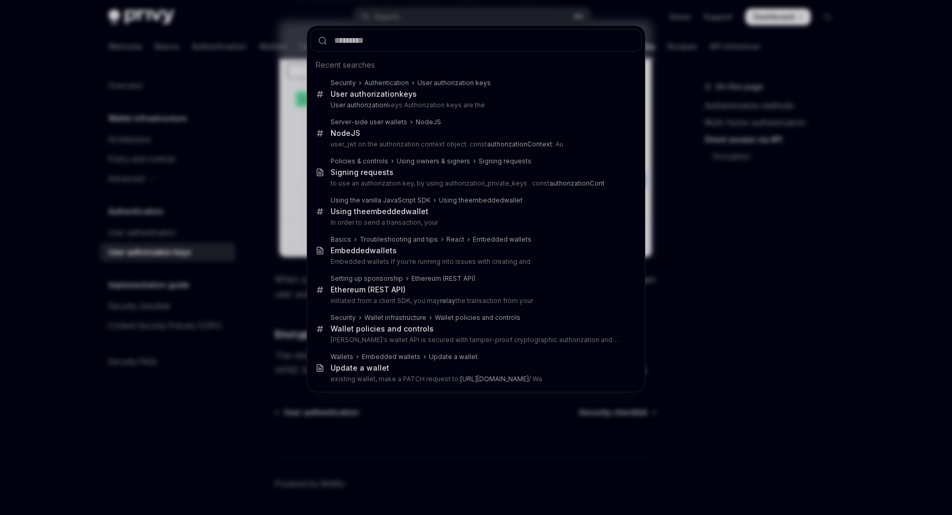
type input "**********"
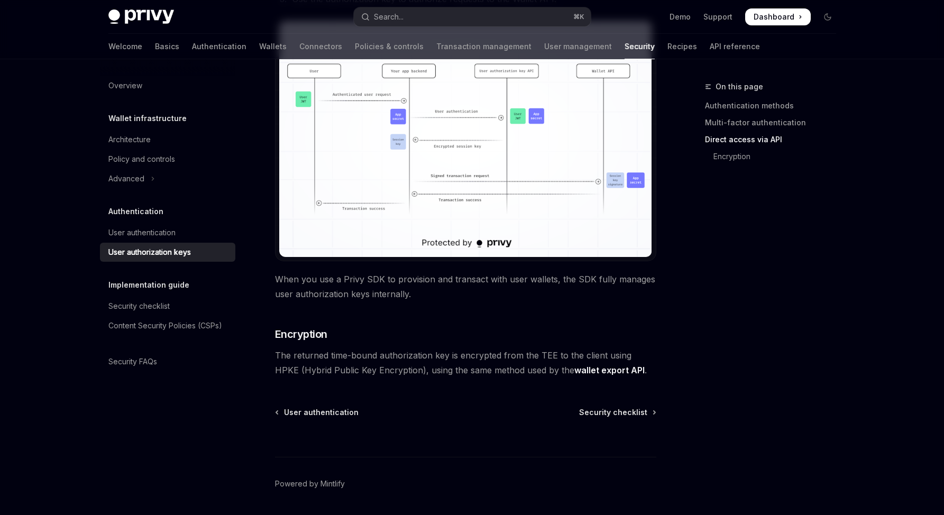
type textarea "*"
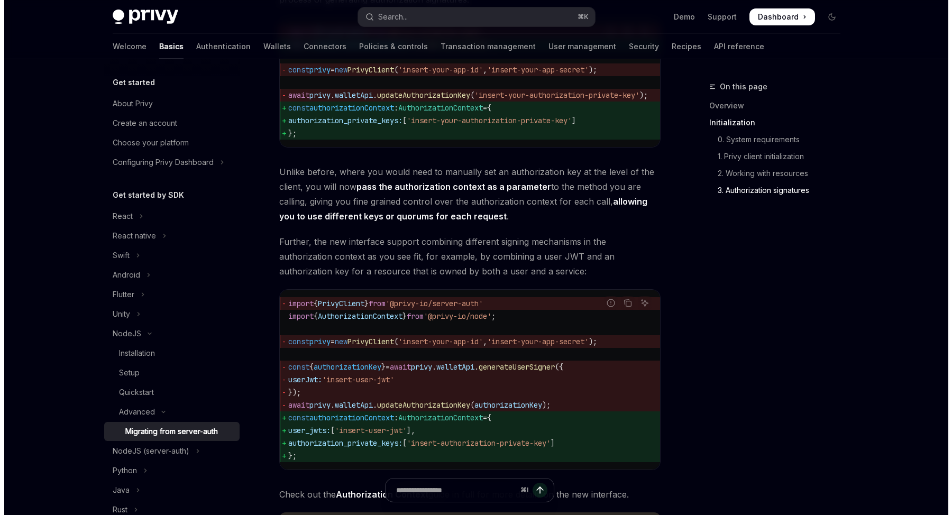
scroll to position [1580, 0]
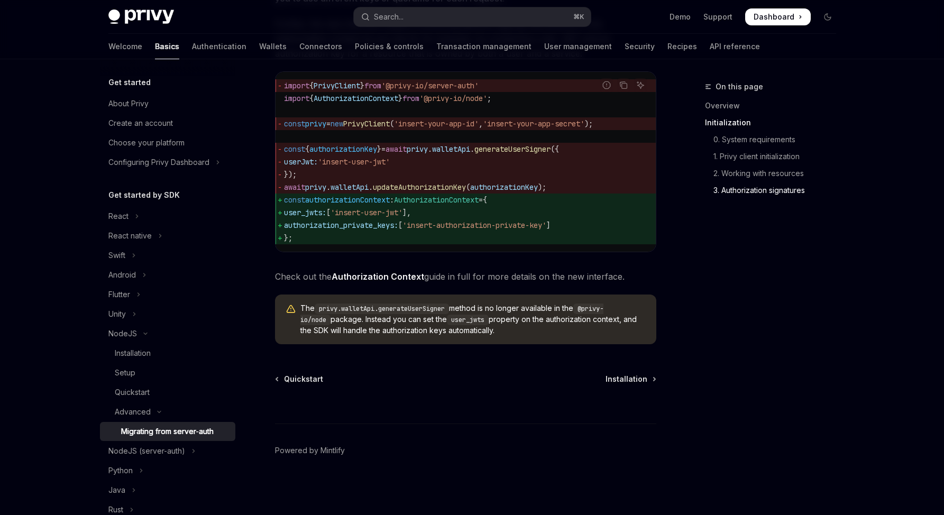
click at [318, 208] on span "user_jwts:" at bounding box center [305, 213] width 42 height 10
copy span "user_jwts"
click at [405, 21] on button "Search... ⌘ K" at bounding box center [472, 16] width 237 height 19
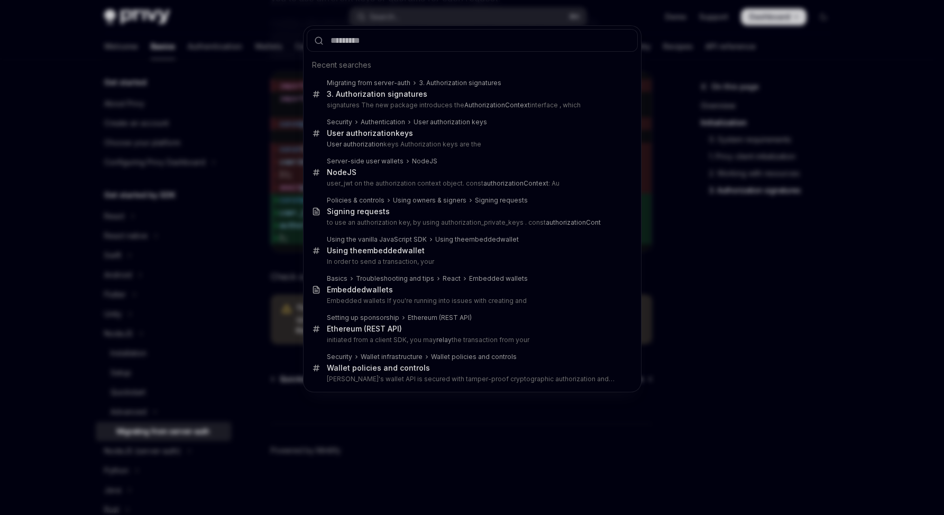
type input "*********"
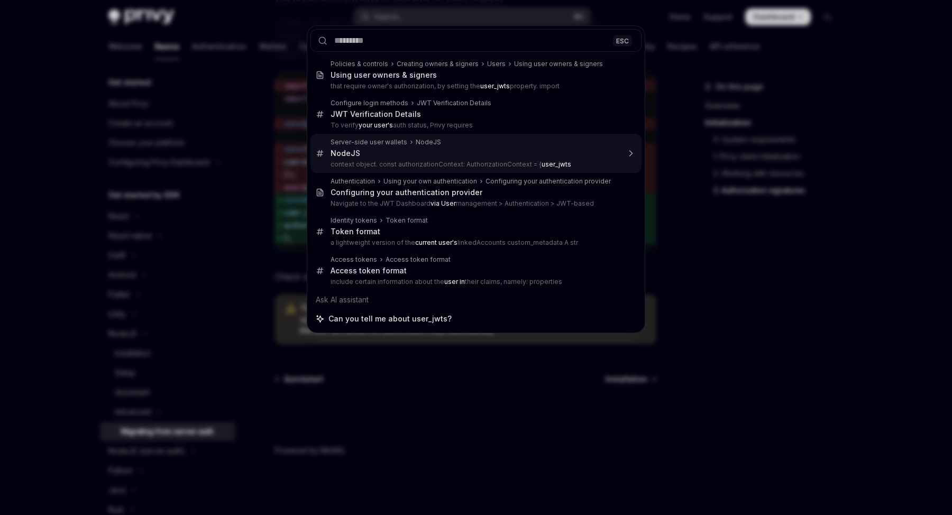
type textarea "*"
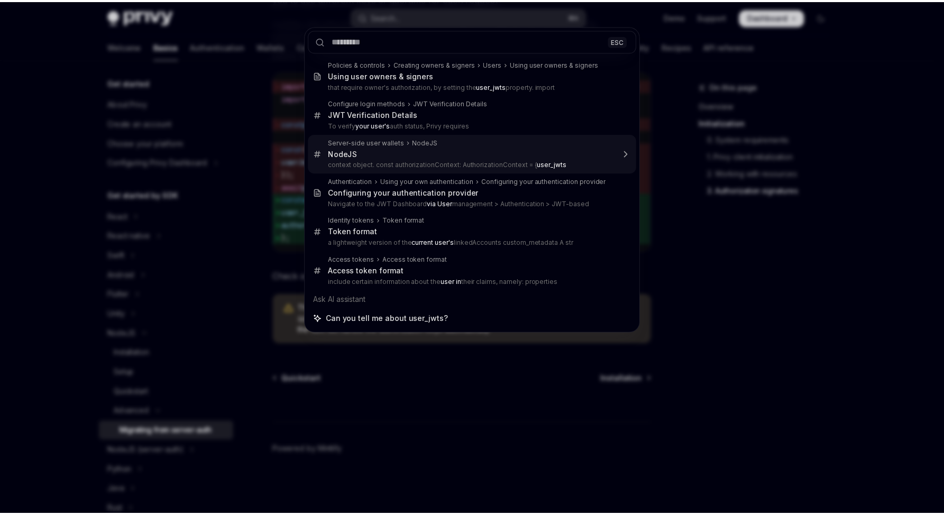
scroll to position [1005, 0]
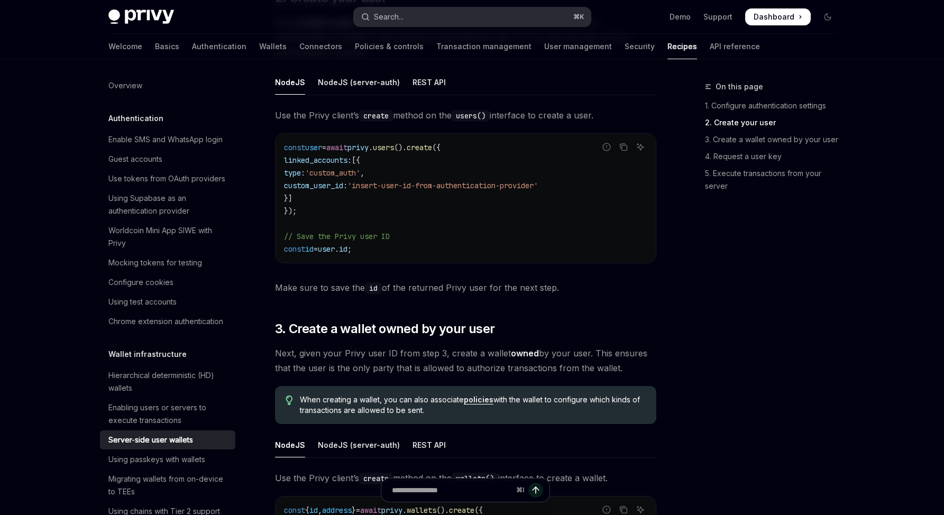
click at [433, 24] on button "Search... ⌘ K" at bounding box center [472, 16] width 237 height 19
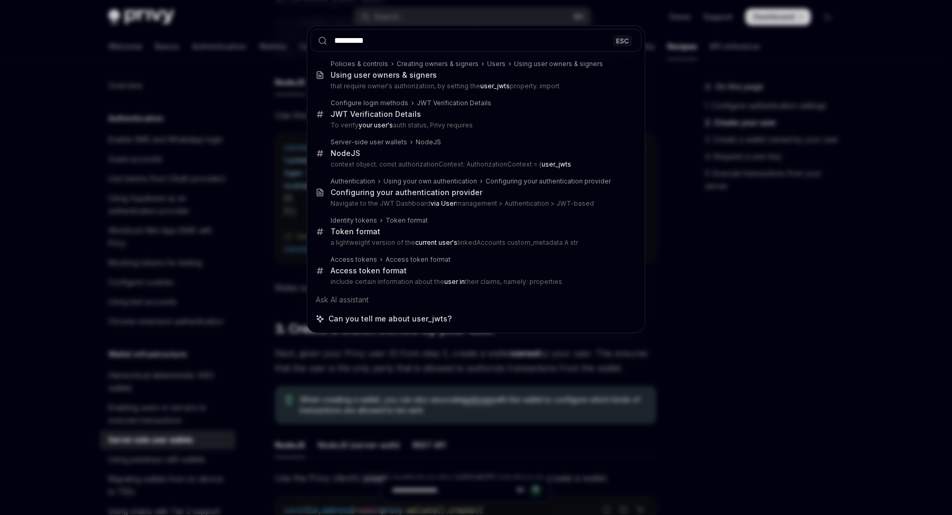
type input "*********"
drag, startPoint x: 736, startPoint y: 213, endPoint x: 719, endPoint y: 188, distance: 30.4
click at [734, 214] on div "********* ESC Policies & controls Creating owners & signers Users Using user ow…" at bounding box center [476, 257] width 952 height 515
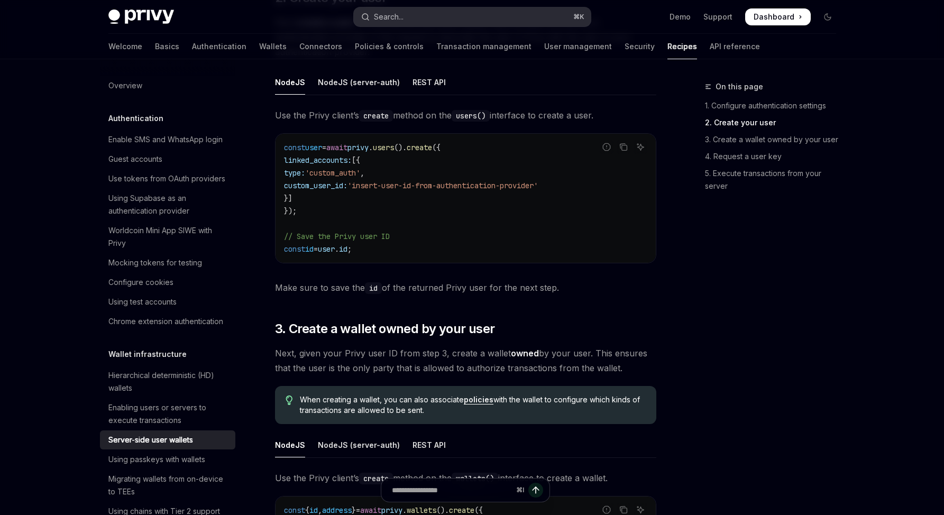
click at [480, 24] on button "Search... ⌘ K" at bounding box center [472, 16] width 237 height 19
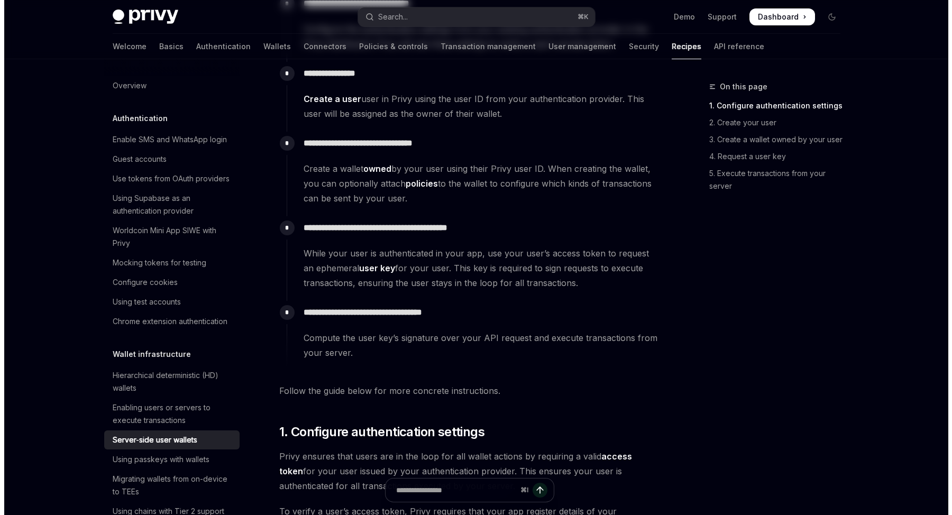
scroll to position [0, 0]
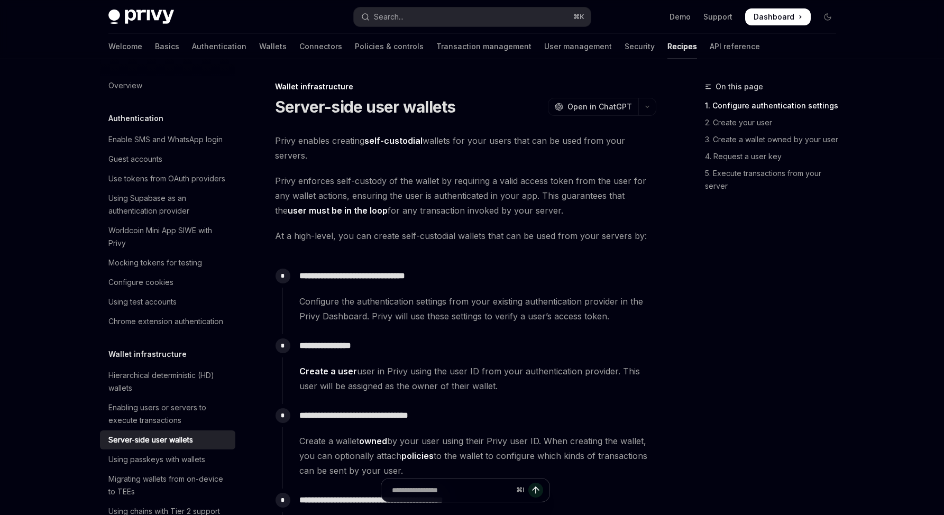
click at [166, 1] on div "Privy Docs home page Search... ⌘ K Demo Support Dashboard Dashboard Search..." at bounding box center [472, 17] width 728 height 34
click at [161, 10] on img at bounding box center [141, 17] width 66 height 15
type textarea "*"
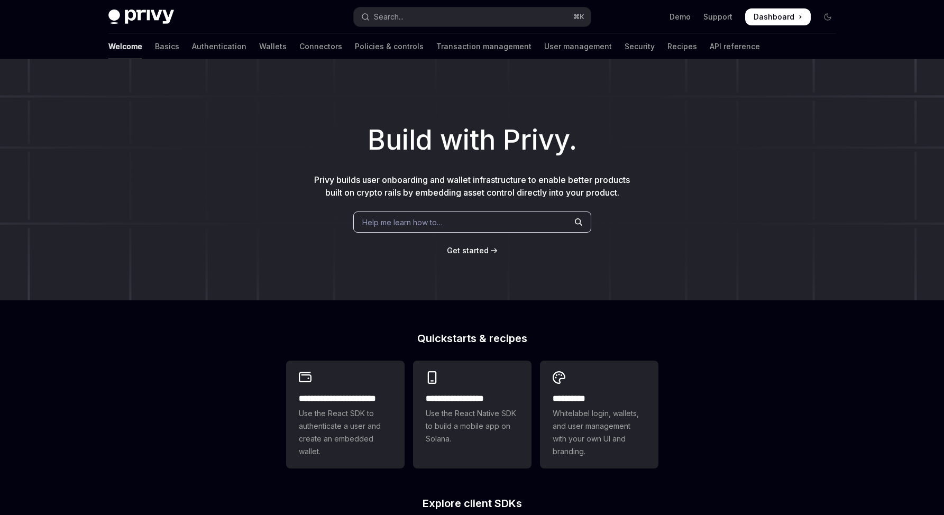
click at [433, 217] on span "Help me learn how to…" at bounding box center [402, 222] width 80 height 11
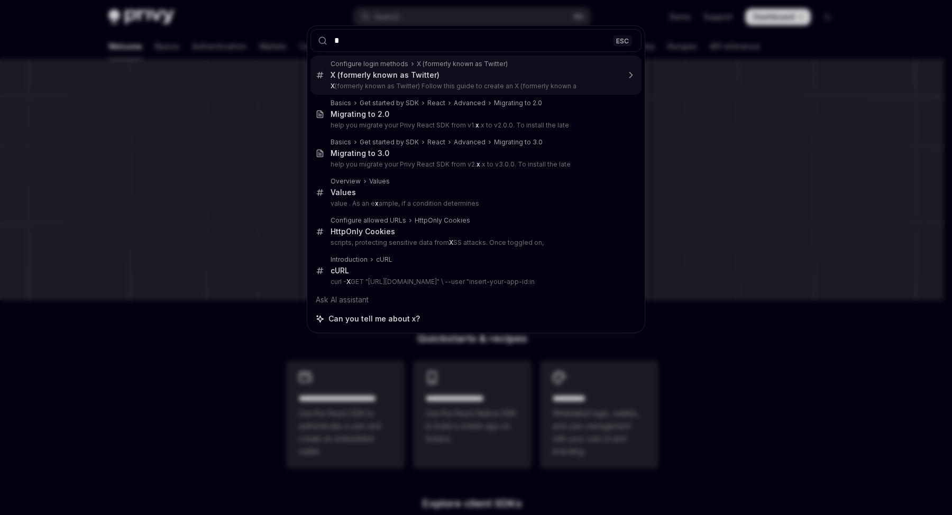
type input "**********"
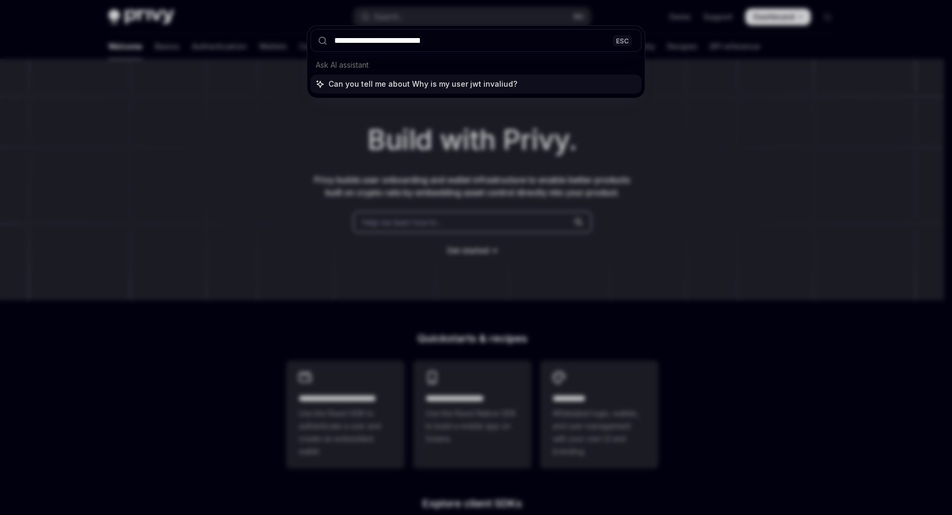
type input "**********"
type textarea "*"
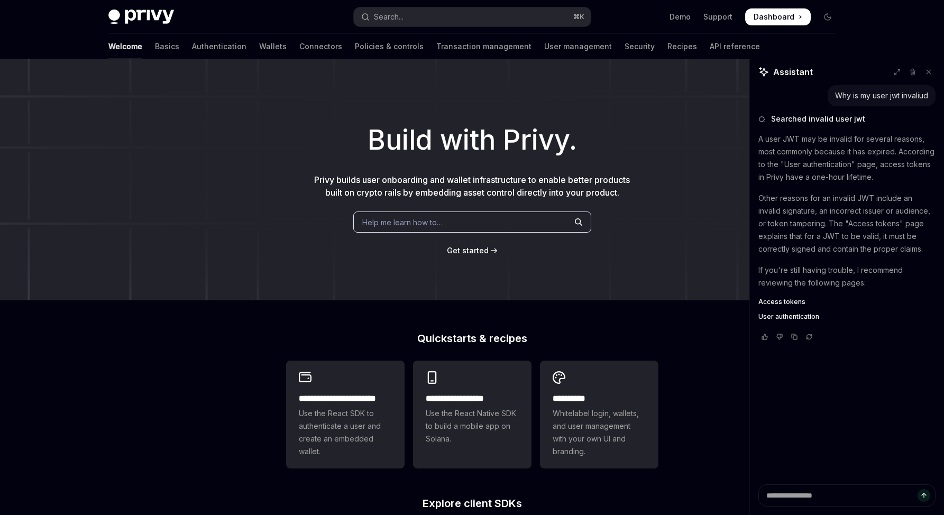
click at [902, 401] on div "Why is my user jwt invaliud Searched invalid user jwt A user JWT may be invalid…" at bounding box center [847, 284] width 194 height 399
click at [873, 407] on div "Why is my user jwt invaliud Searched invalid user jwt A user JWT may be invalid…" at bounding box center [847, 284] width 194 height 399
click at [826, 488] on textarea "Ask a question..." at bounding box center [847, 496] width 177 height 22
click at [787, 307] on div "Access tokens User authentication" at bounding box center [847, 309] width 177 height 23
click at [789, 304] on span "Access tokens" at bounding box center [782, 302] width 47 height 8
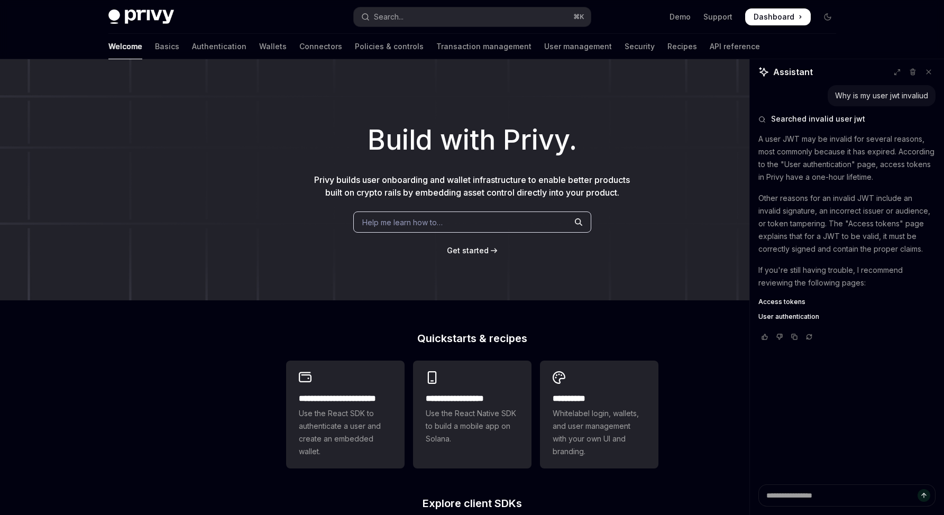
type textarea "*"
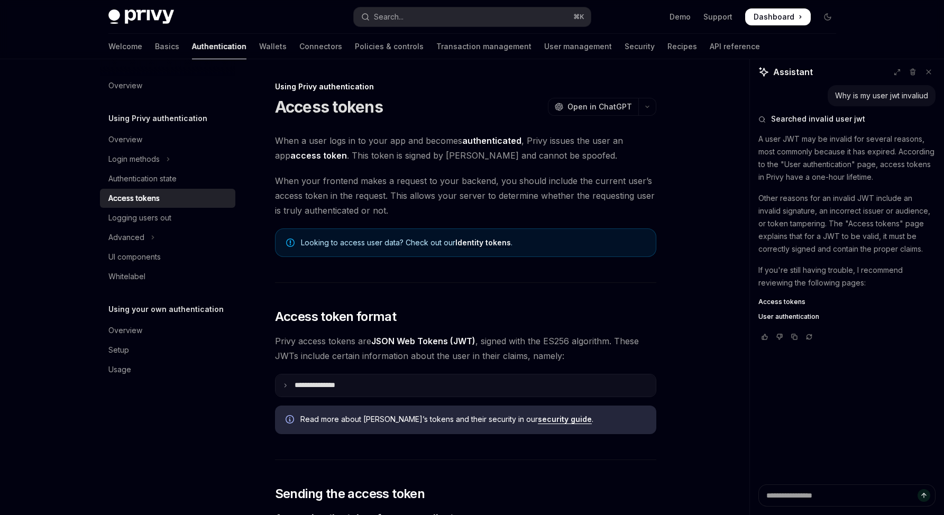
click at [443, 381] on summary "**********" at bounding box center [466, 386] width 380 height 22
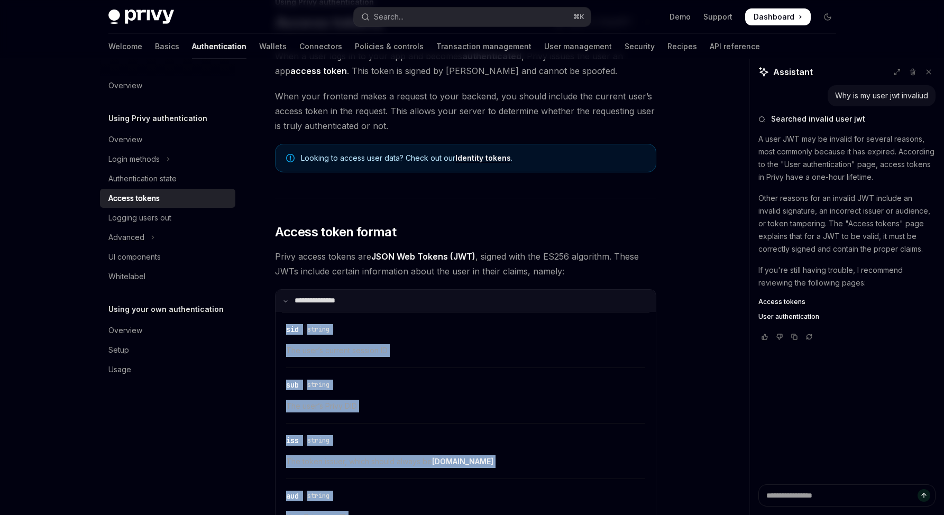
click at [443, 381] on div "​ sub string" at bounding box center [460, 385] width 349 height 13
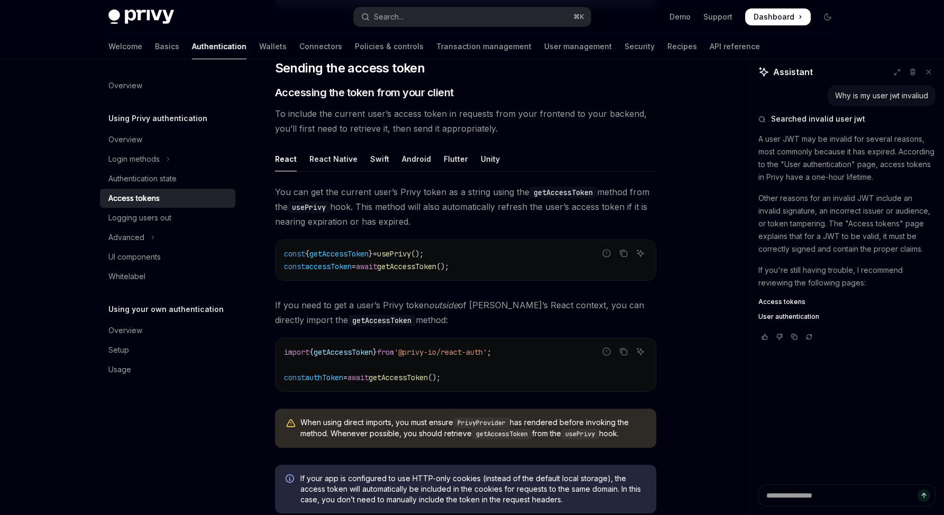
scroll to position [784, 0]
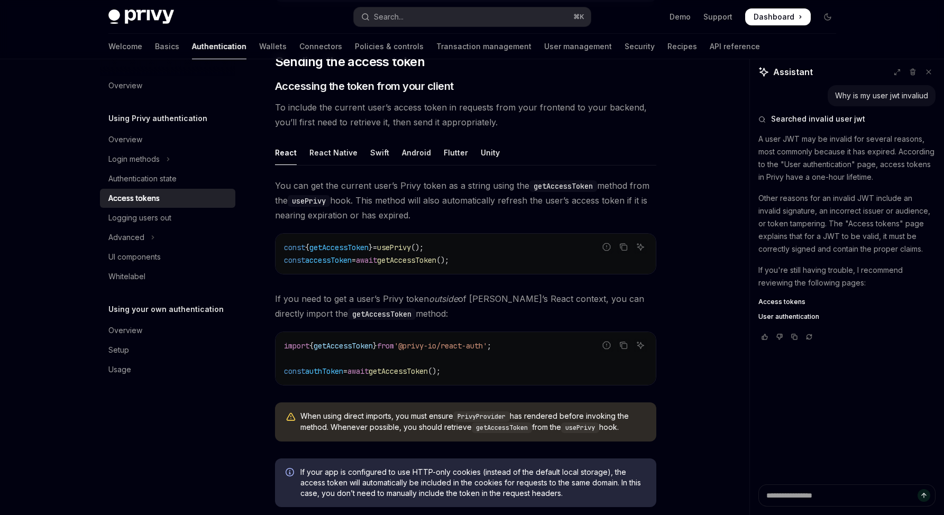
click at [446, 382] on div "import { getAccessToken } from '@privy-io/react-auth' ; const authToken = await…" at bounding box center [466, 358] width 380 height 53
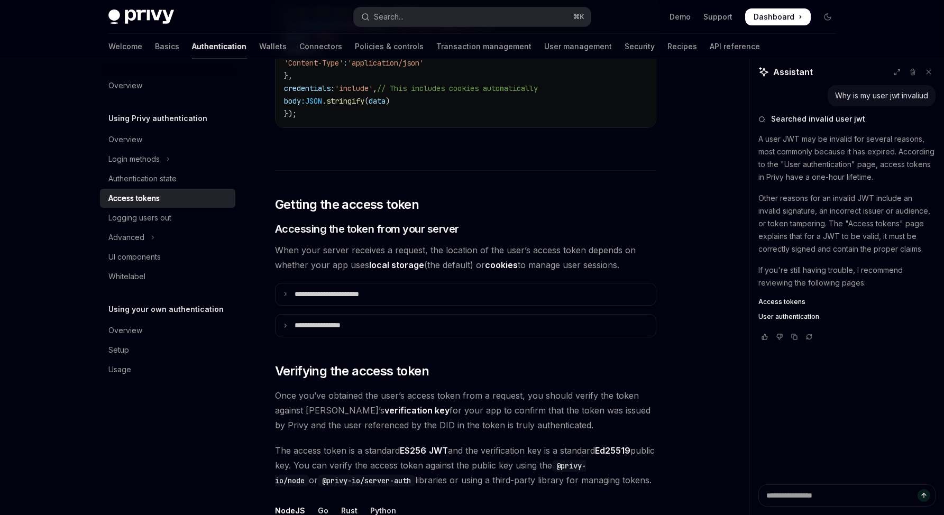
scroll to position [1571, 0]
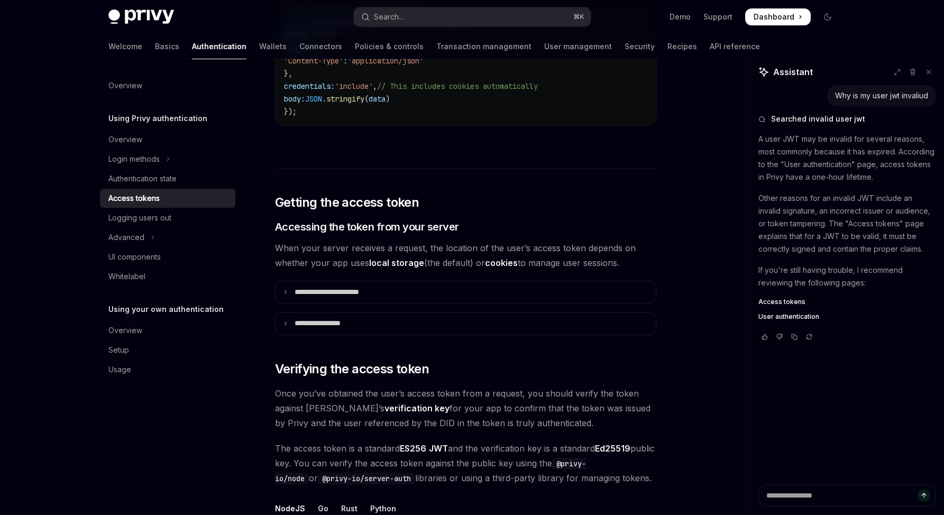
click at [474, 408] on span "Once you’ve obtained the user’s access token from a request, you should verify …" at bounding box center [465, 408] width 381 height 44
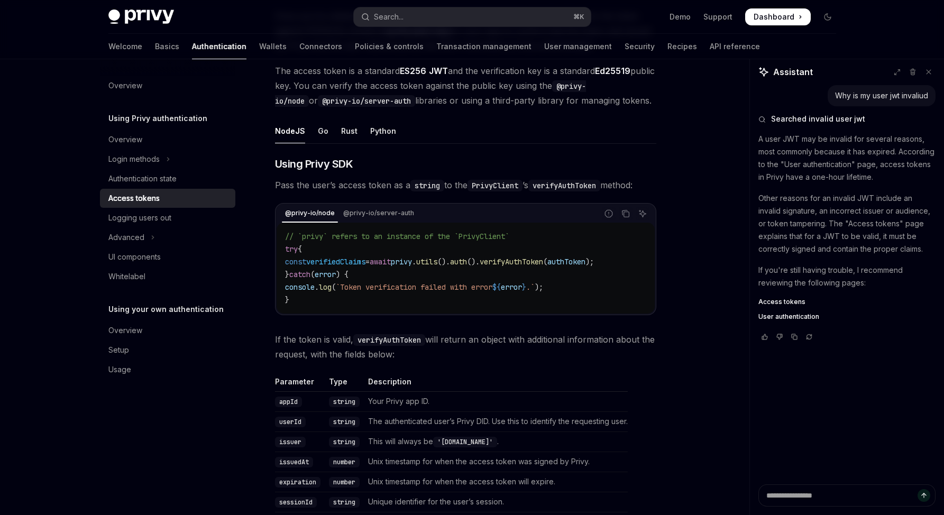
scroll to position [1880, 0]
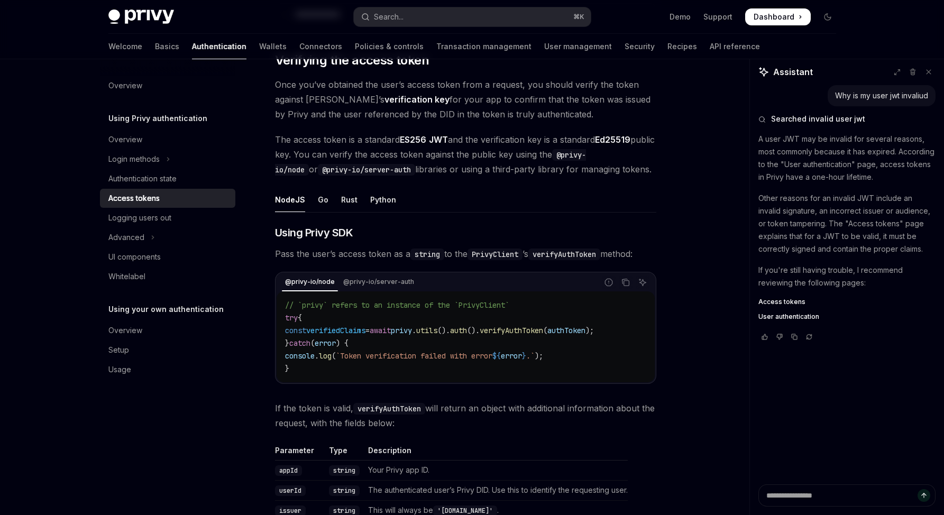
click at [384, 421] on span "If the token is valid, verifyAuthToken will return an object with additional in…" at bounding box center [465, 416] width 381 height 30
click at [399, 410] on code "verifyAuthToken" at bounding box center [389, 409] width 72 height 12
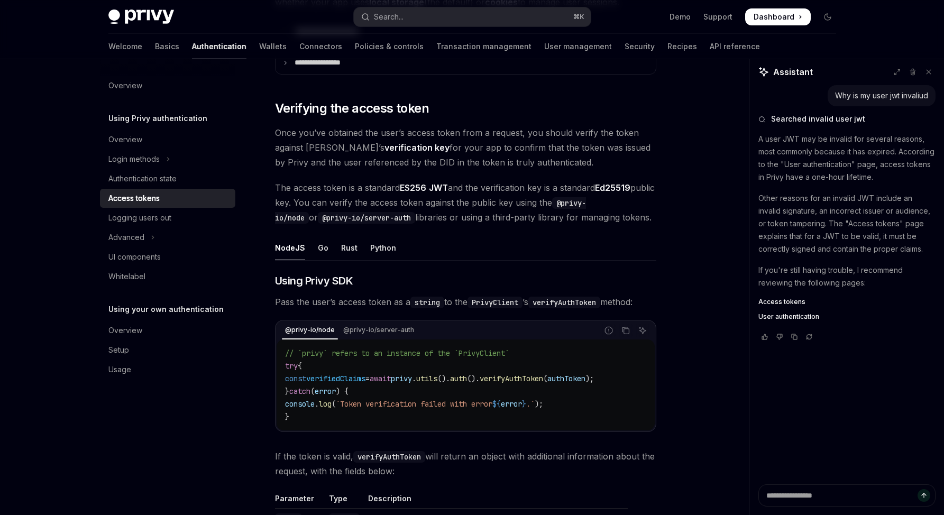
scroll to position [1838, 0]
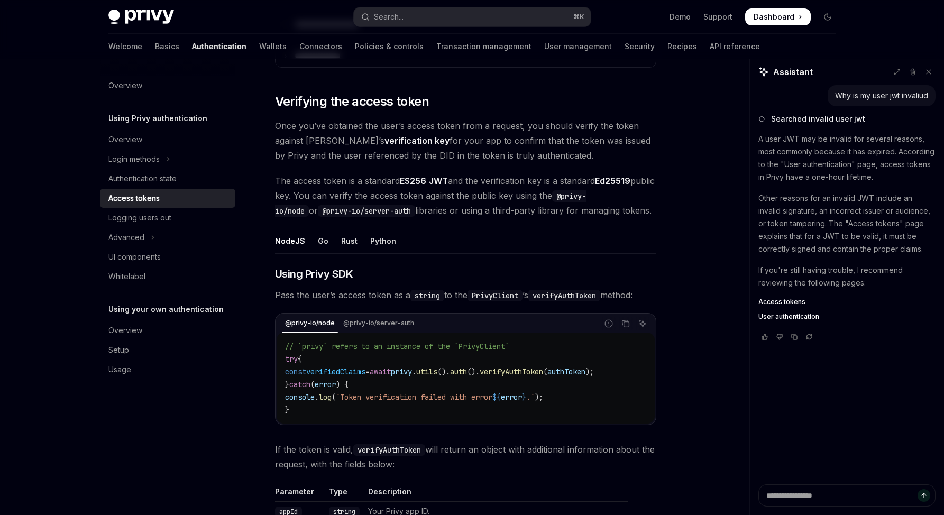
click at [543, 374] on span "verifyAuthToken" at bounding box center [511, 372] width 63 height 10
copy span "verifyAuthToken"
click at [879, 494] on textarea "Ask a question..." at bounding box center [847, 496] width 177 height 22
paste textarea "**********"
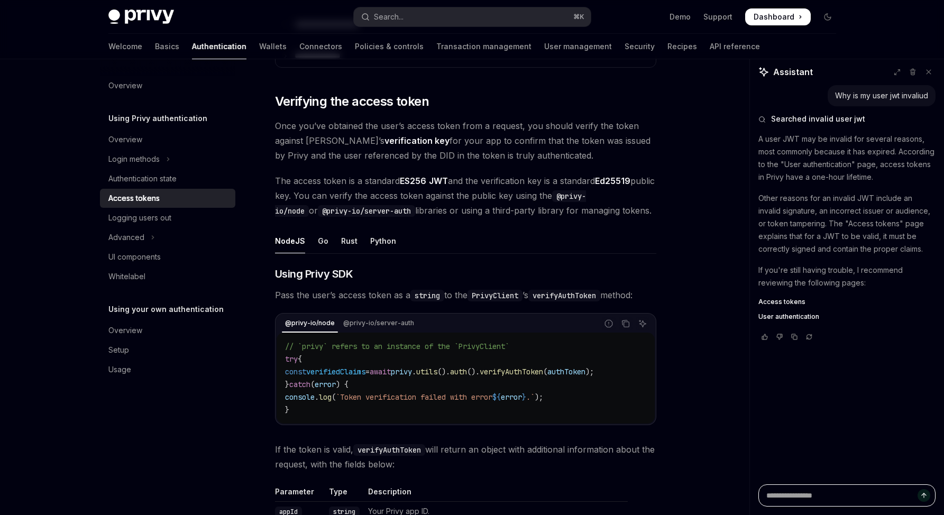
type textarea "**********"
type textarea "*"
type textarea "**********"
type textarea "*"
type textarea "**********"
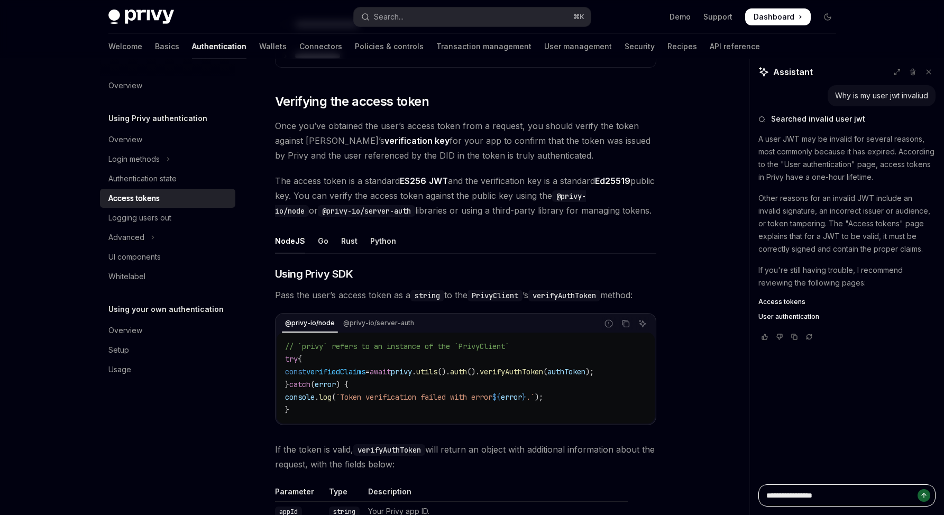
type textarea "*"
type textarea "**********"
type textarea "*"
type textarea "**********"
type textarea "*"
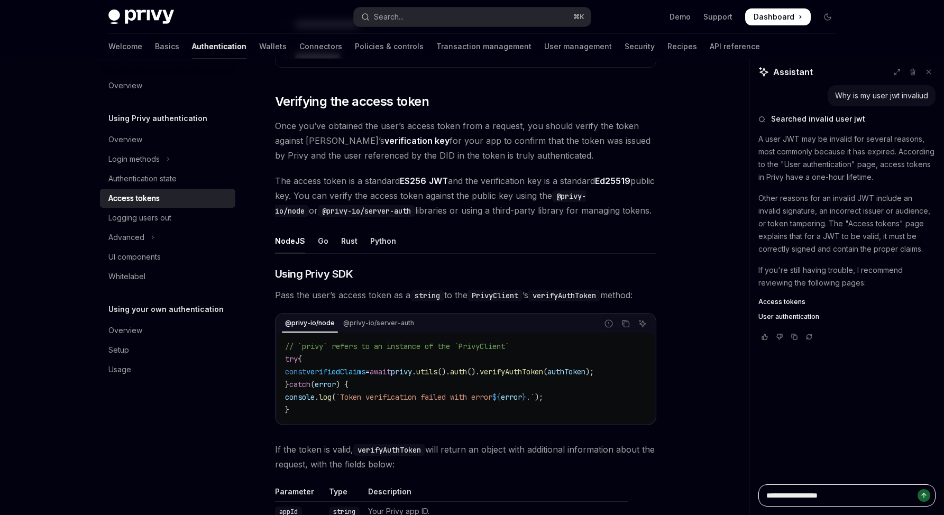
type textarea "**********"
type textarea "*"
type textarea "**********"
type textarea "*"
type textarea "**********"
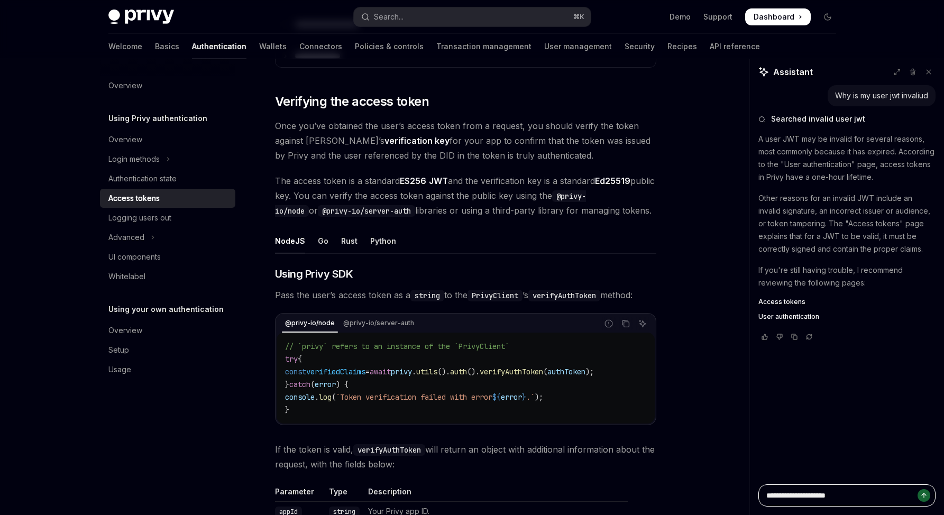
type textarea "*"
type textarea "**********"
type textarea "*"
type textarea "**********"
type textarea "*"
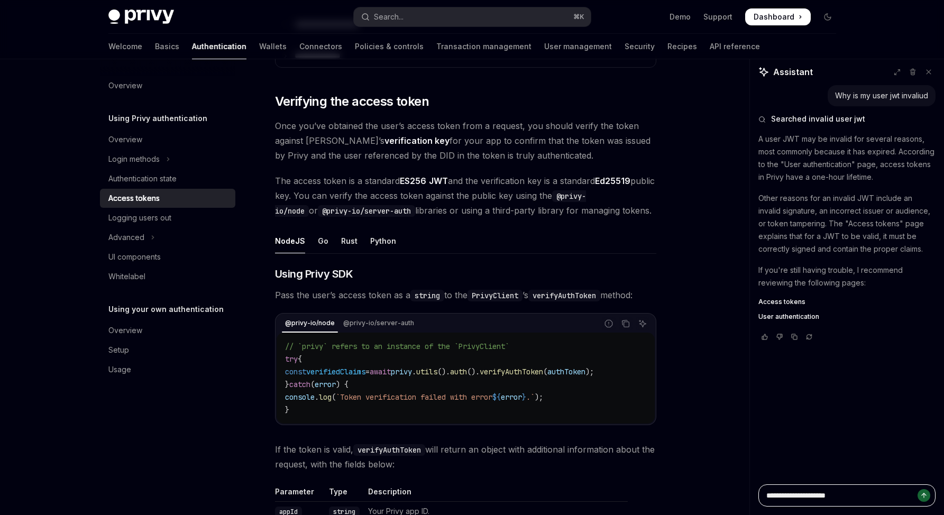
type textarea "**********"
type textarea "*"
type textarea "**********"
type textarea "*"
type textarea "**********"
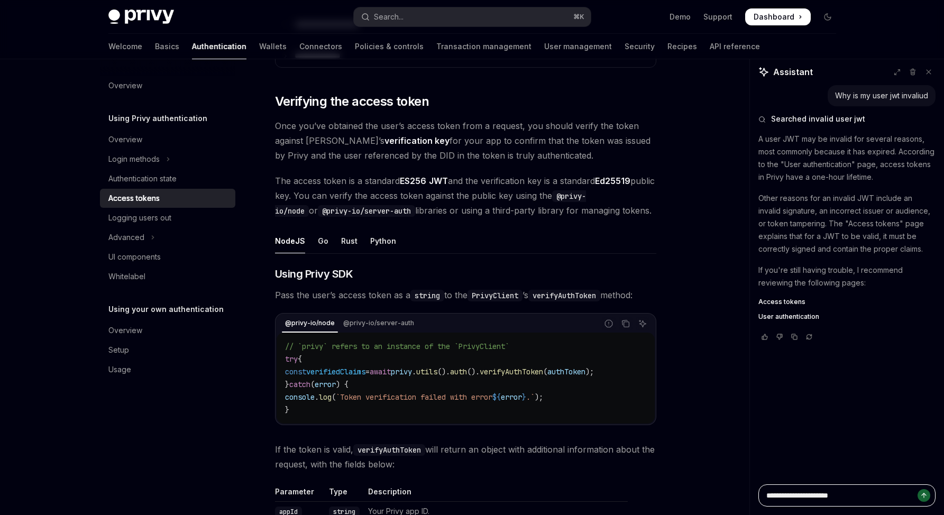
type textarea "*"
type textarea "**********"
type textarea "*"
type textarea "**********"
type textarea "*"
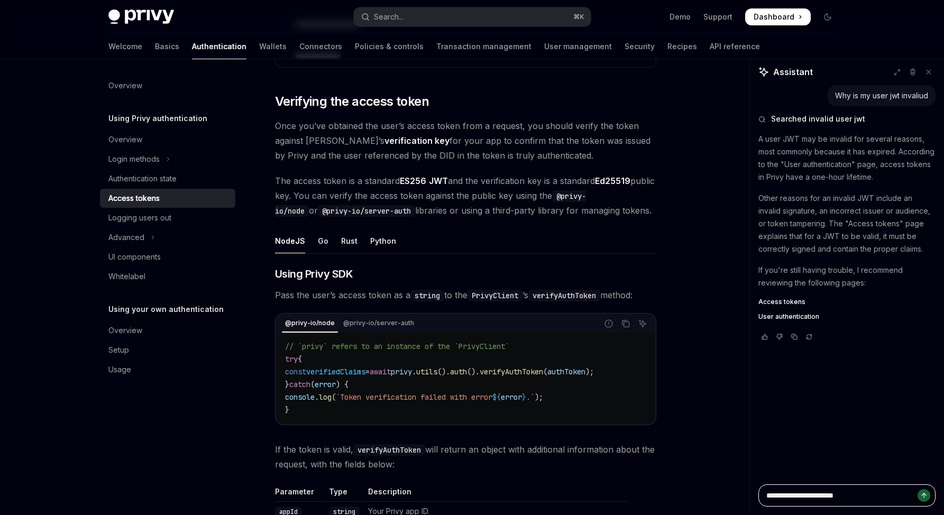
type textarea "**********"
type textarea "*"
type textarea "**********"
type textarea "*"
type textarea "**********"
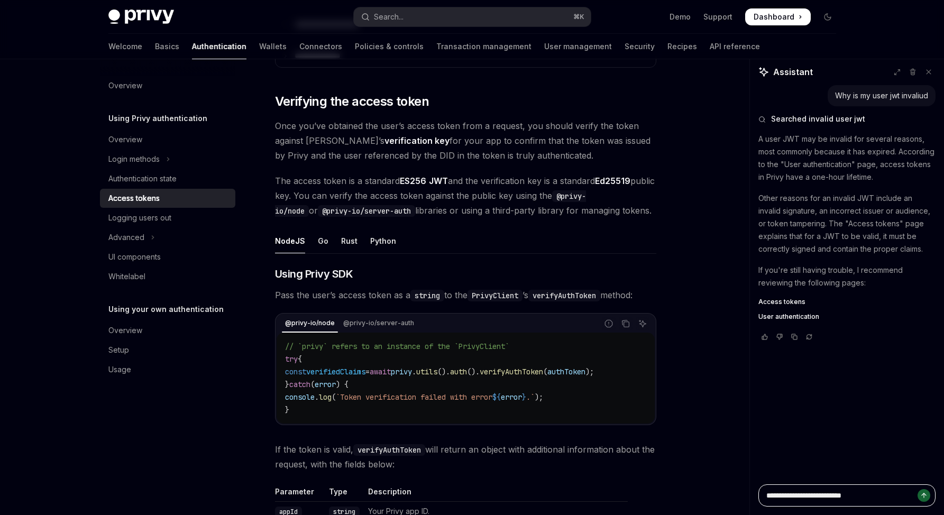
type textarea "*"
type textarea "**********"
type textarea "*"
type textarea "**********"
type textarea "*"
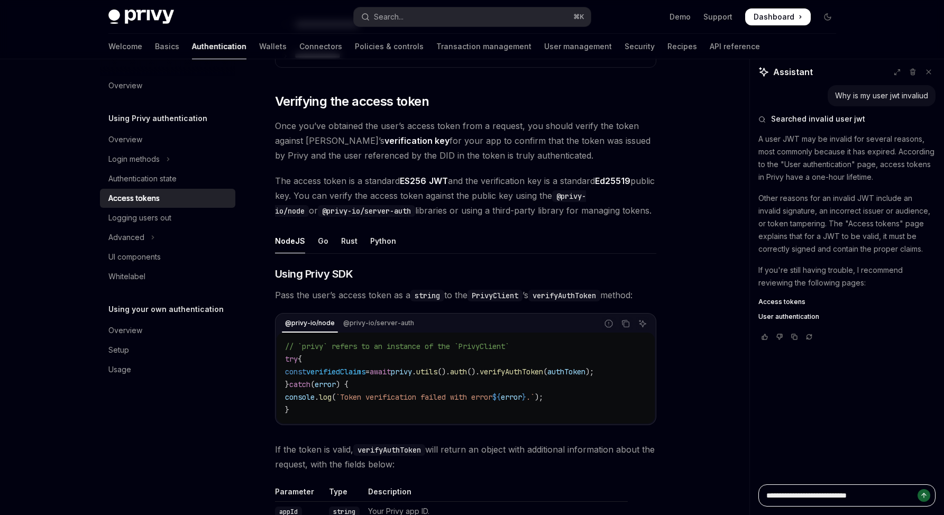
type textarea "**********"
type textarea "*"
type textarea "**********"
type textarea "*"
type textarea "**********"
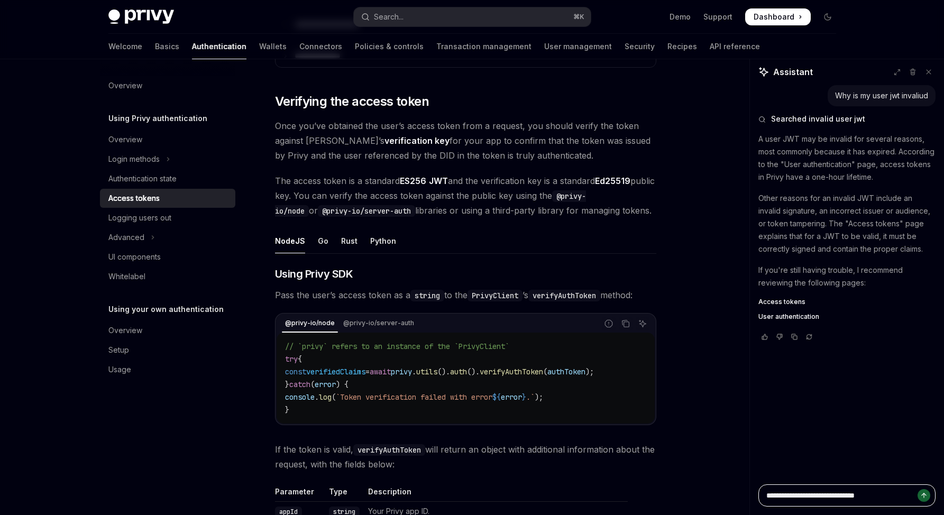
type textarea "*"
type textarea "**********"
type textarea "*"
type textarea "**********"
type textarea "*"
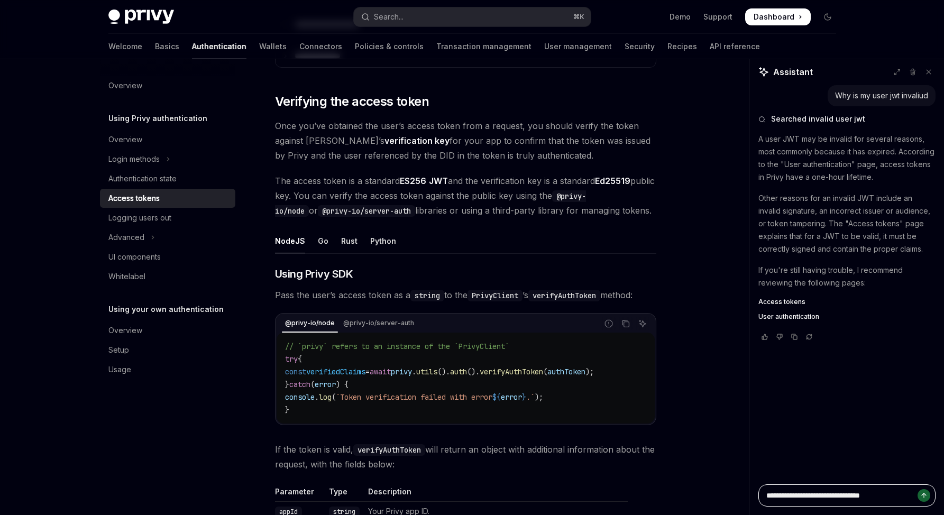
paste textarea "**********"
type textarea "**********"
type textarea "*"
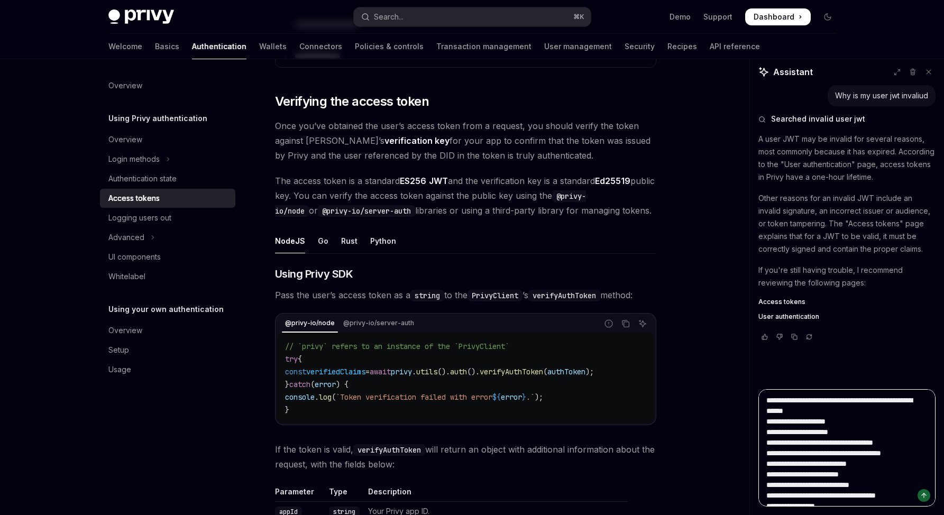
scroll to position [47, 0]
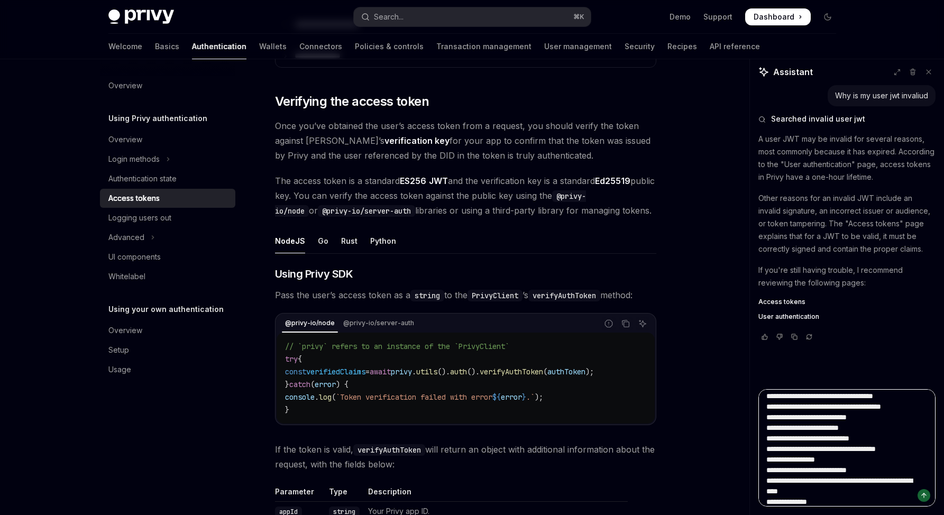
type textarea "**********"
type textarea "*"
type textarea "**********"
type textarea "*"
type textarea "**********"
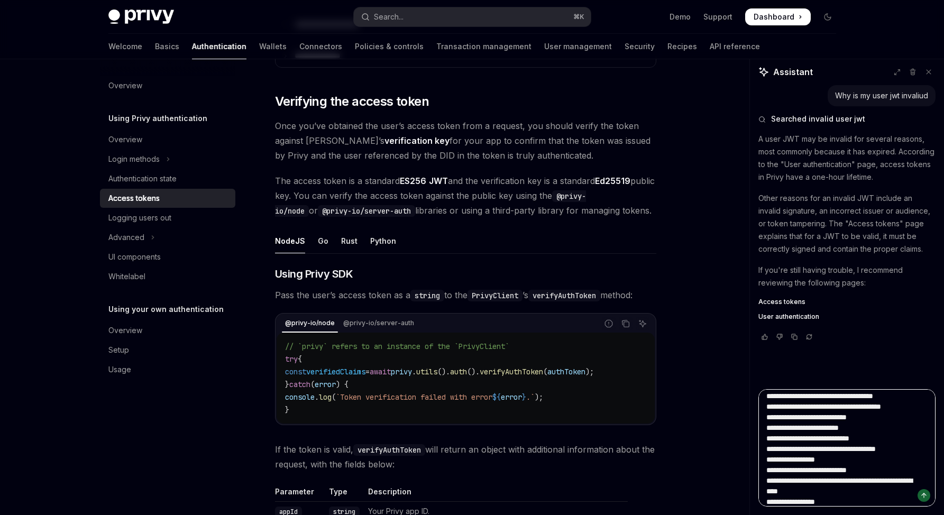
type textarea "*"
type textarea "**********"
type textarea "*"
type textarea "**********"
type textarea "*"
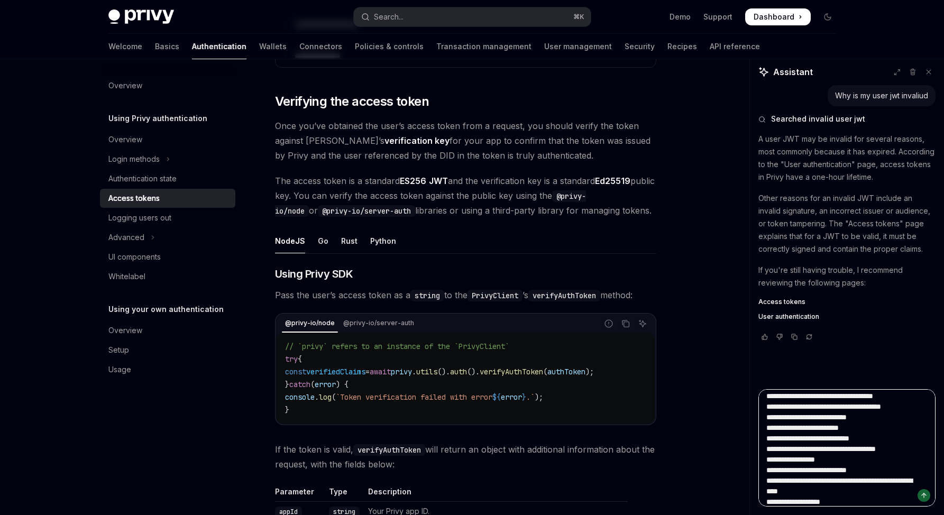
type textarea "**********"
type textarea "*"
type textarea "**********"
type textarea "*"
type textarea "**********"
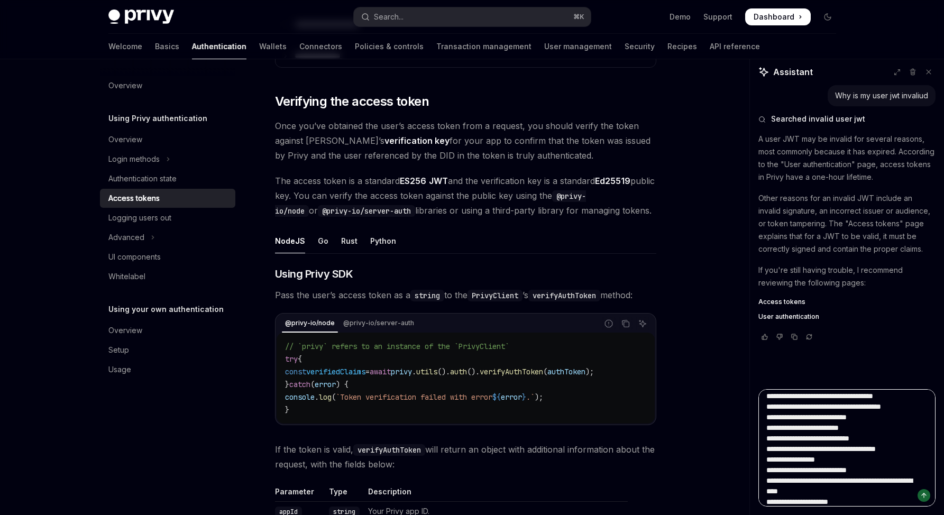
type textarea "*"
type textarea "**********"
type textarea "*"
type textarea "**********"
type textarea "*"
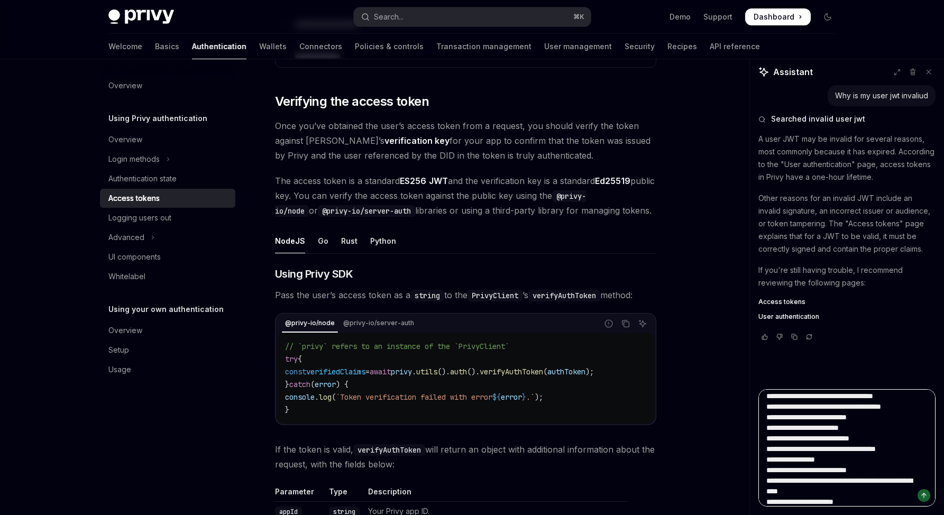
type textarea "**********"
type textarea "*"
type textarea "**********"
type textarea "*"
type textarea "**********"
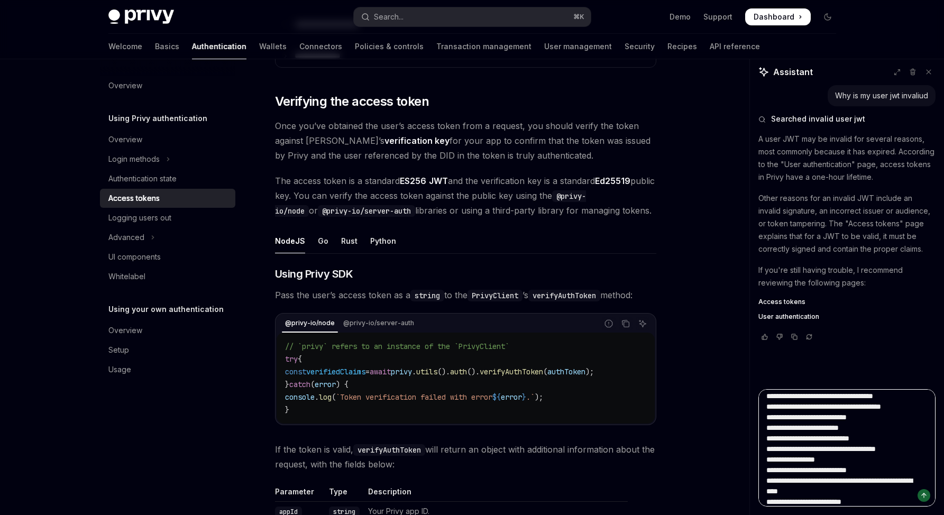
type textarea "*"
type textarea "**********"
type textarea "*"
type textarea "**********"
type textarea "*"
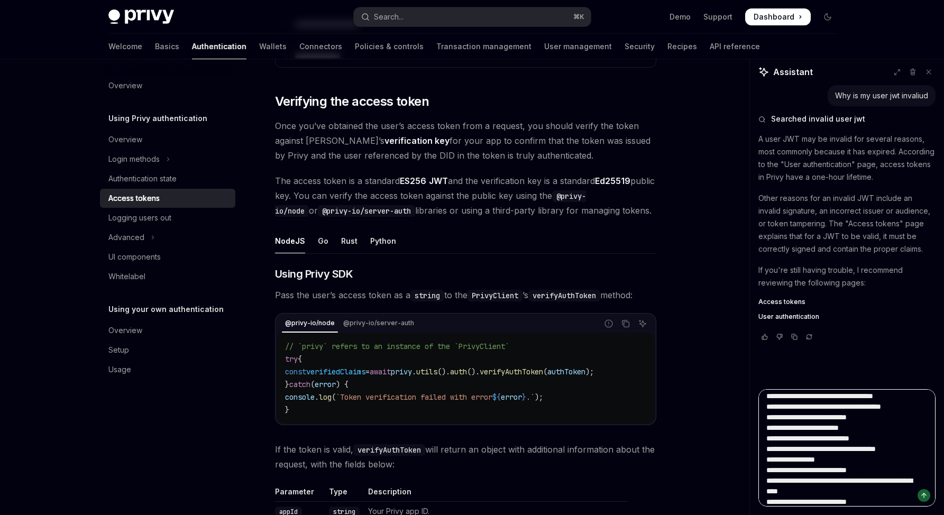
type textarea "**********"
type textarea "*"
type textarea "**********"
type textarea "*"
type textarea "**********"
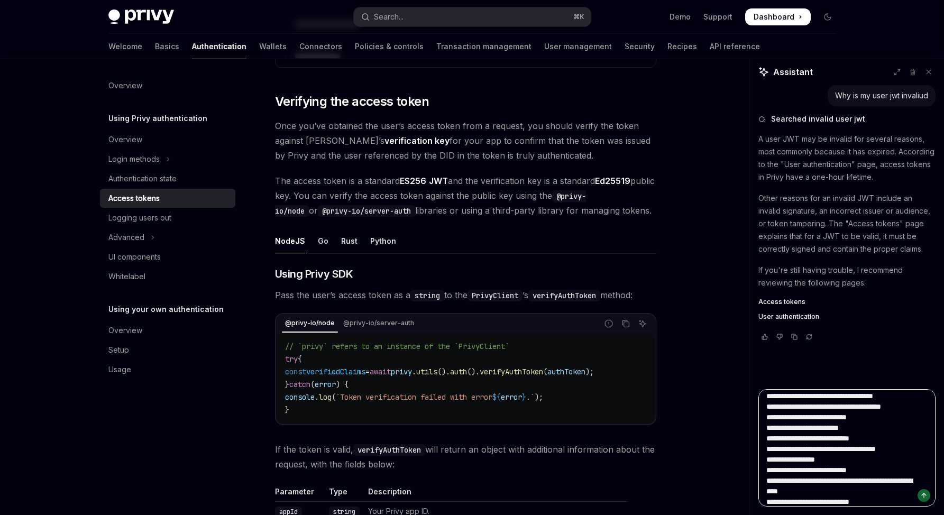
type textarea "*"
type textarea "**********"
type textarea "*"
type textarea "**********"
type textarea "*"
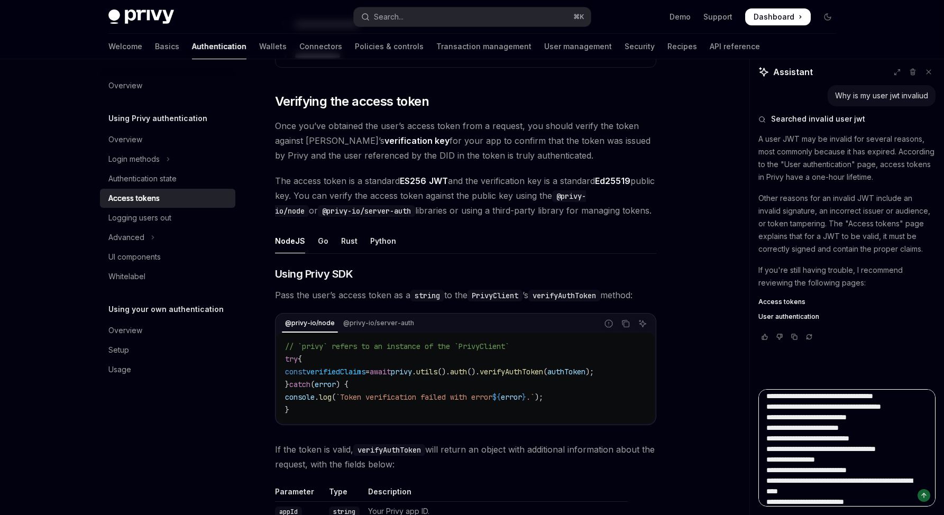
type textarea "**********"
type textarea "*"
type textarea "**********"
type textarea "*"
type textarea "**********"
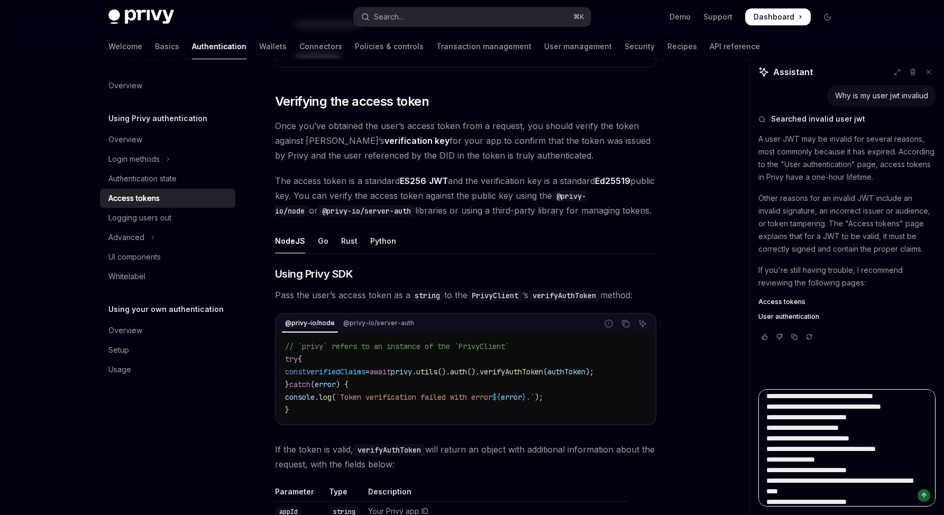
type textarea "*"
type textarea "**********"
type textarea "*"
type textarea "**********"
type textarea "*"
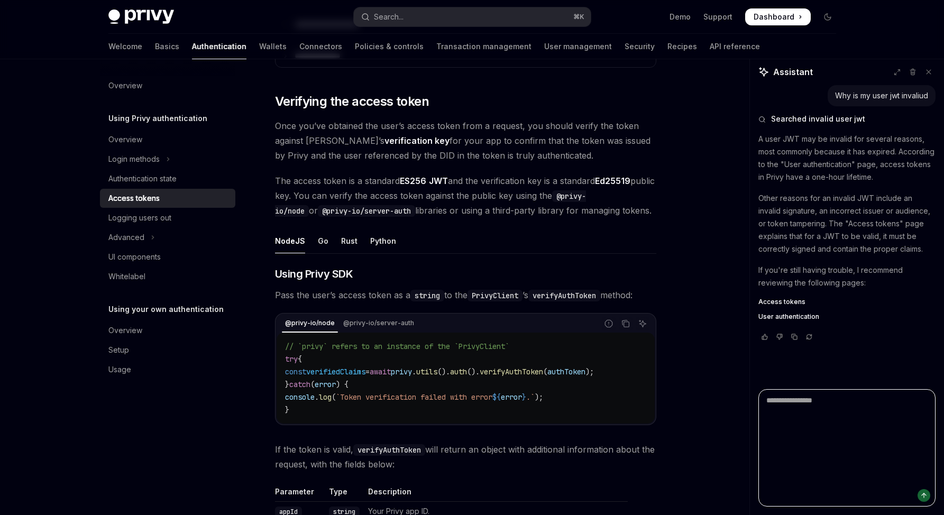
scroll to position [0, 0]
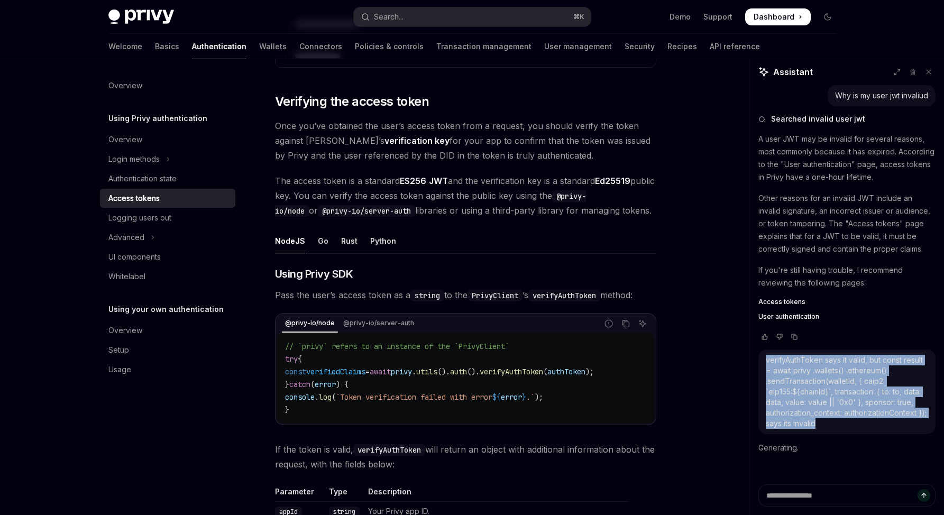
drag, startPoint x: 800, startPoint y: 391, endPoint x: 758, endPoint y: 346, distance: 61.8
click at [758, 346] on div "Why is my user jwt invaliud Searched invalid user jwt A user JWT may be invalid…" at bounding box center [847, 284] width 194 height 399
copy div "verifyAuthToken says it valid, but const result = await privy .wallets() .ether…"
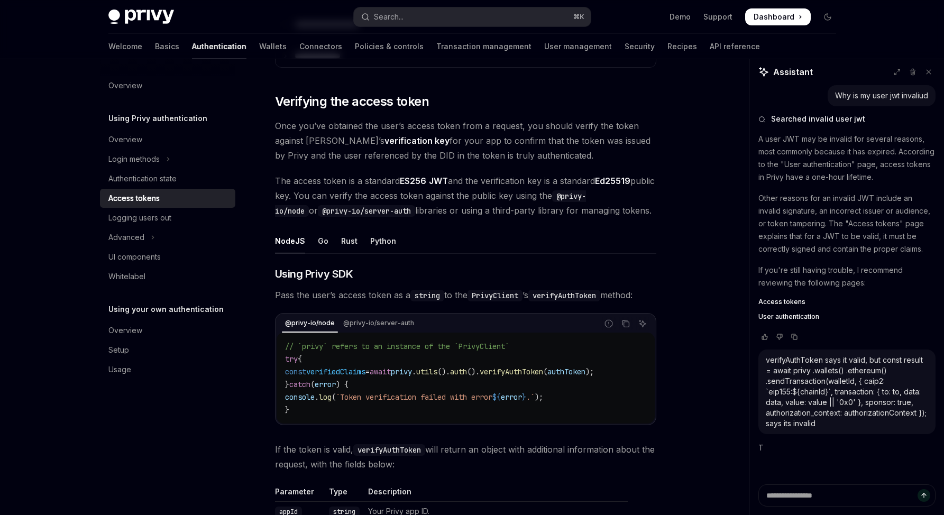
type textarea "*"
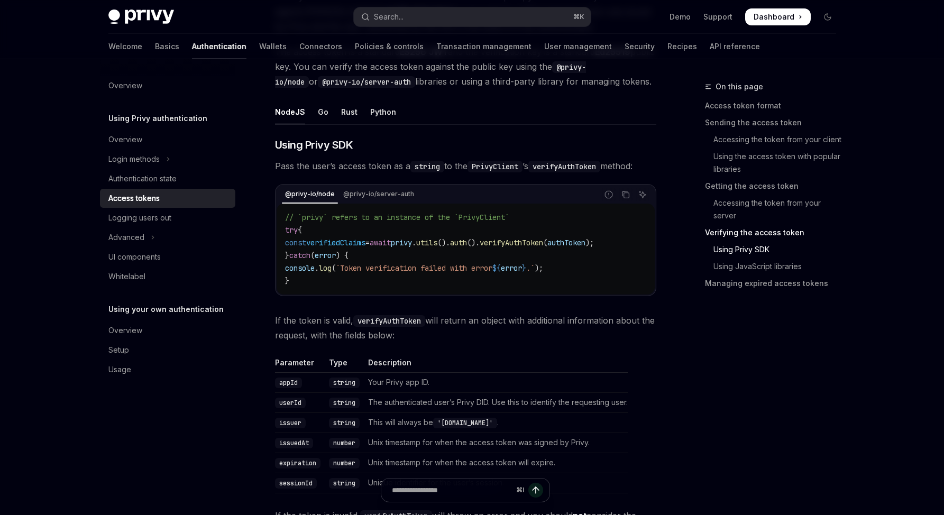
click at [703, 329] on div "On this page Access token format Sending the access token Accessing the token f…" at bounding box center [764, 297] width 161 height 435
